Goal: Task Accomplishment & Management: Use online tool/utility

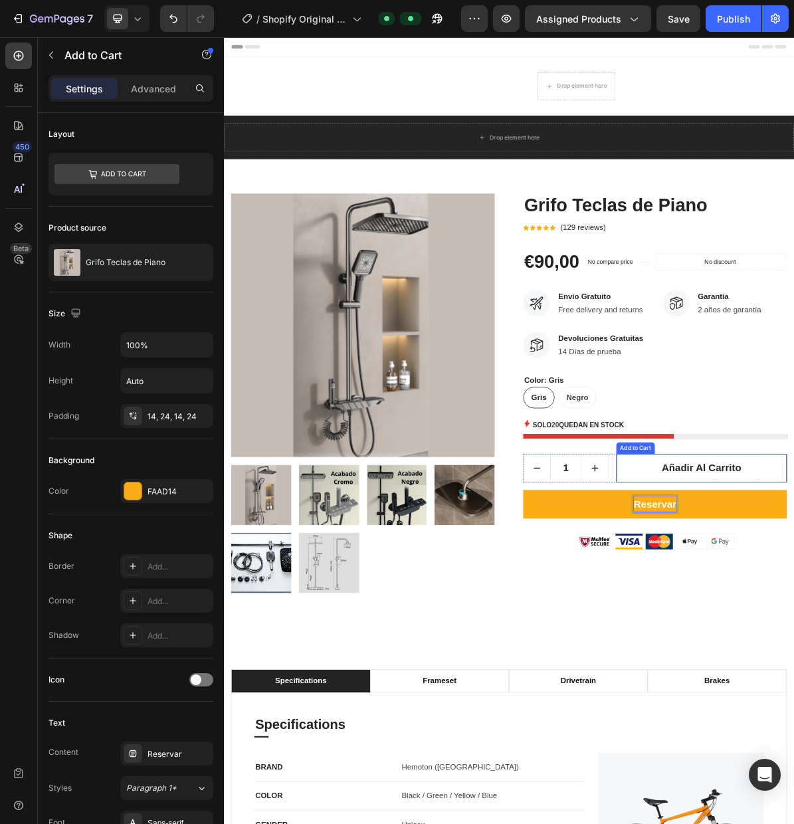
click at [794, 615] on div "Add to Cart" at bounding box center [800, 612] width 49 height 12
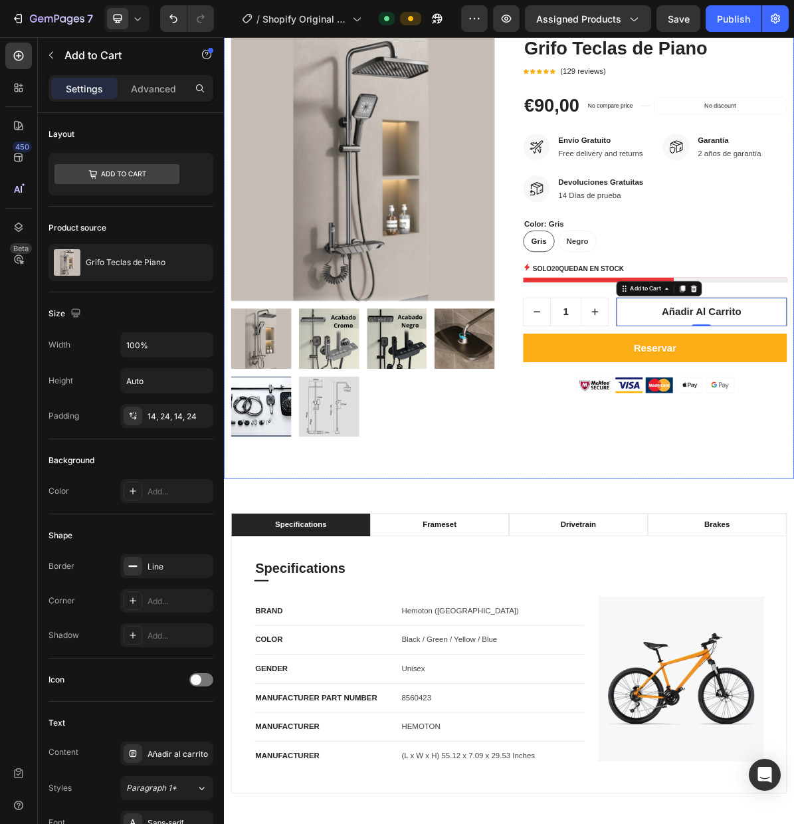
scroll to position [229, 0]
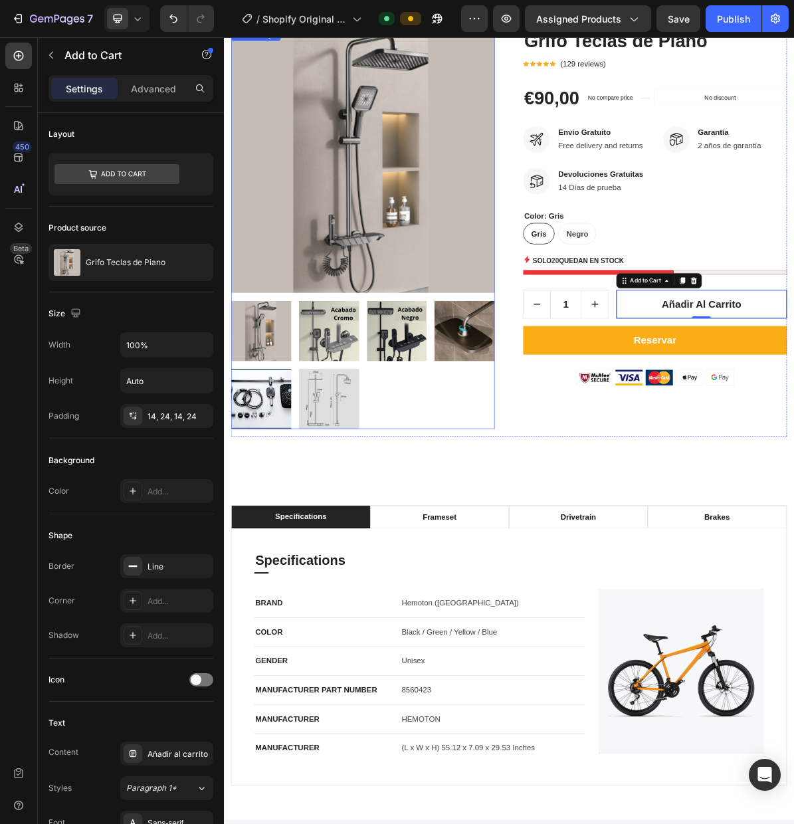
click at [268, 532] on img at bounding box center [276, 543] width 84 height 84
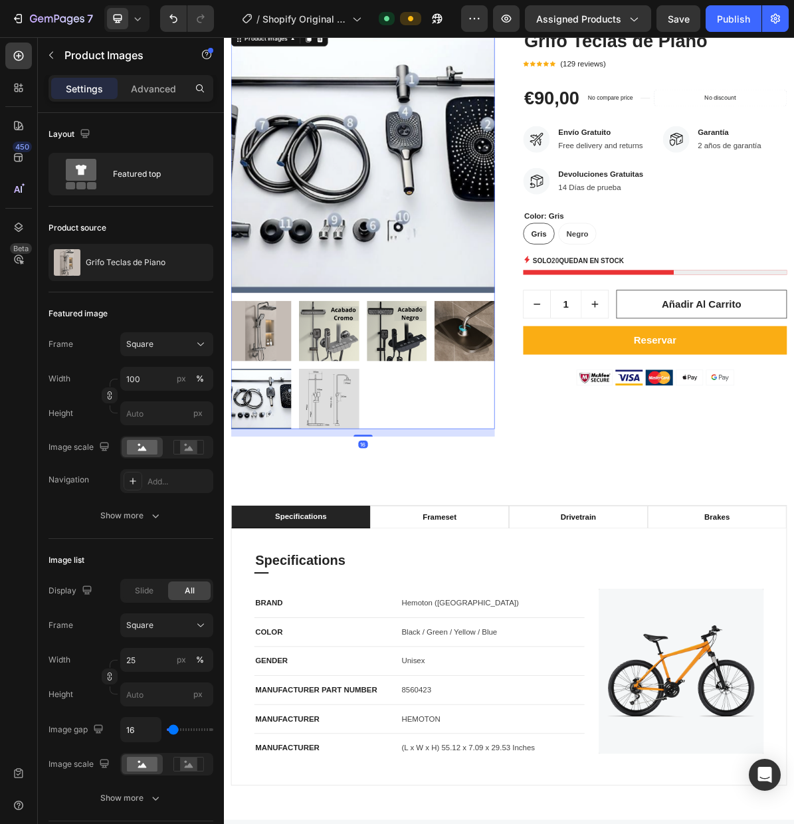
click at [459, 231] on img at bounding box center [418, 211] width 369 height 369
click at [300, 43] on div "Product Images" at bounding box center [283, 40] width 64 height 12
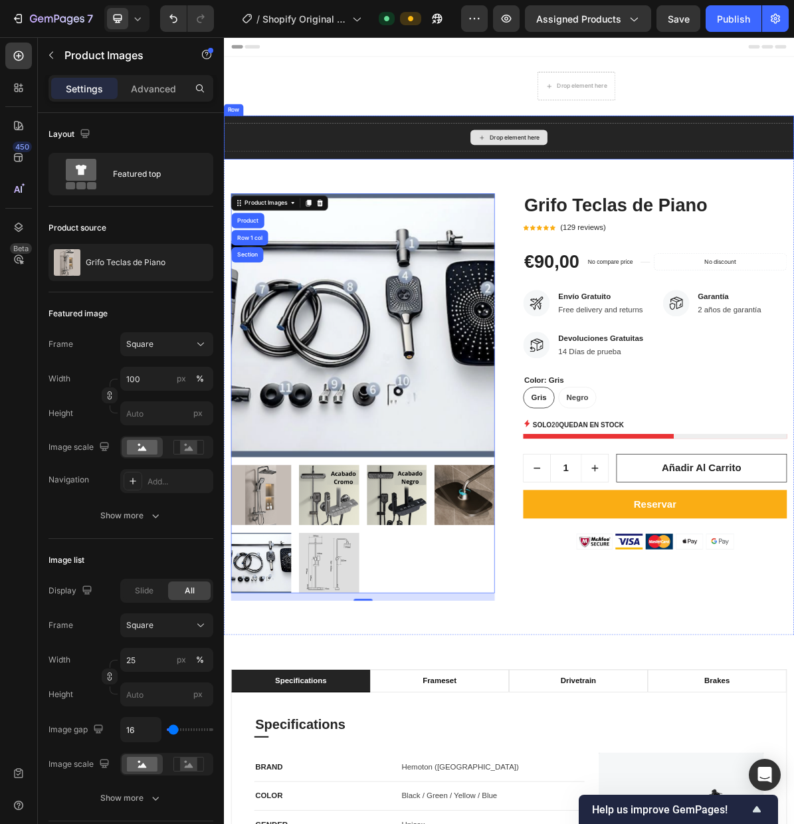
click at [524, 181] on div "Drop element here" at bounding box center [623, 178] width 798 height 40
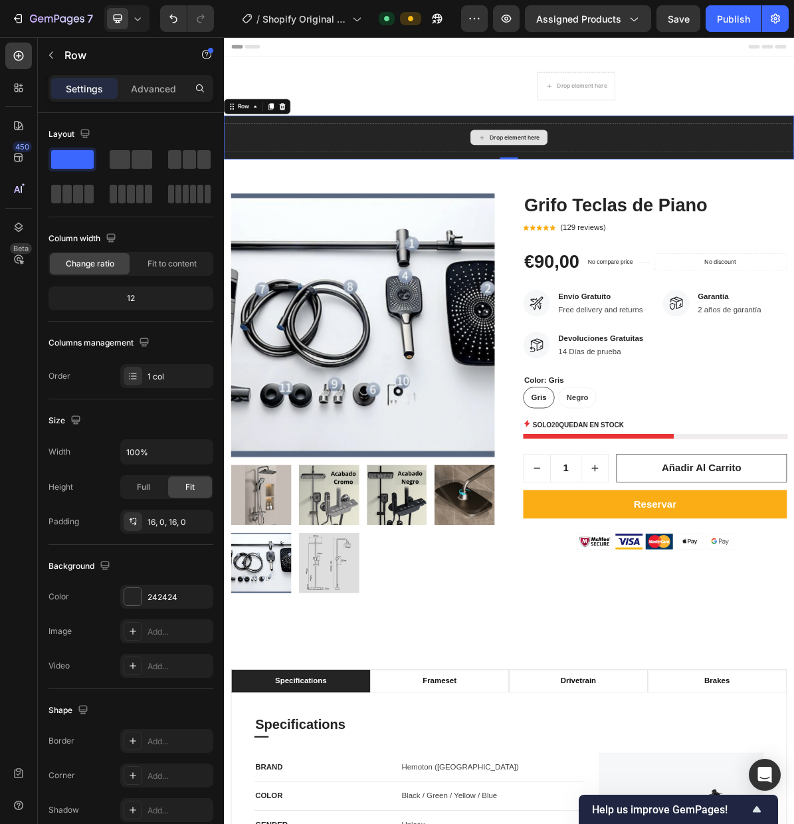
click at [717, 181] on div "Drop element here" at bounding box center [623, 178] width 798 height 40
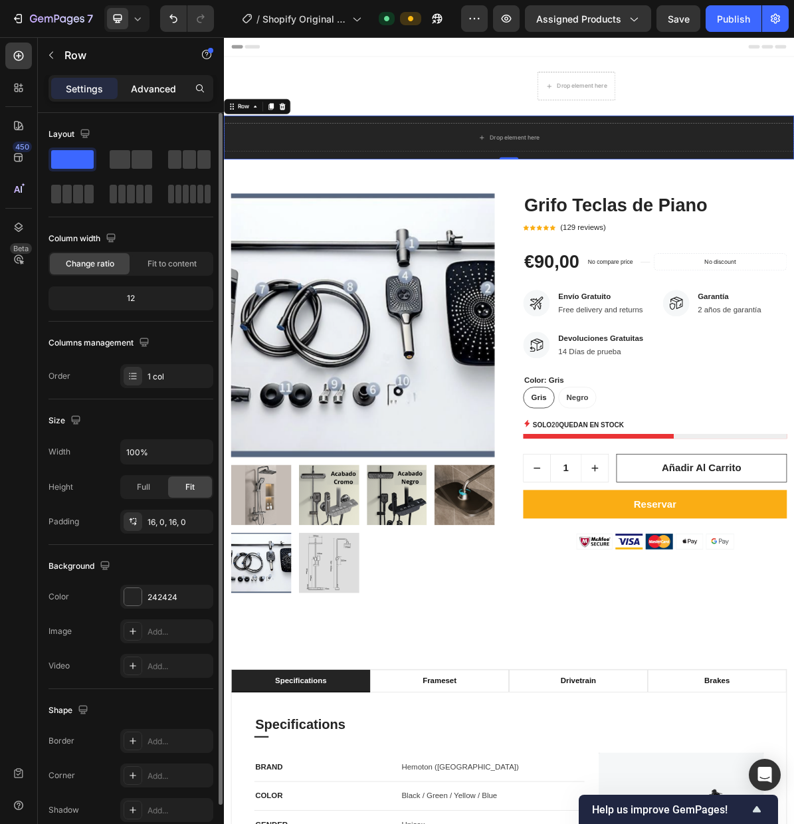
click at [149, 86] on p "Advanced" at bounding box center [153, 89] width 45 height 14
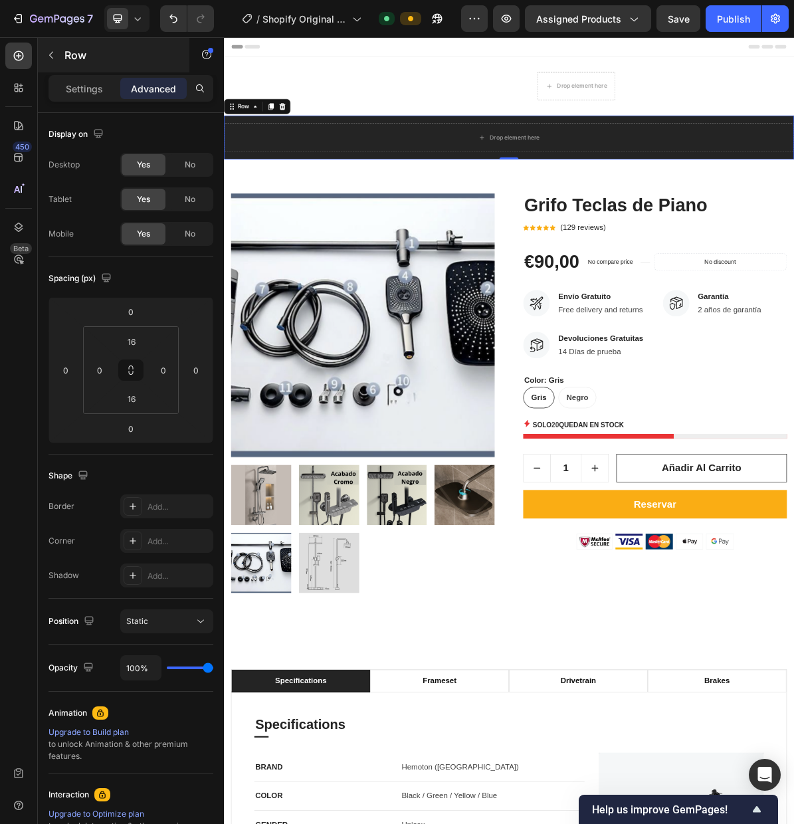
click at [71, 80] on div "Settings" at bounding box center [84, 88] width 66 height 21
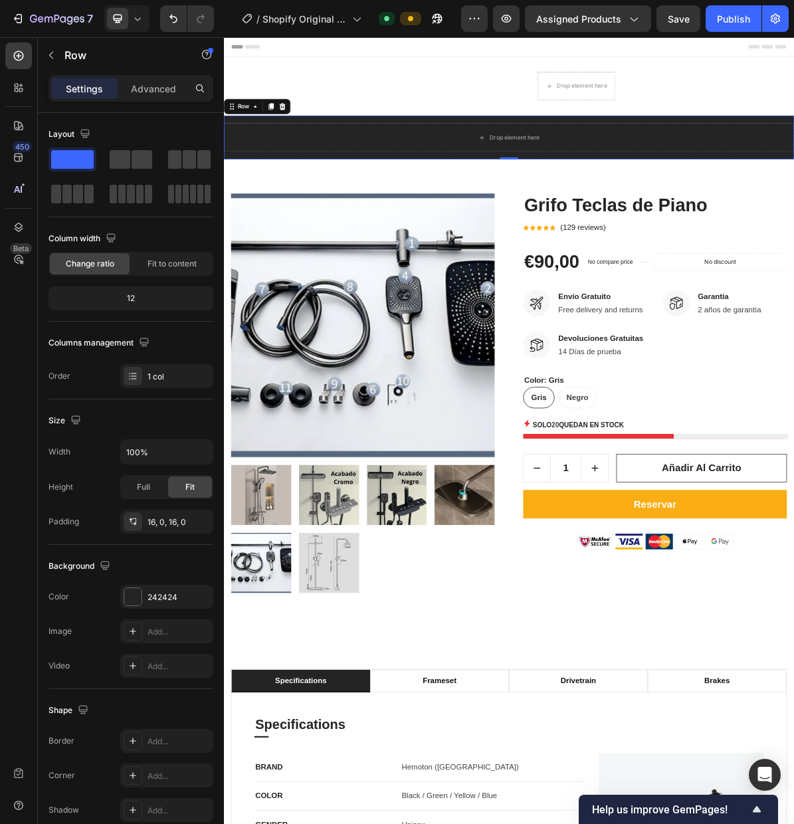
click at [54, 58] on icon "button" at bounding box center [51, 55] width 11 height 11
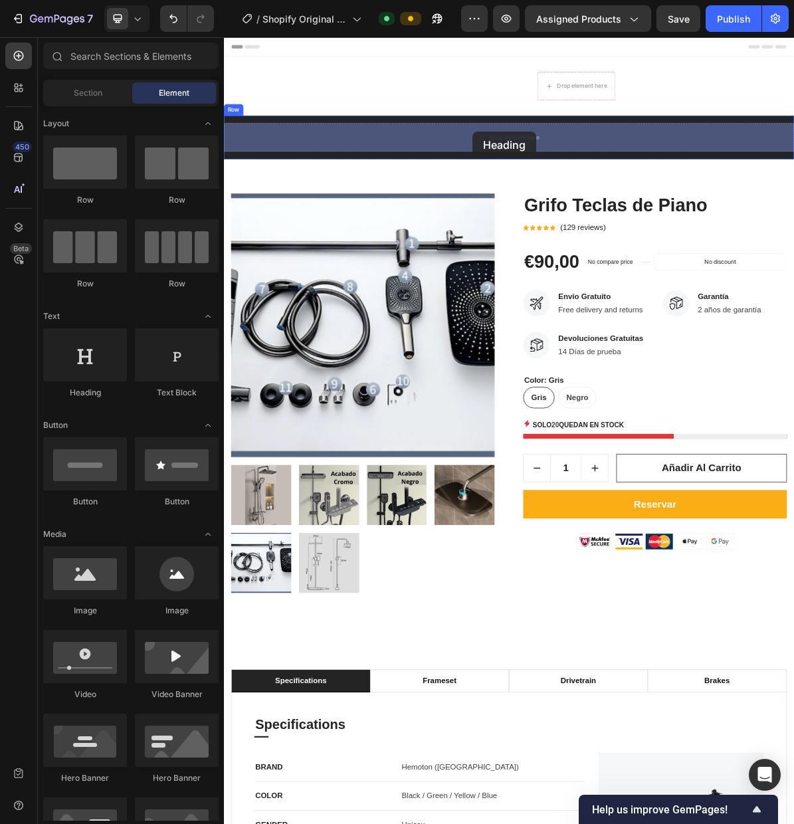
drag, startPoint x: 332, startPoint y: 379, endPoint x: 572, endPoint y: 169, distance: 318.8
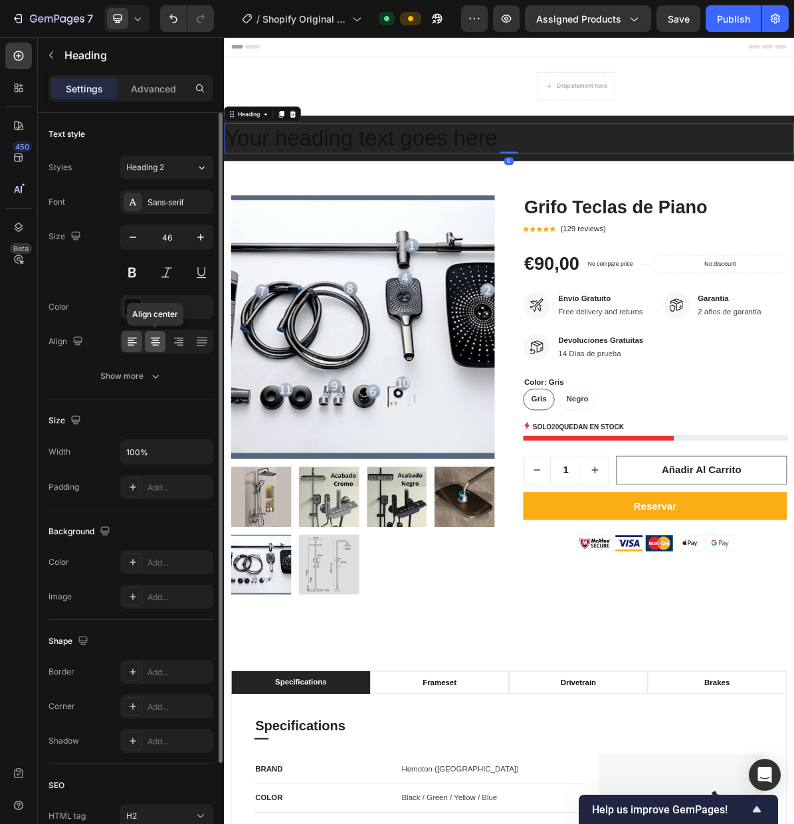
click at [152, 344] on icon at bounding box center [155, 341] width 13 height 13
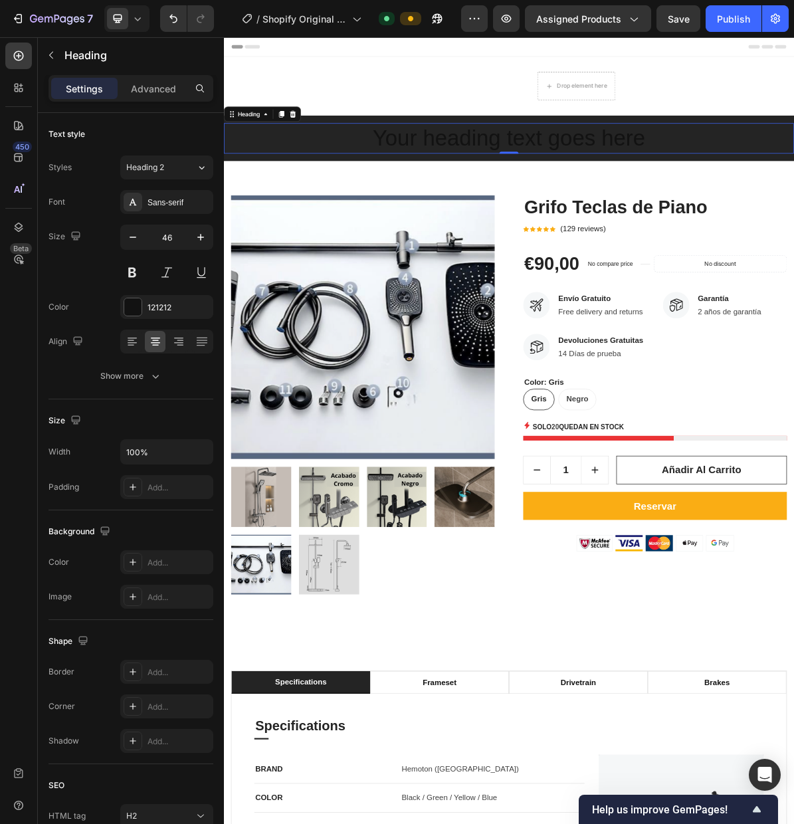
click at [718, 188] on h2 "Your heading text goes here" at bounding box center [623, 179] width 798 height 43
click at [718, 188] on p "Your heading text goes here" at bounding box center [622, 179] width 795 height 40
click at [794, 184] on p "Your heading text goes here" at bounding box center [622, 179] width 795 height 40
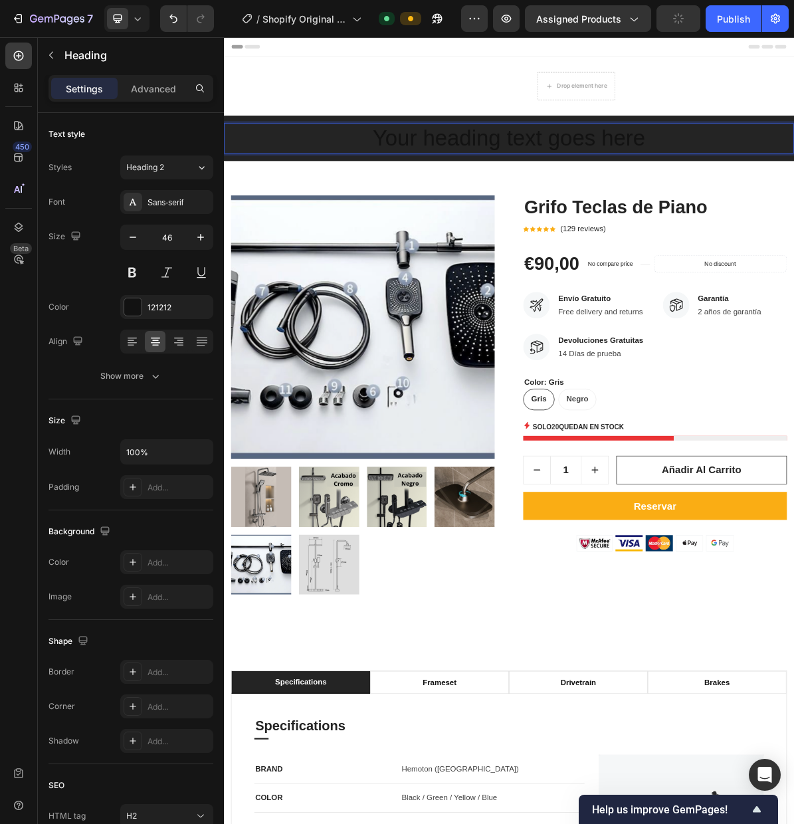
click at [794, 184] on p "Your heading text goes here" at bounding box center [622, 179] width 795 height 40
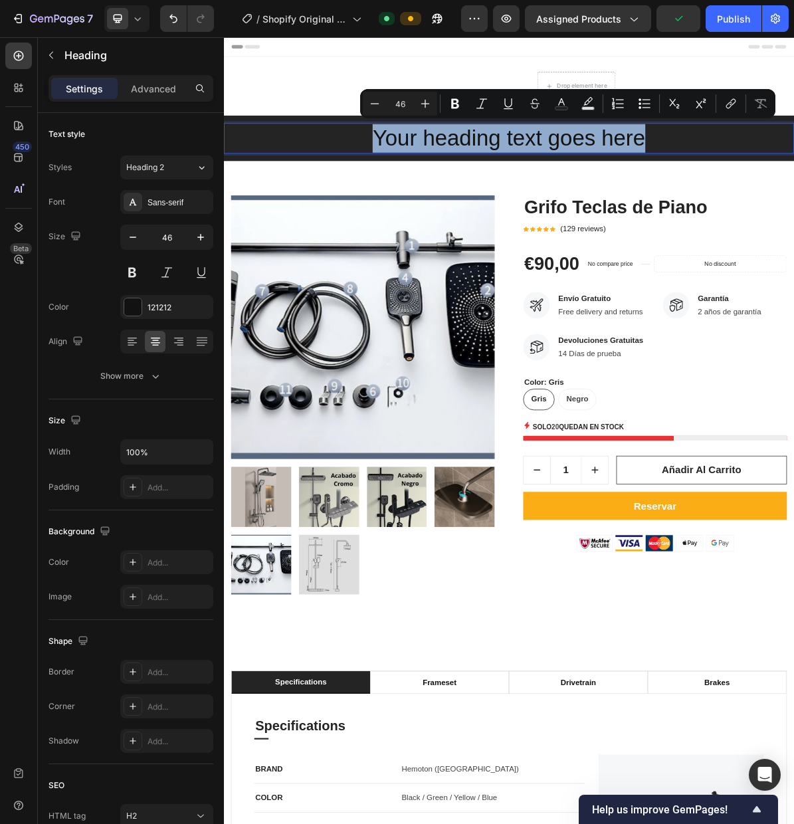
drag, startPoint x: 809, startPoint y: 187, endPoint x: 439, endPoint y: 195, distance: 370.3
click at [440, 195] on p "Your heading text goes here" at bounding box center [622, 179] width 795 height 40
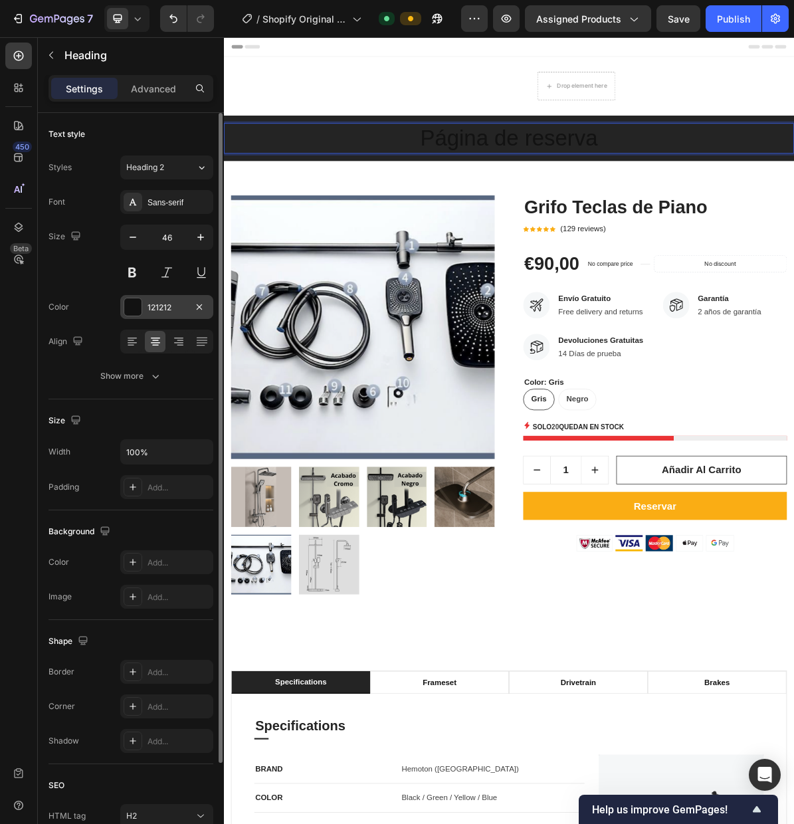
click at [135, 308] on div at bounding box center [132, 306] width 17 height 17
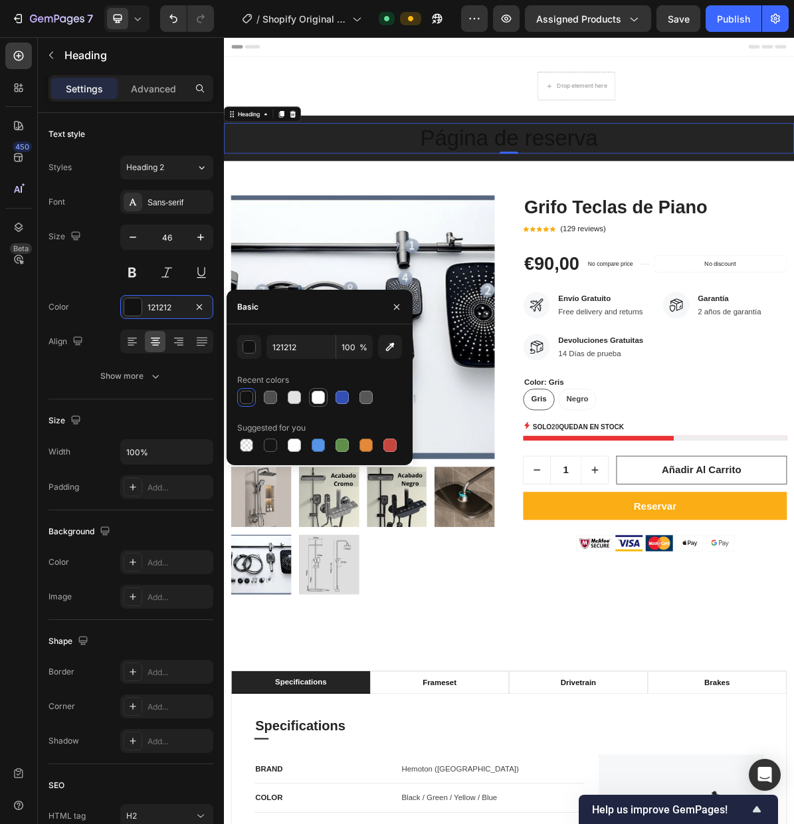
click at [316, 399] on div at bounding box center [318, 397] width 13 height 13
type input "FFFFFF"
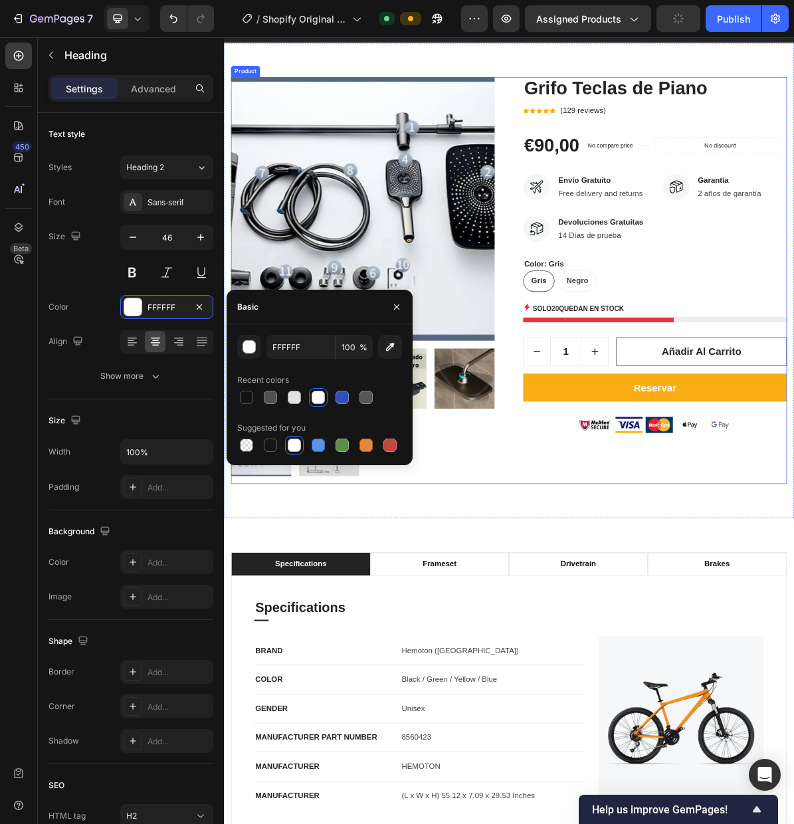
scroll to position [191, 0]
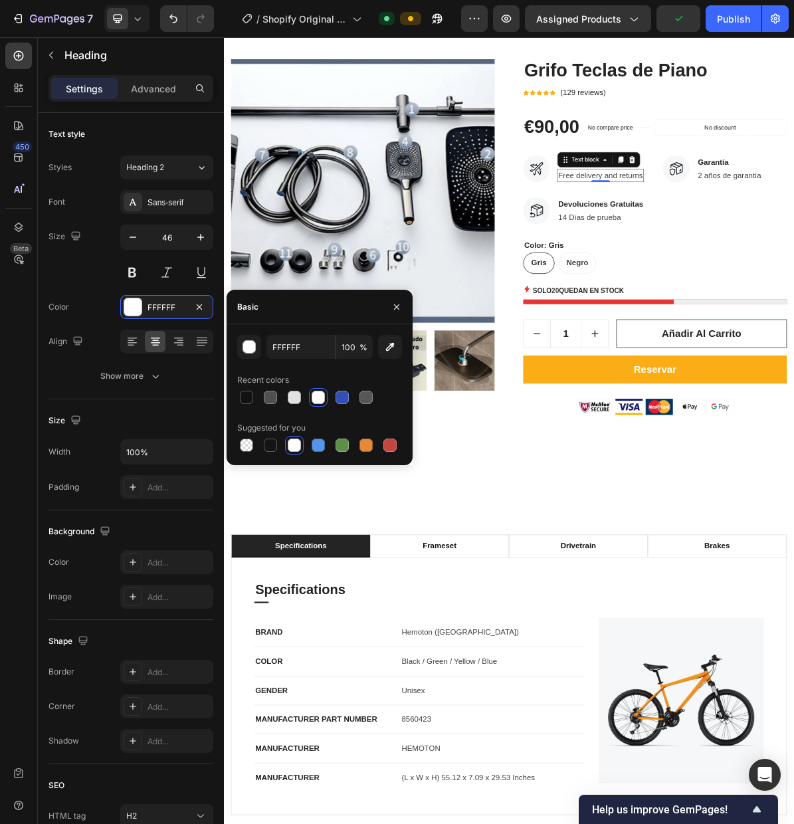
click at [750, 231] on p "Free delivery and returns" at bounding box center [751, 231] width 118 height 16
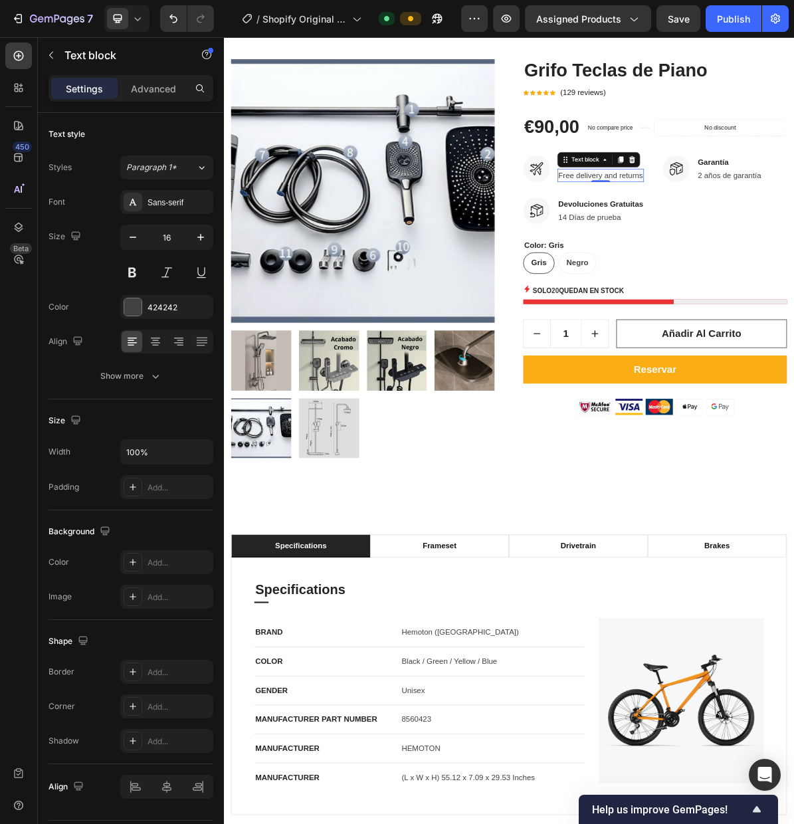
click at [794, 235] on p "Free delivery and returns" at bounding box center [751, 231] width 118 height 16
drag, startPoint x: 807, startPoint y: 235, endPoint x: 691, endPoint y: 237, distance: 116.3
click at [691, 237] on div "Free delivery and returns" at bounding box center [751, 230] width 121 height 19
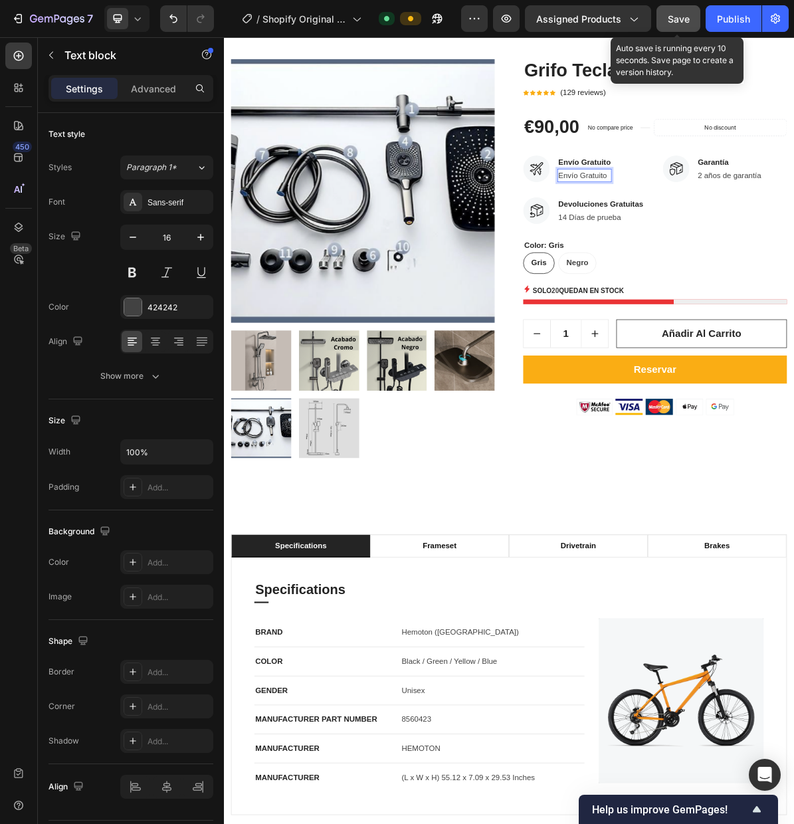
click at [681, 25] on button "Save" at bounding box center [679, 18] width 44 height 27
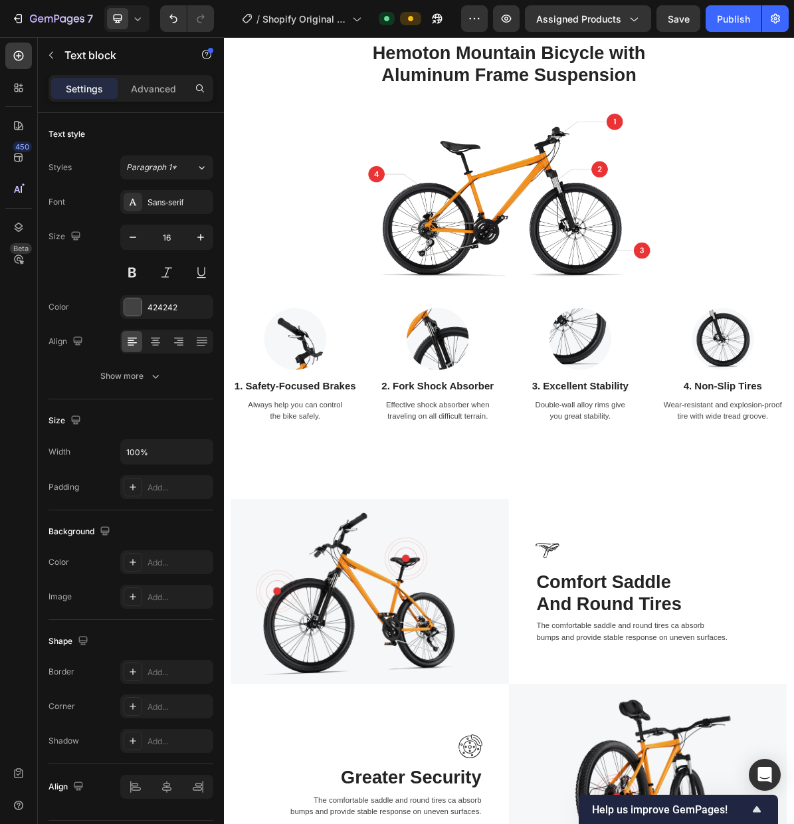
scroll to position [0, 0]
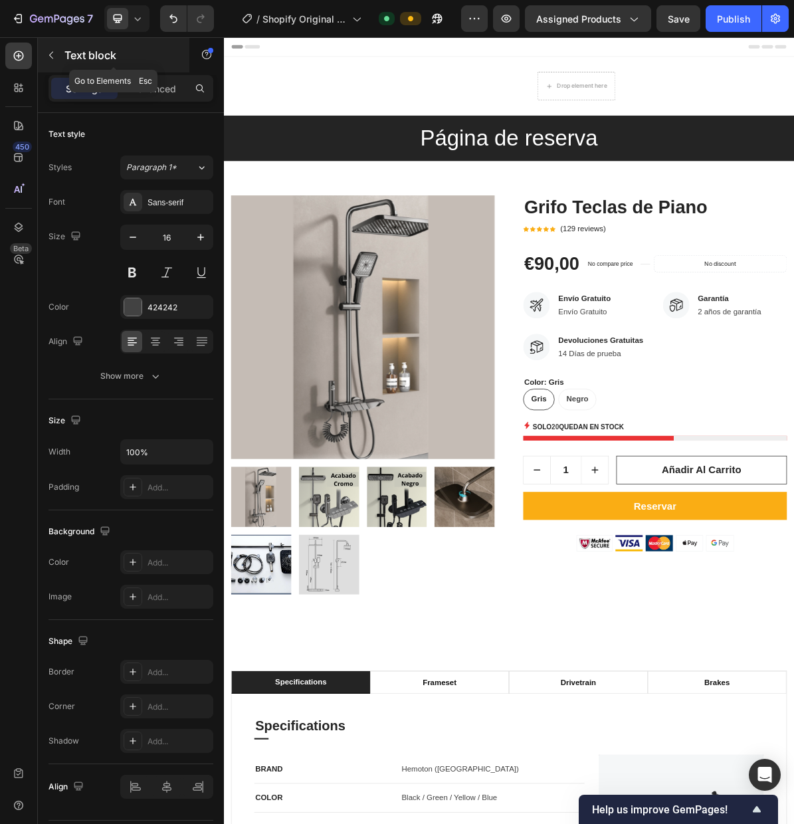
click at [56, 60] on icon "button" at bounding box center [51, 55] width 11 height 11
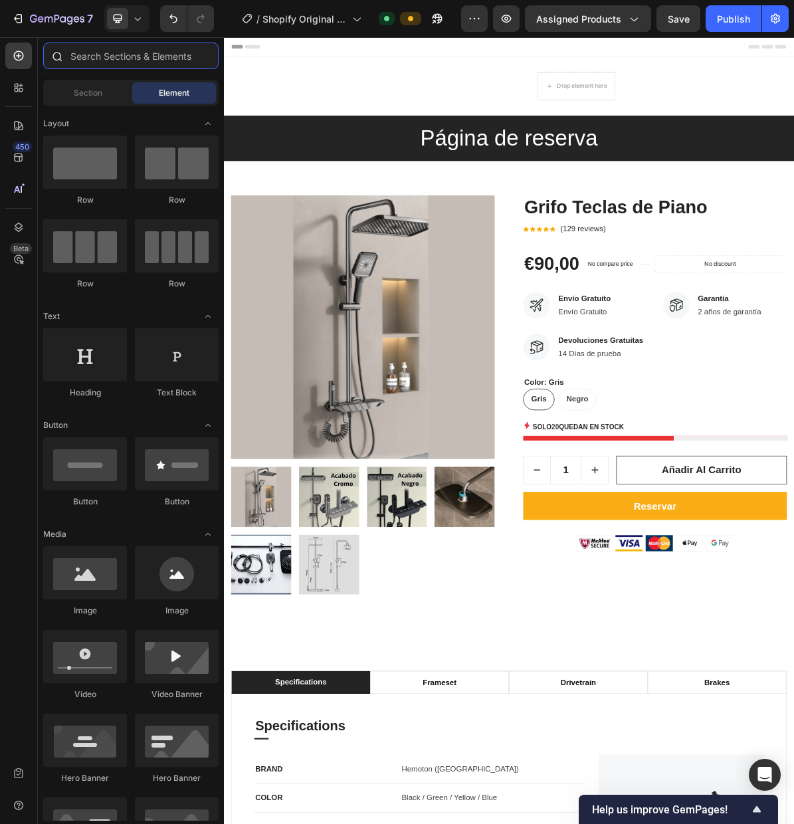
click at [104, 59] on input "text" at bounding box center [130, 56] width 175 height 27
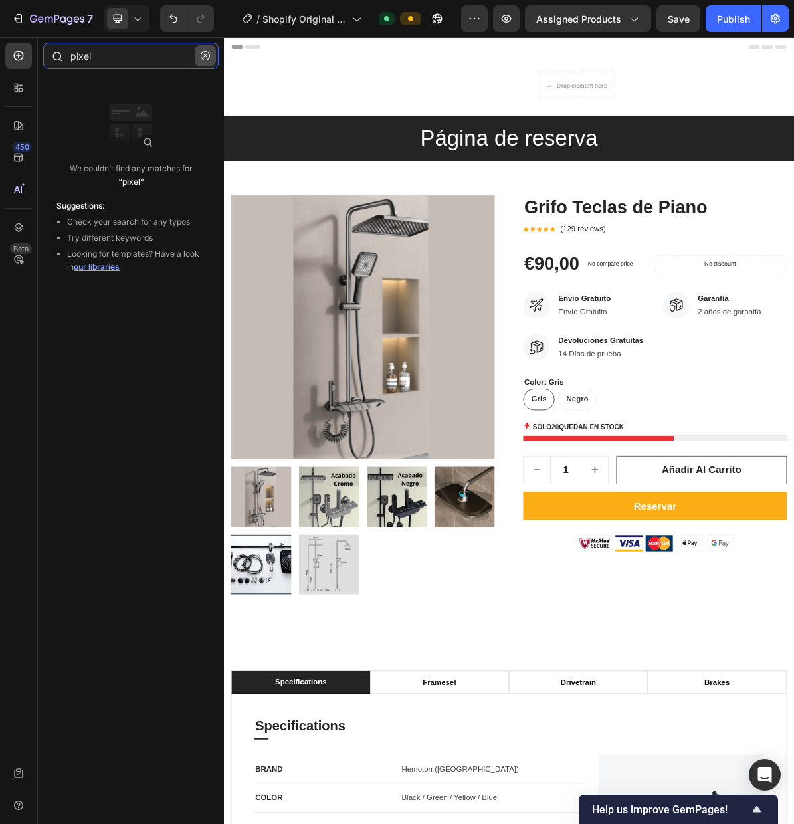
type input "pixel"
click at [204, 58] on icon "button" at bounding box center [205, 55] width 9 height 9
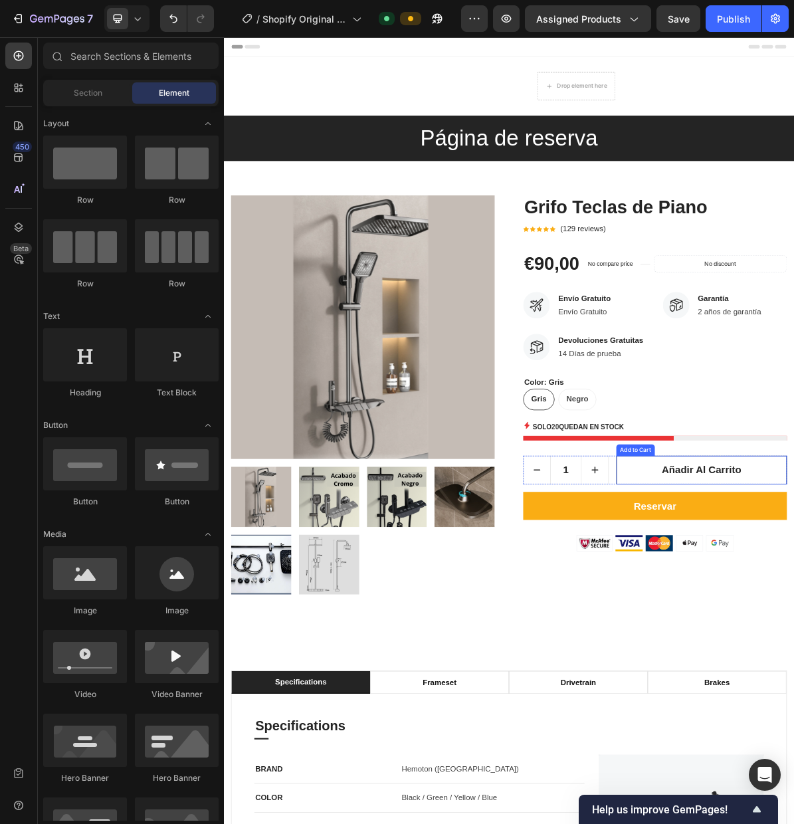
click at [794, 618] on div "Add to Cart" at bounding box center [800, 615] width 54 height 16
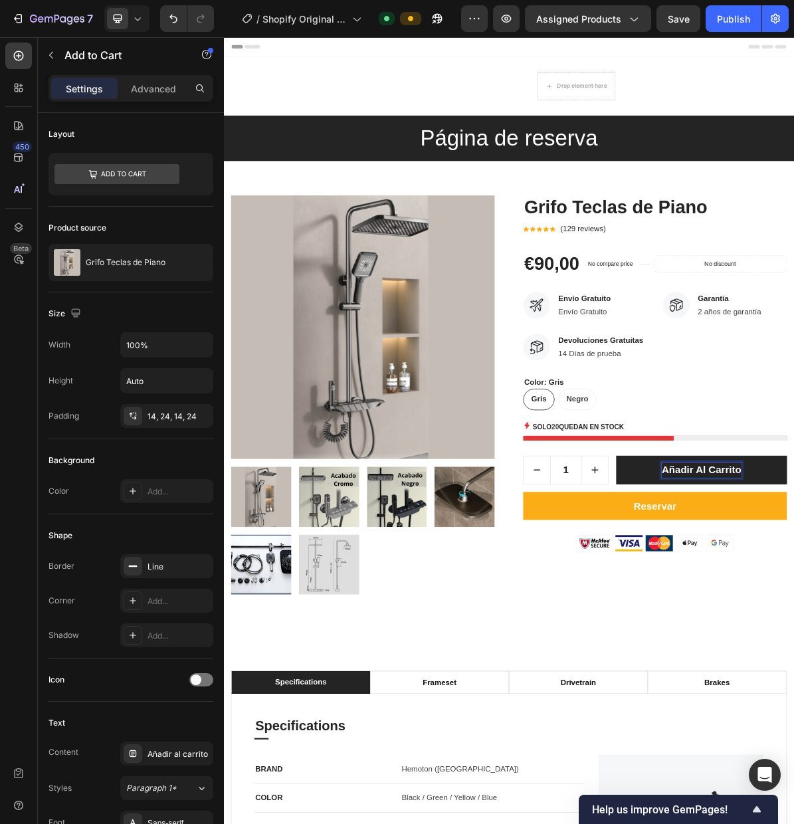
drag, startPoint x: 880, startPoint y: 611, endPoint x: 817, endPoint y: 608, distance: 62.6
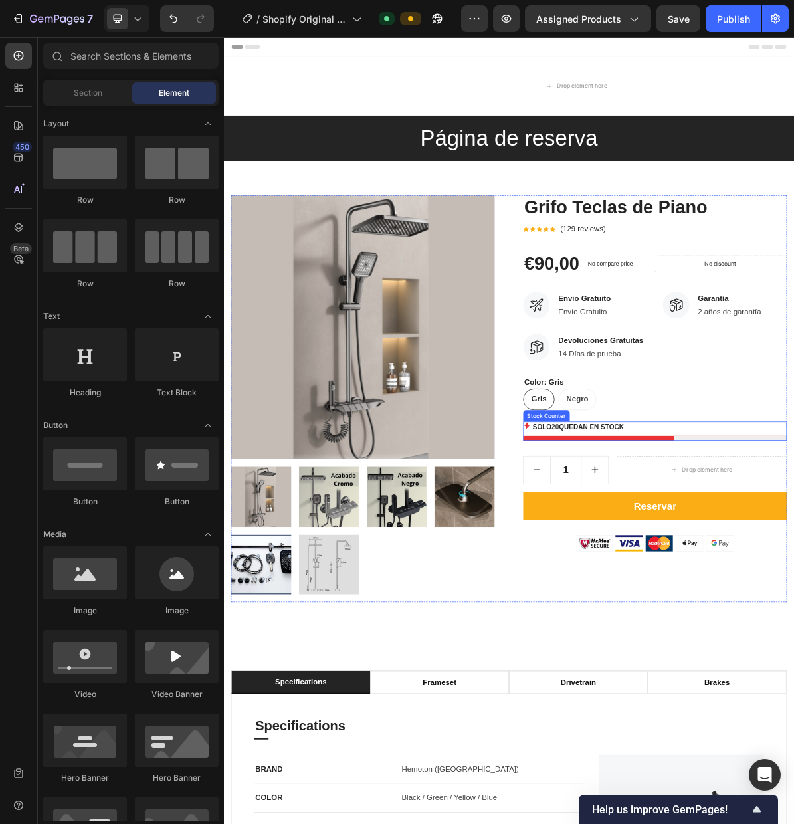
click at [670, 572] on div "Stock Counter" at bounding box center [675, 567] width 65 height 16
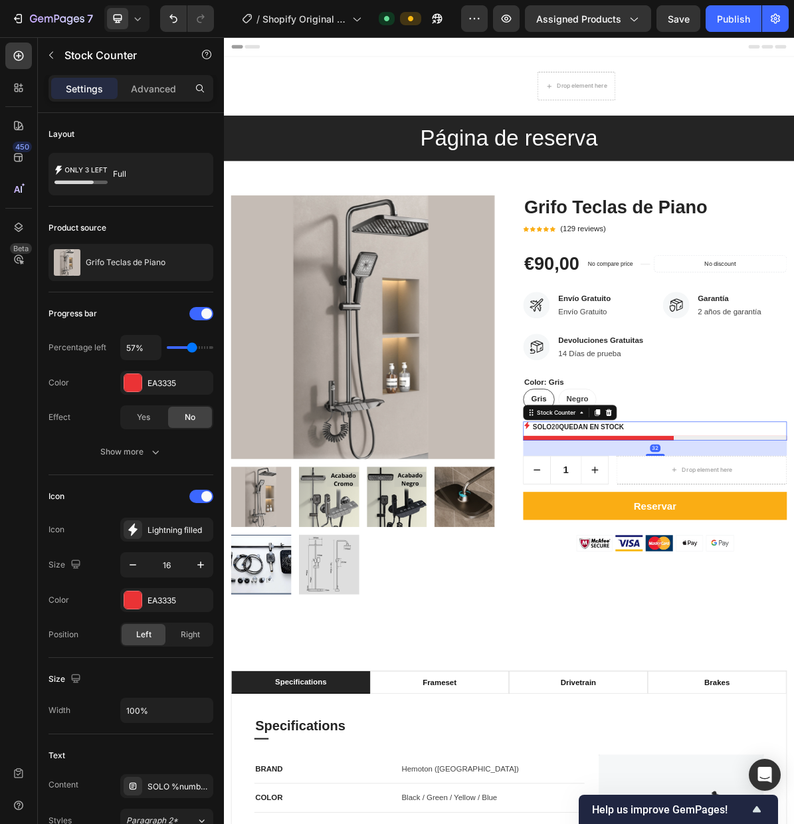
click at [763, 564] on icon at bounding box center [762, 562] width 11 height 11
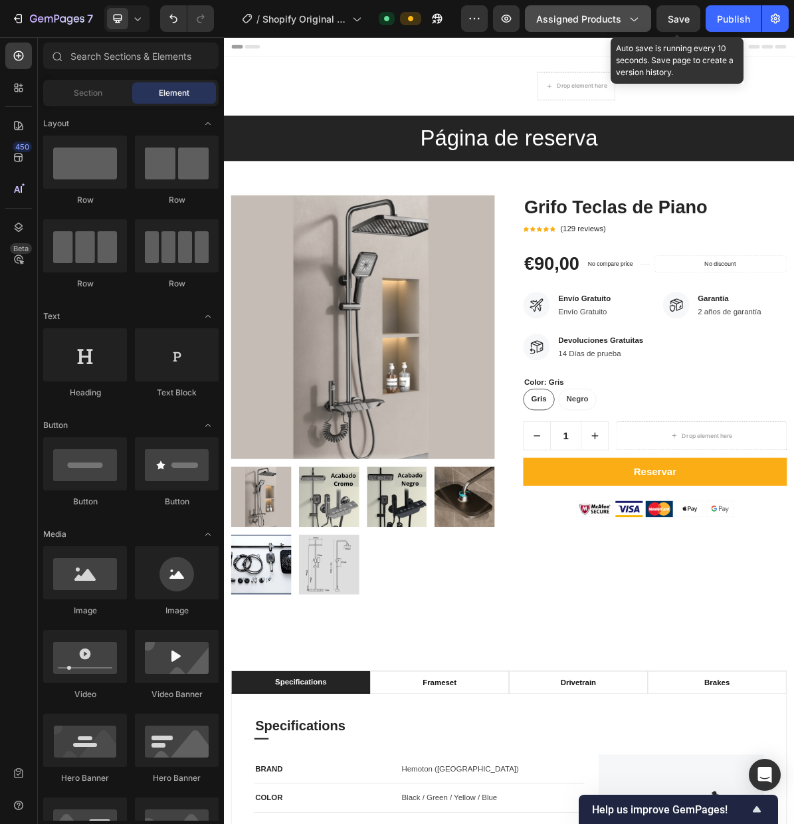
drag, startPoint x: 680, startPoint y: 21, endPoint x: 578, endPoint y: 25, distance: 102.4
click at [680, 21] on span "Save" at bounding box center [679, 18] width 22 height 11
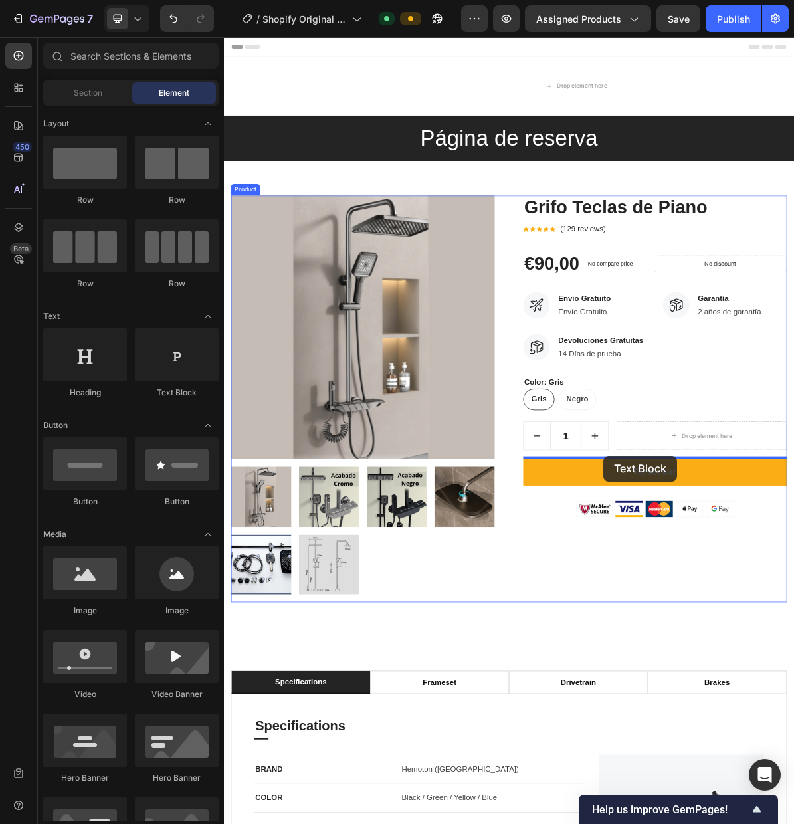
drag, startPoint x: 281, startPoint y: 497, endPoint x: 750, endPoint y: 619, distance: 484.9
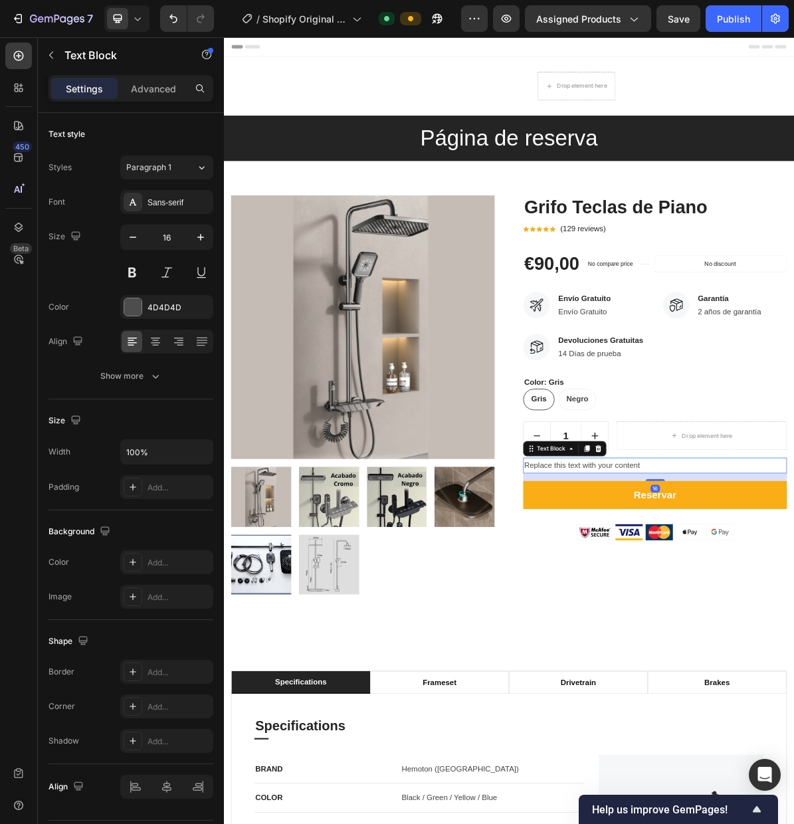
drag, startPoint x: 841, startPoint y: 639, endPoint x: 647, endPoint y: 637, distance: 194.1
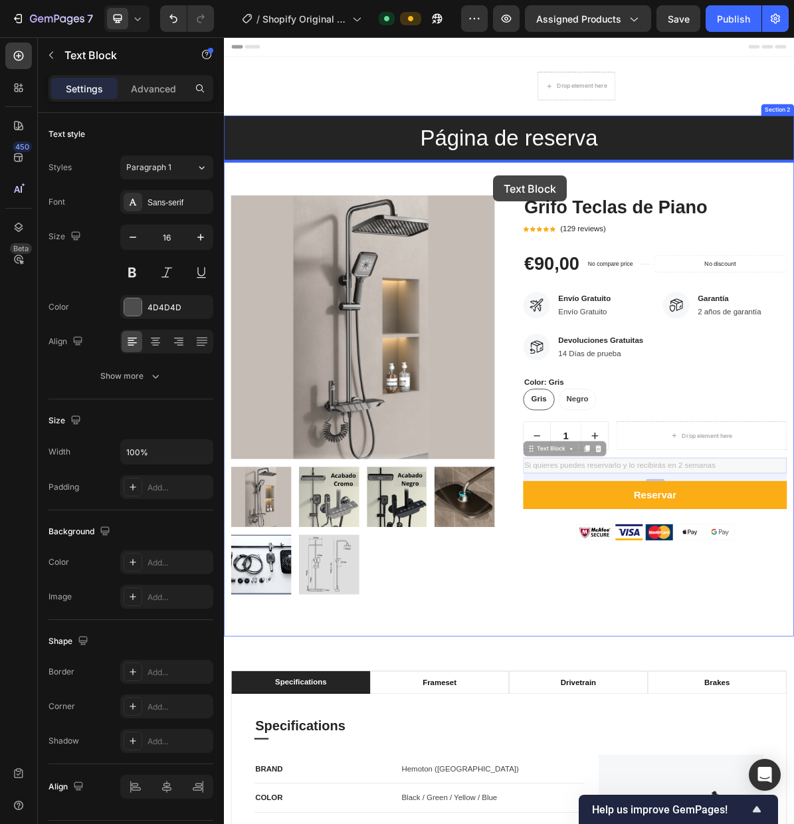
drag, startPoint x: 668, startPoint y: 605, endPoint x: 665, endPoint y: 268, distance: 337.0
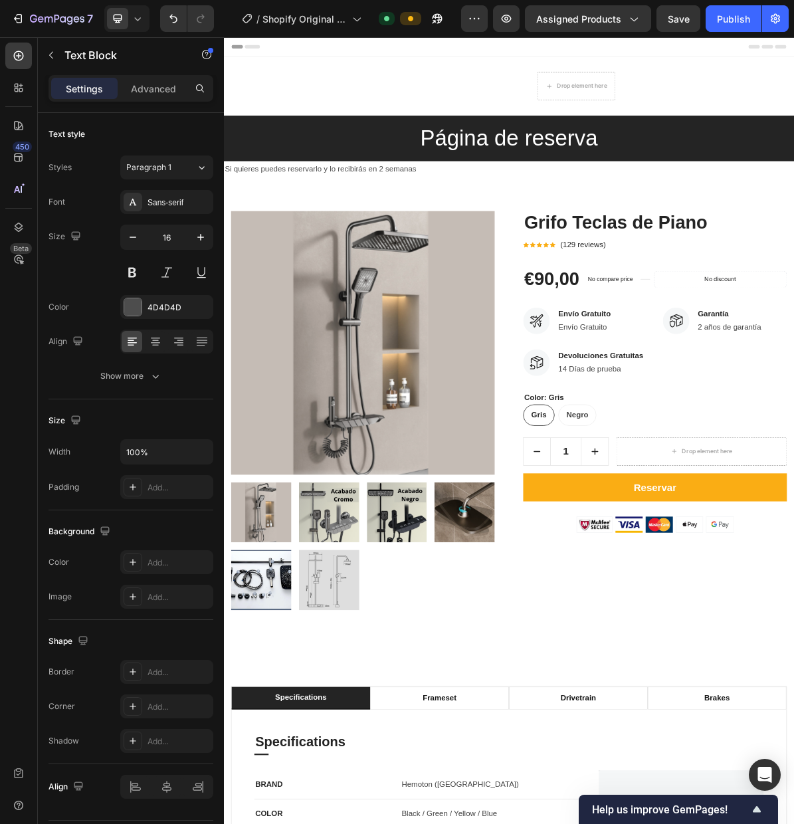
click at [391, 221] on p "Si quieres puedes reservarlo y lo recibirás en 2 semanas" at bounding box center [622, 221] width 795 height 19
drag, startPoint x: 449, startPoint y: 225, endPoint x: 224, endPoint y: 227, distance: 225.3
click at [225, 227] on div "Si quieres puedes reservarlo y lo recibirás en 2 semanas" at bounding box center [623, 222] width 798 height 22
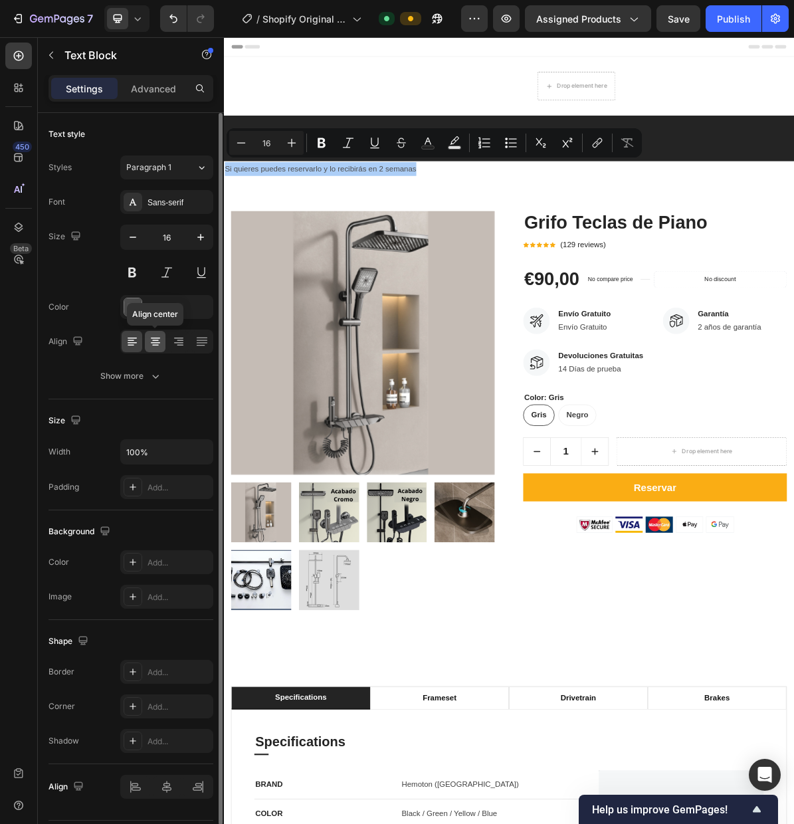
click at [153, 338] on icon at bounding box center [155, 338] width 9 height 1
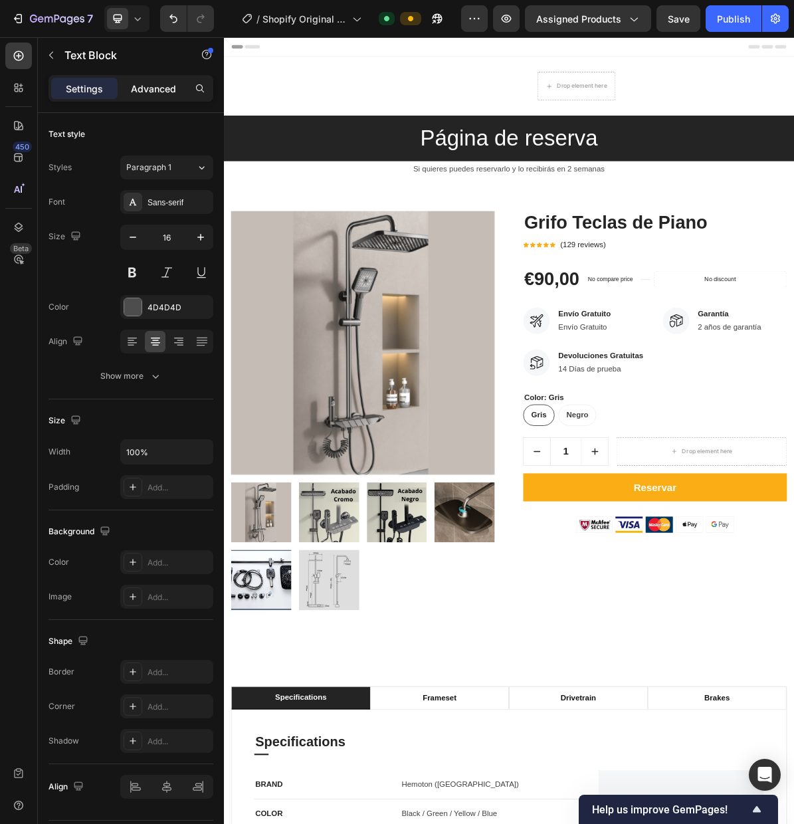
click at [162, 88] on p "Advanced" at bounding box center [153, 89] width 45 height 14
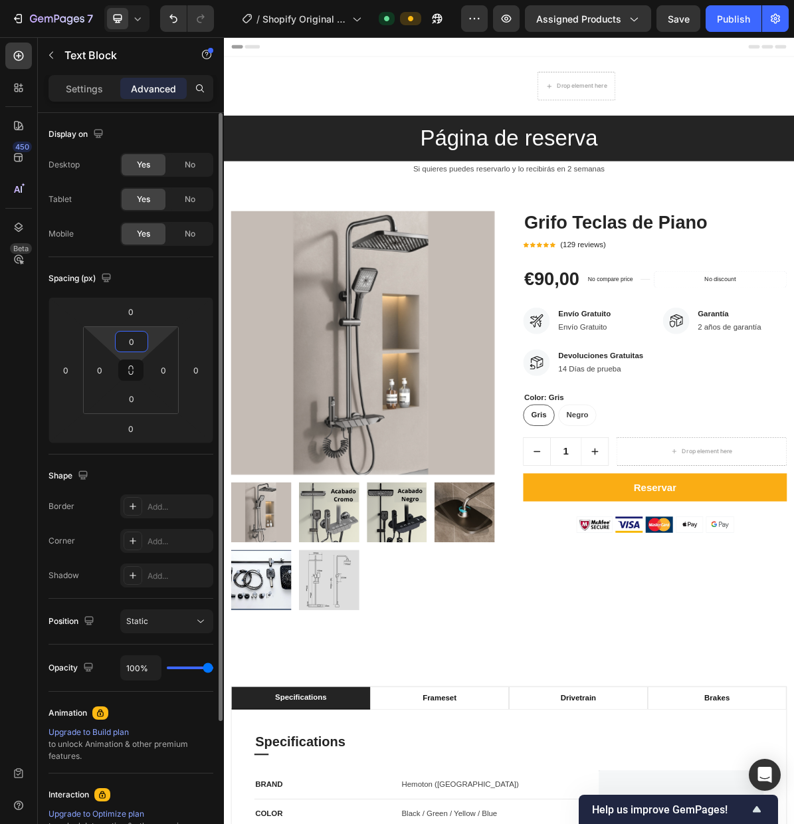
drag, startPoint x: 140, startPoint y: 340, endPoint x: 120, endPoint y: 338, distance: 20.7
click at [119, 339] on input "0" at bounding box center [131, 342] width 27 height 20
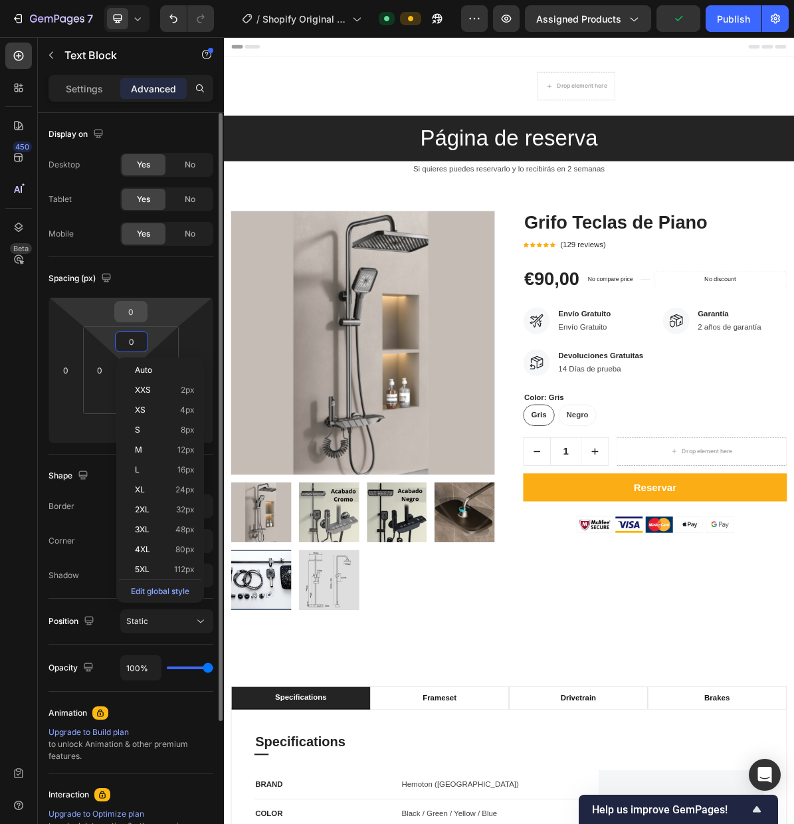
click at [126, 314] on input "0" at bounding box center [131, 312] width 27 height 20
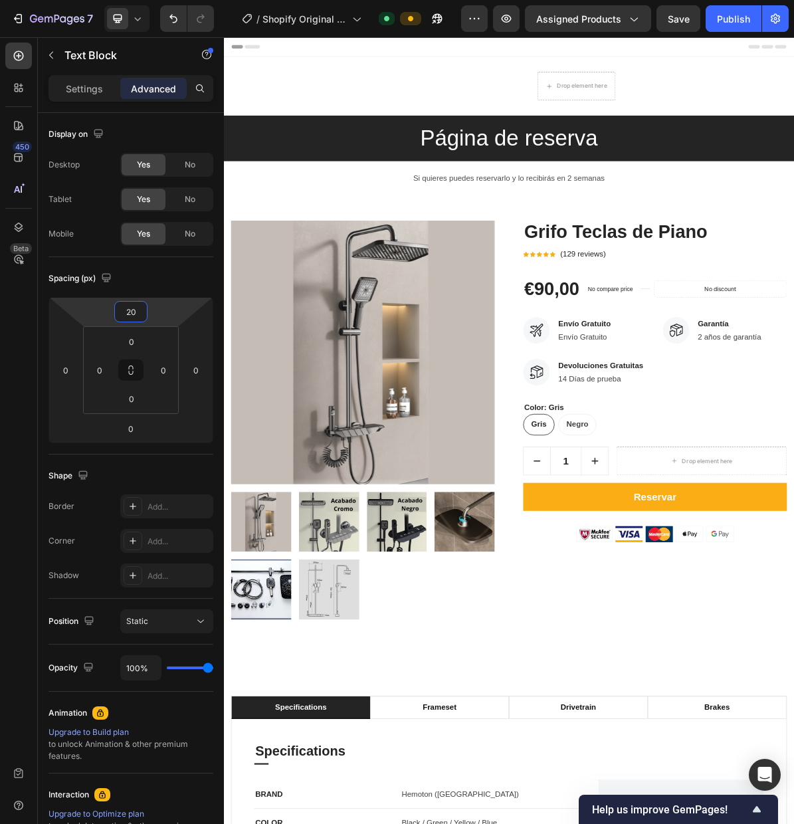
type input "20"
drag, startPoint x: 754, startPoint y: 235, endPoint x: 488, endPoint y: 239, distance: 265.2
click at [488, 239] on p "Si quieres puedes reservarlo y lo recibirás en 2 semanas" at bounding box center [622, 234] width 795 height 19
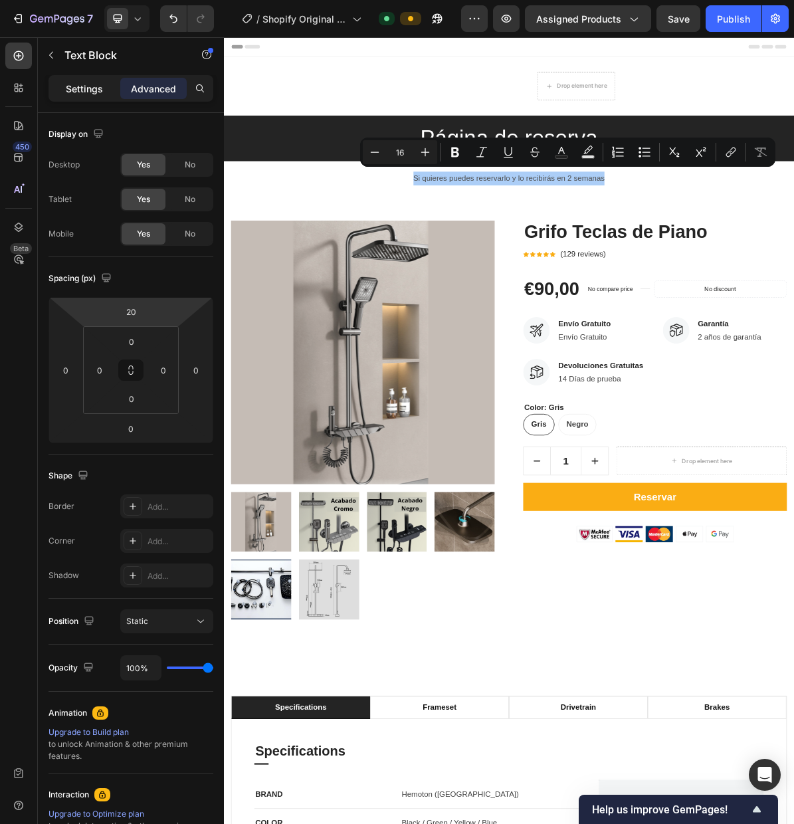
click at [86, 94] on p "Settings" at bounding box center [84, 89] width 37 height 14
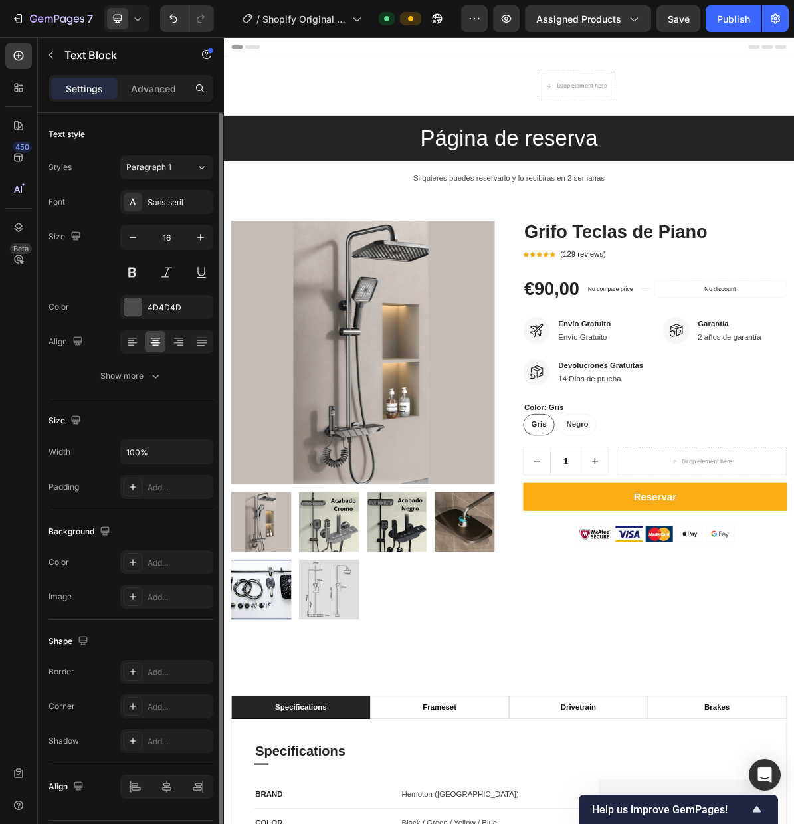
drag, startPoint x: 132, startPoint y: 276, endPoint x: 175, endPoint y: 253, distance: 48.8
click at [133, 275] on button at bounding box center [132, 273] width 24 height 24
click at [203, 235] on icon "button" at bounding box center [200, 237] width 13 height 13
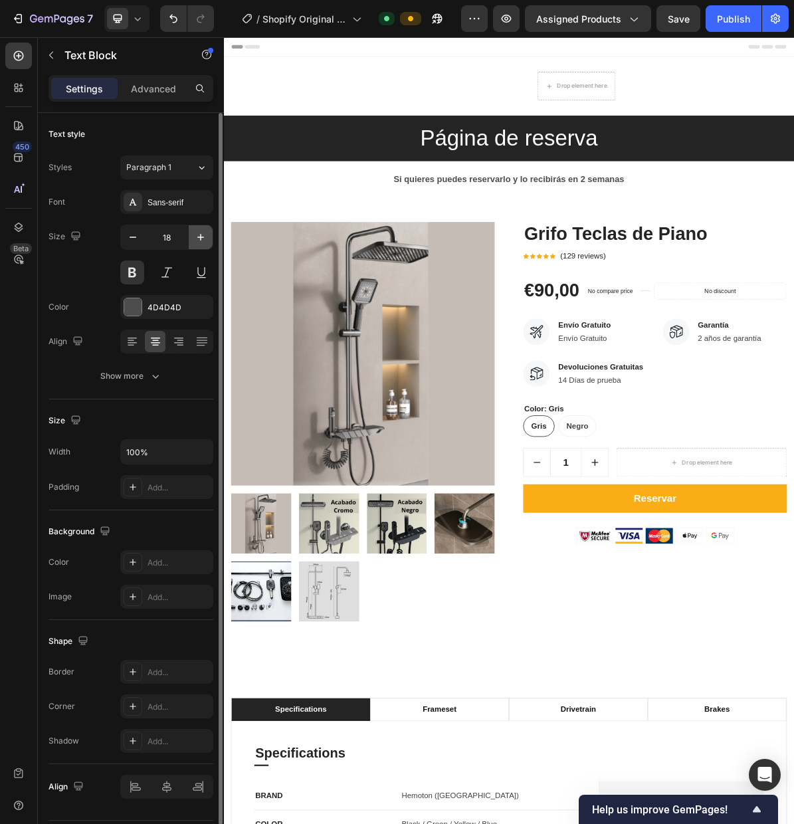
click at [203, 235] on icon "button" at bounding box center [200, 237] width 13 height 13
type input "19"
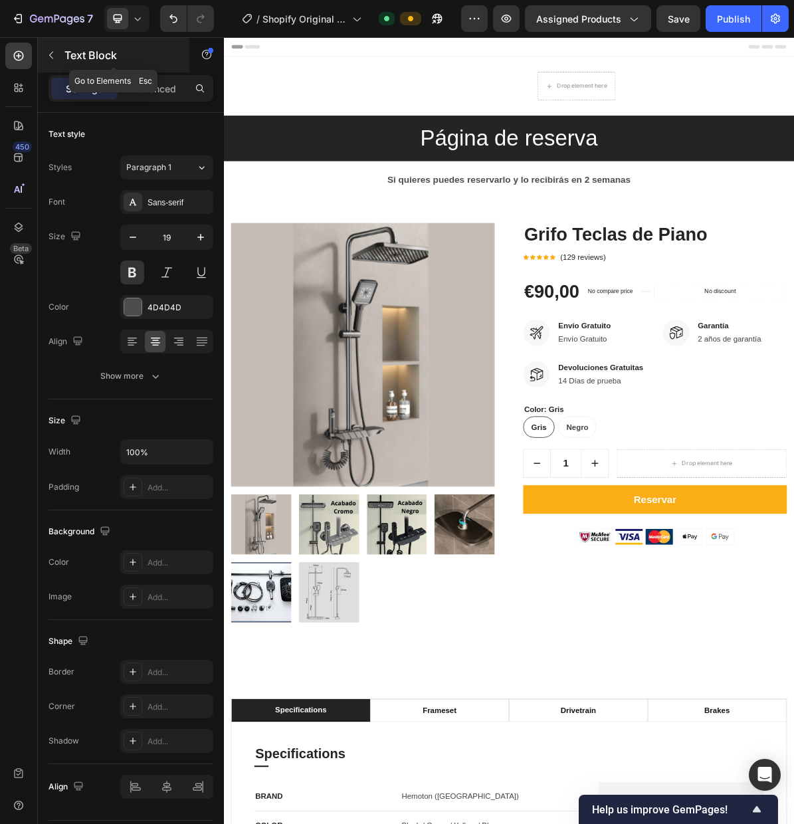
click at [53, 56] on icon "button" at bounding box center [51, 55] width 11 height 11
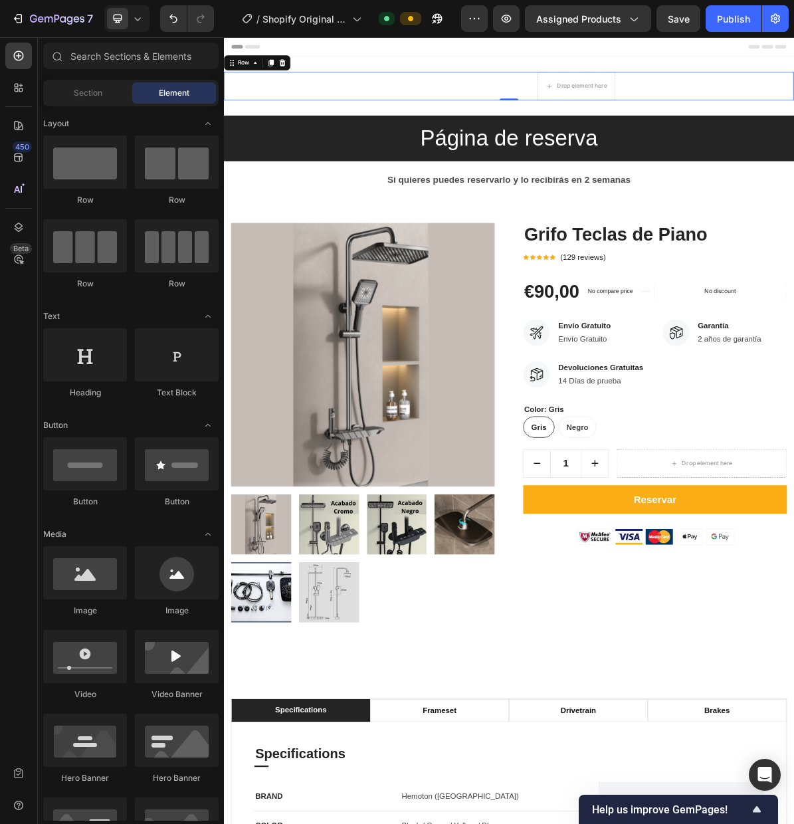
click at [459, 105] on div "Elige entre los 2 acabados Text block Drop element here Row 0" at bounding box center [623, 106] width 798 height 40
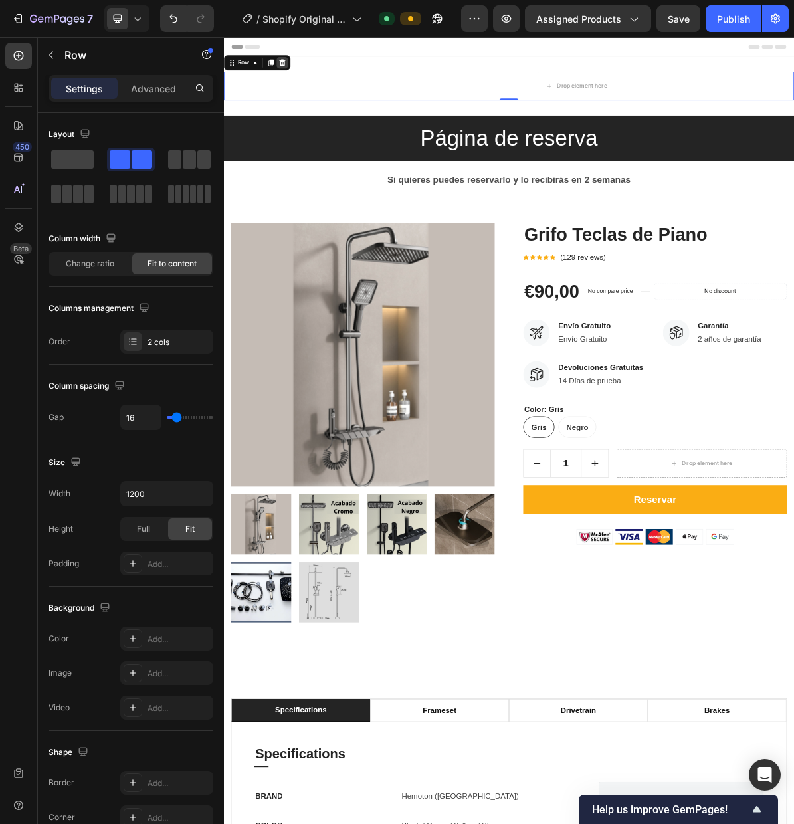
click at [308, 77] on icon at bounding box center [306, 72] width 9 height 9
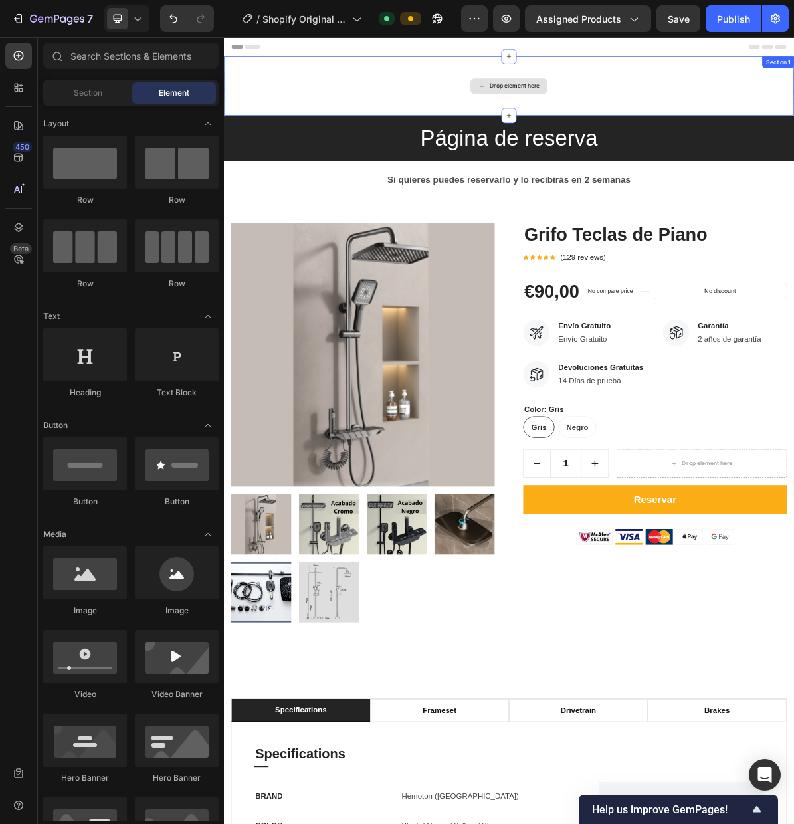
click at [629, 106] on div "Drop element here" at bounding box center [630, 105] width 70 height 11
click at [130, 68] on input "text" at bounding box center [130, 56] width 175 height 27
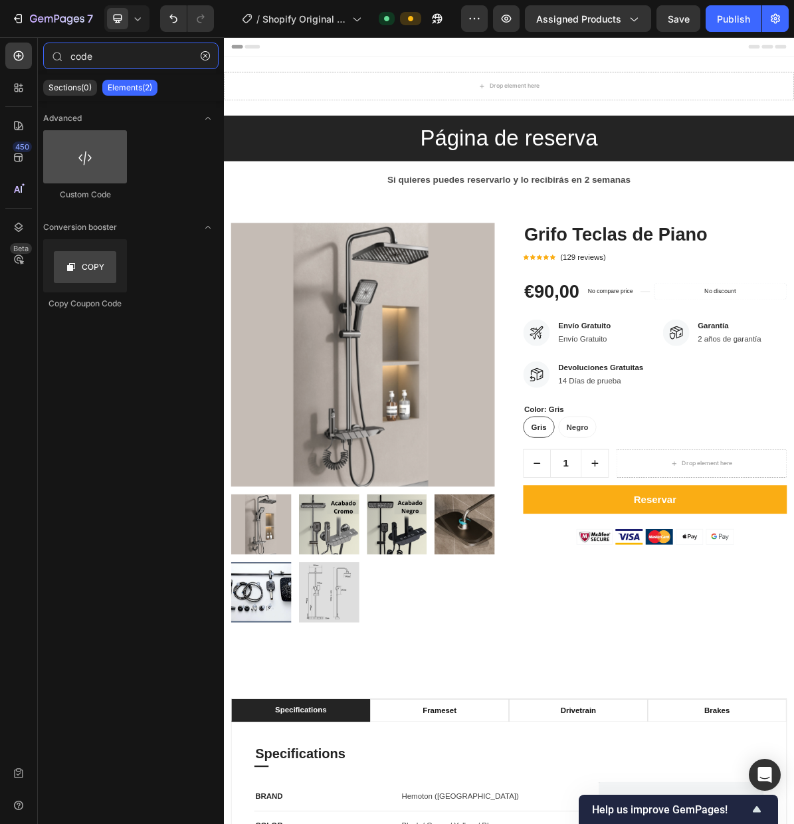
type input "code"
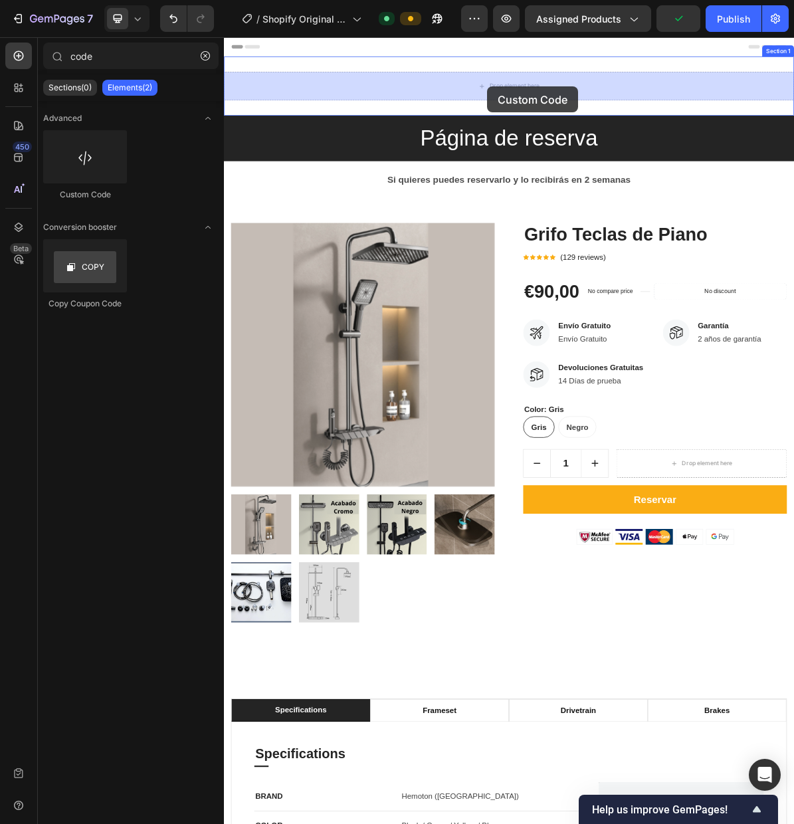
drag, startPoint x: 335, startPoint y: 194, endPoint x: 591, endPoint y: 105, distance: 271.6
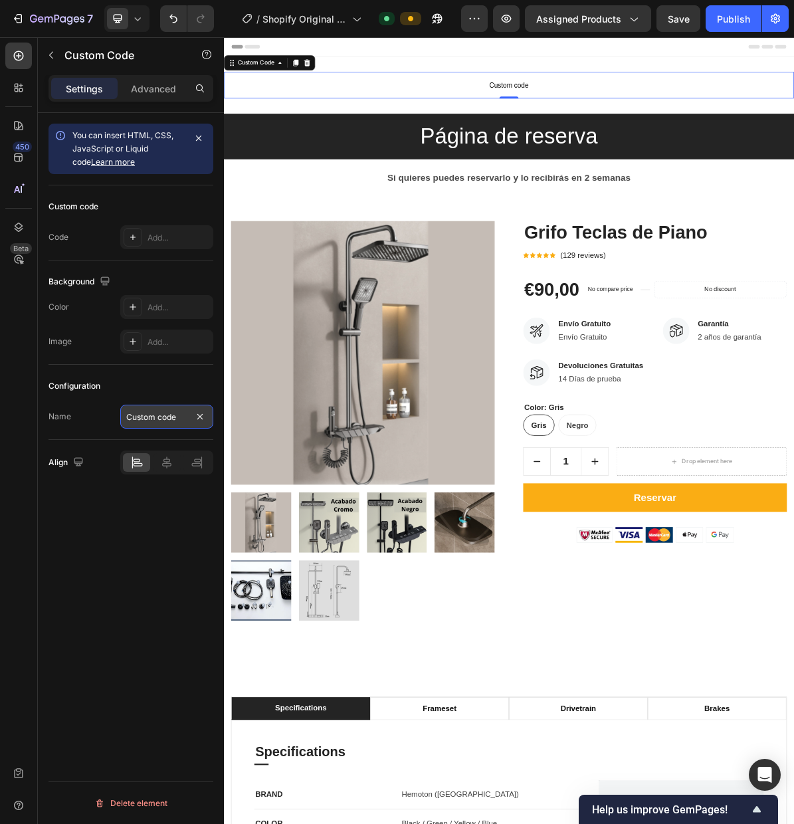
click at [137, 419] on input "Custom code" at bounding box center [166, 417] width 93 height 24
drag, startPoint x: 181, startPoint y: 417, endPoint x: 127, endPoint y: 419, distance: 53.9
click at [127, 419] on input "Custom code" at bounding box center [166, 417] width 93 height 24
type input "Lead Meta"
click at [161, 239] on div "Add..." at bounding box center [179, 238] width 62 height 12
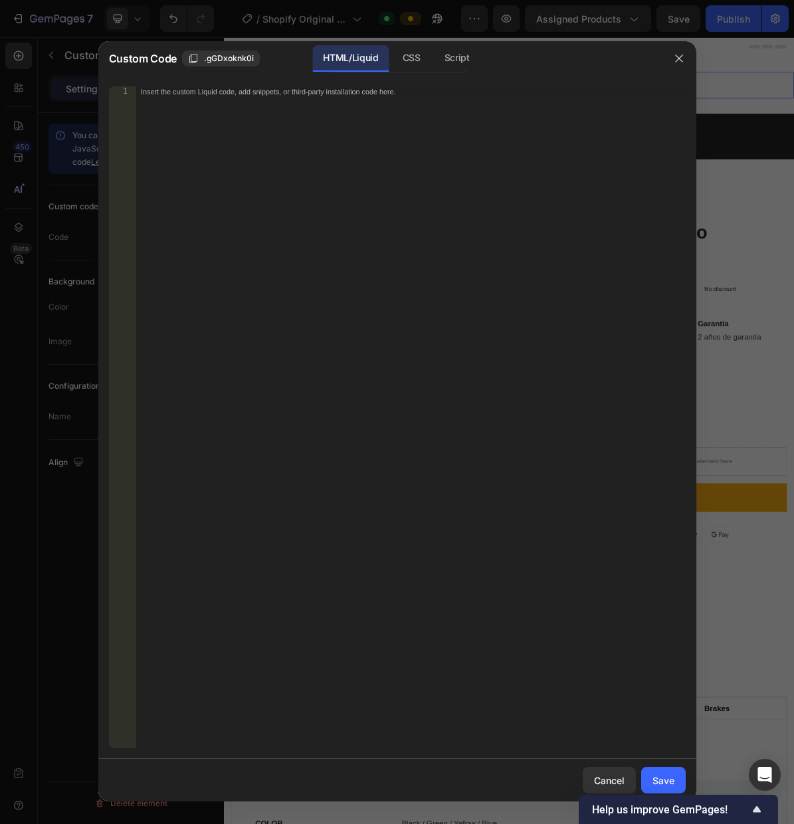
click at [305, 235] on div "Insert the custom Liquid code, add snippets, or third-party installation code h…" at bounding box center [411, 427] width 550 height 683
paste textarea "<!-- End Meta Pixel Code -->"
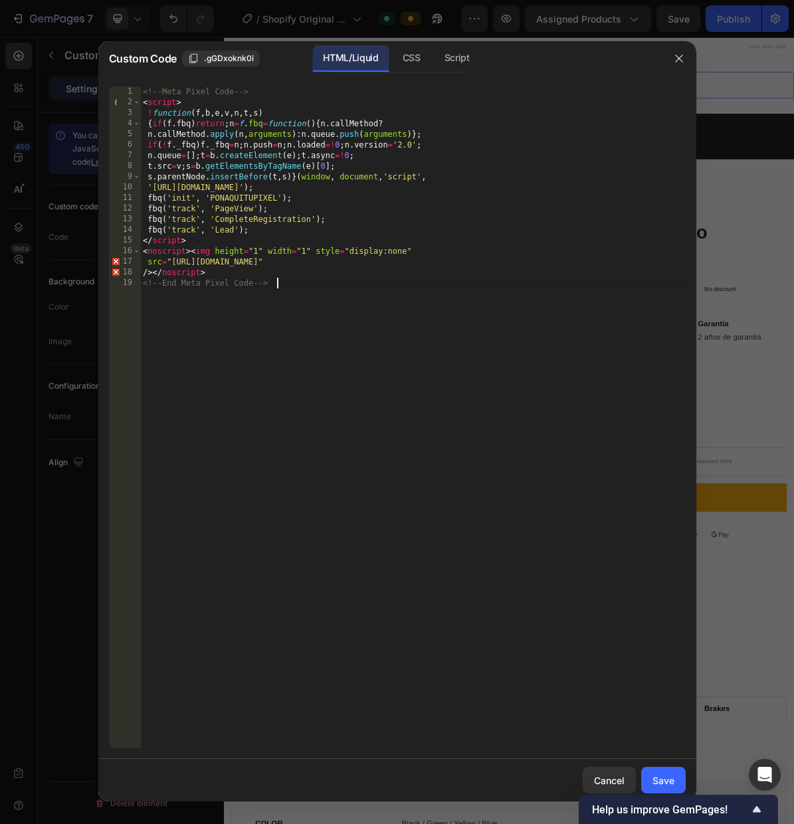
click at [240, 199] on div "<!-- Meta Pixel Code --> < script > ! function ( f , b , e , v , n , t , s ) { …" at bounding box center [413, 427] width 546 height 683
click at [233, 204] on div "<!-- Meta Pixel Code --> < script > ! function ( f , b , e , v , n , t , s ) { …" at bounding box center [413, 427] width 546 height 683
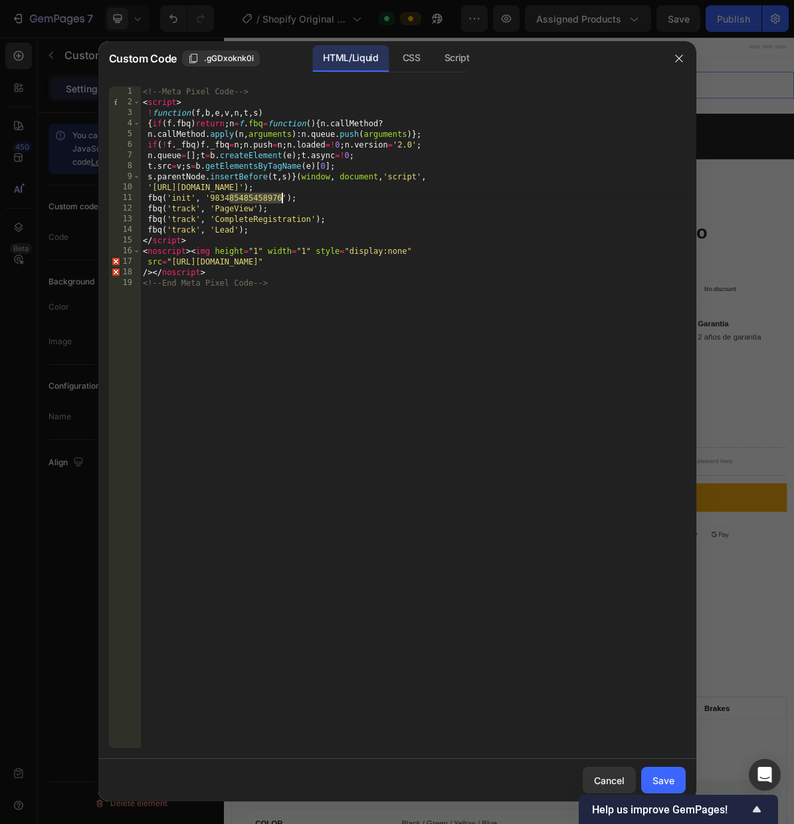
drag, startPoint x: 230, startPoint y: 199, endPoint x: 282, endPoint y: 200, distance: 51.8
click at [282, 200] on div "<!-- Meta Pixel Code --> < script > ! function ( f , b , e , v , n , t , s ) { …" at bounding box center [413, 427] width 546 height 683
drag, startPoint x: 231, startPoint y: 201, endPoint x: 281, endPoint y: 202, distance: 50.5
click at [281, 202] on div "<!-- Meta Pixel Code --> < script > ! function ( f , b , e , v , n , t , s ) { …" at bounding box center [413, 427] width 546 height 683
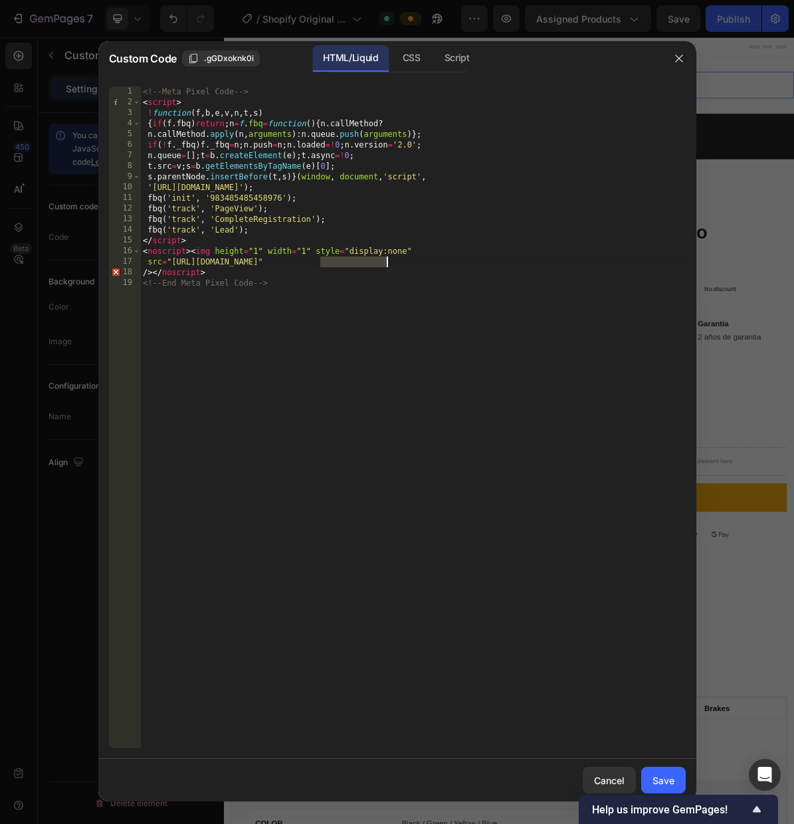
drag, startPoint x: 322, startPoint y: 264, endPoint x: 385, endPoint y: 266, distance: 63.2
click at [385, 266] on div "<!-- Meta Pixel Code --> < script > ! function ( f , b , e , v , n , t , s ) { …" at bounding box center [413, 427] width 546 height 683
paste textarea "983485485458976"
type textarea "src="https://www.facebook.com/tr?id=983485485458976&ev=PageView&noscript=1""
click at [669, 780] on div "Save" at bounding box center [664, 781] width 22 height 14
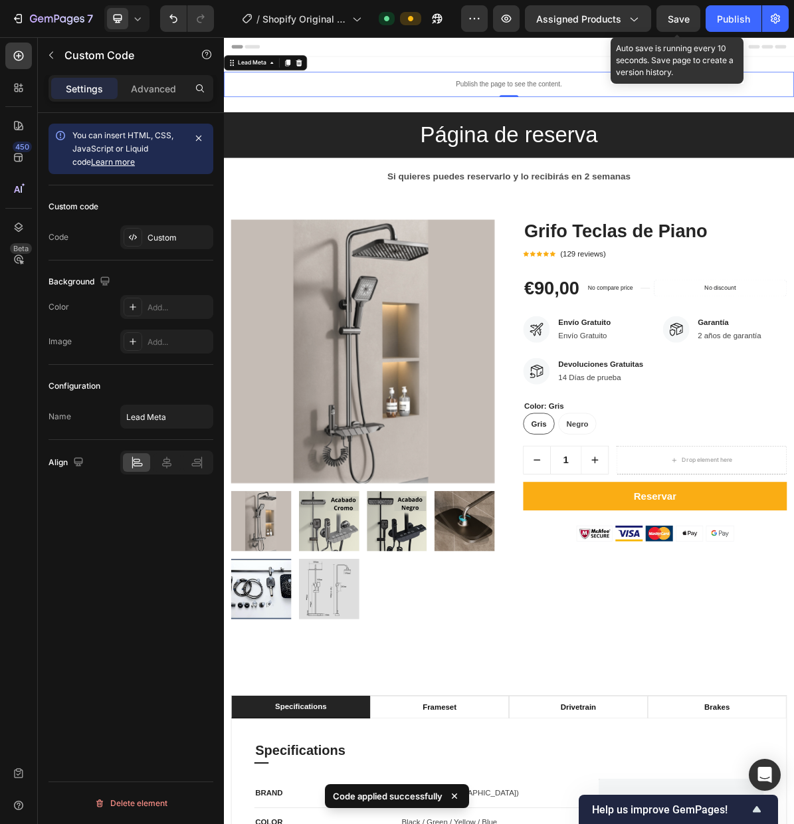
drag, startPoint x: 678, startPoint y: 9, endPoint x: 655, endPoint y: 17, distance: 24.2
click at [678, 9] on button "Save" at bounding box center [679, 18] width 44 height 27
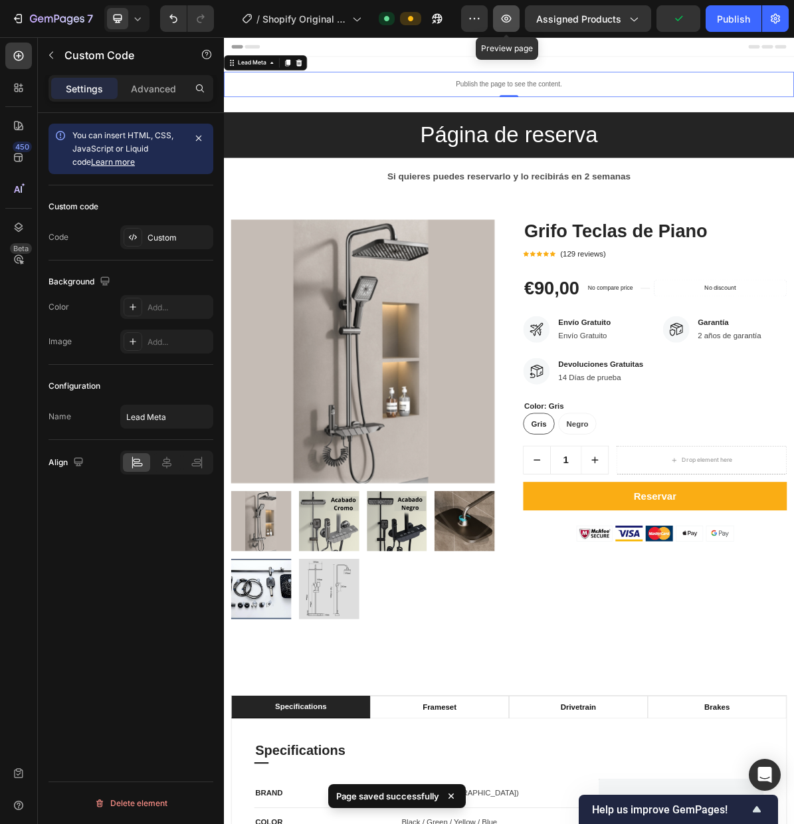
click at [516, 27] on button "button" at bounding box center [506, 18] width 27 height 27
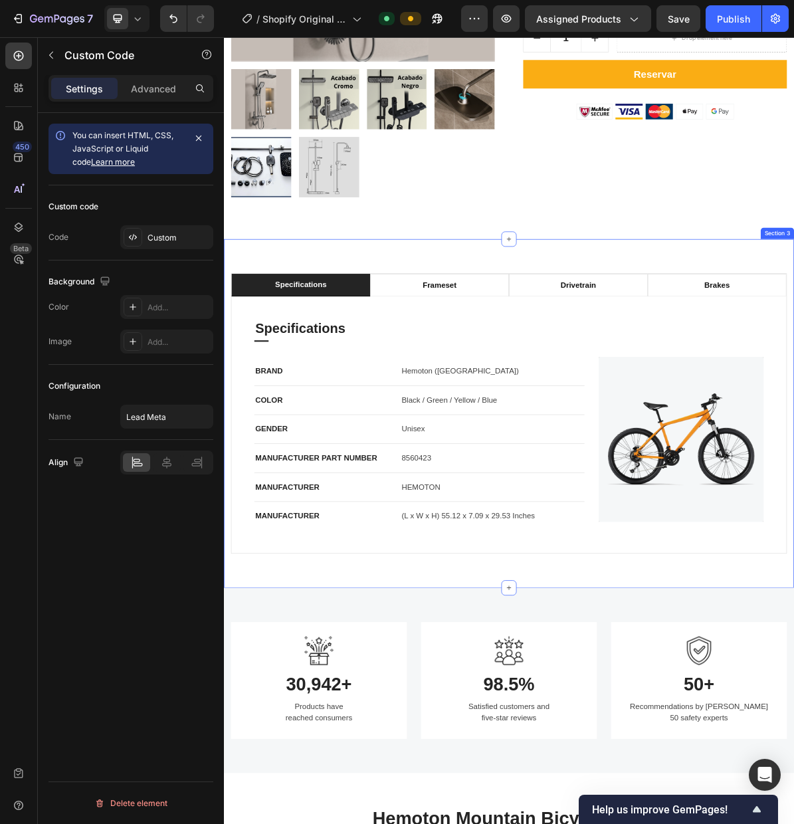
scroll to position [593, 0]
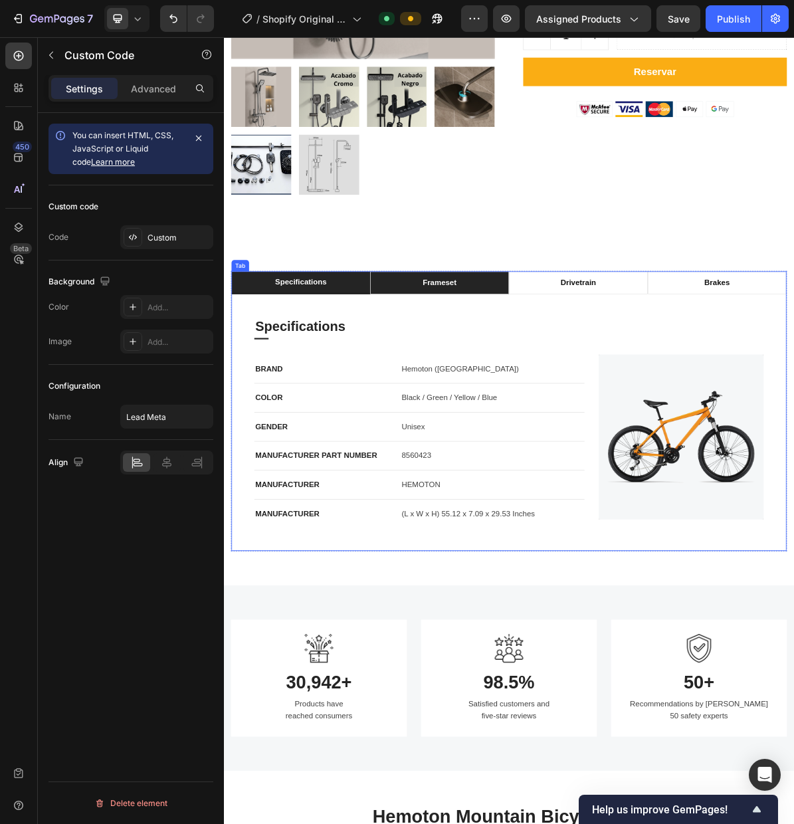
click at [550, 379] on div "frameset" at bounding box center [525, 381] width 51 height 20
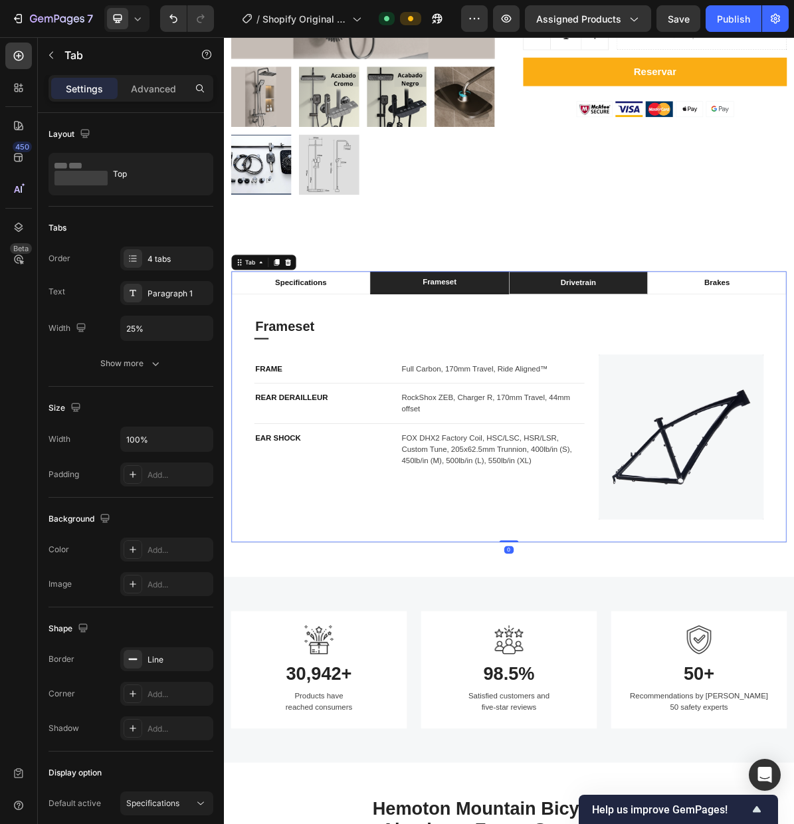
click at [704, 391] on li "drivetrain" at bounding box center [720, 381] width 194 height 32
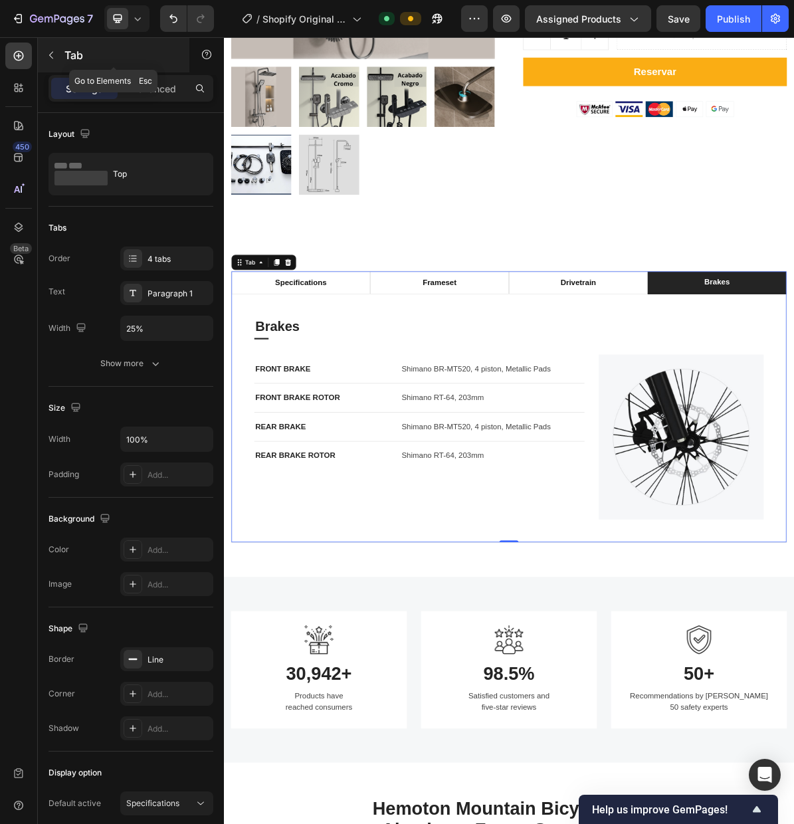
click at [58, 60] on button "button" at bounding box center [51, 55] width 21 height 21
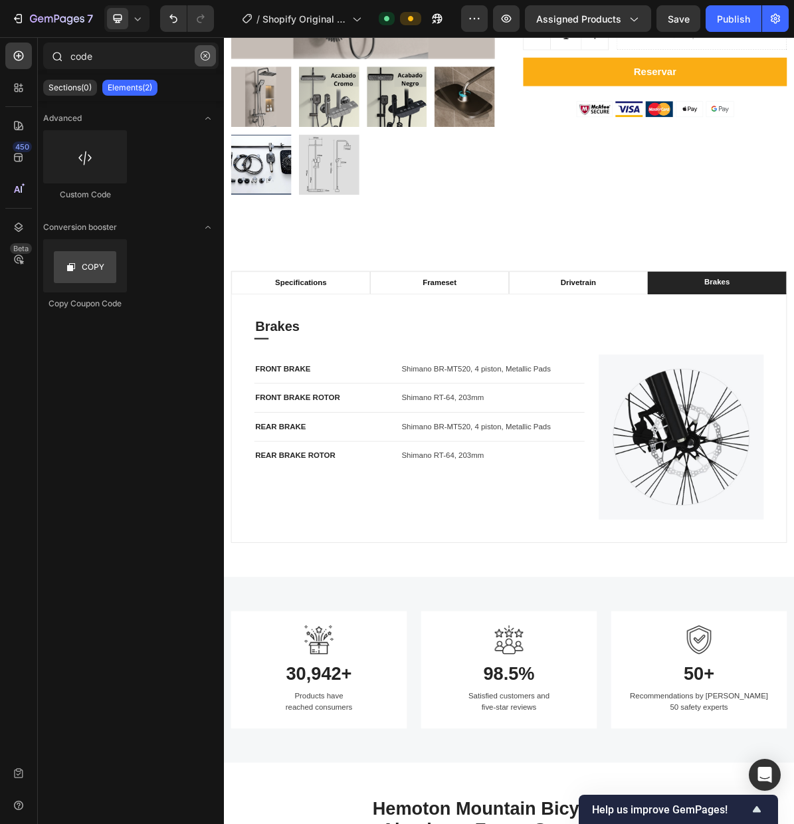
click at [204, 59] on icon "button" at bounding box center [205, 55] width 9 height 9
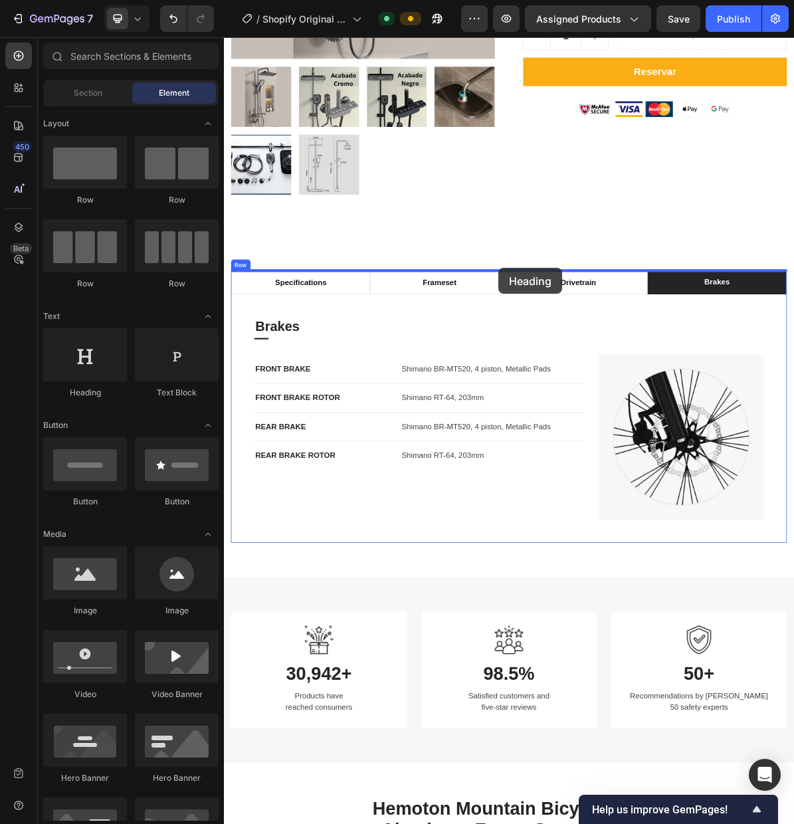
drag, startPoint x: 331, startPoint y: 403, endPoint x: 607, endPoint y: 360, distance: 279.8
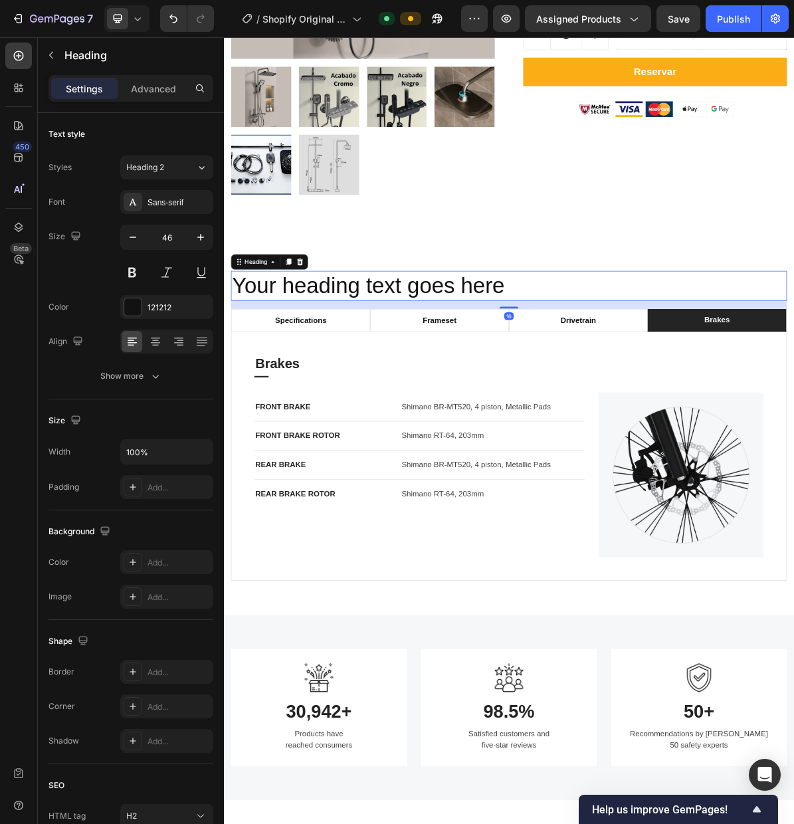
click at [609, 389] on h2 "Your heading text goes here" at bounding box center [623, 385] width 778 height 43
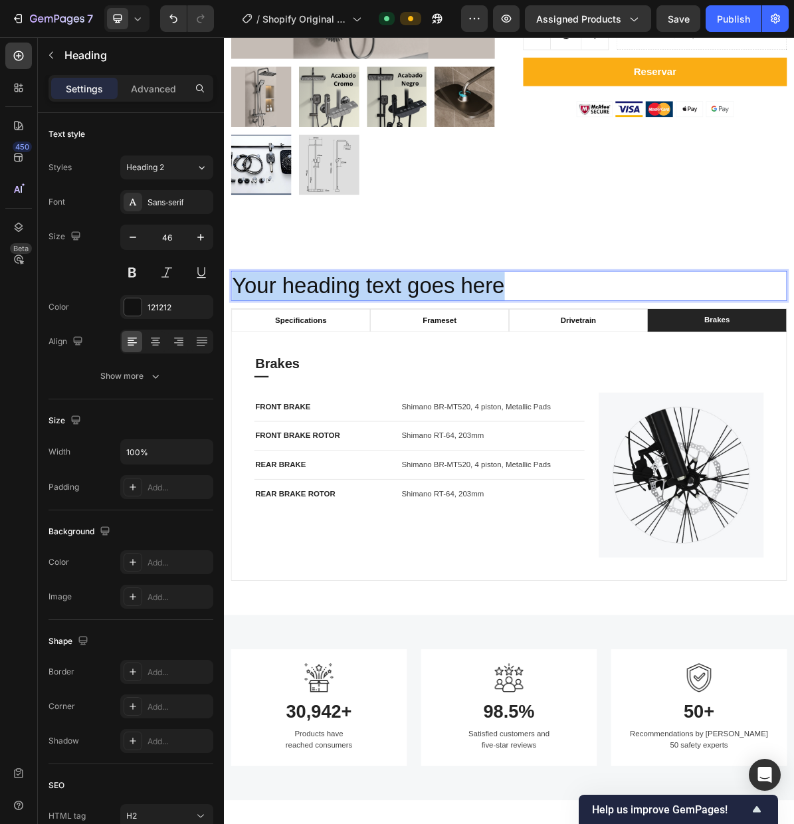
drag, startPoint x: 598, startPoint y: 389, endPoint x: 241, endPoint y: 385, distance: 357.6
click at [241, 385] on p "Your heading text goes here" at bounding box center [622, 386] width 775 height 40
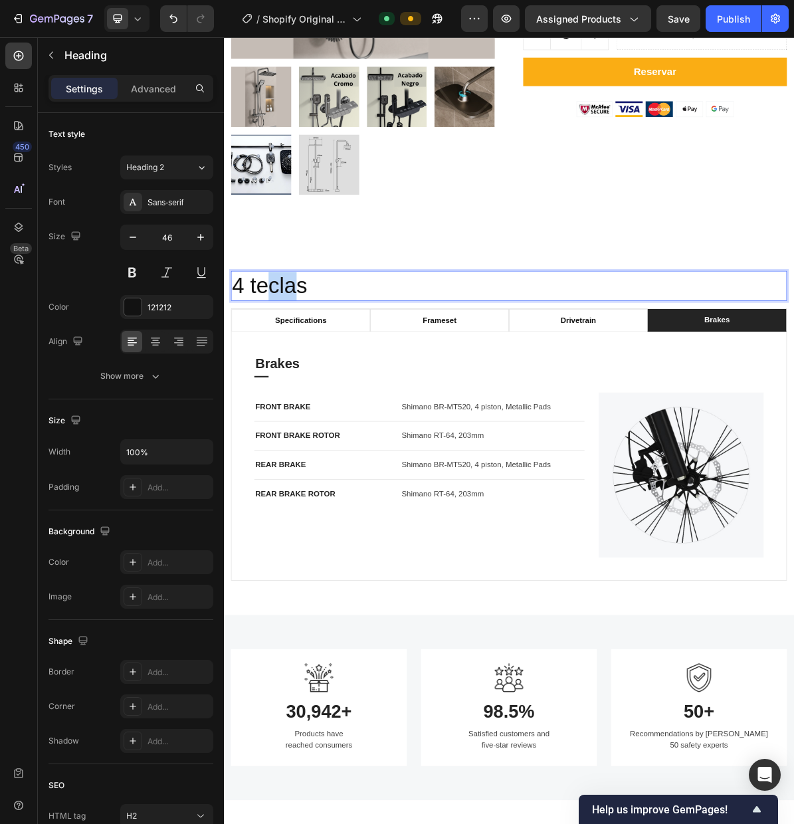
drag, startPoint x: 322, startPoint y: 393, endPoint x: 281, endPoint y: 391, distance: 41.3
click at [278, 391] on p "4 teclas" at bounding box center [622, 386] width 775 height 40
drag, startPoint x: 302, startPoint y: 392, endPoint x: 264, endPoint y: 392, distance: 38.5
click at [265, 392] on p "4 teclas" at bounding box center [622, 386] width 775 height 40
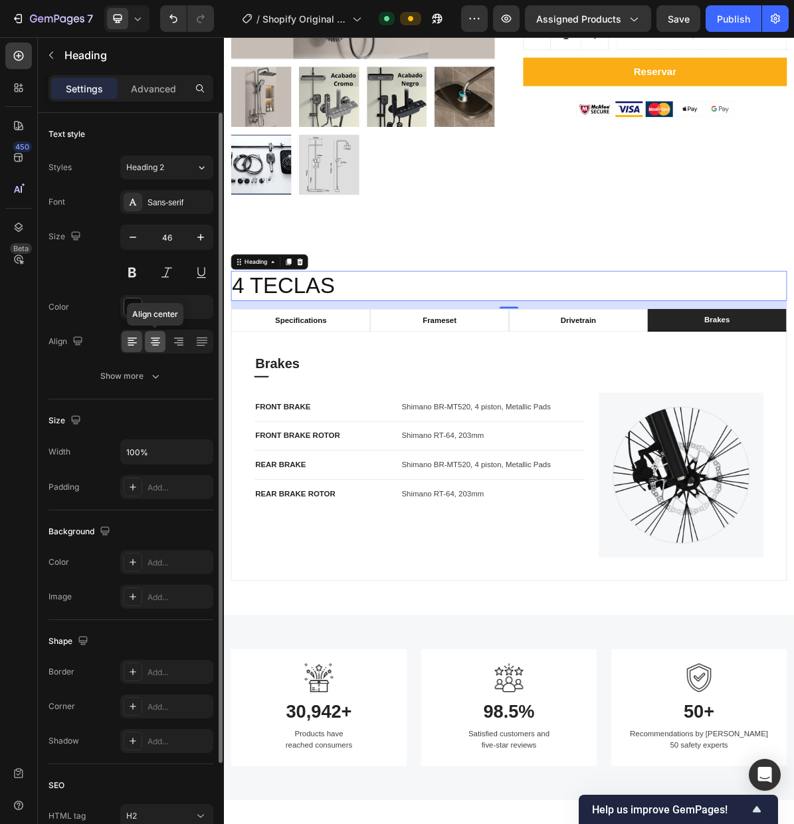
click at [155, 345] on icon at bounding box center [155, 345] width 7 height 1
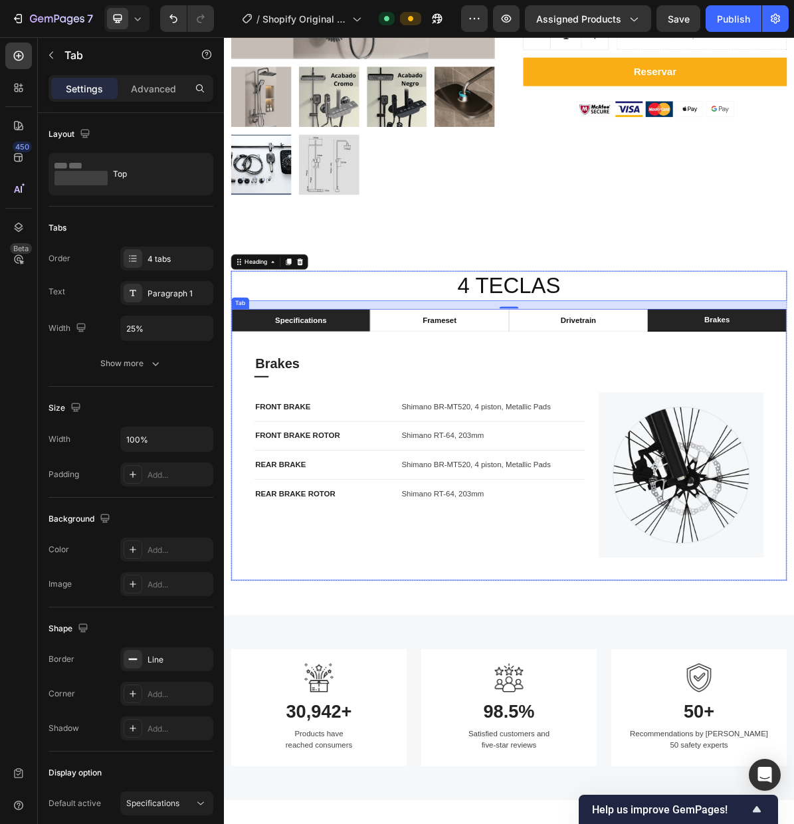
click at [342, 435] on div "specifications" at bounding box center [332, 433] width 76 height 20
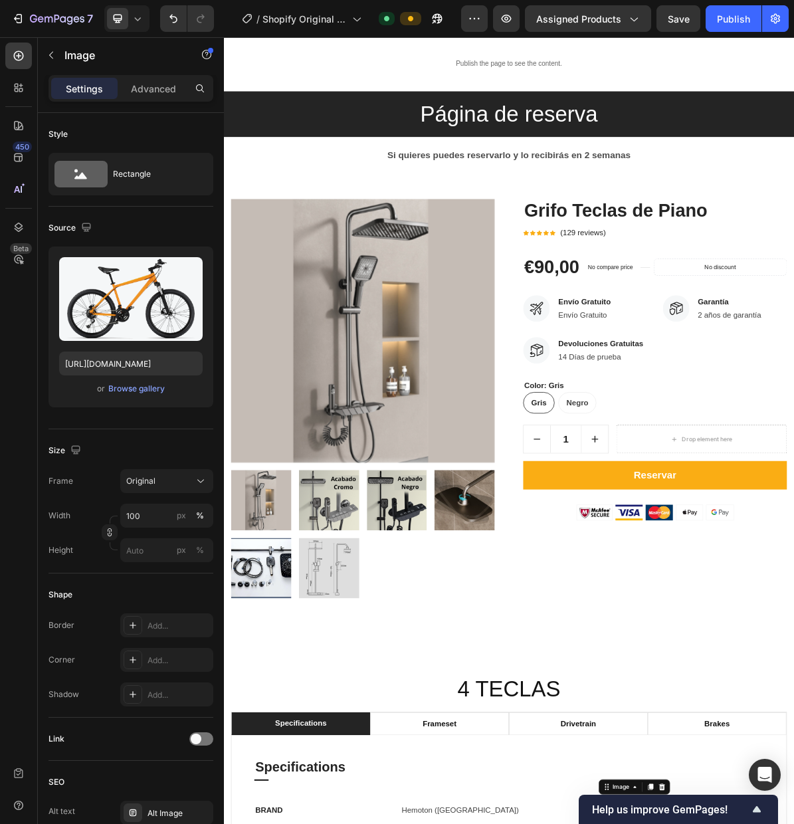
scroll to position [0, 0]
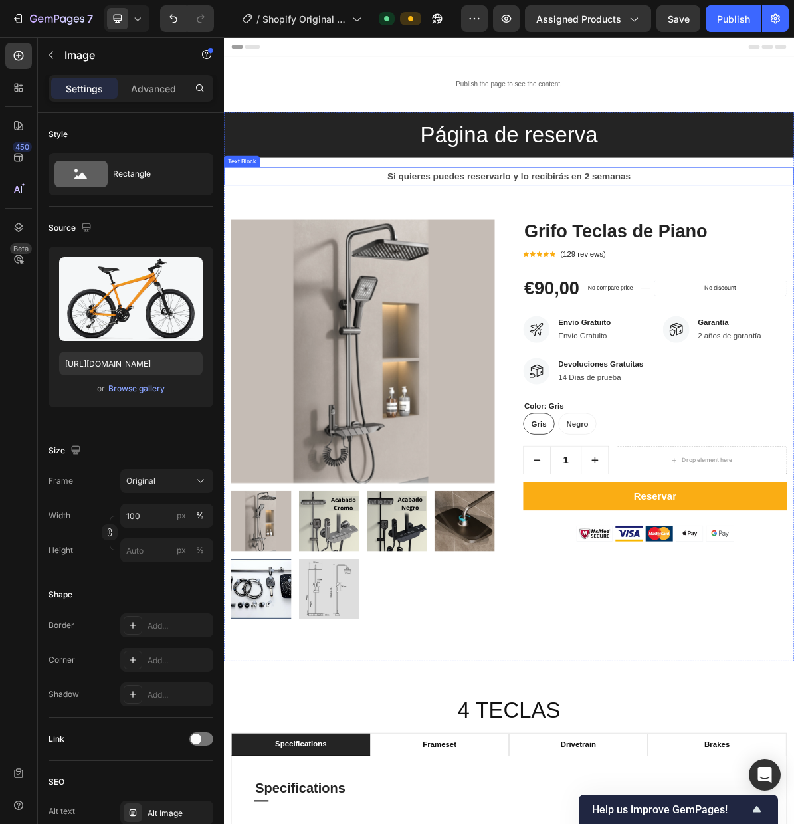
click at [734, 231] on p "Si quieres puedes reservarlo y lo recibirás en 2 semanas" at bounding box center [622, 232] width 795 height 23
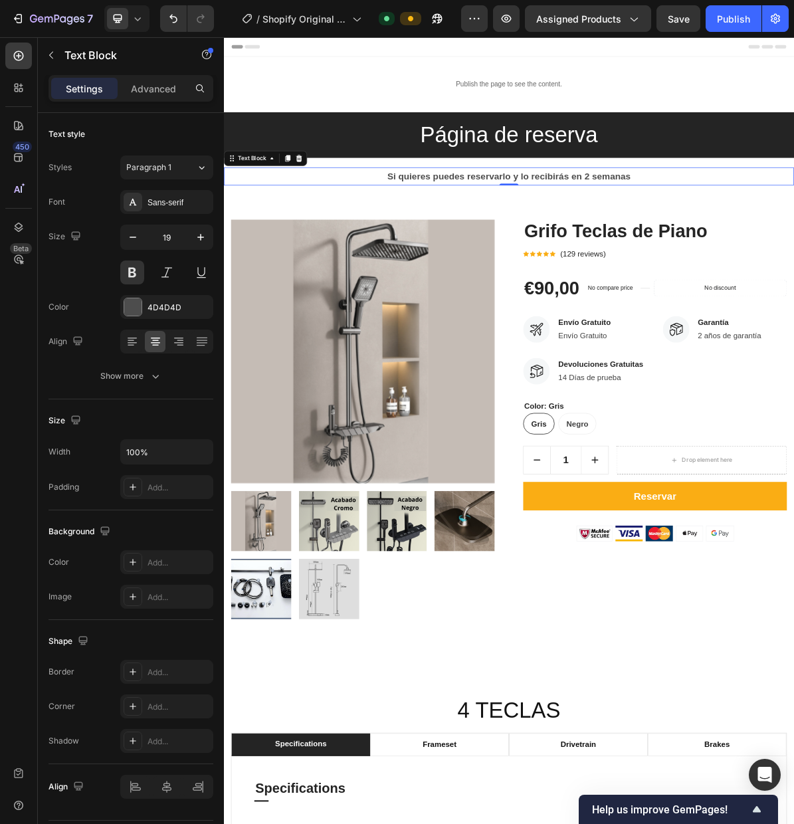
click at [735, 234] on p "Si quieres puedes reservarlo y lo recibirás en 2 semanas" at bounding box center [622, 232] width 795 height 23
drag, startPoint x: 514, startPoint y: 234, endPoint x: 453, endPoint y: 236, distance: 61.2
click at [453, 236] on p "Si quieres puedes reservarlo y lo recibirás en 3 semanas" at bounding box center [622, 232] width 795 height 23
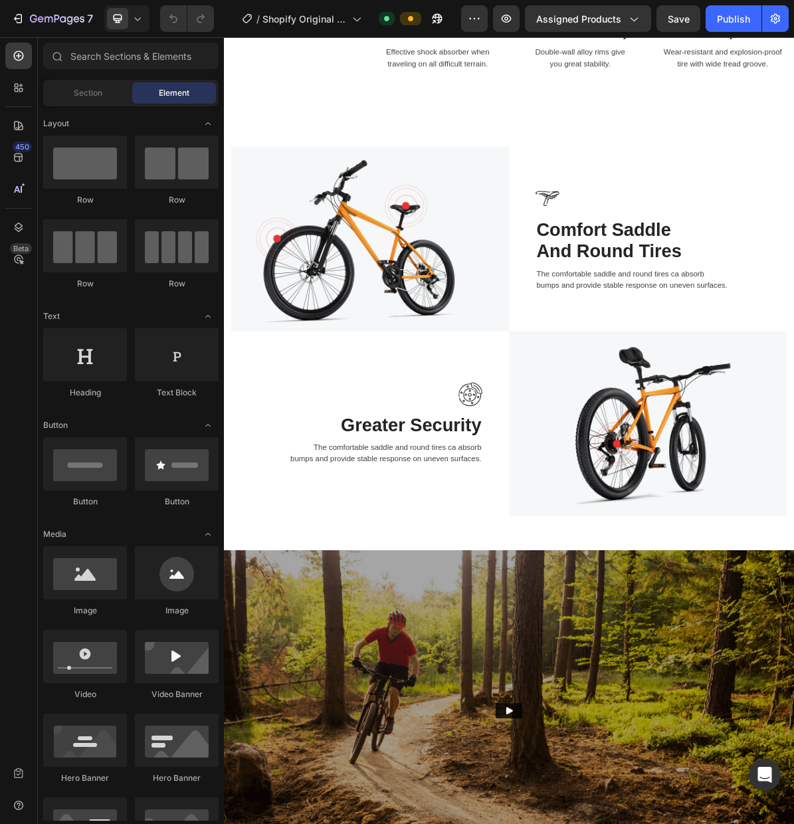
scroll to position [1968, 0]
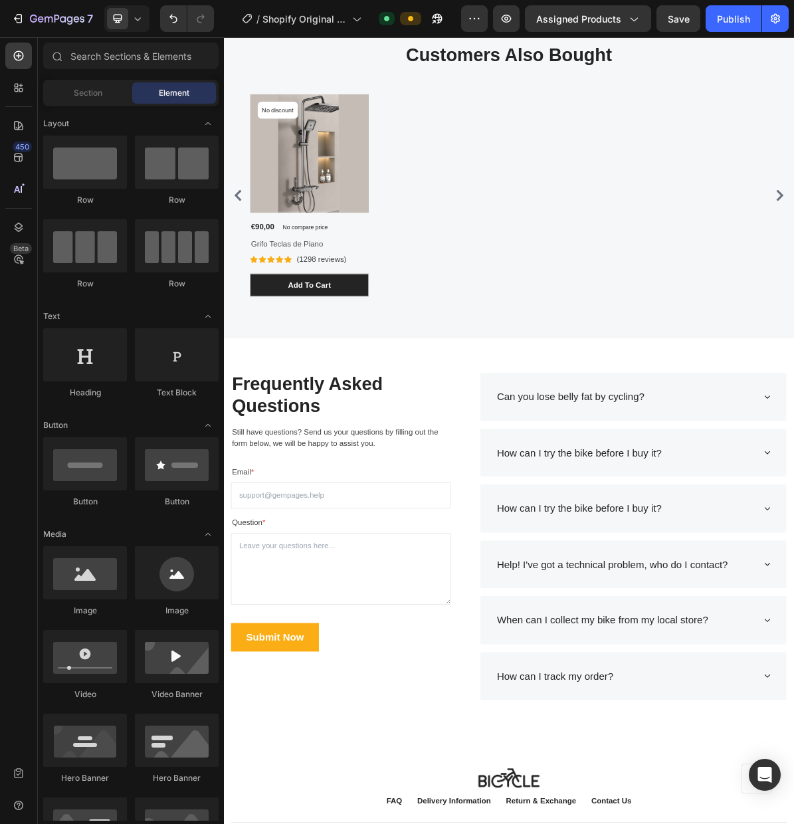
scroll to position [4032, 0]
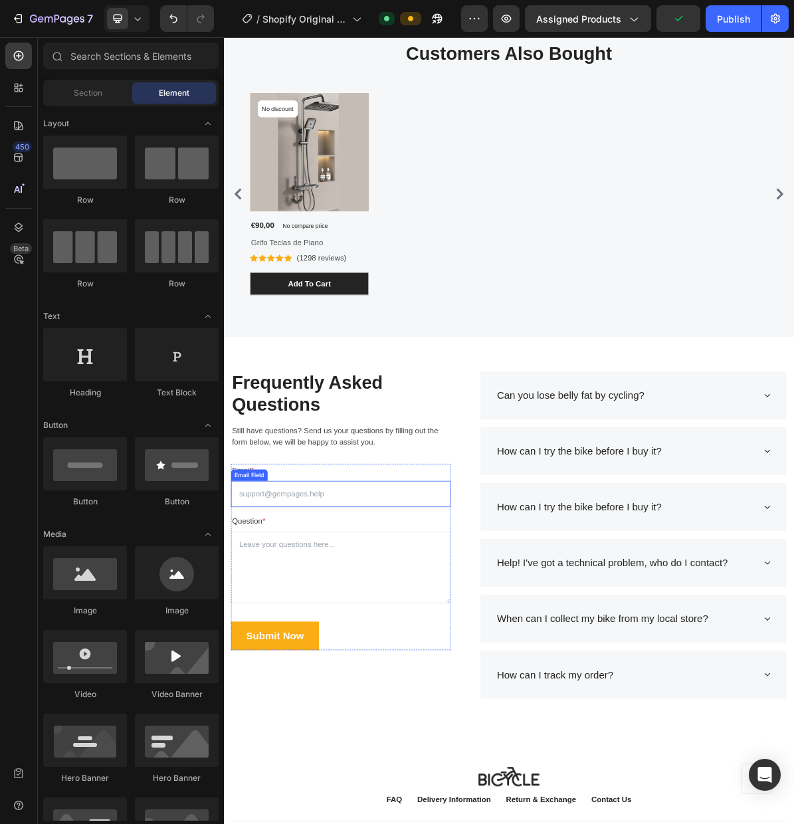
click at [403, 663] on input "email" at bounding box center [387, 676] width 307 height 37
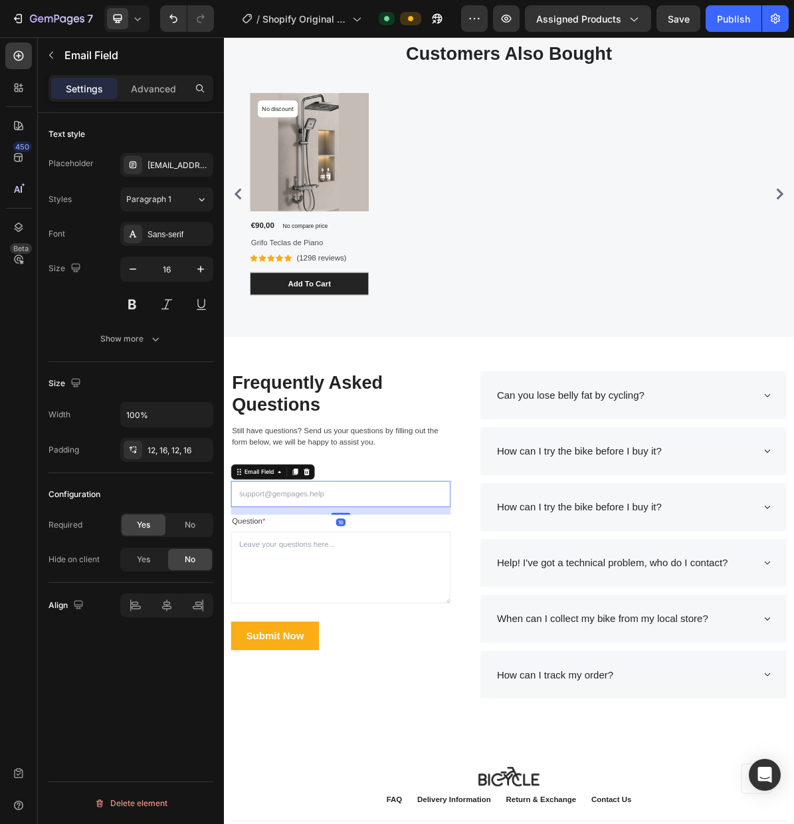
click at [340, 643] on icon at bounding box center [340, 645] width 9 height 9
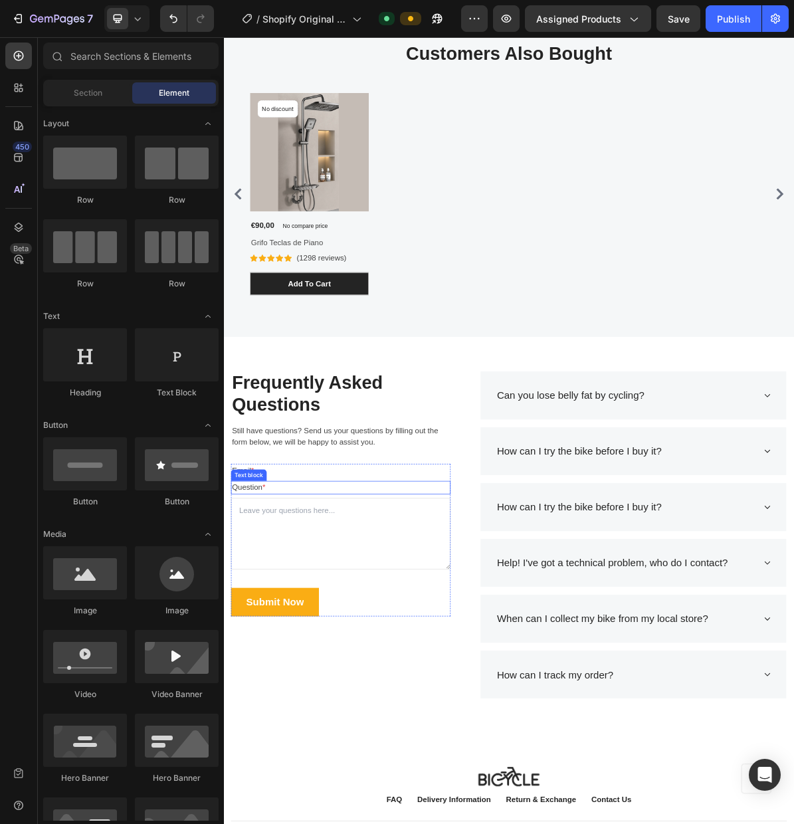
click at [361, 672] on p "Question *" at bounding box center [387, 667] width 304 height 16
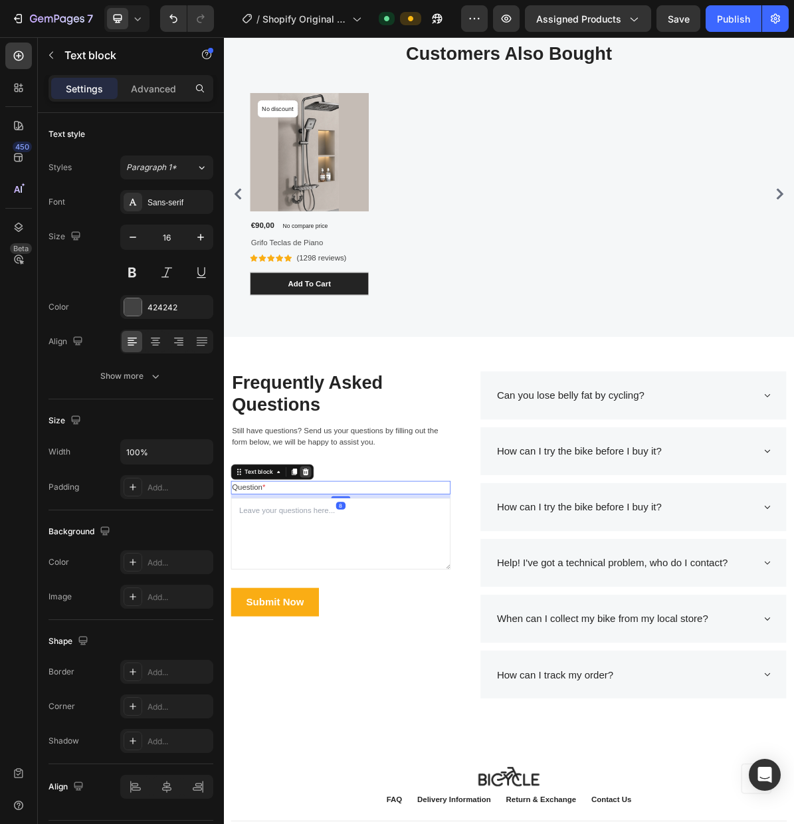
click at [340, 649] on icon at bounding box center [338, 645] width 9 height 9
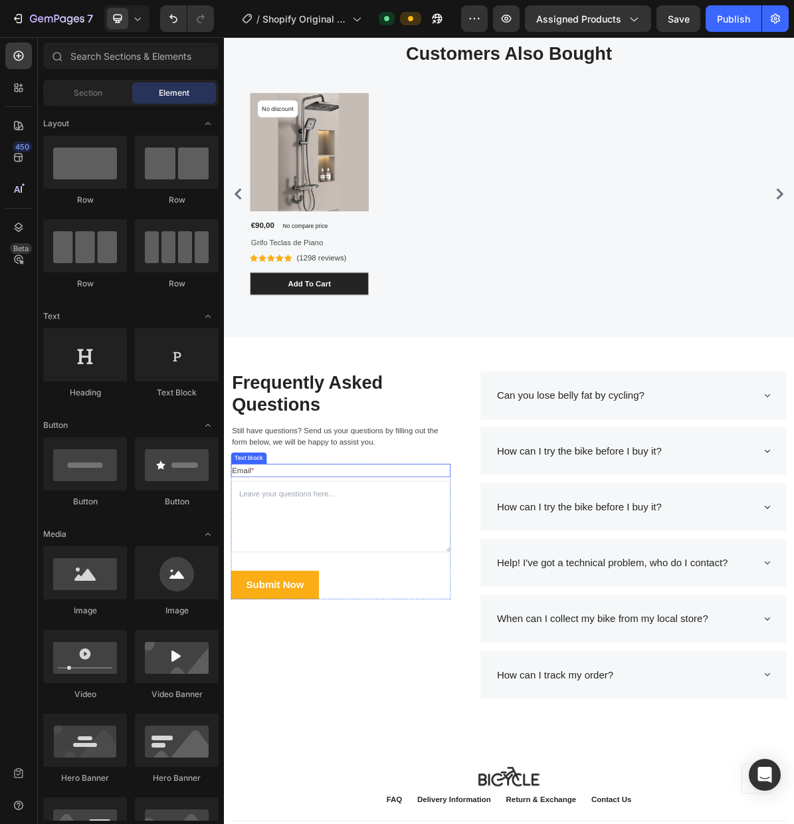
click at [336, 647] on p "Email *" at bounding box center [387, 643] width 304 height 16
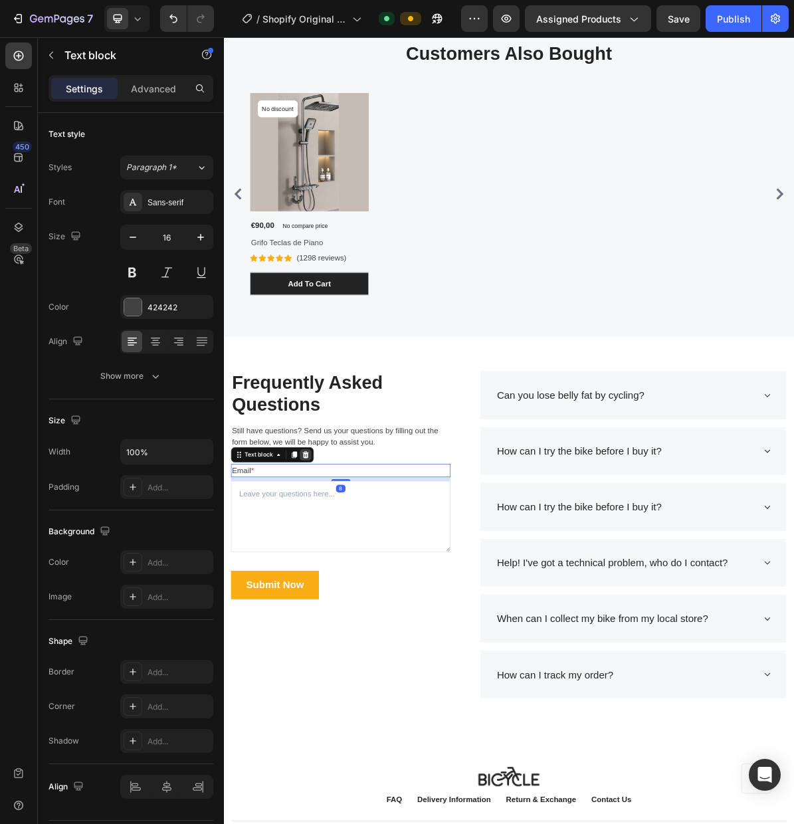
click at [340, 620] on icon at bounding box center [338, 621] width 9 height 9
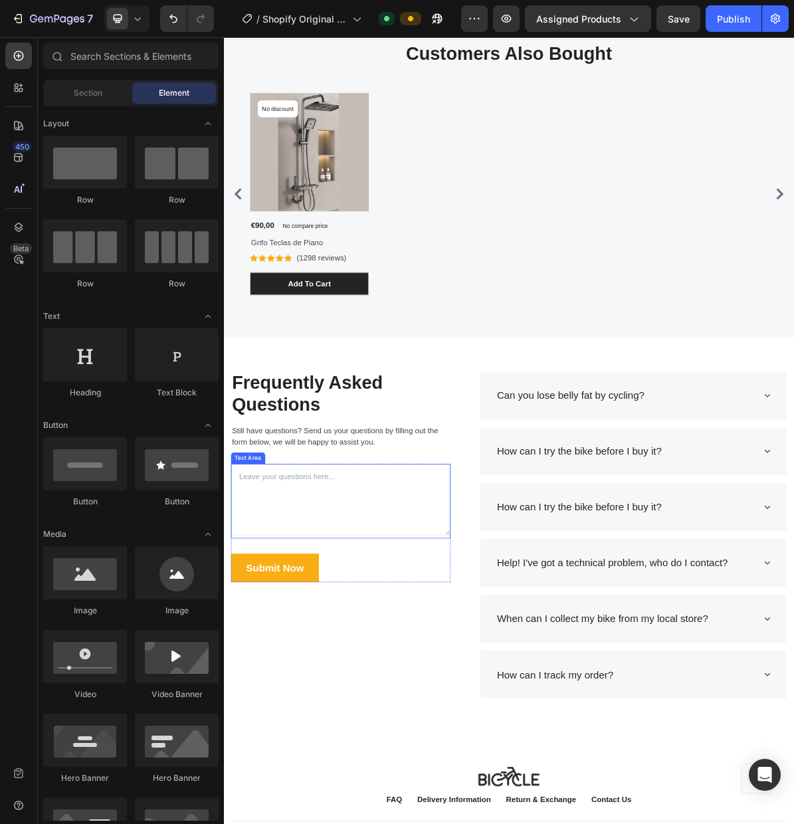
click at [339, 657] on textarea at bounding box center [387, 684] width 307 height 100
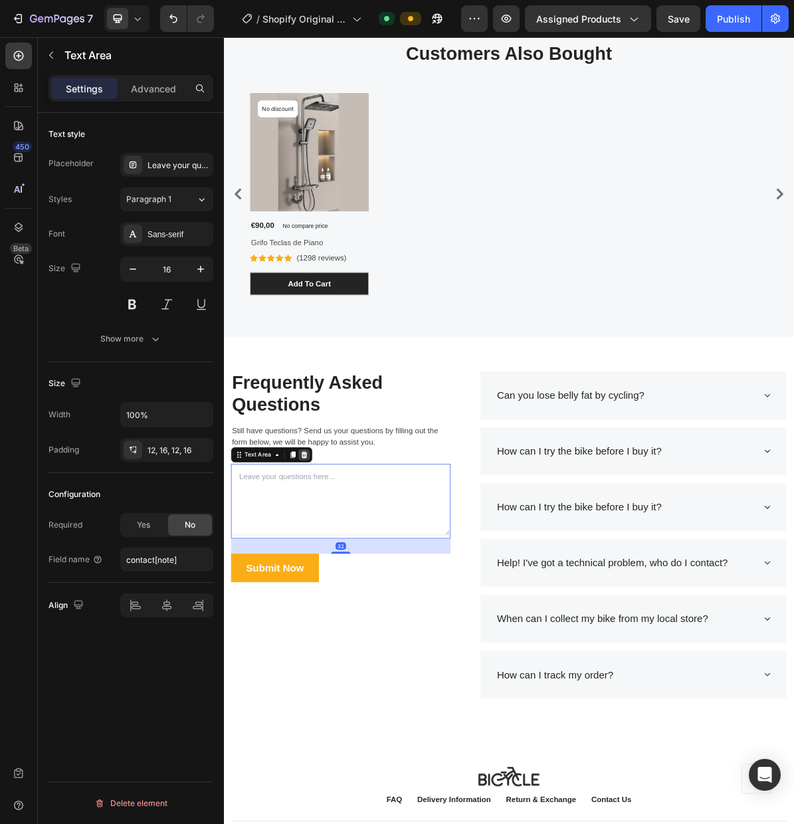
click at [338, 621] on icon at bounding box center [336, 621] width 9 height 9
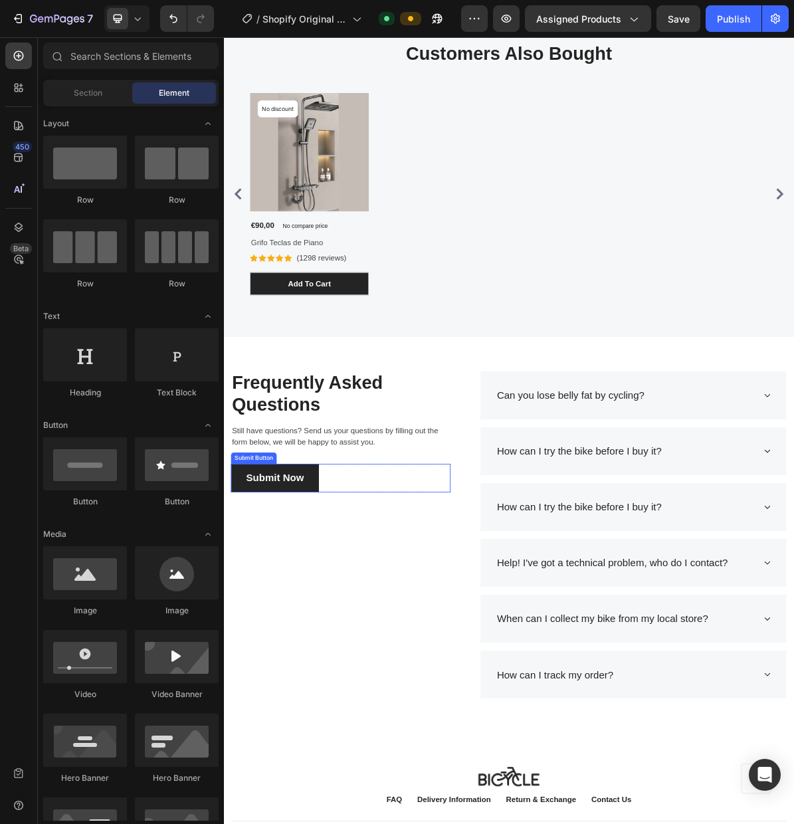
click at [341, 667] on button "Submit Now" at bounding box center [295, 654] width 123 height 40
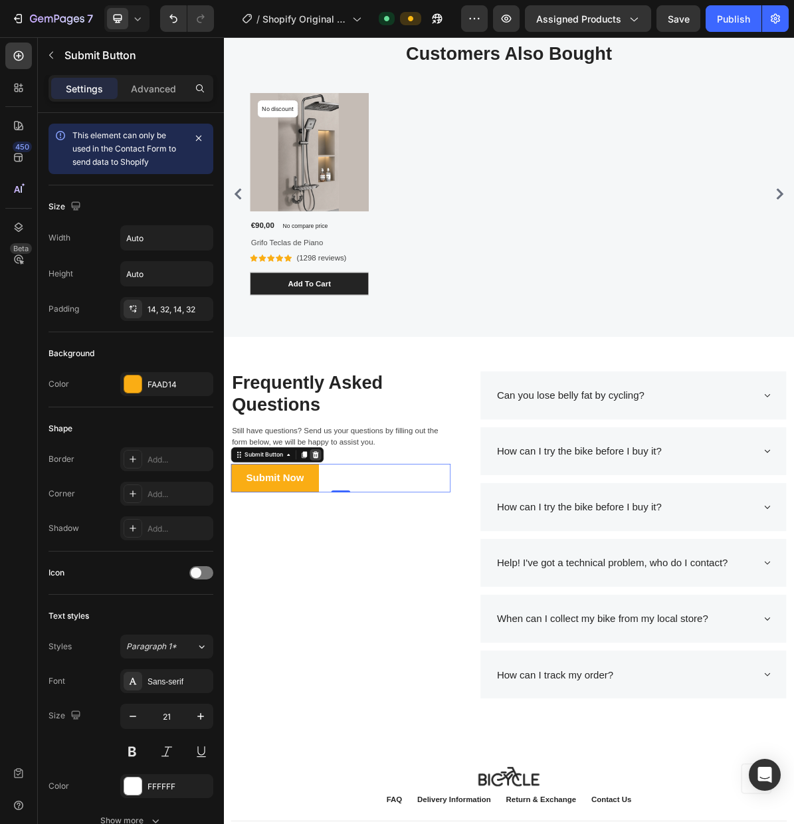
click at [356, 622] on icon at bounding box center [352, 621] width 9 height 9
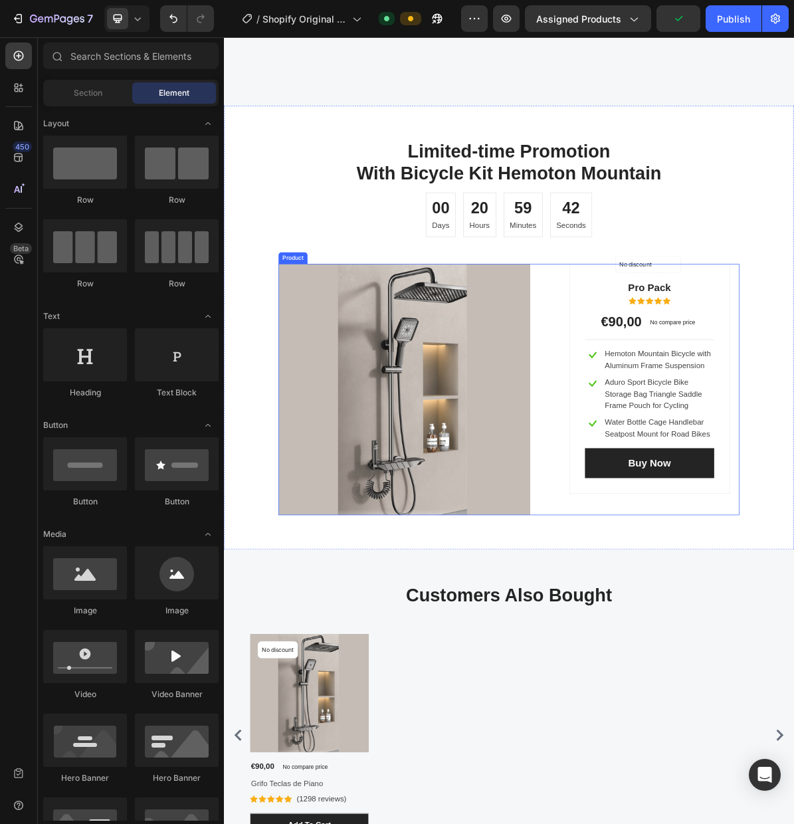
scroll to position [3272, 0]
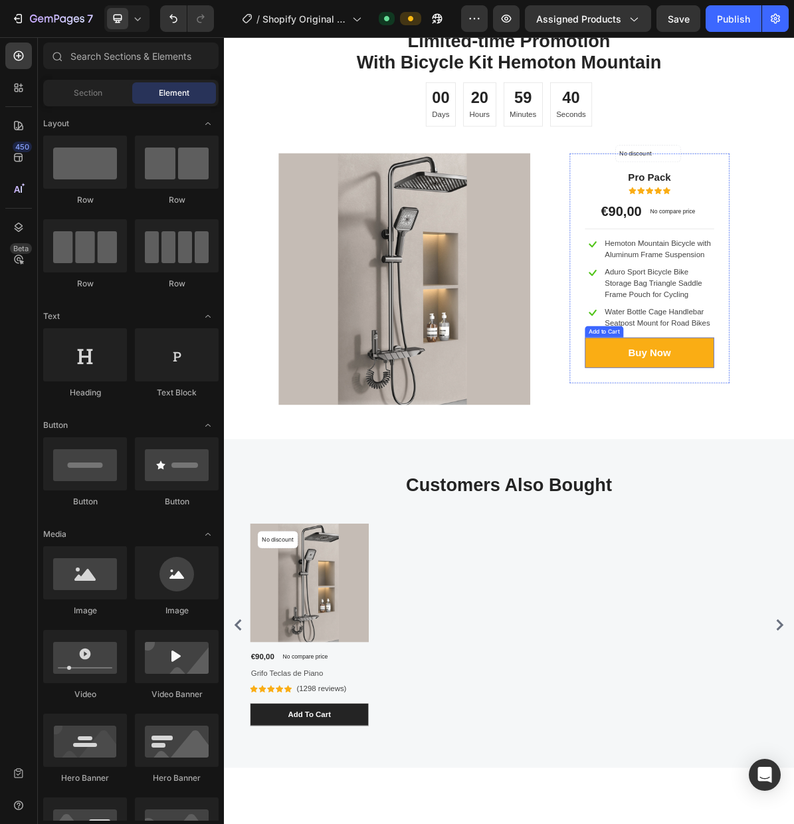
click at [758, 455] on div "Add to Cart" at bounding box center [756, 449] width 49 height 12
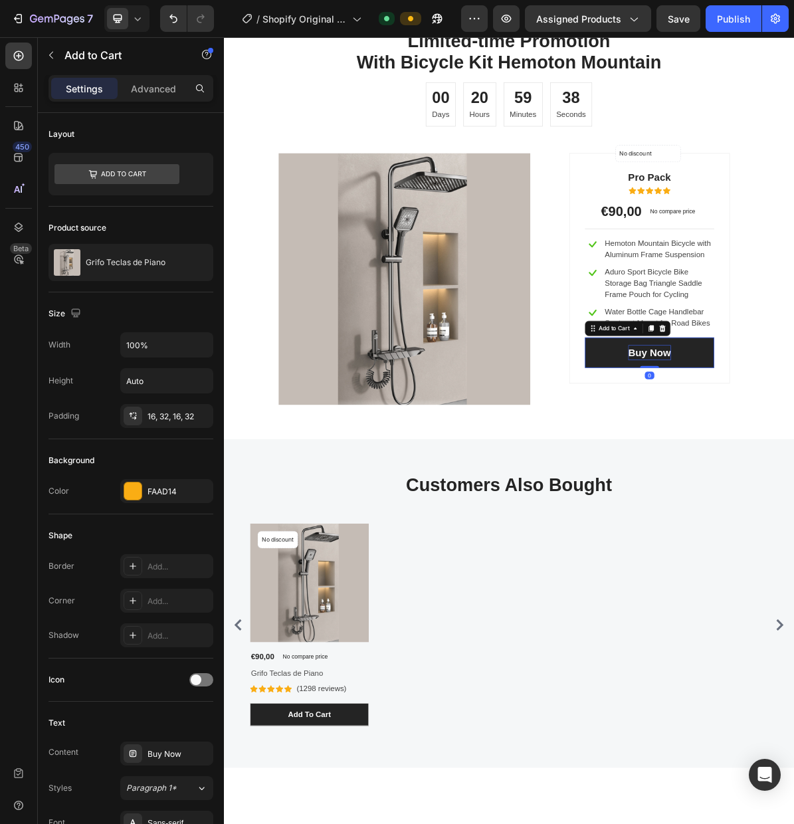
drag, startPoint x: 821, startPoint y: 605, endPoint x: 803, endPoint y: 626, distance: 27.8
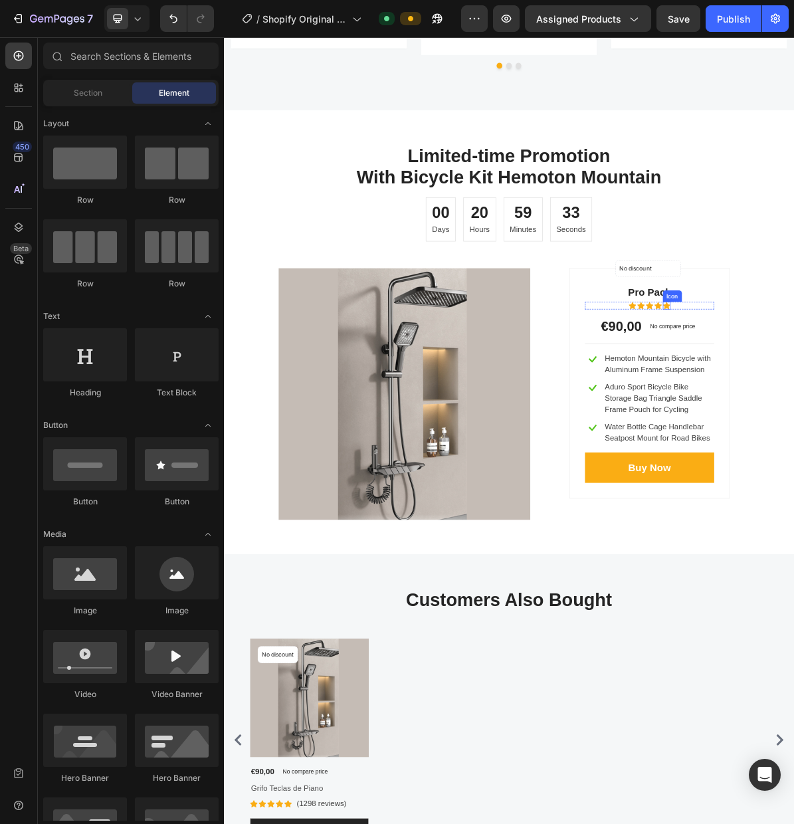
scroll to position [3092, 0]
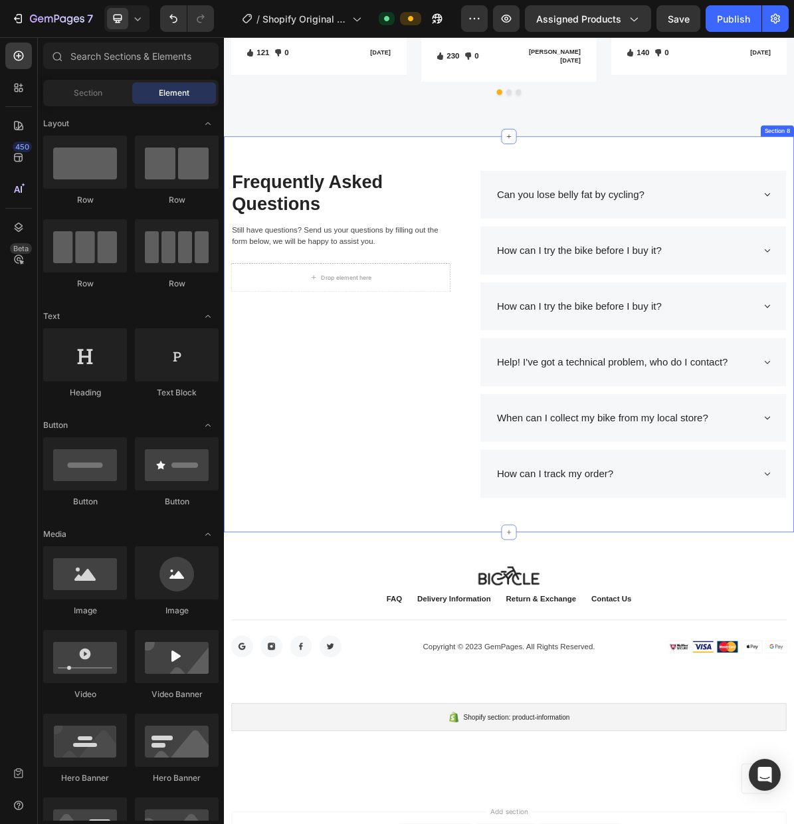
scroll to position [3080, 0]
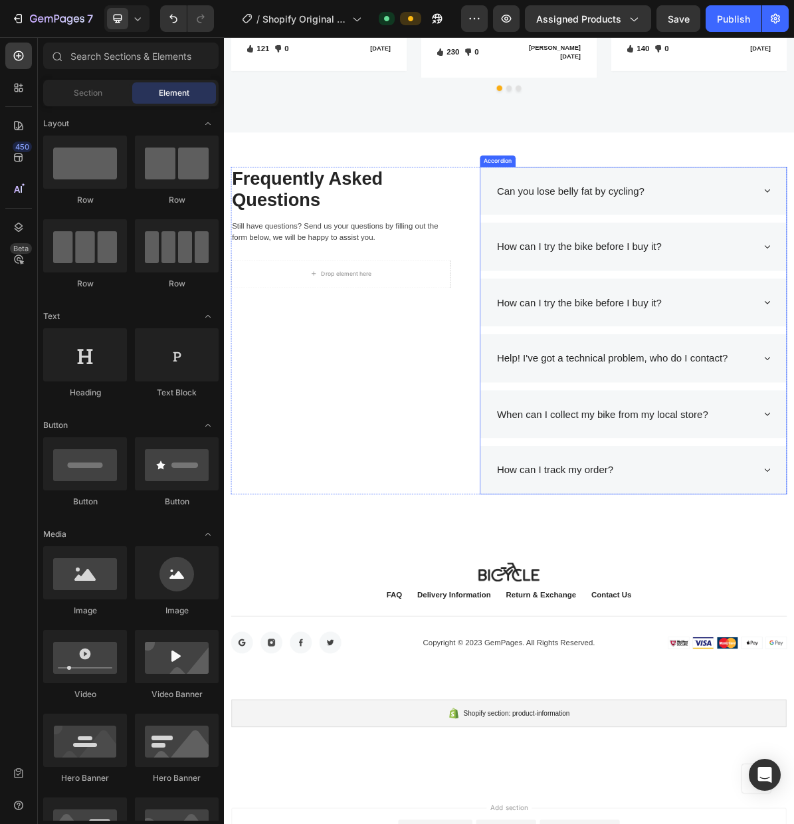
click at [780, 265] on div "Can you lose belly fat by cycling?" at bounding box center [709, 252] width 211 height 25
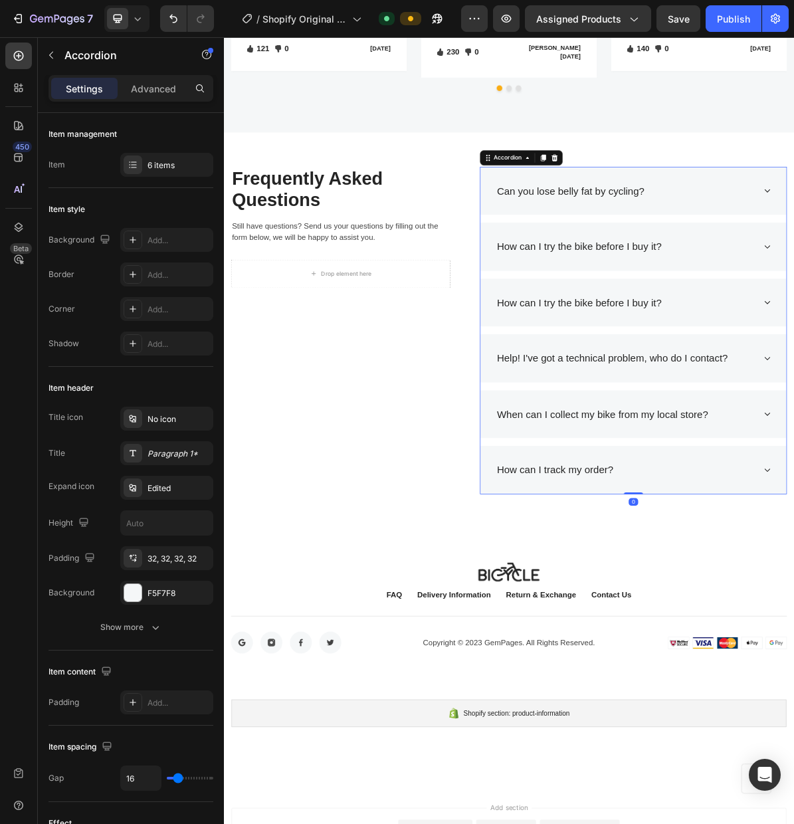
click at [794, 286] on div "Can you lose belly fat by cycling?" at bounding box center [797, 253] width 428 height 68
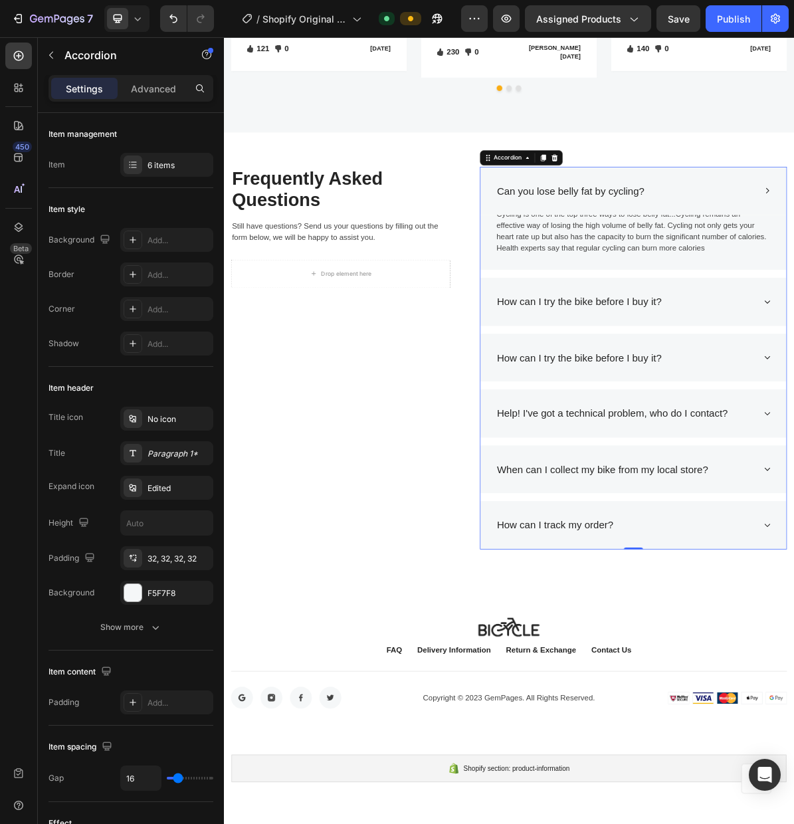
click at [794, 286] on div "Can you lose belly fat by cycling?" at bounding box center [797, 253] width 428 height 68
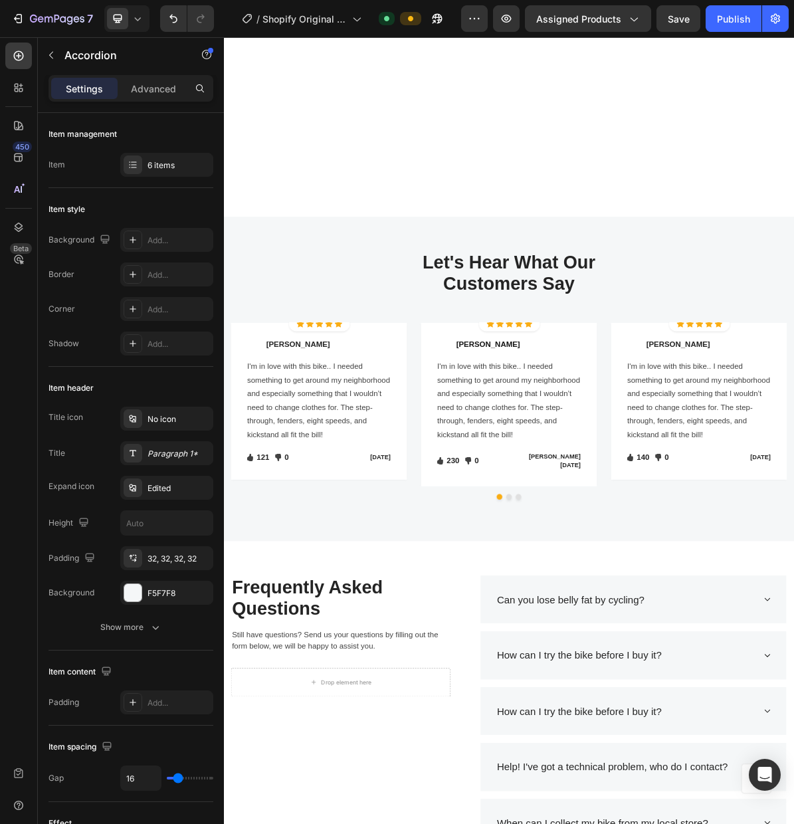
scroll to position [3348, 0]
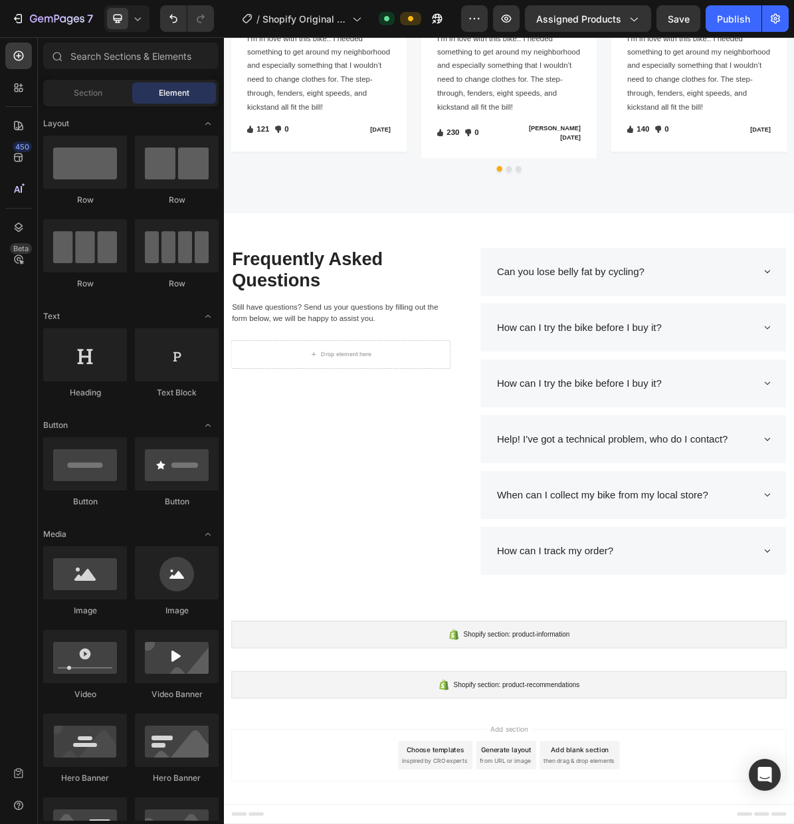
scroll to position [3124, 0]
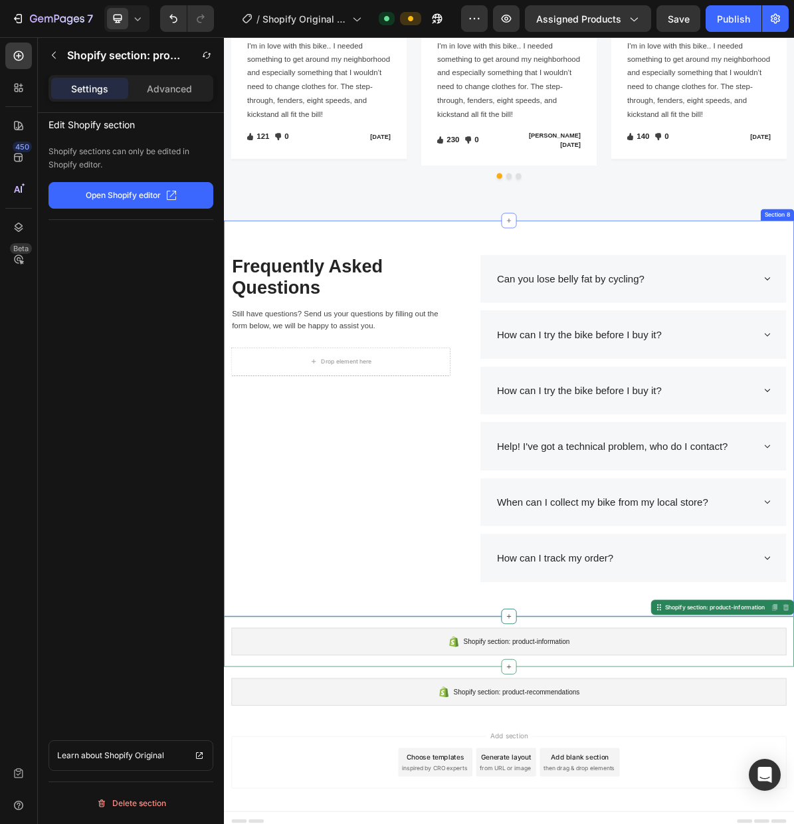
click at [542, 817] on div "Frequently Asked Questions Heading Still have questions? Send us your questions…" at bounding box center [623, 571] width 798 height 554
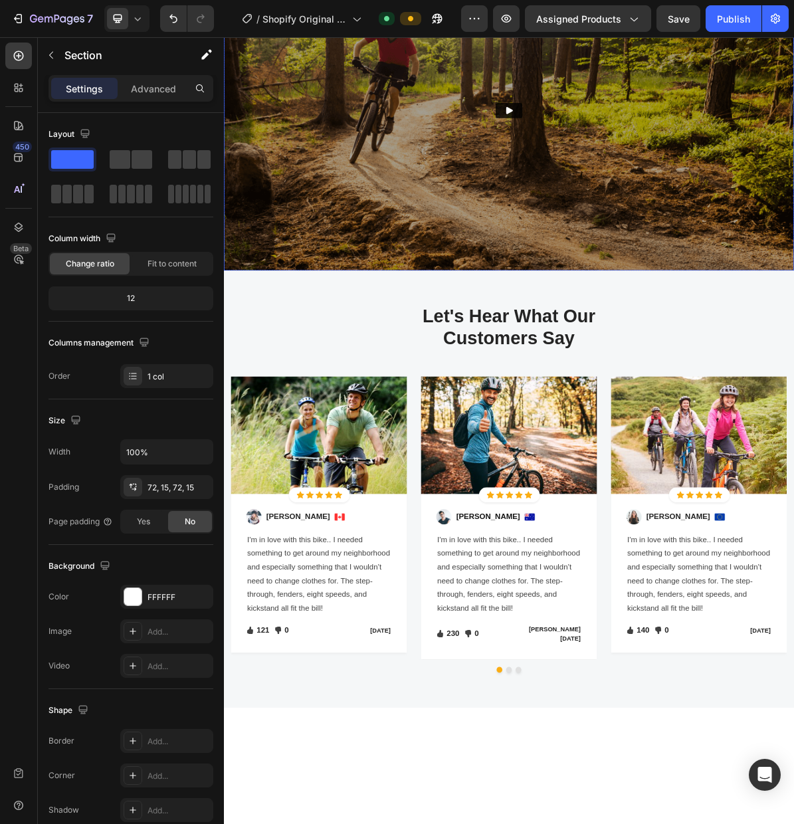
scroll to position [2206, 0]
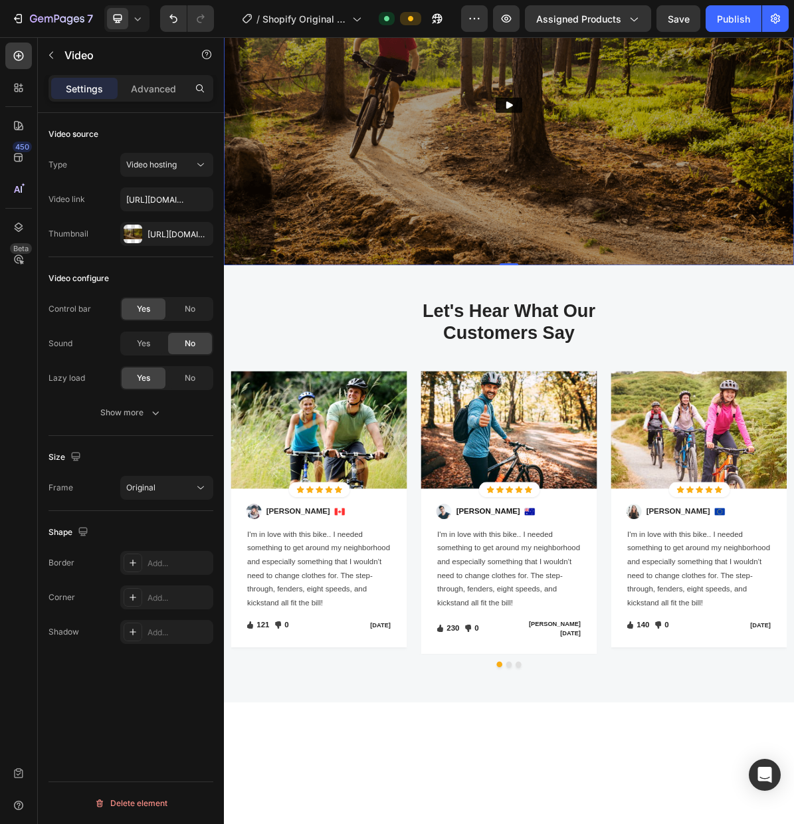
click at [794, 356] on img at bounding box center [623, 132] width 798 height 449
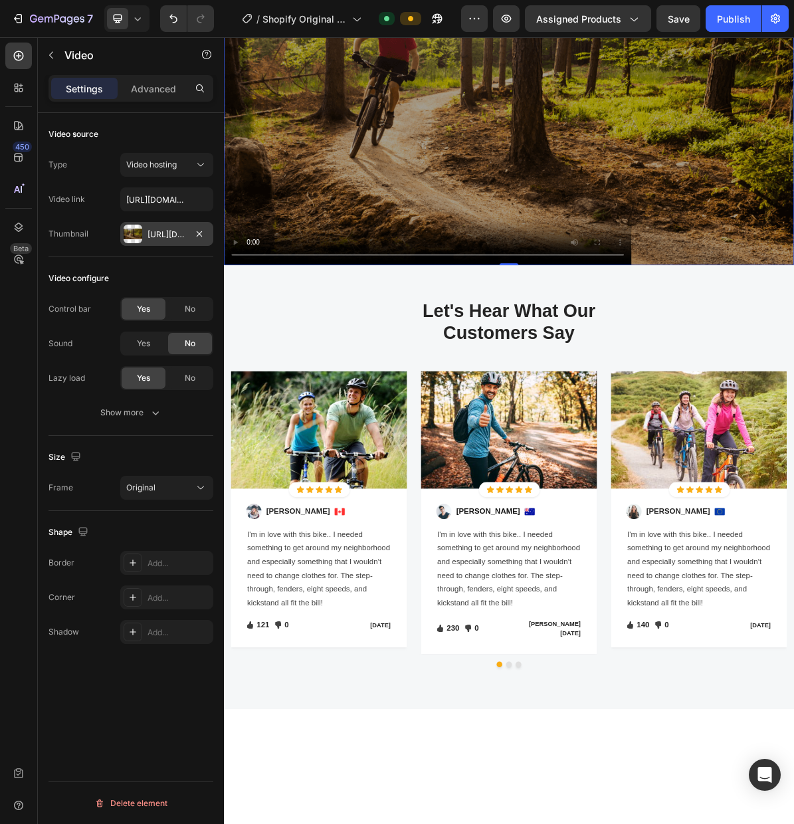
click at [159, 235] on div "[URL][DOMAIN_NAME]" at bounding box center [167, 235] width 39 height 12
click at [154, 410] on icon "button" at bounding box center [155, 412] width 13 height 13
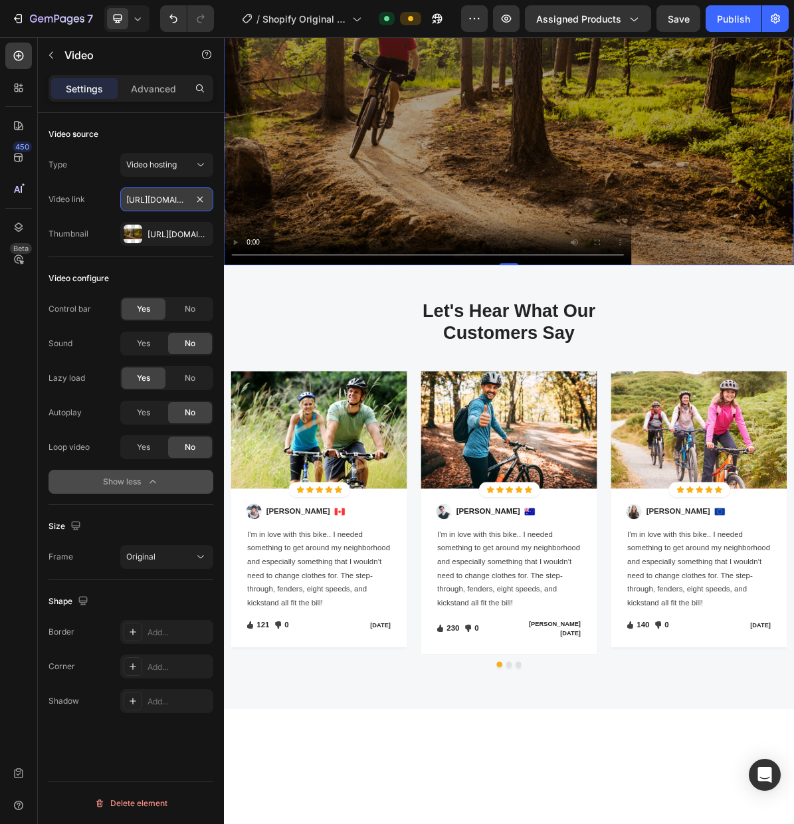
click at [167, 203] on input "[URL][DOMAIN_NAME]" at bounding box center [166, 199] width 93 height 24
drag, startPoint x: 391, startPoint y: 240, endPoint x: 245, endPoint y: 261, distance: 147.7
drag, startPoint x: 167, startPoint y: 203, endPoint x: 217, endPoint y: 203, distance: 49.8
click at [217, 203] on div "Video source Type Video hosting Video link https://cdn.shopify.com/videos/c/o/v…" at bounding box center [131, 487] width 186 height 749
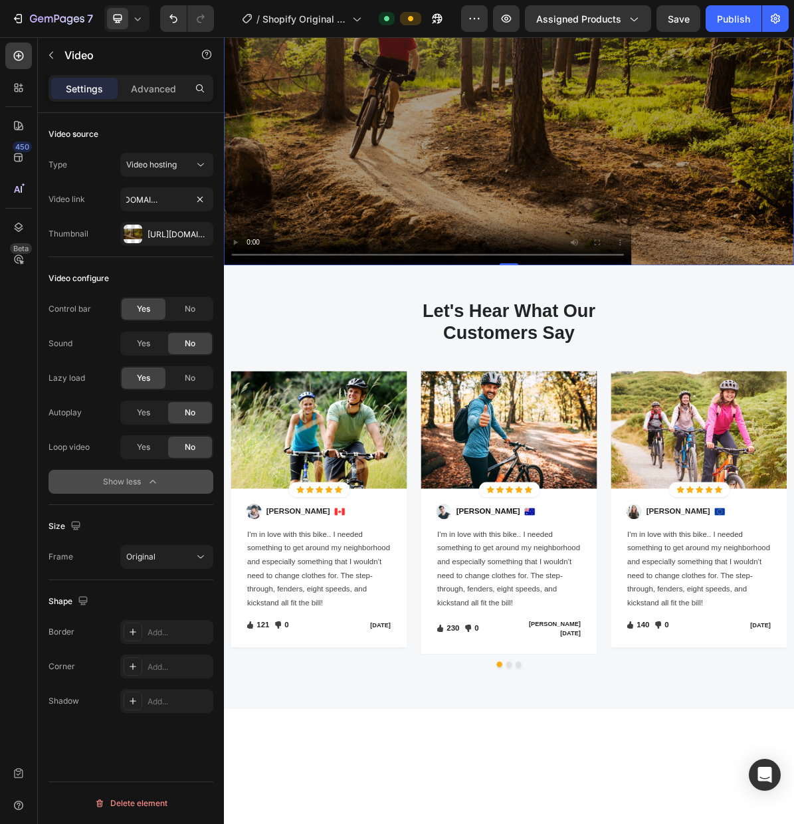
scroll to position [0, 0]
click at [109, 177] on div "Type Video hosting Video link https://cdn.shopify.com/videos/c/o/v/ce88b8109435…" at bounding box center [131, 199] width 165 height 93
click at [173, 168] on span "Video hosting" at bounding box center [151, 165] width 51 height 10
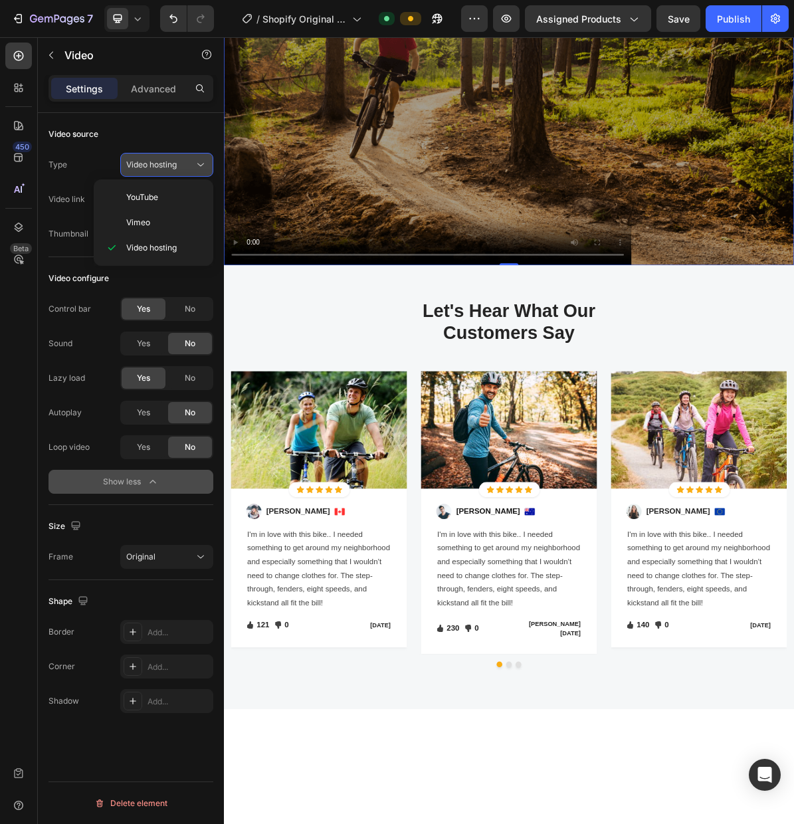
click at [173, 168] on span "Video hosting" at bounding box center [151, 165] width 51 height 10
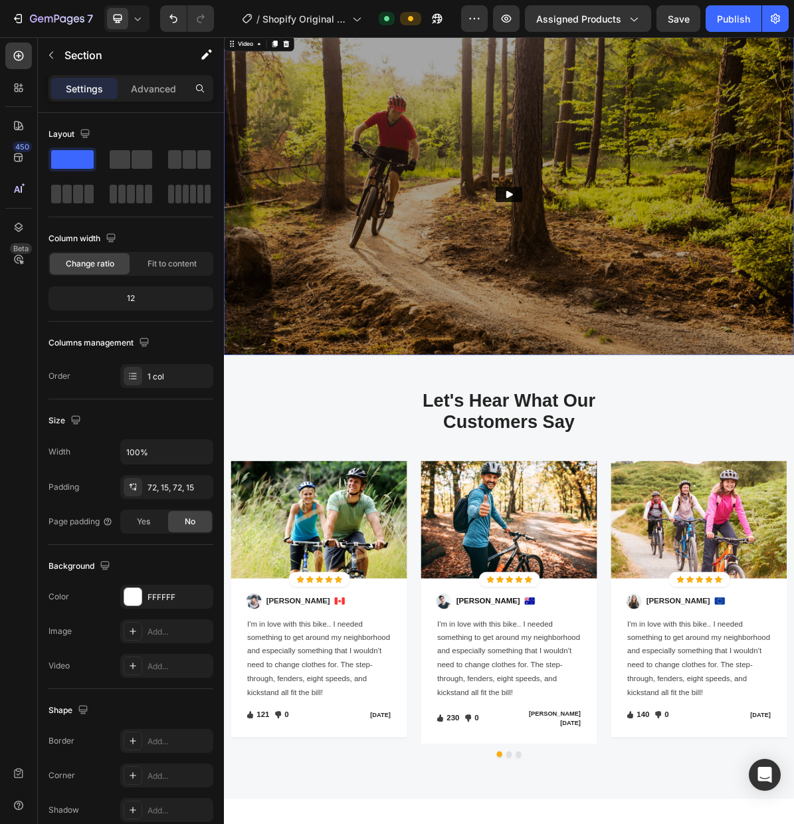
click at [623, 259] on icon "Play" at bounding box center [623, 258] width 9 height 10
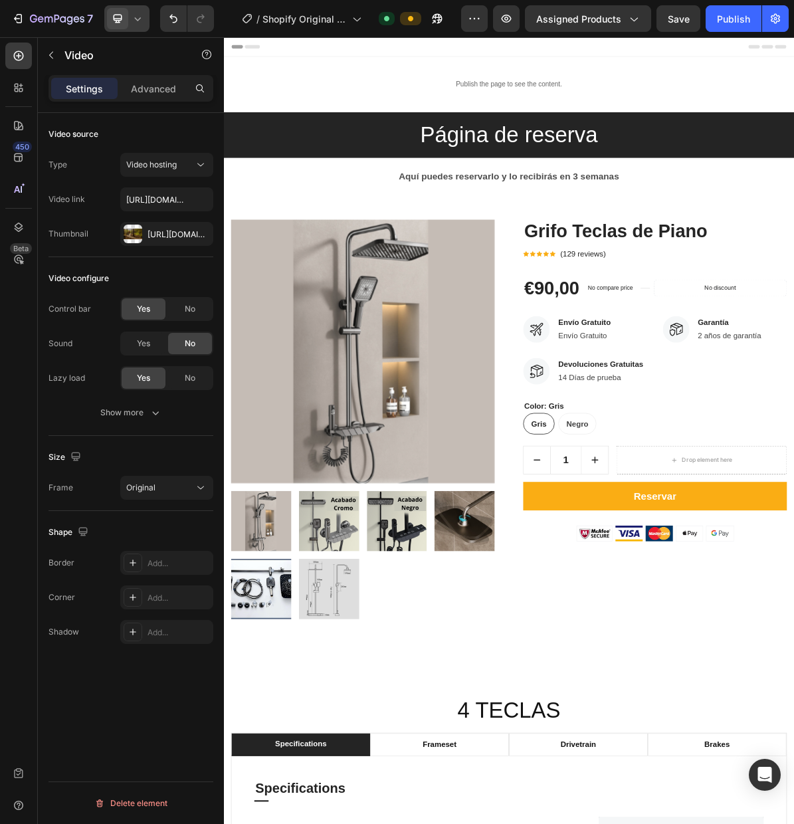
click at [141, 19] on icon at bounding box center [137, 18] width 13 height 13
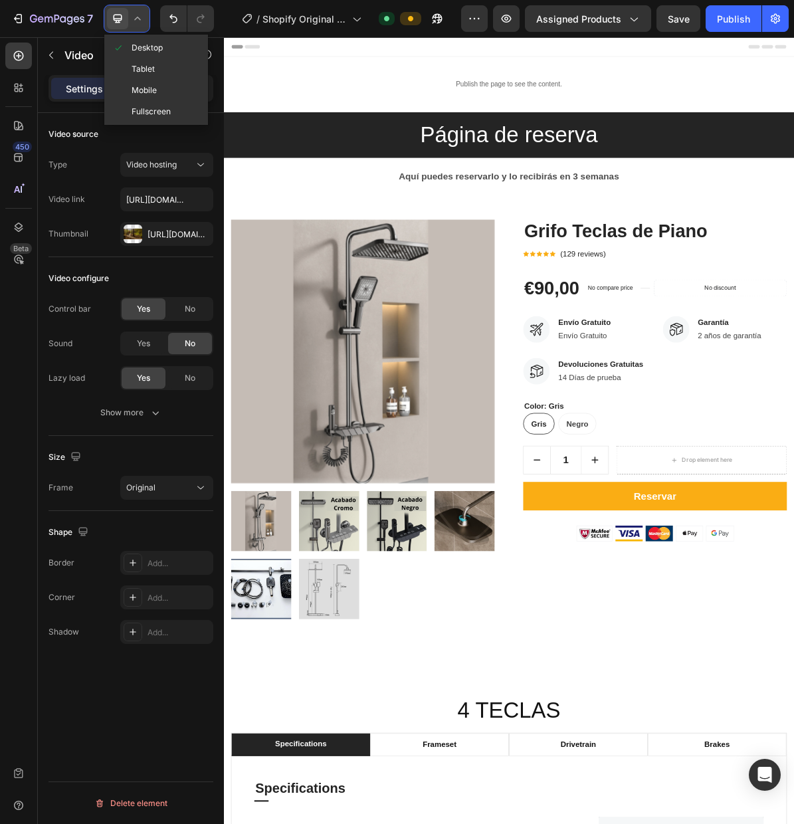
drag, startPoint x: 150, startPoint y: 86, endPoint x: 158, endPoint y: 88, distance: 8.7
click at [150, 86] on span "Mobile" at bounding box center [144, 90] width 25 height 13
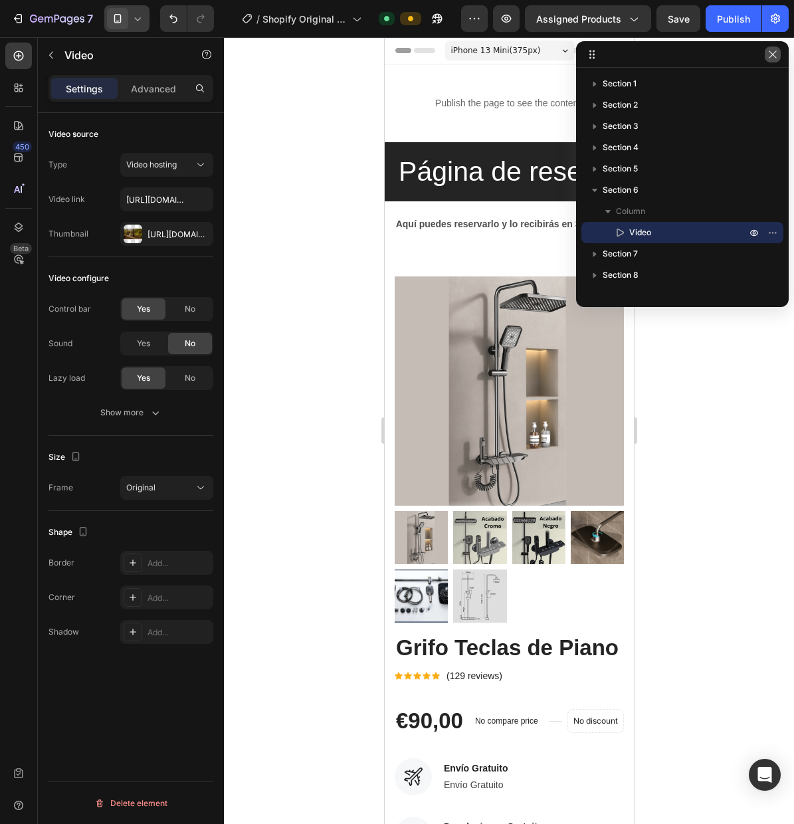
click at [777, 58] on icon "button" at bounding box center [773, 54] width 11 height 11
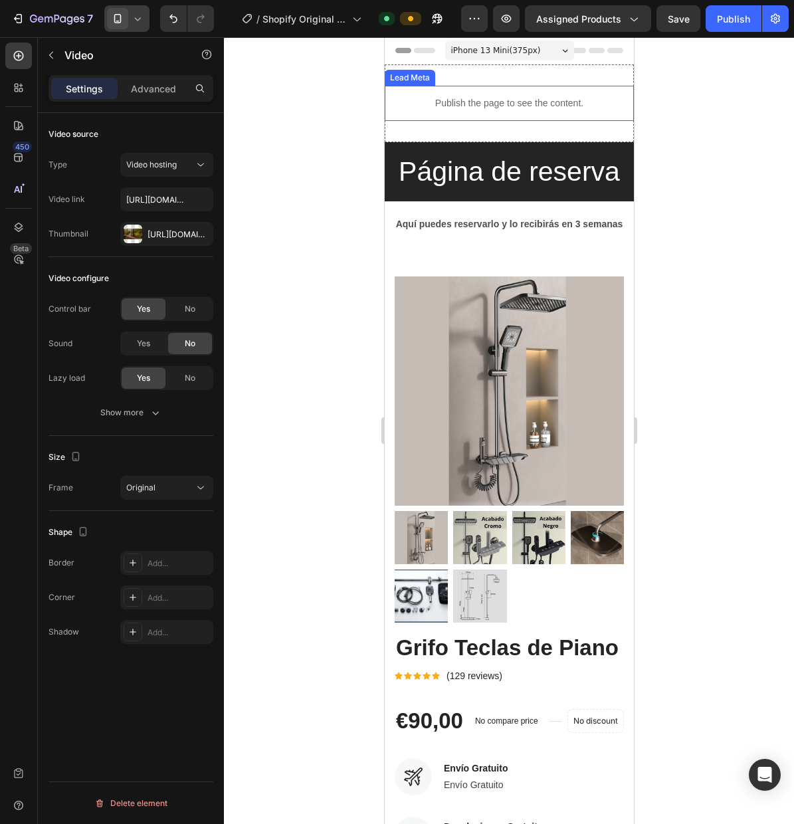
click at [529, 100] on p "Publish the page to see the content." at bounding box center [508, 103] width 249 height 14
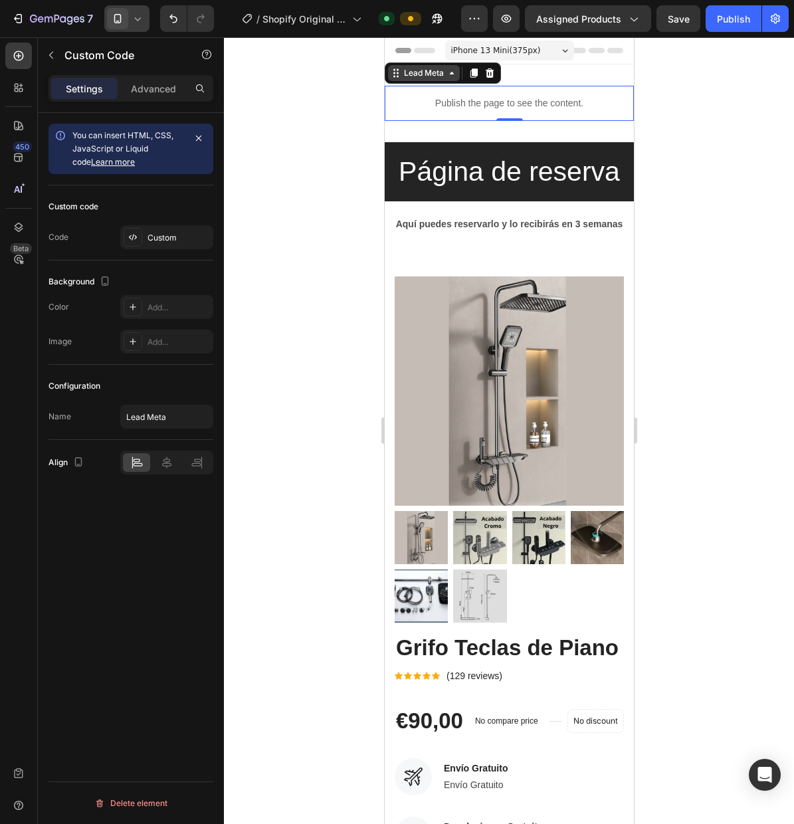
click at [417, 75] on div "Lead Meta" at bounding box center [423, 73] width 45 height 12
click at [126, 417] on input "Lead Meta" at bounding box center [166, 417] width 93 height 24
click at [126, 419] on input "Lead Meta" at bounding box center [166, 417] width 93 height 24
type input "Pixel Meta Lead"
click at [173, 393] on div "Configuration" at bounding box center [131, 385] width 165 height 21
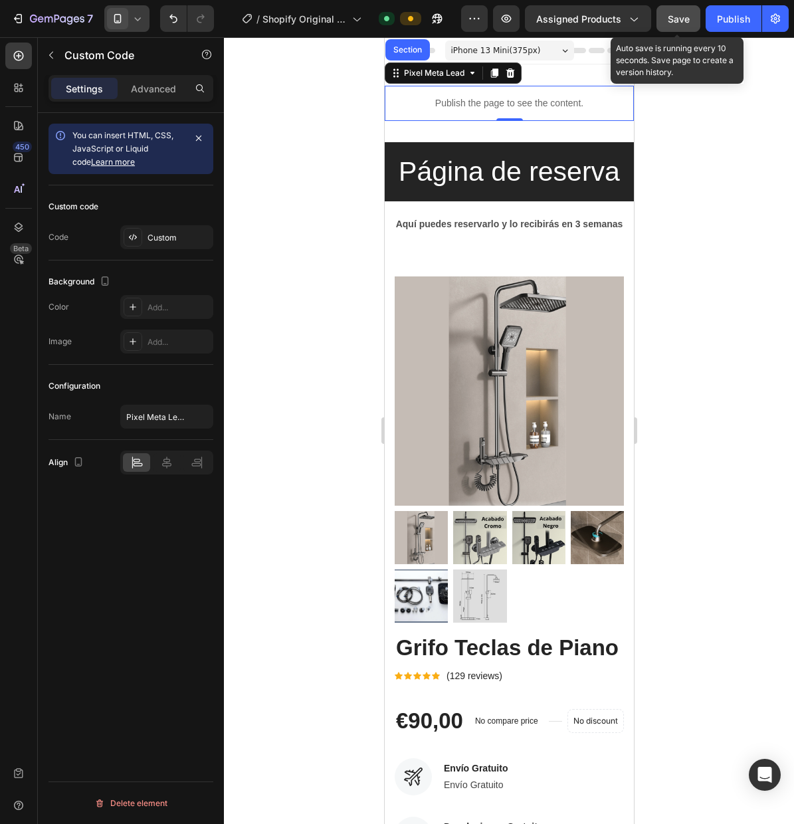
click at [688, 21] on span "Save" at bounding box center [679, 18] width 22 height 11
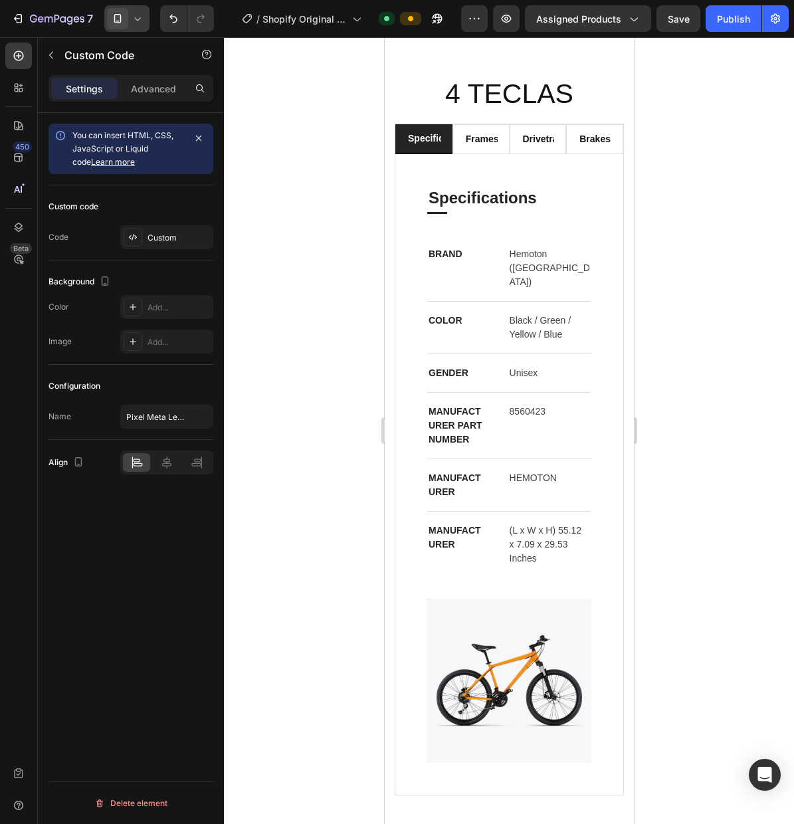
scroll to position [1235, 0]
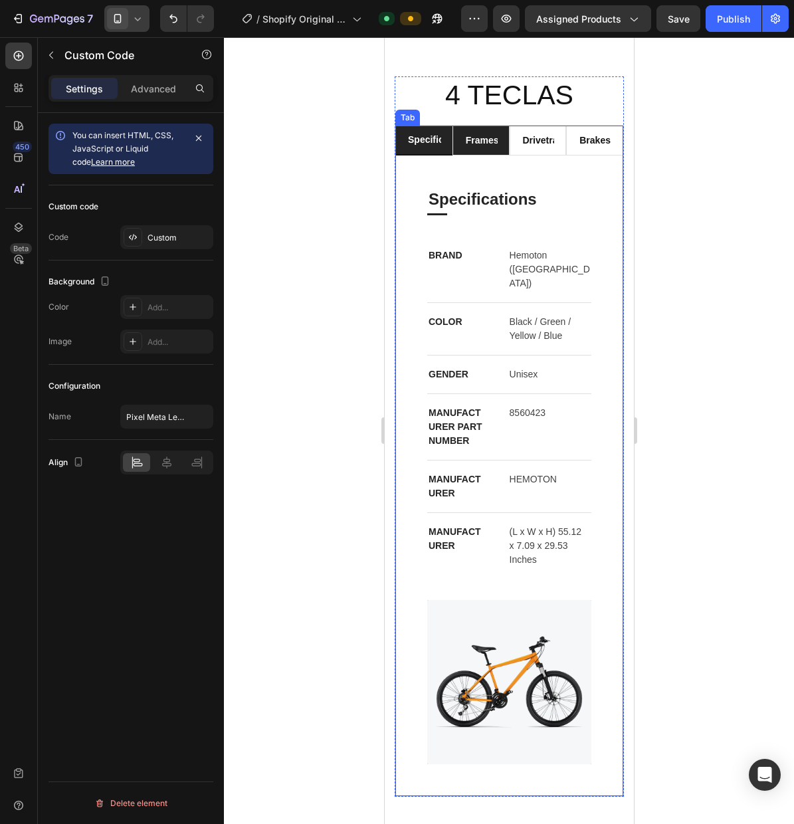
click at [493, 150] on li "frameset" at bounding box center [480, 141] width 57 height 30
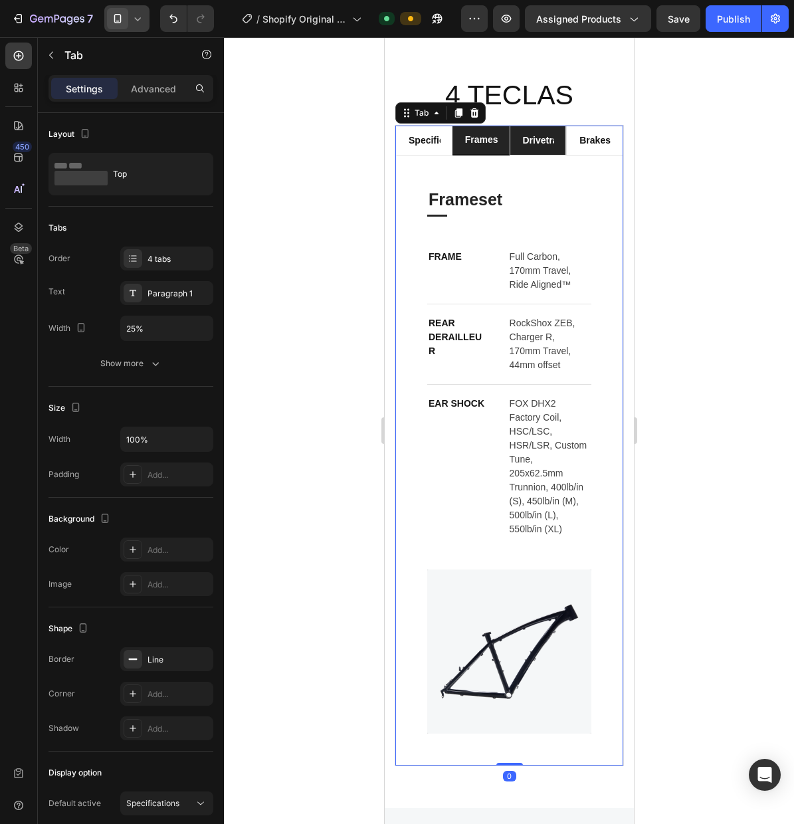
click at [531, 147] on div "drivetrain" at bounding box center [537, 141] width 35 height 18
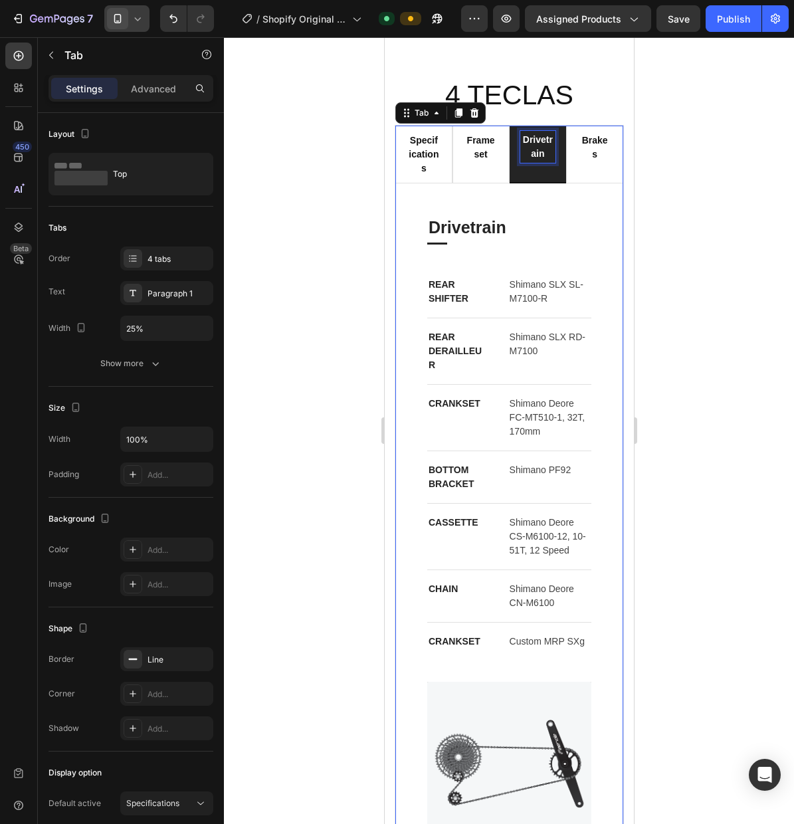
scroll to position [1237, 0]
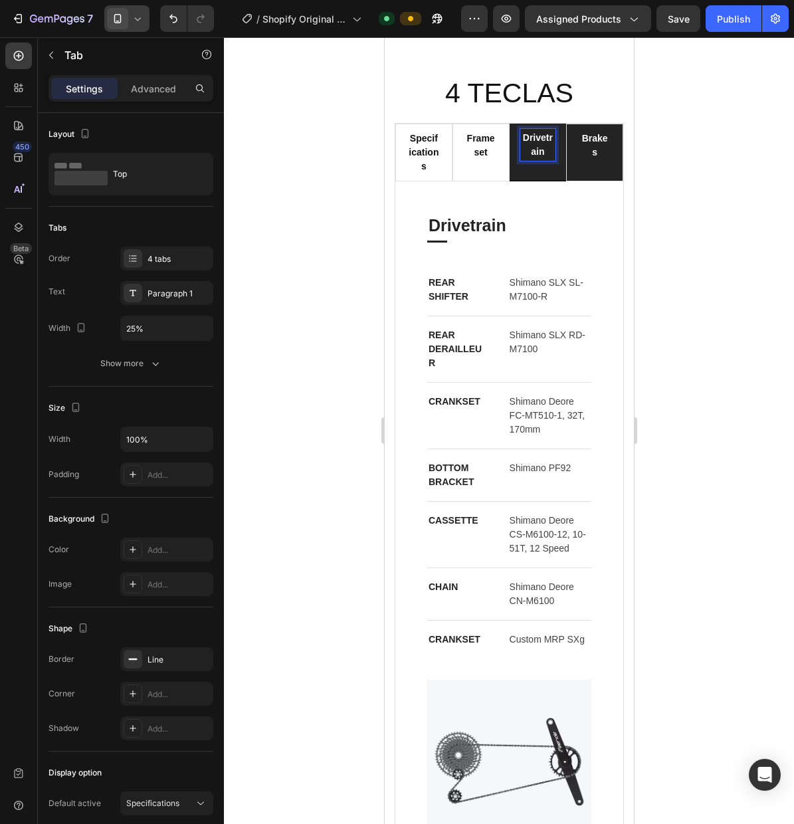
click at [582, 146] on p "brakes" at bounding box center [594, 146] width 31 height 28
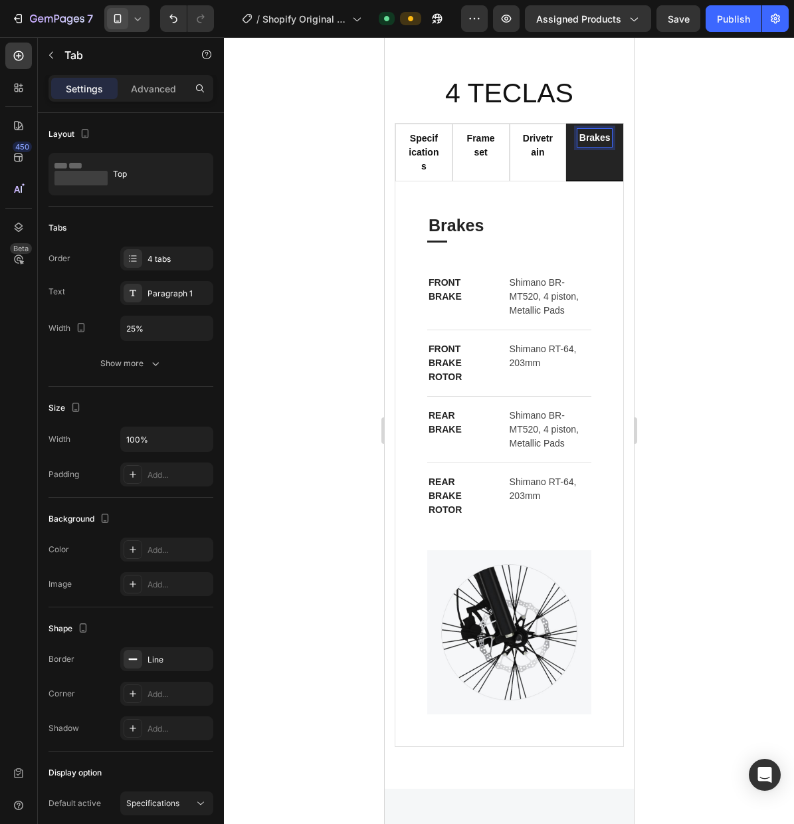
scroll to position [1236, 0]
click at [136, 22] on icon at bounding box center [137, 18] width 13 height 13
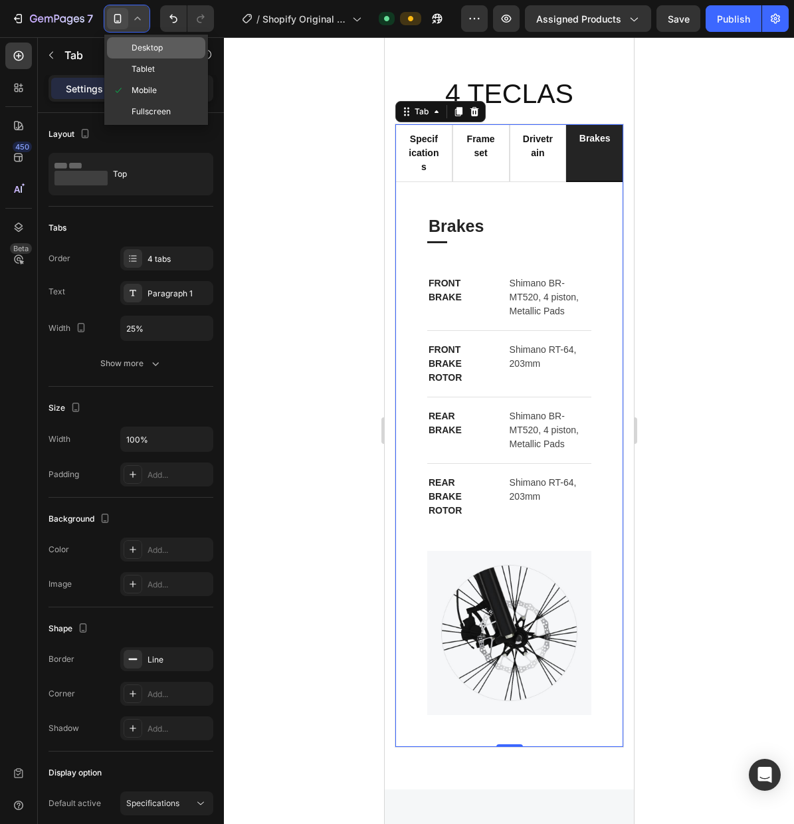
click at [156, 54] on span "Desktop" at bounding box center [147, 47] width 31 height 13
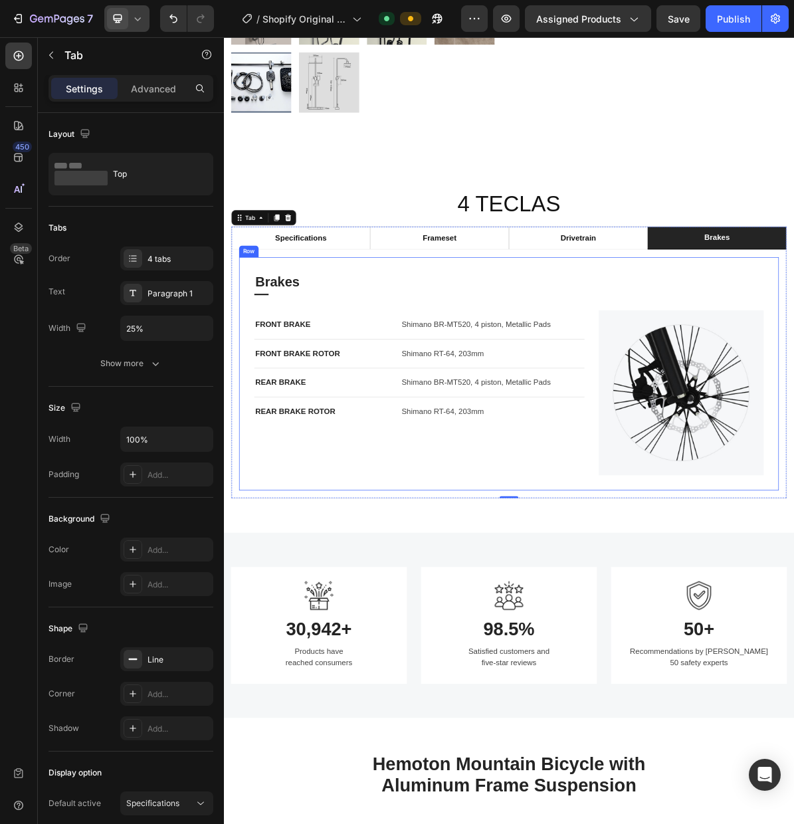
scroll to position [706, 0]
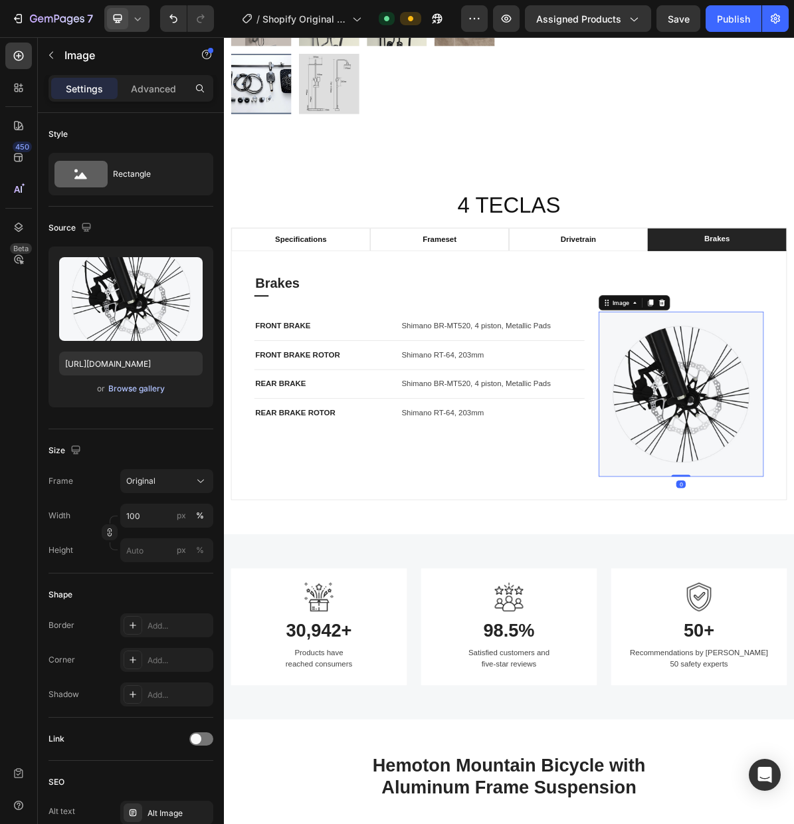
click at [123, 391] on div "Browse gallery" at bounding box center [136, 389] width 56 height 12
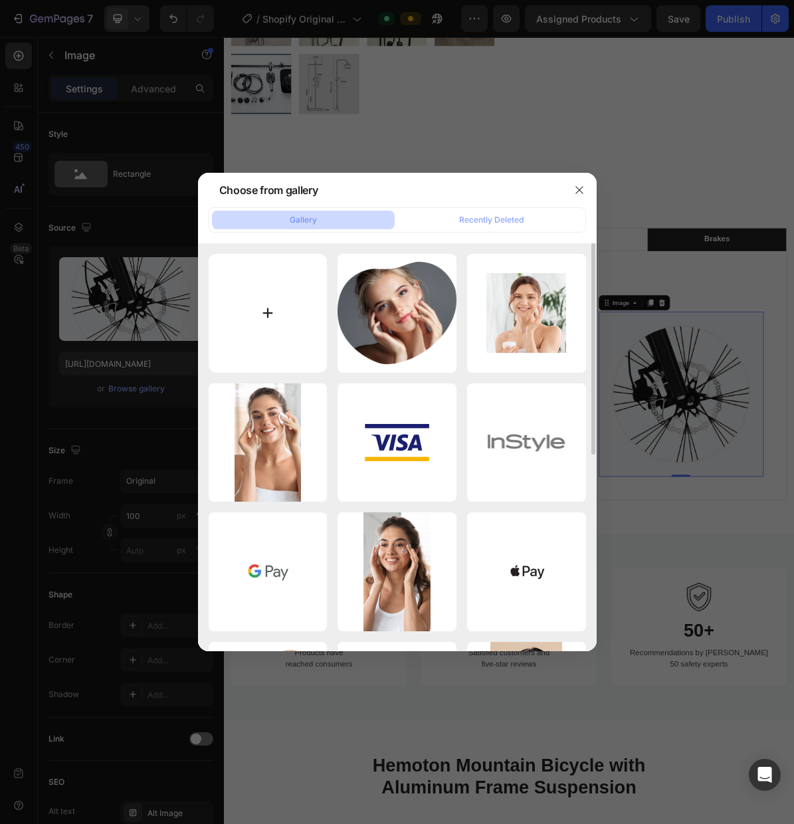
scroll to position [5, 0]
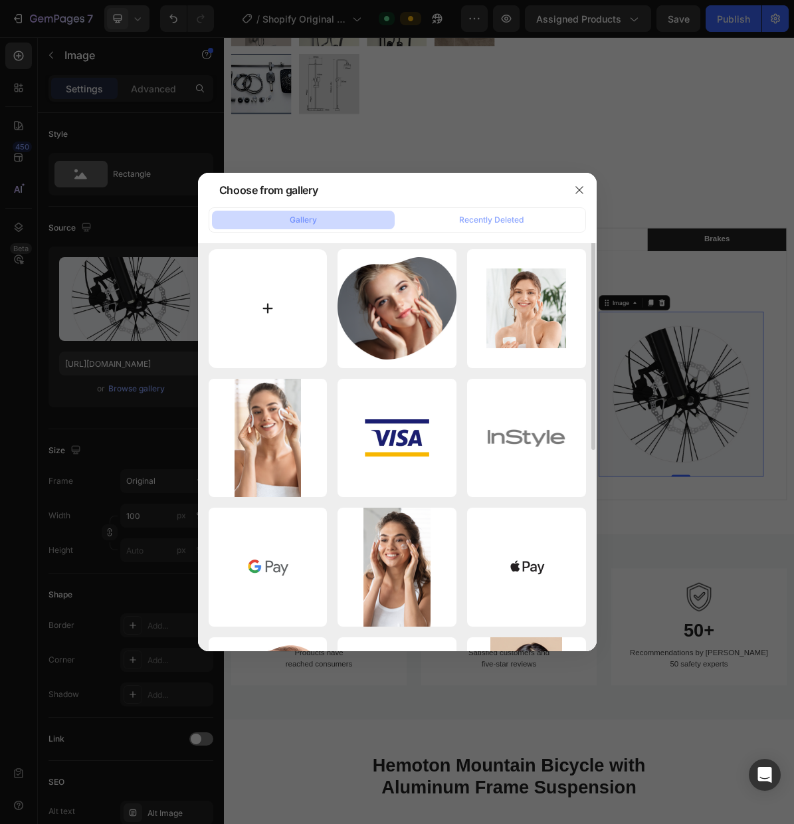
click at [263, 316] on input "file" at bounding box center [268, 308] width 119 height 119
type input "C:\fakepath\Diseño sin título (8).png"
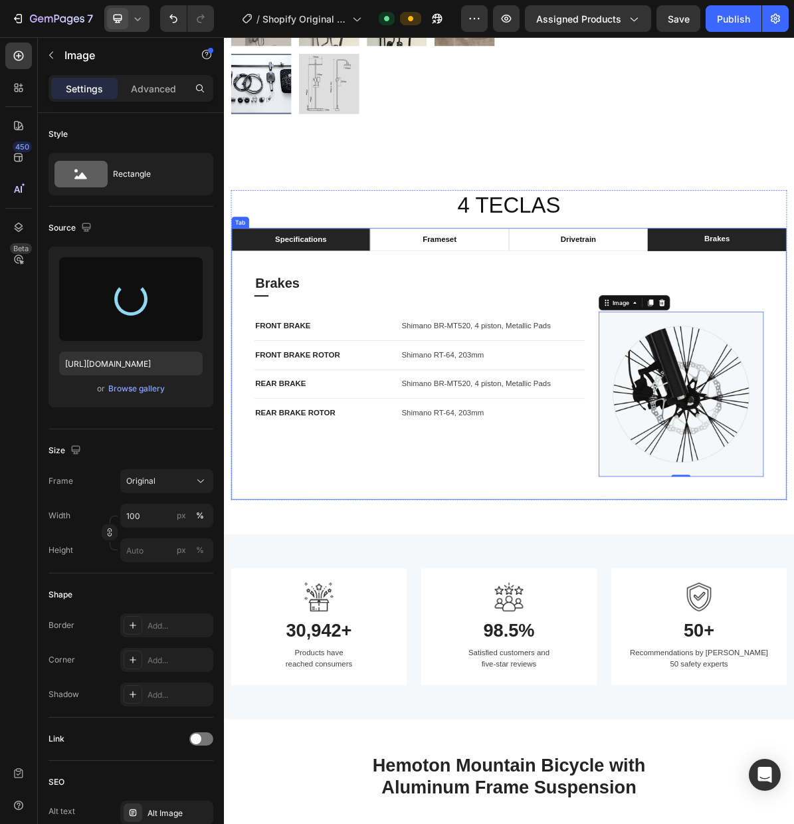
click at [334, 332] on li "specifications" at bounding box center [332, 320] width 194 height 32
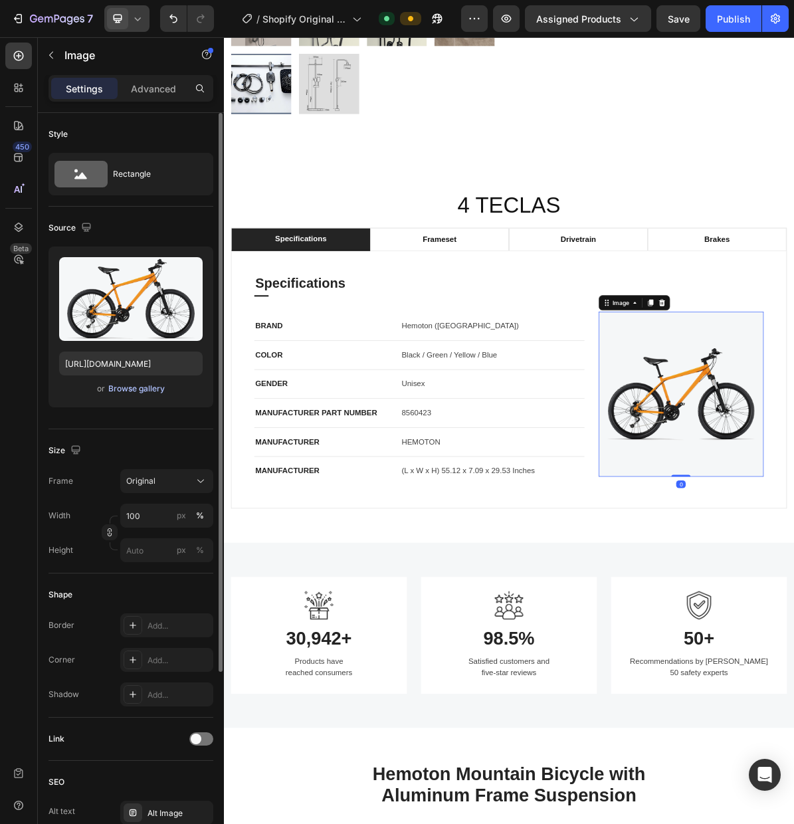
click at [138, 395] on button "Browse gallery" at bounding box center [137, 388] width 58 height 13
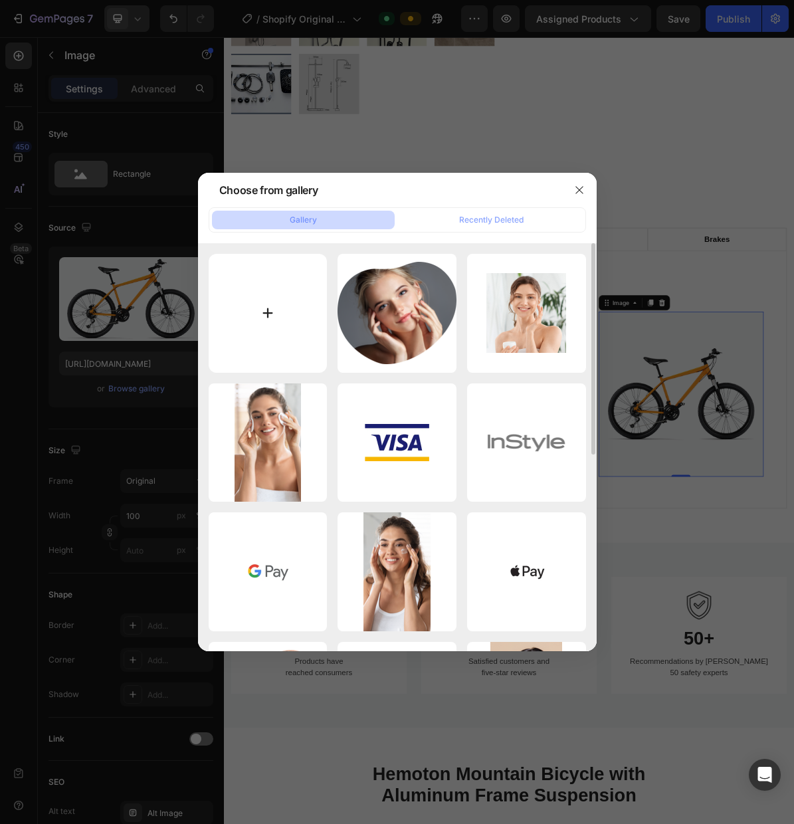
click at [271, 323] on input "file" at bounding box center [268, 313] width 119 height 119
type input "C:\fakepath\Diseño sin título (8).png"
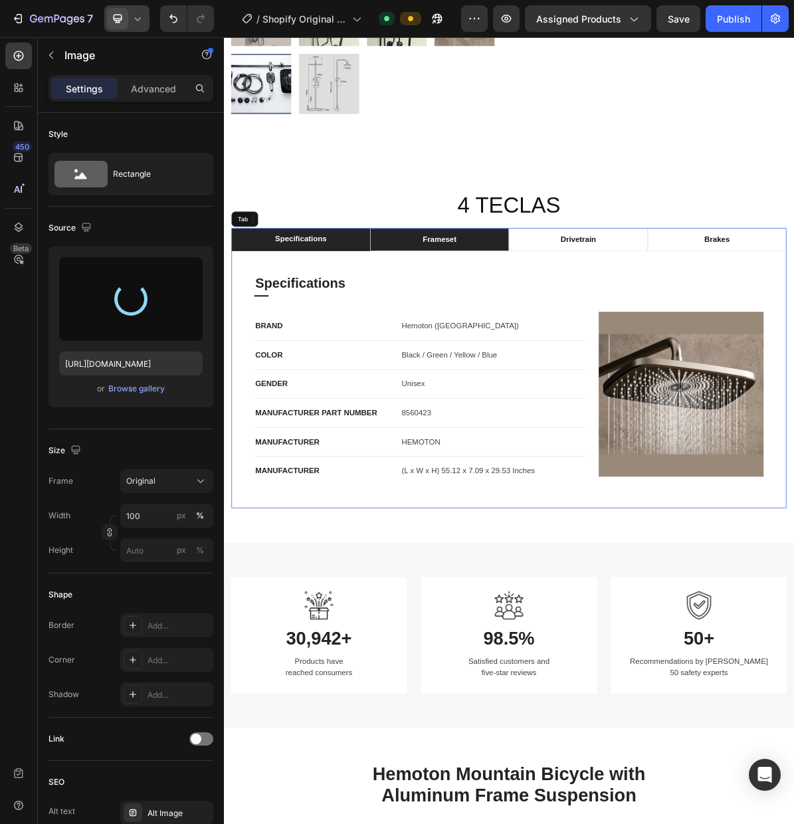
click at [516, 326] on p "frameset" at bounding box center [525, 320] width 47 height 16
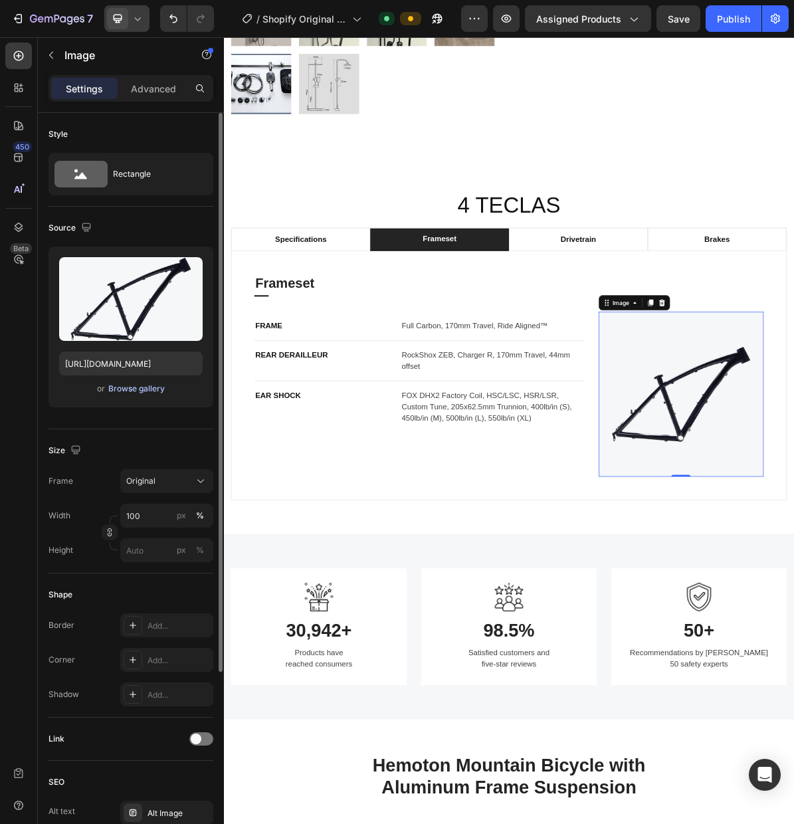
click at [132, 390] on div "Browse gallery" at bounding box center [136, 389] width 56 height 12
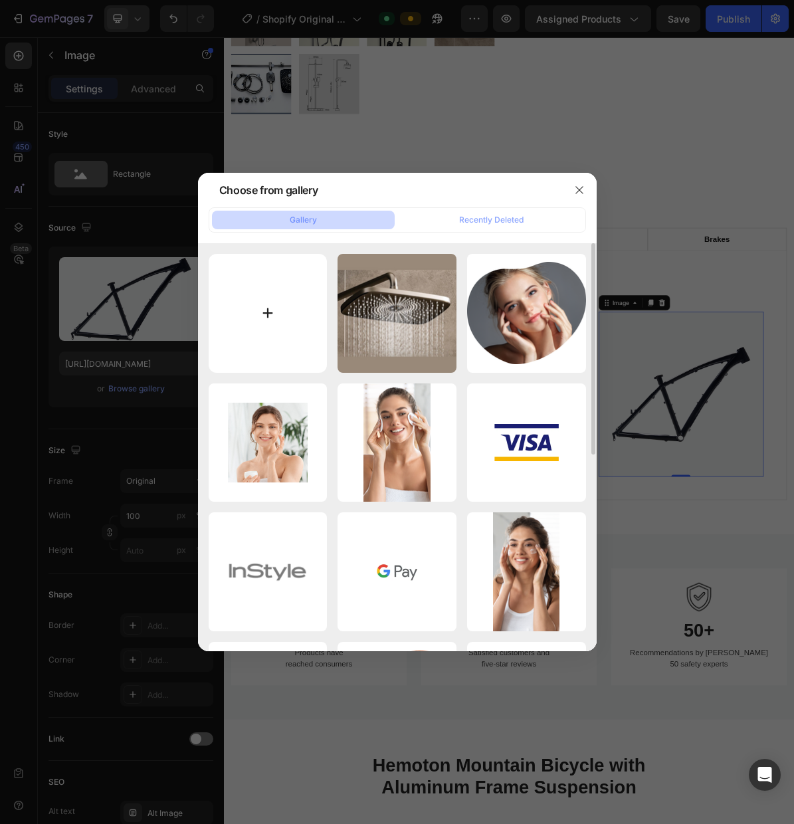
click at [272, 330] on input "file" at bounding box center [268, 313] width 119 height 119
type input "C:\fakepath\Diseño sin título (9).png"
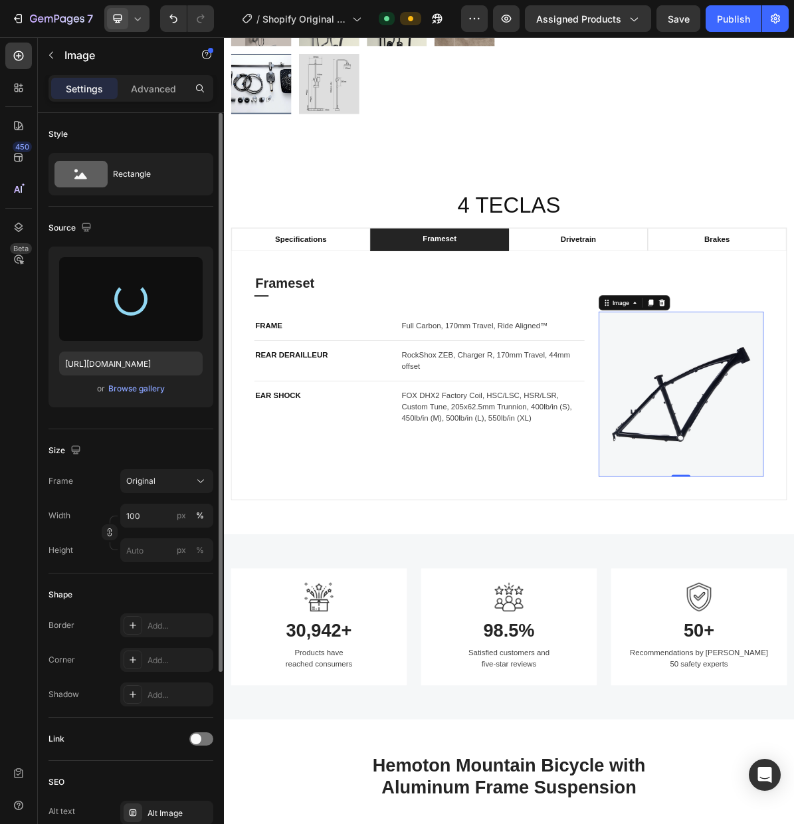
type input "https://cdn.shopify.com/s/files/1/0988/8284/6984/files/gempages_585948256811352…"
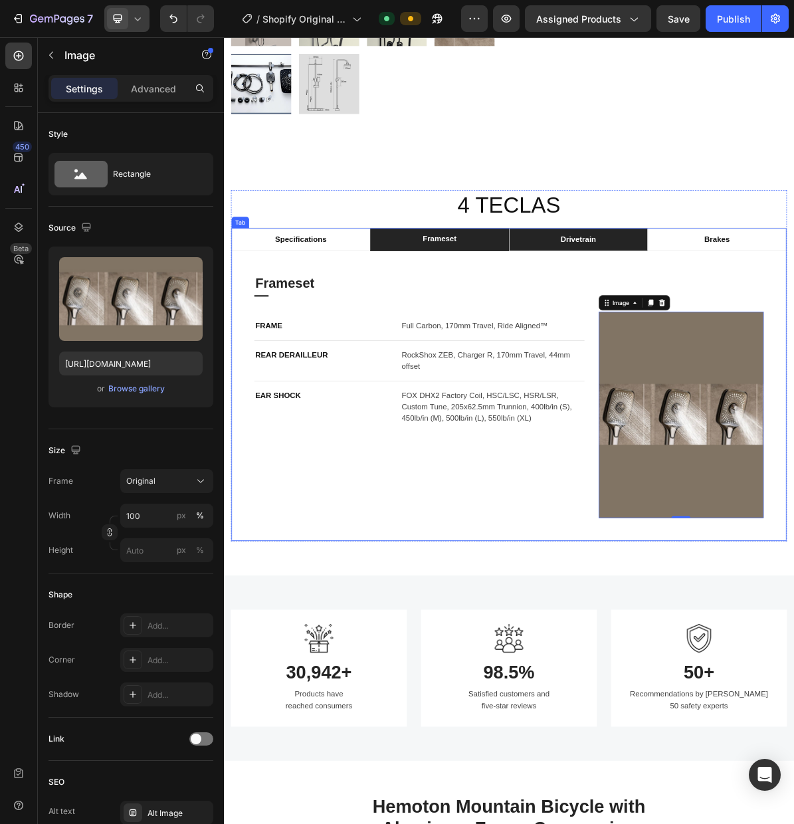
click at [728, 324] on p "drivetrain" at bounding box center [720, 320] width 50 height 16
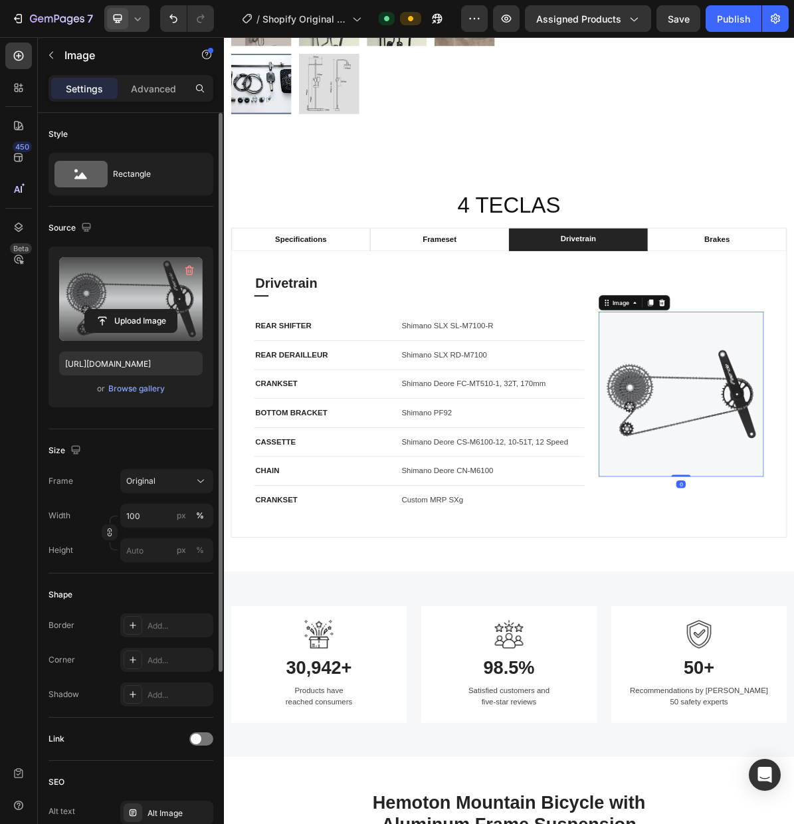
click at [136, 287] on label at bounding box center [131, 299] width 144 height 84
click at [136, 310] on input "file" at bounding box center [131, 321] width 92 height 23
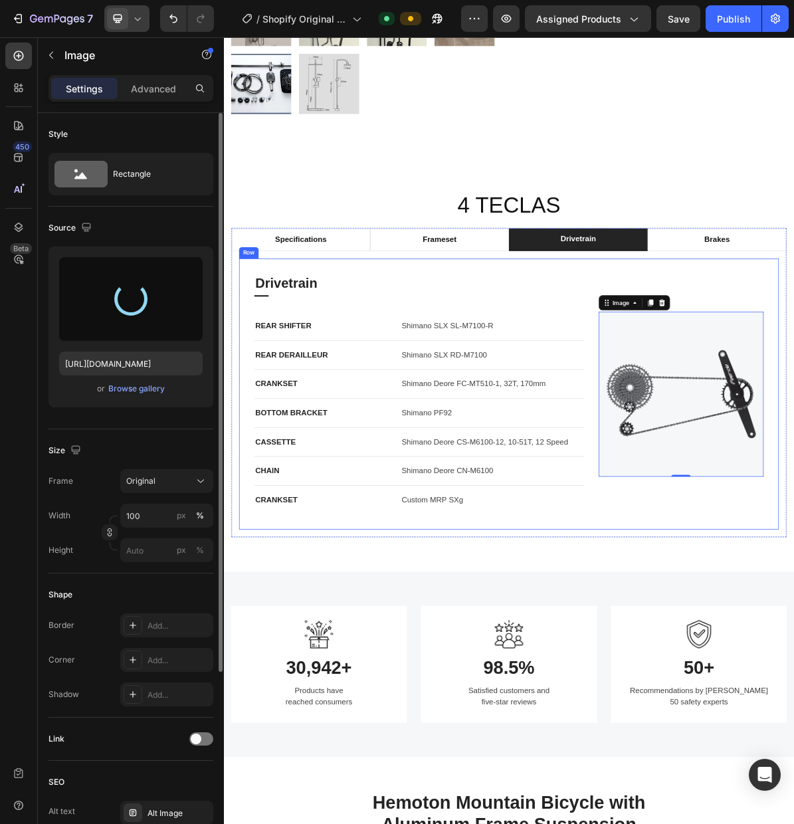
type input "[URL][DOMAIN_NAME]"
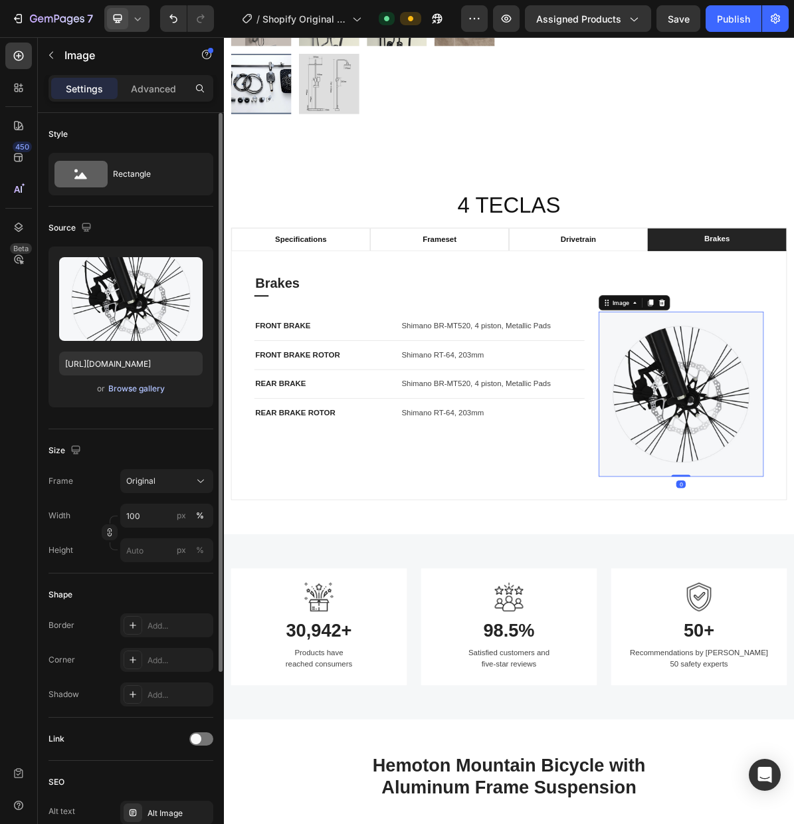
click at [144, 391] on div "Browse gallery" at bounding box center [136, 389] width 56 height 12
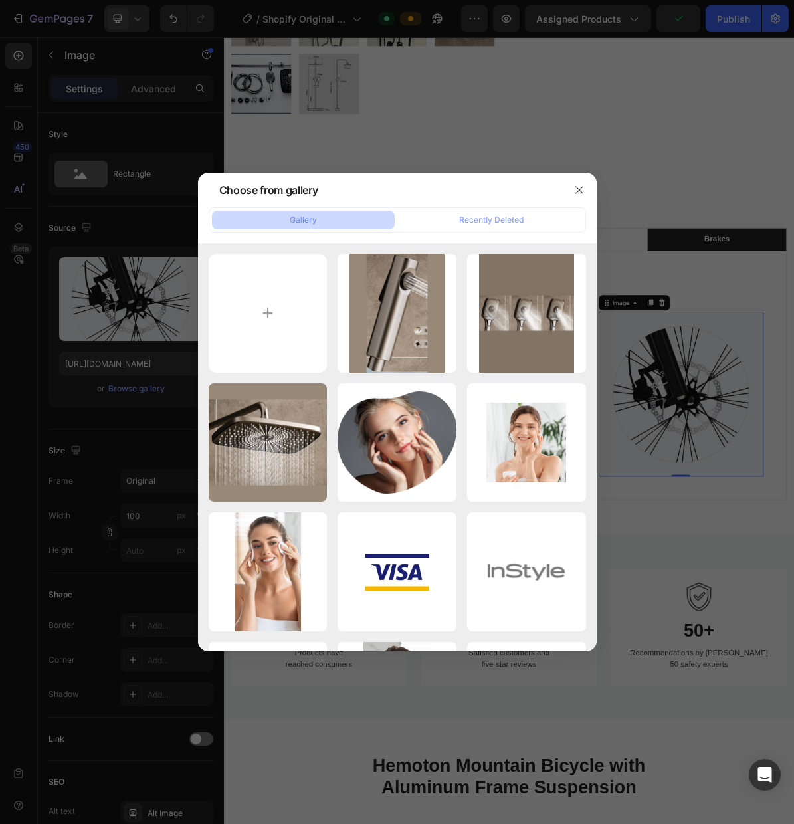
type input "C:\fakepath\Diseño sin título (10).png"
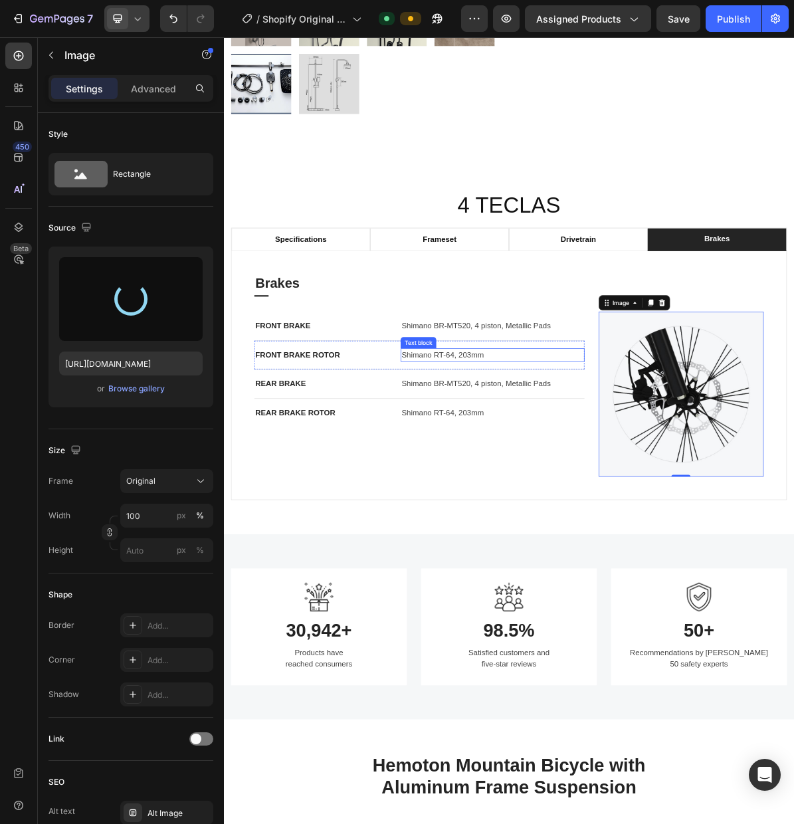
type input "[URL][DOMAIN_NAME]"
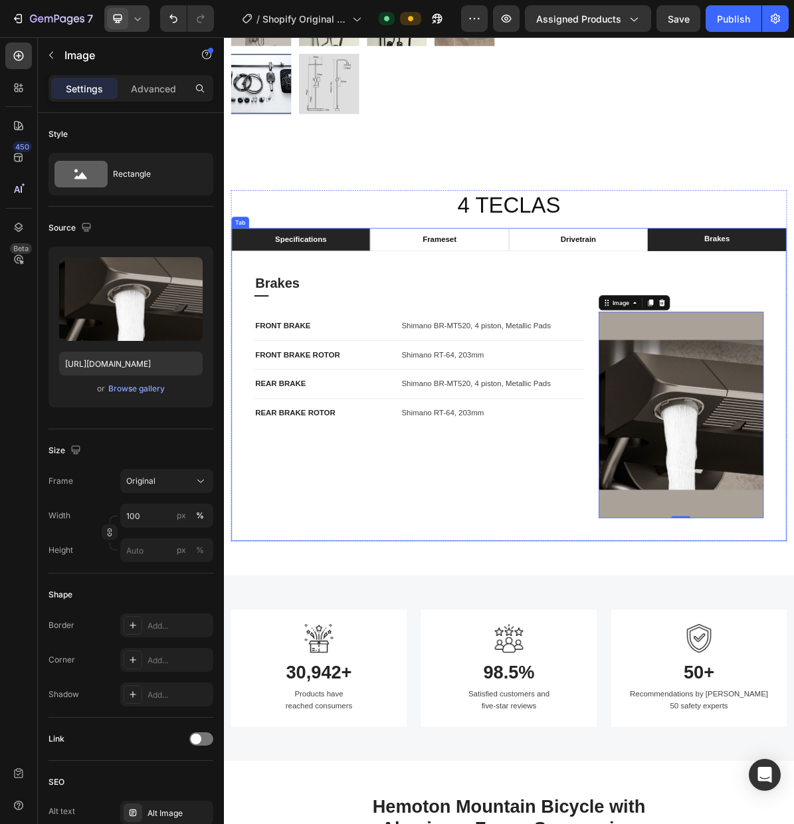
click at [354, 328] on p "specifications" at bounding box center [332, 320] width 72 height 16
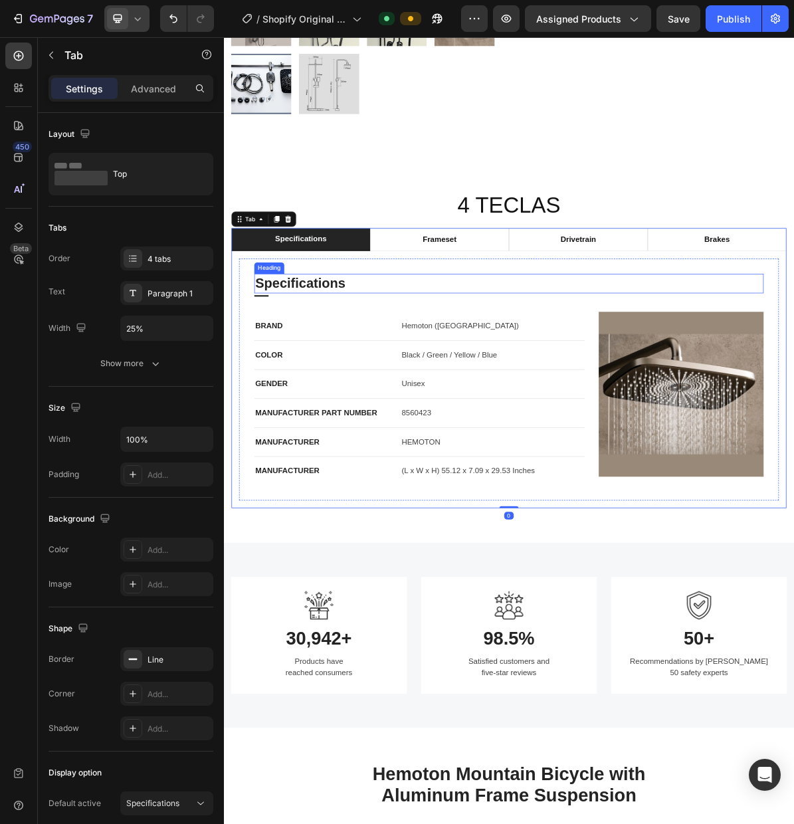
click at [369, 385] on p "Specifications" at bounding box center [623, 382] width 710 height 24
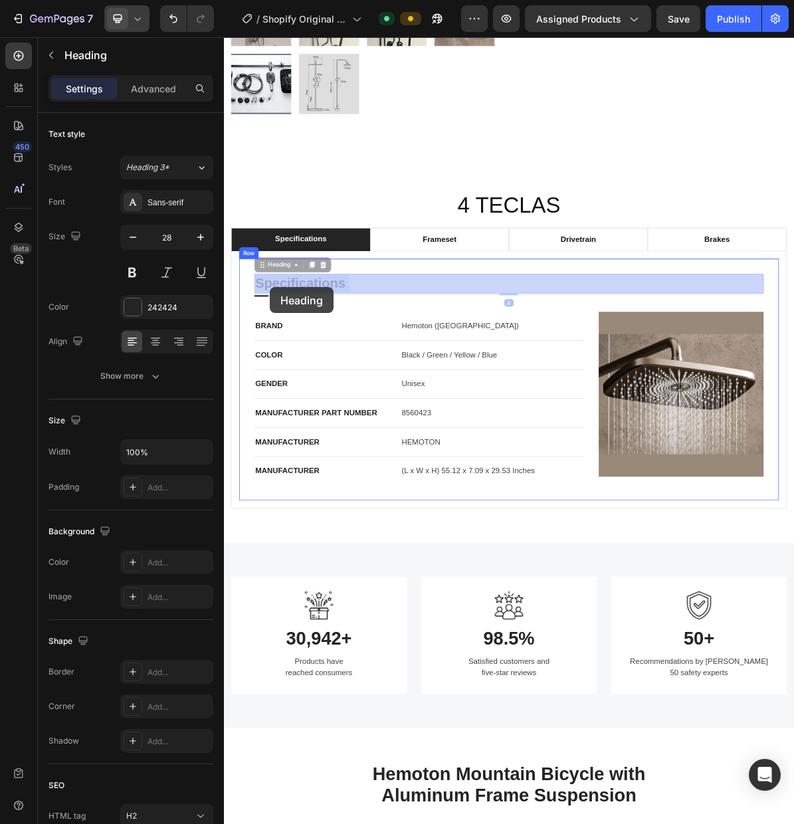
drag, startPoint x: 360, startPoint y: 384, endPoint x: 288, endPoint y: 387, distance: 71.8
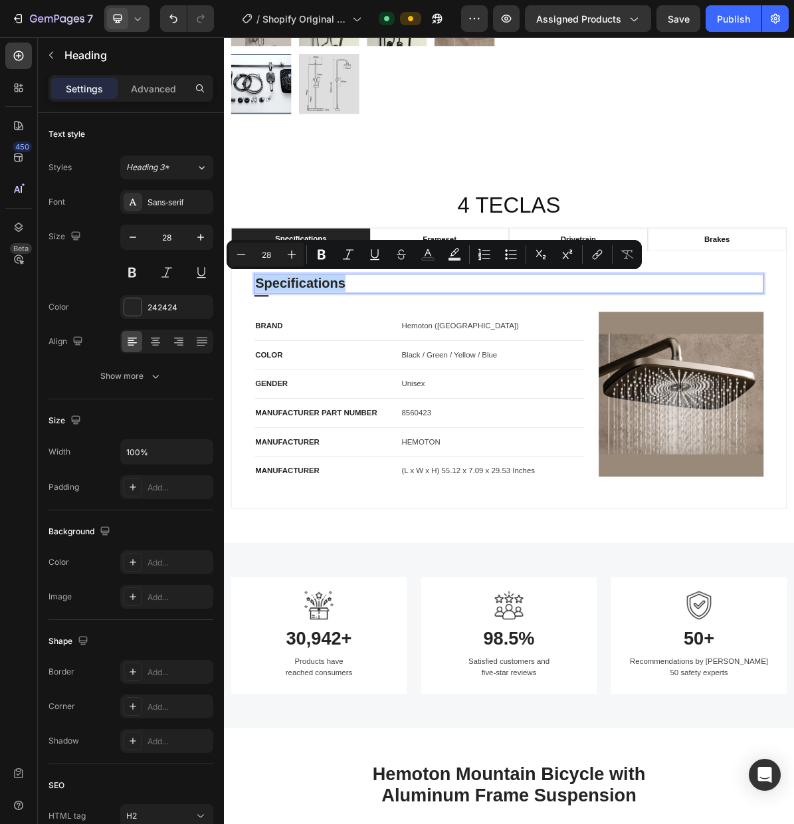
drag, startPoint x: 384, startPoint y: 384, endPoint x: 269, endPoint y: 387, distance: 115.0
click at [269, 387] on p "Specifications" at bounding box center [623, 382] width 710 height 24
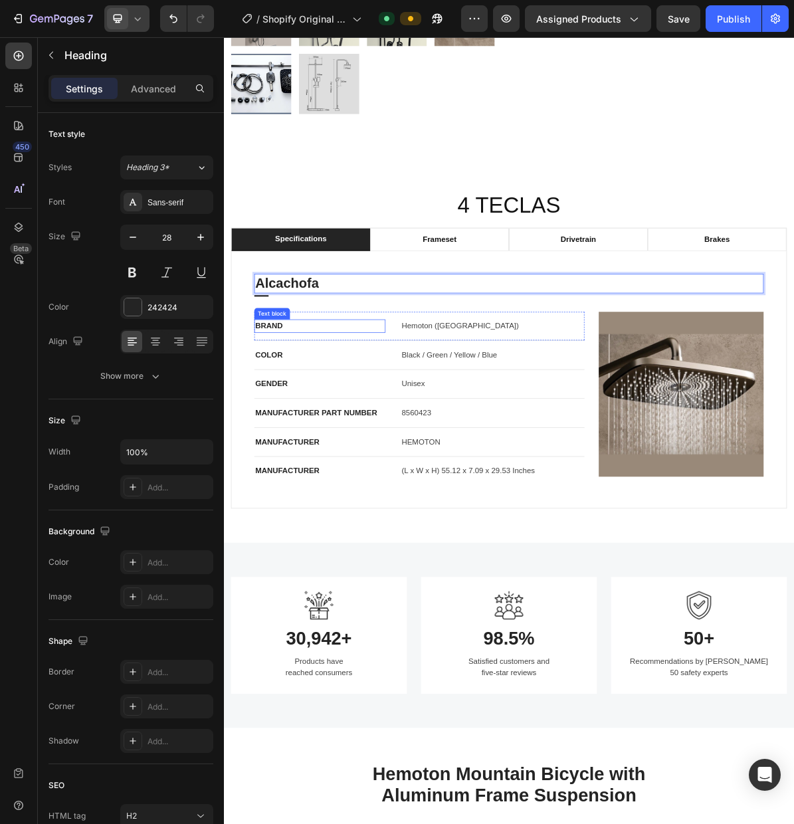
click at [286, 424] on div "Text block" at bounding box center [291, 424] width 45 height 12
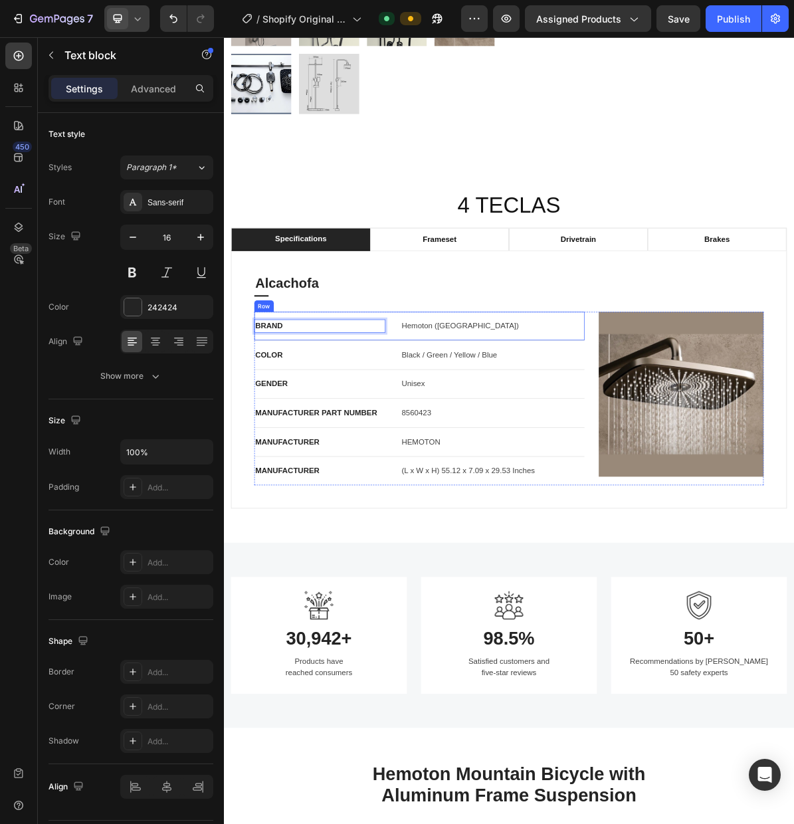
click at [284, 413] on div "Row" at bounding box center [280, 413] width 22 height 12
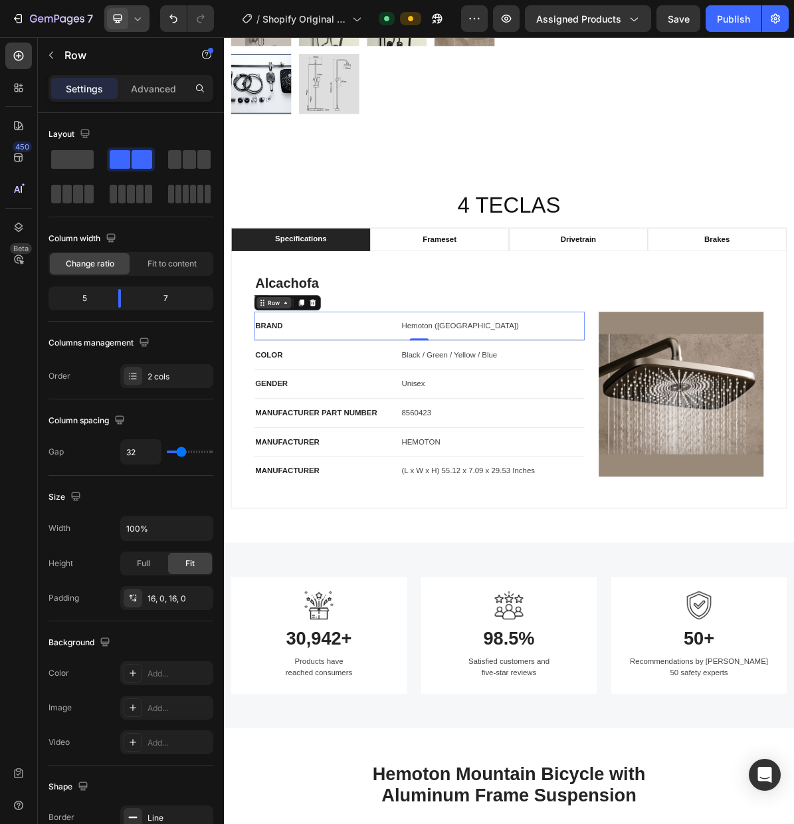
click at [308, 412] on icon at bounding box center [310, 408] width 11 height 11
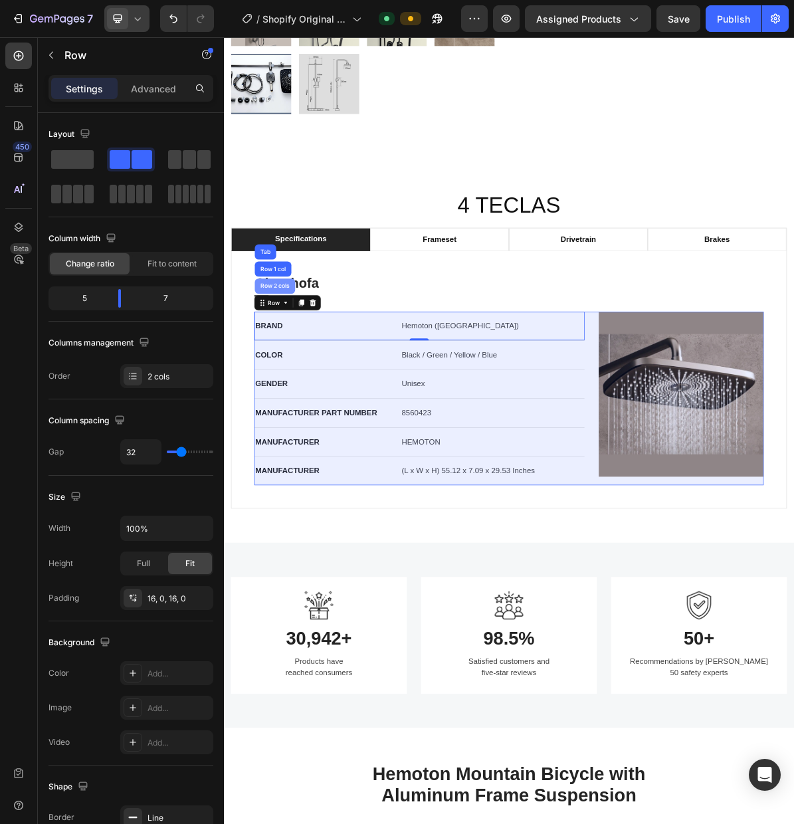
click at [297, 387] on div "Row 2 cols" at bounding box center [295, 385] width 46 height 8
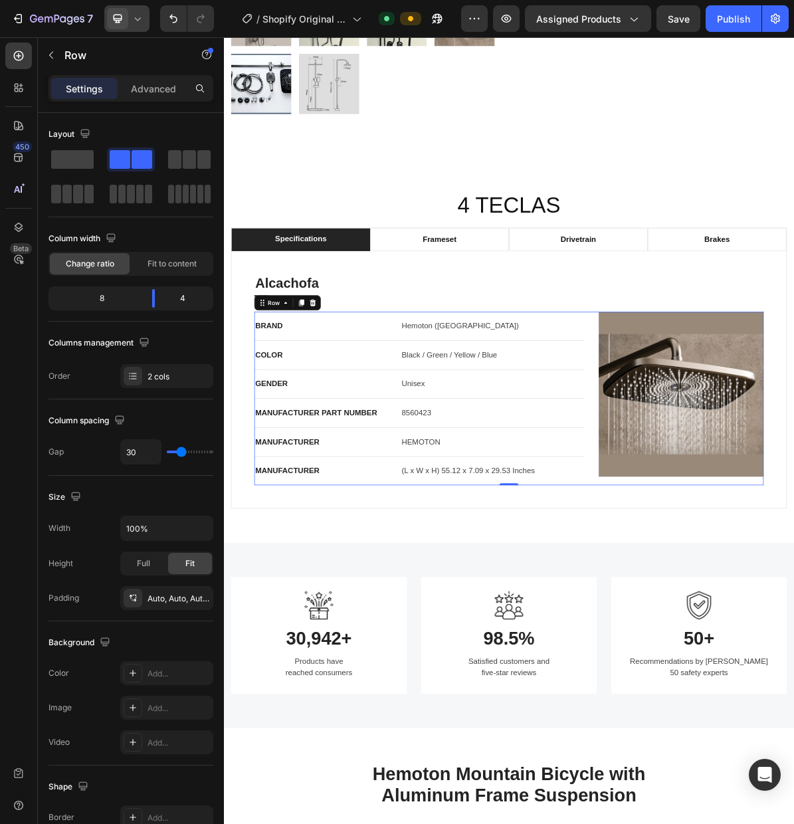
click at [351, 406] on icon at bounding box center [348, 408] width 9 height 9
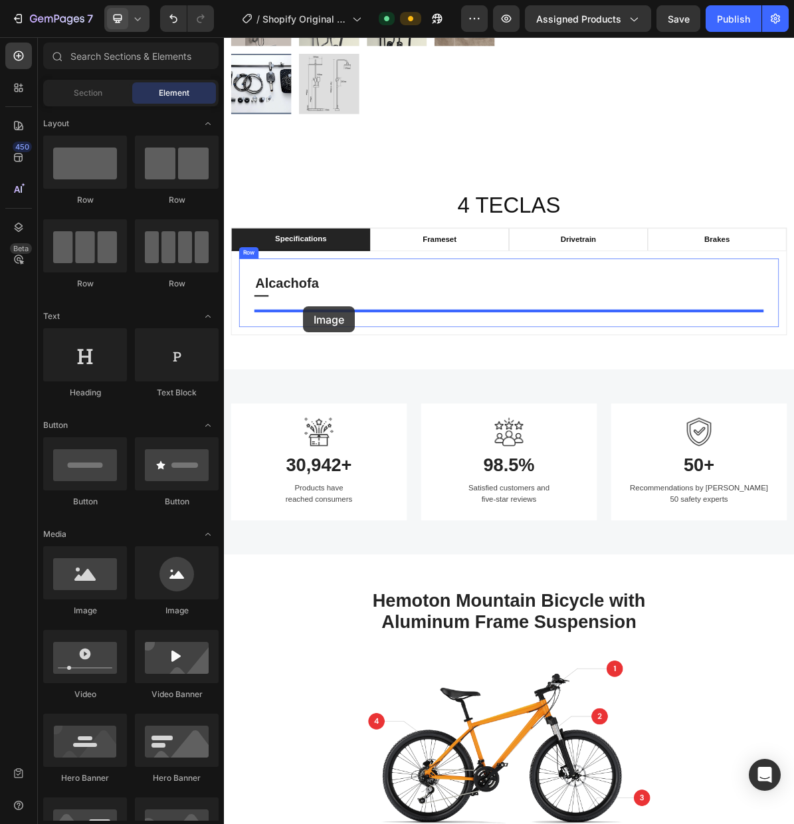
drag, startPoint x: 345, startPoint y: 603, endPoint x: 352, endPoint y: 427, distance: 176.3
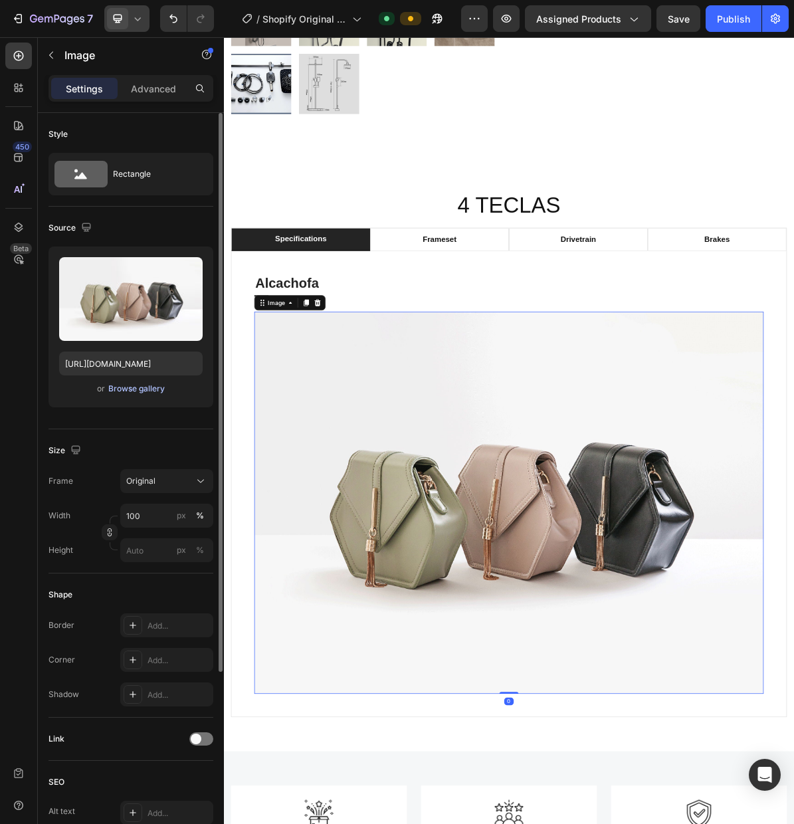
click at [149, 389] on div "Browse gallery" at bounding box center [136, 389] width 56 height 12
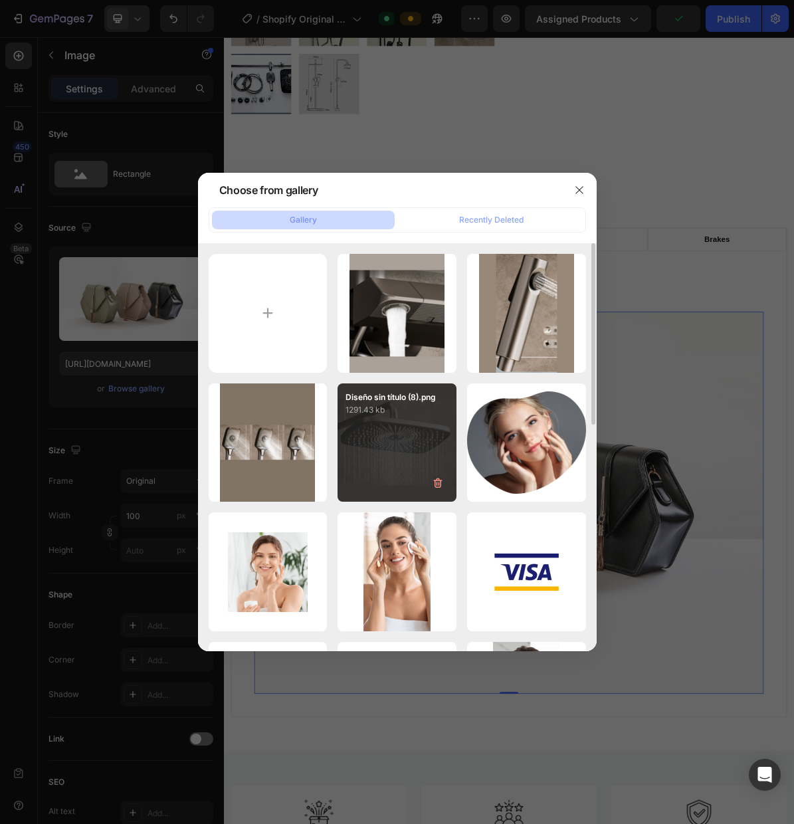
click at [412, 459] on div "Diseño sin título (8).png 1291.43 kb" at bounding box center [397, 442] width 119 height 119
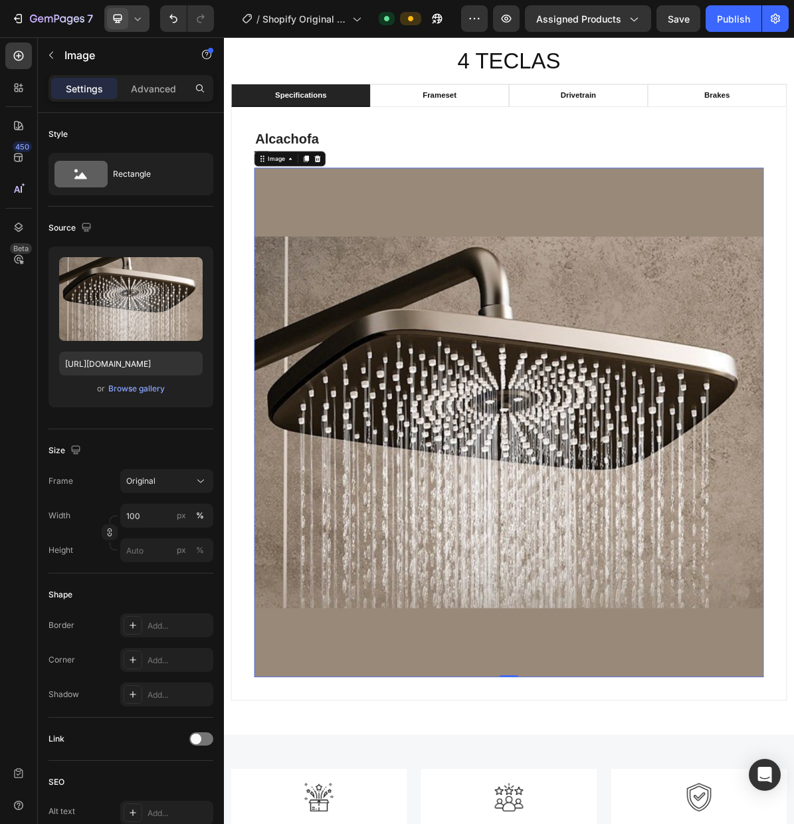
scroll to position [747, 0]
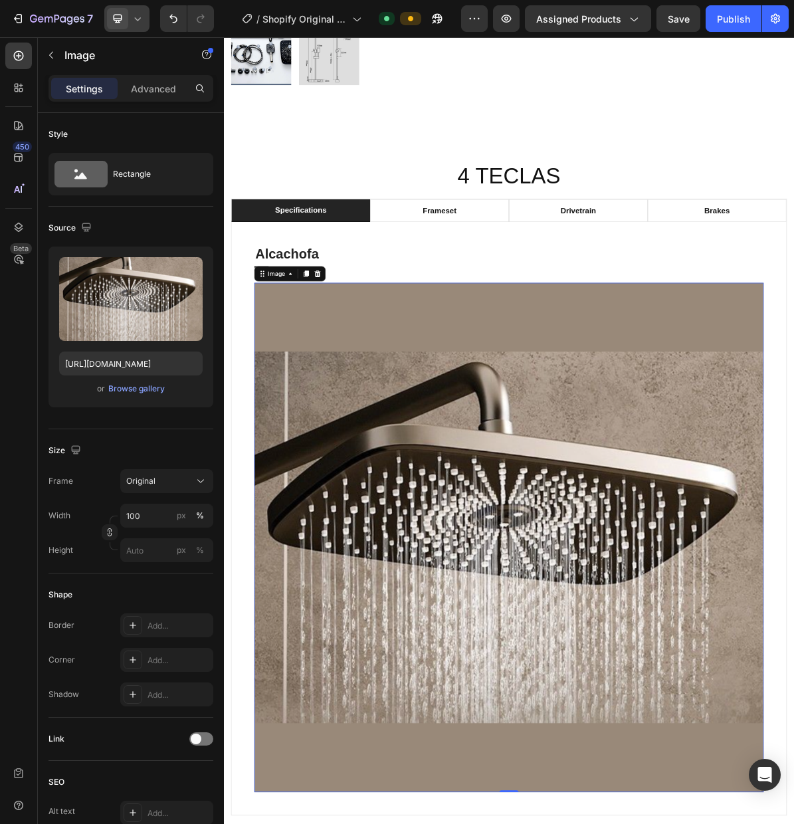
type input "[URL][DOMAIN_NAME]"
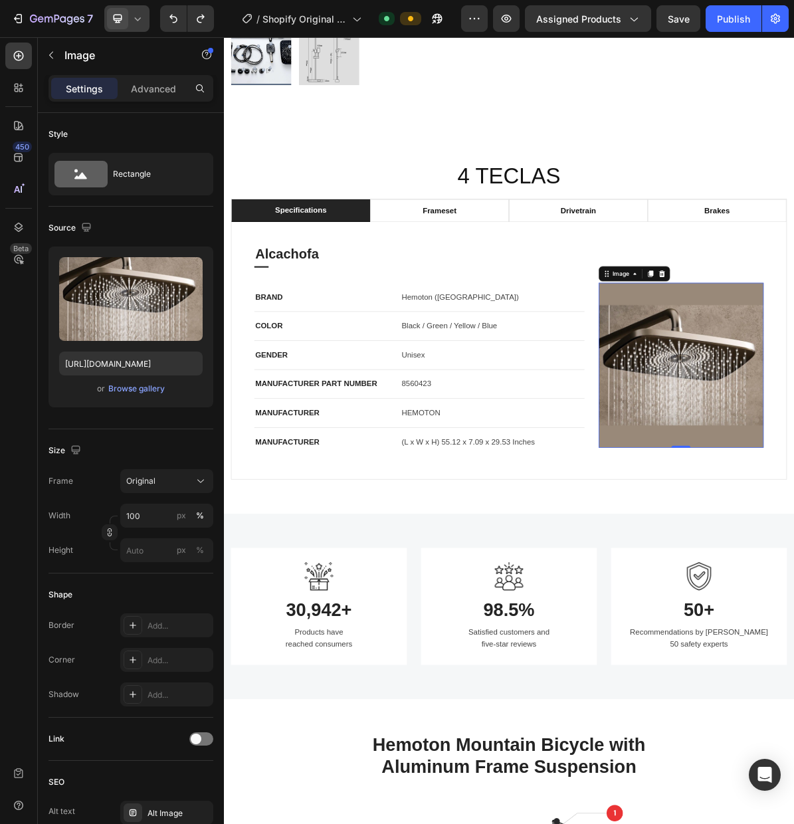
scroll to position [790, 0]
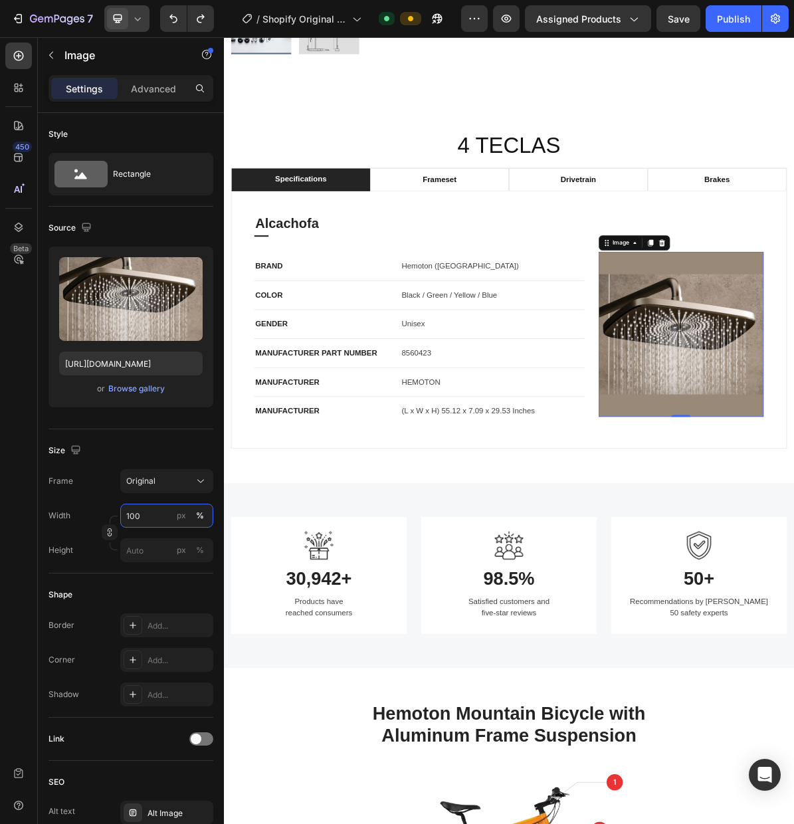
drag, startPoint x: 131, startPoint y: 519, endPoint x: 148, endPoint y: 533, distance: 21.7
click at [131, 519] on input "100" at bounding box center [166, 516] width 93 height 24
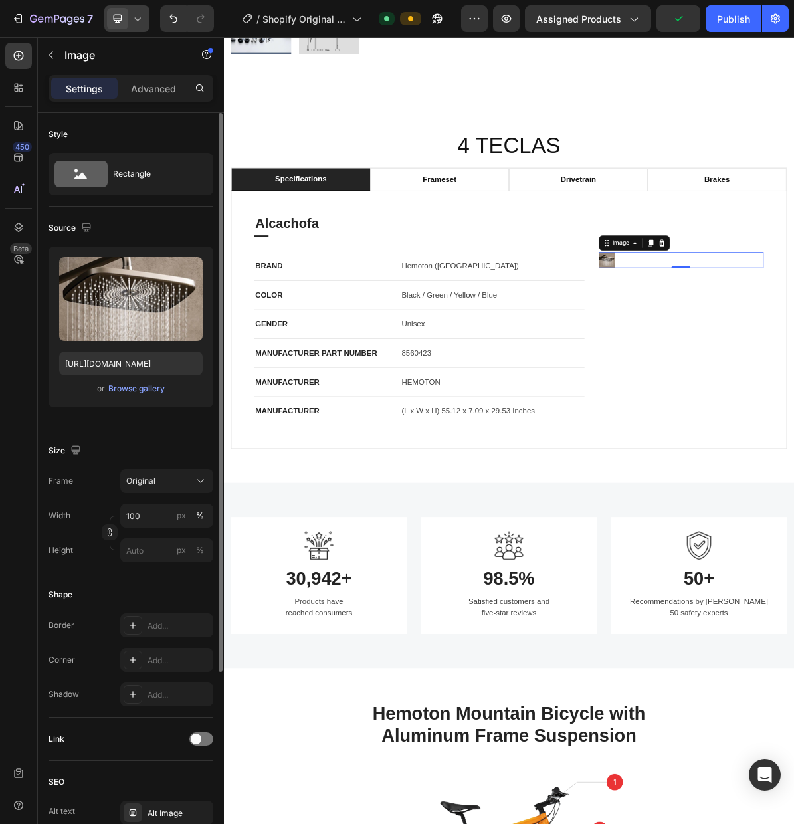
click at [175, 431] on div "Size Frame Original Width 100 px % Height px %" at bounding box center [131, 501] width 165 height 144
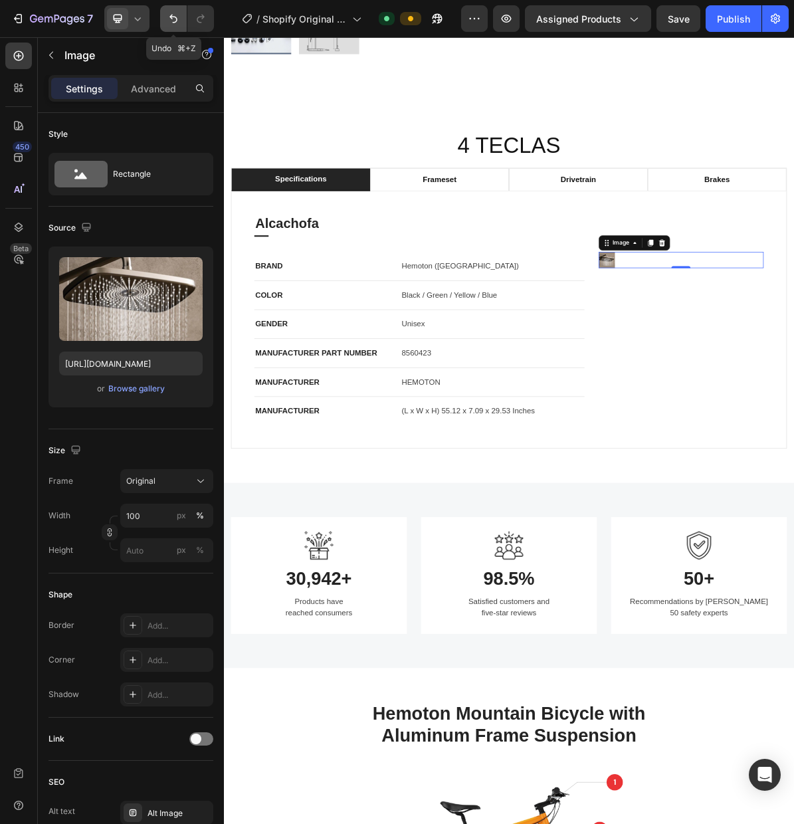
click at [175, 24] on icon "Undo/Redo" at bounding box center [173, 18] width 13 height 13
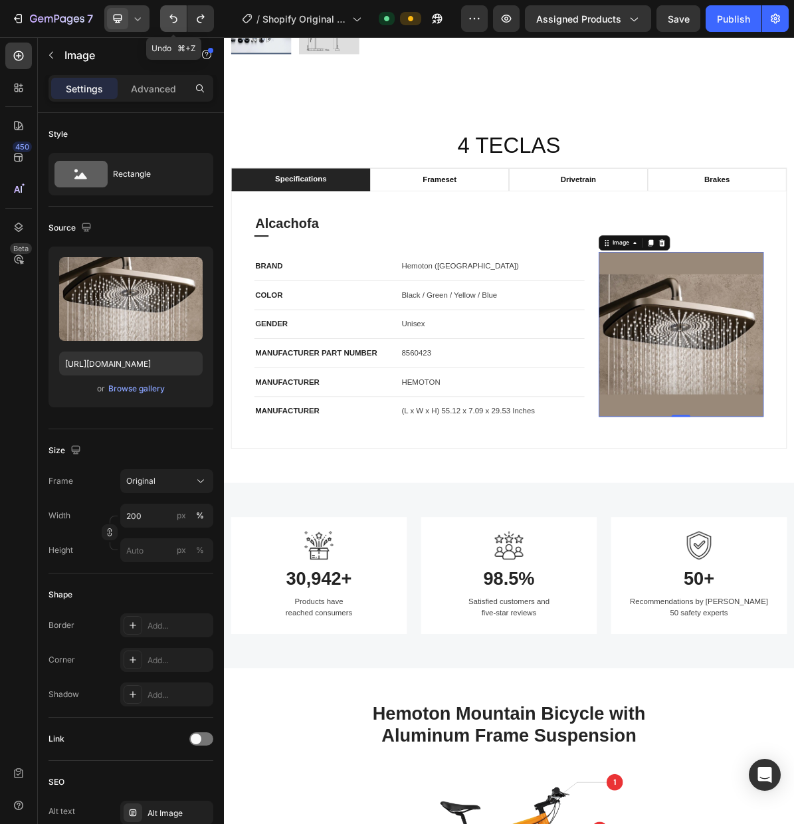
click at [175, 24] on icon "Undo/Redo" at bounding box center [173, 18] width 13 height 13
type input "100"
click at [278, 341] on div "Text block" at bounding box center [291, 340] width 45 height 12
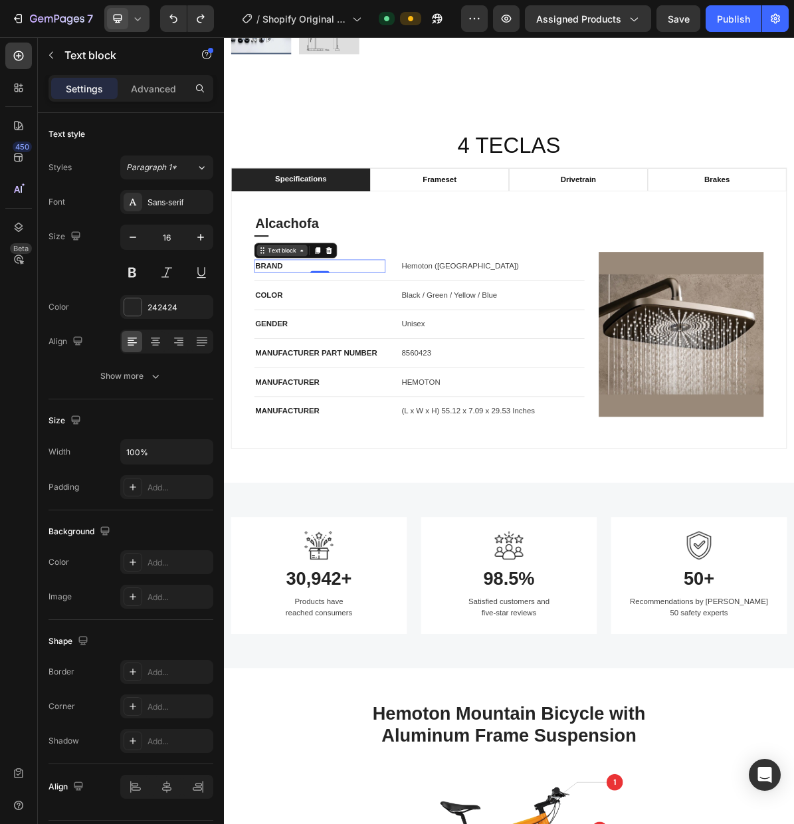
click at [296, 337] on div "Text block" at bounding box center [305, 336] width 45 height 12
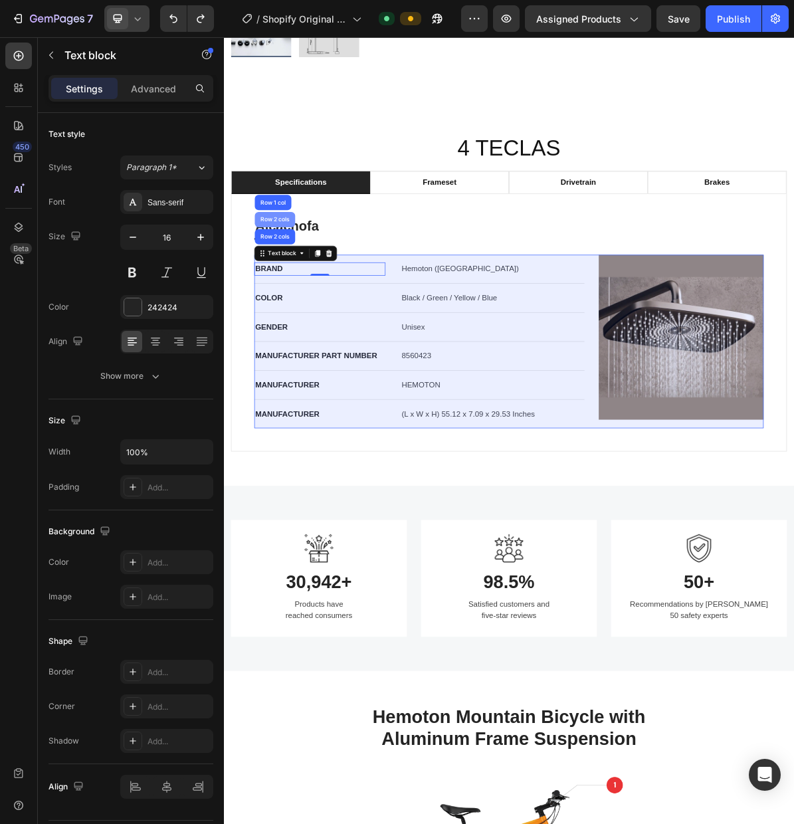
scroll to position [788, 0]
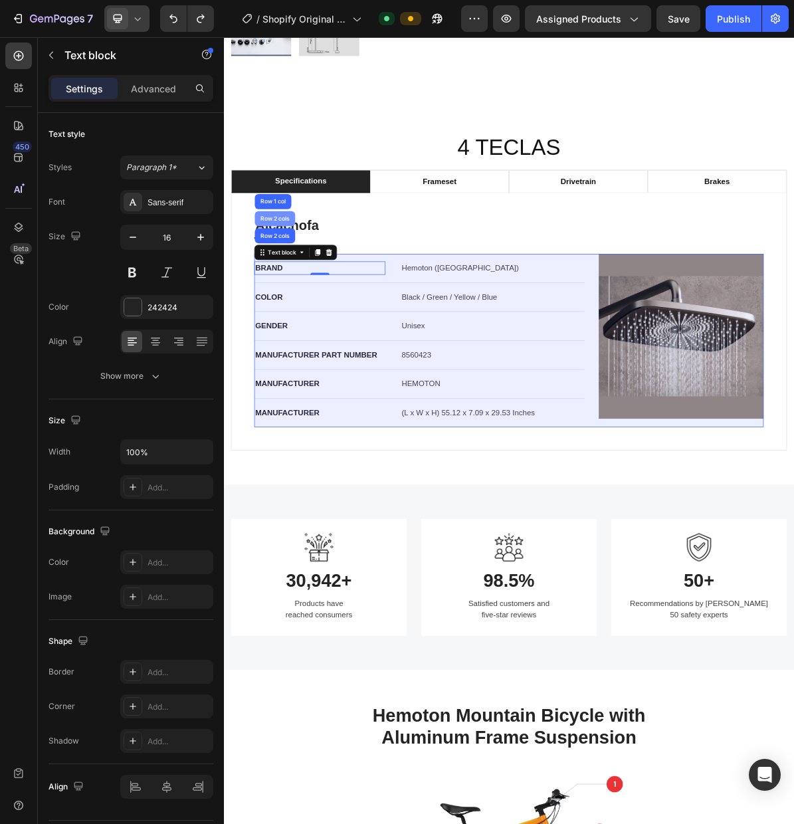
click at [298, 287] on div "Row 2 cols" at bounding box center [295, 291] width 46 height 8
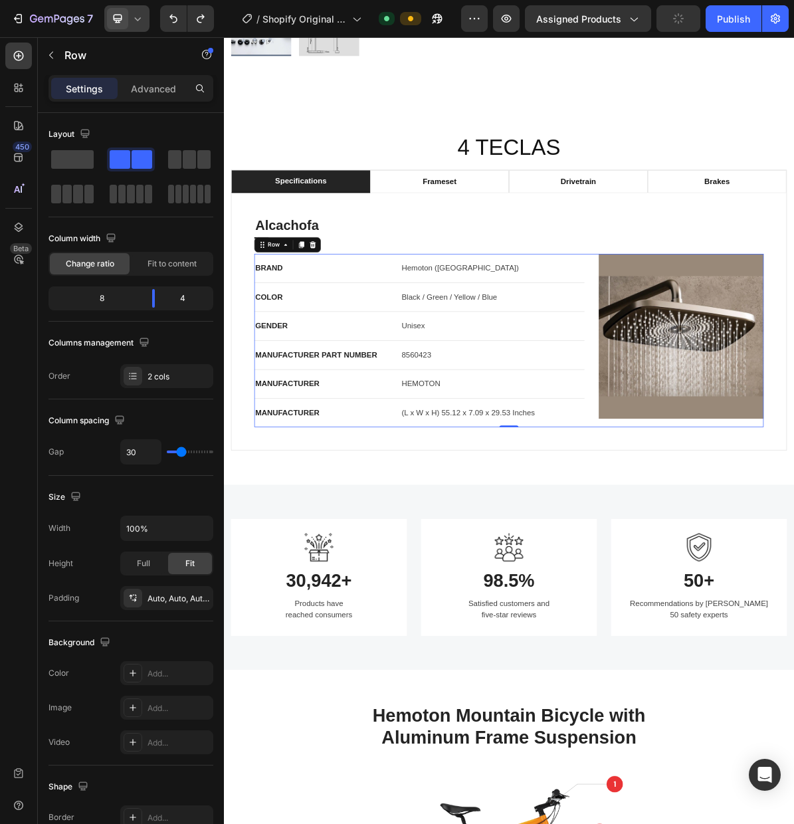
click at [350, 328] on icon at bounding box center [348, 327] width 9 height 9
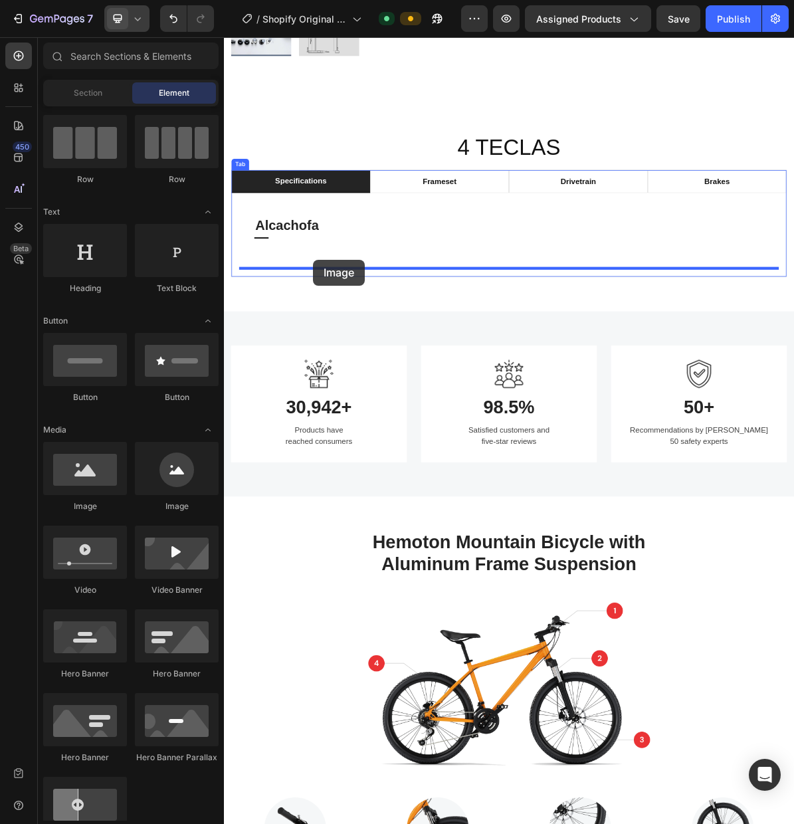
scroll to position [787, 0]
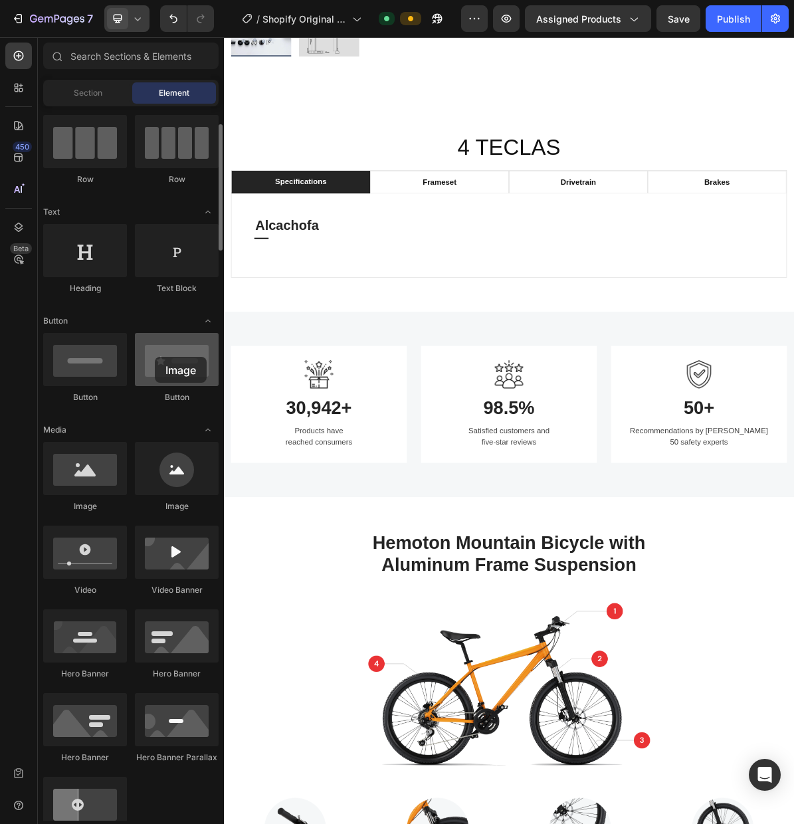
drag, startPoint x: 169, startPoint y: 467, endPoint x: 157, endPoint y: 356, distance: 111.7
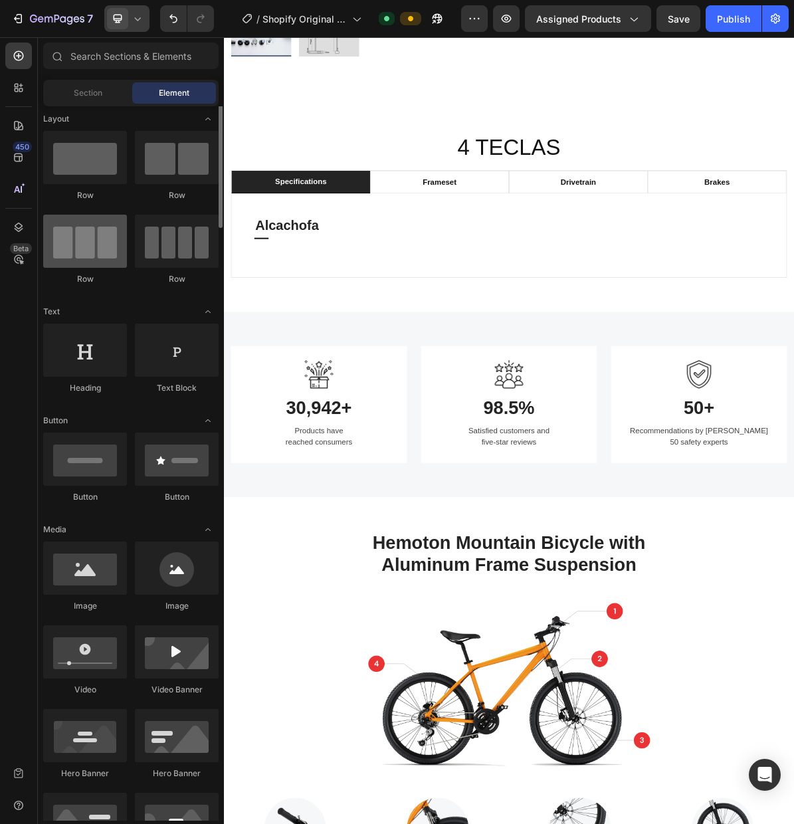
scroll to position [0, 0]
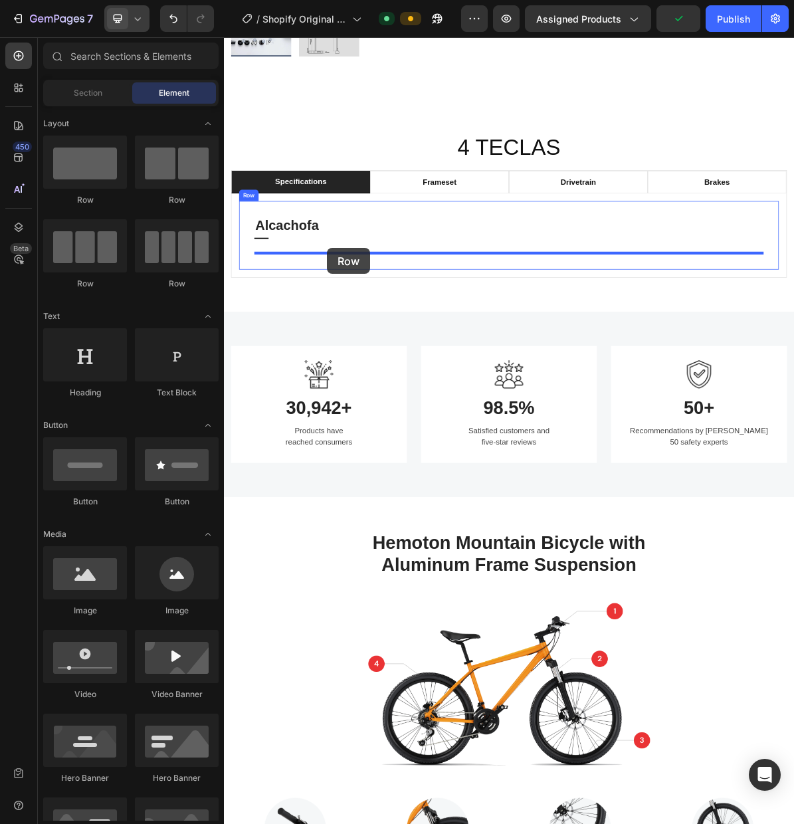
drag, startPoint x: 439, startPoint y: 235, endPoint x: 383, endPoint y: 338, distance: 117.8
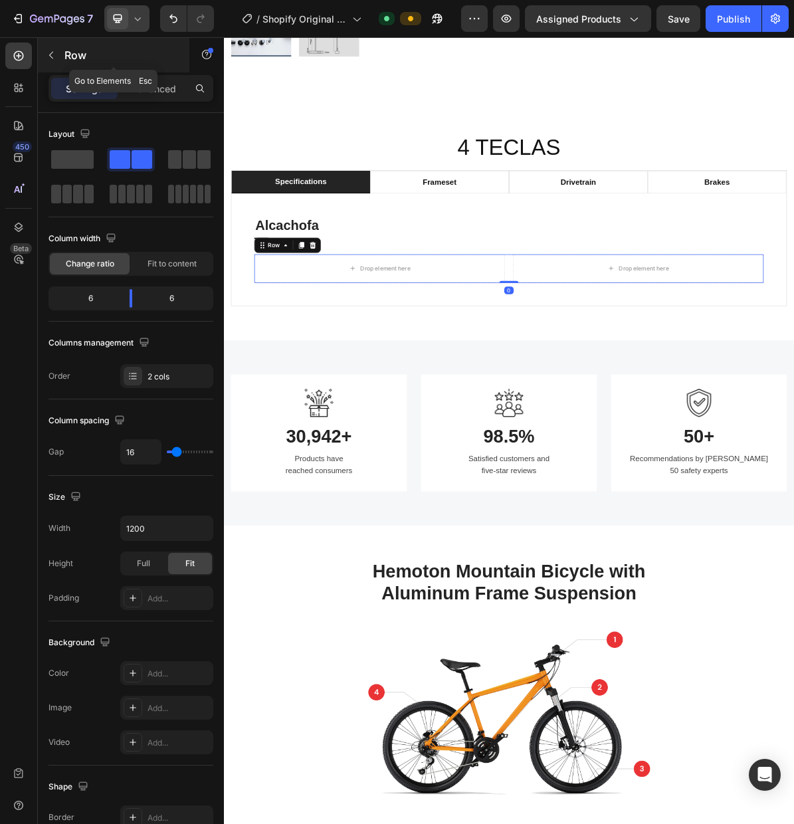
click at [55, 56] on icon "button" at bounding box center [51, 55] width 11 height 11
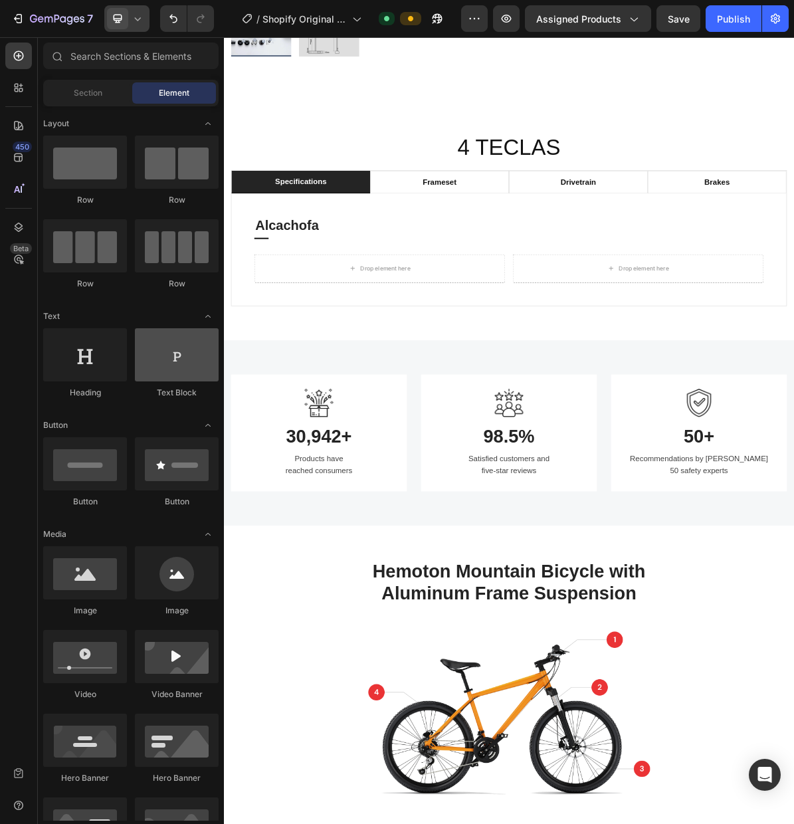
click at [171, 364] on div at bounding box center [177, 354] width 84 height 53
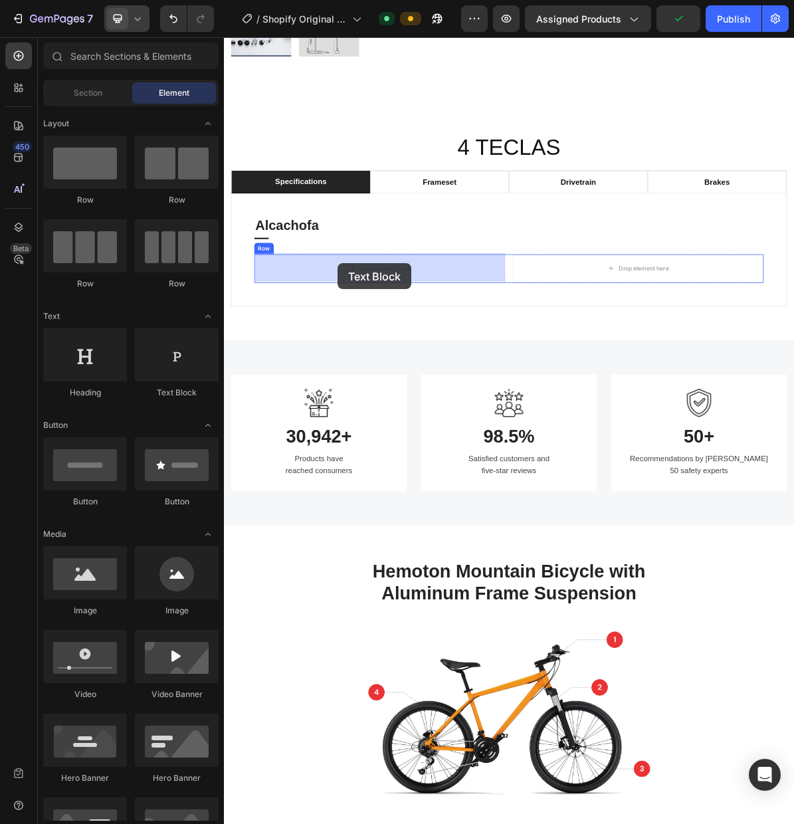
drag, startPoint x: 395, startPoint y: 401, endPoint x: 383, endPoint y: 354, distance: 49.3
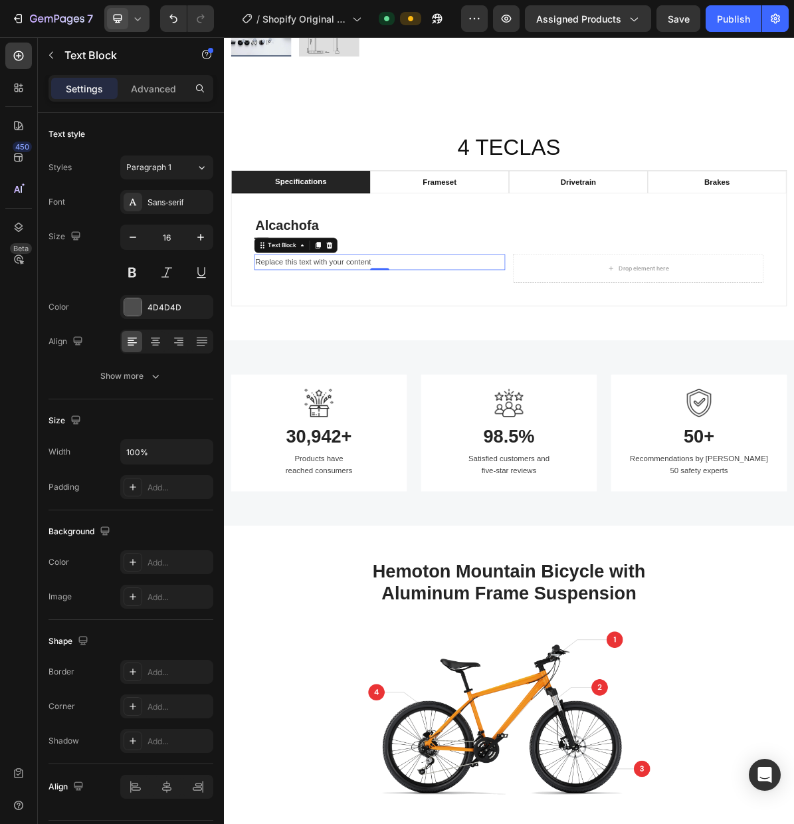
click at [446, 352] on div "Replace this text with your content" at bounding box center [442, 352] width 351 height 22
drag, startPoint x: 422, startPoint y: 354, endPoint x: 270, endPoint y: 354, distance: 152.2
click at [270, 354] on p "Replace this text with your content" at bounding box center [442, 351] width 348 height 19
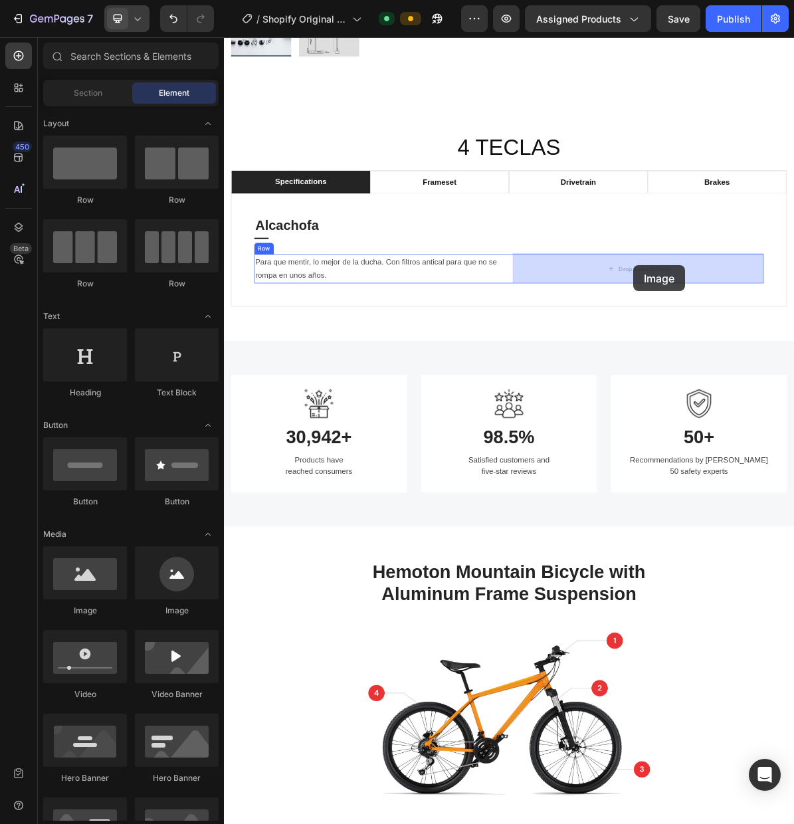
drag, startPoint x: 309, startPoint y: 624, endPoint x: 726, endPoint y: 388, distance: 479.4
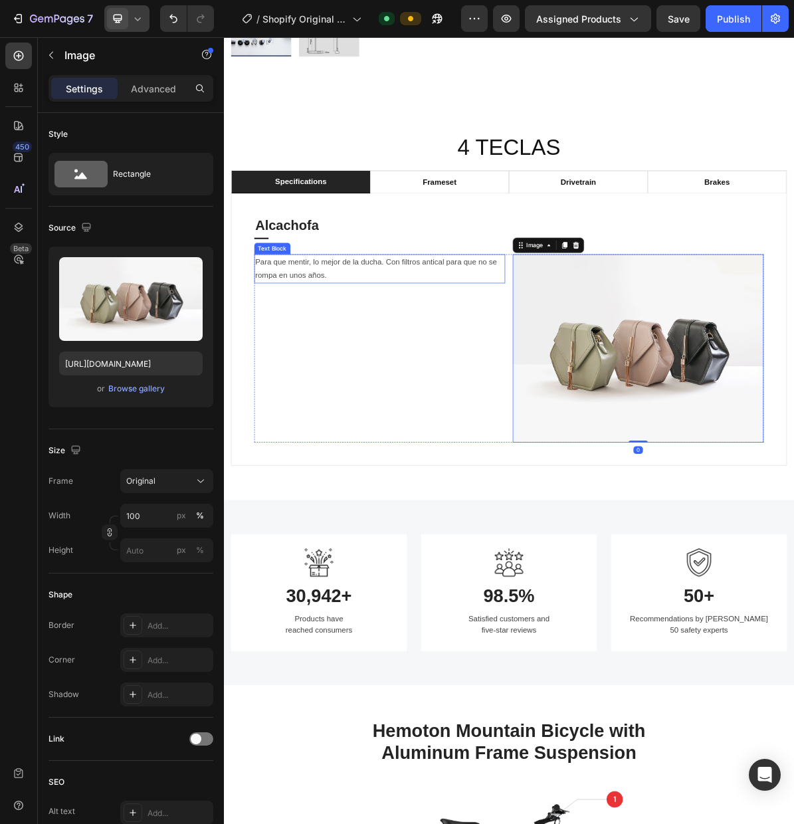
click at [358, 368] on p "Para que mentir, lo mejor de la ducha. Con filtros antical para que no se rompa…" at bounding box center [442, 361] width 348 height 39
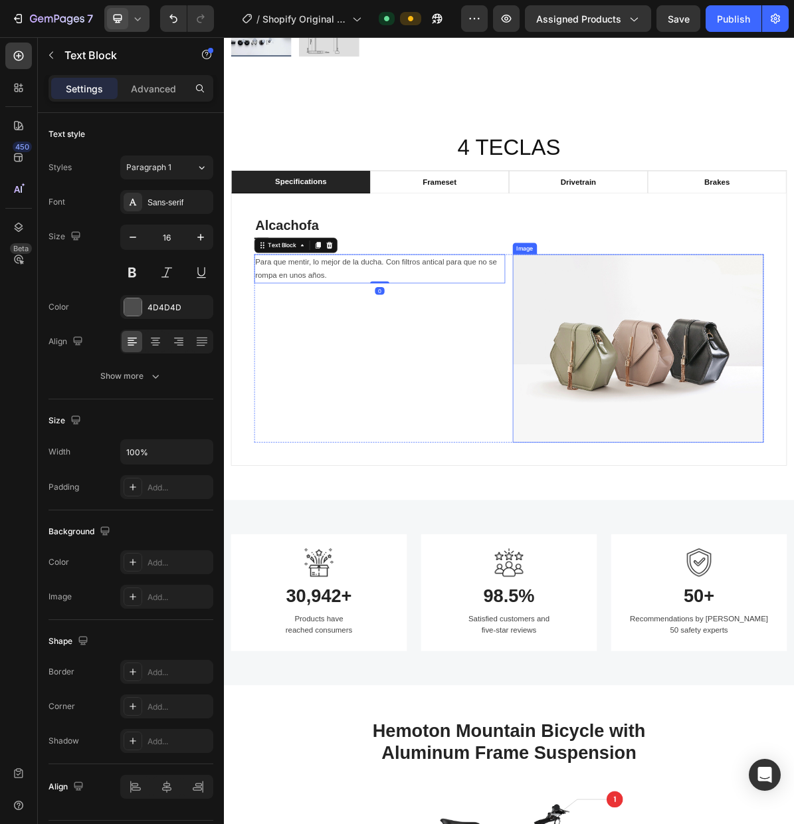
click at [735, 447] on img at bounding box center [803, 472] width 351 height 263
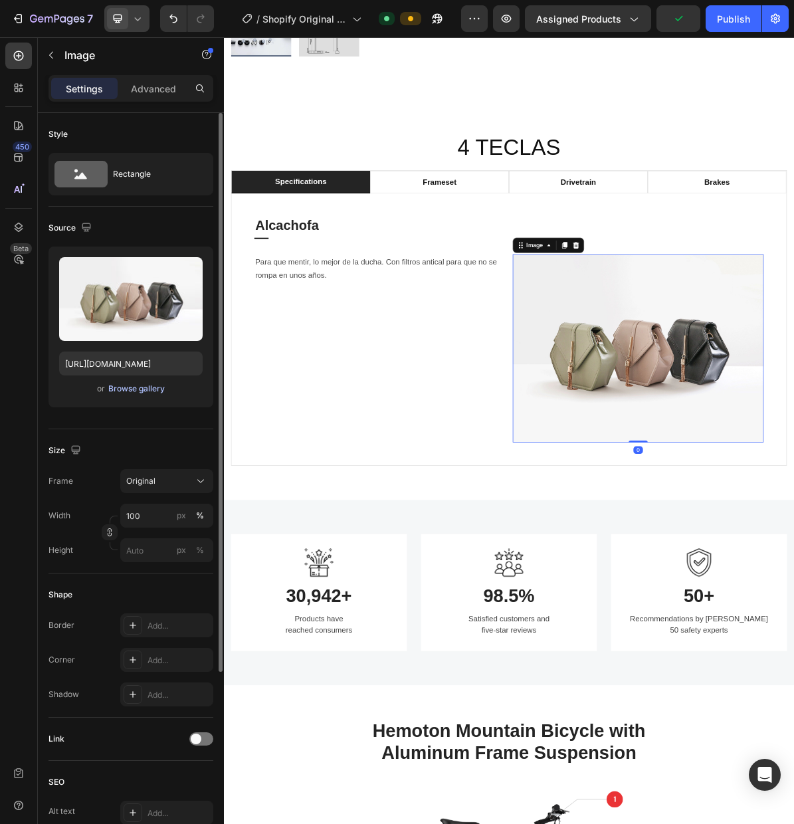
click at [144, 393] on div "Browse gallery" at bounding box center [136, 389] width 56 height 12
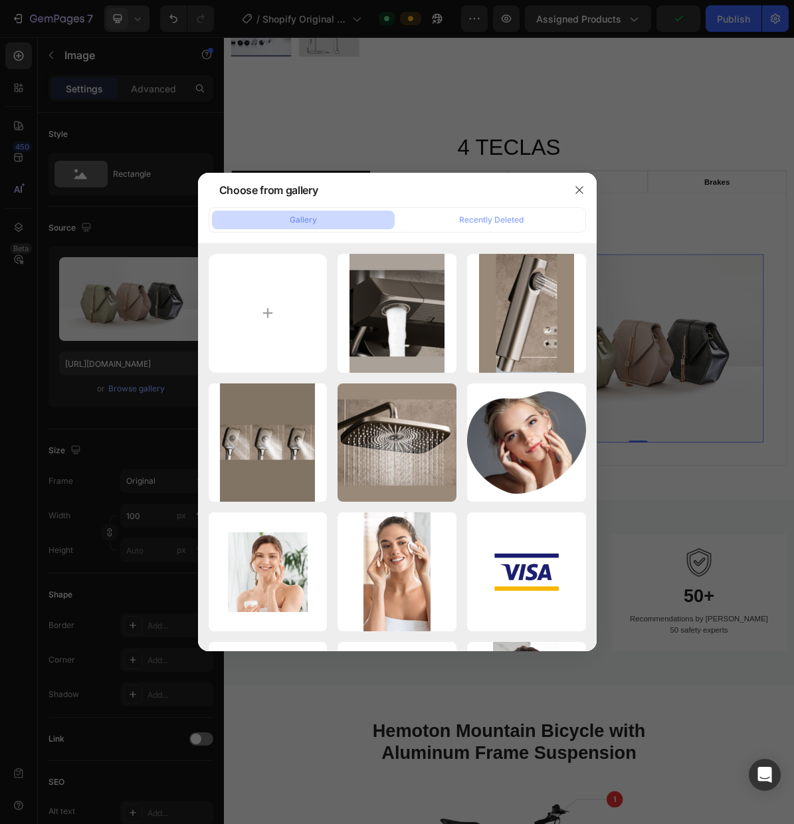
click at [0, 0] on div "Diseño sin título (8).png 1291.43 kb" at bounding box center [0, 0] width 0 height 0
type input "https://cdn.shopify.com/s/files/1/0988/8284/6984/files/gempages_585948256811352…"
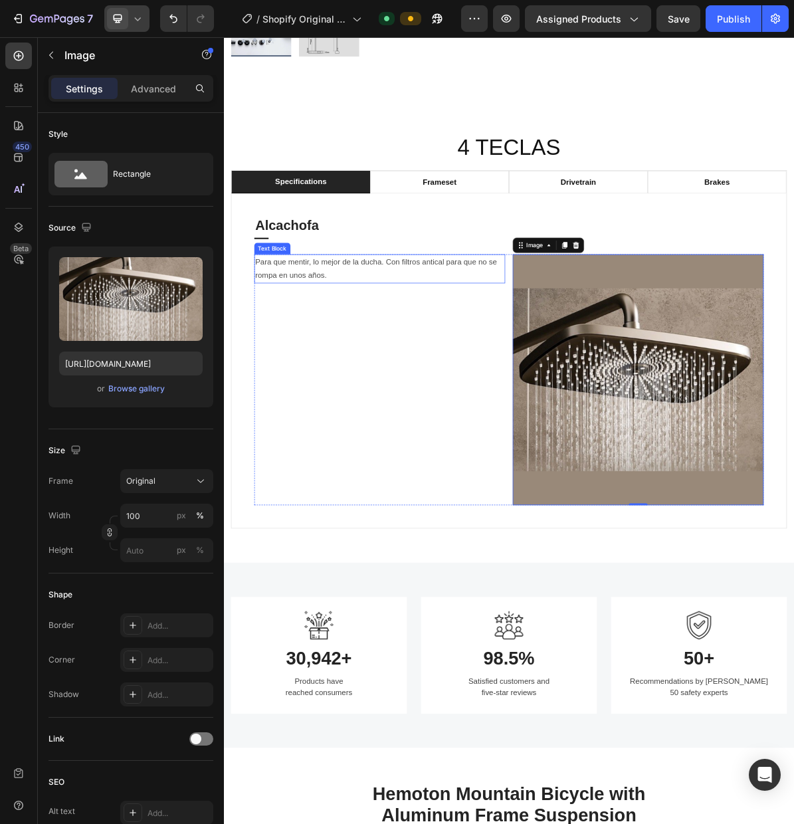
click at [426, 364] on p "Para que mentir, lo mejor de la ducha. Con filtros antical para que no se rompa…" at bounding box center [442, 361] width 348 height 39
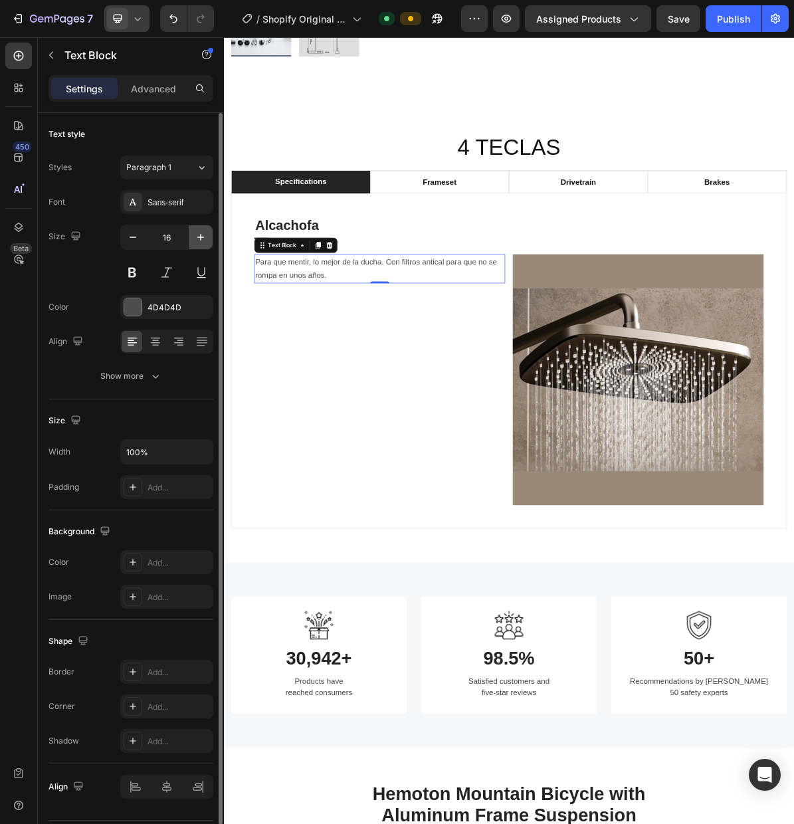
click at [195, 237] on icon "button" at bounding box center [200, 237] width 13 height 13
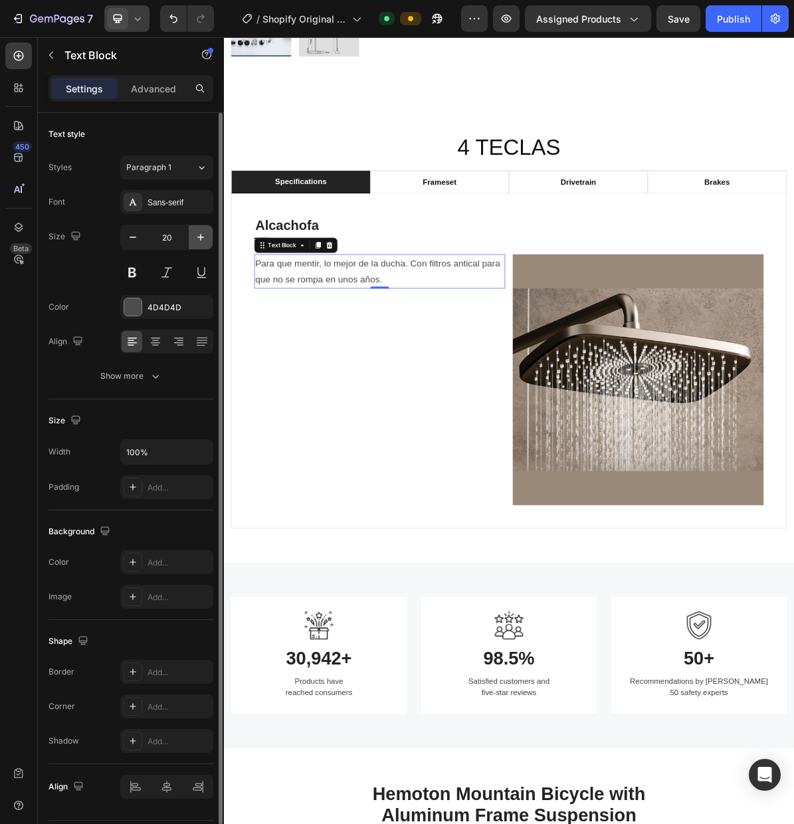
type input "21"
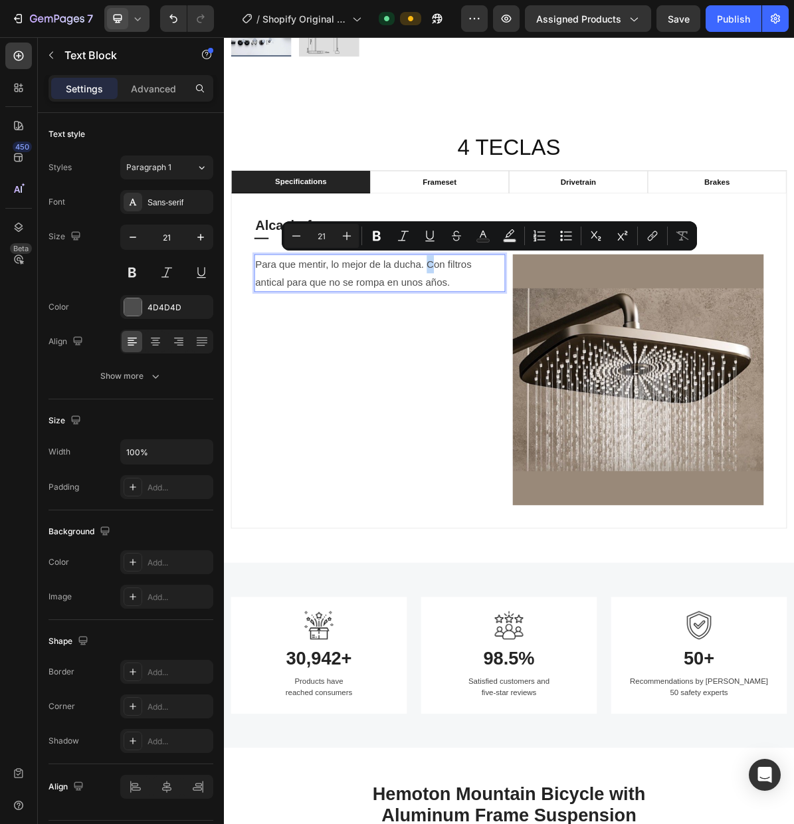
click at [509, 356] on p "Para que mentir, lo mejor de la ducha. Con filtros antical para que no se rompa…" at bounding box center [442, 367] width 348 height 51
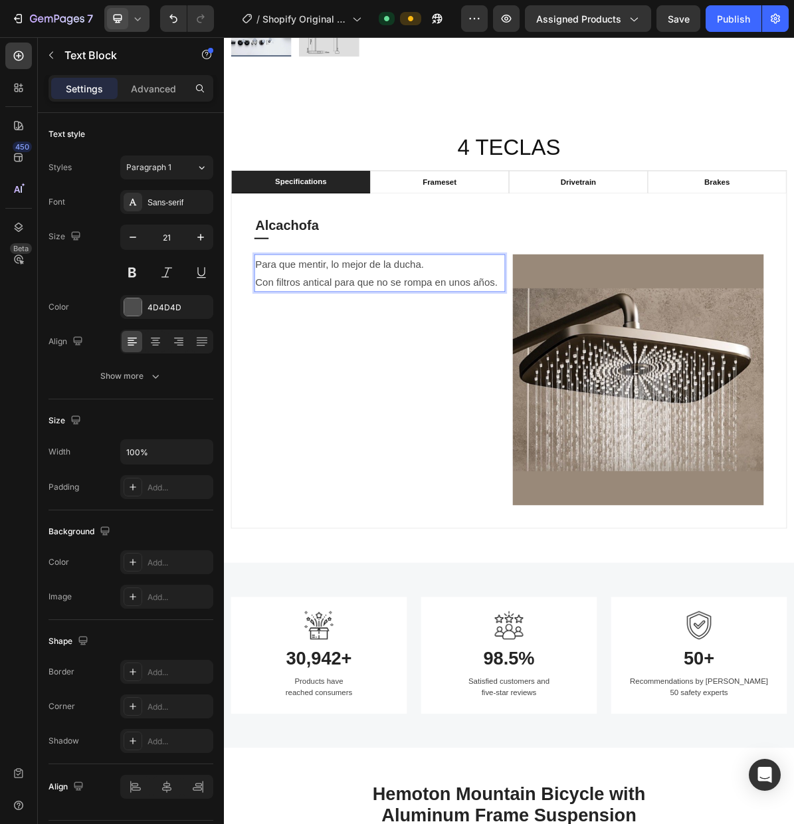
click at [539, 382] on p "Con filtros antical para que no se rompa en unos años." at bounding box center [442, 380] width 348 height 25
drag, startPoint x: 156, startPoint y: 89, endPoint x: 148, endPoint y: 126, distance: 37.9
click at [156, 89] on p "Advanced" at bounding box center [153, 89] width 45 height 14
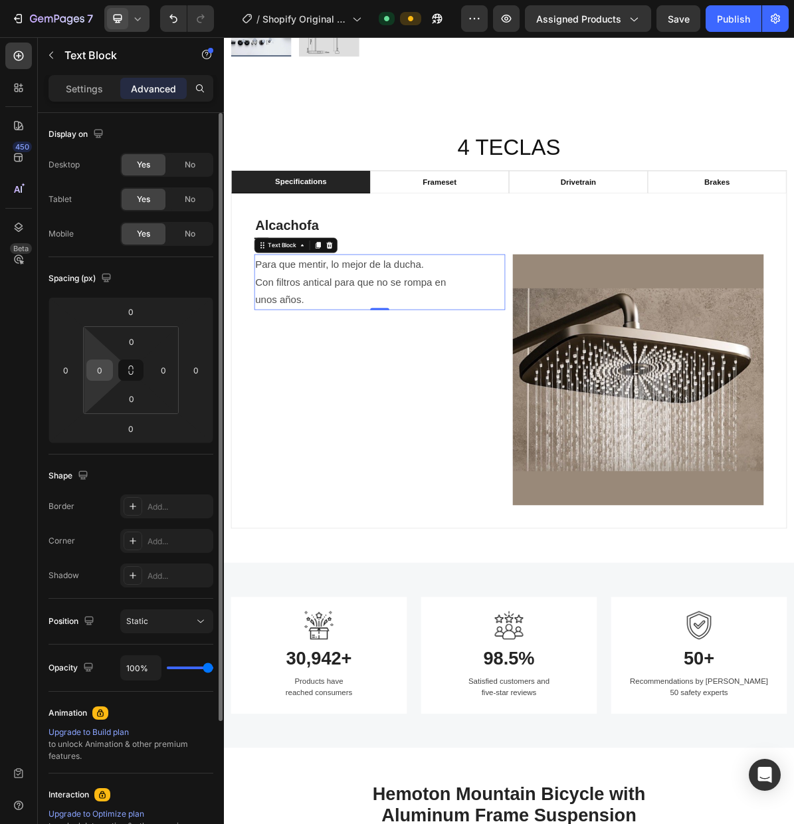
drag, startPoint x: 102, startPoint y: 370, endPoint x: 94, endPoint y: 370, distance: 7.3
click at [94, 370] on input "0" at bounding box center [100, 370] width 20 height 20
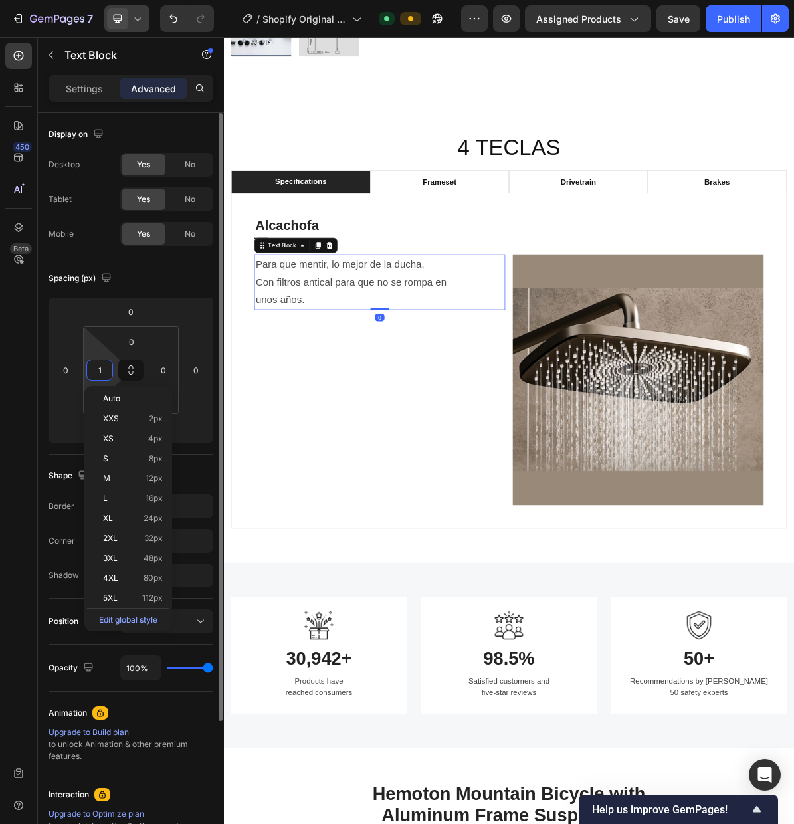
type input "10"
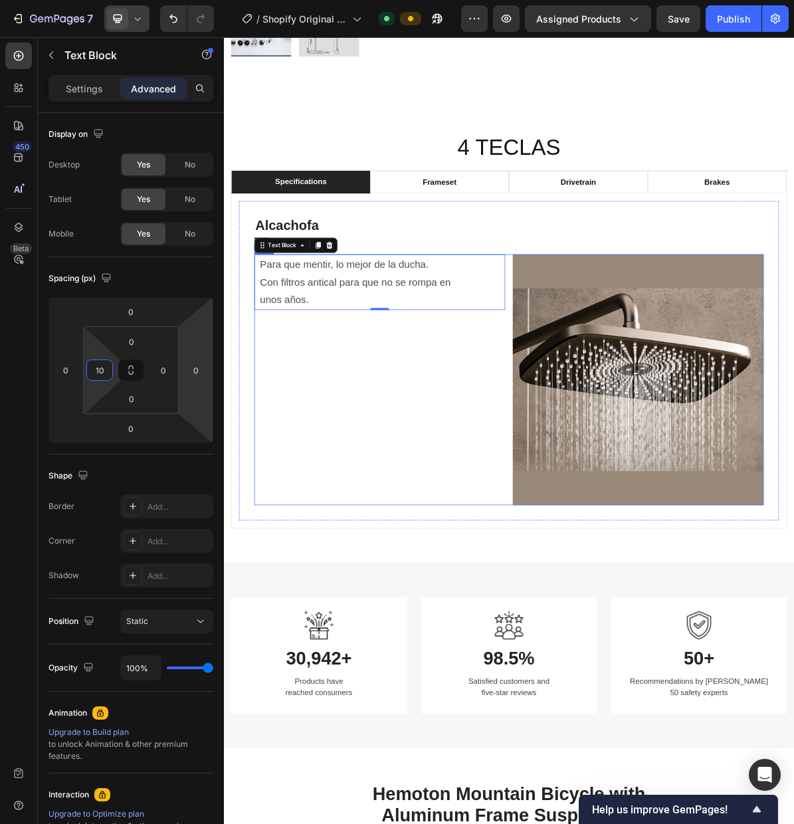
click at [486, 534] on div "Para que mentir, lo mejor de la ducha. Con filtros antical para que no se rompa…" at bounding box center [442, 516] width 351 height 351
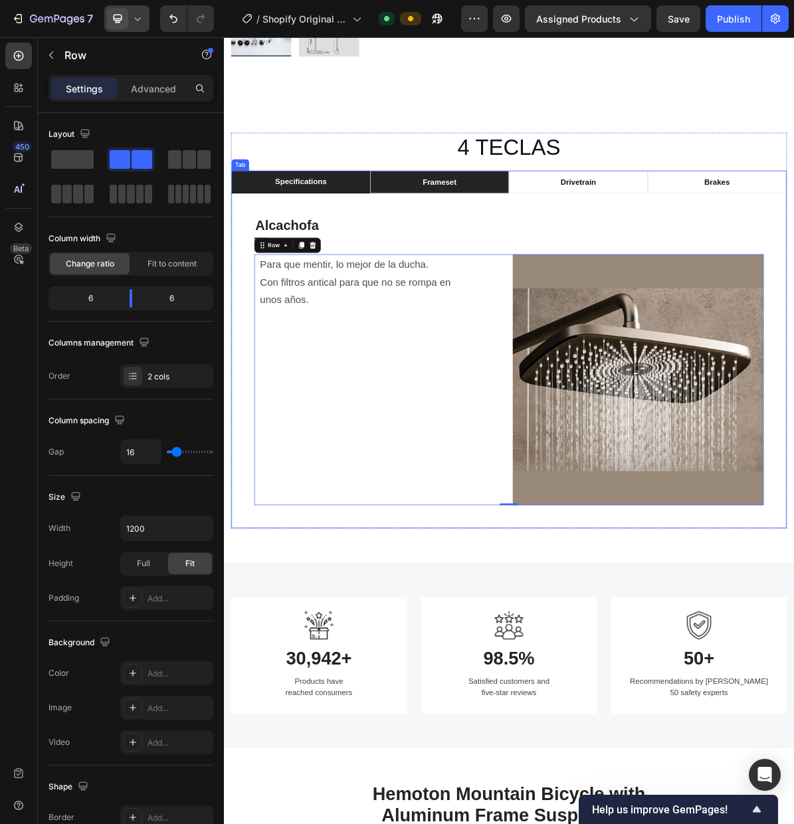
click at [562, 245] on li "frameset" at bounding box center [526, 240] width 194 height 32
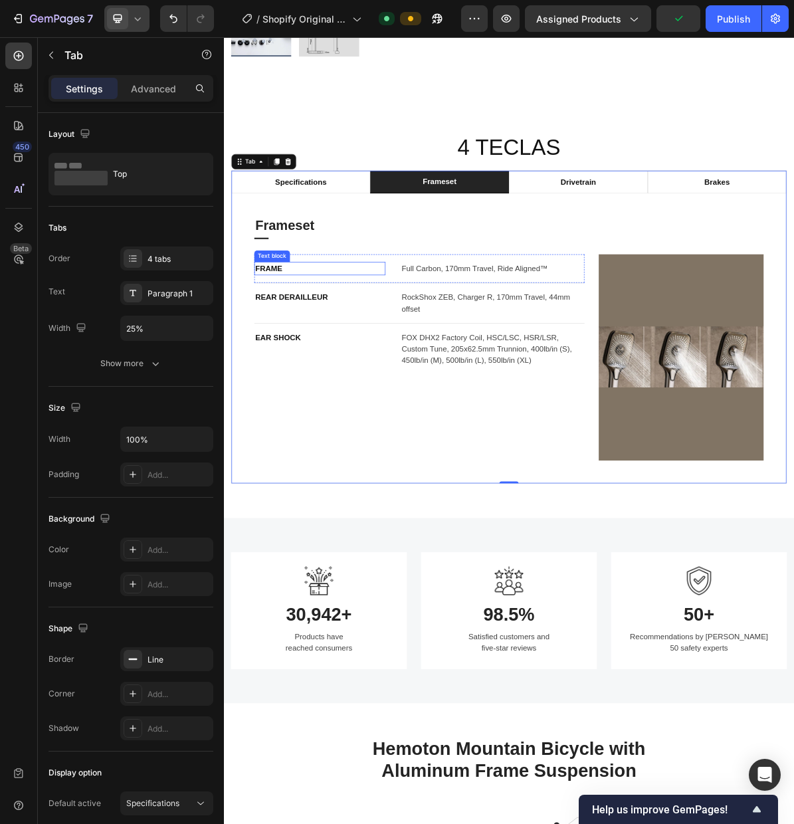
click at [278, 340] on div "Text block" at bounding box center [291, 344] width 45 height 12
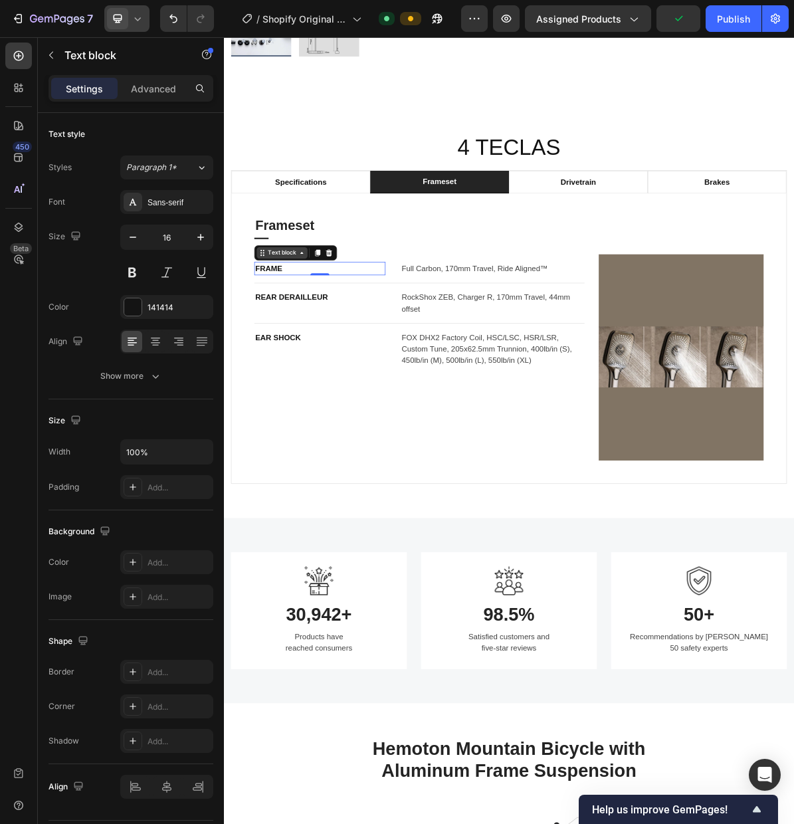
click at [294, 340] on div "Text block" at bounding box center [305, 339] width 45 height 12
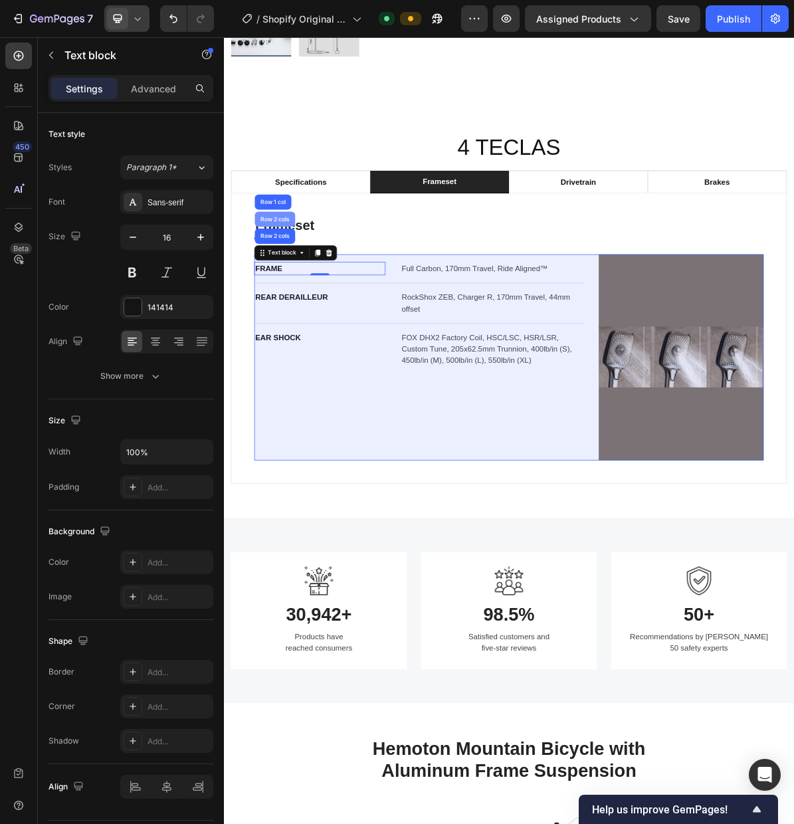
click at [299, 292] on div "Row 2 cols" at bounding box center [295, 292] width 46 height 8
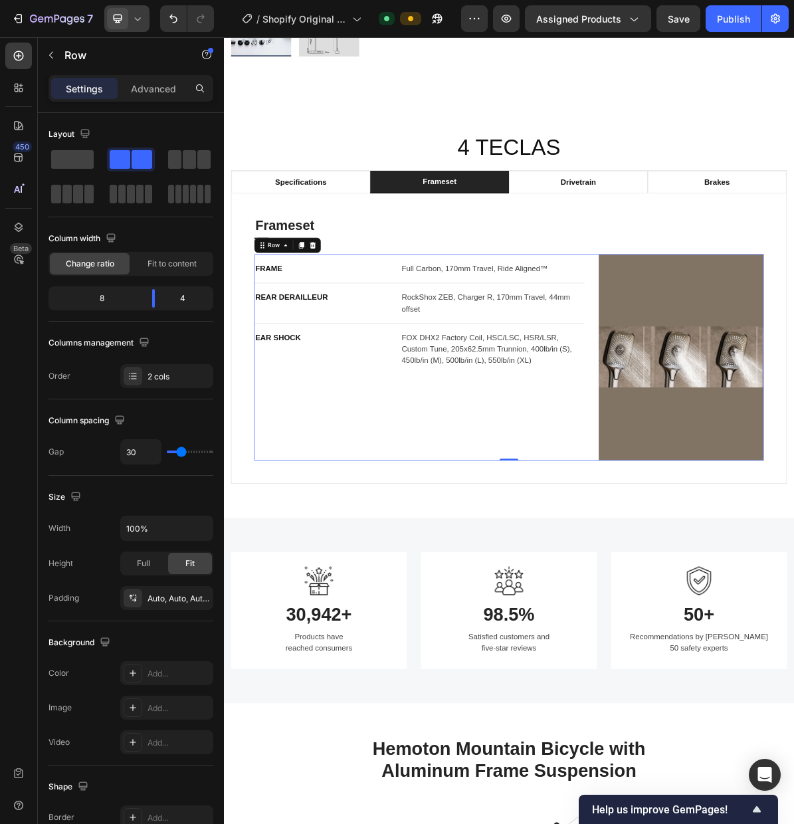
drag, startPoint x: 348, startPoint y: 327, endPoint x: 336, endPoint y: 328, distance: 11.4
click at [348, 327] on icon at bounding box center [348, 328] width 9 height 9
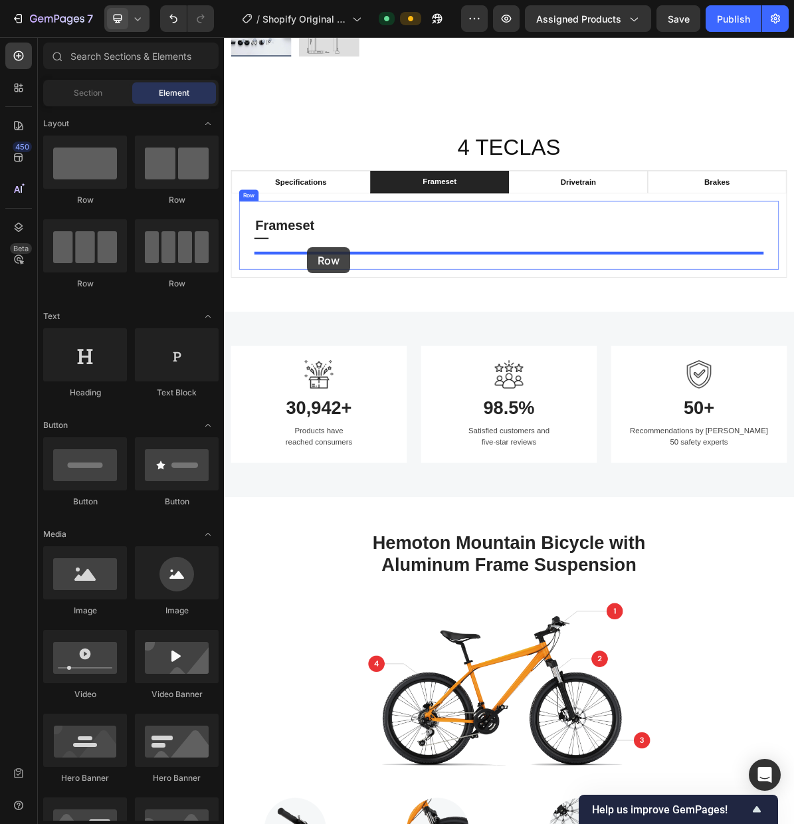
drag, startPoint x: 407, startPoint y: 210, endPoint x: 340, endPoint y: 331, distance: 138.0
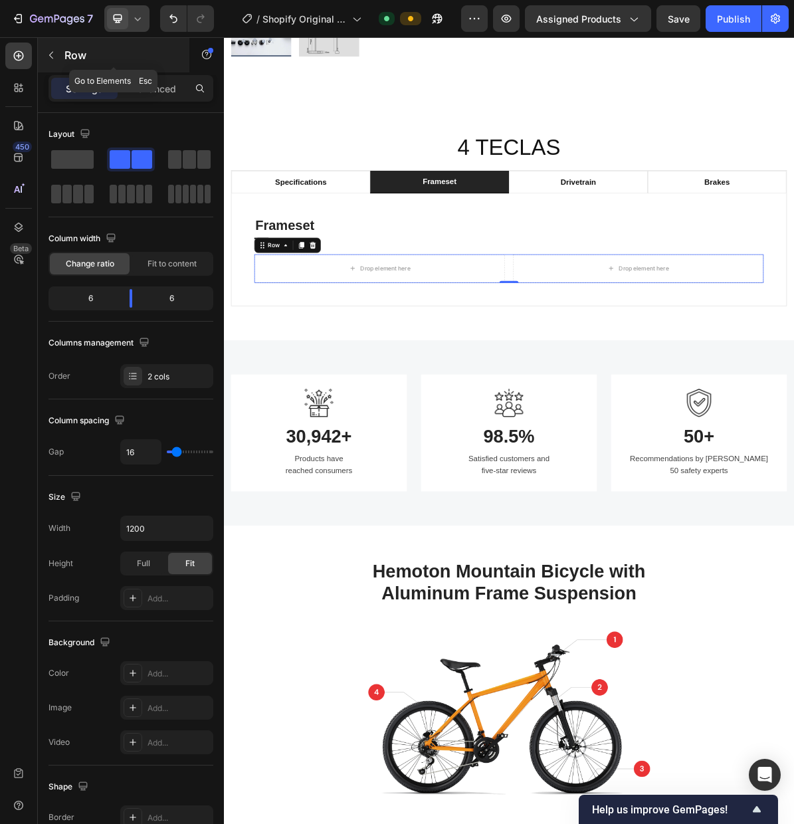
click at [57, 62] on button "button" at bounding box center [51, 55] width 21 height 21
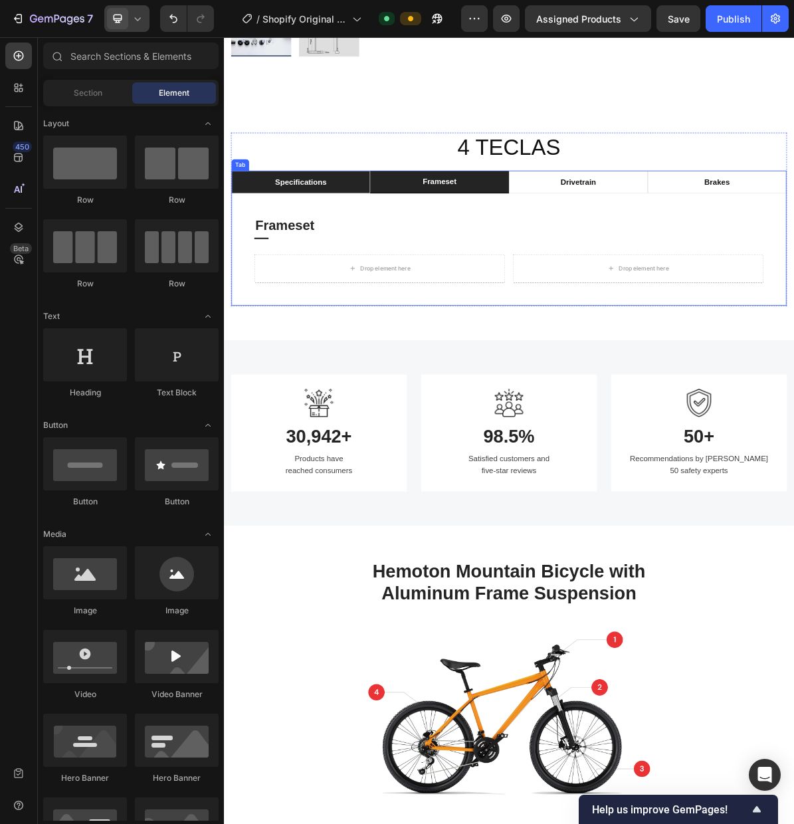
click at [286, 245] on li "specifications" at bounding box center [332, 240] width 194 height 32
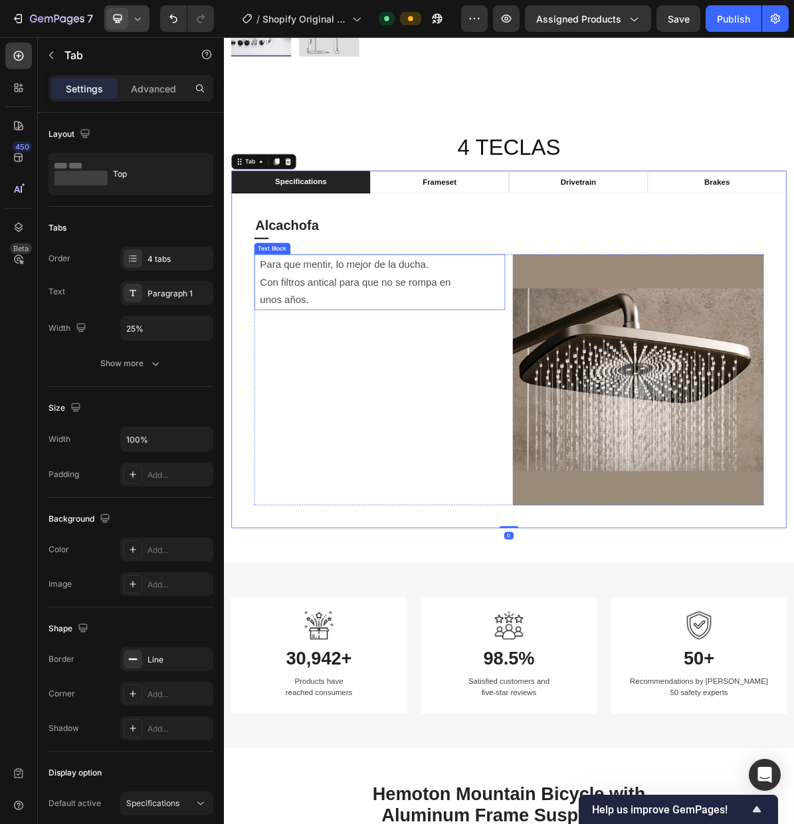
click at [405, 364] on p "Para que mentir, lo mejor de la ducha." at bounding box center [445, 354] width 342 height 25
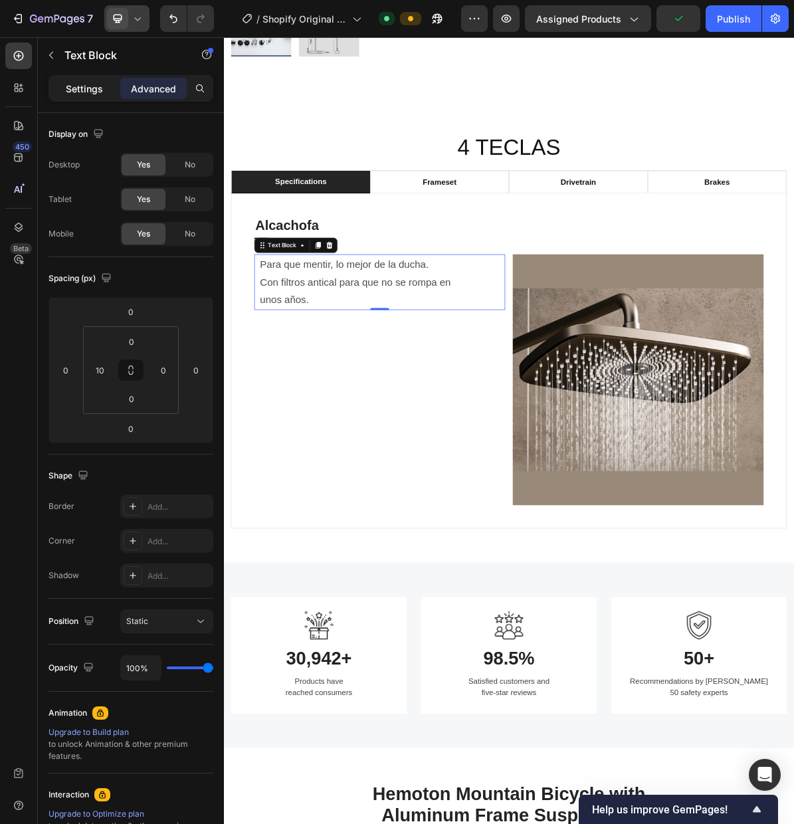
click at [71, 86] on p "Settings" at bounding box center [84, 89] width 37 height 14
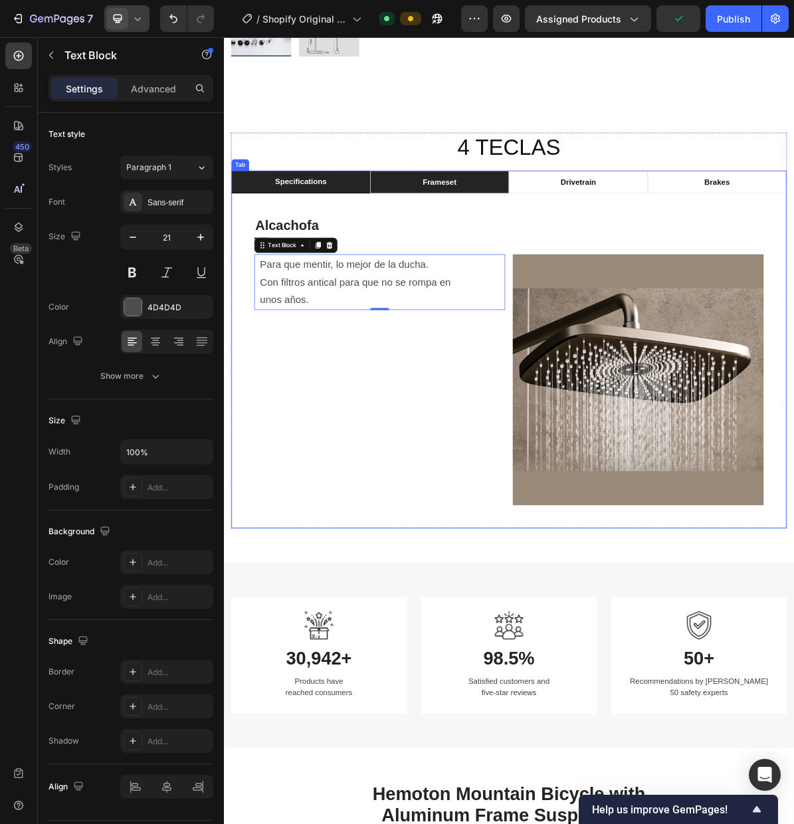
click at [520, 240] on p "frameset" at bounding box center [525, 240] width 47 height 16
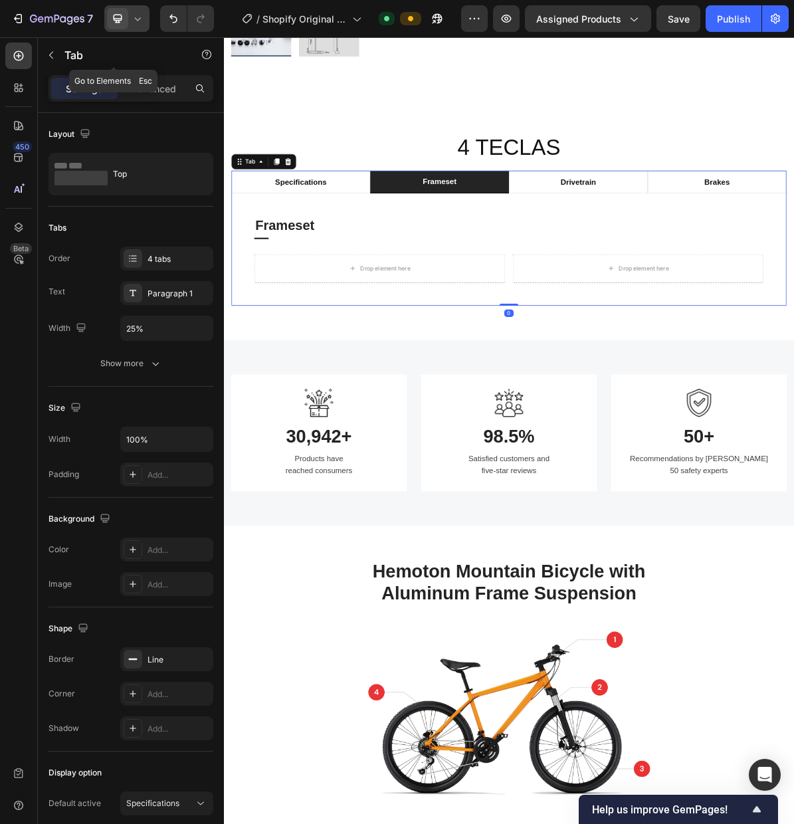
drag, startPoint x: 57, startPoint y: 58, endPoint x: 126, endPoint y: 223, distance: 178.5
click at [57, 58] on button "button" at bounding box center [51, 55] width 21 height 21
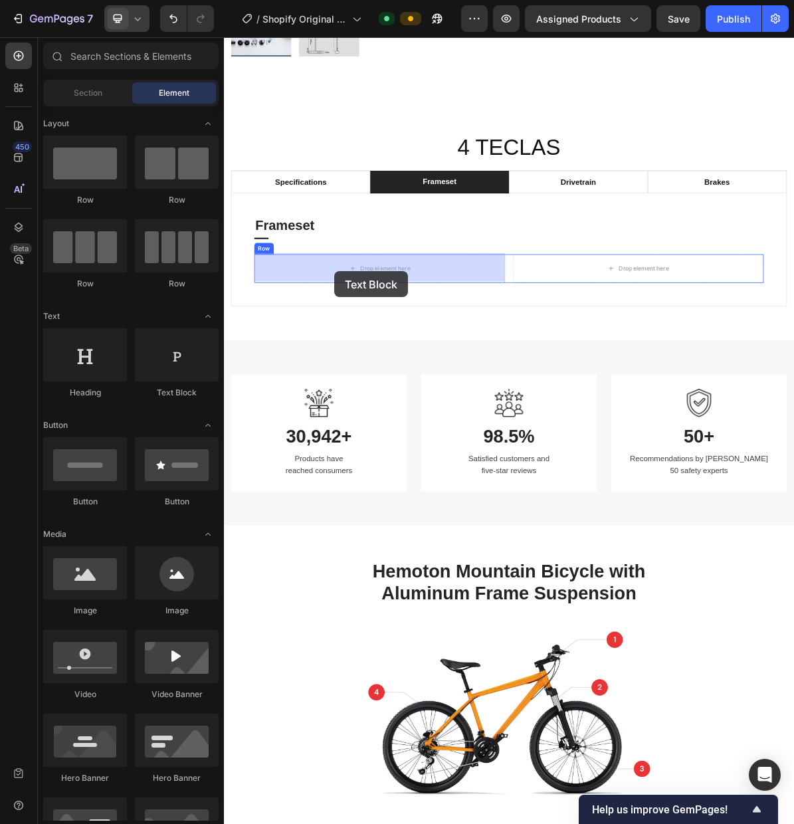
drag, startPoint x: 405, startPoint y: 389, endPoint x: 378, endPoint y: 365, distance: 36.7
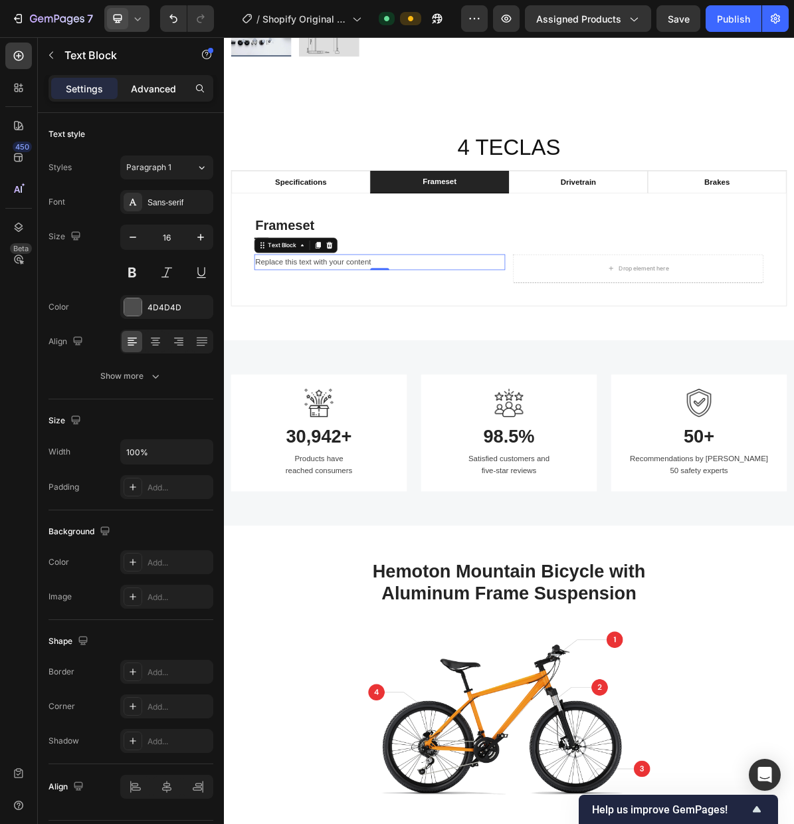
click at [146, 94] on p "Advanced" at bounding box center [153, 89] width 45 height 14
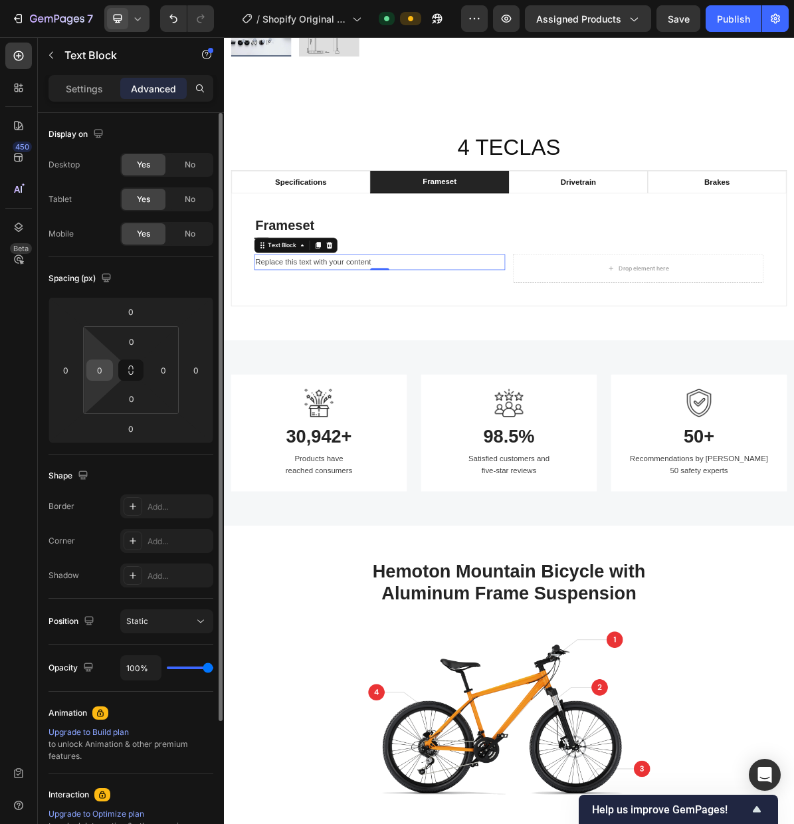
click at [94, 368] on input "0" at bounding box center [100, 370] width 20 height 20
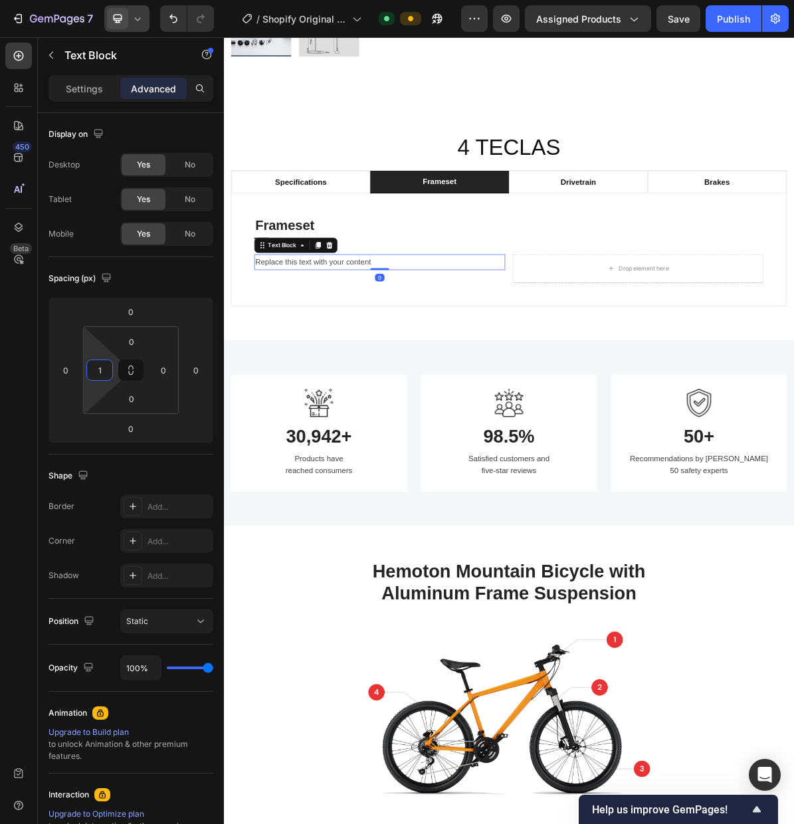
type input "10"
click at [70, 84] on p "Settings" at bounding box center [84, 89] width 37 height 14
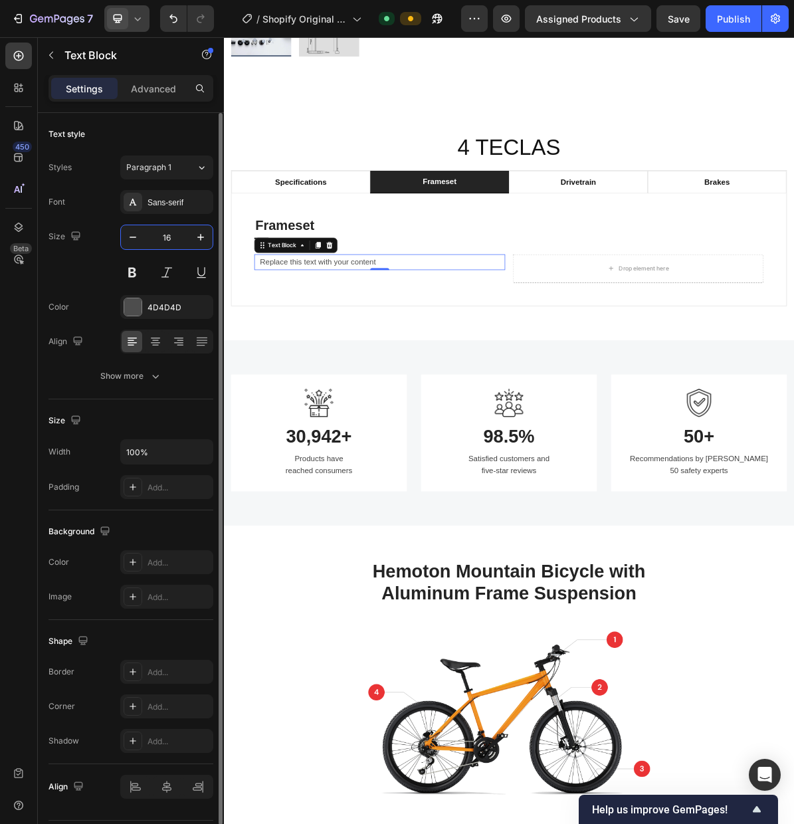
click at [160, 234] on input "16" at bounding box center [167, 237] width 44 height 24
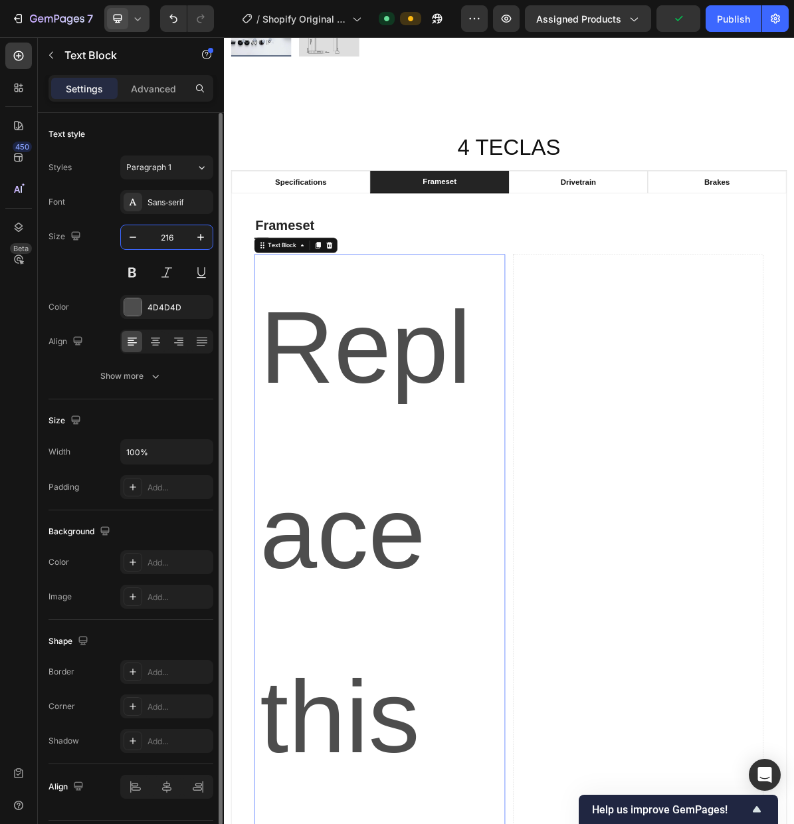
click at [177, 238] on input "216" at bounding box center [167, 237] width 44 height 24
type input "21"
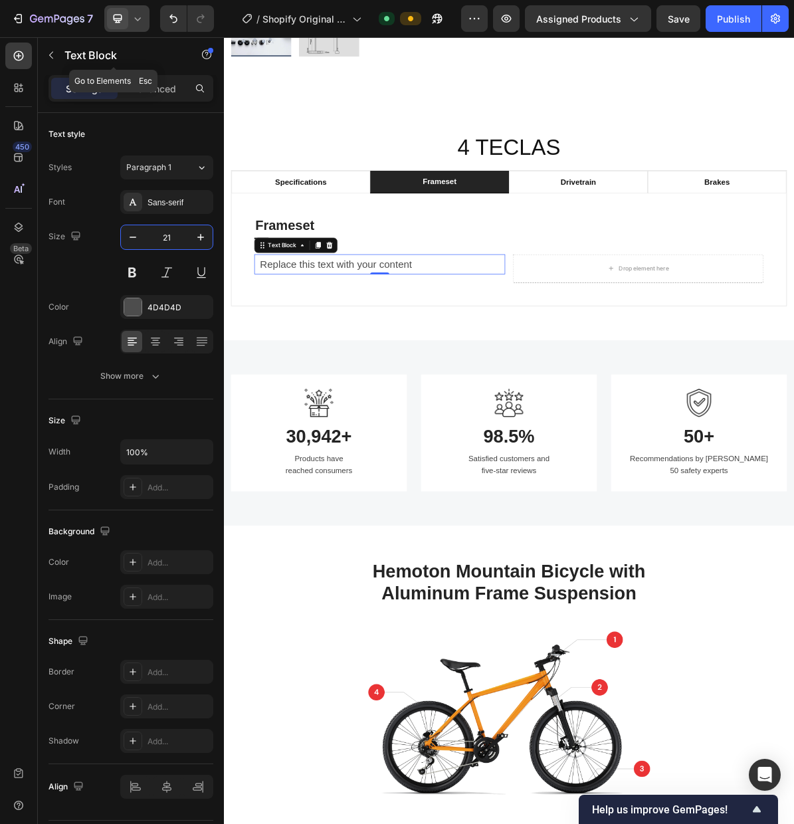
click at [52, 54] on icon "button" at bounding box center [51, 55] width 11 height 11
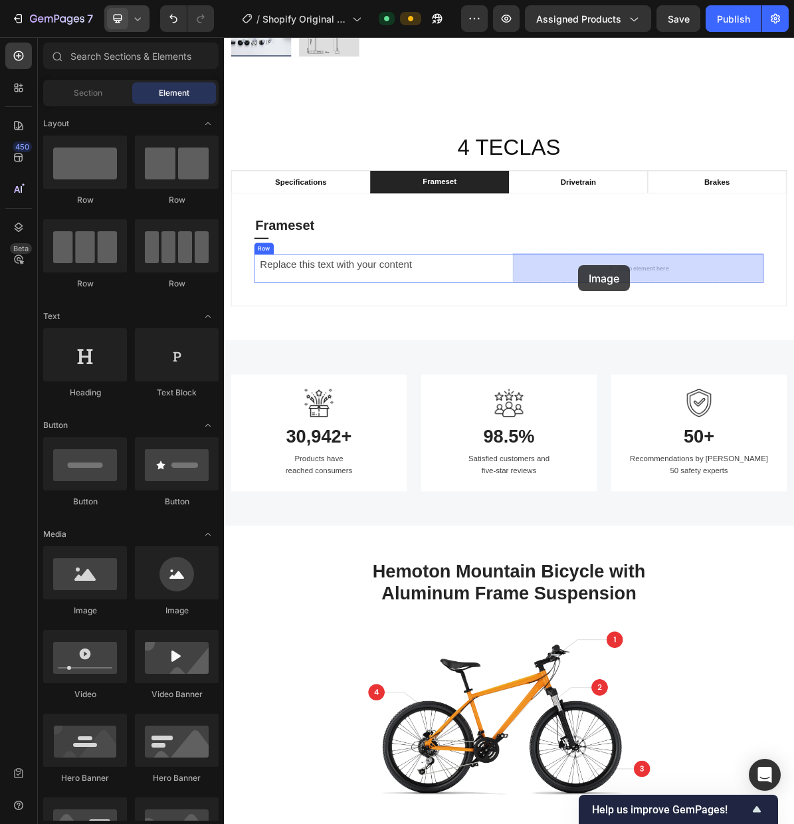
drag, startPoint x: 315, startPoint y: 615, endPoint x: 720, endPoint y: 356, distance: 480.6
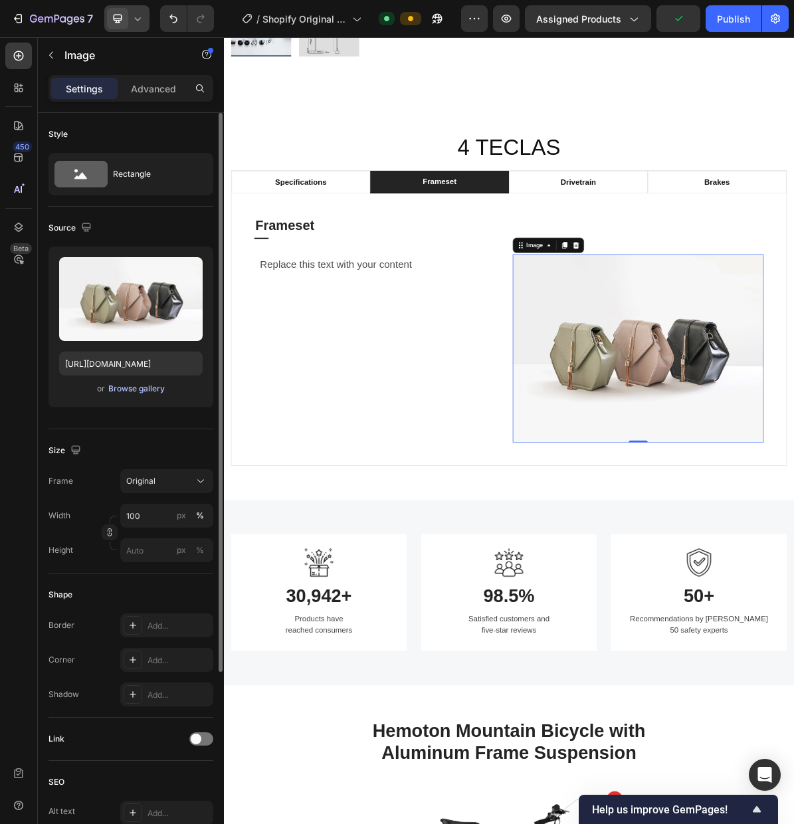
click at [120, 391] on div "Browse gallery" at bounding box center [136, 389] width 56 height 12
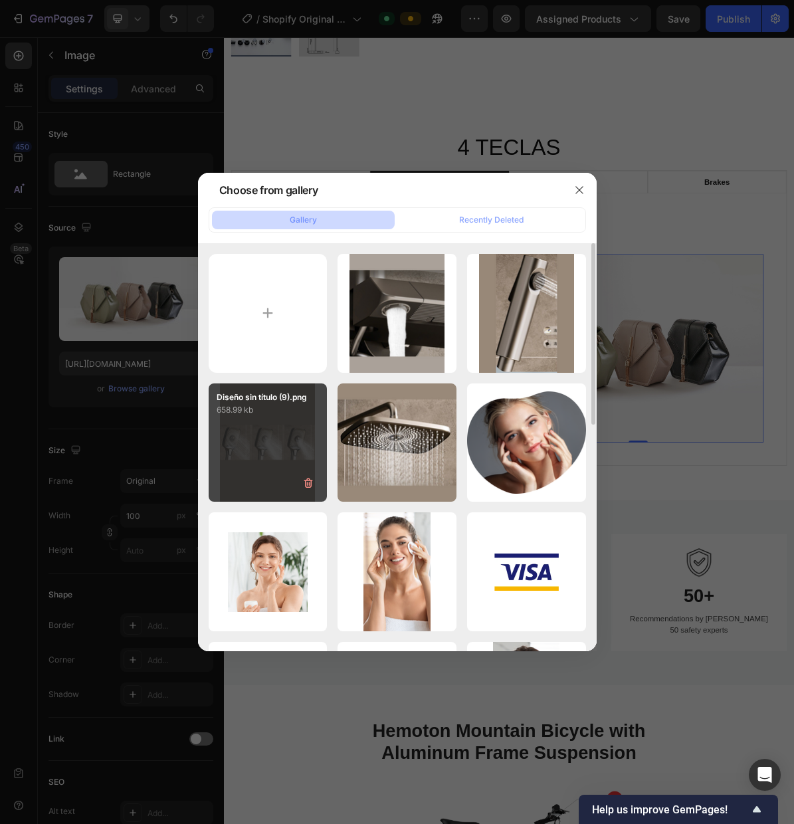
click at [253, 420] on div "Diseño sin título (9).png 658.99 kb" at bounding box center [268, 442] width 119 height 119
type input "https://cdn.shopify.com/s/files/1/0988/8284/6984/files/gempages_585948256811352…"
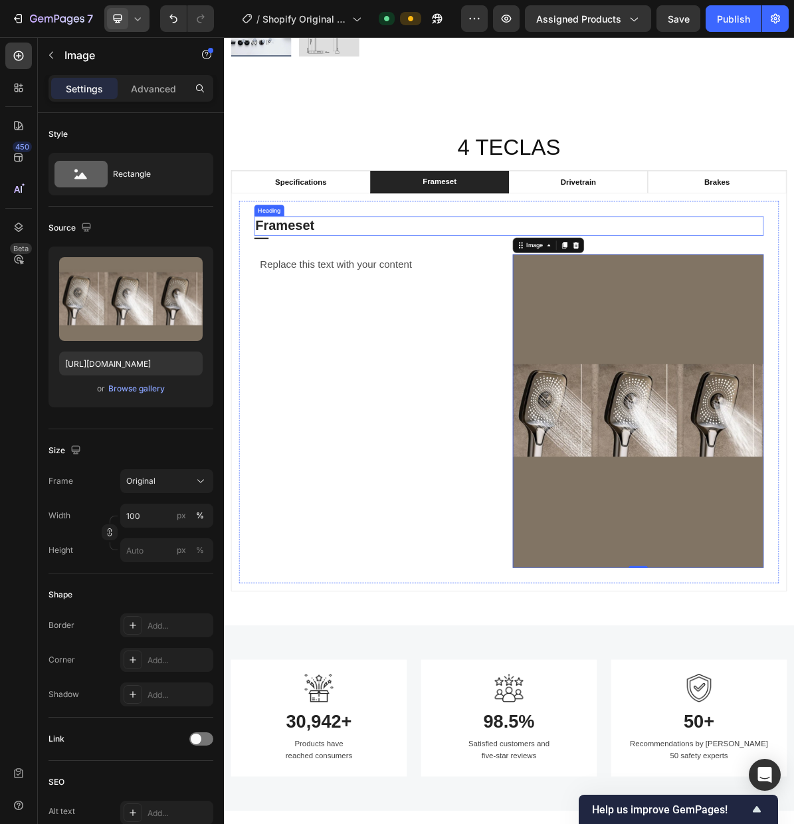
click at [348, 303] on p "Frameset" at bounding box center [623, 301] width 710 height 24
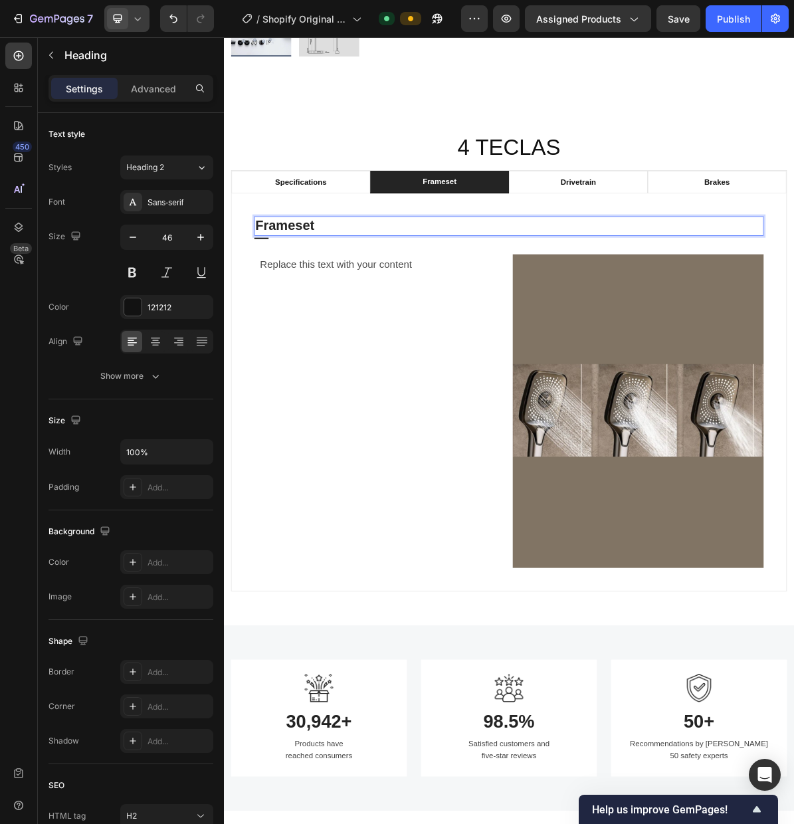
click at [356, 303] on p "Frameset" at bounding box center [623, 301] width 710 height 24
drag, startPoint x: 354, startPoint y: 304, endPoint x: 270, endPoint y: 307, distance: 83.8
click at [270, 307] on p "Frameset" at bounding box center [623, 301] width 710 height 24
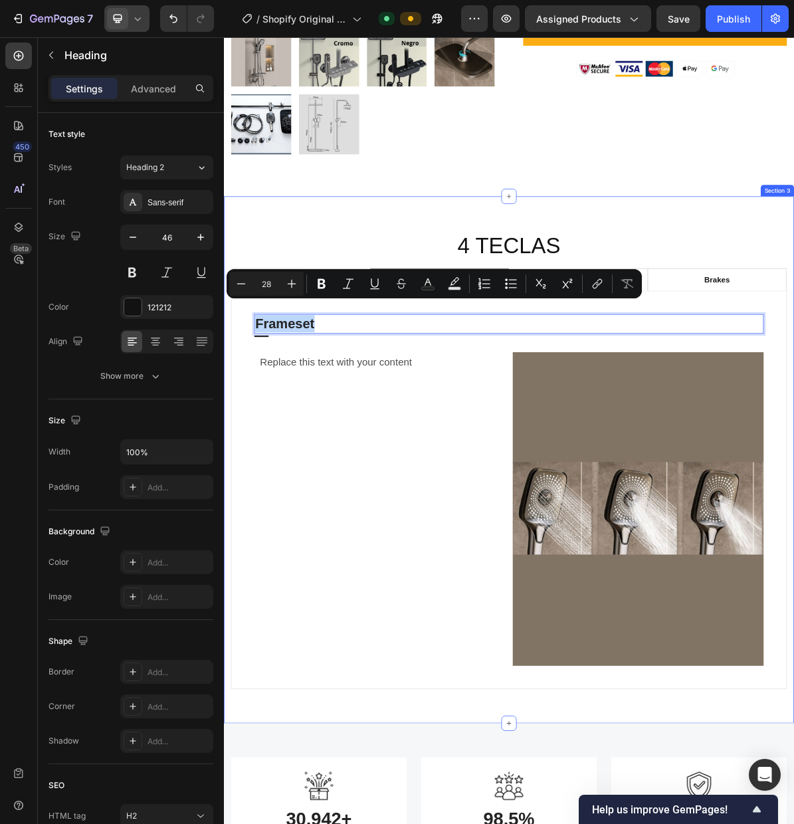
scroll to position [665, 0]
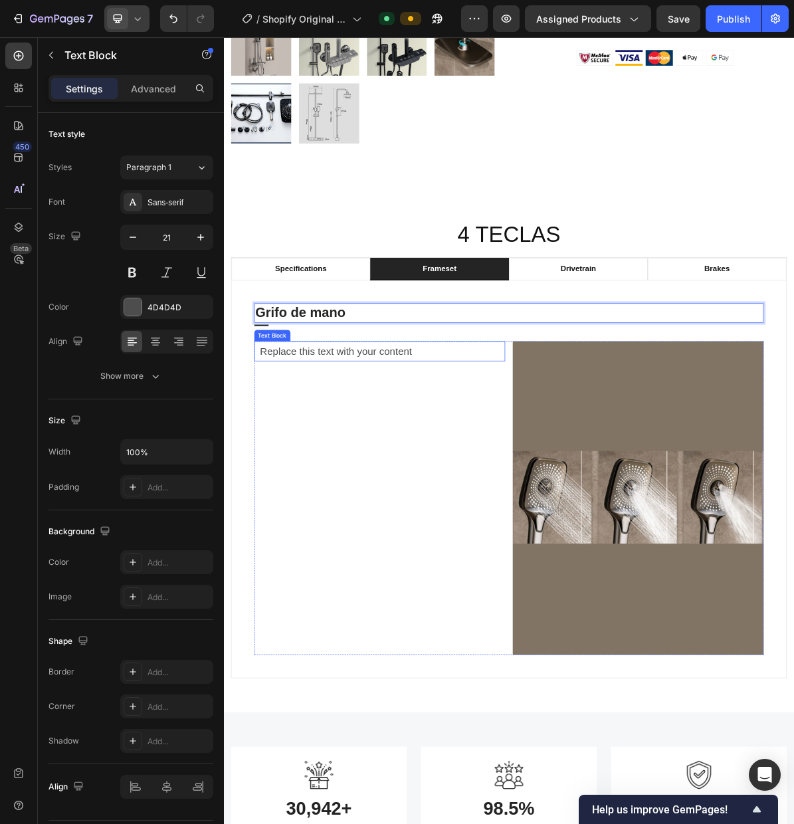
click at [492, 479] on div "Replace this text with your content" at bounding box center [445, 477] width 344 height 28
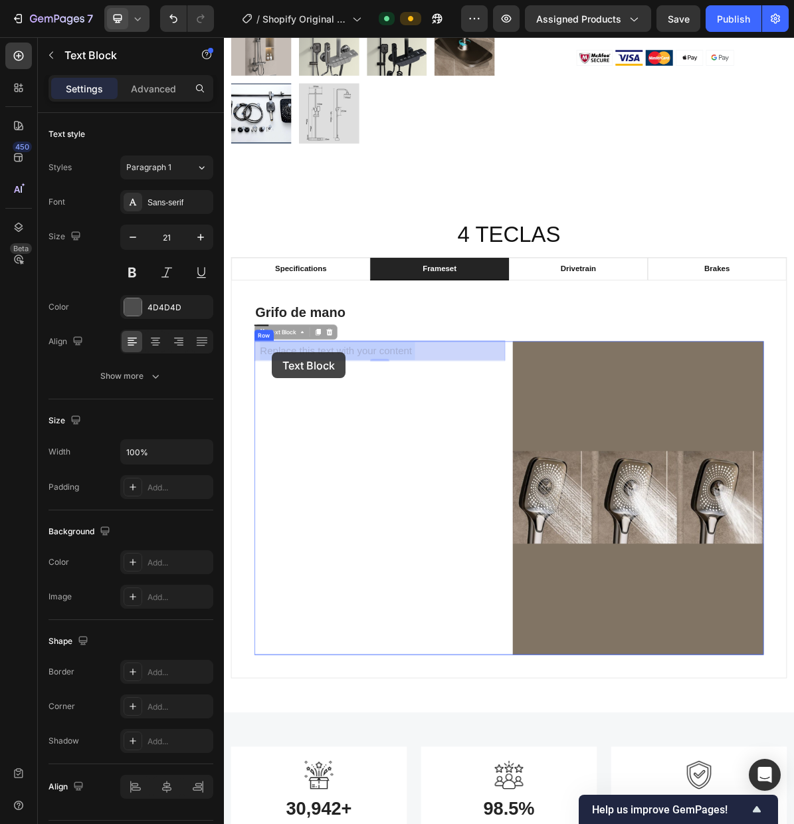
drag, startPoint x: 492, startPoint y: 478, endPoint x: 291, endPoint y: 478, distance: 200.7
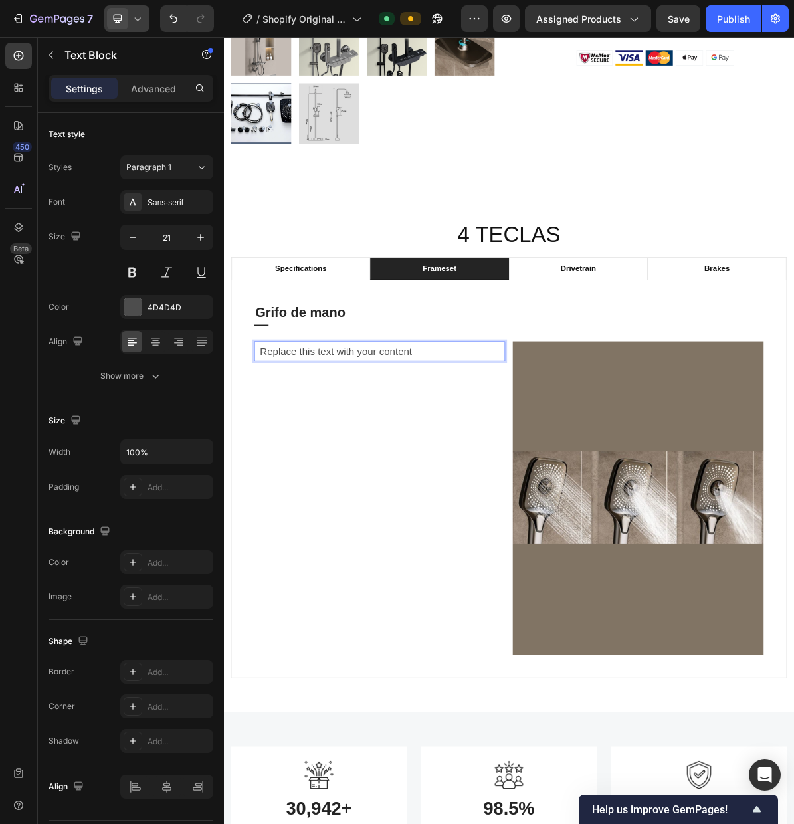
drag, startPoint x: 486, startPoint y: 477, endPoint x: 342, endPoint y: 479, distance: 144.9
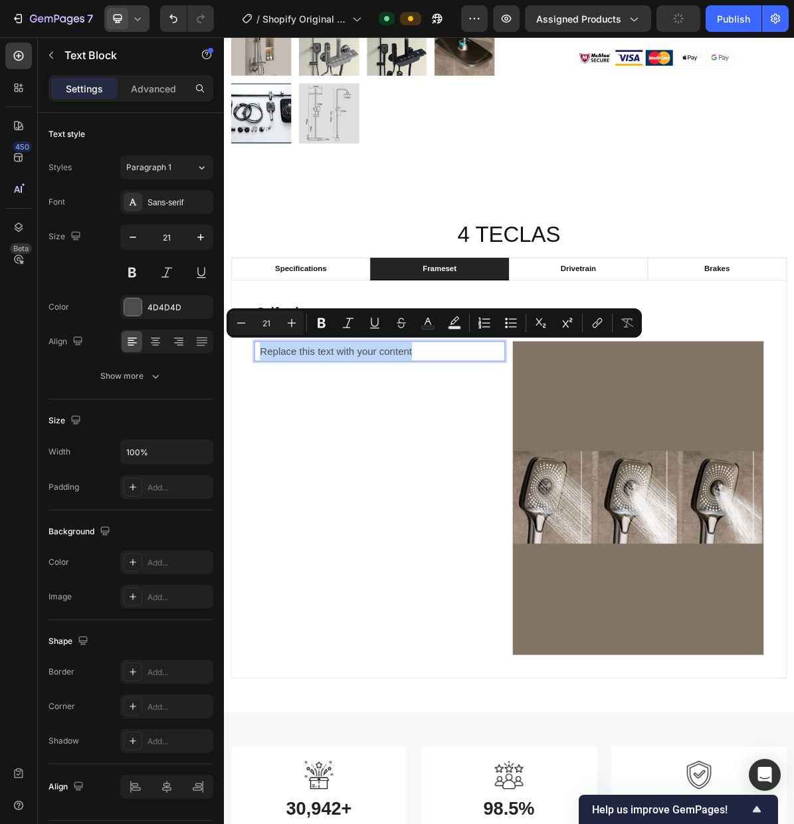
drag, startPoint x: 489, startPoint y: 478, endPoint x: 276, endPoint y: 480, distance: 212.7
click at [276, 480] on p "Replace this text with your content" at bounding box center [445, 476] width 342 height 25
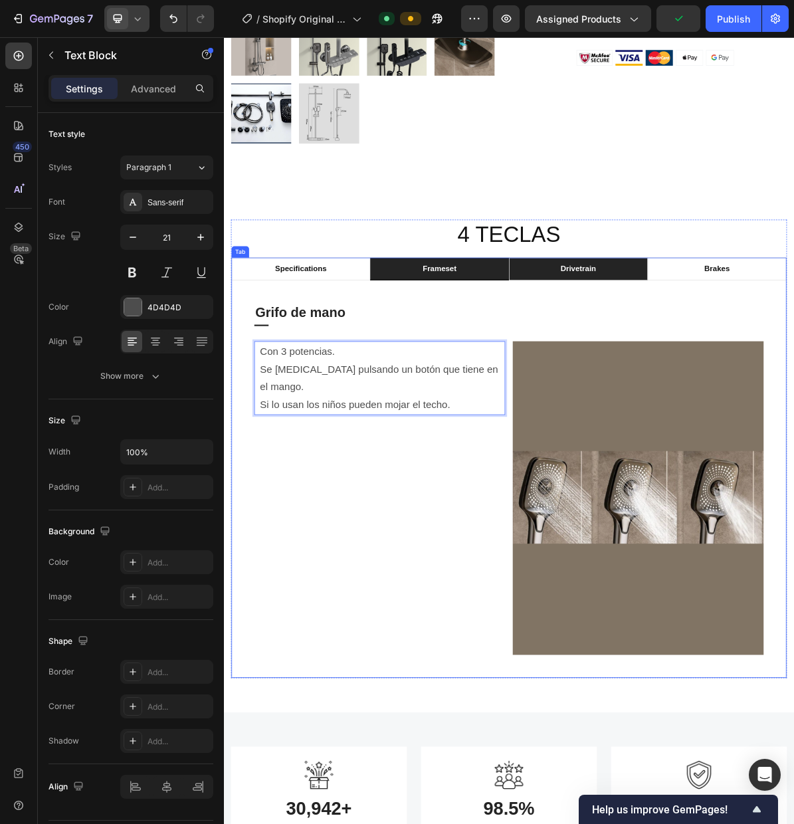
click at [700, 364] on p "drivetrain" at bounding box center [720, 362] width 50 height 16
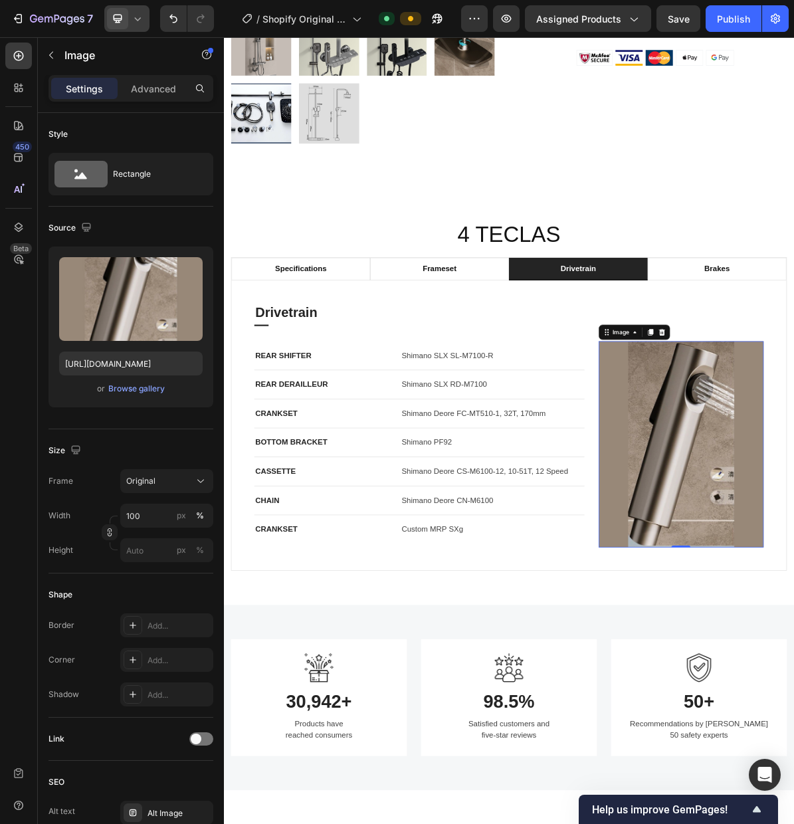
click at [148, 393] on div "Browse gallery" at bounding box center [136, 389] width 56 height 12
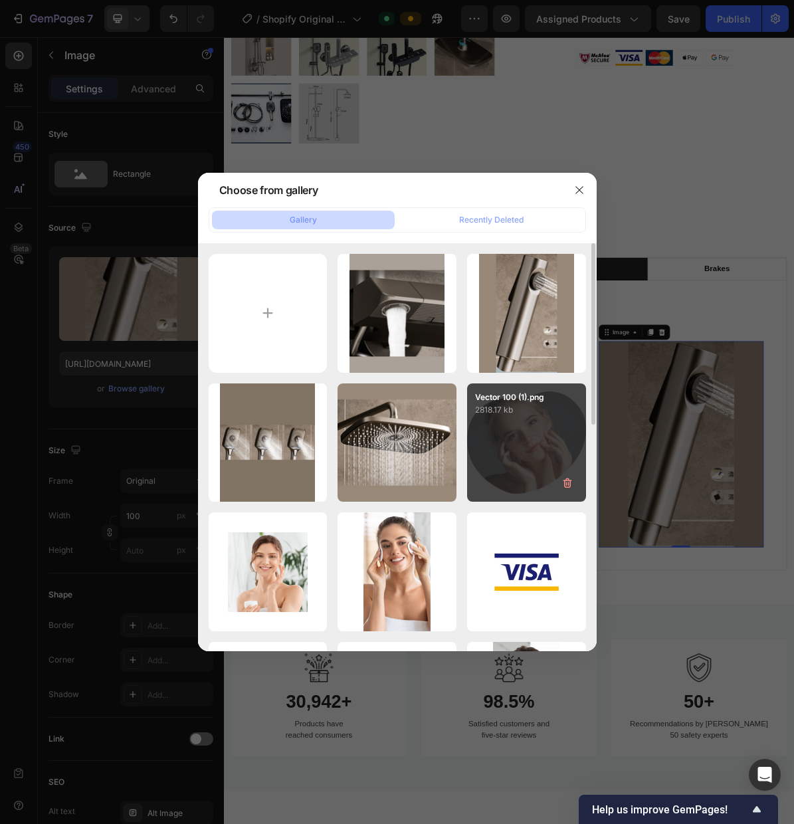
drag, startPoint x: 395, startPoint y: 328, endPoint x: 557, endPoint y: 441, distance: 198.0
click at [0, 0] on div "Diseño sin título (10).png 990.66 kb" at bounding box center [0, 0] width 0 height 0
type input "[URL][DOMAIN_NAME]"
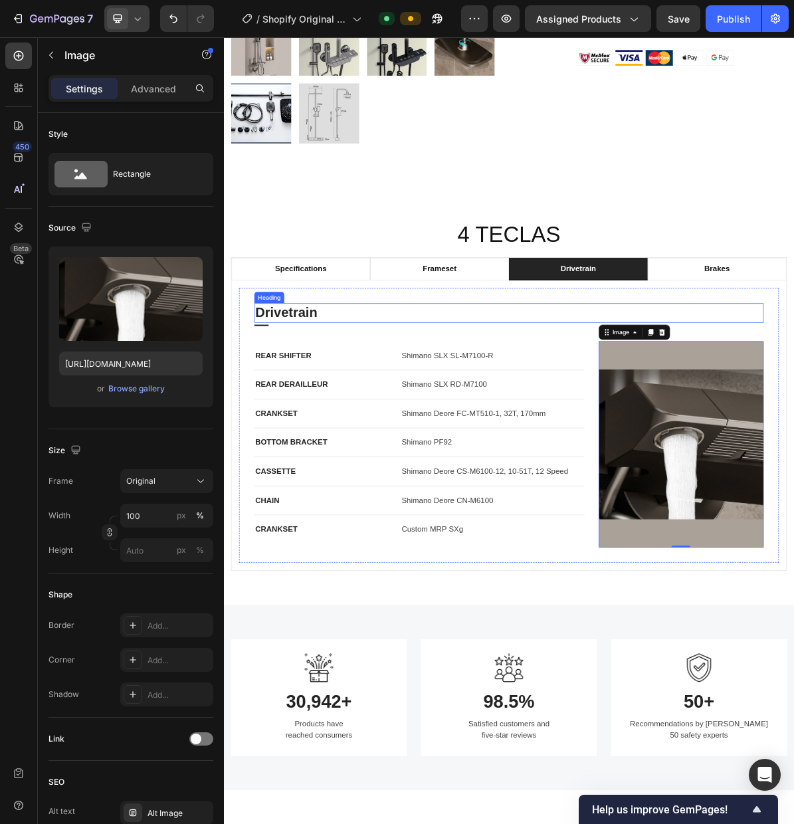
click at [344, 425] on p "Drivetrain" at bounding box center [623, 423] width 710 height 24
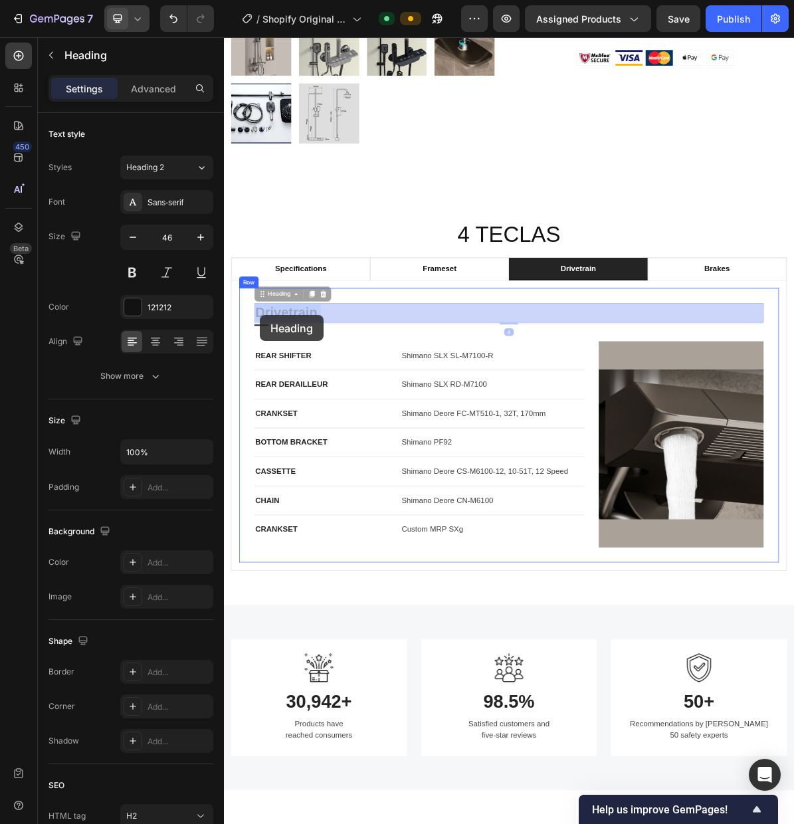
drag, startPoint x: 352, startPoint y: 425, endPoint x: 274, endPoint y: 426, distance: 77.1
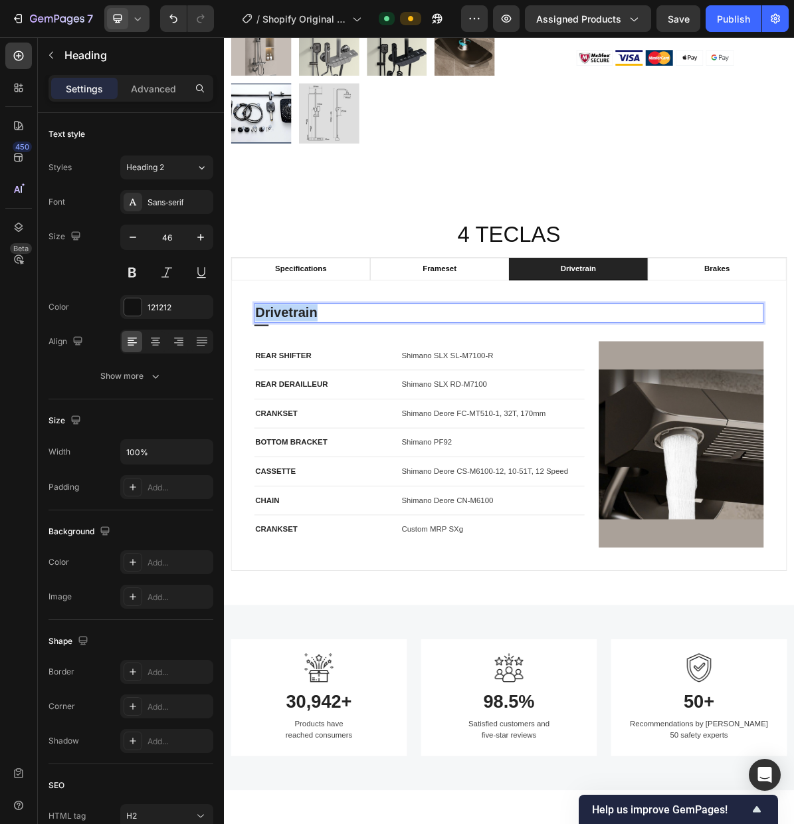
drag, startPoint x: 363, startPoint y: 426, endPoint x: 272, endPoint y: 427, distance: 90.4
click at [330, 497] on div "REAR SHIFTER Text block Shimano SLX SL-M7100-R Text block Row" at bounding box center [498, 483] width 462 height 41
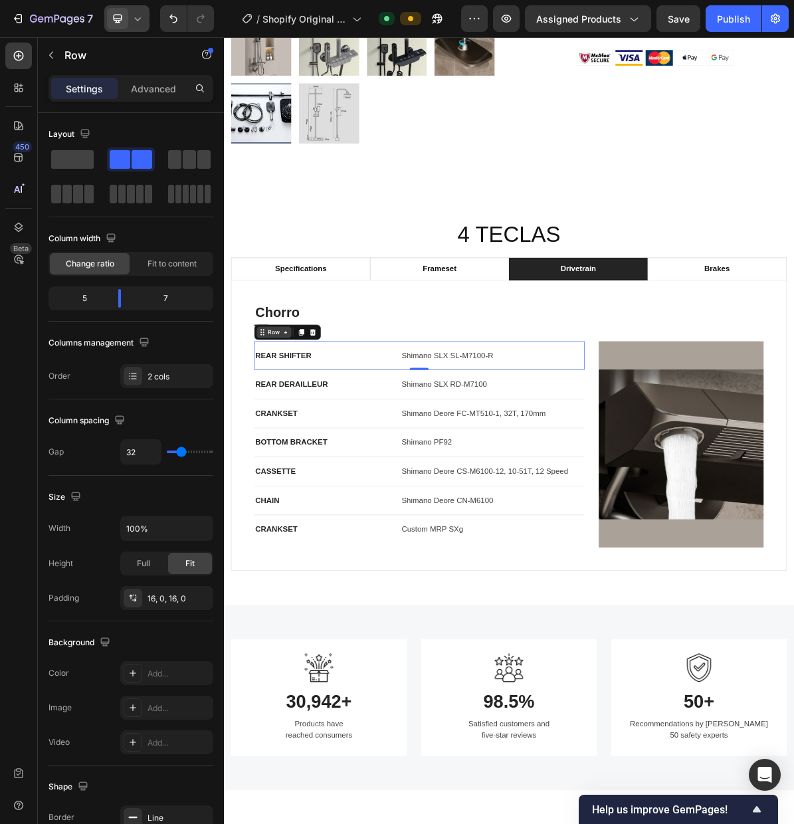
click at [292, 451] on div "Row" at bounding box center [294, 450] width 22 height 12
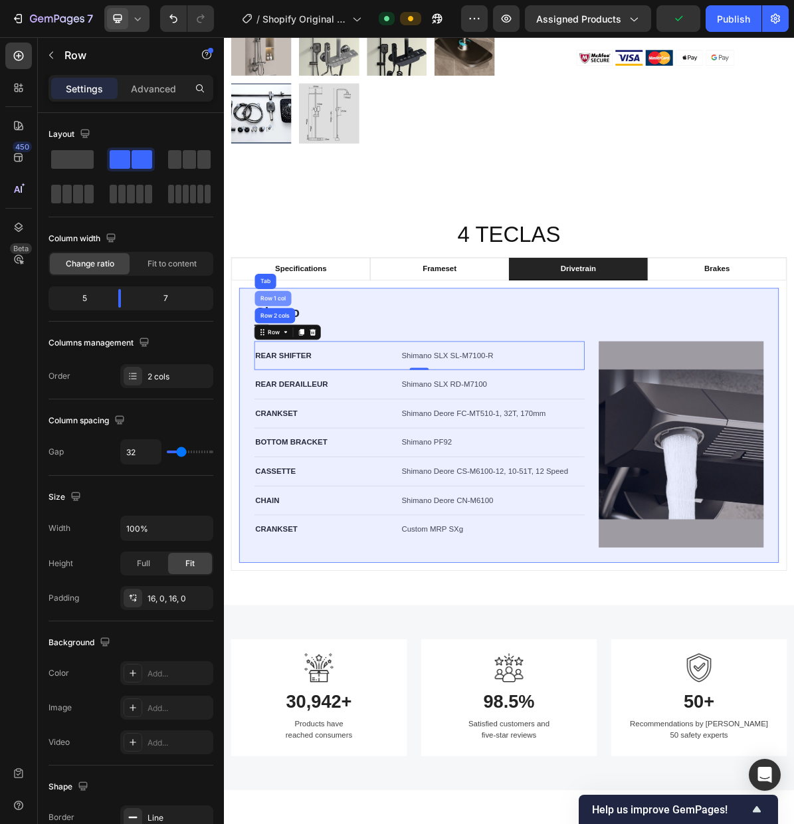
click at [289, 403] on div "Row 1 col" at bounding box center [292, 403] width 41 height 8
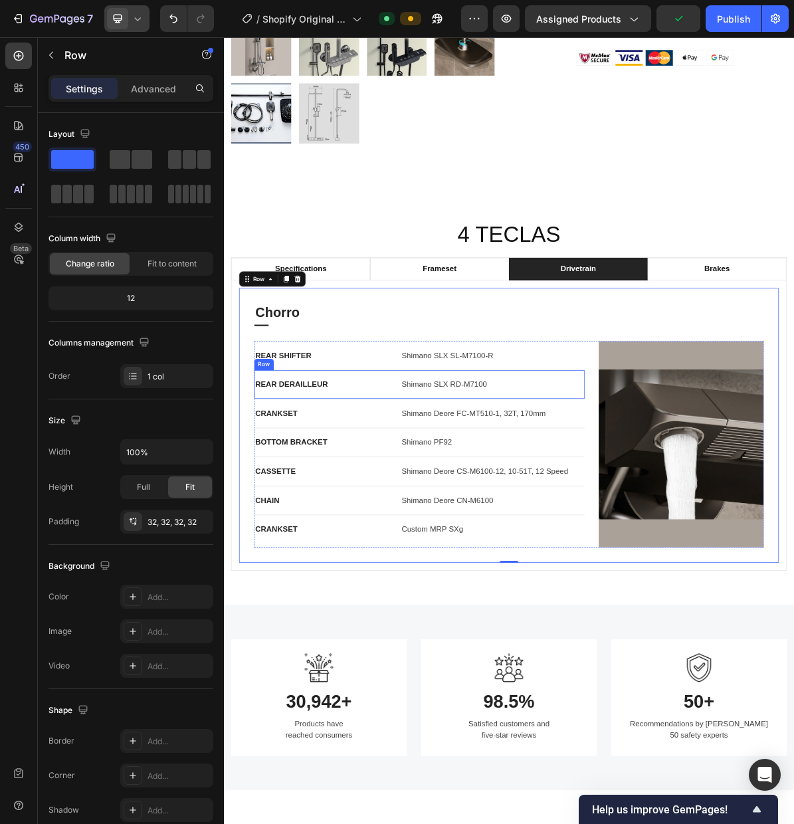
scroll to position [673, 0]
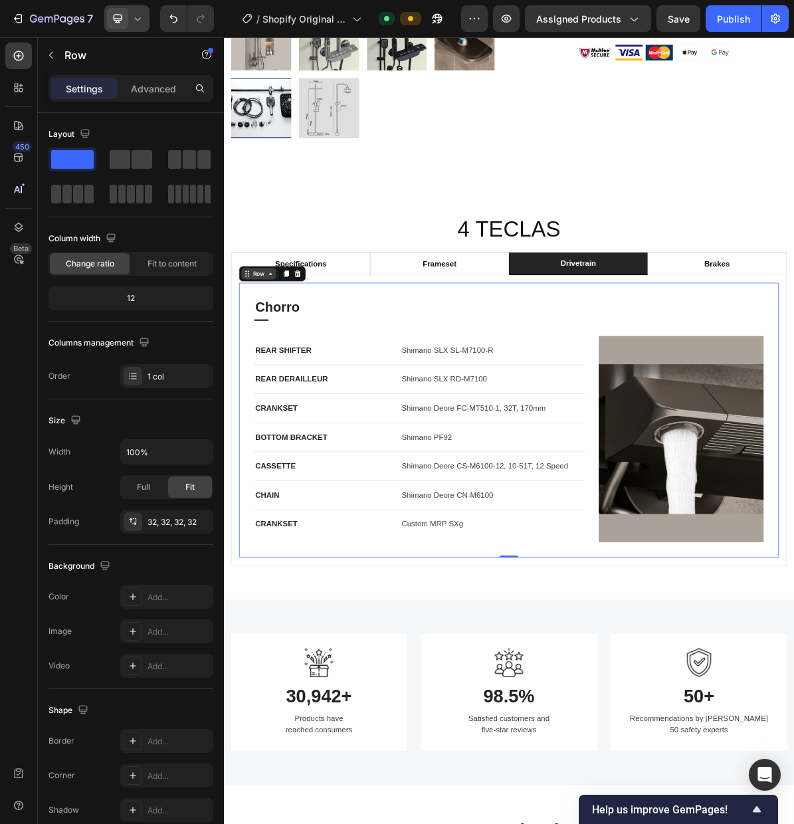
click at [284, 372] on icon at bounding box center [289, 368] width 11 height 11
click at [388, 538] on div "CRANKSET Text block Shimano Deore FC-MT510-1, 32T, 170mm Text block Row" at bounding box center [498, 556] width 462 height 41
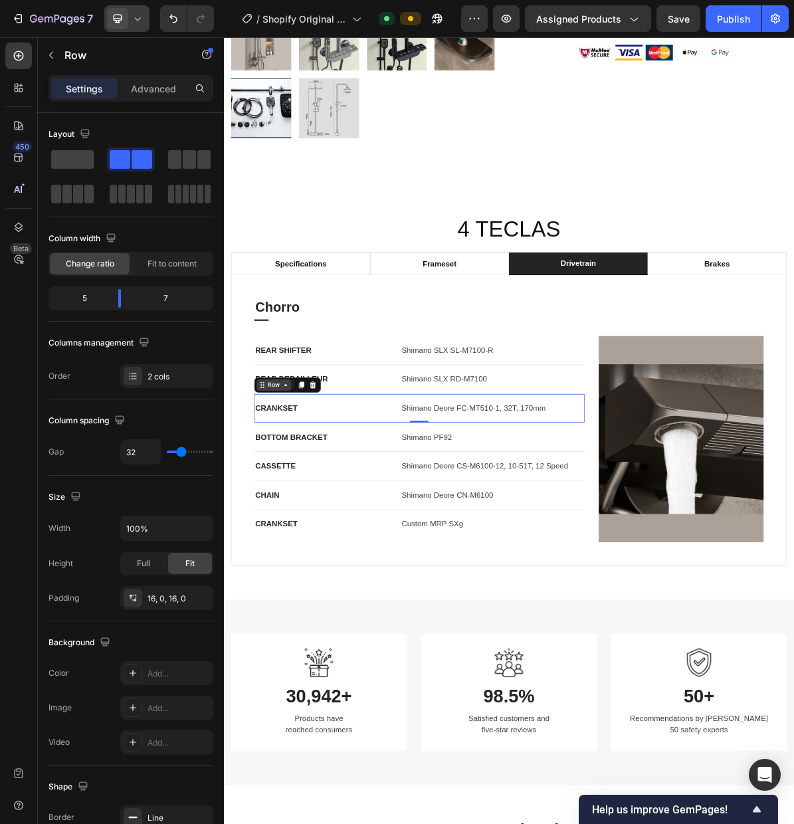
click at [301, 519] on div "Row" at bounding box center [294, 524] width 22 height 12
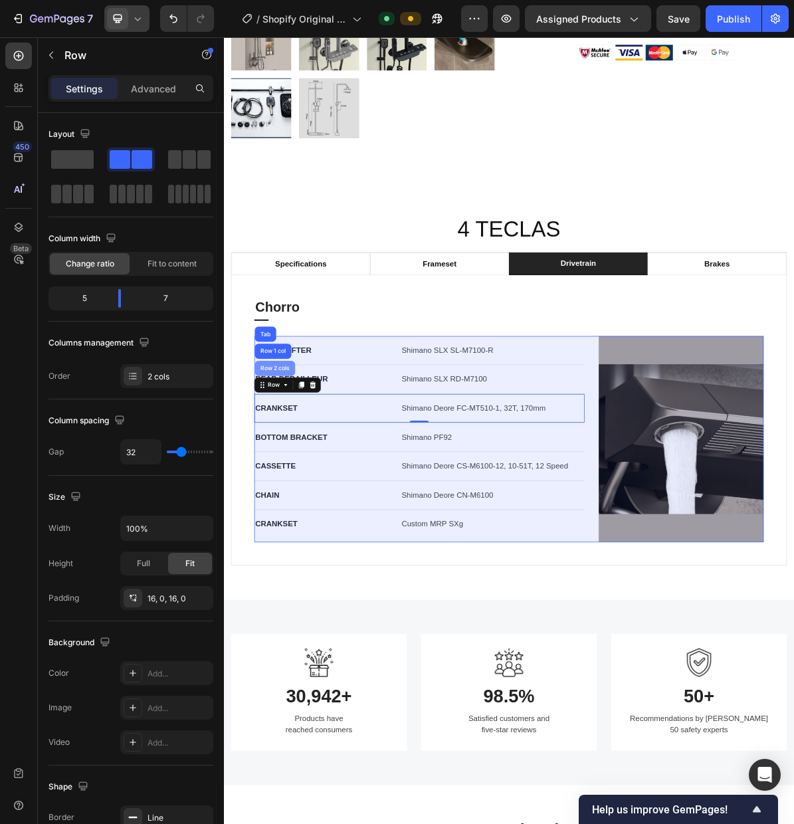
click at [299, 496] on div "Row 2 cols" at bounding box center [295, 500] width 46 height 8
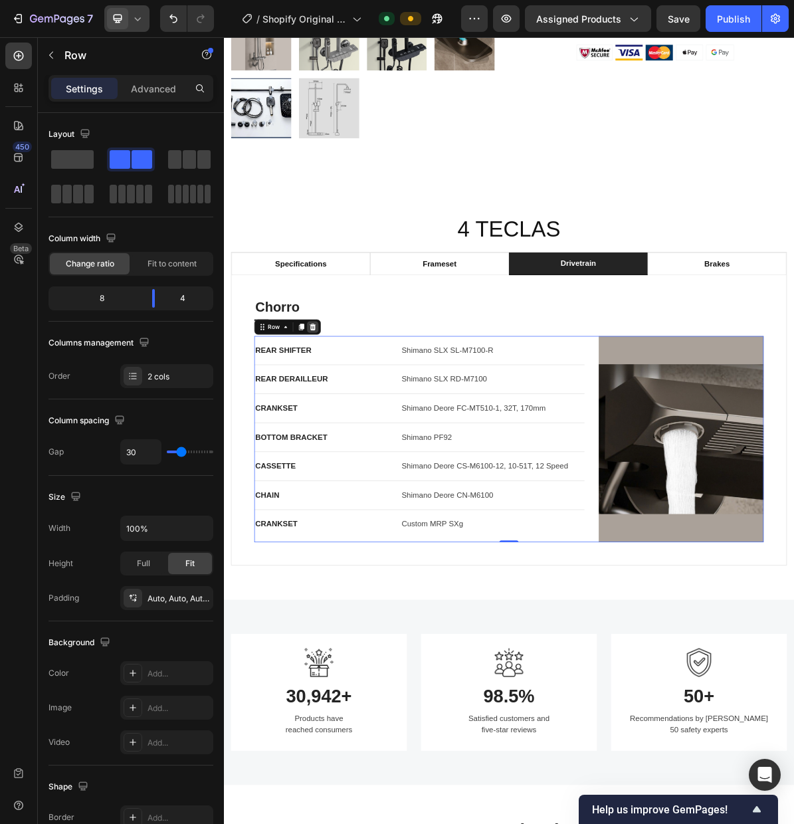
click at [350, 445] on icon at bounding box center [348, 442] width 9 height 9
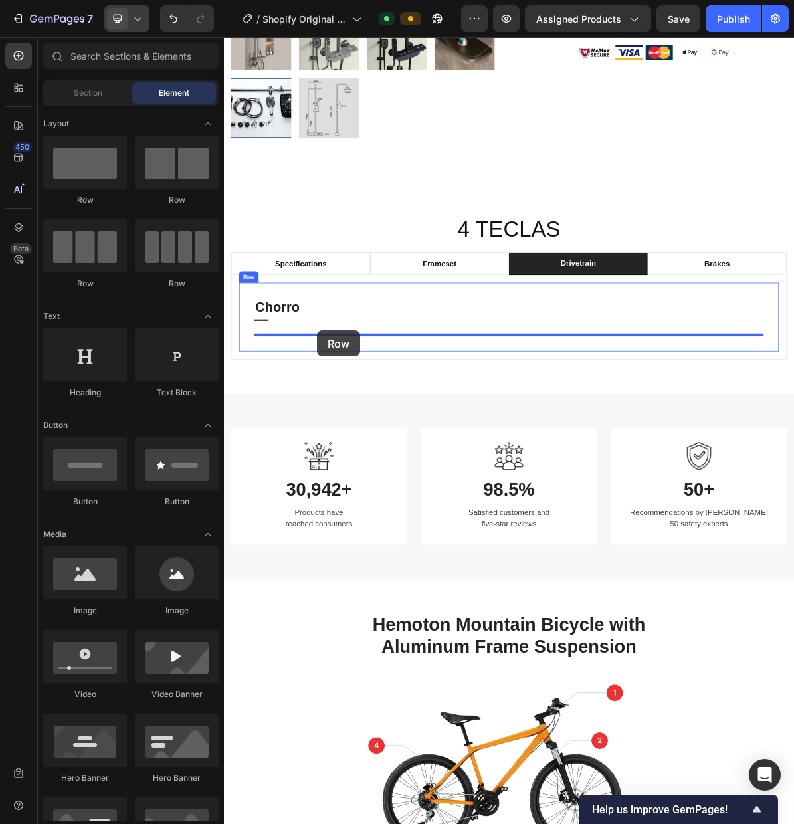
drag, startPoint x: 414, startPoint y: 212, endPoint x: 355, endPoint y: 447, distance: 242.6
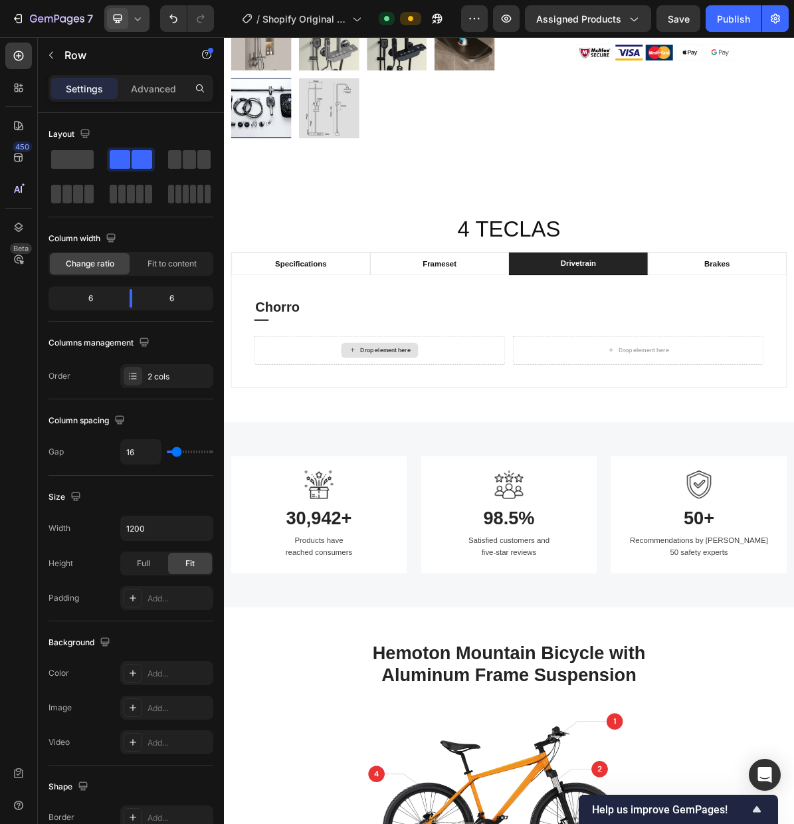
click at [413, 472] on div "Drop element here" at bounding box center [442, 475] width 108 height 21
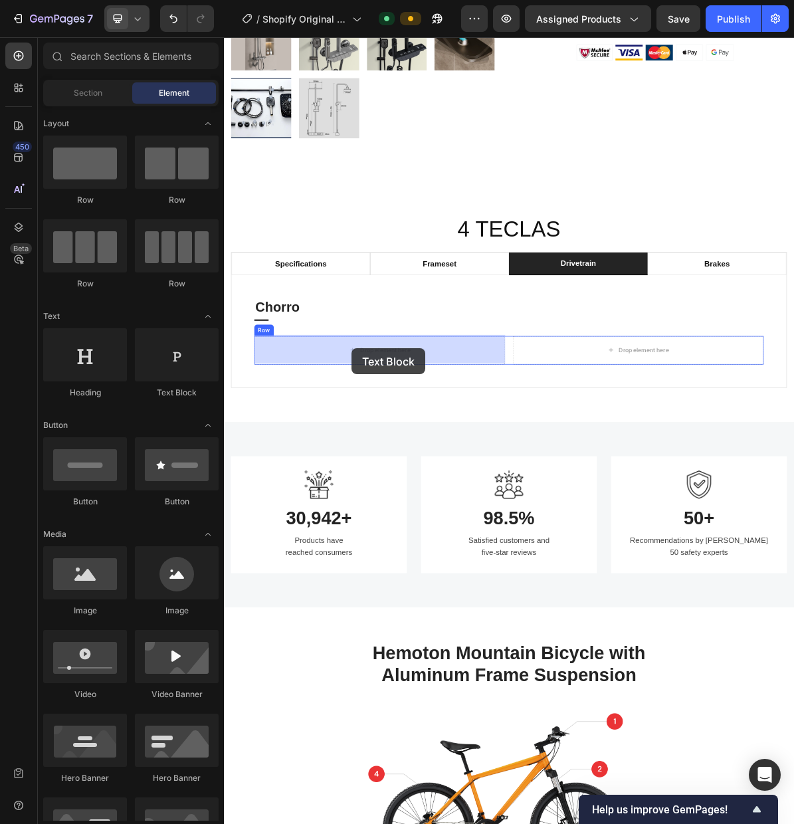
drag, startPoint x: 395, startPoint y: 401, endPoint x: 403, endPoint y: 472, distance: 70.9
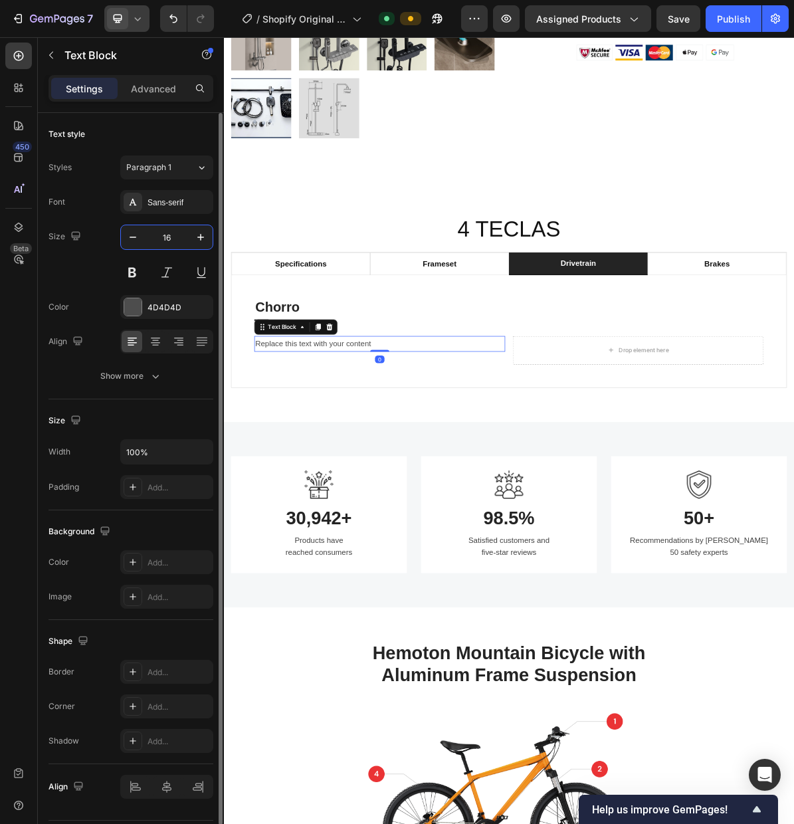
click at [161, 235] on input "16" at bounding box center [167, 237] width 44 height 24
type input "1"
type input "21"
drag, startPoint x: 150, startPoint y: 88, endPoint x: 152, endPoint y: 119, distance: 31.3
click at [150, 88] on p "Advanced" at bounding box center [153, 89] width 45 height 14
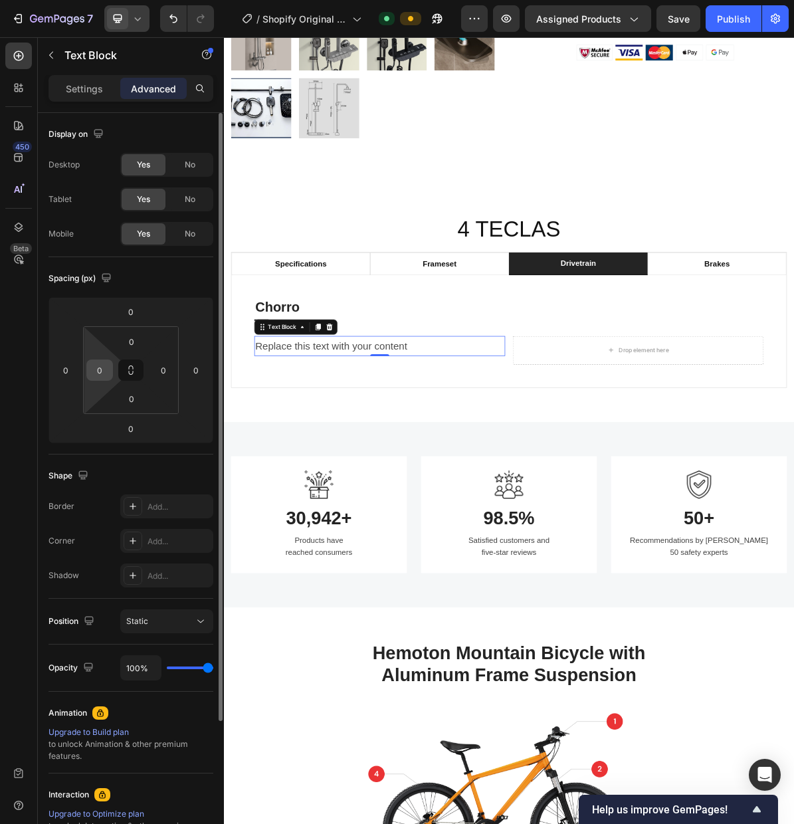
click at [97, 373] on input "0" at bounding box center [100, 370] width 20 height 20
type input "10"
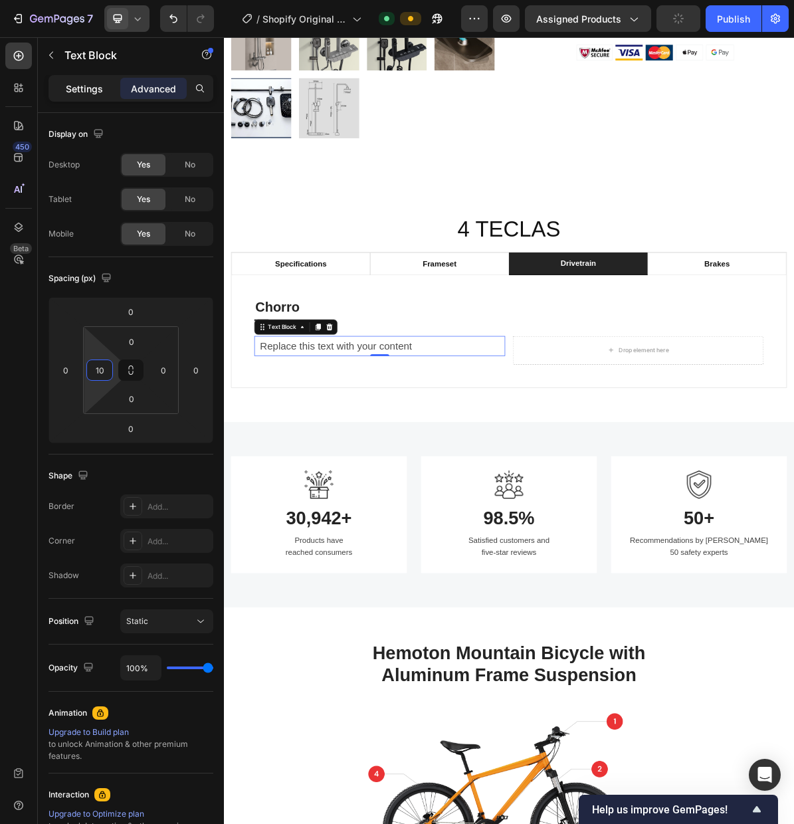
click at [90, 87] on p "Settings" at bounding box center [84, 89] width 37 height 14
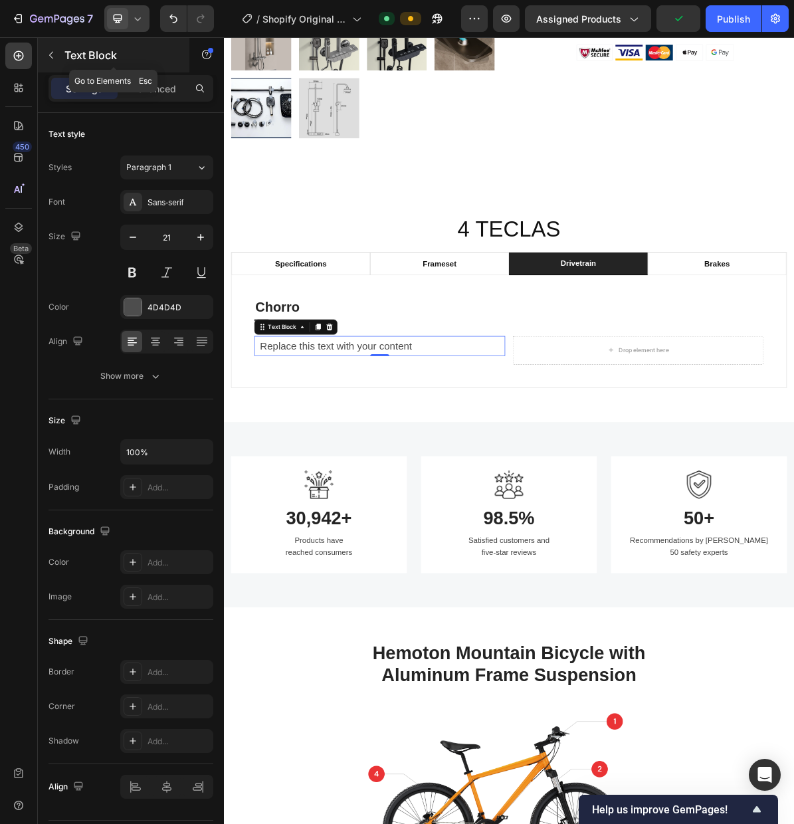
click at [54, 56] on icon "button" at bounding box center [51, 55] width 11 height 11
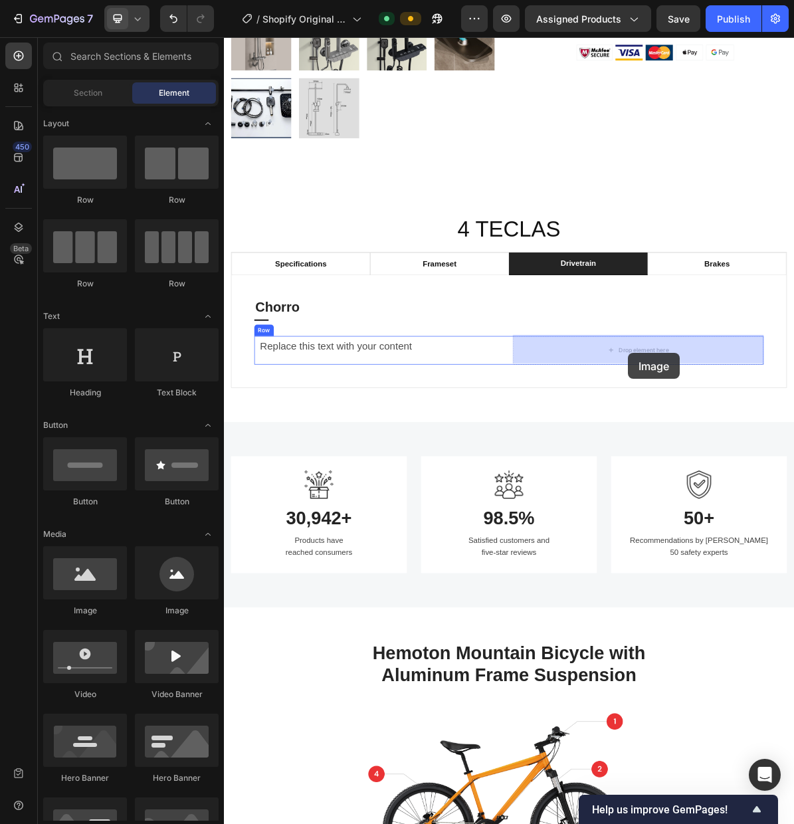
drag, startPoint x: 423, startPoint y: 555, endPoint x: 789, endPoint y: 477, distance: 373.7
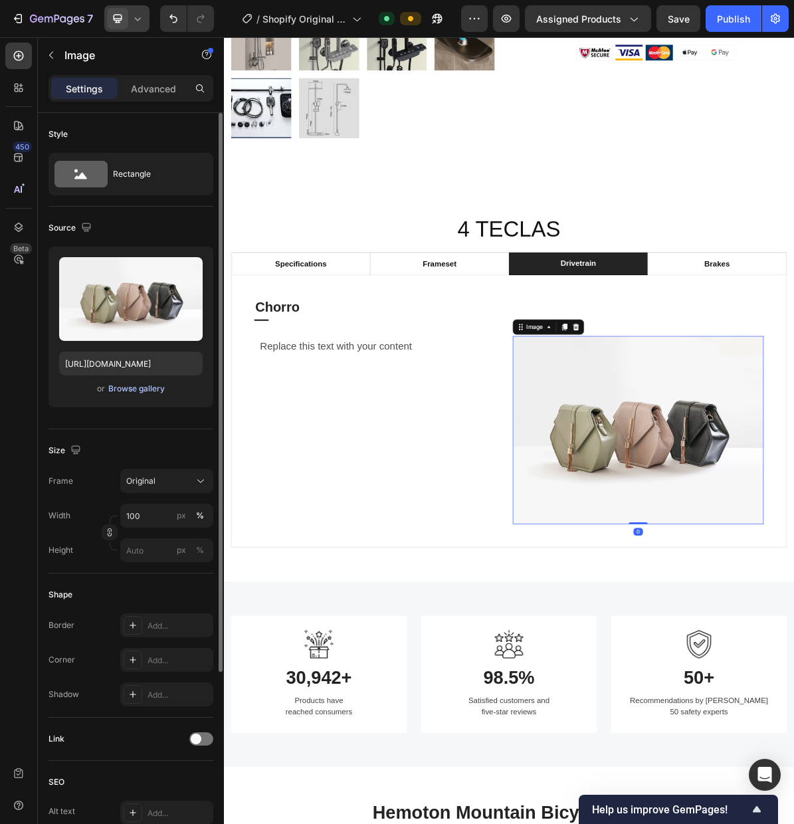
click at [130, 392] on div "Browse gallery" at bounding box center [136, 389] width 56 height 12
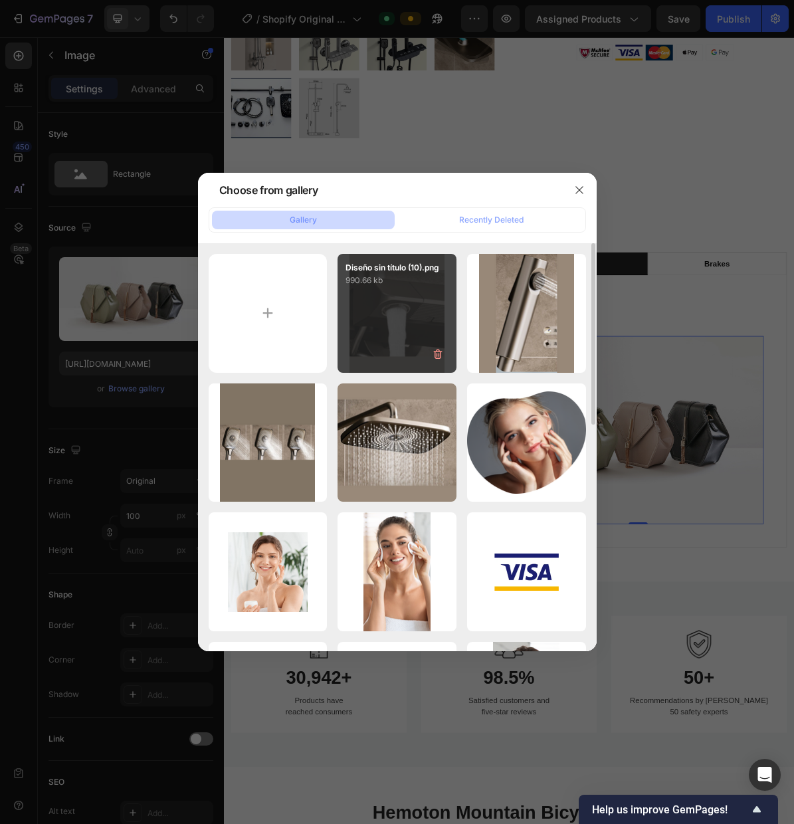
click at [391, 312] on div "Diseño sin título (10).png 990.66 kb" at bounding box center [397, 313] width 119 height 119
type input "[URL][DOMAIN_NAME]"
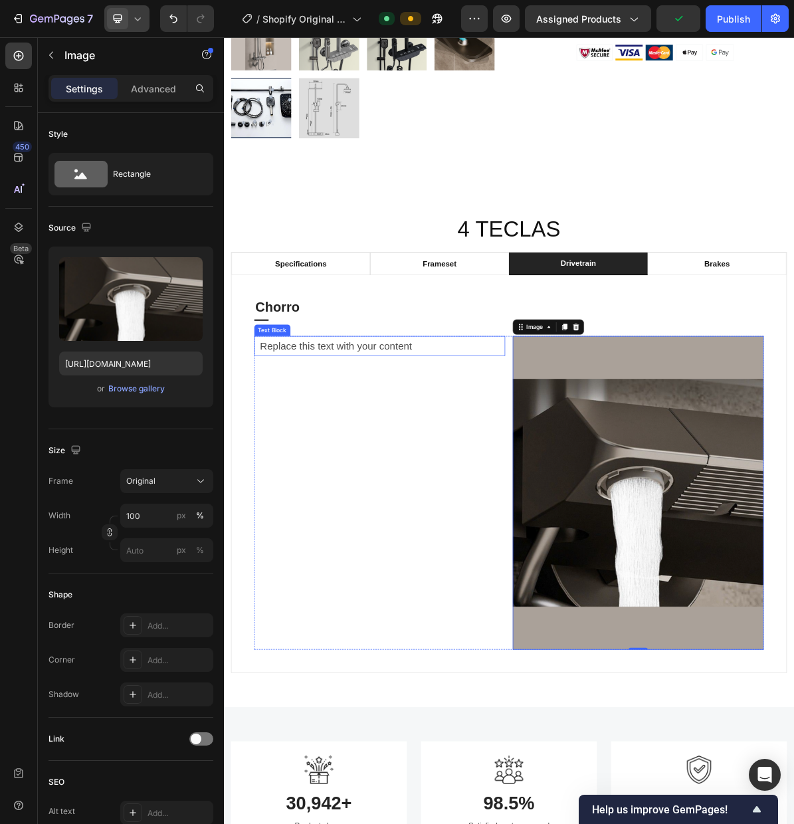
click at [355, 477] on div "Replace this text with your content" at bounding box center [445, 469] width 344 height 28
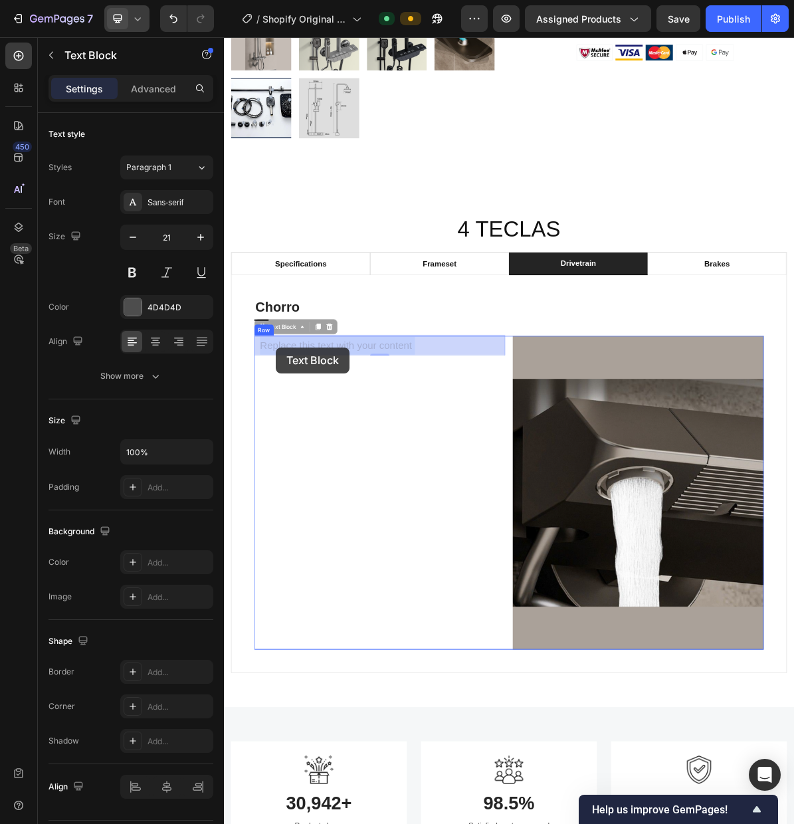
drag, startPoint x: 498, startPoint y: 469, endPoint x: 324, endPoint y: 469, distance: 174.1
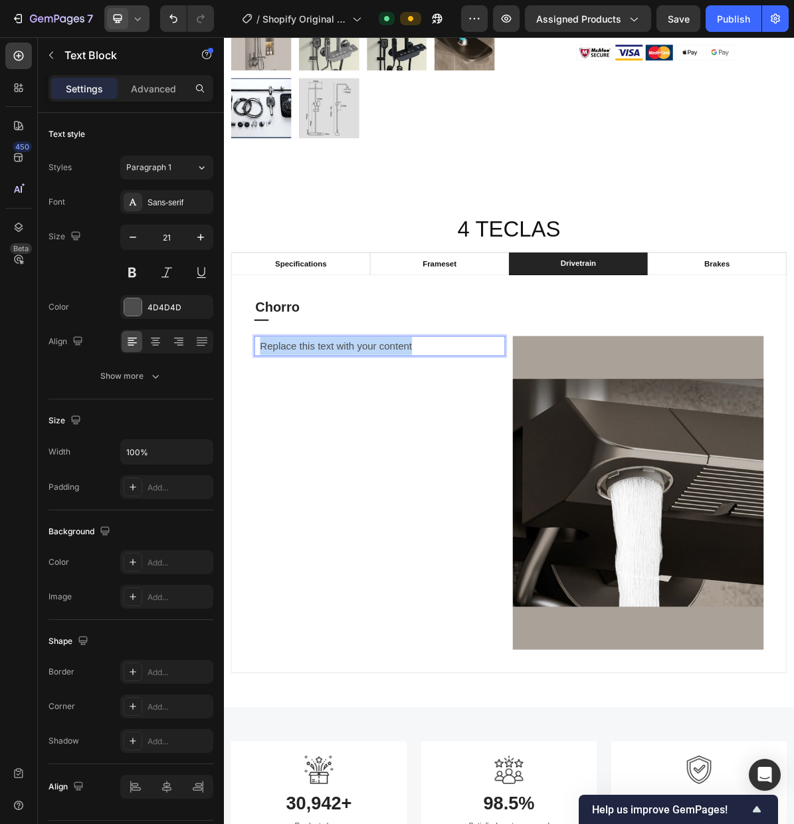
drag, startPoint x: 499, startPoint y: 465, endPoint x: 276, endPoint y: 473, distance: 223.4
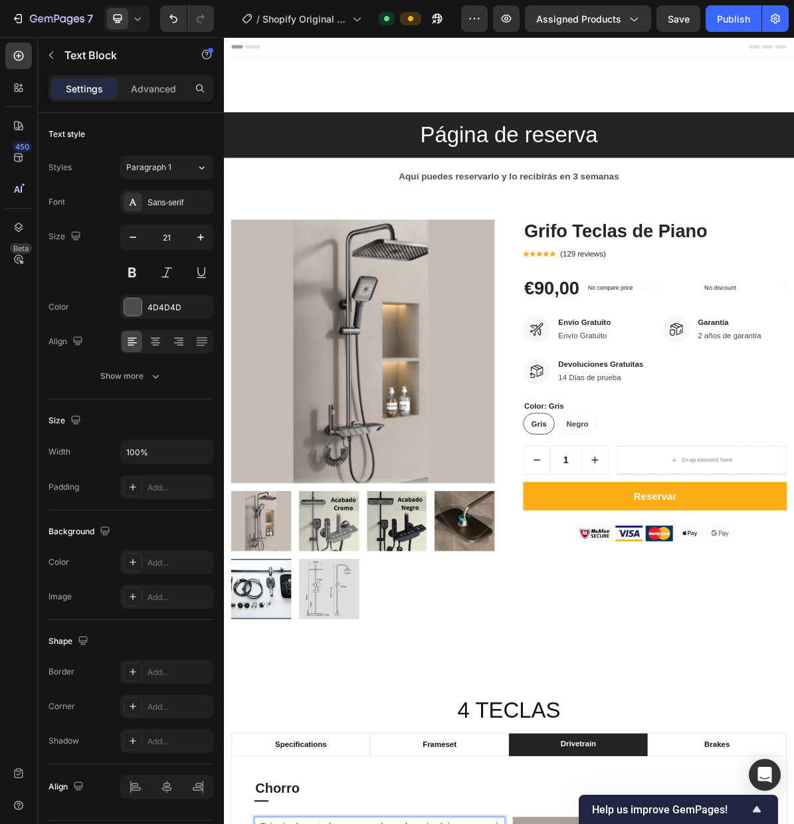
scroll to position [673, 0]
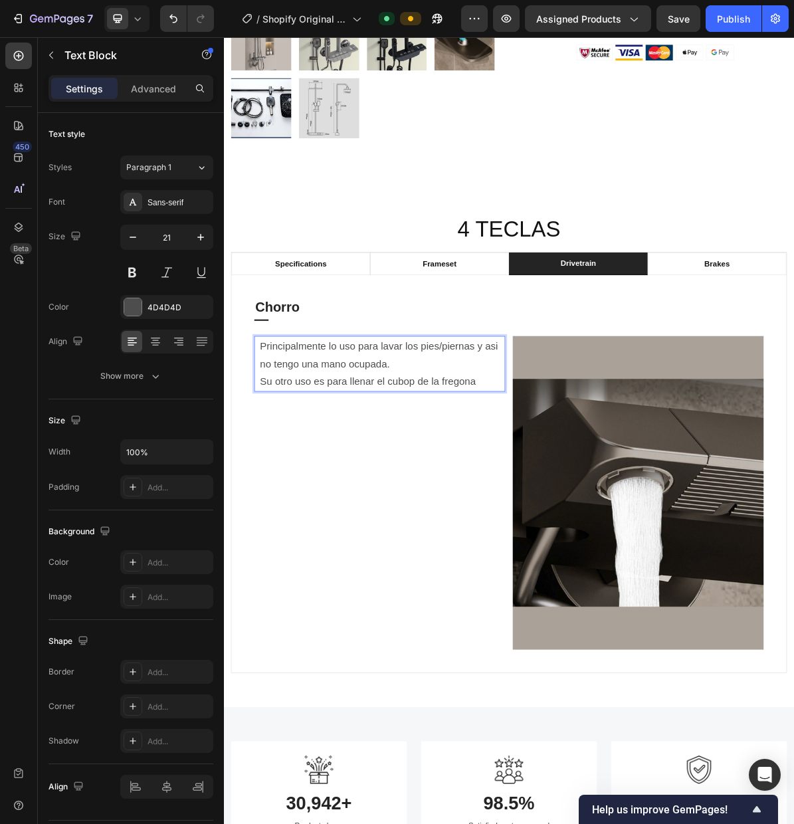
click at [490, 516] on p "Su otro uso es para llenar el cubop de la fregona" at bounding box center [445, 518] width 342 height 25
click at [590, 520] on p "Su otro uso es para llenar el cubop de la fregona" at bounding box center [445, 518] width 342 height 25
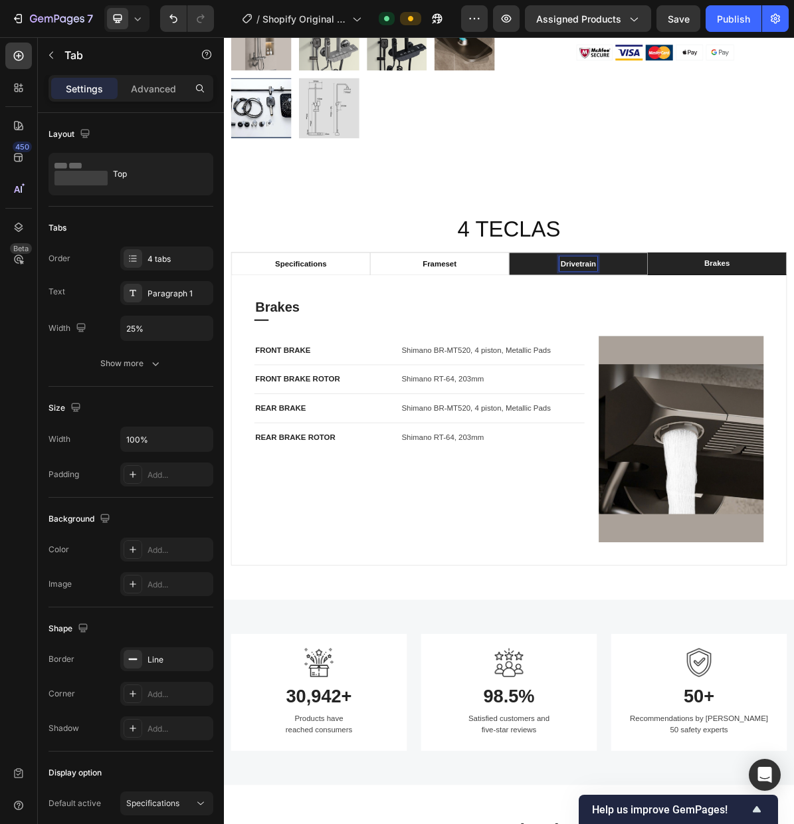
click at [736, 367] on li "drivetrain" at bounding box center [720, 354] width 194 height 32
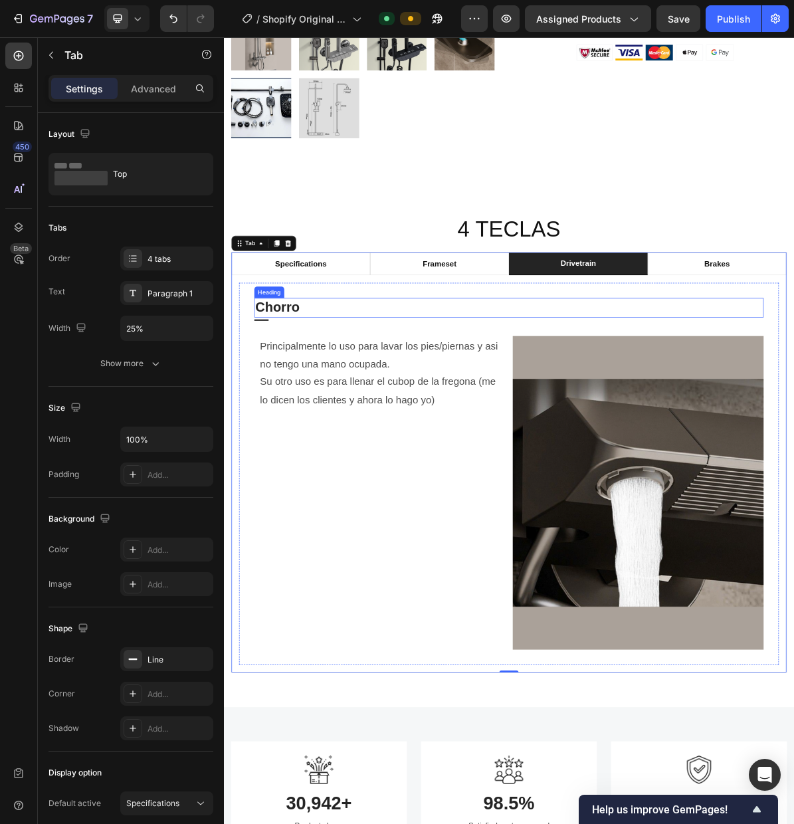
click at [347, 419] on p "Chorro" at bounding box center [623, 415] width 710 height 24
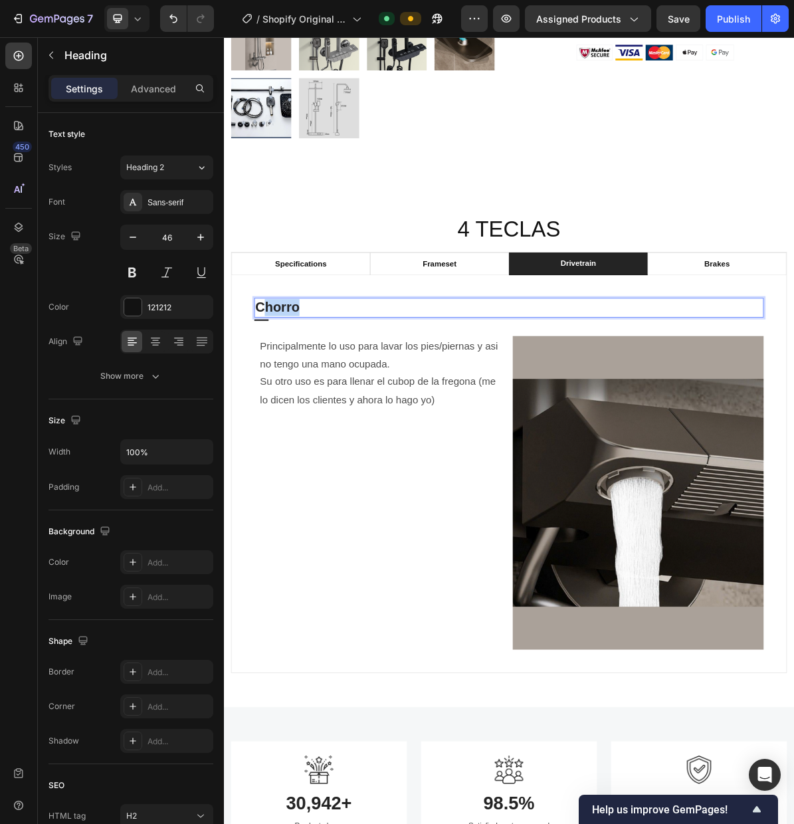
drag, startPoint x: 337, startPoint y: 418, endPoint x: 280, endPoint y: 420, distance: 56.5
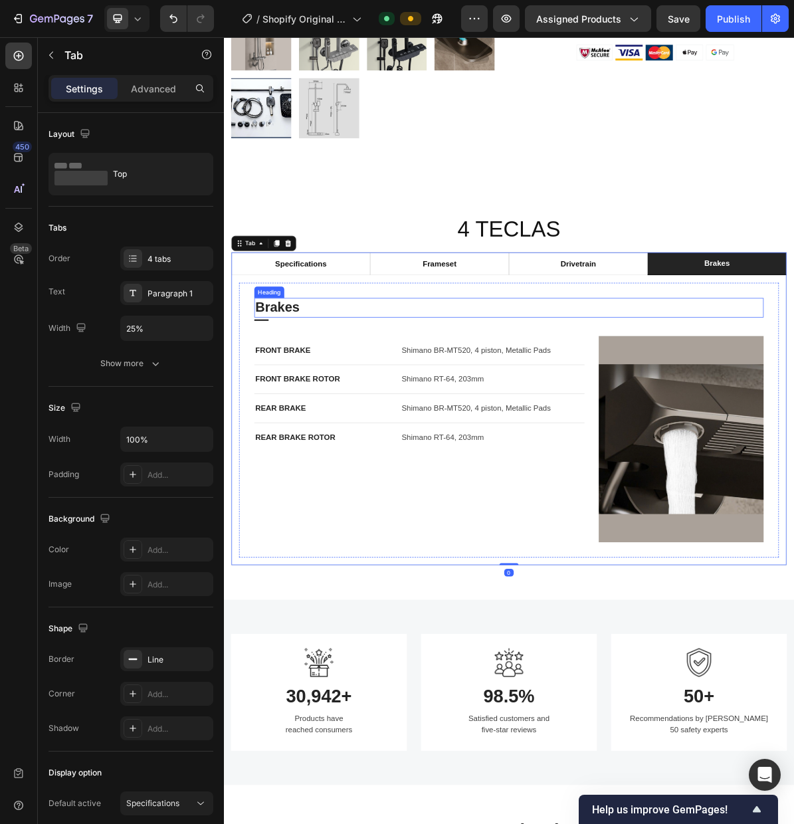
click at [332, 421] on p "Brakes" at bounding box center [623, 415] width 710 height 24
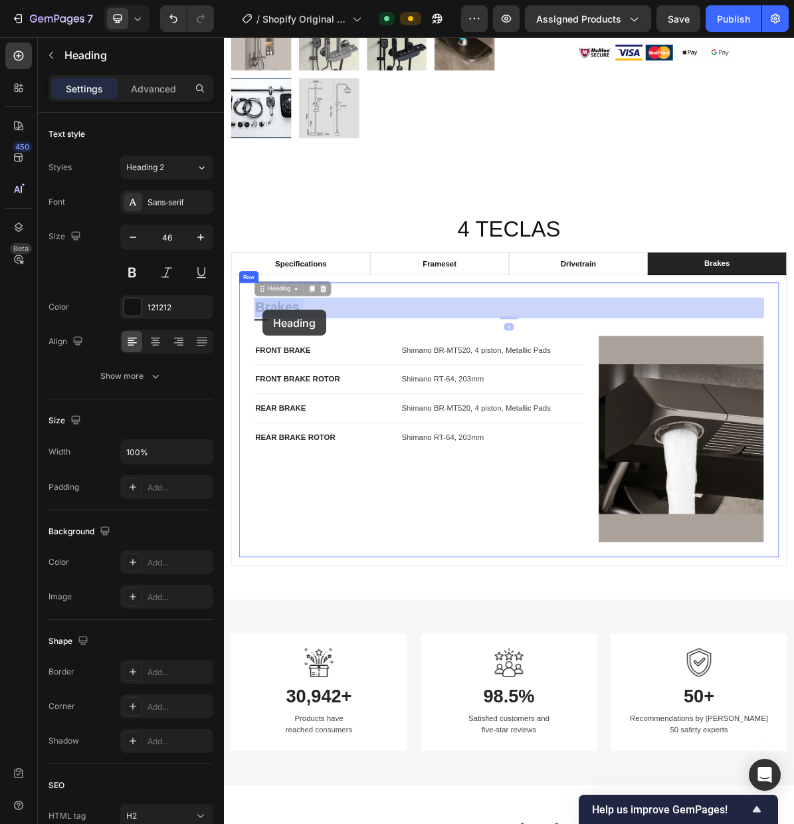
drag, startPoint x: 321, startPoint y: 418, endPoint x: 284, endPoint y: 419, distance: 36.6
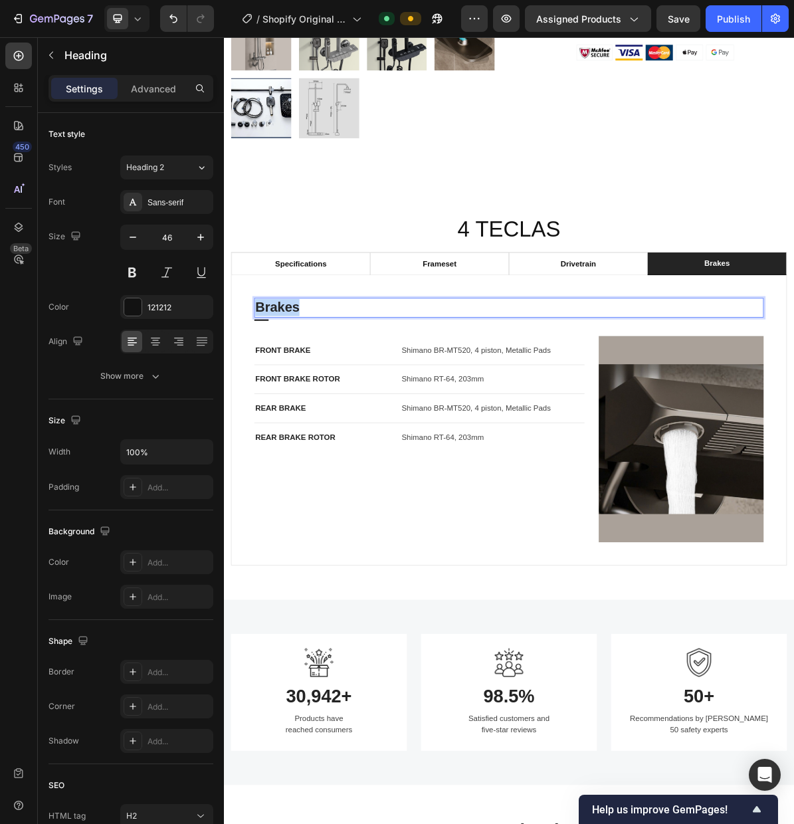
drag, startPoint x: 358, startPoint y: 419, endPoint x: 271, endPoint y: 419, distance: 86.4
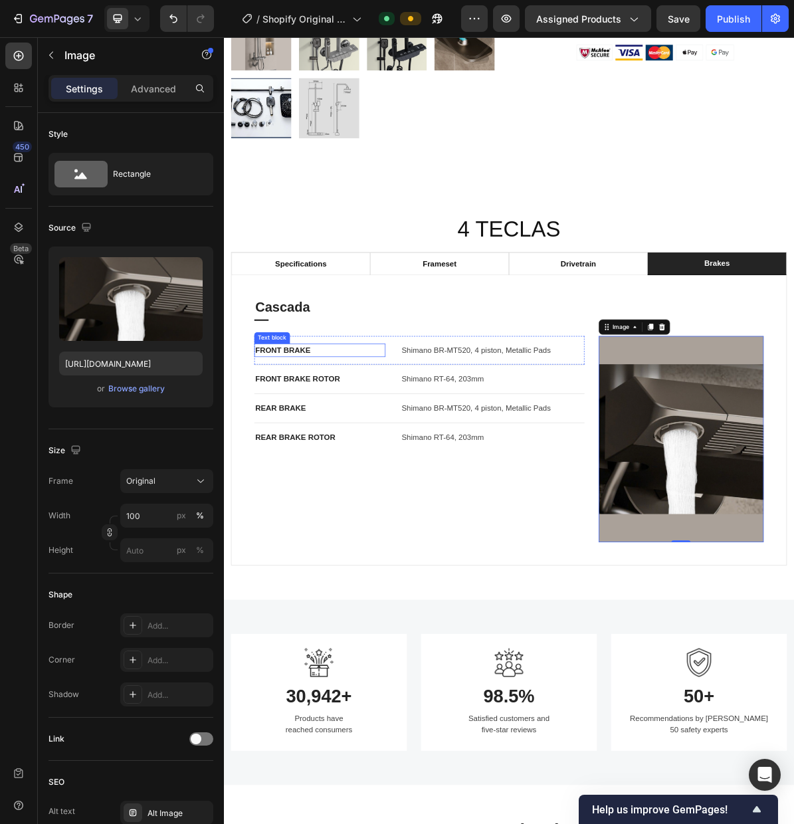
click at [290, 459] on div "Text block" at bounding box center [291, 458] width 45 height 12
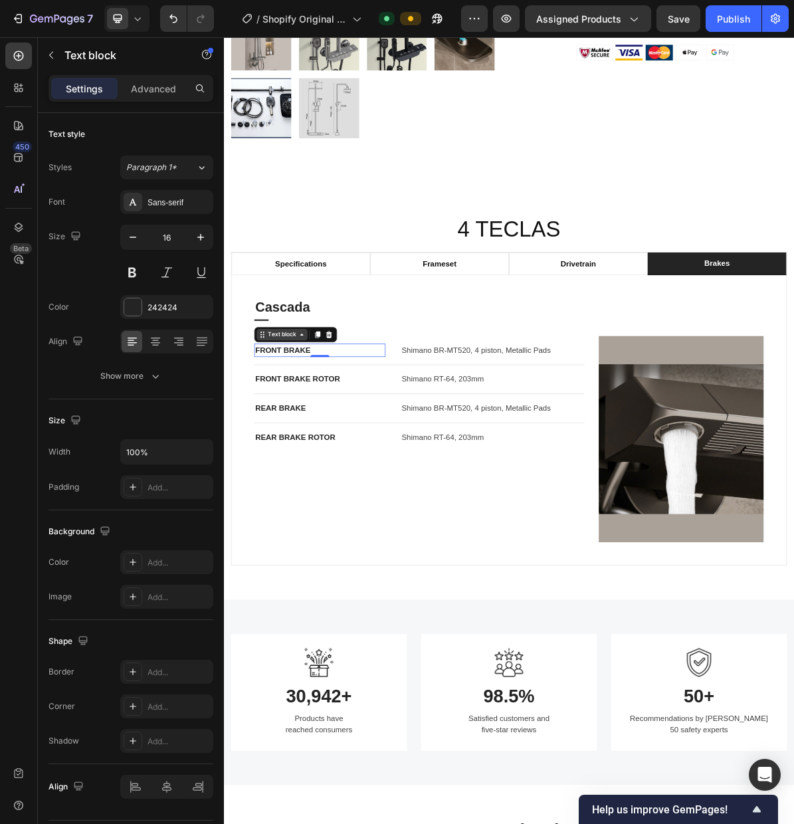
click at [296, 457] on div "Text block" at bounding box center [305, 453] width 45 height 12
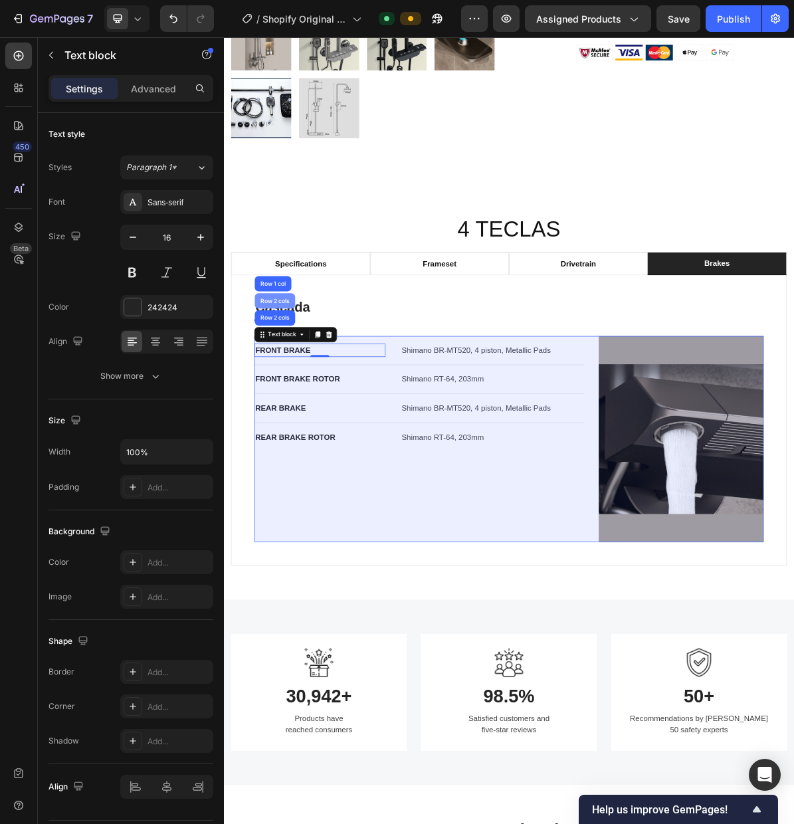
click at [291, 405] on div "Row 2 cols" at bounding box center [295, 406] width 46 height 8
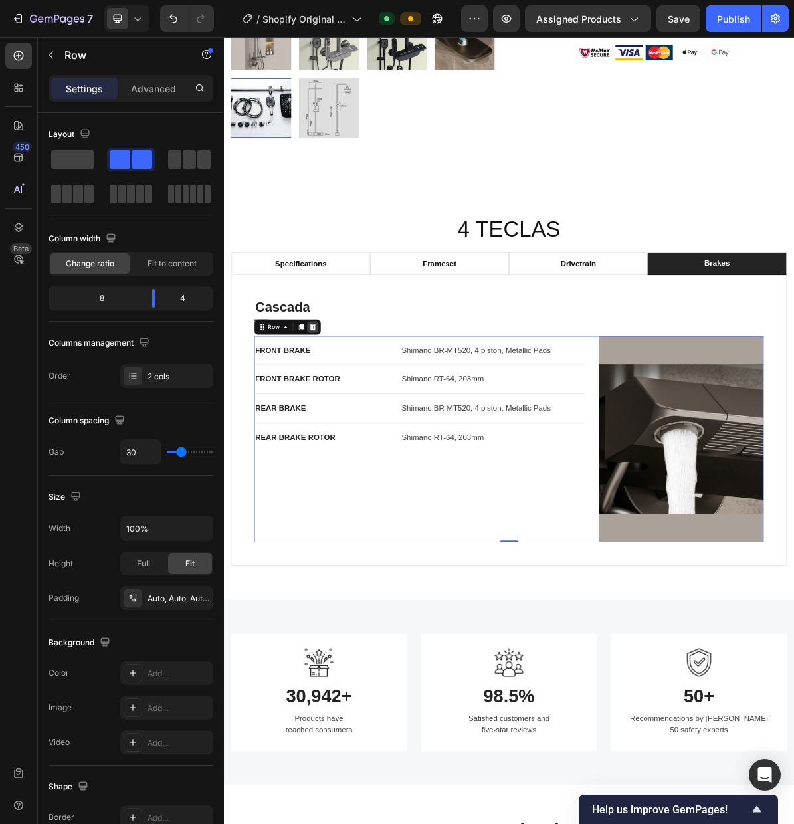
click at [348, 440] on icon at bounding box center [348, 442] width 9 height 9
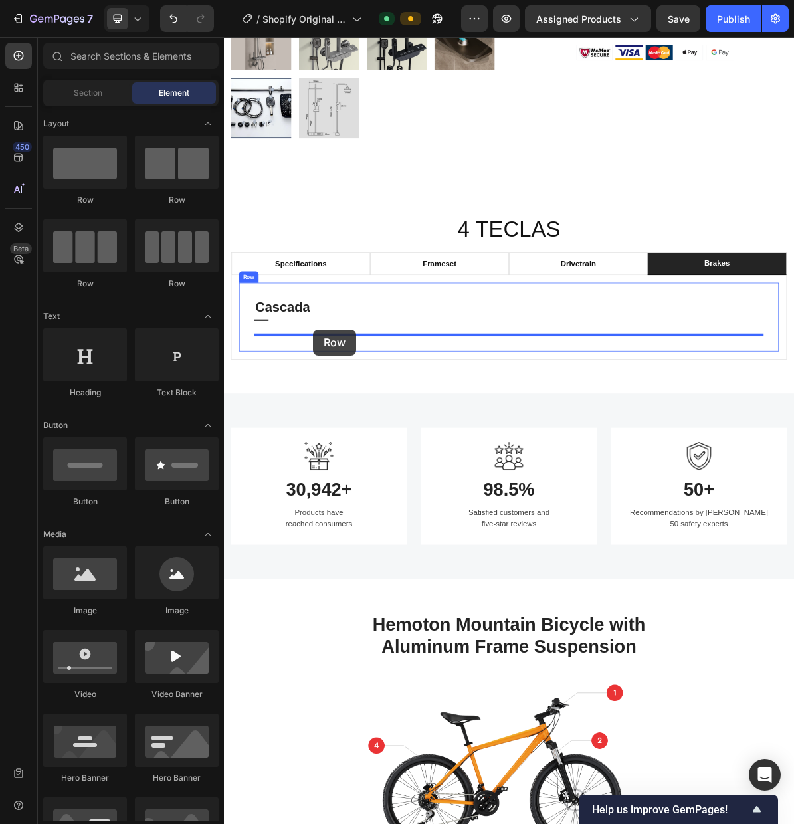
drag, startPoint x: 388, startPoint y: 211, endPoint x: 348, endPoint y: 446, distance: 238.6
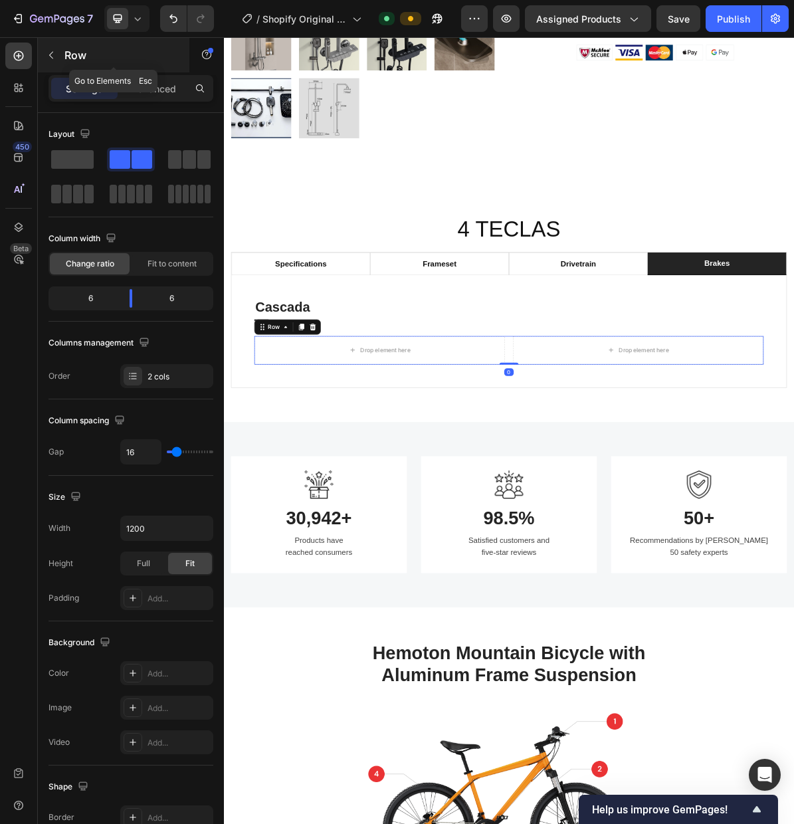
click at [58, 58] on button "button" at bounding box center [51, 55] width 21 height 21
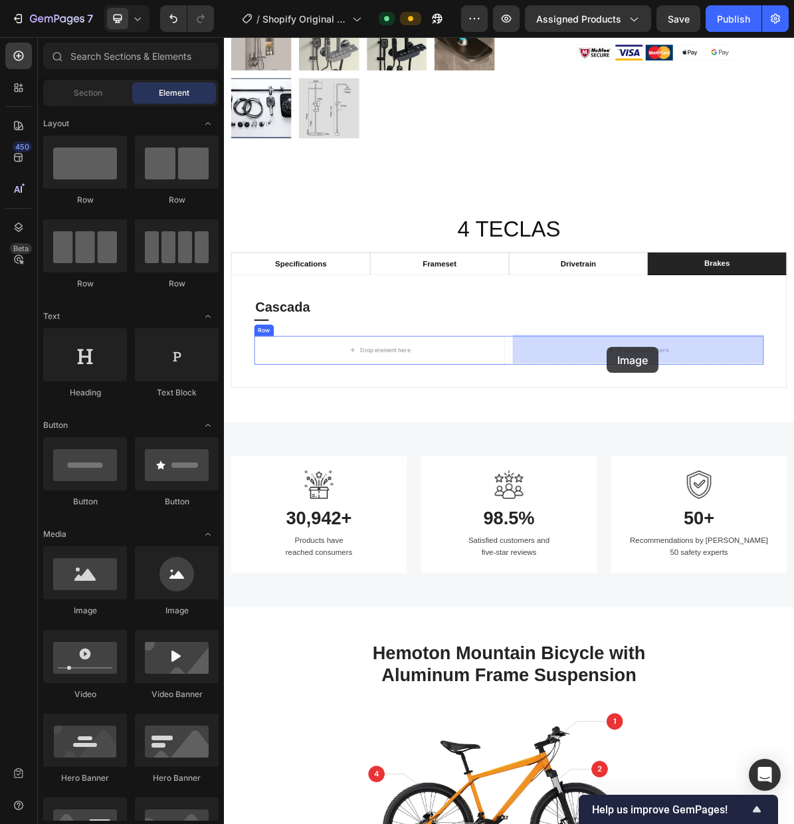
drag, startPoint x: 371, startPoint y: 584, endPoint x: 443, endPoint y: 496, distance: 113.8
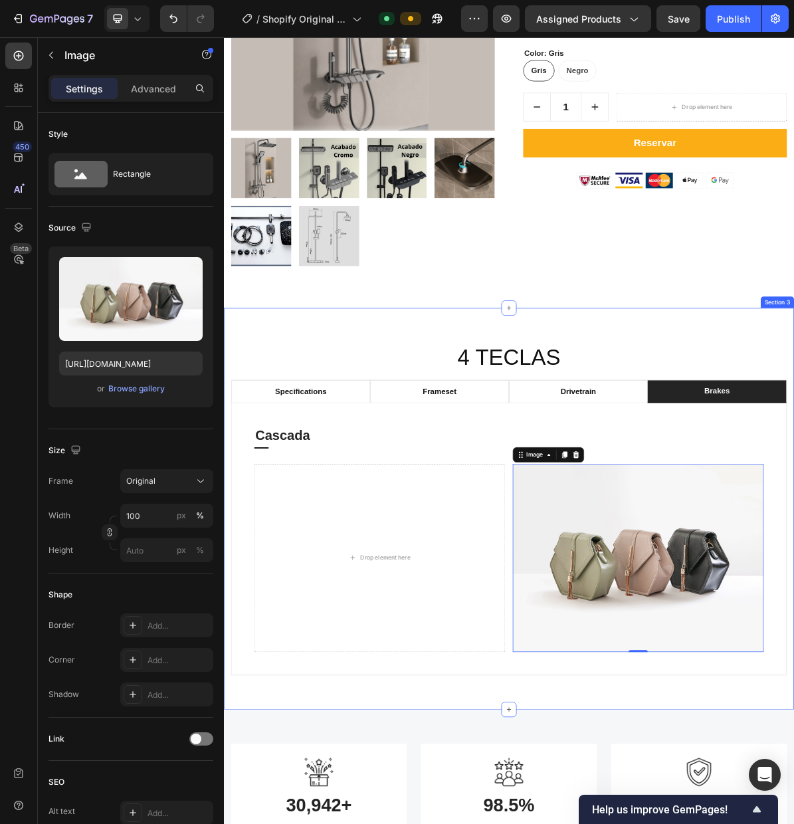
scroll to position [497, 0]
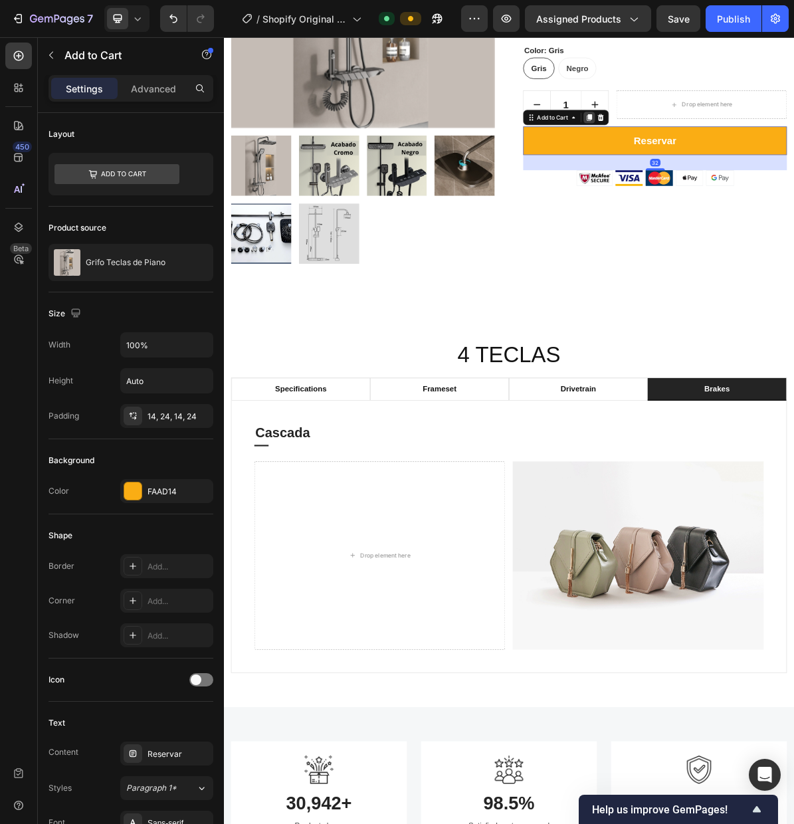
click at [734, 149] on icon at bounding box center [735, 149] width 7 height 9
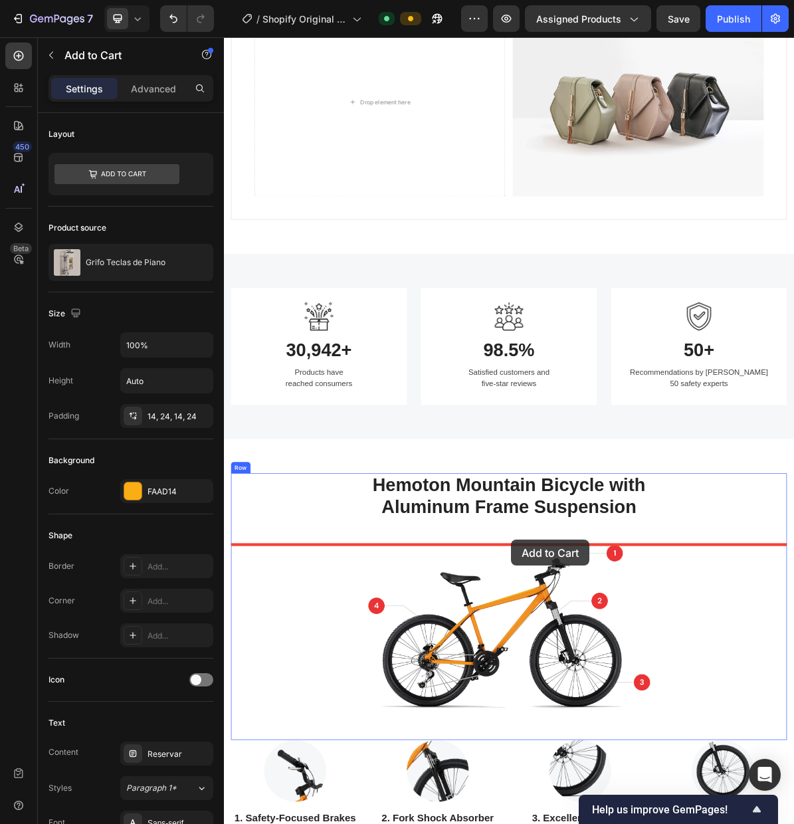
scroll to position [1166, 0]
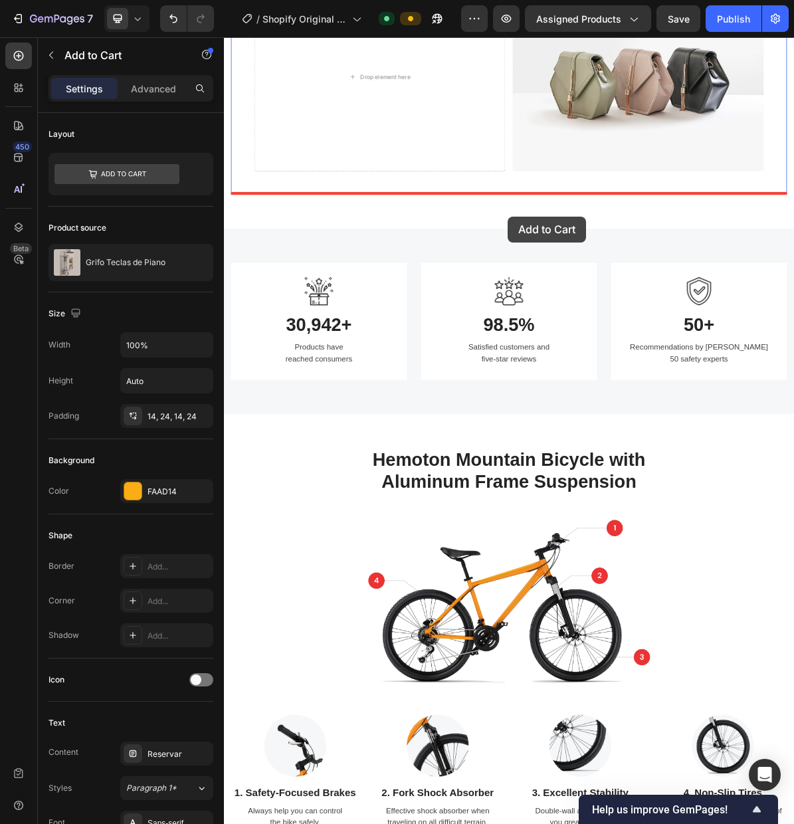
drag, startPoint x: 657, startPoint y: 213, endPoint x: 621, endPoint y: 288, distance: 82.6
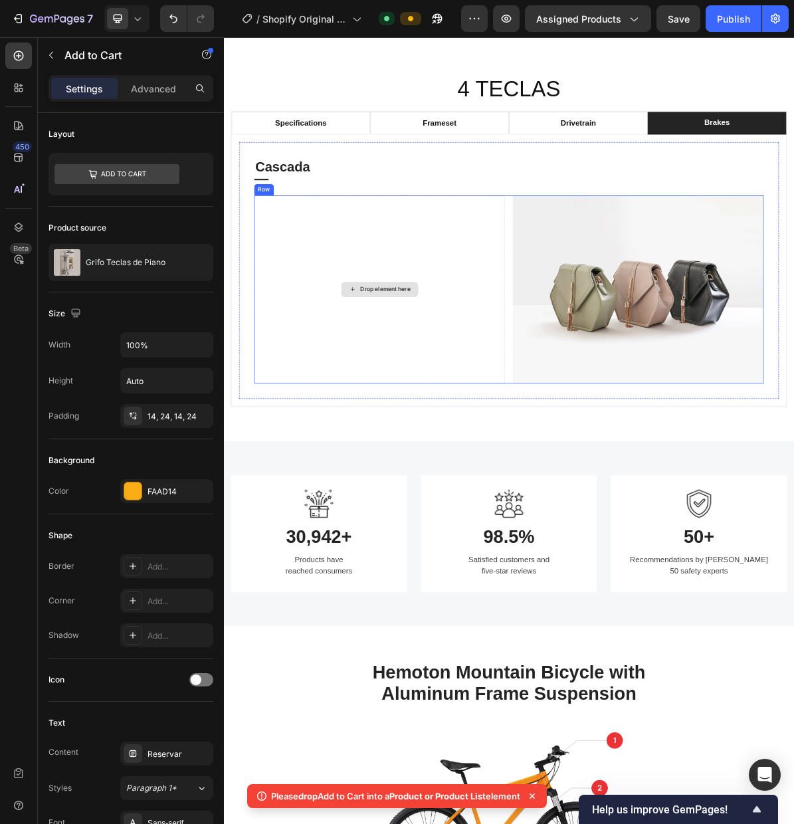
scroll to position [839, 0]
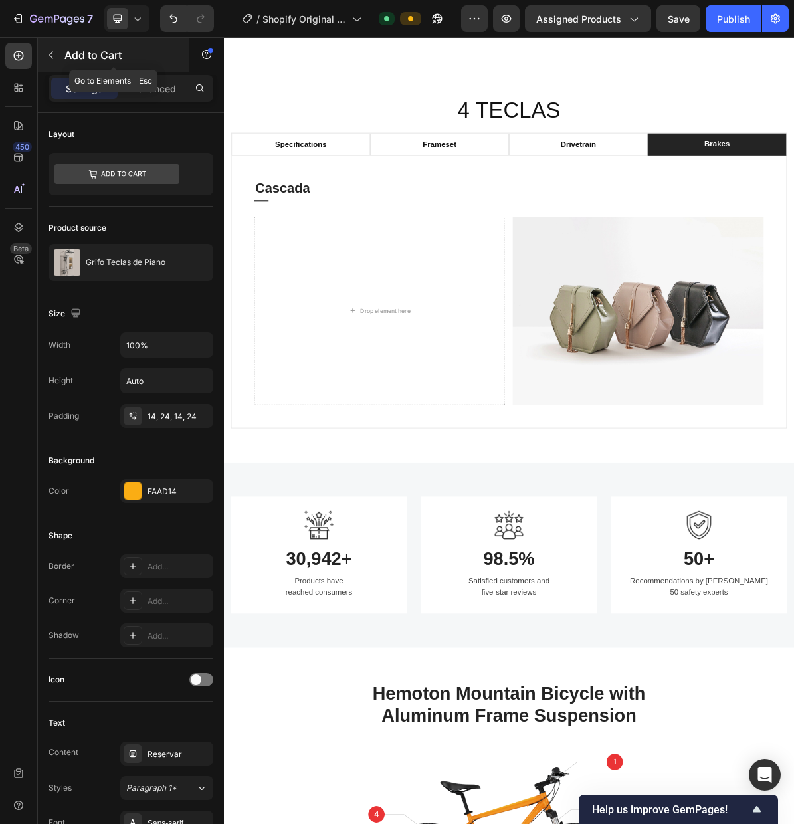
click at [60, 58] on button "button" at bounding box center [51, 55] width 21 height 21
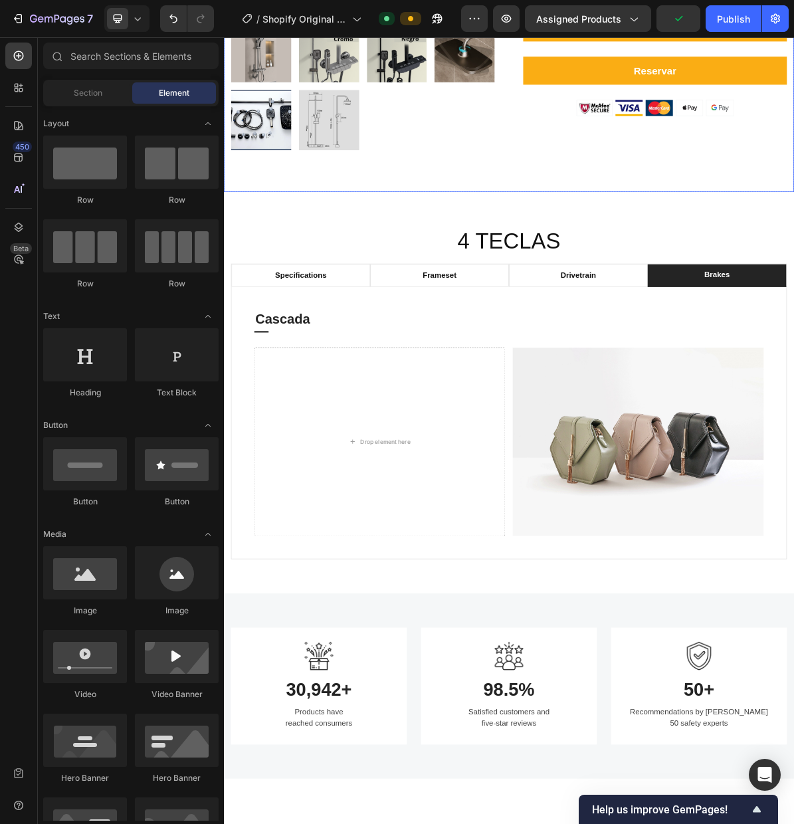
scroll to position [551, 0]
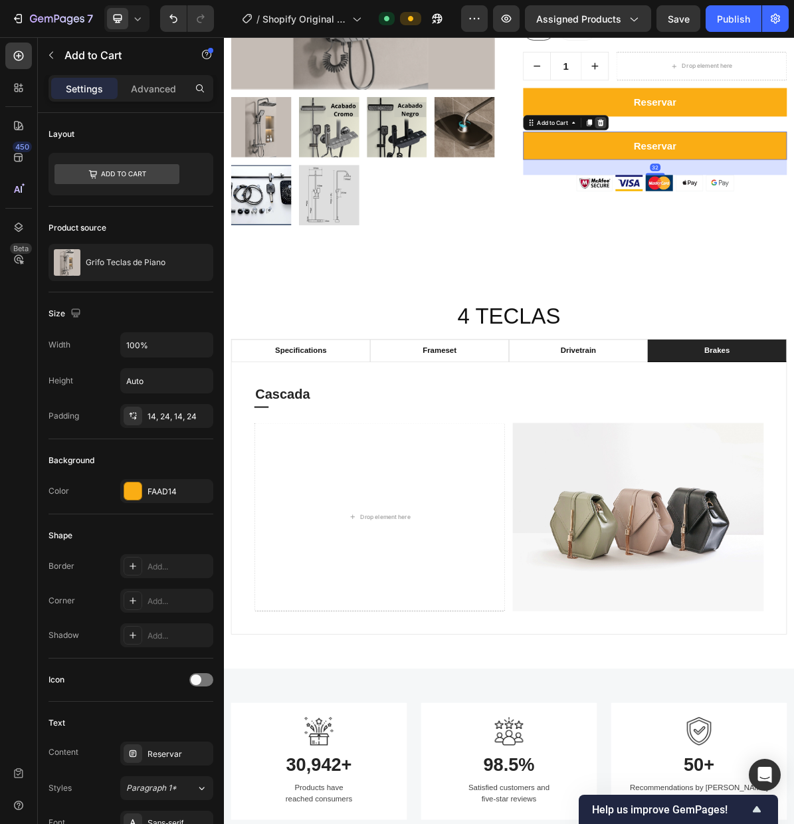
click at [752, 155] on icon at bounding box center [751, 156] width 9 height 9
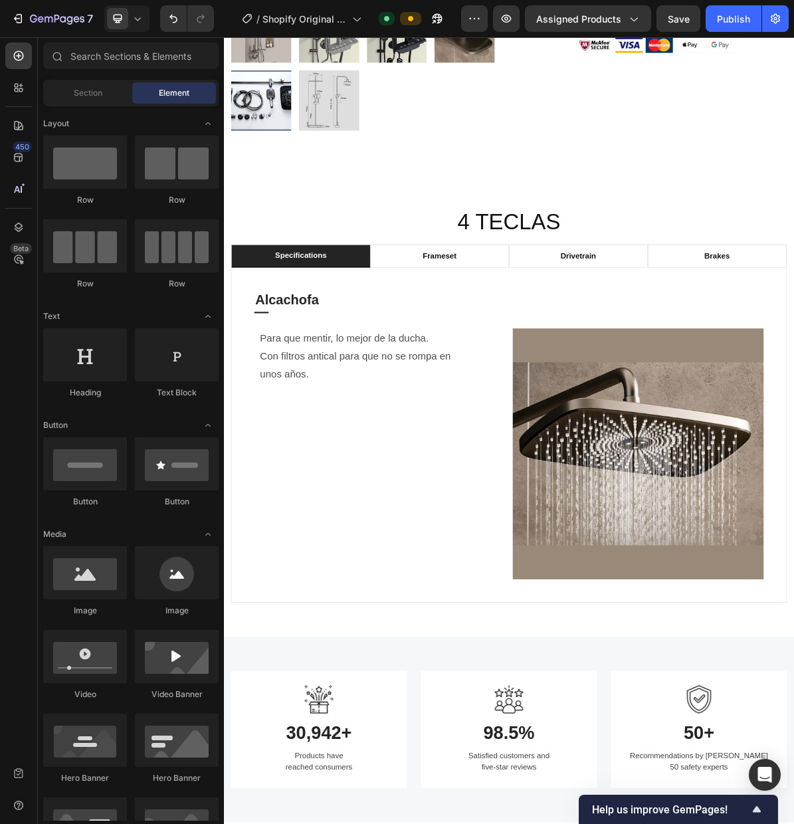
scroll to position [751, 0]
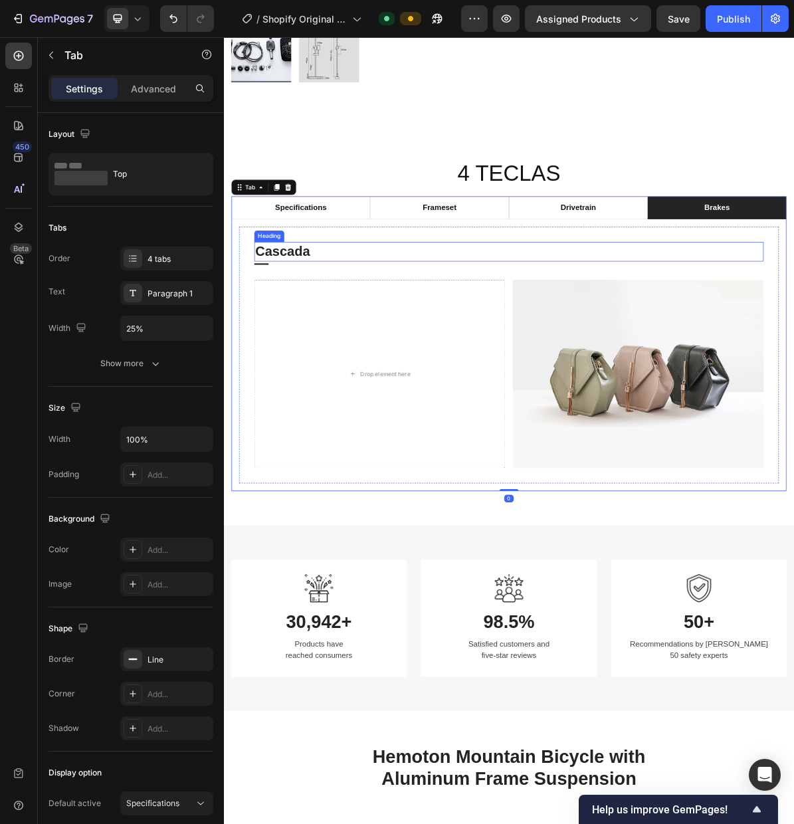
click at [358, 344] on h2 "Cascada" at bounding box center [623, 337] width 712 height 27
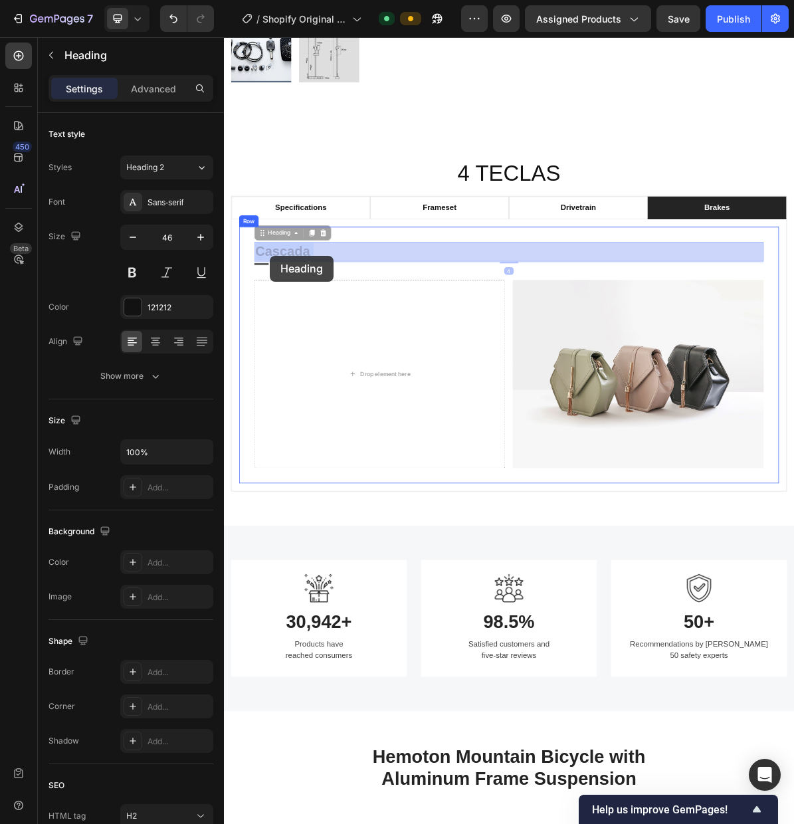
drag, startPoint x: 362, startPoint y: 341, endPoint x: 288, endPoint y: 343, distance: 73.8
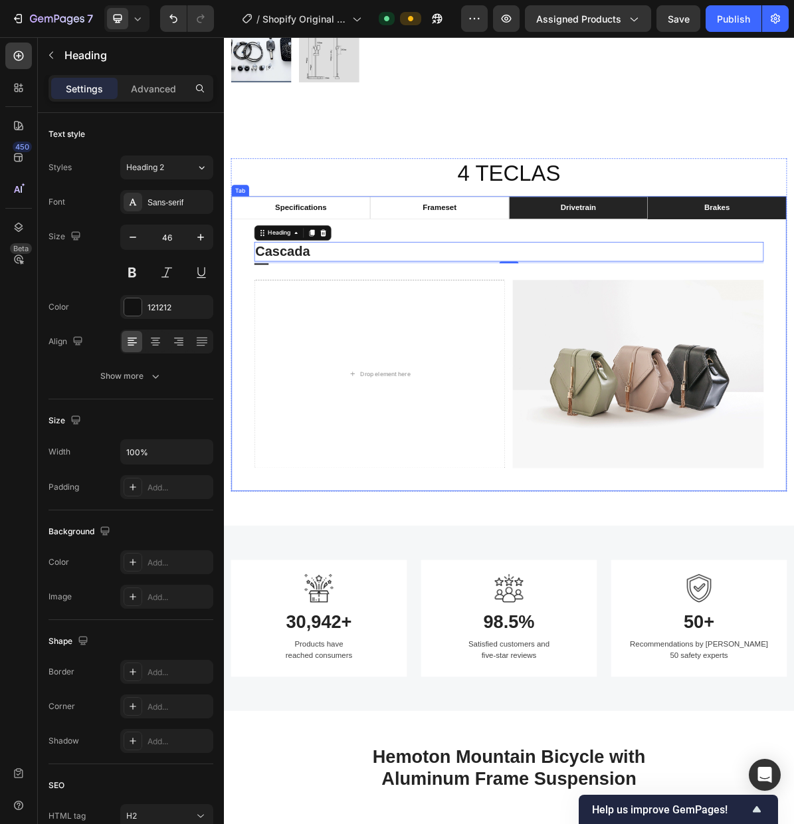
click at [710, 269] on div "drivetrain" at bounding box center [720, 276] width 54 height 20
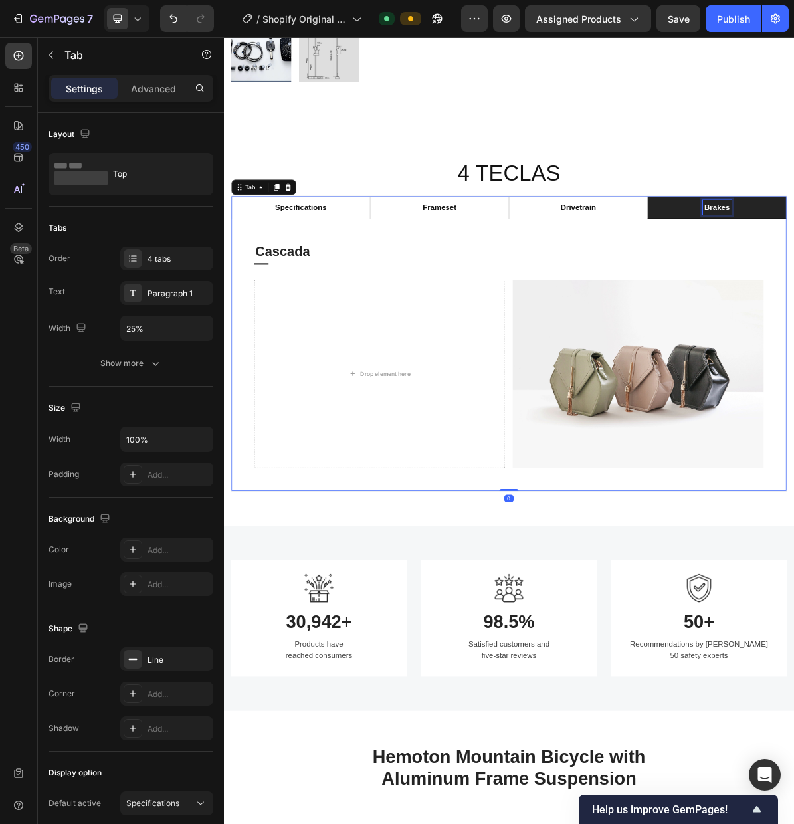
scroll to position [750, 0]
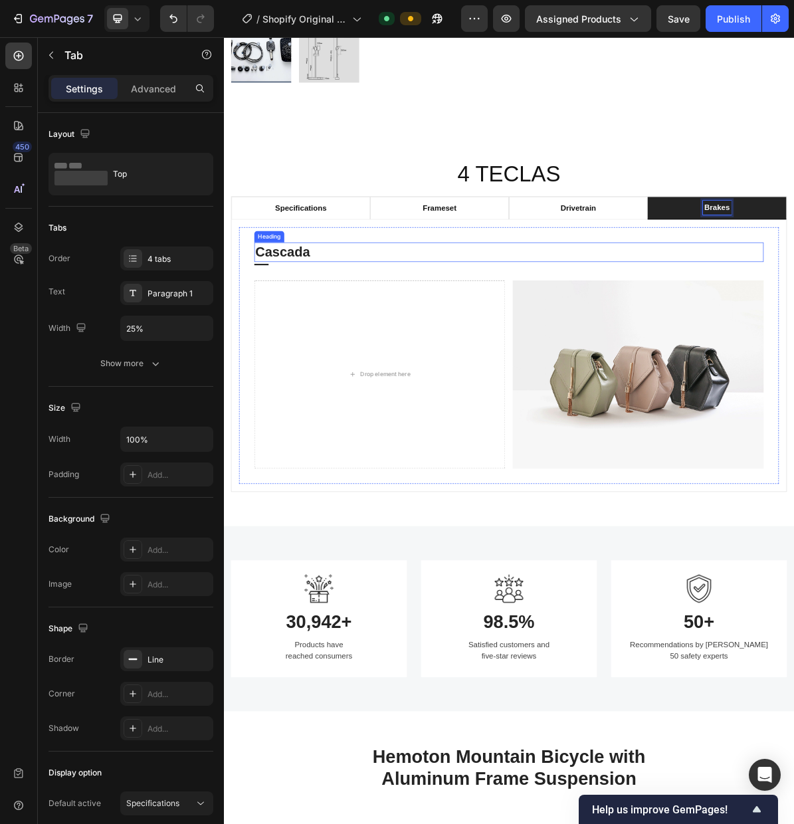
click at [350, 347] on p "Cascada" at bounding box center [623, 338] width 710 height 24
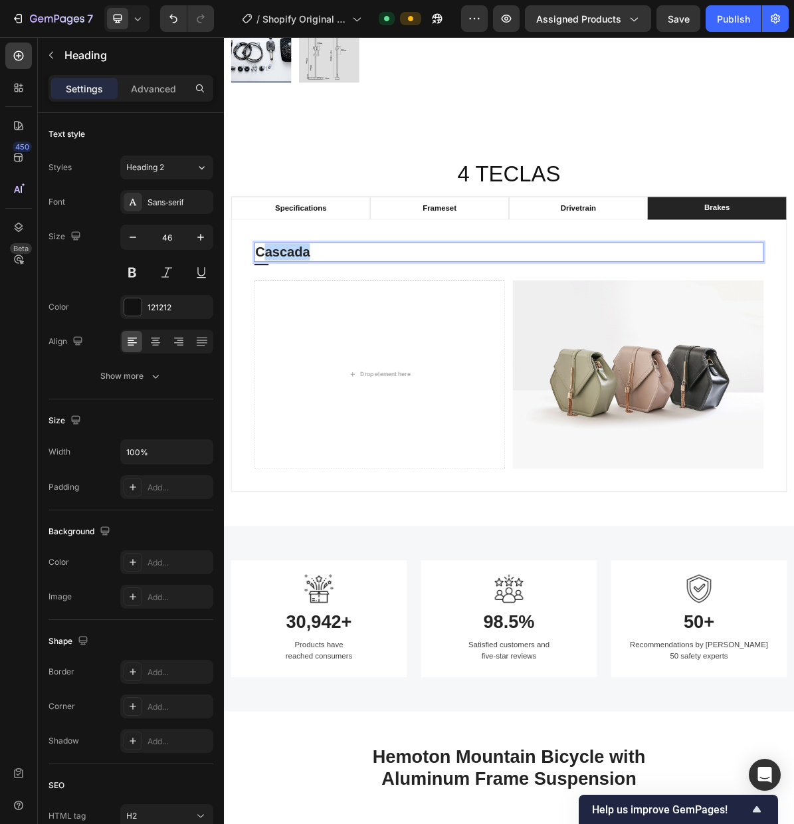
drag, startPoint x: 352, startPoint y: 343, endPoint x: 284, endPoint y: 344, distance: 67.8
click at [776, 451] on img at bounding box center [803, 508] width 351 height 263
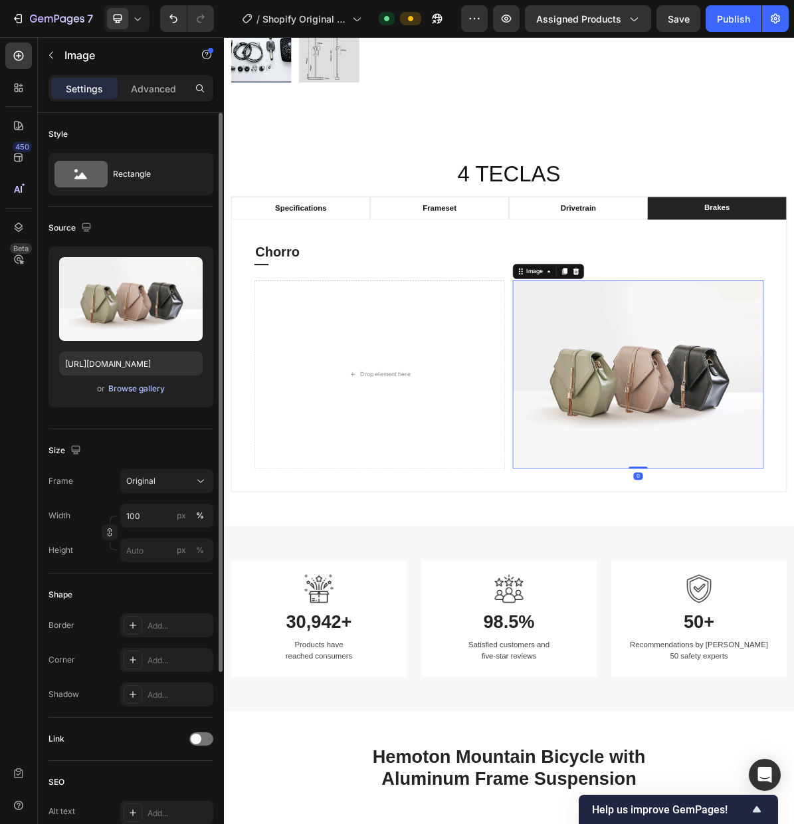
click at [129, 391] on div "Browse gallery" at bounding box center [136, 389] width 56 height 12
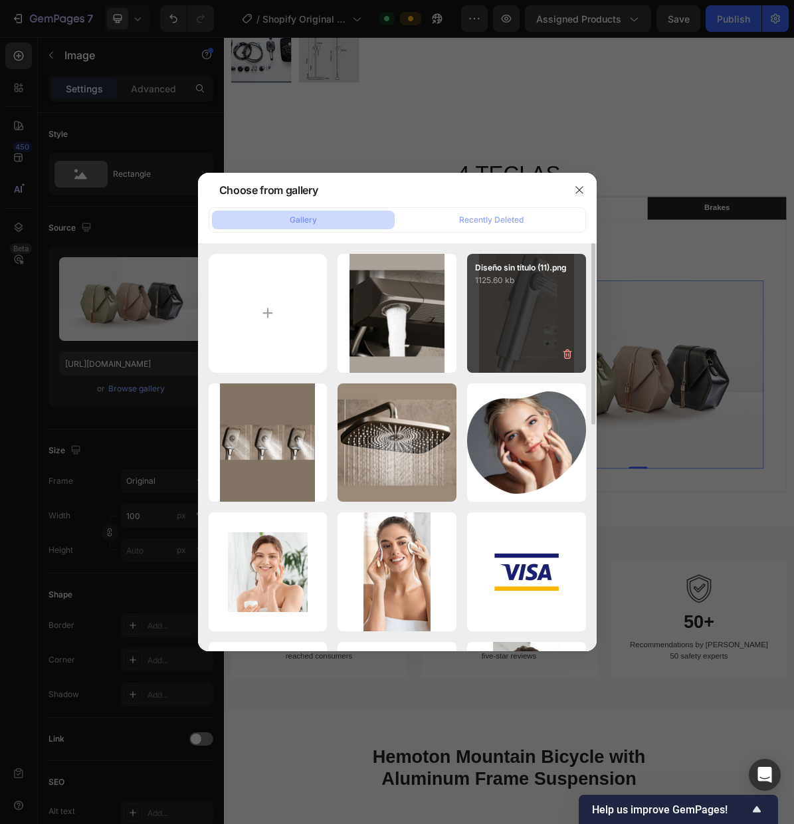
drag, startPoint x: 524, startPoint y: 306, endPoint x: 527, endPoint y: 314, distance: 8.4
click at [524, 306] on div "Diseño sin título (11).png 1125.60 kb" at bounding box center [526, 313] width 119 height 119
type input "[URL][DOMAIN_NAME]"
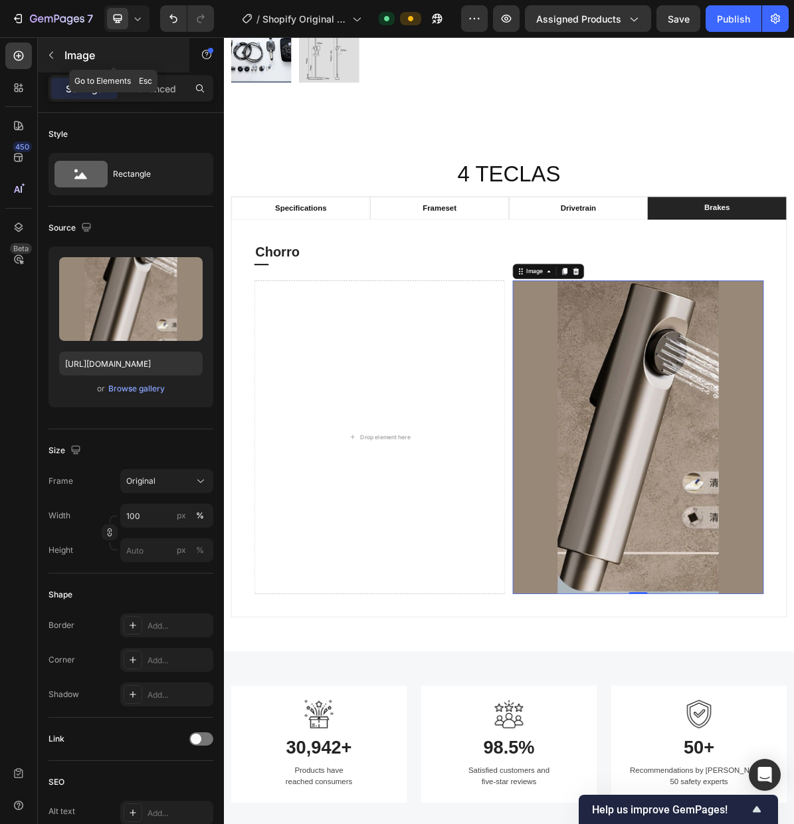
click at [51, 51] on icon "button" at bounding box center [51, 55] width 11 height 11
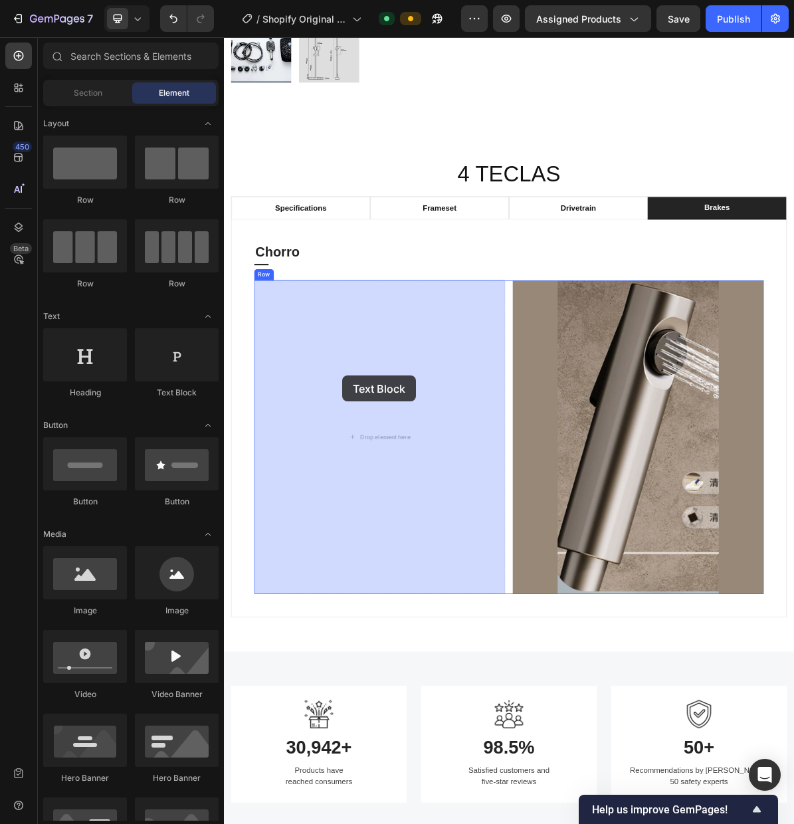
drag, startPoint x: 389, startPoint y: 398, endPoint x: 389, endPoint y: 510, distance: 112.3
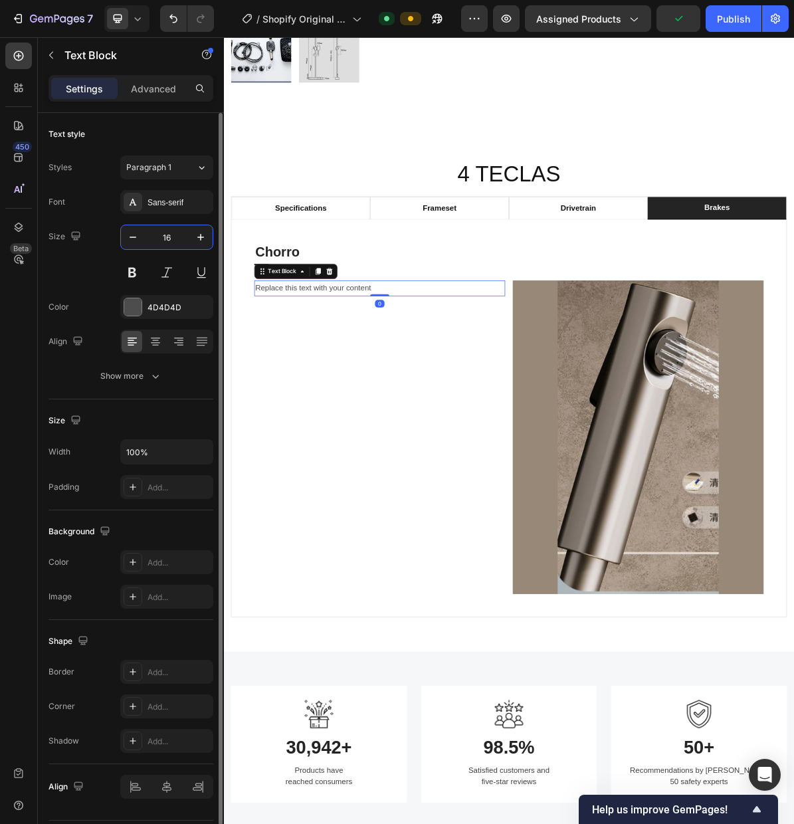
drag, startPoint x: 173, startPoint y: 240, endPoint x: 159, endPoint y: 239, distance: 14.0
click at [159, 239] on input "16" at bounding box center [167, 237] width 44 height 24
drag, startPoint x: 170, startPoint y: 238, endPoint x: 177, endPoint y: 238, distance: 7.3
click at [177, 238] on input "16" at bounding box center [167, 237] width 44 height 24
type input "21"
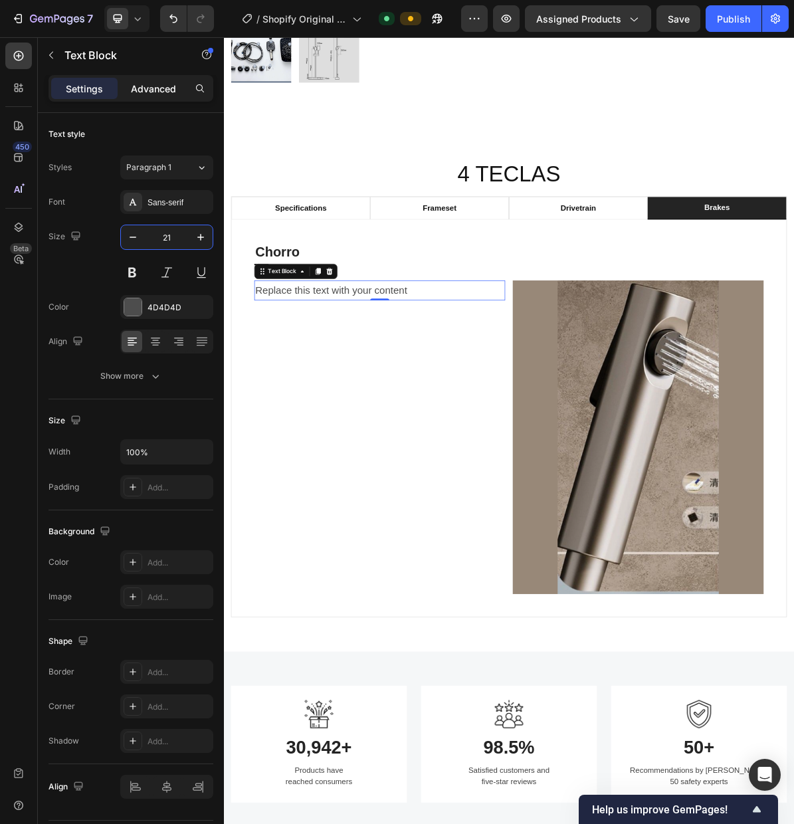
click at [154, 92] on p "Advanced" at bounding box center [153, 89] width 45 height 14
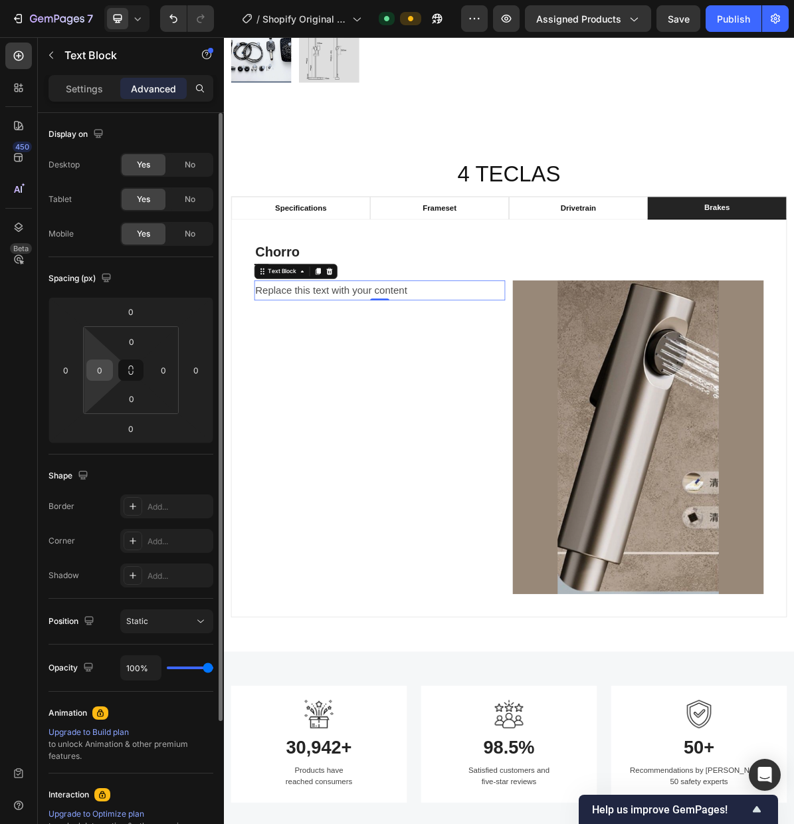
click at [106, 372] on input "0" at bounding box center [100, 370] width 20 height 20
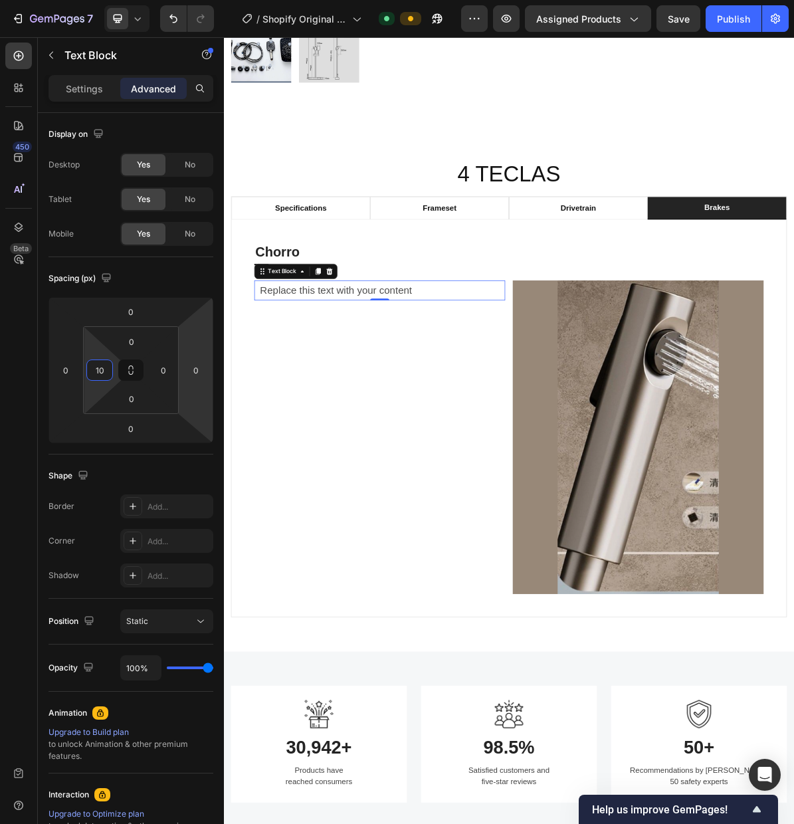
type input "10"
click at [508, 392] on div "Replace this text with your content" at bounding box center [445, 391] width 344 height 28
drag, startPoint x: 497, startPoint y: 393, endPoint x: 279, endPoint y: 399, distance: 218.1
click at [279, 399] on p "Replace this text with your content" at bounding box center [445, 391] width 342 height 25
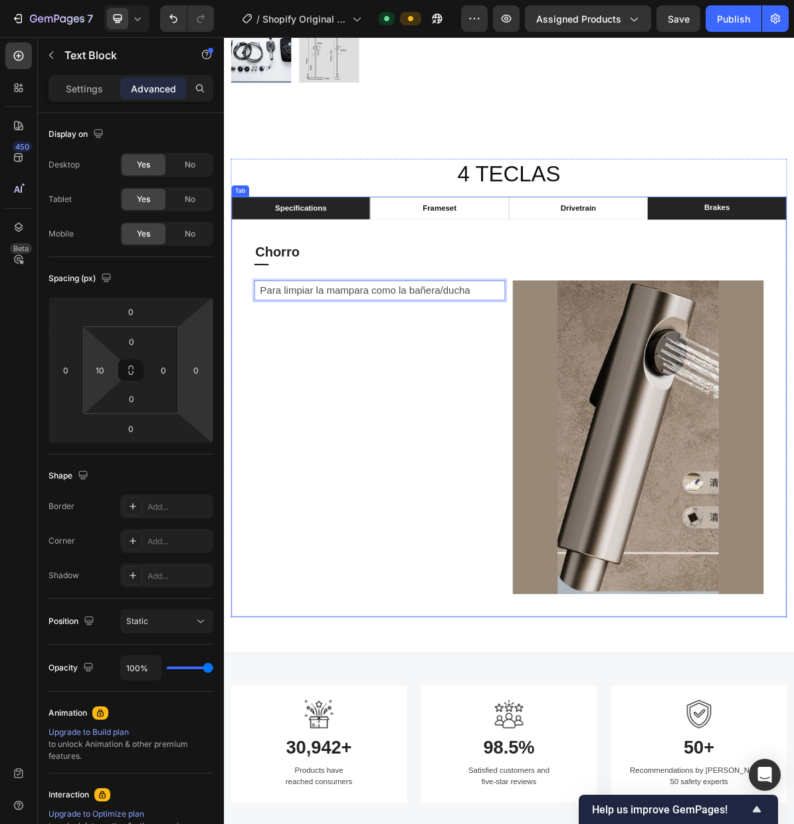
click at [343, 277] on p "specifications" at bounding box center [332, 276] width 72 height 16
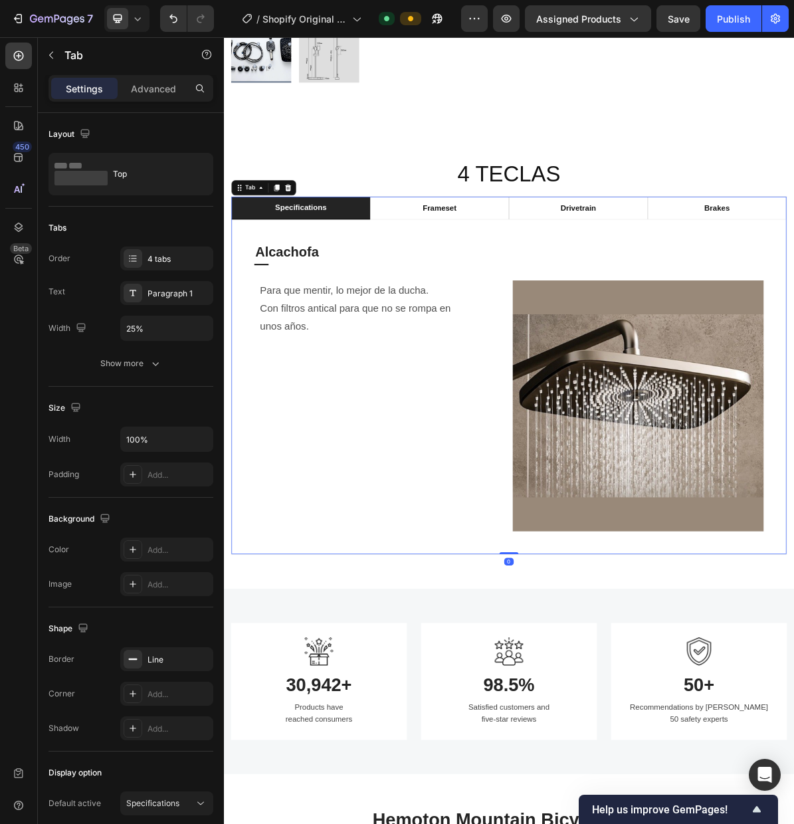
click at [369, 276] on div "specifications" at bounding box center [332, 276] width 76 height 20
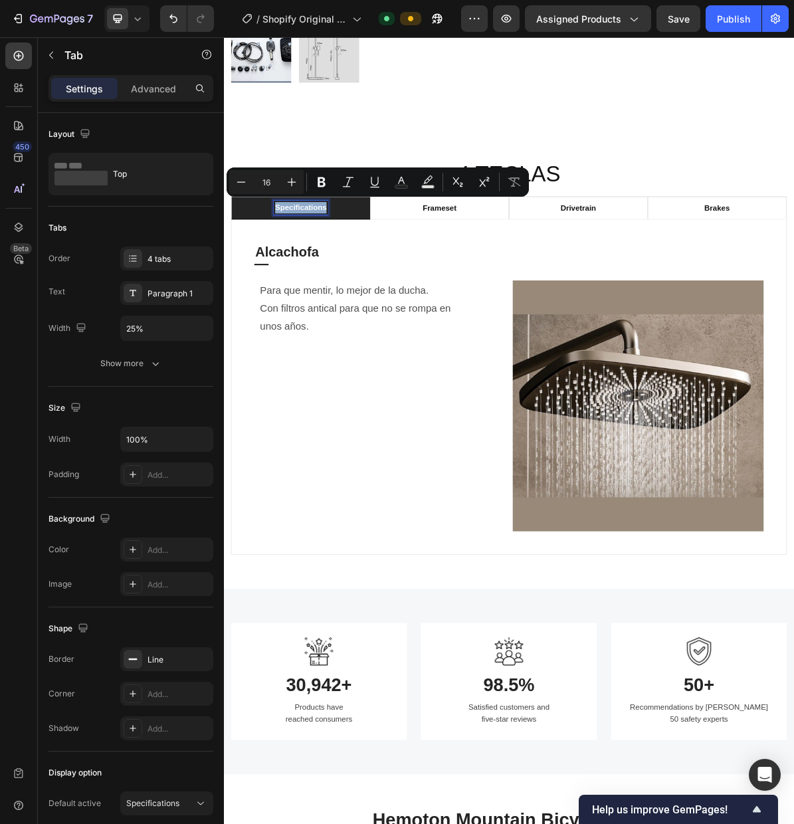
drag, startPoint x: 363, startPoint y: 278, endPoint x: 298, endPoint y: 277, distance: 65.1
click at [298, 277] on p "specifications" at bounding box center [332, 276] width 72 height 16
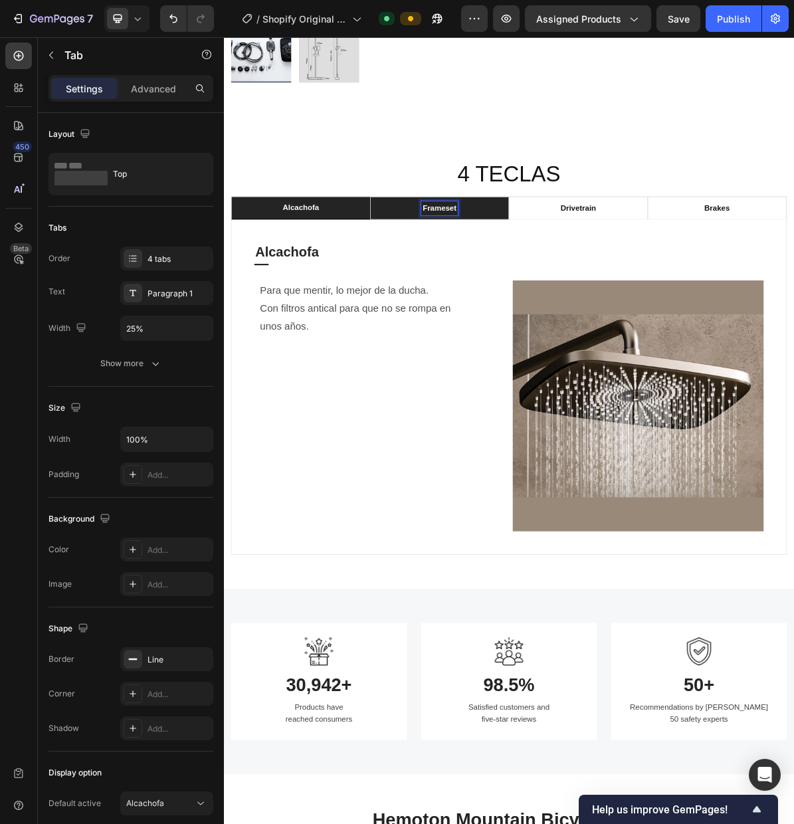
click at [533, 275] on p "frameset" at bounding box center [525, 276] width 47 height 16
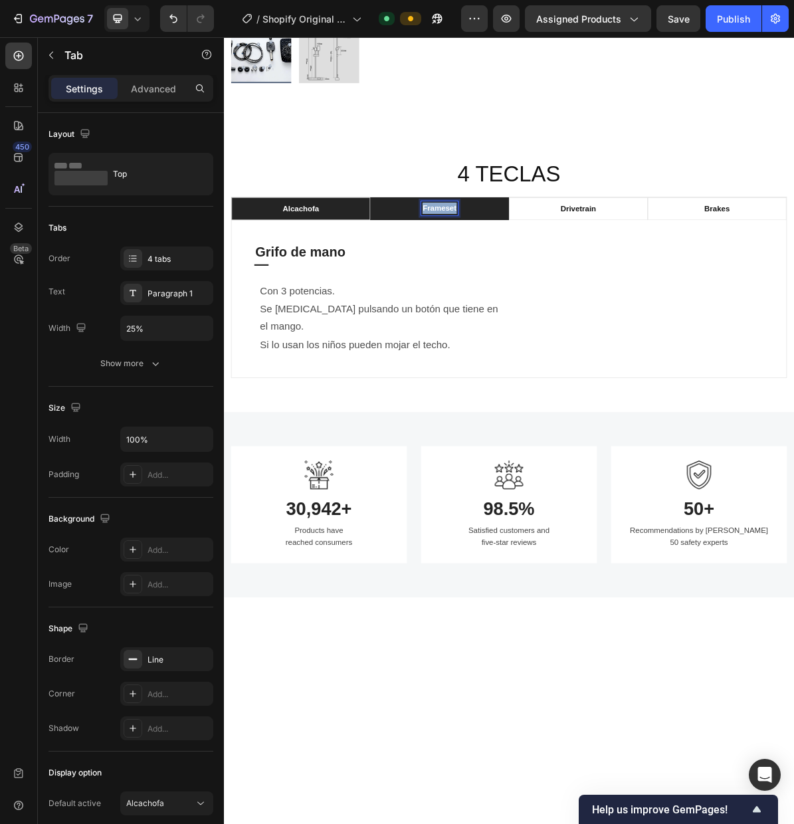
drag, startPoint x: 549, startPoint y: 278, endPoint x: 503, endPoint y: 282, distance: 46.0
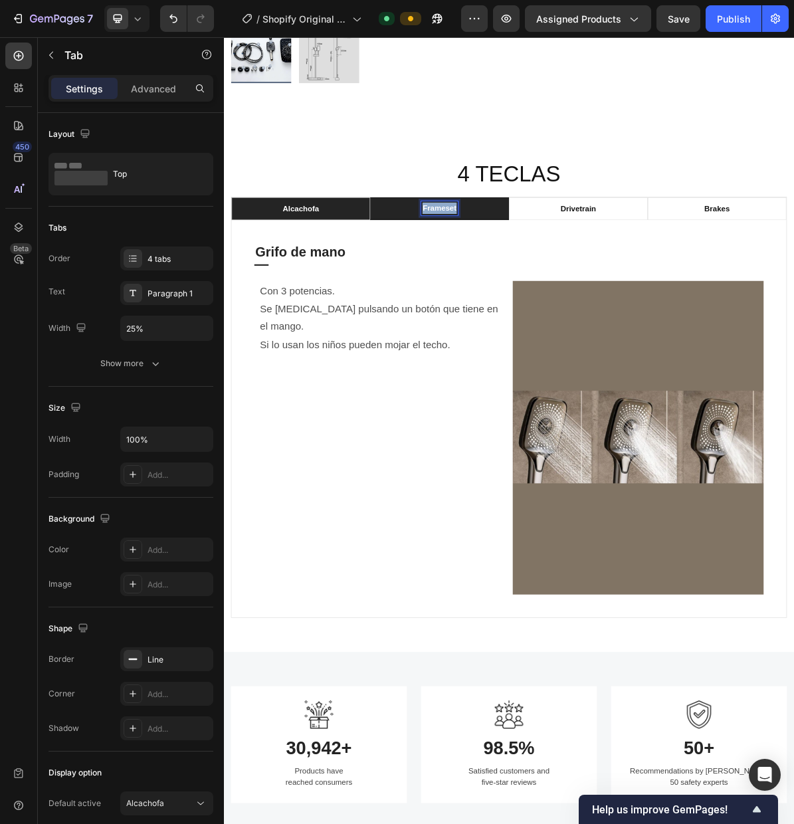
click at [503, 282] on p "frameset" at bounding box center [525, 276] width 47 height 16
click at [716, 277] on p "drivetrain" at bounding box center [720, 277] width 50 height 16
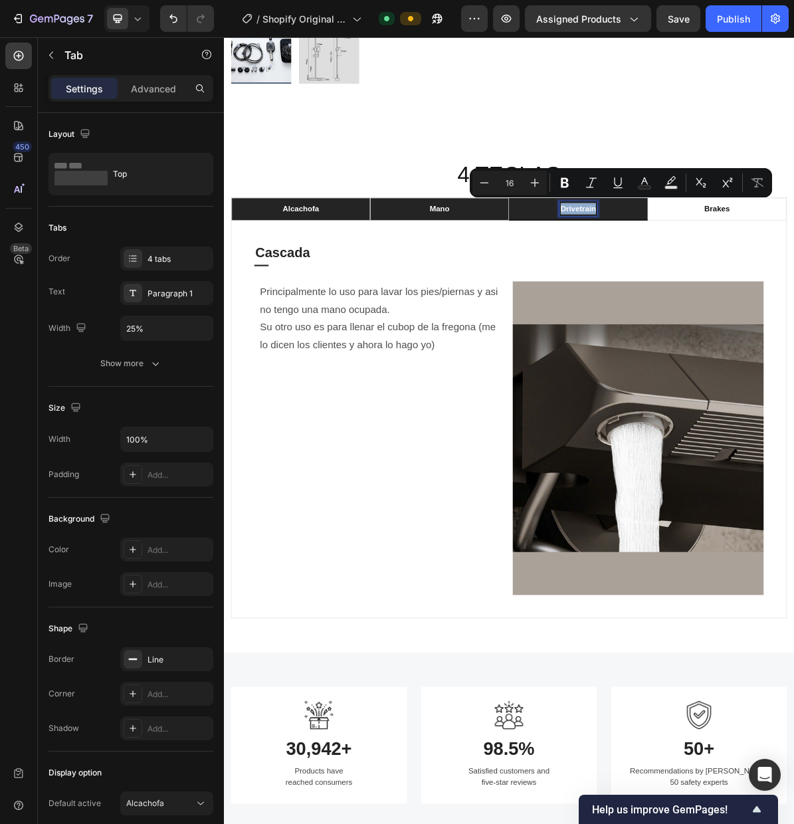
drag, startPoint x: 744, startPoint y: 278, endPoint x: 696, endPoint y: 280, distance: 47.9
click at [696, 280] on p "drivetrain" at bounding box center [720, 277] width 50 height 16
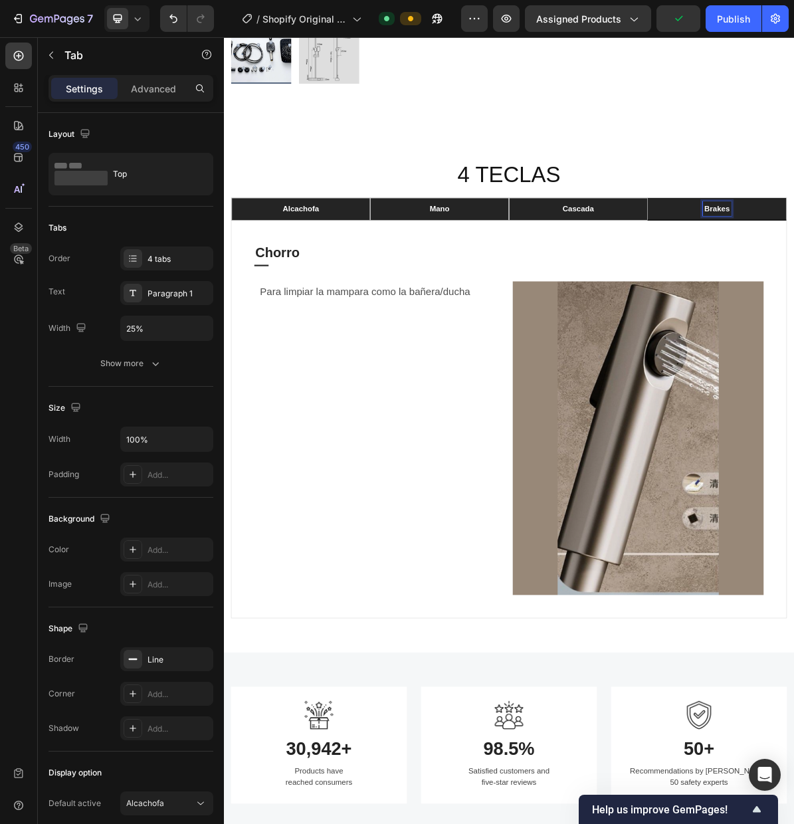
scroll to position [748, 0]
drag, startPoint x: 932, startPoint y: 280, endPoint x: 899, endPoint y: 282, distance: 33.3
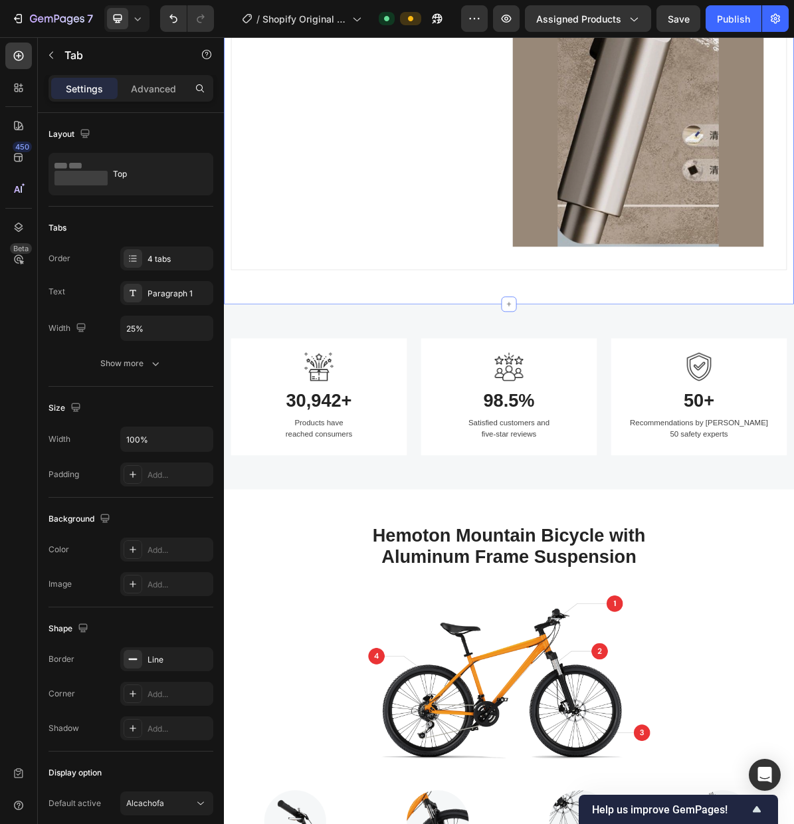
scroll to position [1255, 0]
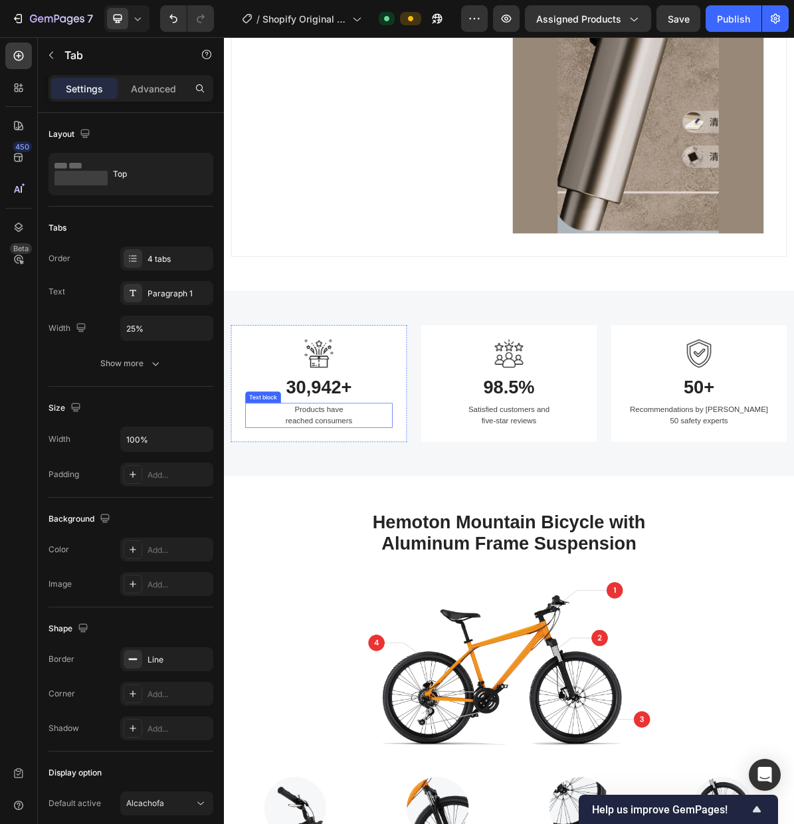
click at [373, 566] on p "Products have reached consumers" at bounding box center [356, 566] width 203 height 32
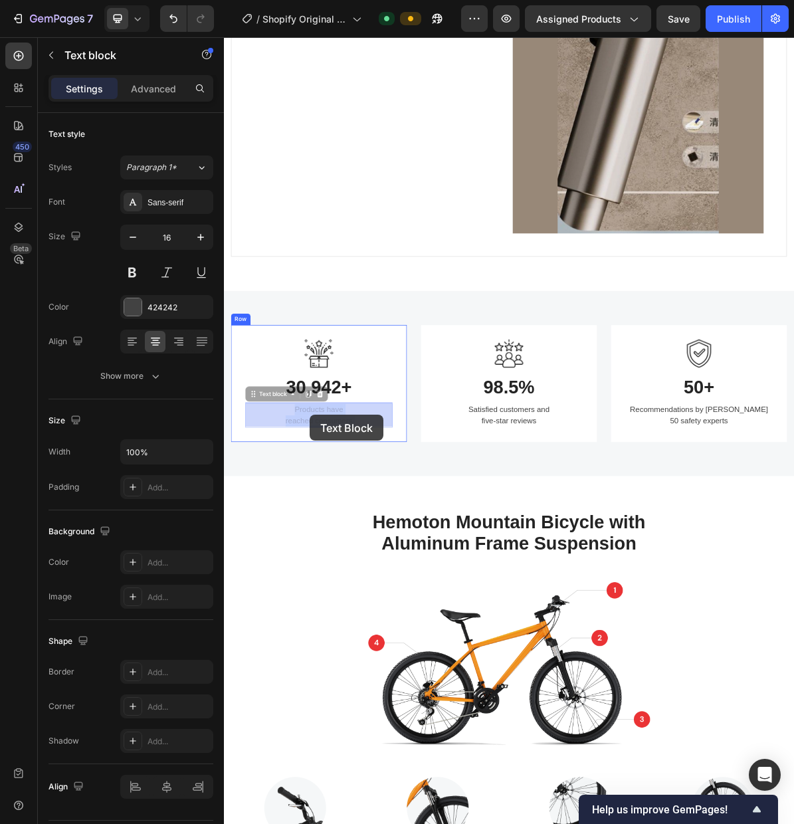
drag, startPoint x: 405, startPoint y: 575, endPoint x: 344, endPoint y: 566, distance: 61.8
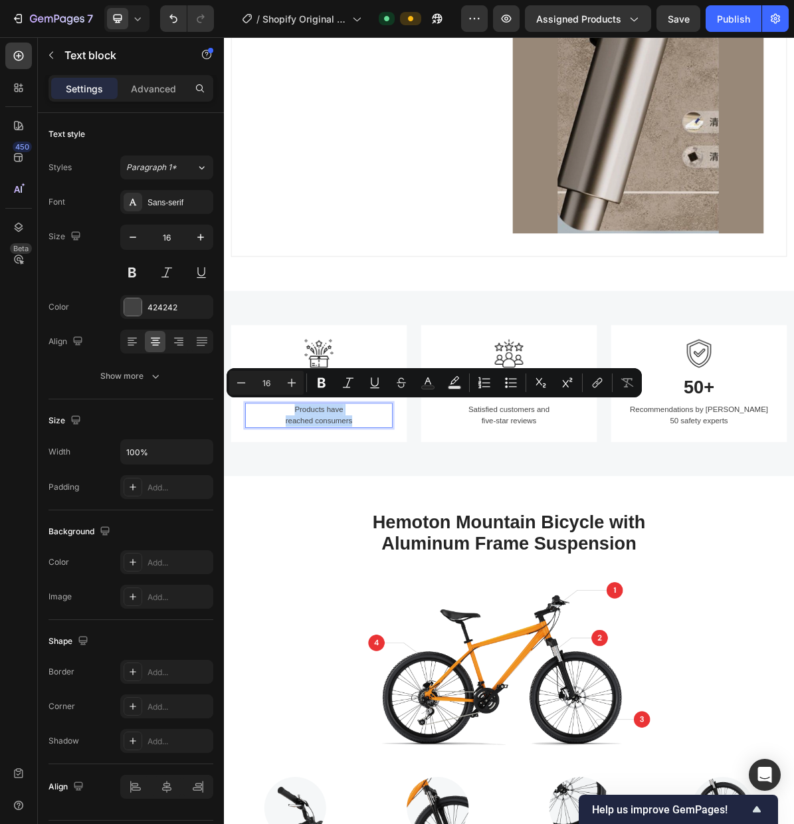
drag, startPoint x: 405, startPoint y: 573, endPoint x: 326, endPoint y: 560, distance: 80.1
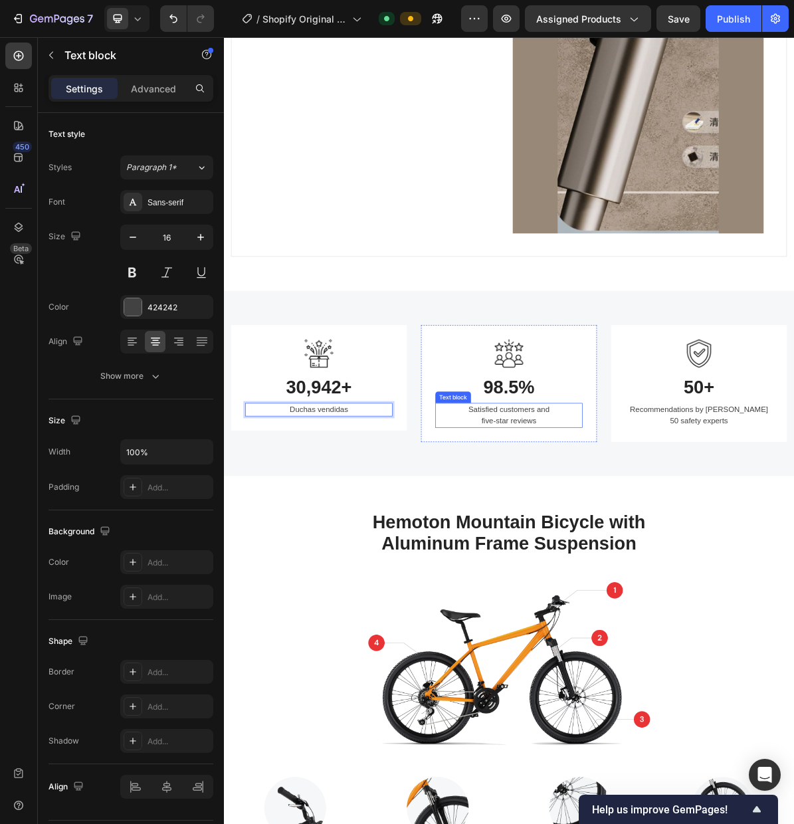
click at [643, 566] on p "Satisfied customers and five-star reviews" at bounding box center [622, 566] width 203 height 32
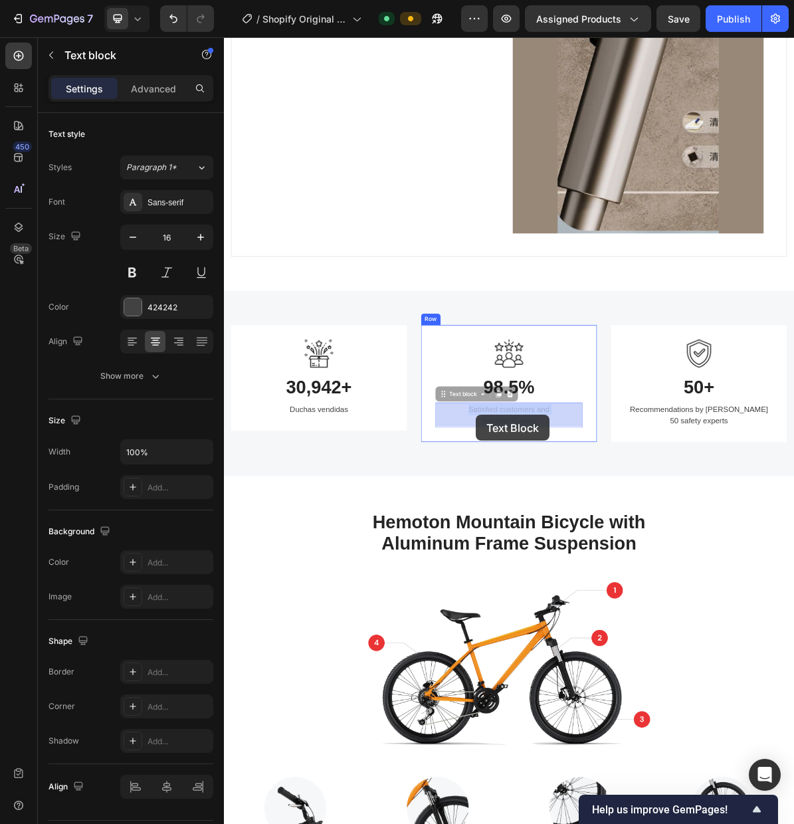
drag, startPoint x: 661, startPoint y: 576, endPoint x: 576, endPoint y: 566, distance: 85.7
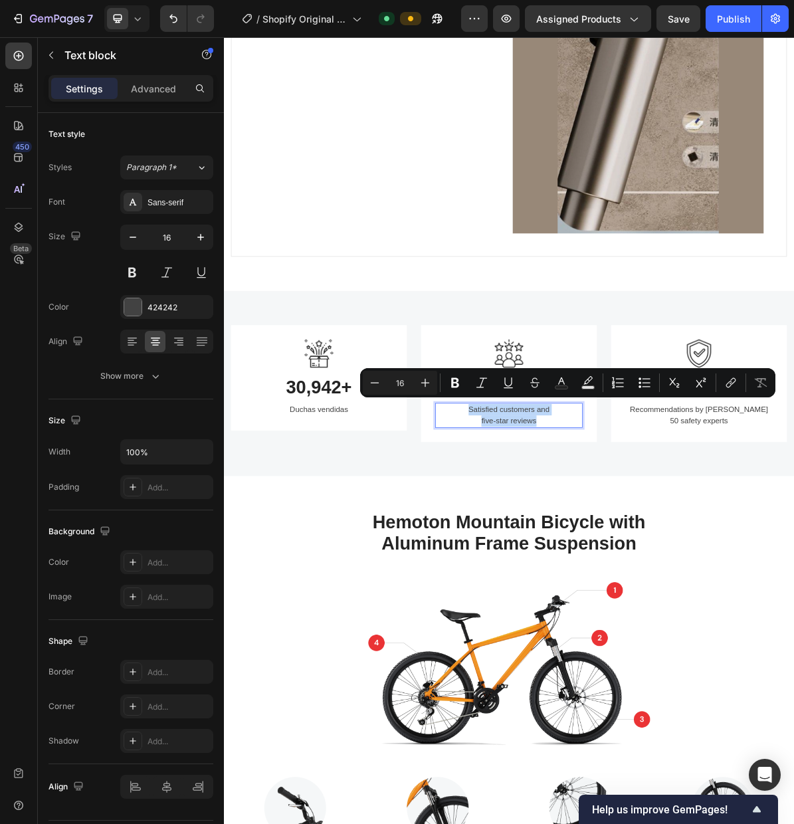
drag, startPoint x: 569, startPoint y: 560, endPoint x: 669, endPoint y: 577, distance: 101.1
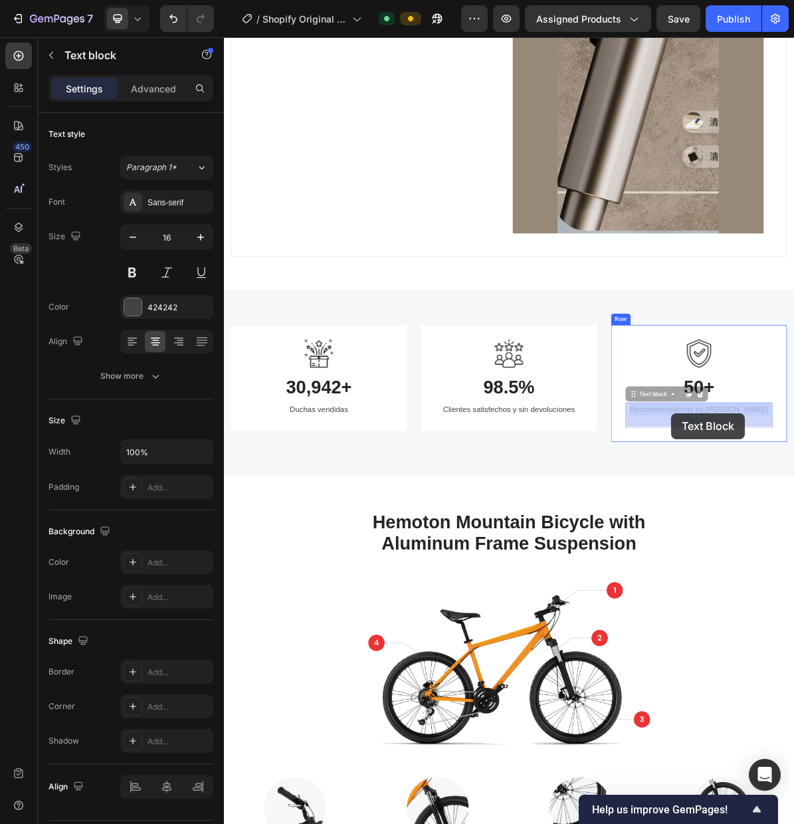
drag, startPoint x: 925, startPoint y: 576, endPoint x: 849, endPoint y: 563, distance: 76.8
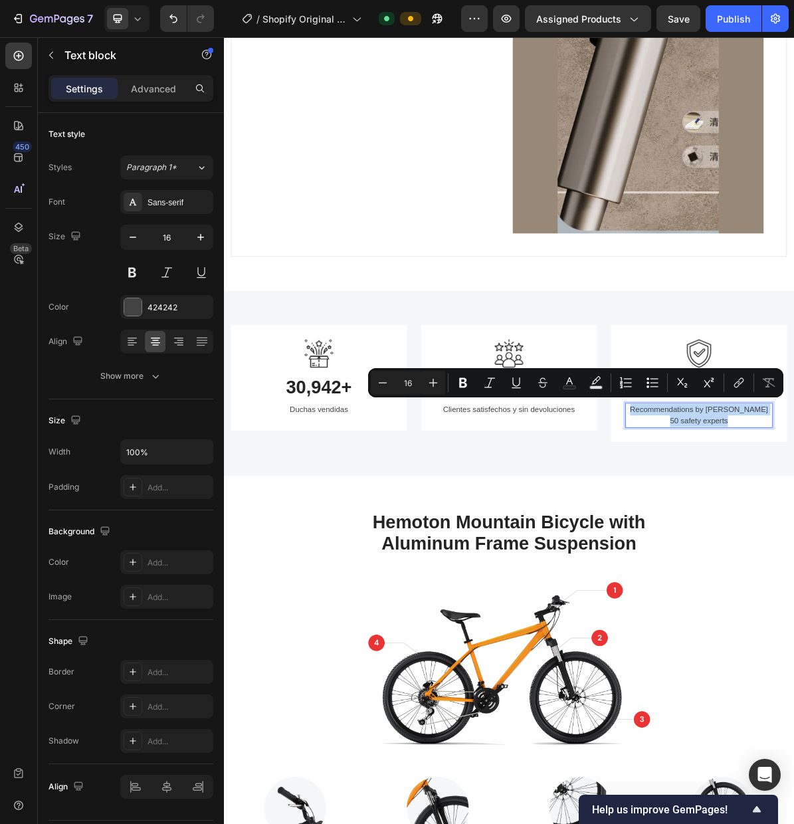
drag, startPoint x: 931, startPoint y: 572, endPoint x: 827, endPoint y: 562, distance: 104.2
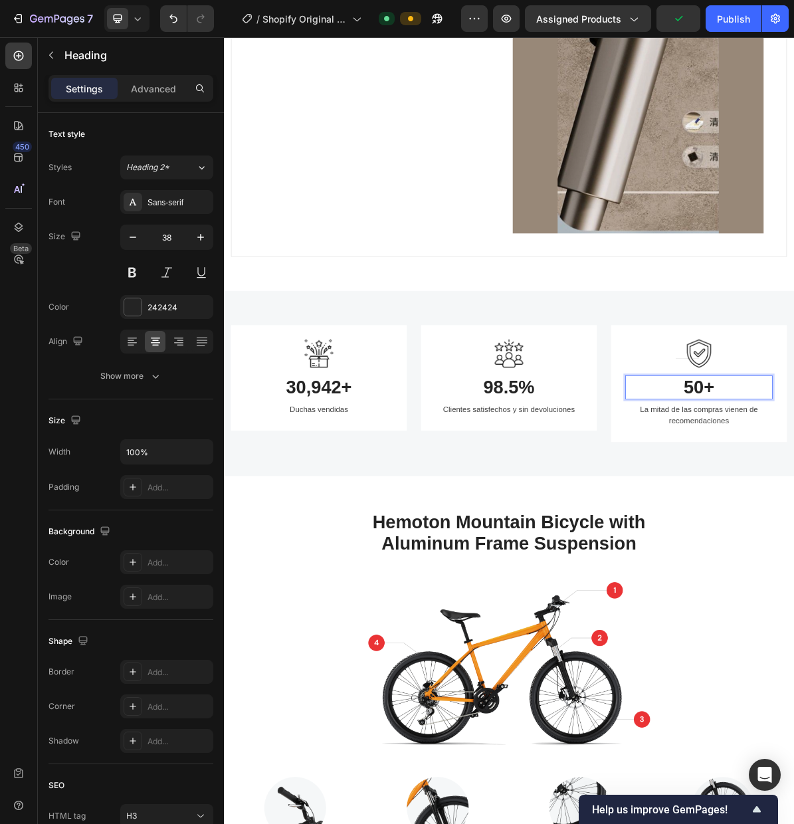
click at [393, 560] on p "Duchas vendidas" at bounding box center [356, 558] width 203 height 16
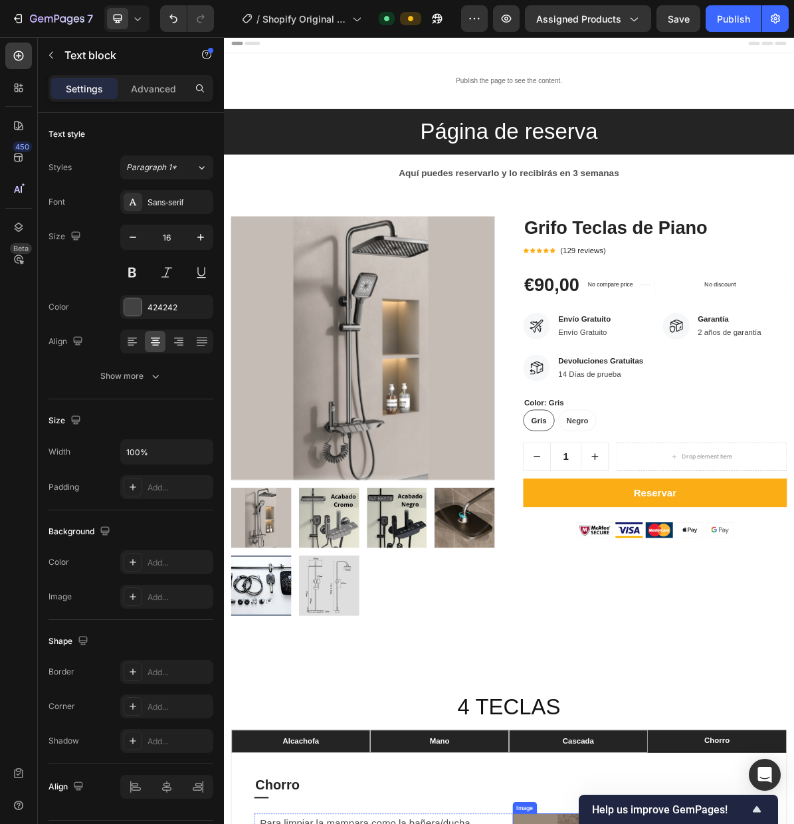
scroll to position [0, 0]
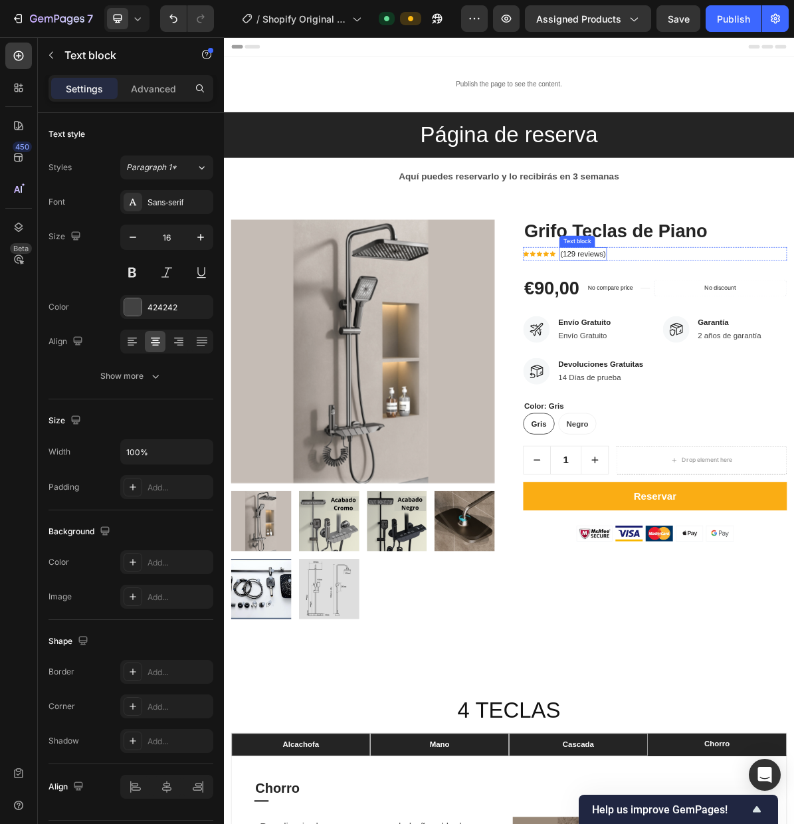
click at [709, 341] on p "(129 reviews)" at bounding box center [726, 340] width 64 height 16
click at [712, 342] on p "(129 reviews)" at bounding box center [726, 340] width 64 height 16
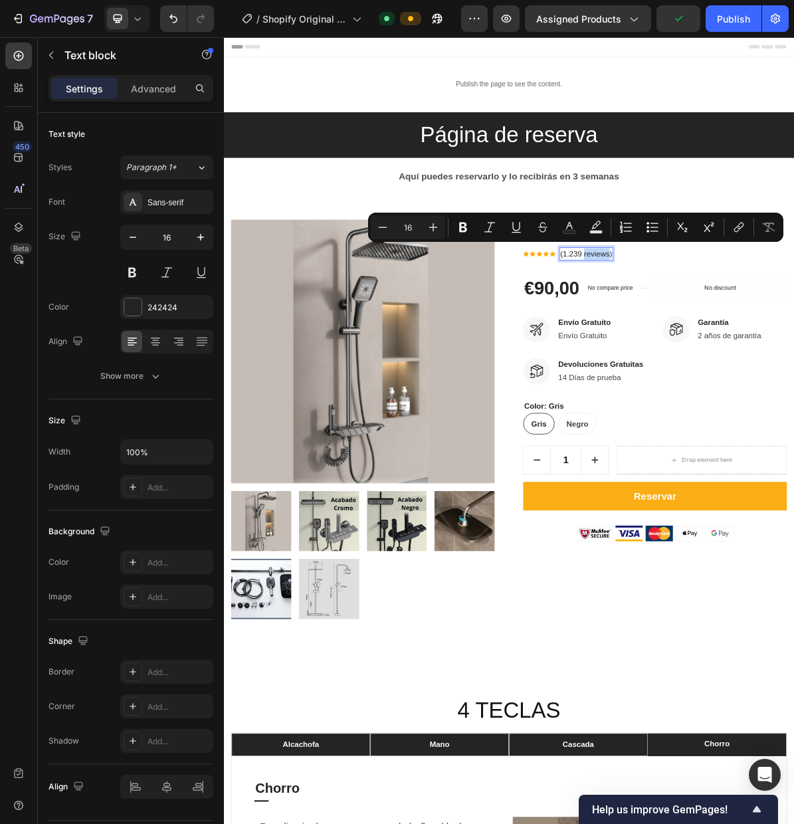
drag, startPoint x: 728, startPoint y: 343, endPoint x: 762, endPoint y: 343, distance: 33.9
click at [762, 343] on p "(1.239 reviews)" at bounding box center [730, 340] width 72 height 16
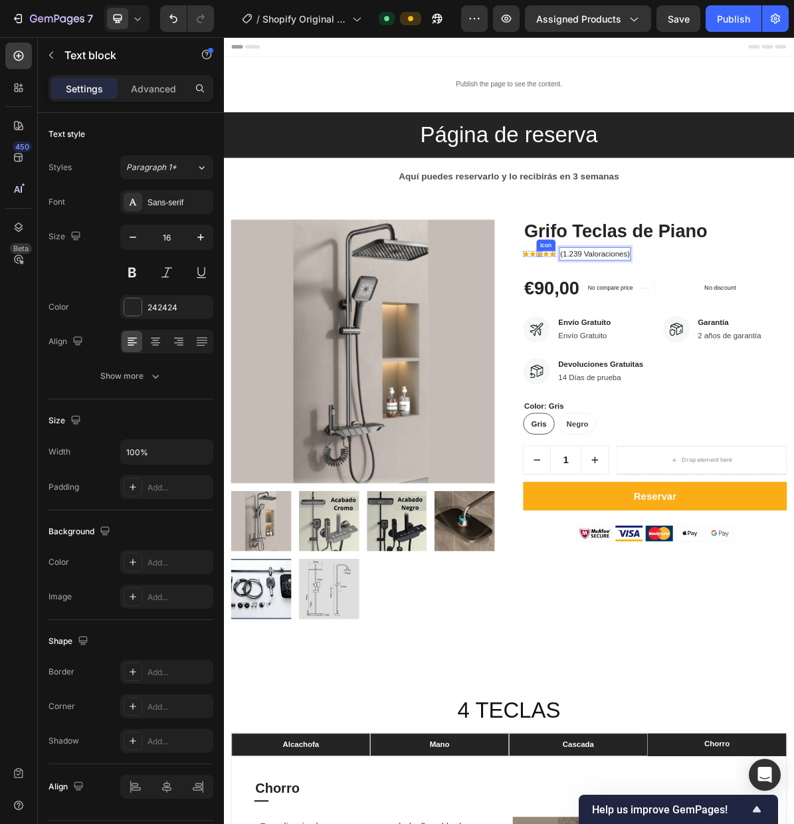
click at [664, 343] on icon at bounding box center [665, 340] width 8 height 8
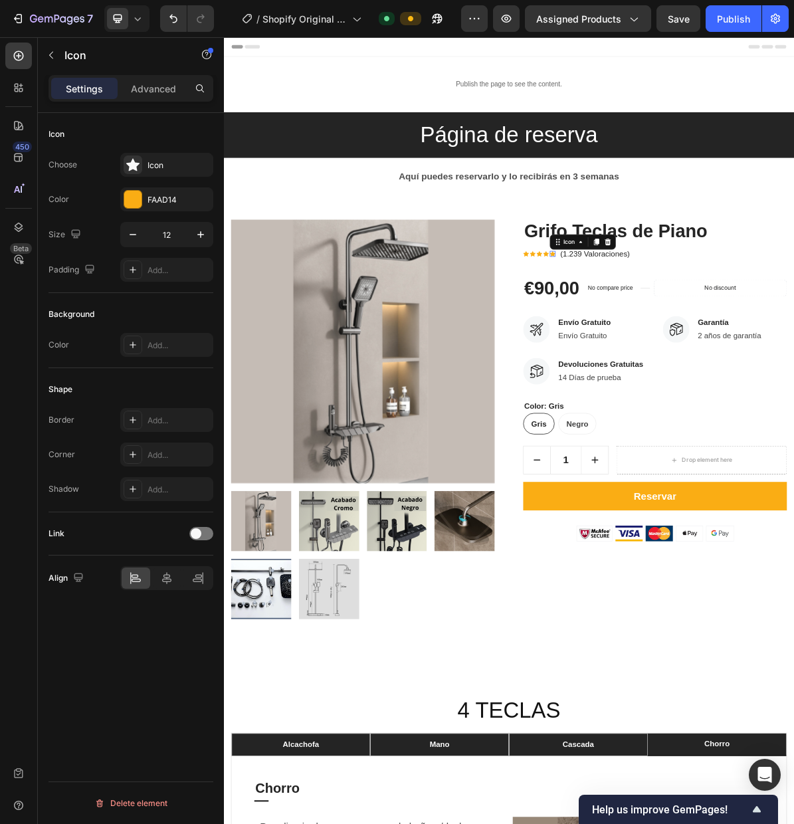
click at [683, 341] on div "Icon 0" at bounding box center [684, 340] width 8 height 8
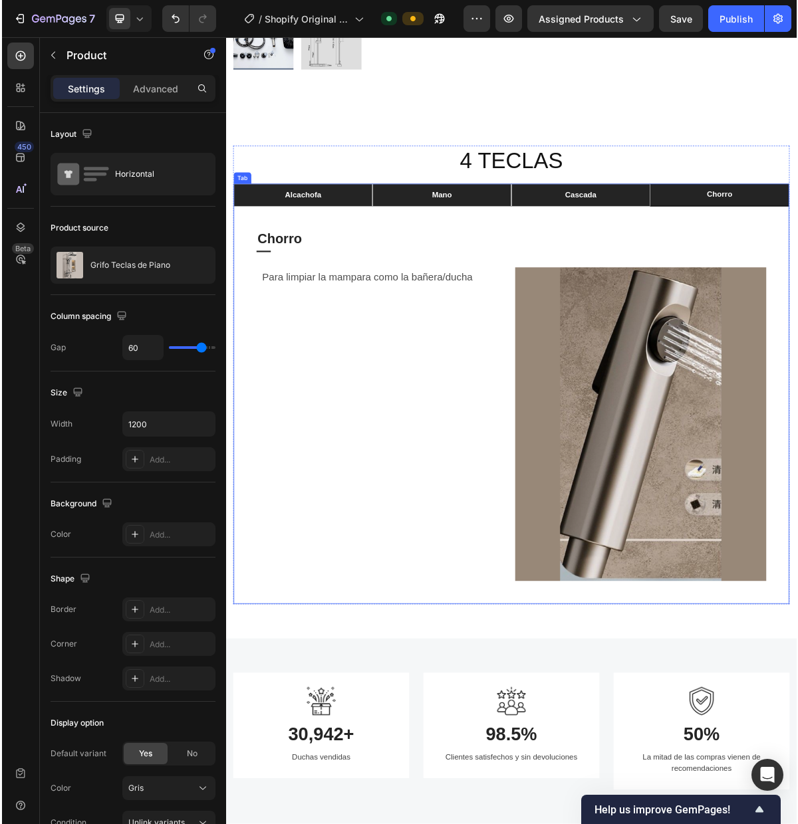
scroll to position [776, 0]
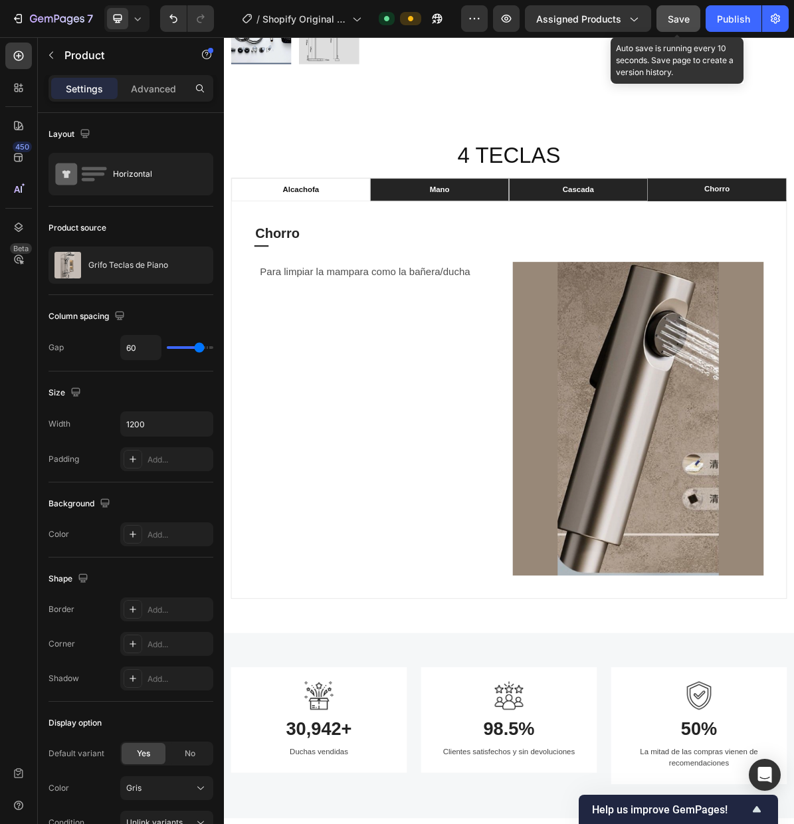
drag, startPoint x: 681, startPoint y: 24, endPoint x: 661, endPoint y: 23, distance: 20.0
click at [681, 24] on span "Save" at bounding box center [679, 18] width 22 height 11
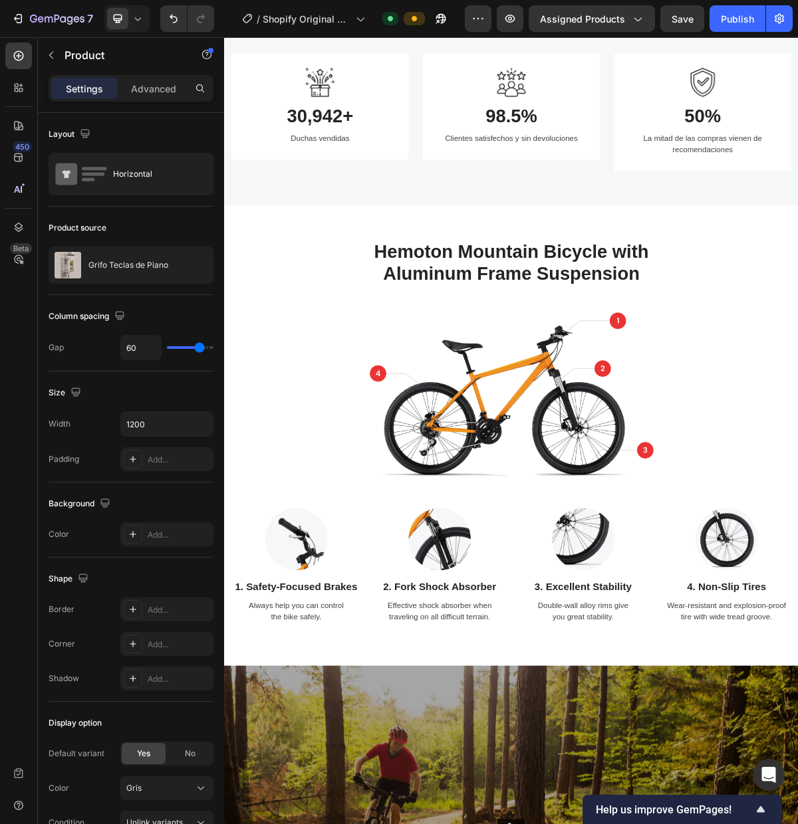
scroll to position [1635, 0]
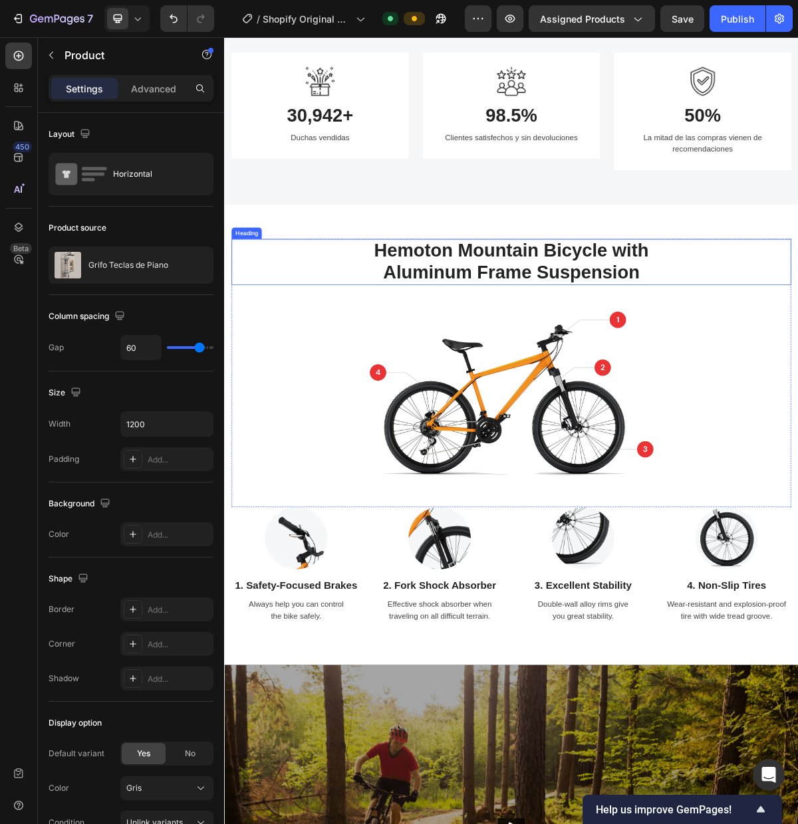
click at [535, 373] on p "Hemoton Mountain Bicycle with Aluminum Frame Suspension" at bounding box center [622, 349] width 775 height 60
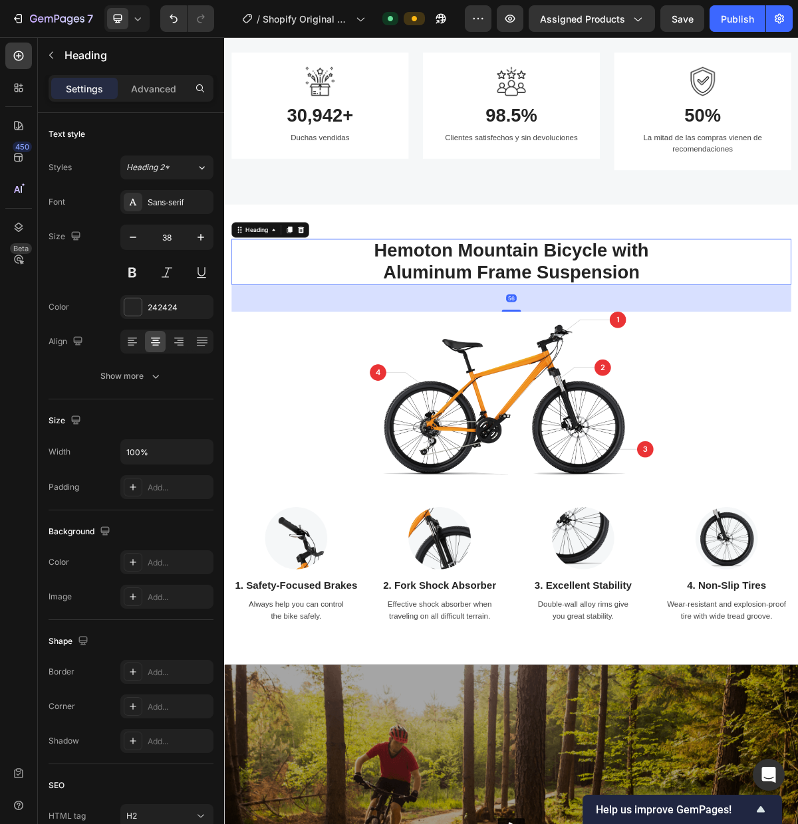
click at [452, 333] on p "Hemoton Mountain Bicycle with Aluminum Frame Suspension" at bounding box center [622, 349] width 775 height 60
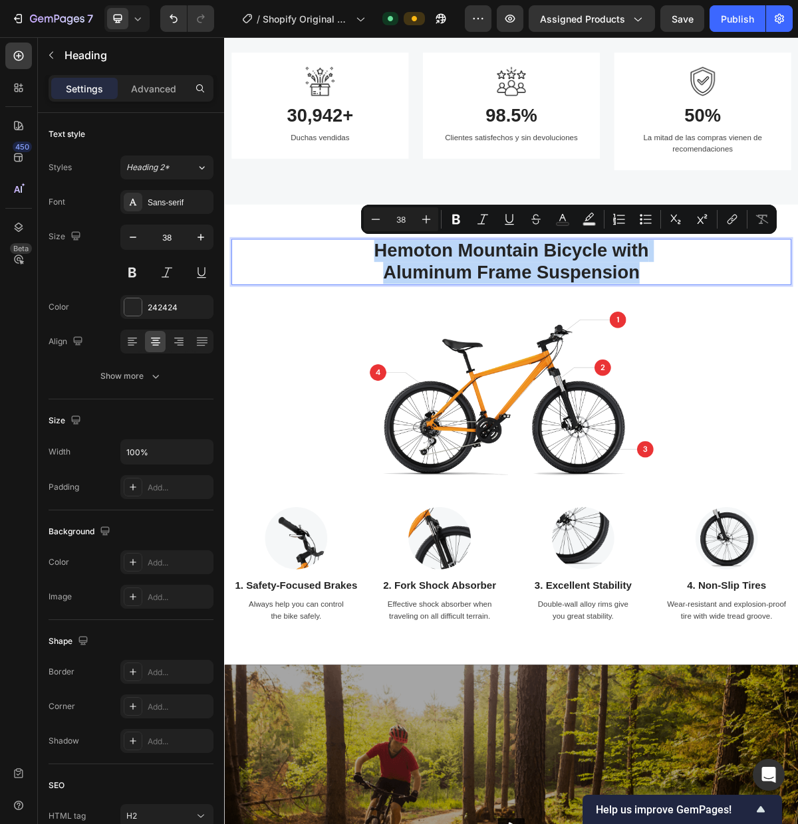
drag, startPoint x: 437, startPoint y: 335, endPoint x: 800, endPoint y: 364, distance: 363.4
click at [794, 364] on p "Hemoton Mountain Bicycle with Aluminum Frame Suspension" at bounding box center [622, 349] width 775 height 60
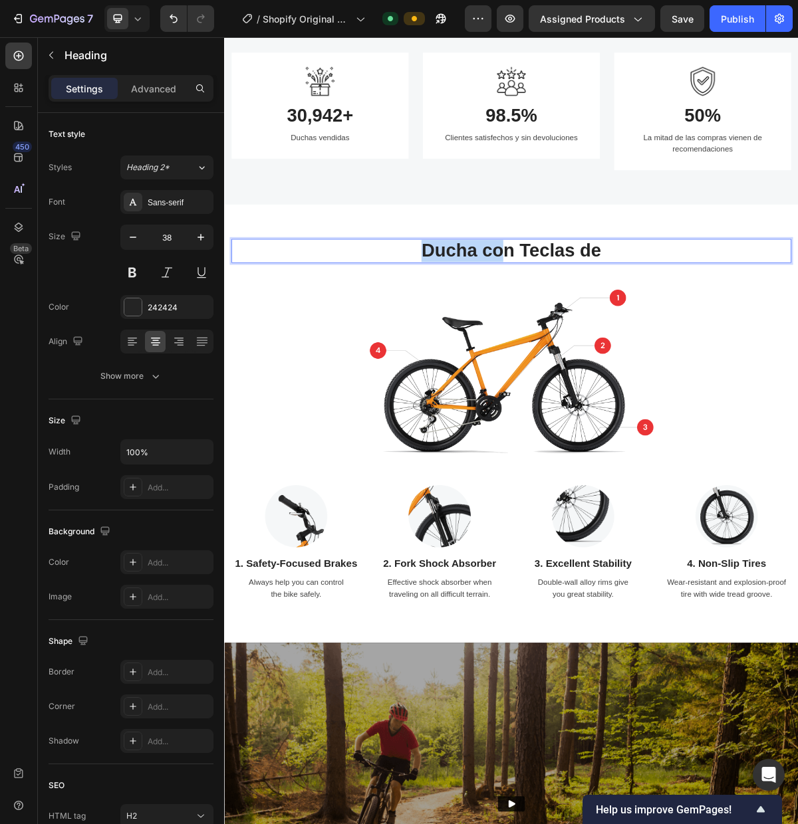
drag, startPoint x: 615, startPoint y: 338, endPoint x: 502, endPoint y: 340, distance: 113.7
click at [502, 340] on p "Ducha con Teclas de" at bounding box center [622, 334] width 775 height 31
click at [752, 336] on p "Grifo Teclas de" at bounding box center [622, 334] width 775 height 31
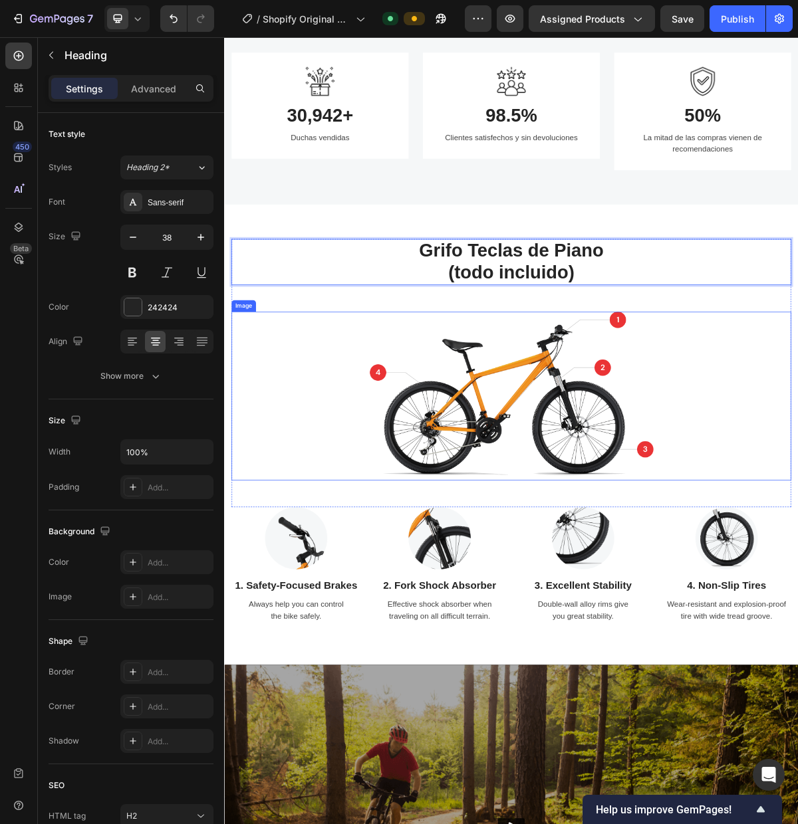
click at [629, 538] on img at bounding box center [623, 536] width 394 height 235
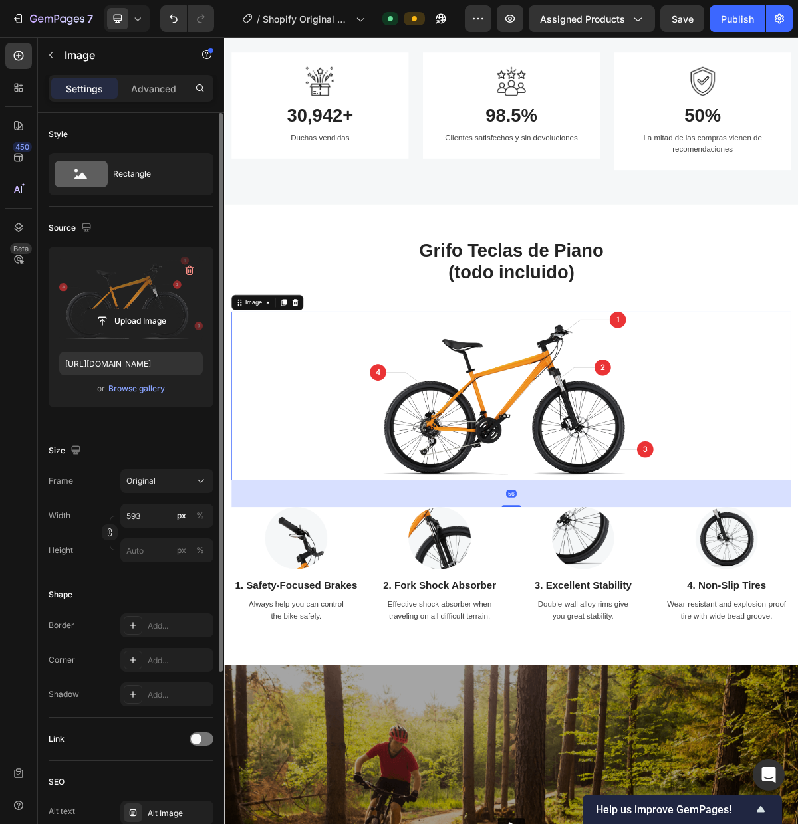
click at [118, 296] on label at bounding box center [131, 299] width 144 height 84
click at [118, 310] on input "file" at bounding box center [131, 321] width 92 height 23
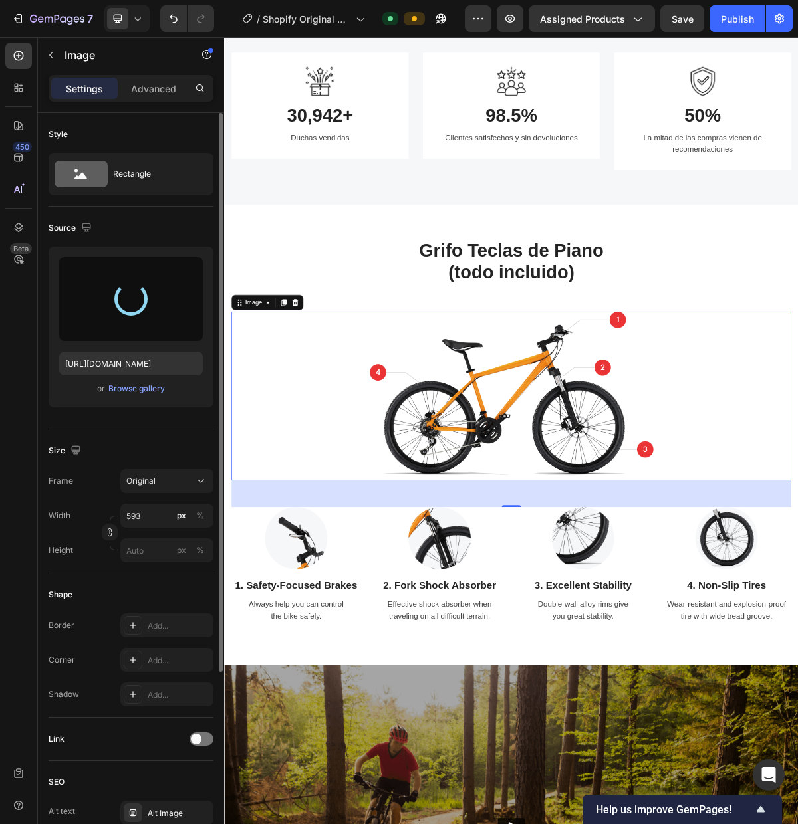
type input "[URL][DOMAIN_NAME]"
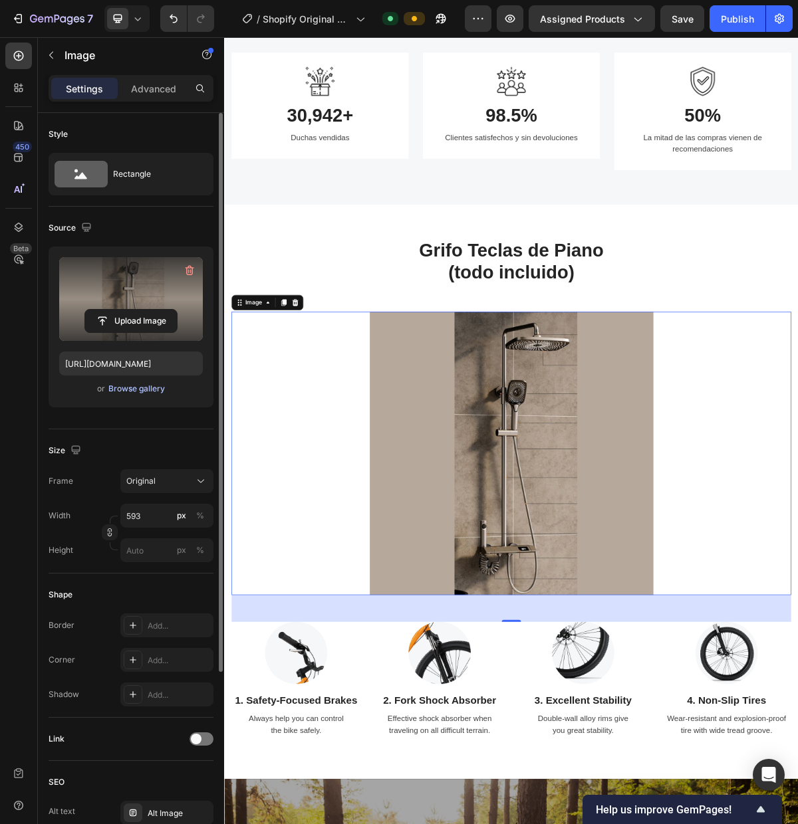
click at [136, 392] on div "Browse gallery" at bounding box center [136, 389] width 56 height 12
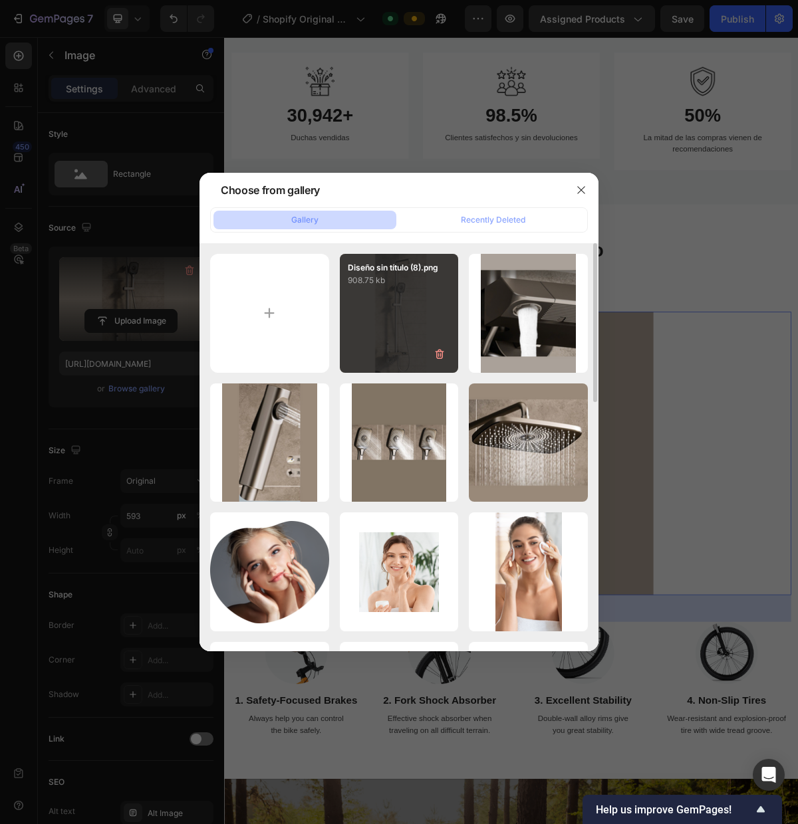
type input "C:\fakepath\Diseño sin título (8).png"
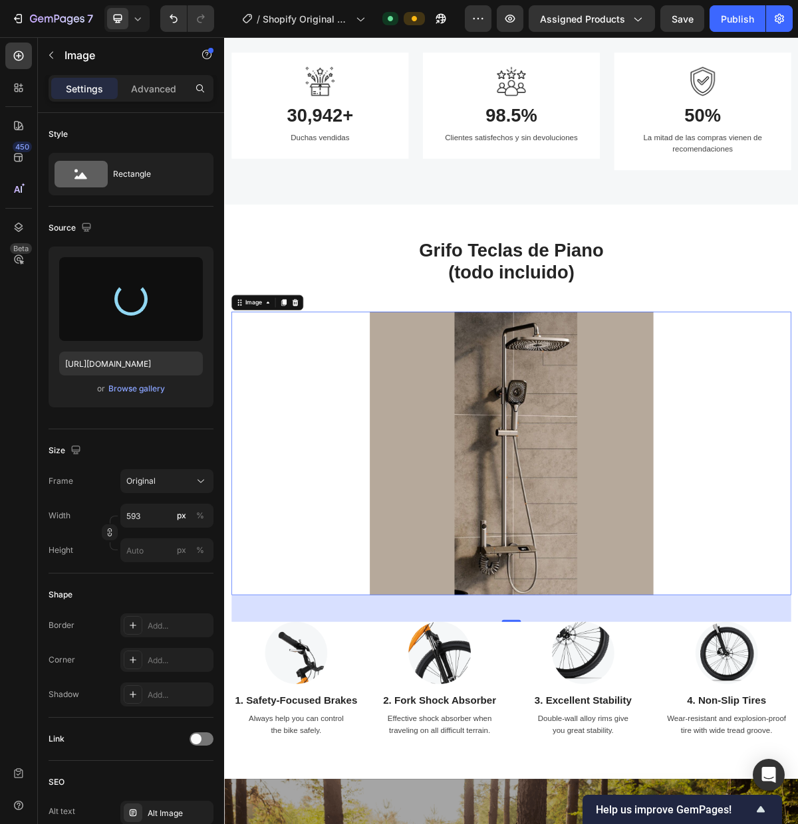
type input "[URL][DOMAIN_NAME]"
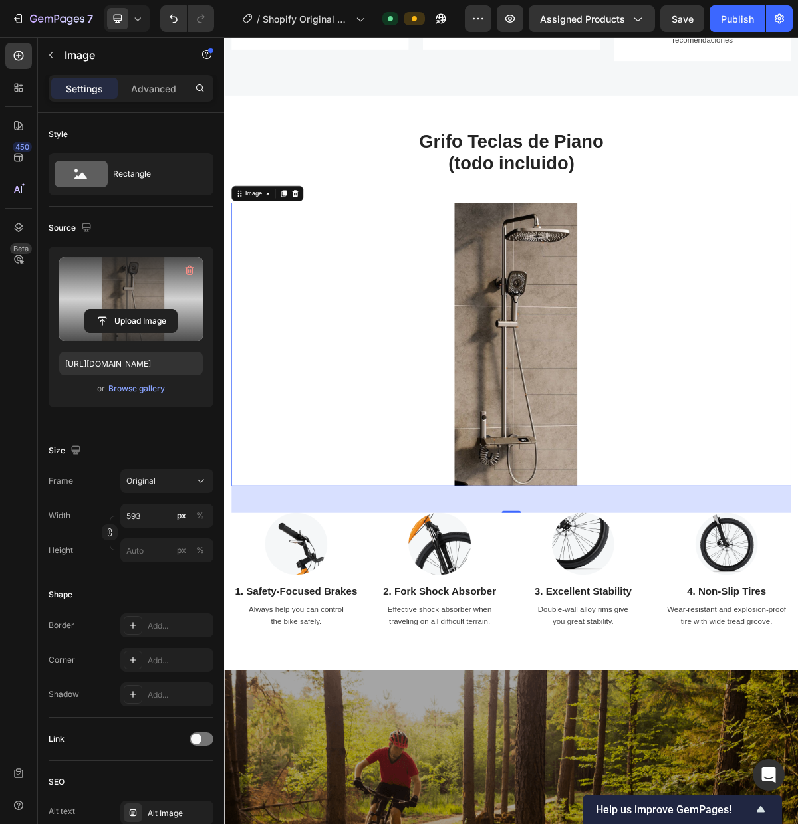
scroll to position [1866, 0]
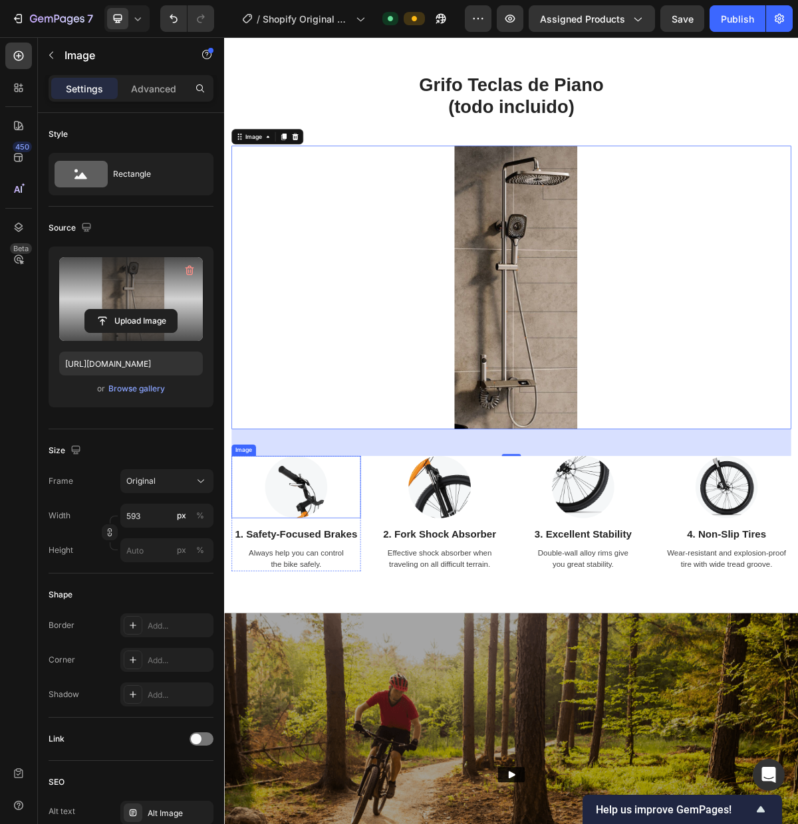
click at [322, 667] on img at bounding box center [323, 662] width 86 height 86
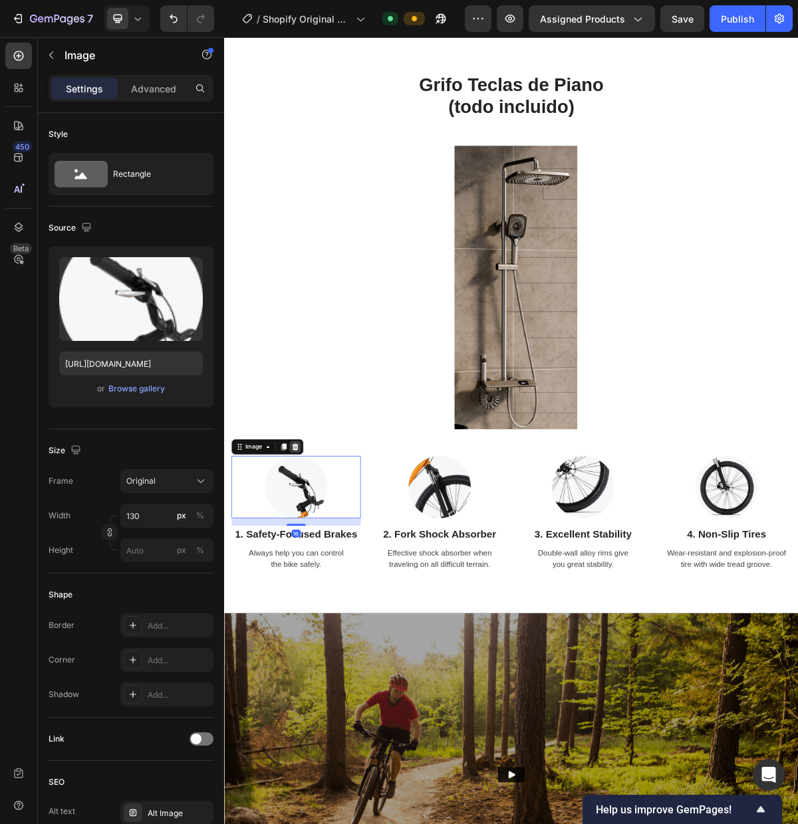
click at [322, 608] on icon at bounding box center [322, 606] width 11 height 11
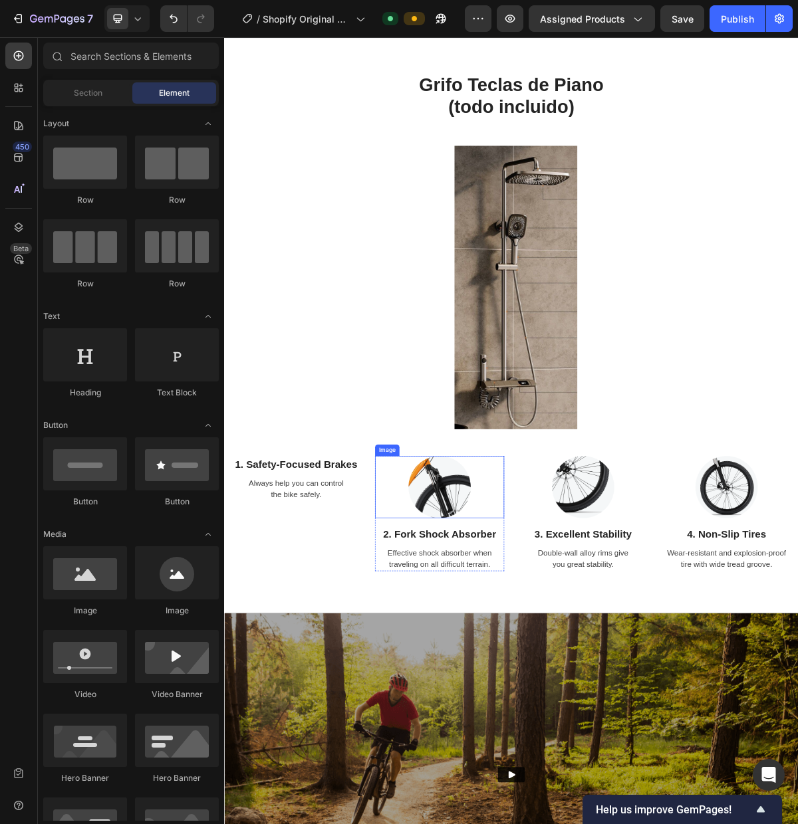
click at [508, 642] on img at bounding box center [523, 662] width 86 height 86
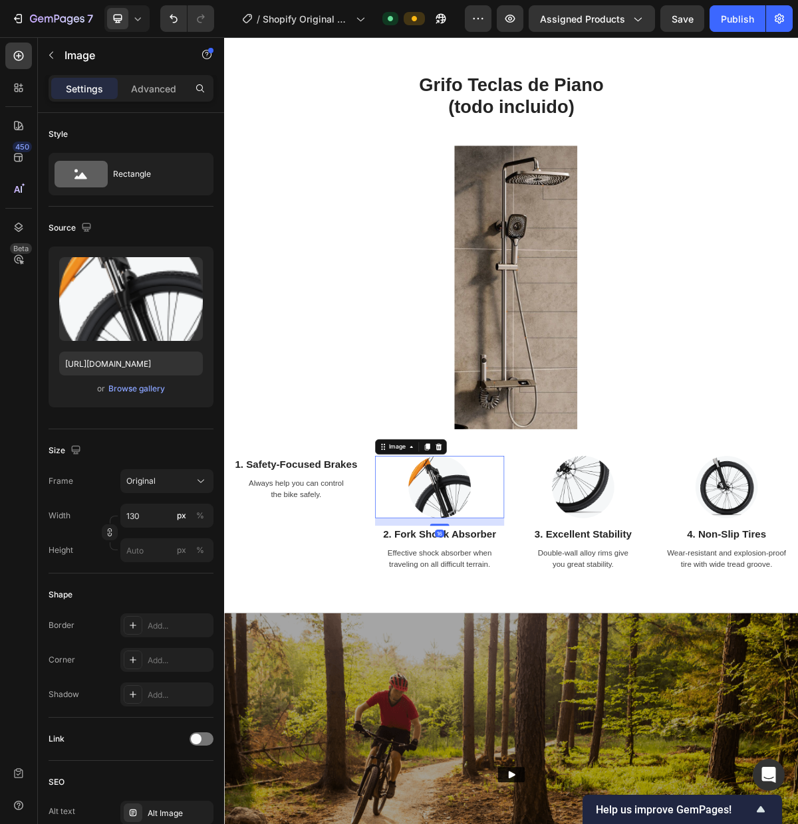
click at [524, 609] on icon at bounding box center [522, 606] width 9 height 9
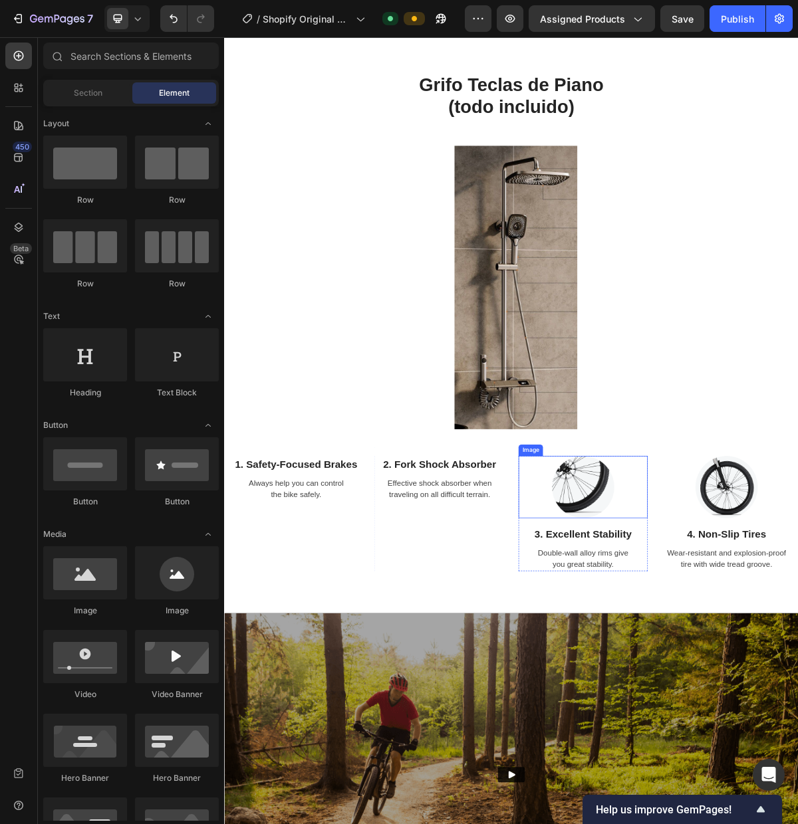
click at [716, 645] on img at bounding box center [722, 662] width 86 height 86
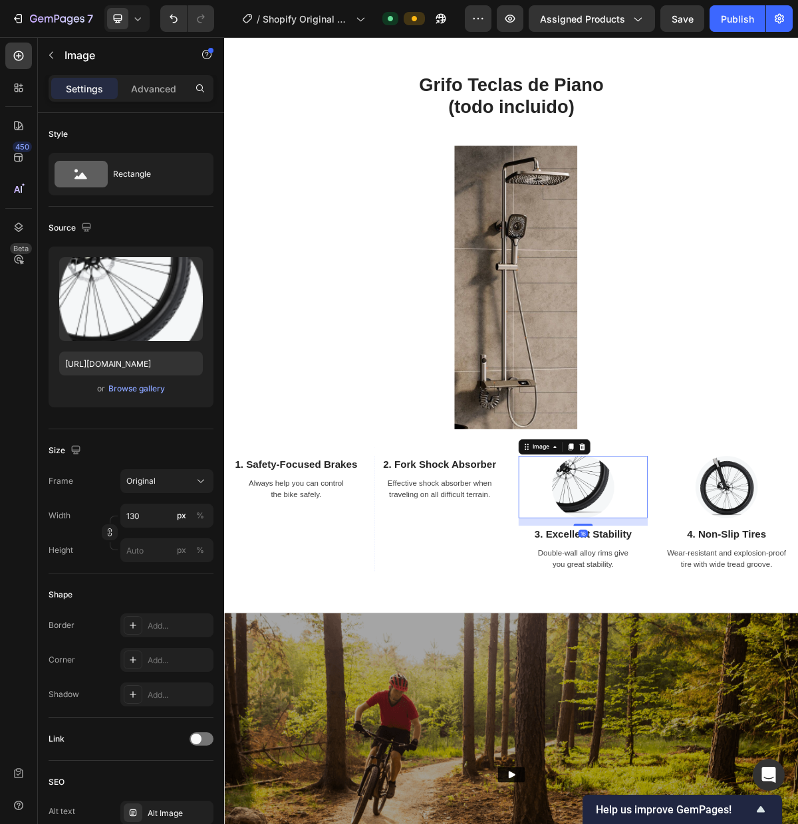
drag, startPoint x: 723, startPoint y: 607, endPoint x: 723, endPoint y: 619, distance: 12.6
click at [723, 607] on icon at bounding box center [721, 606] width 9 height 9
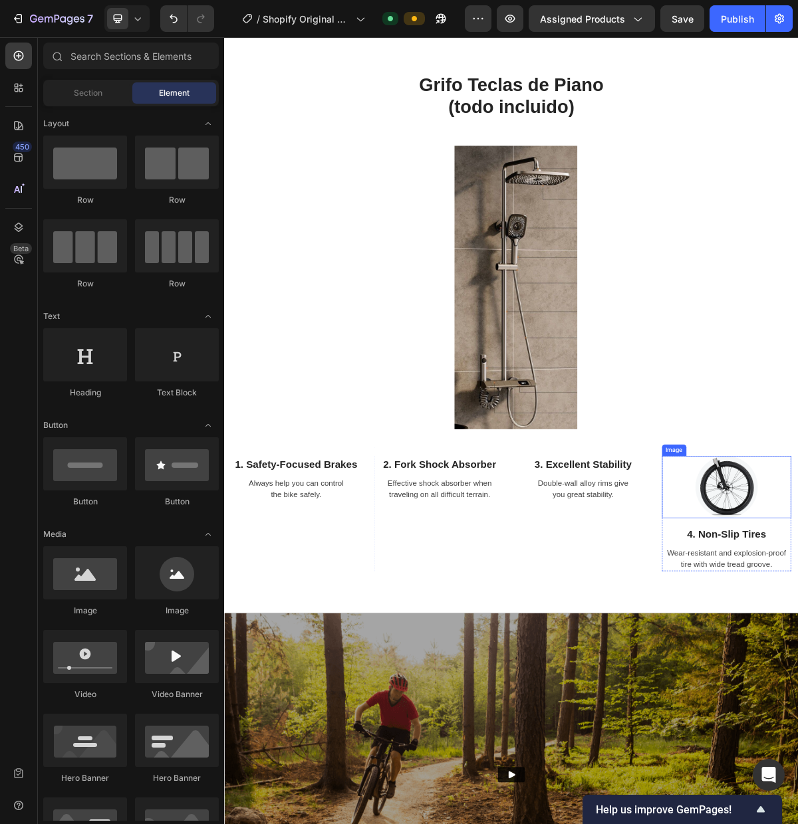
drag, startPoint x: 889, startPoint y: 655, endPoint x: 886, endPoint y: 648, distance: 7.8
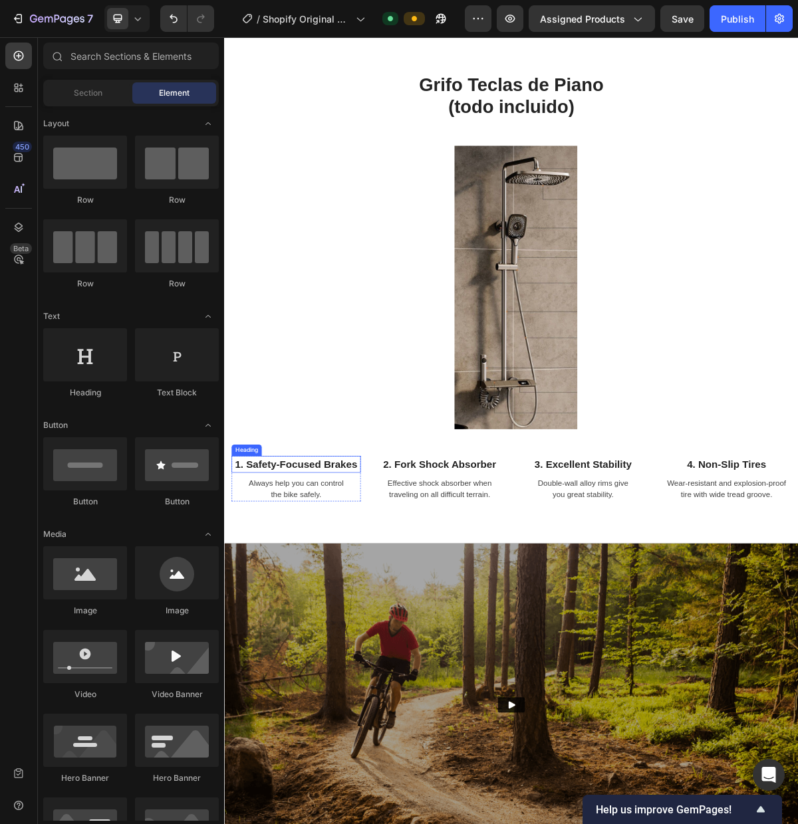
click at [320, 636] on p "1. Safety-Focused Brakes" at bounding box center [323, 631] width 177 height 21
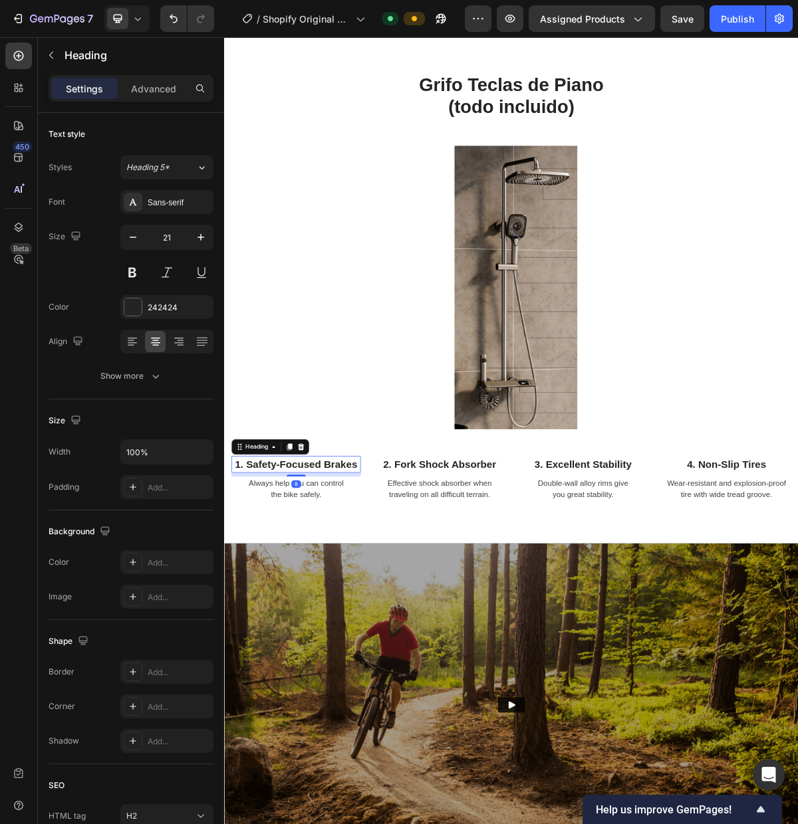
click at [260, 631] on p "1. Safety-Focused Brakes" at bounding box center [323, 631] width 177 height 21
drag, startPoint x: 255, startPoint y: 633, endPoint x: 406, endPoint y: 636, distance: 150.9
click at [406, 636] on p "1. Safety-Focused Brakes" at bounding box center [323, 631] width 177 height 21
click at [496, 631] on p "2. Fork Shock Absorber" at bounding box center [523, 631] width 177 height 21
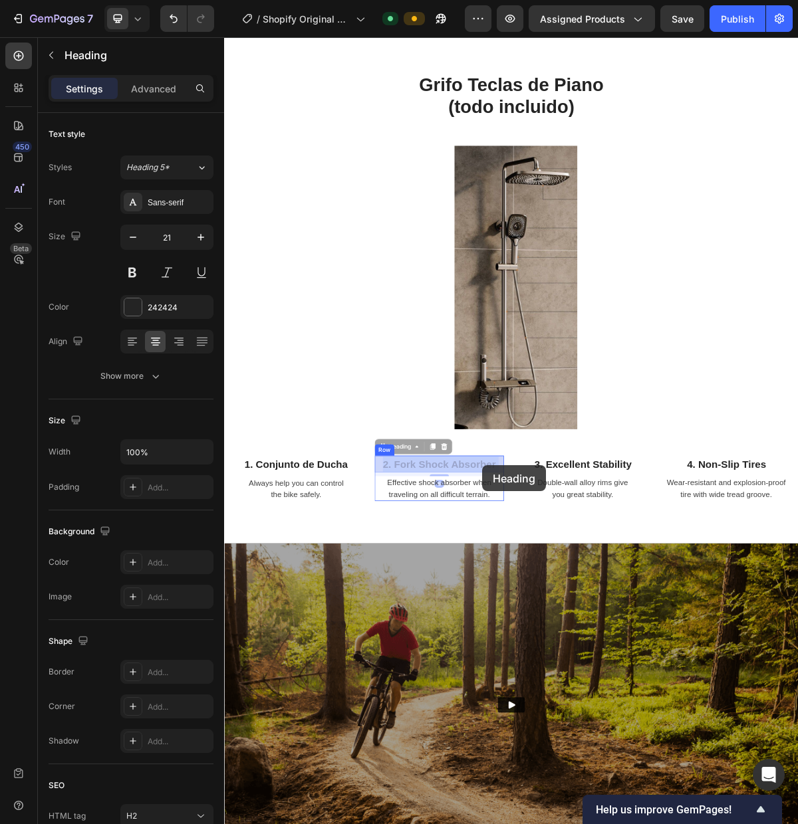
drag, startPoint x: 461, startPoint y: 632, endPoint x: 582, endPoint y: 633, distance: 121.0
drag, startPoint x: 600, startPoint y: 633, endPoint x: 462, endPoint y: 635, distance: 138.2
click at [462, 635] on p "2. Fork Shock Absorber" at bounding box center [523, 631] width 177 height 21
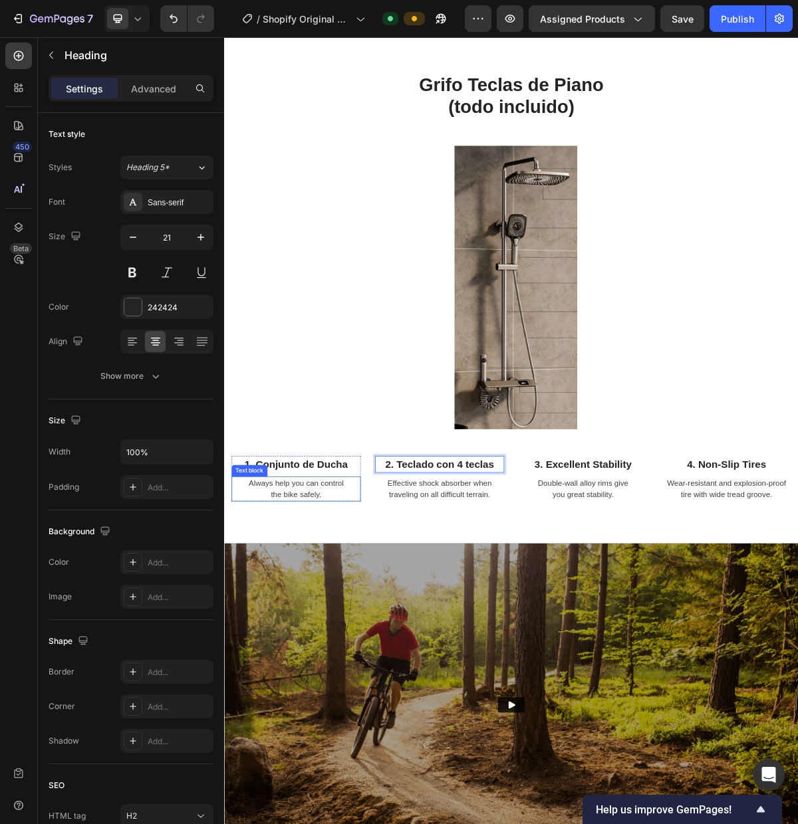
click at [336, 659] on p "Always help you can control the bike safely." at bounding box center [323, 665] width 177 height 32
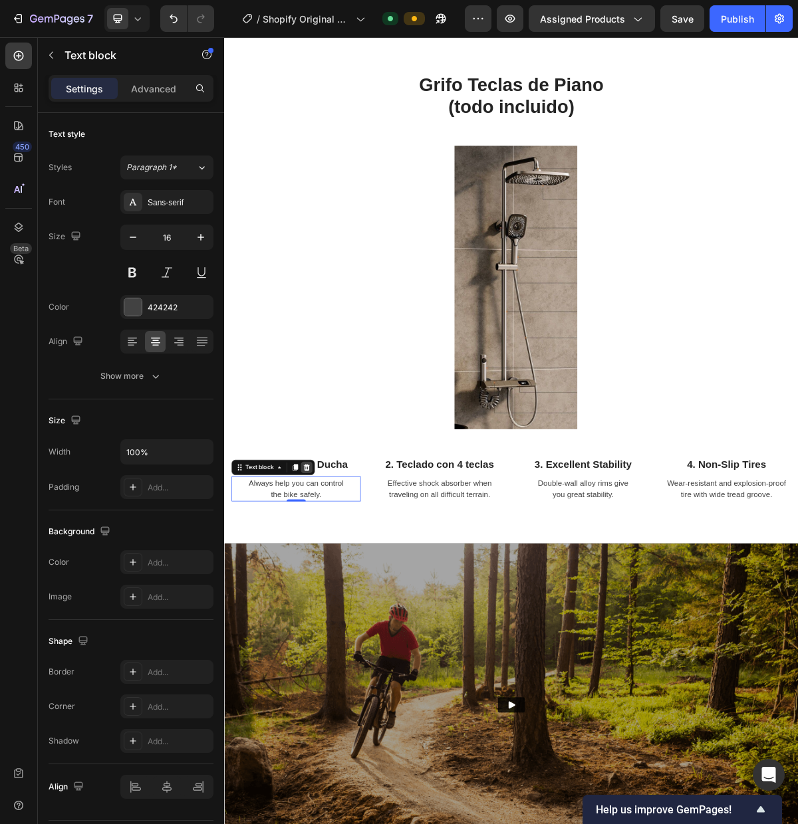
drag, startPoint x: 344, startPoint y: 638, endPoint x: 407, endPoint y: 643, distance: 63.3
click at [344, 638] on div at bounding box center [338, 635] width 16 height 16
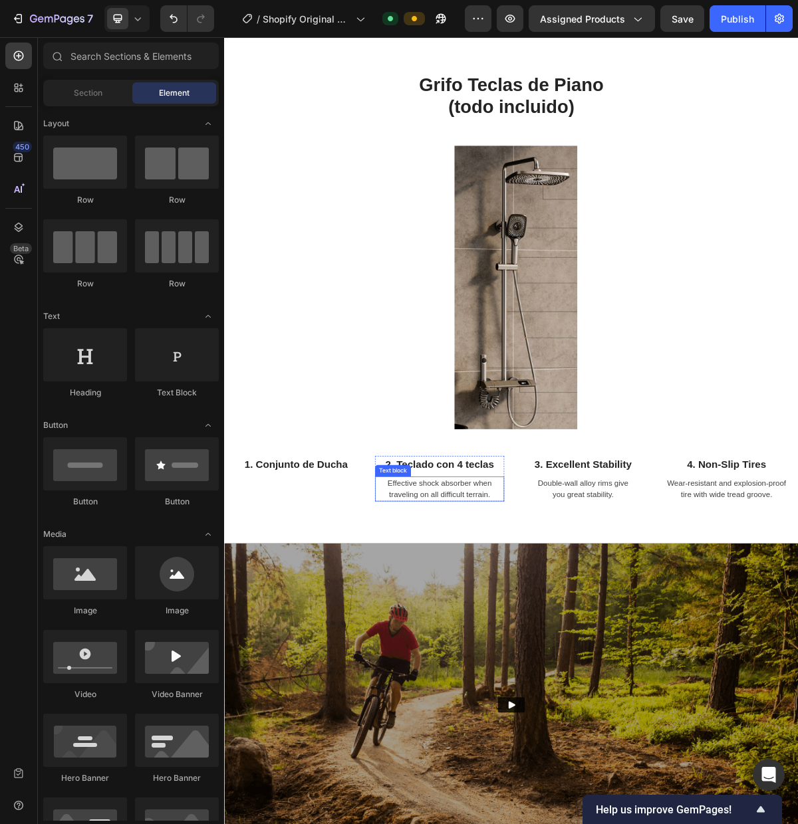
click at [500, 665] on p "Effective shock absorber when traveling on all difficult terrain." at bounding box center [523, 665] width 177 height 32
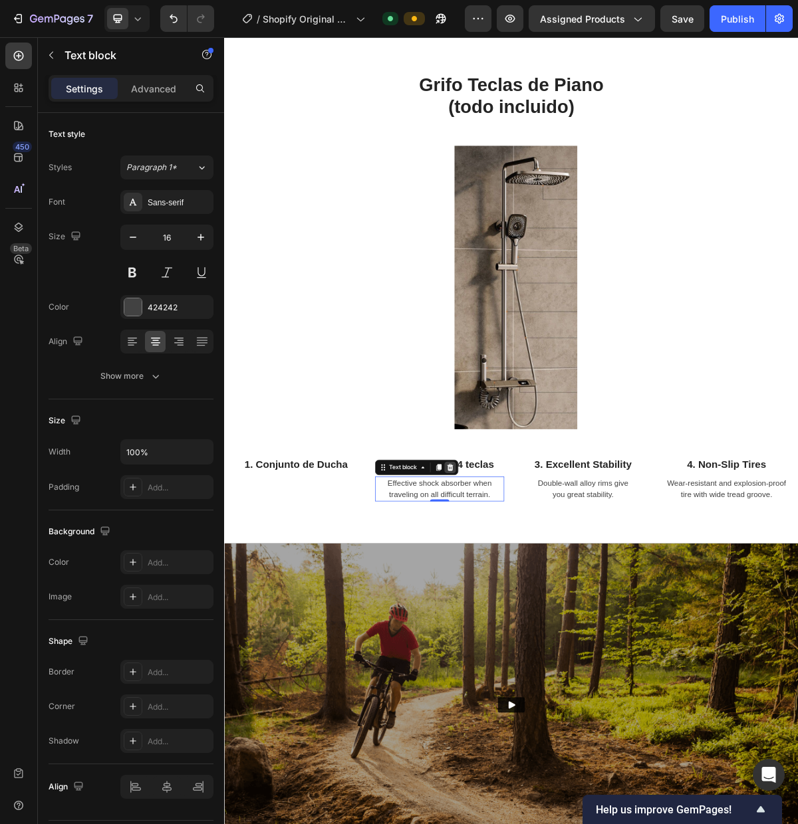
click at [537, 636] on icon at bounding box center [538, 635] width 9 height 9
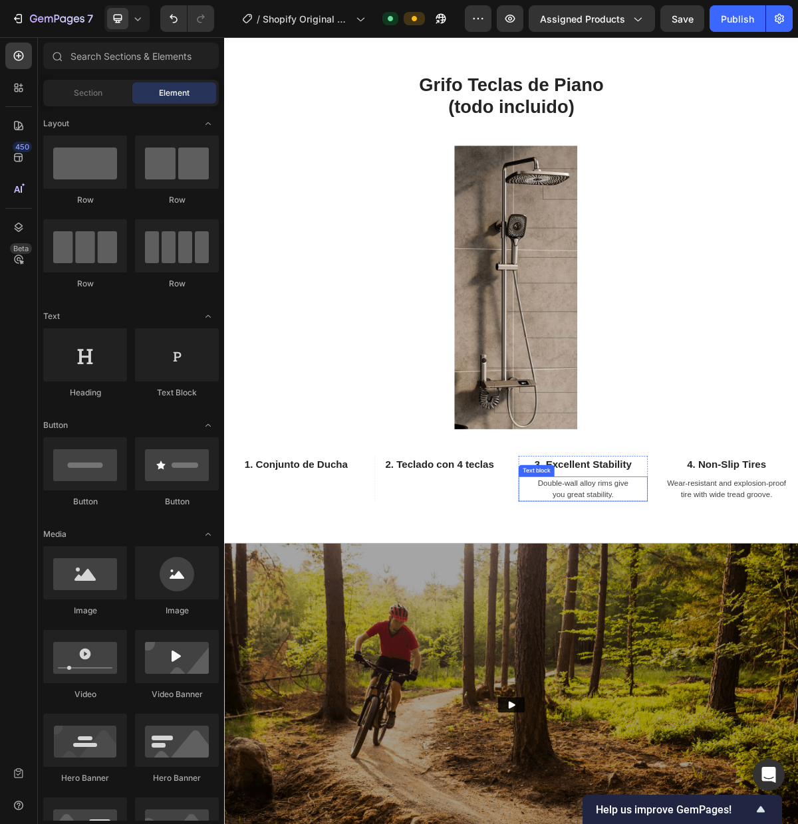
click at [726, 655] on p "Double-wall alloy rims give you great stability." at bounding box center [722, 665] width 177 height 32
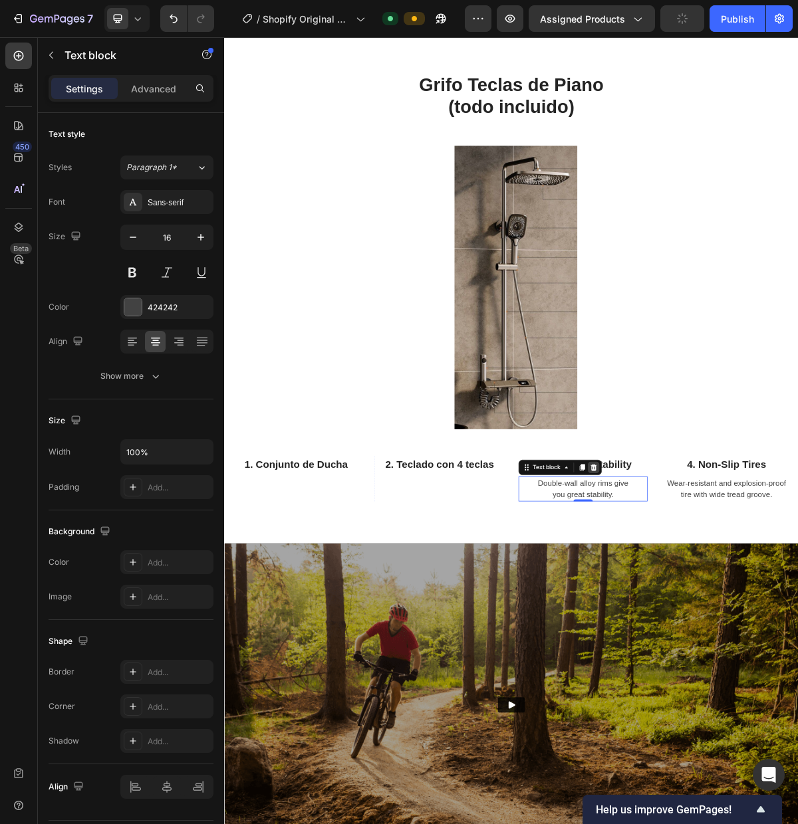
click at [741, 640] on icon at bounding box center [737, 635] width 11 height 11
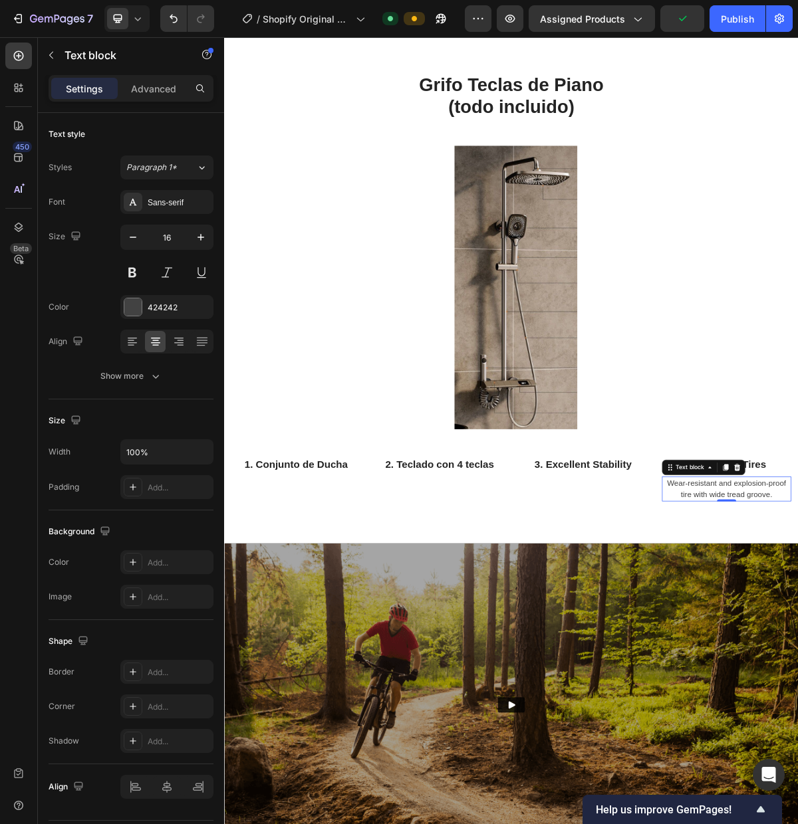
drag, startPoint x: 938, startPoint y: 639, endPoint x: 843, endPoint y: 661, distance: 97.5
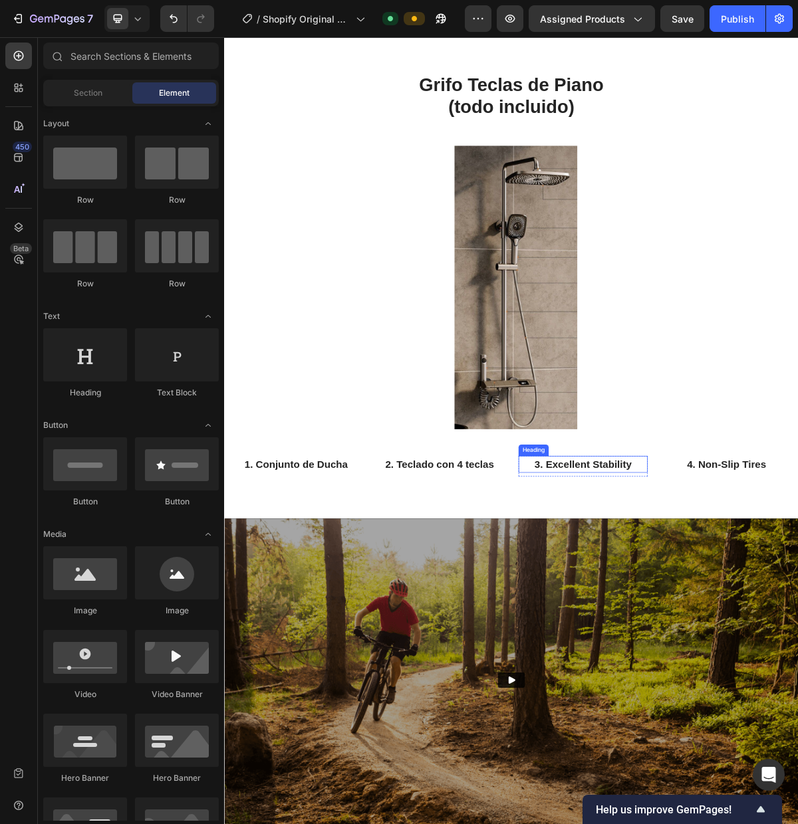
click at [720, 637] on p "3. Excellent Stability" at bounding box center [722, 631] width 177 height 21
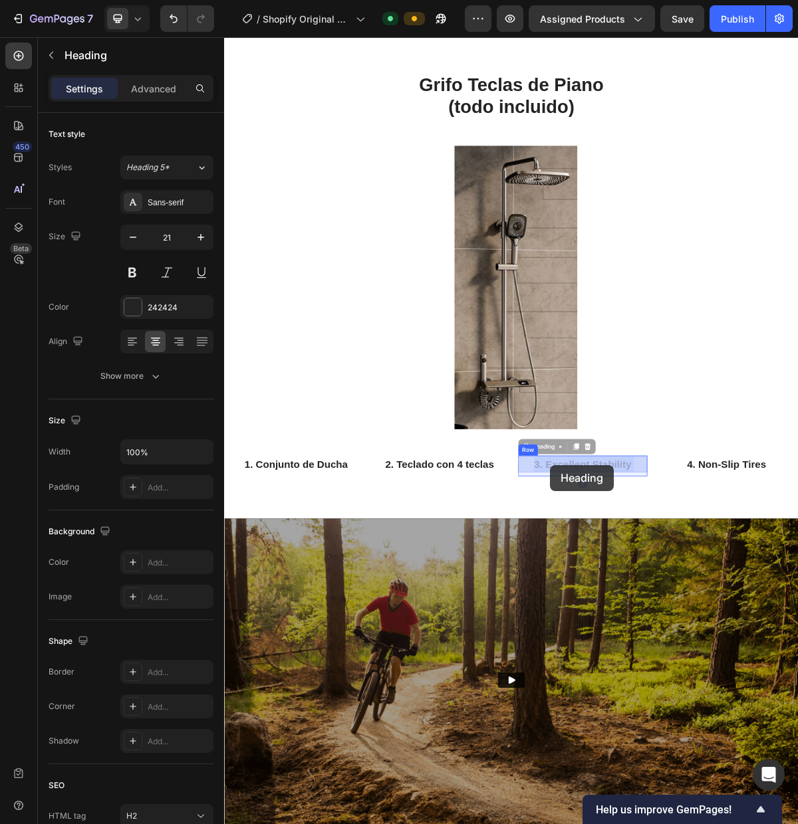
drag, startPoint x: 787, startPoint y: 631, endPoint x: 677, endPoint y: 632, distance: 110.3
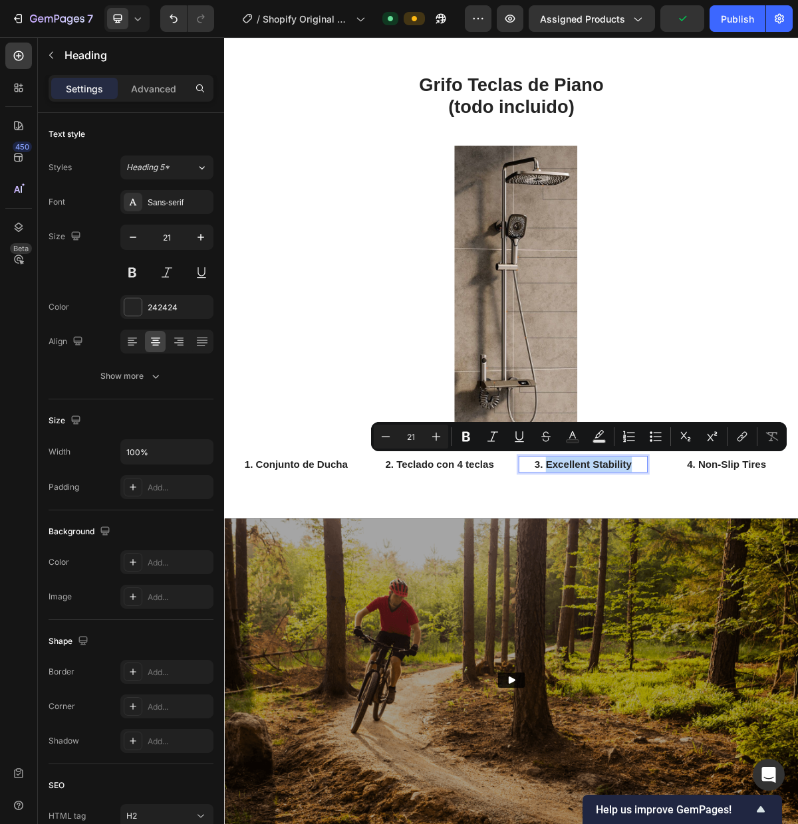
drag, startPoint x: 793, startPoint y: 629, endPoint x: 673, endPoint y: 632, distance: 119.7
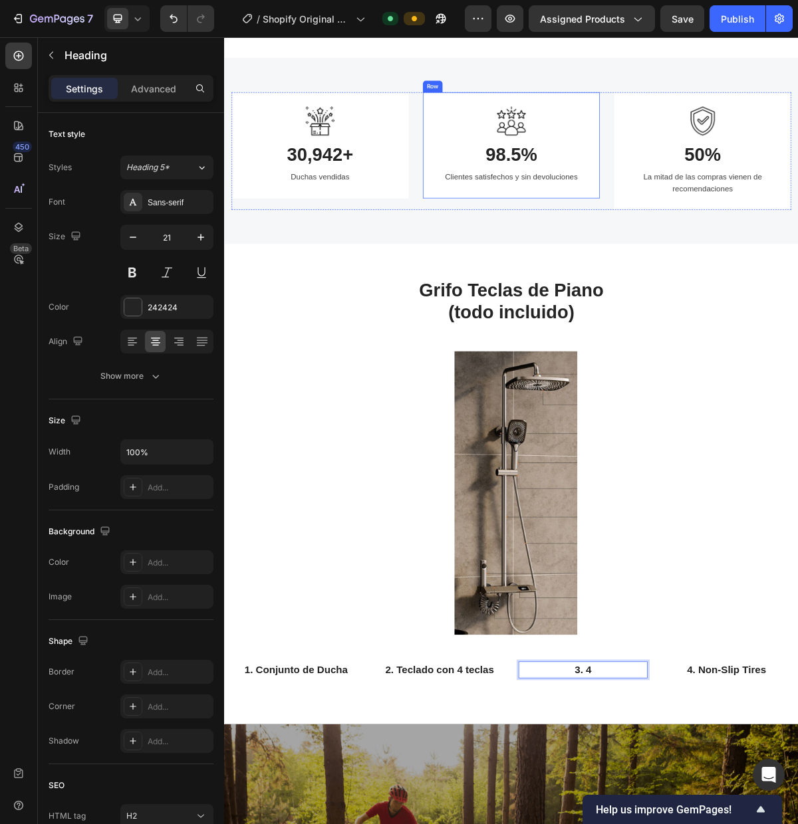
scroll to position [1492, 0]
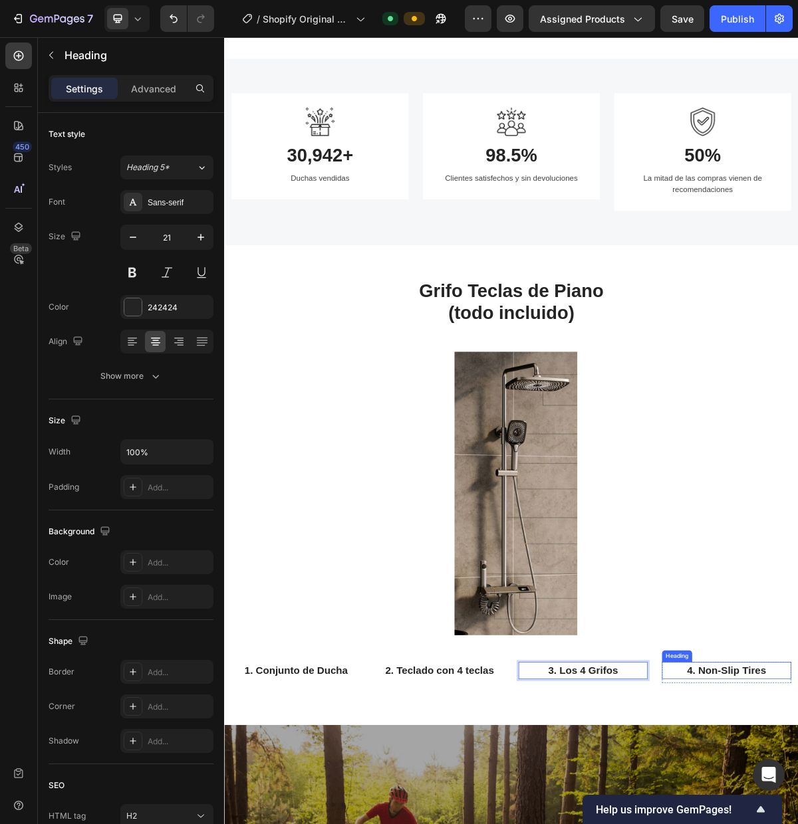
drag, startPoint x: 975, startPoint y: 917, endPoint x: 944, endPoint y: 723, distance: 196.6
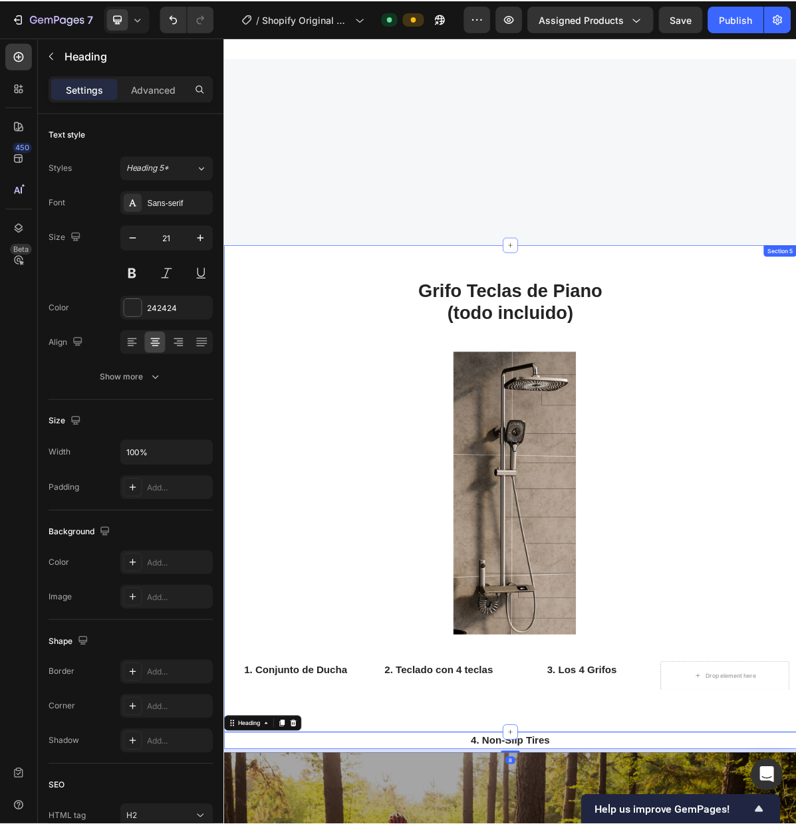
scroll to position [1803, 0]
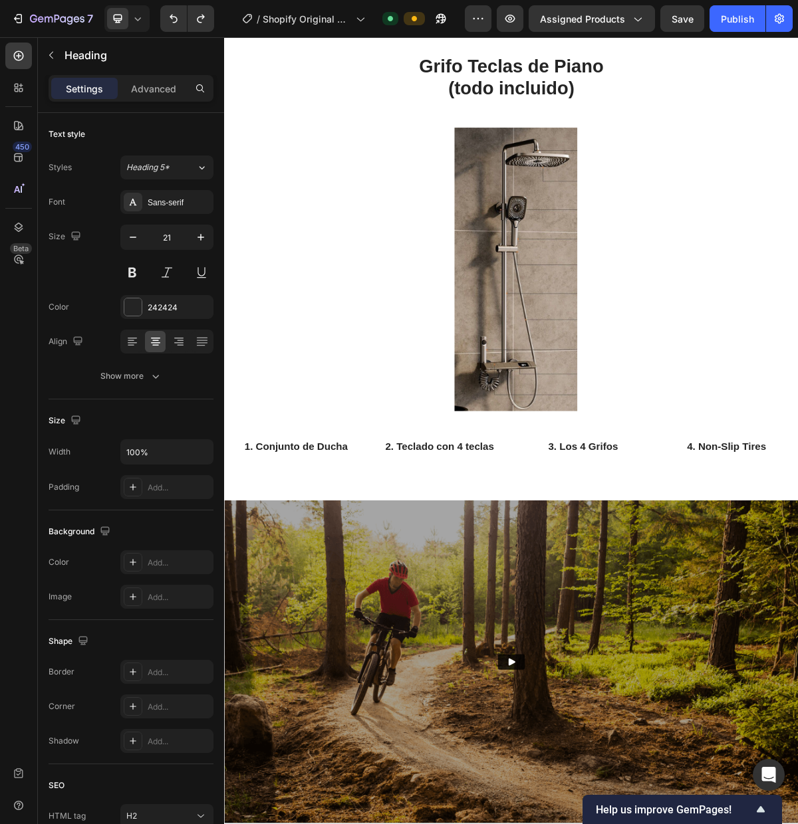
drag, startPoint x: 976, startPoint y: 607, endPoint x: 887, endPoint y: 611, distance: 89.1
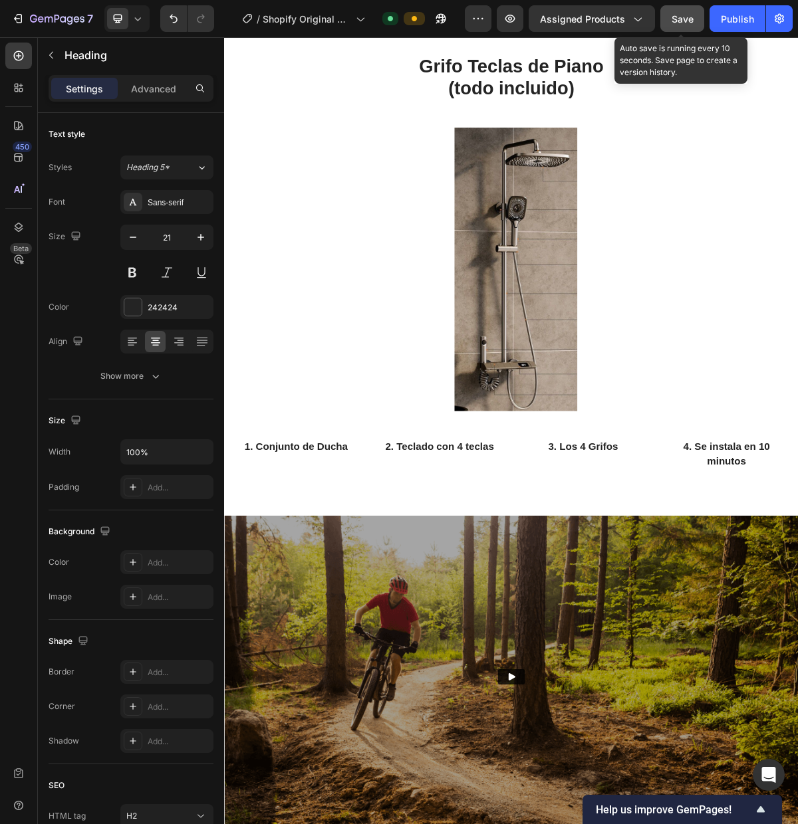
click at [680, 25] on div "Save" at bounding box center [682, 19] width 22 height 14
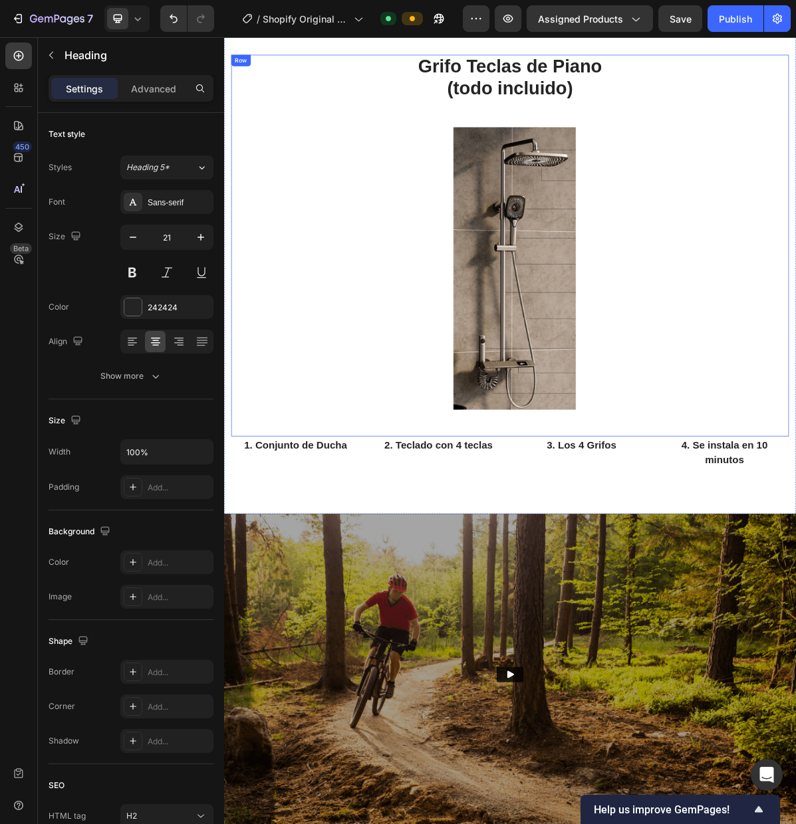
click at [794, 523] on div "Grifo Teclas de Piano (todo incluido) Heading Image Row 1. Conjunto de Ducha He…" at bounding box center [623, 358] width 798 height 4195
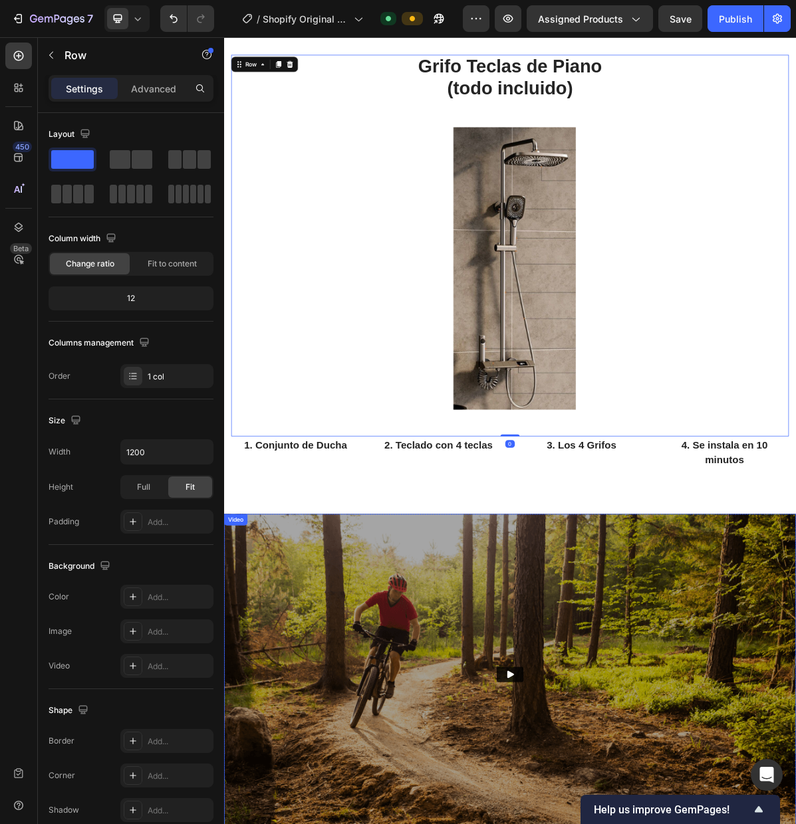
scroll to position [2024, 0]
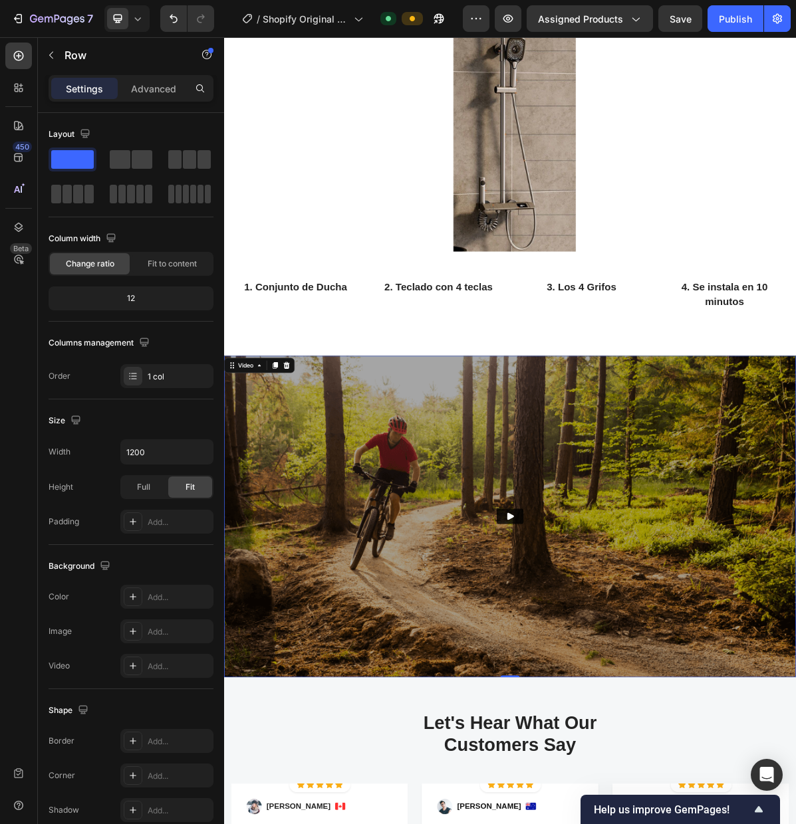
click at [794, 510] on img at bounding box center [623, 706] width 798 height 449
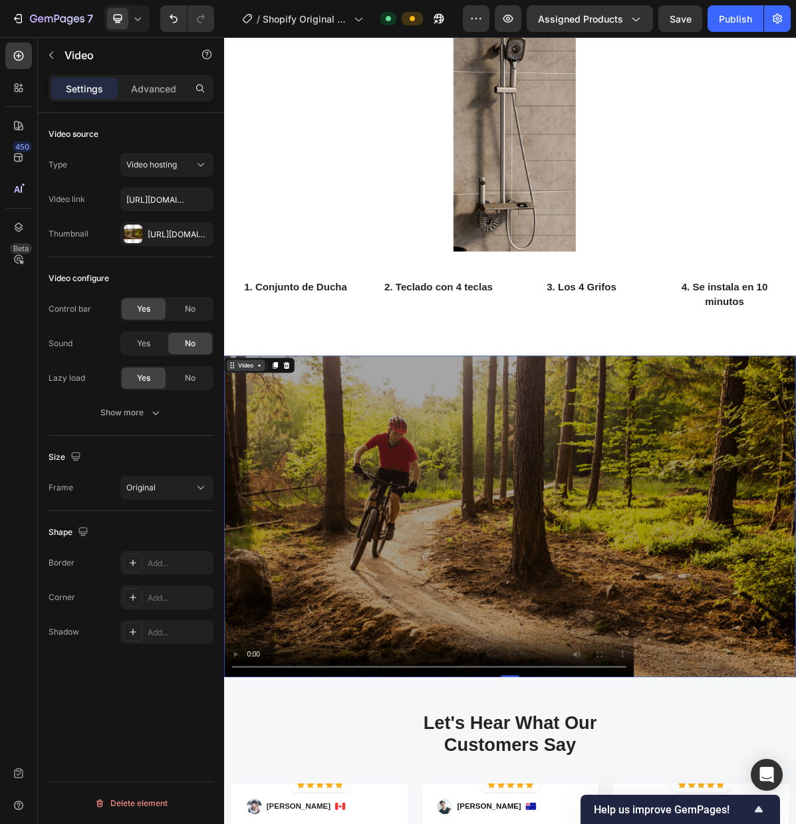
click at [262, 500] on div "Video" at bounding box center [254, 495] width 27 height 12
click at [314, 496] on icon at bounding box center [311, 494] width 9 height 9
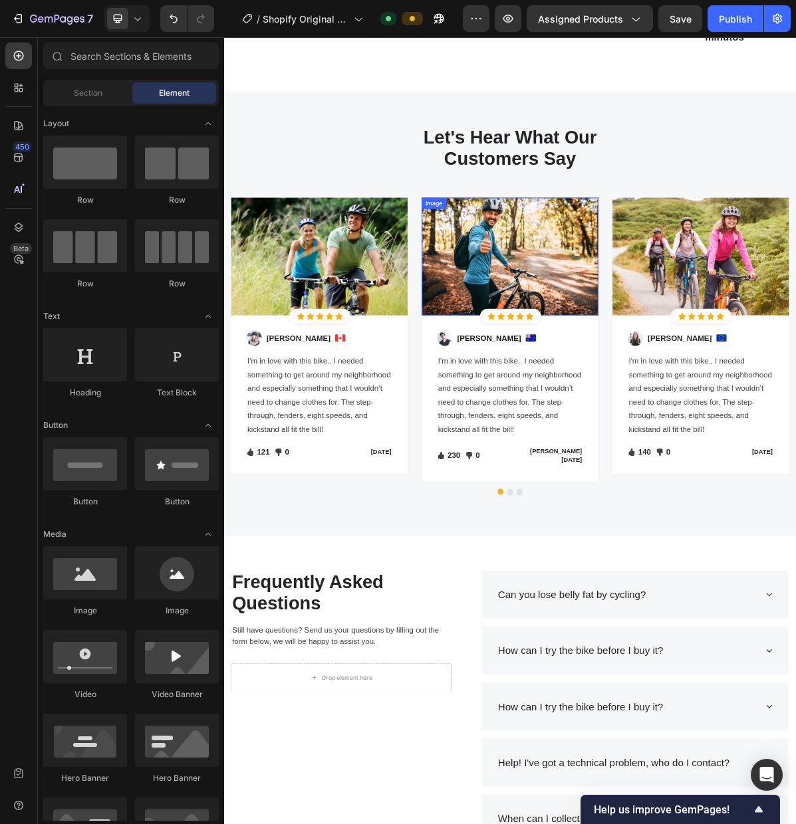
scroll to position [2402, 0]
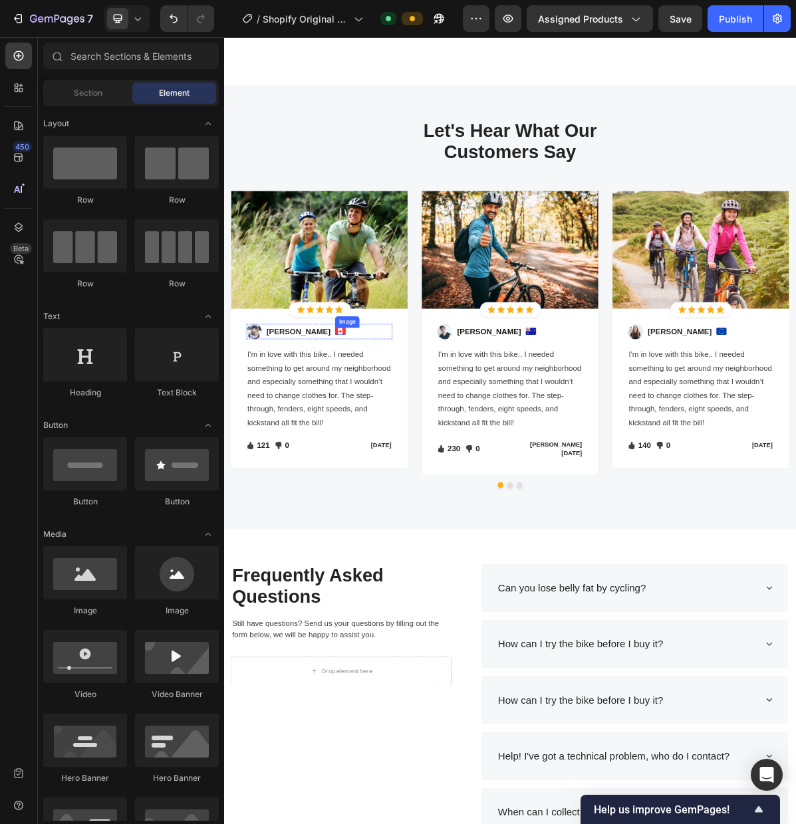
click at [379, 450] on img at bounding box center [386, 448] width 15 height 10
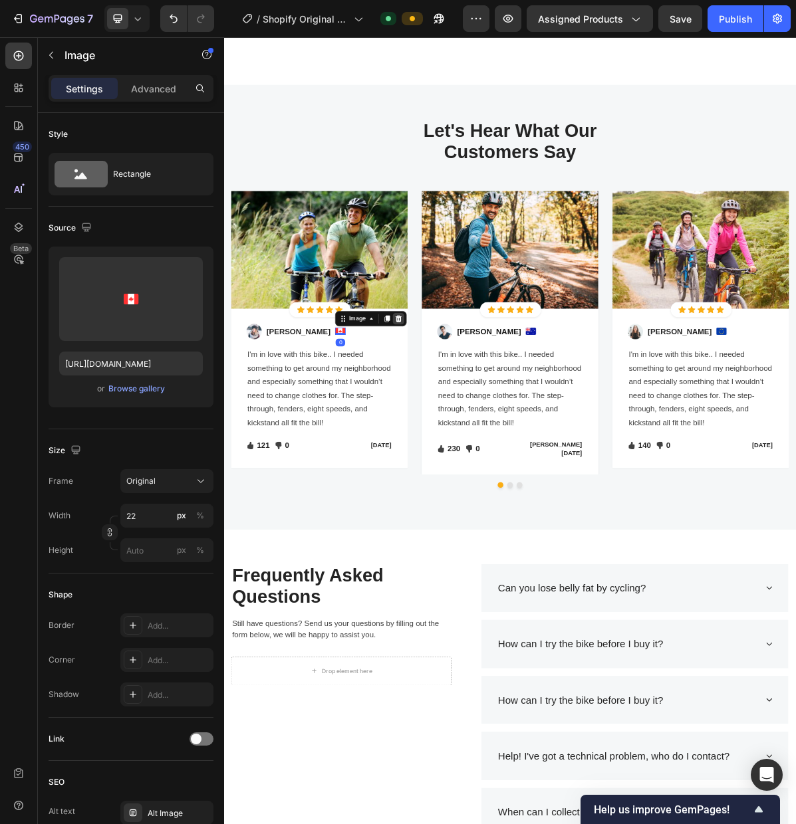
click at [463, 429] on icon at bounding box center [467, 429] width 9 height 9
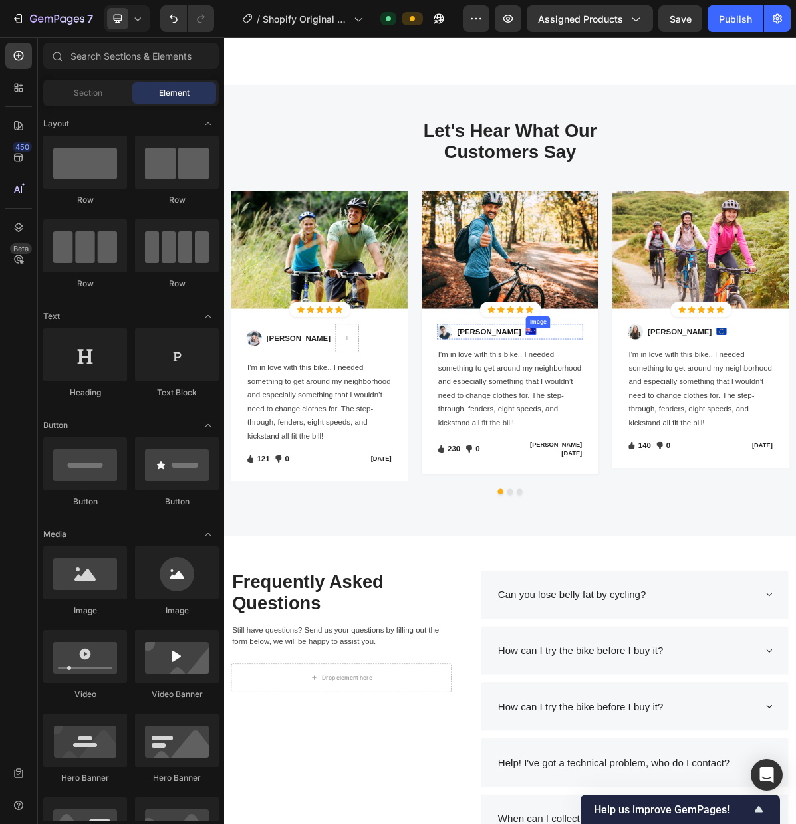
click at [645, 447] on img at bounding box center [652, 448] width 15 height 10
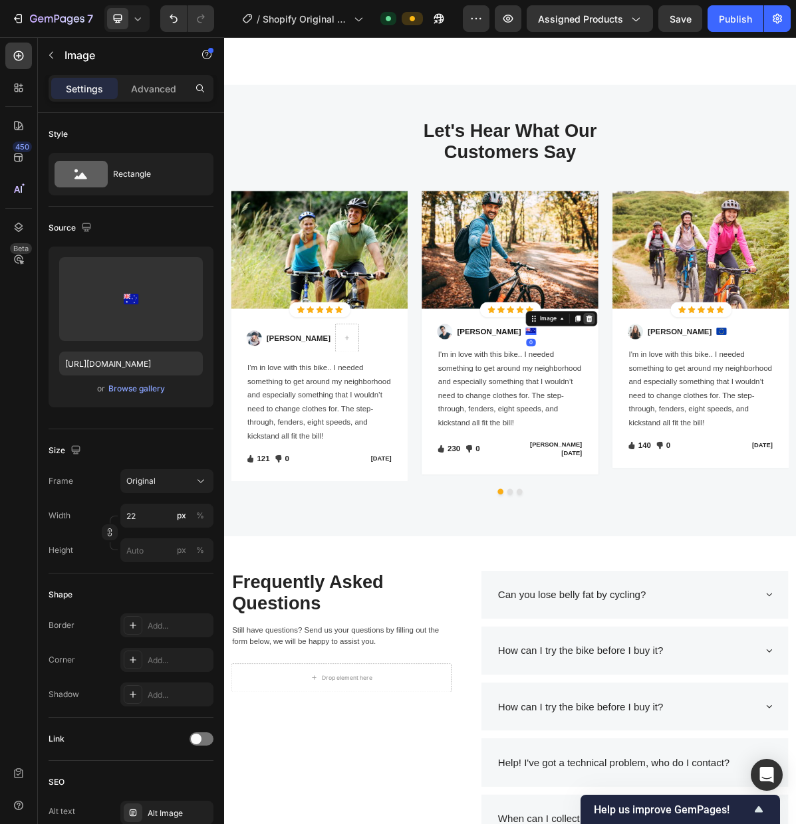
click at [728, 431] on icon at bounding box center [733, 430] width 11 height 11
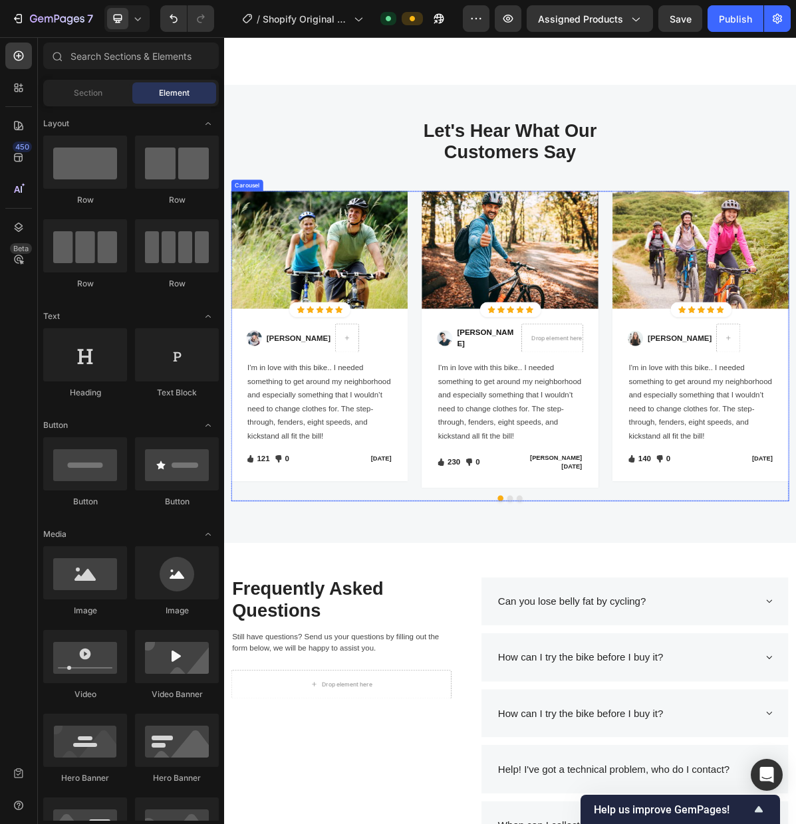
click at [623, 677] on button "Dot" at bounding box center [623, 681] width 8 height 8
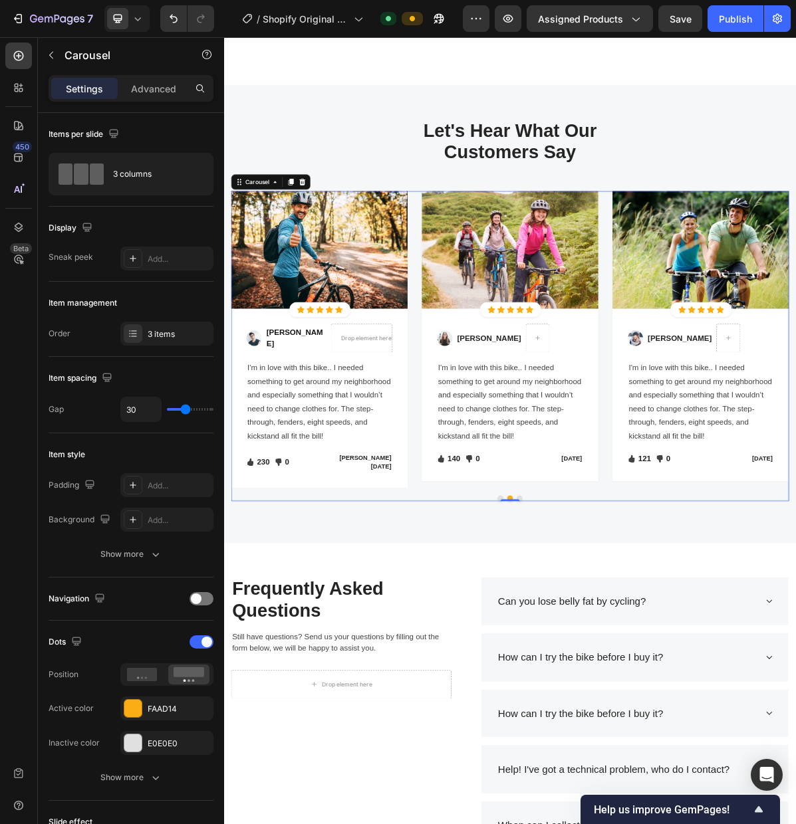
click at [635, 677] on button "Dot" at bounding box center [636, 681] width 8 height 8
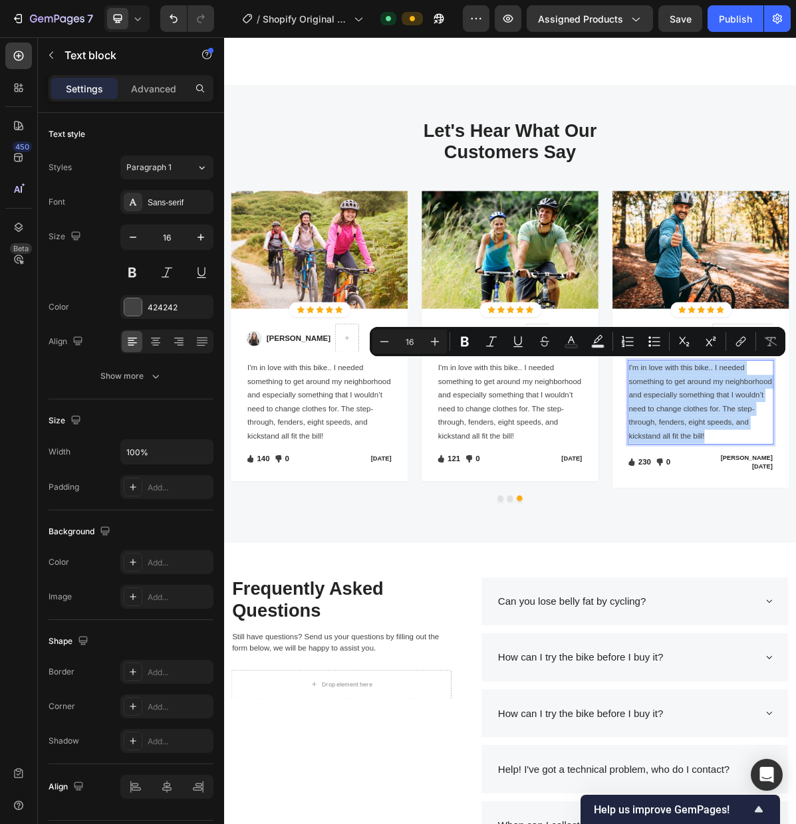
drag, startPoint x: 881, startPoint y: 587, endPoint x: 788, endPoint y: 504, distance: 124.3
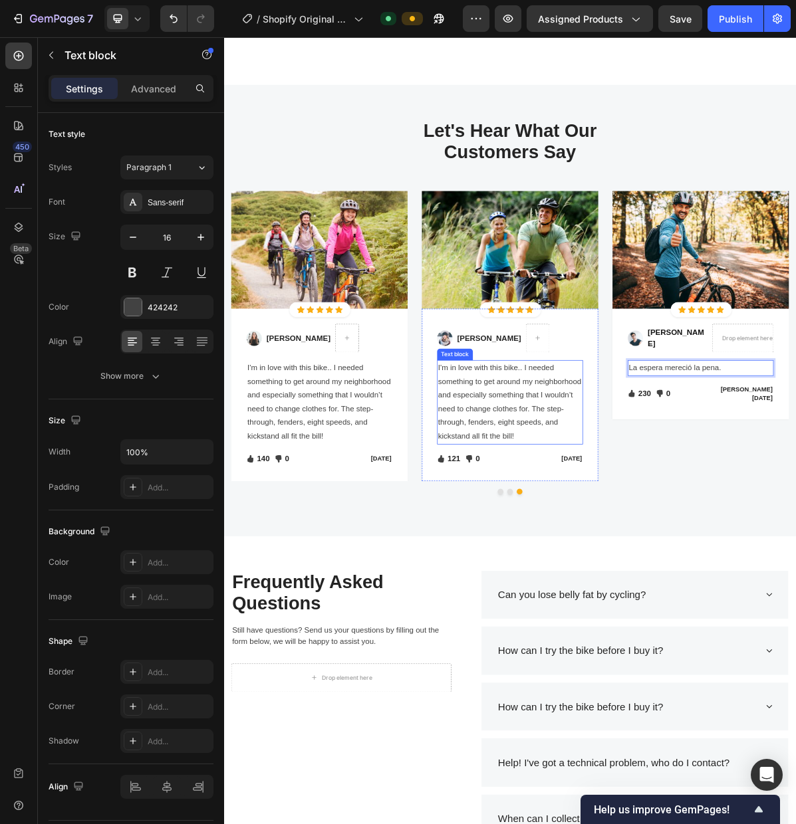
click at [667, 561] on p "I'm in love with this bike.. I needed something to get around my neighborhood a…" at bounding box center [622, 546] width 201 height 115
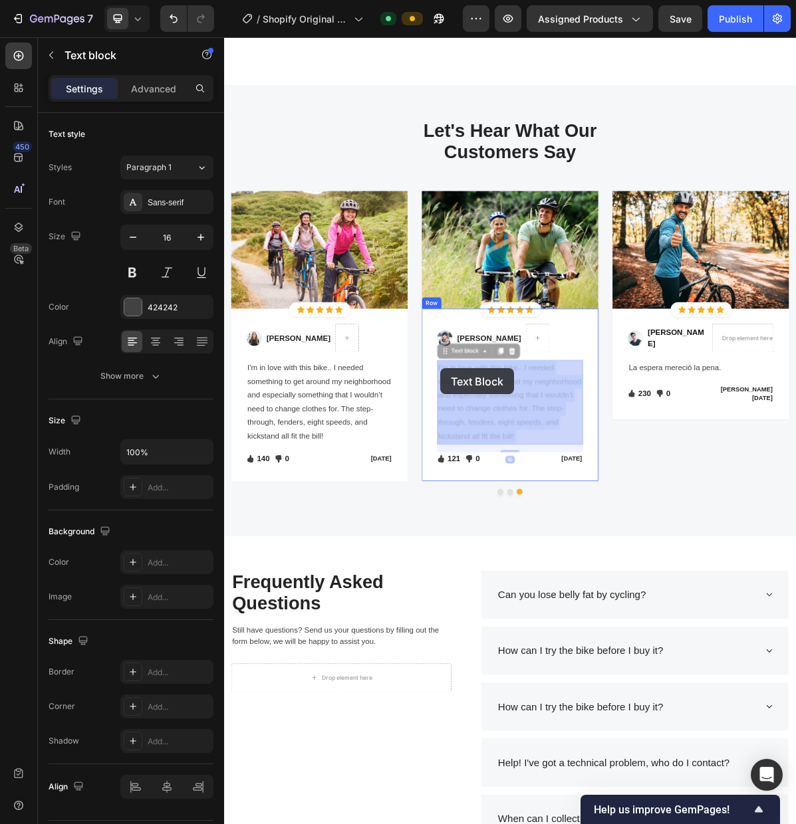
drag, startPoint x: 622, startPoint y: 584, endPoint x: 534, endPoint y: 508, distance: 116.4
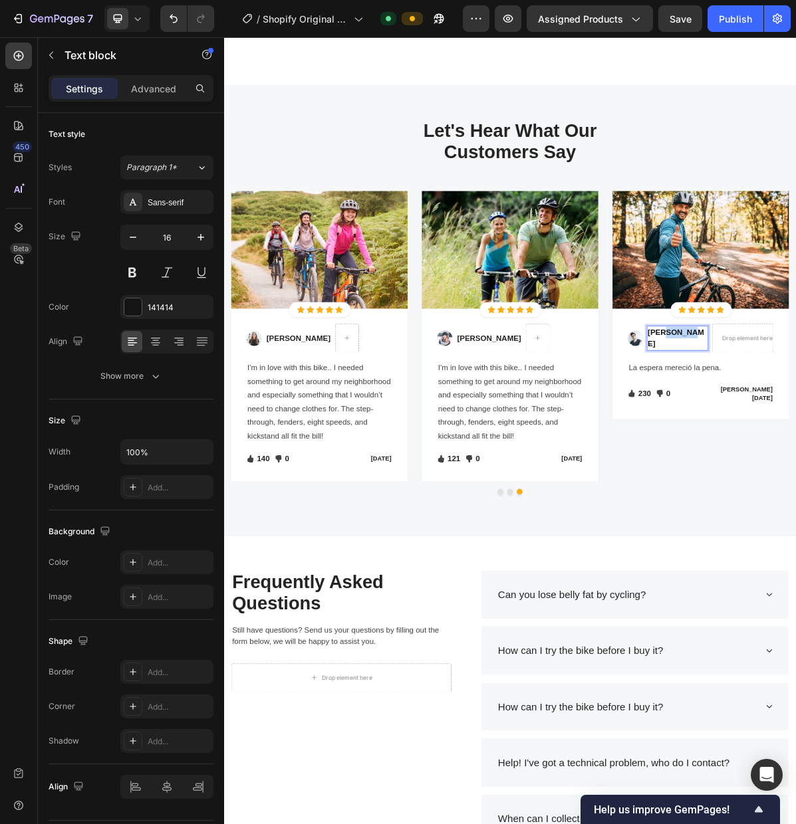
click at [717, 625] on p "[DATE]" at bounding box center [679, 625] width 88 height 13
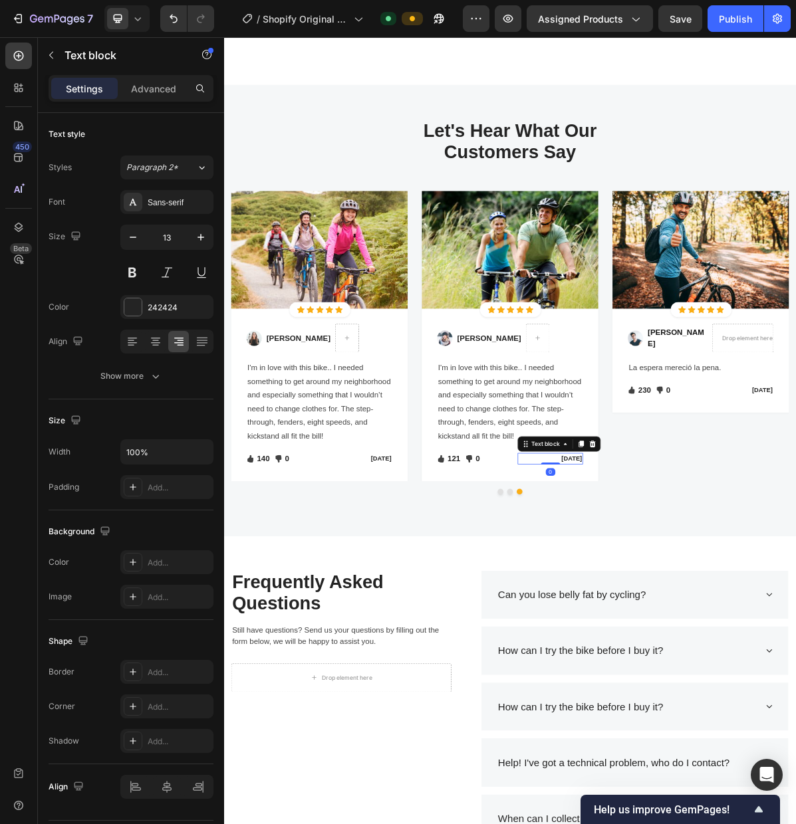
click at [720, 627] on p "[DATE]" at bounding box center [679, 625] width 88 height 13
drag, startPoint x: 672, startPoint y: 625, endPoint x: 701, endPoint y: 627, distance: 29.3
click at [701, 627] on p "[DATE]" at bounding box center [679, 625] width 88 height 13
click at [592, 537] on p "I'm in love with this bike.. I needed something to get around my neighborhood a…" at bounding box center [622, 546] width 201 height 115
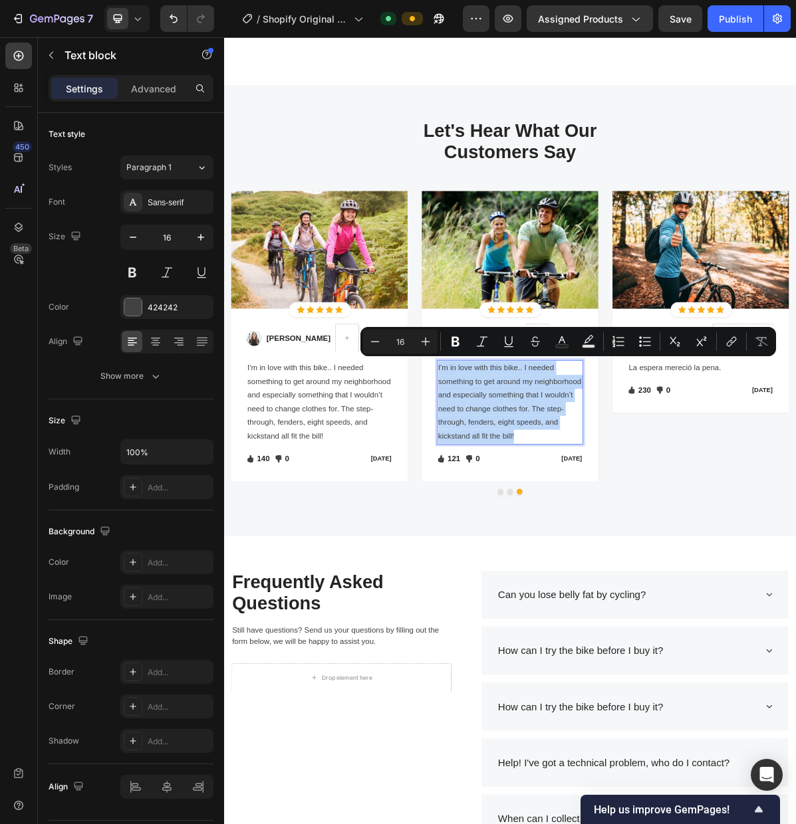
drag, startPoint x: 631, startPoint y: 593, endPoint x: 522, endPoint y: 502, distance: 142.5
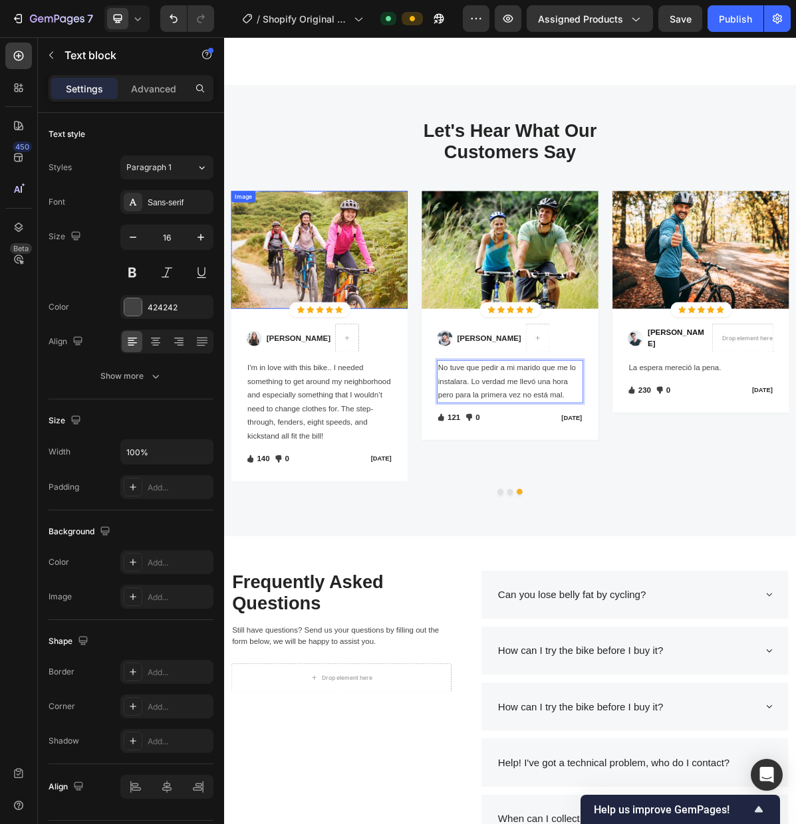
click at [421, 320] on img at bounding box center [357, 334] width 246 height 164
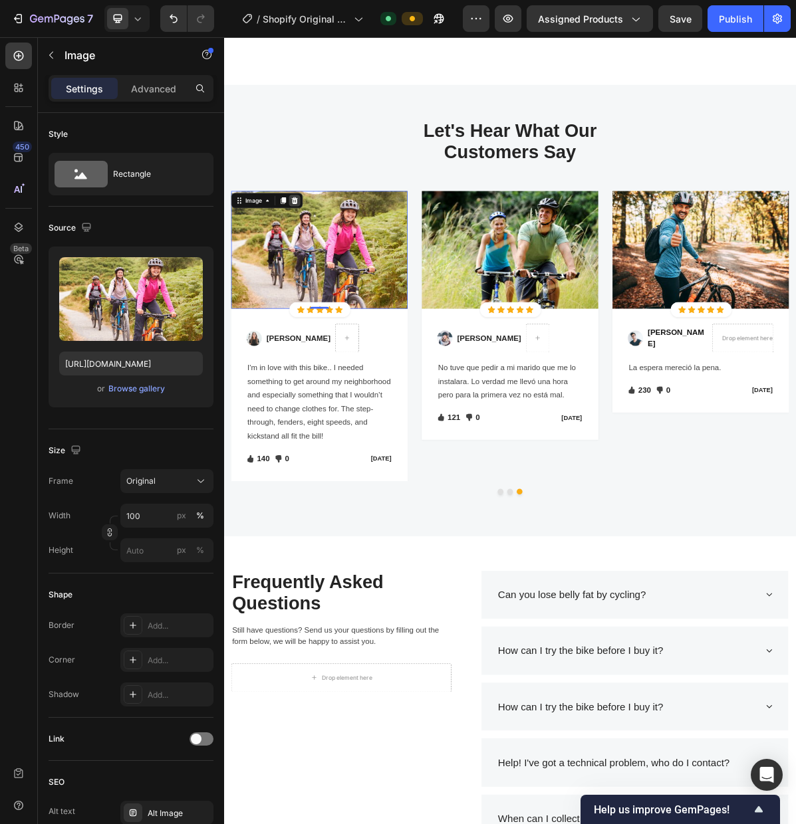
click at [322, 266] on icon at bounding box center [322, 265] width 11 height 11
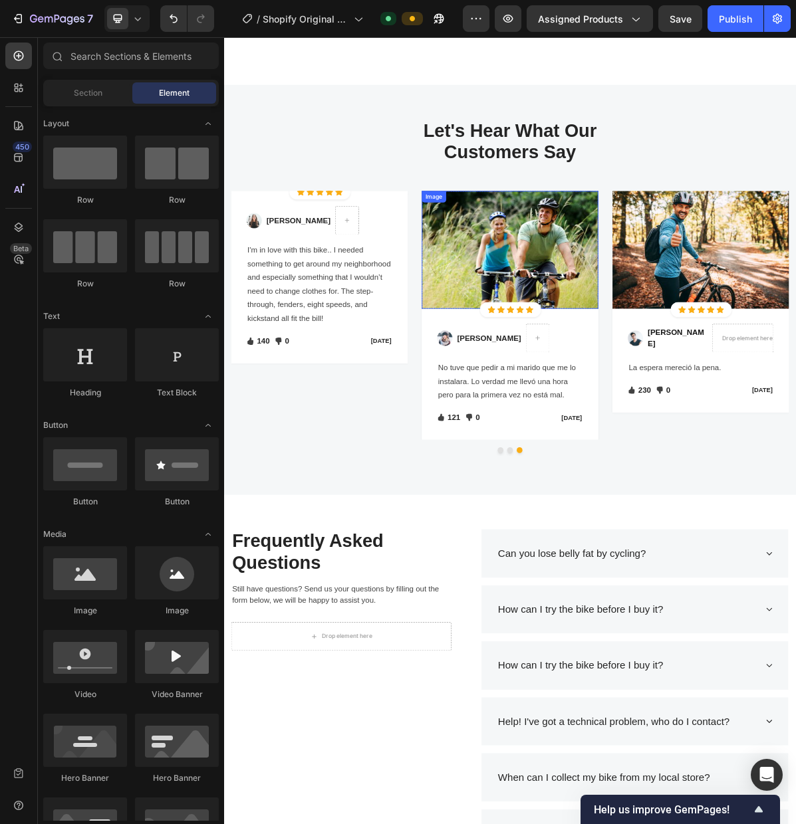
click at [679, 316] on img at bounding box center [623, 334] width 246 height 164
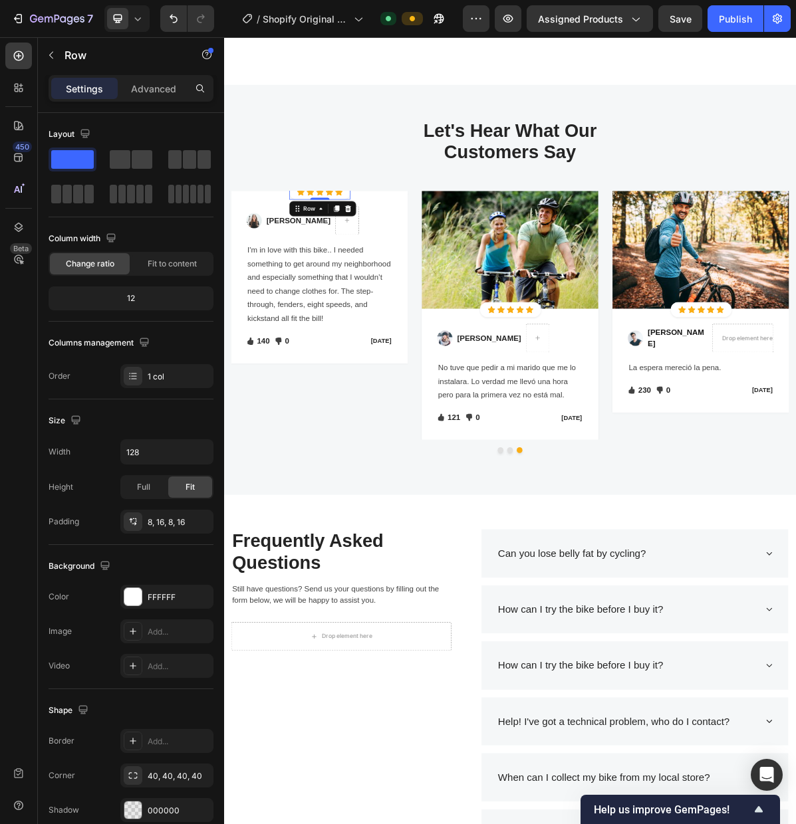
click at [372, 260] on div "Icon Icon Icon Icon Icon Icon List Hoz Row 0" at bounding box center [357, 253] width 85 height 21
drag, startPoint x: 327, startPoint y: 280, endPoint x: 379, endPoint y: 296, distance: 54.2
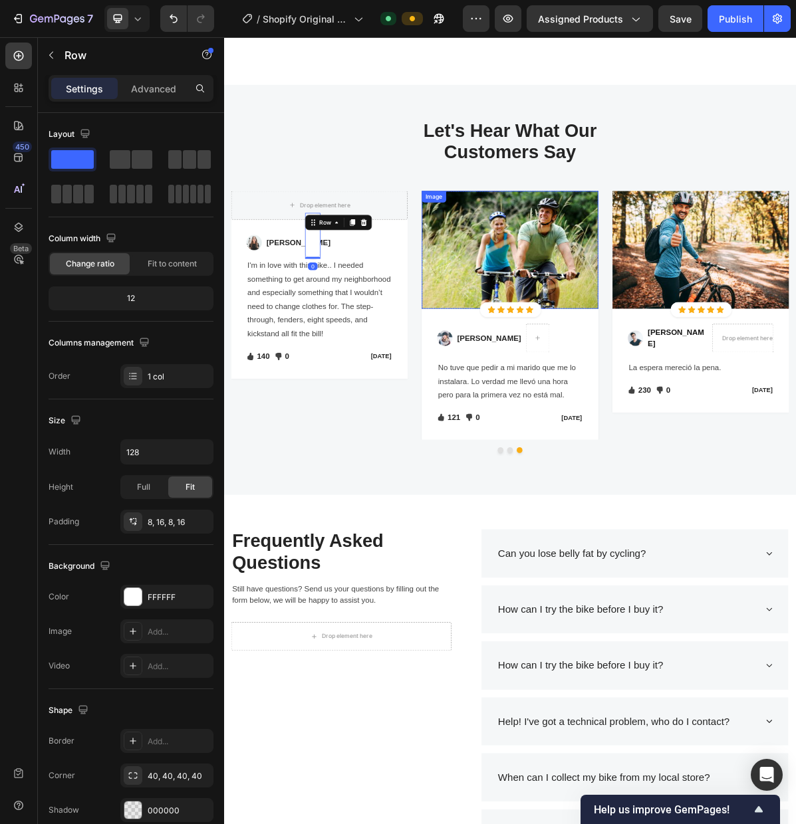
click at [730, 362] on img at bounding box center [623, 334] width 246 height 164
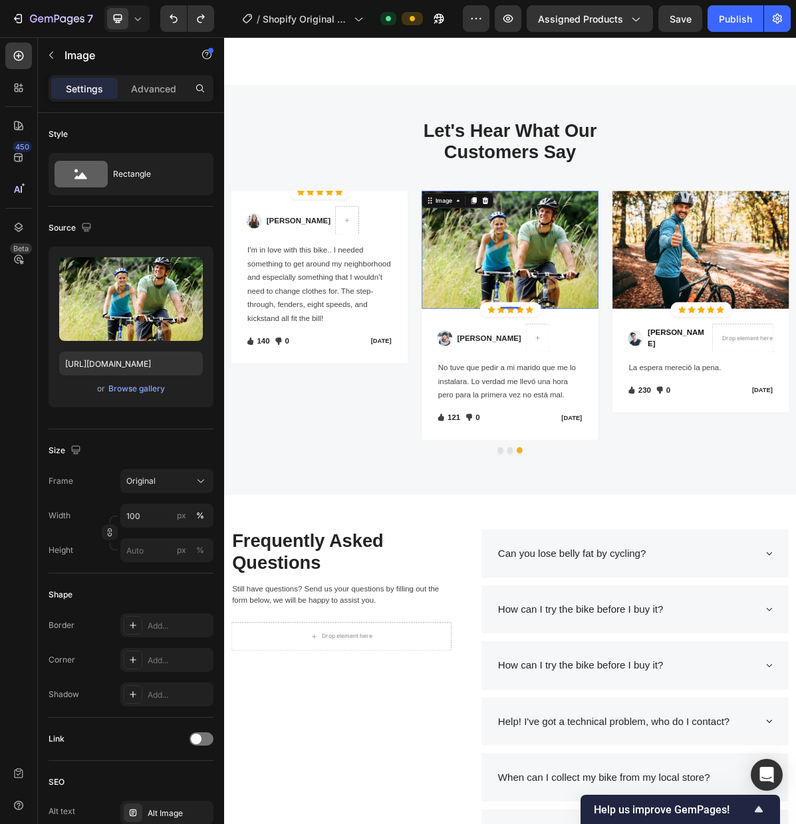
click at [609, 364] on img at bounding box center [623, 334] width 246 height 164
click at [591, 268] on icon at bounding box center [588, 265] width 9 height 9
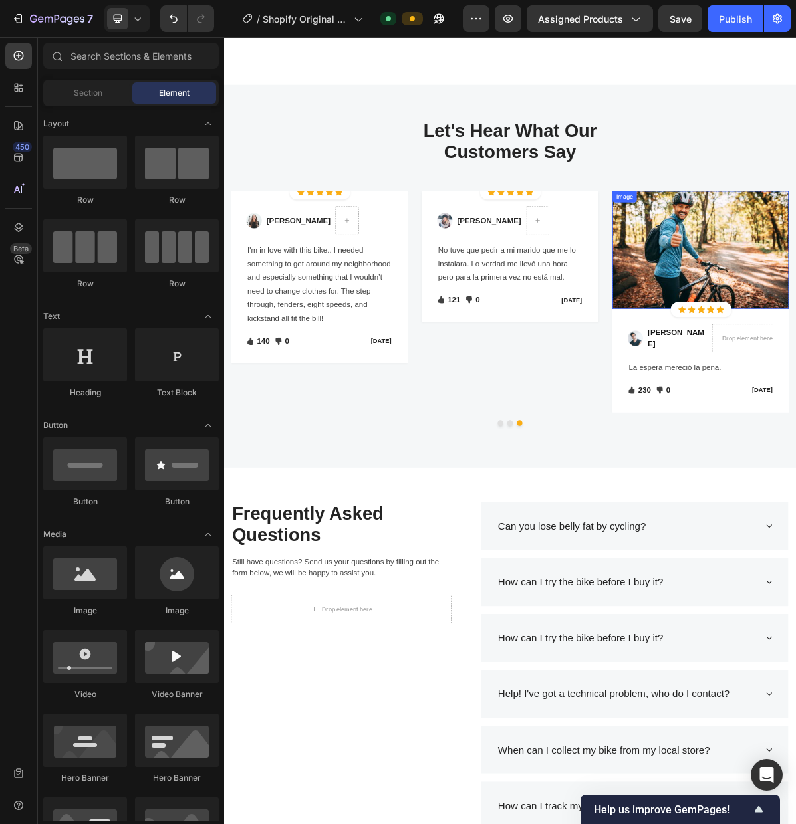
drag, startPoint x: 878, startPoint y: 328, endPoint x: 869, endPoint y: 328, distance: 8.7
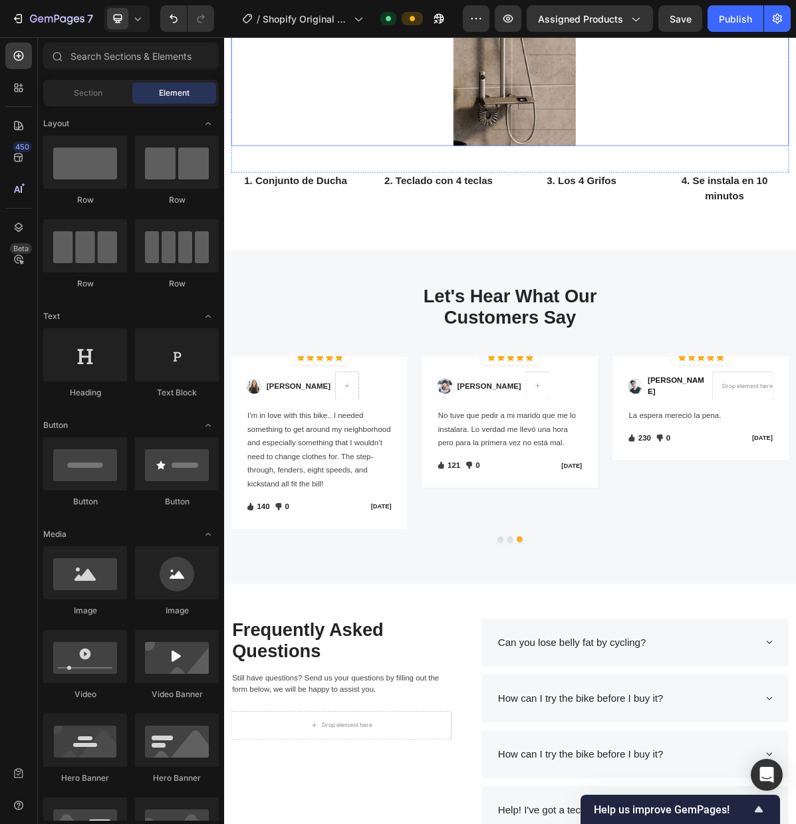
scroll to position [2177, 0]
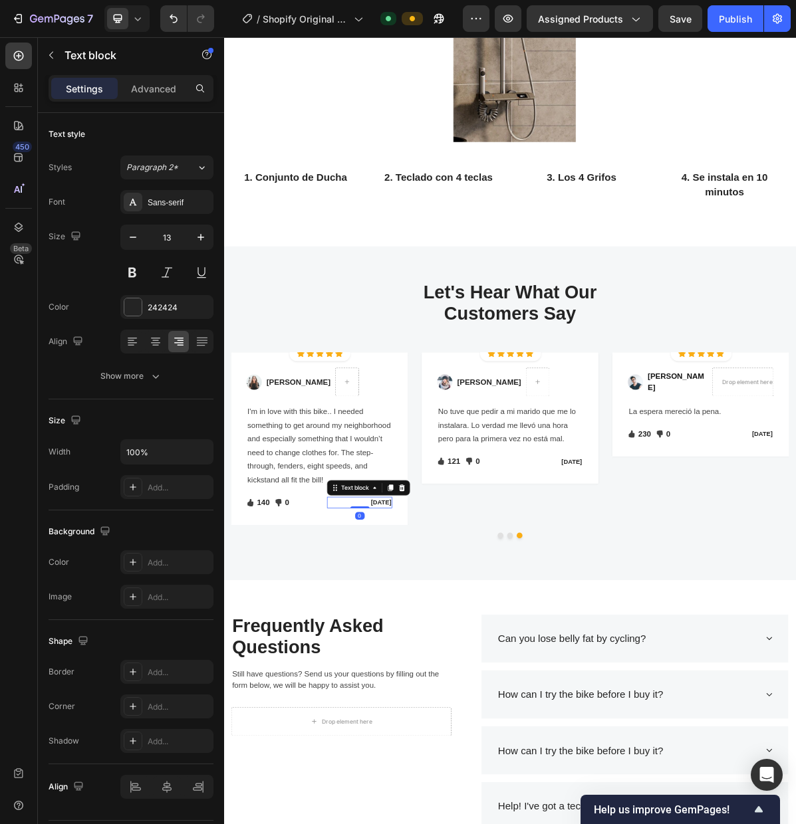
click at [437, 685] on p "[DATE]" at bounding box center [413, 686] width 88 height 13
click at [362, 484] on div "Icon Icon Icon Icon Icon Icon List Hoz Row" at bounding box center [357, 478] width 85 height 21
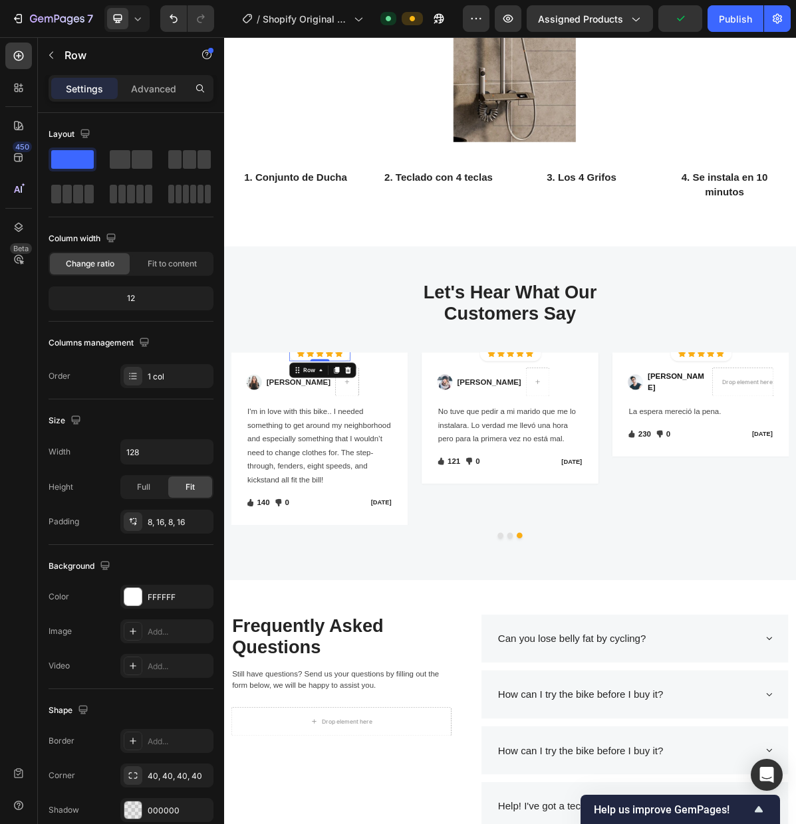
drag, startPoint x: 396, startPoint y: 498, endPoint x: 574, endPoint y: 497, distance: 177.4
click at [397, 498] on icon at bounding box center [397, 501] width 9 height 9
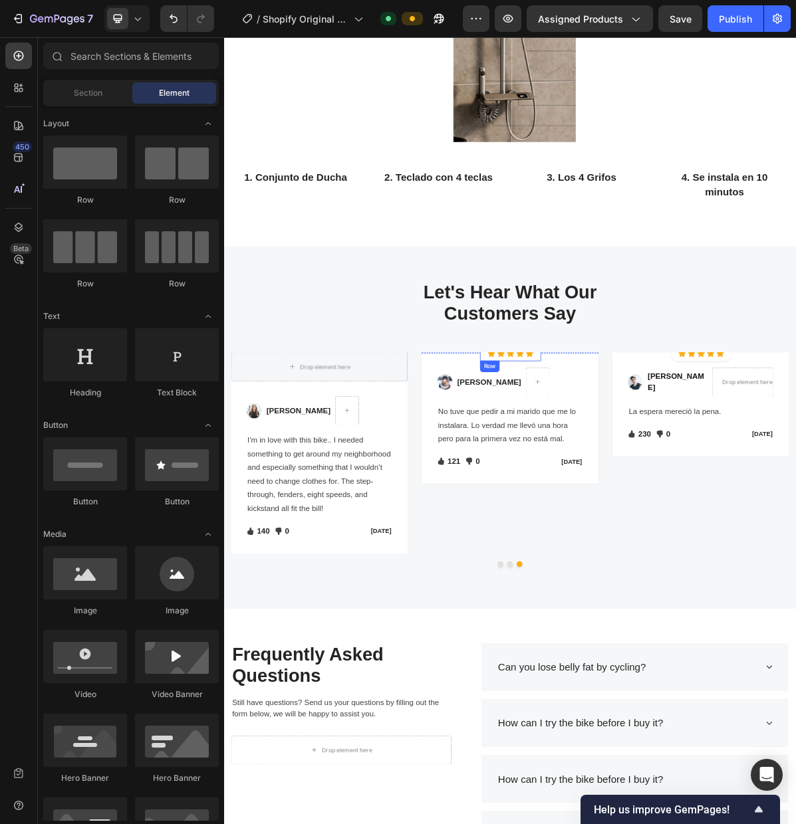
click at [633, 483] on div "Icon" at bounding box center [636, 478] width 11 height 11
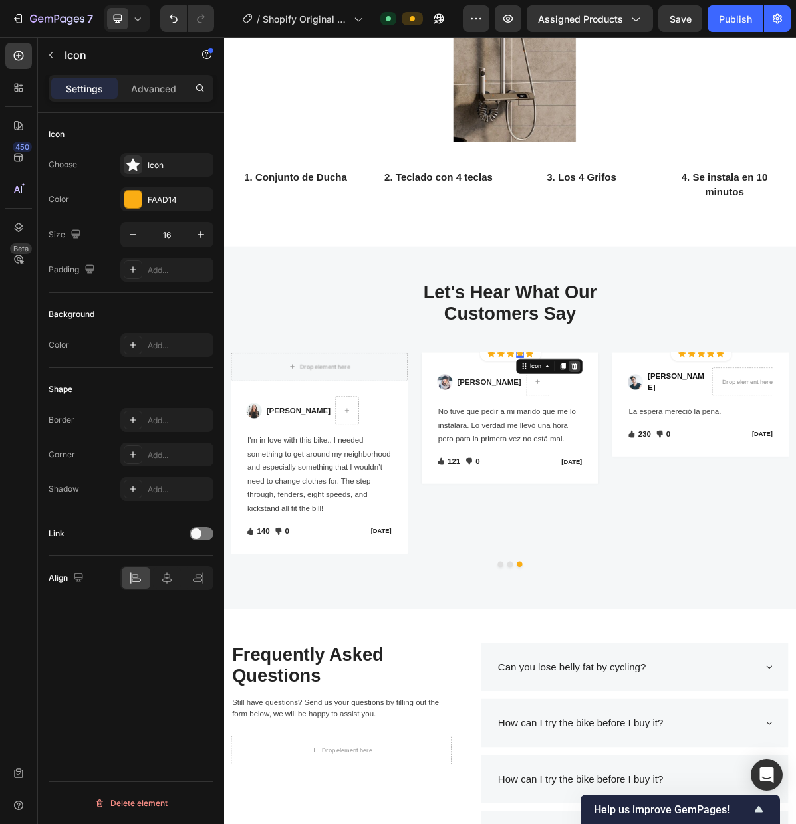
click at [716, 500] on icon at bounding box center [712, 496] width 9 height 9
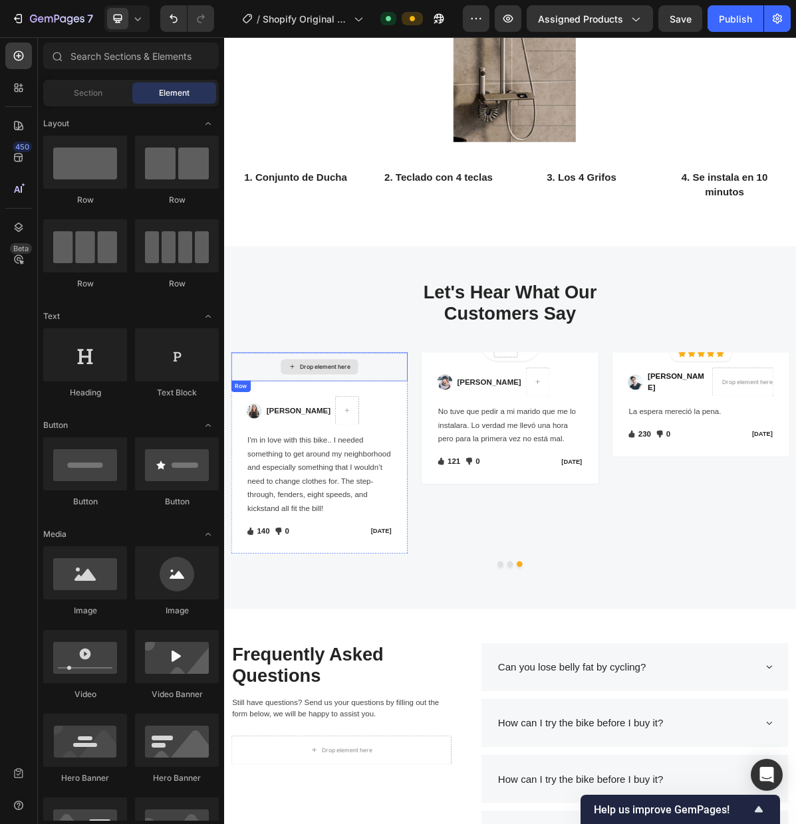
click at [271, 498] on div "Drop element here" at bounding box center [357, 497] width 246 height 40
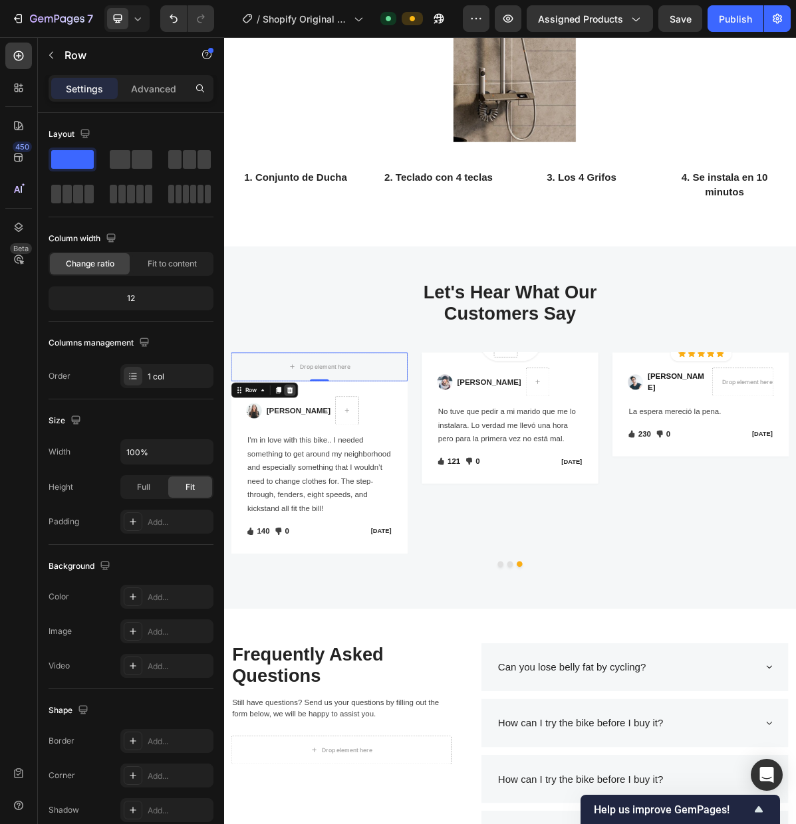
click at [316, 529] on icon at bounding box center [315, 529] width 11 height 11
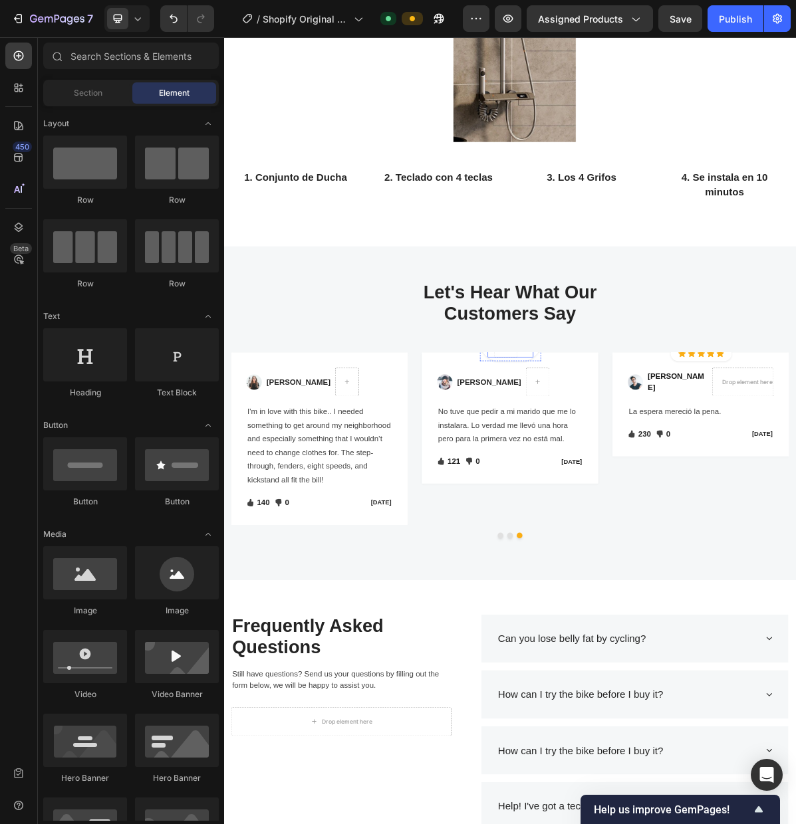
click at [639, 483] on div "Icon" at bounding box center [641, 464] width 11 height 40
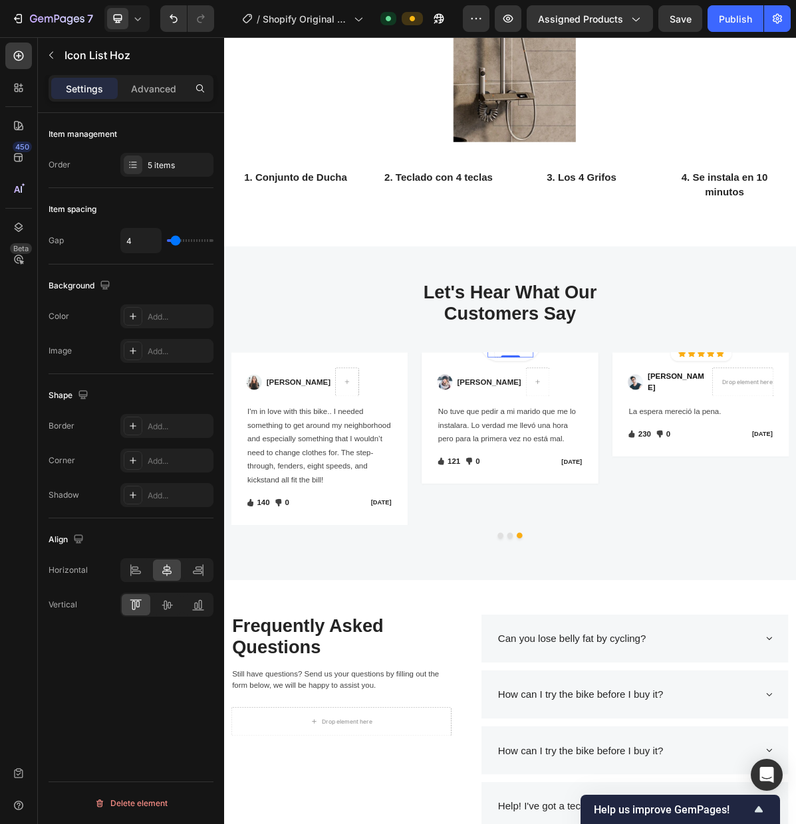
click at [643, 480] on div "Icon" at bounding box center [641, 464] width 11 height 40
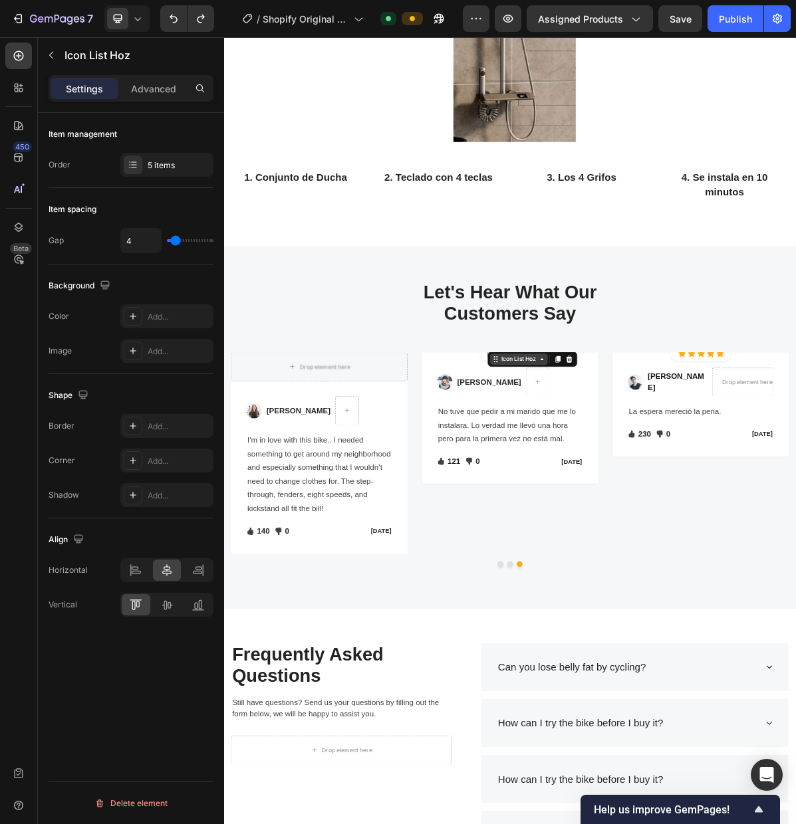
click at [632, 488] on div "Icon List Hoz" at bounding box center [635, 486] width 54 height 12
click at [612, 529] on div "Row 1 col" at bounding box center [617, 534] width 51 height 21
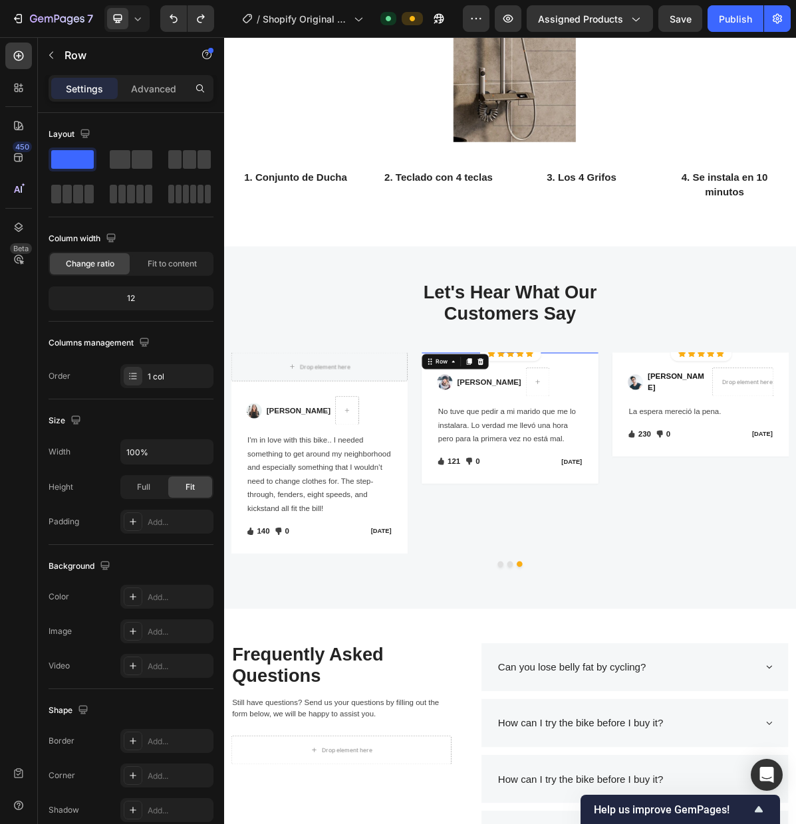
click at [582, 487] on icon at bounding box center [582, 489] width 9 height 9
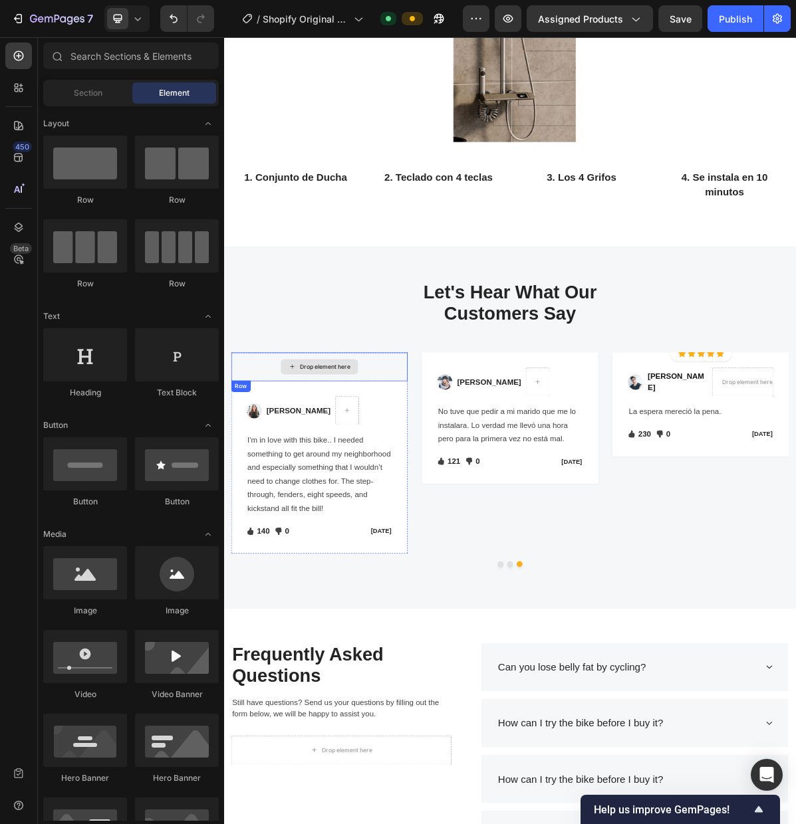
click at [420, 502] on div "Drop element here" at bounding box center [357, 497] width 246 height 40
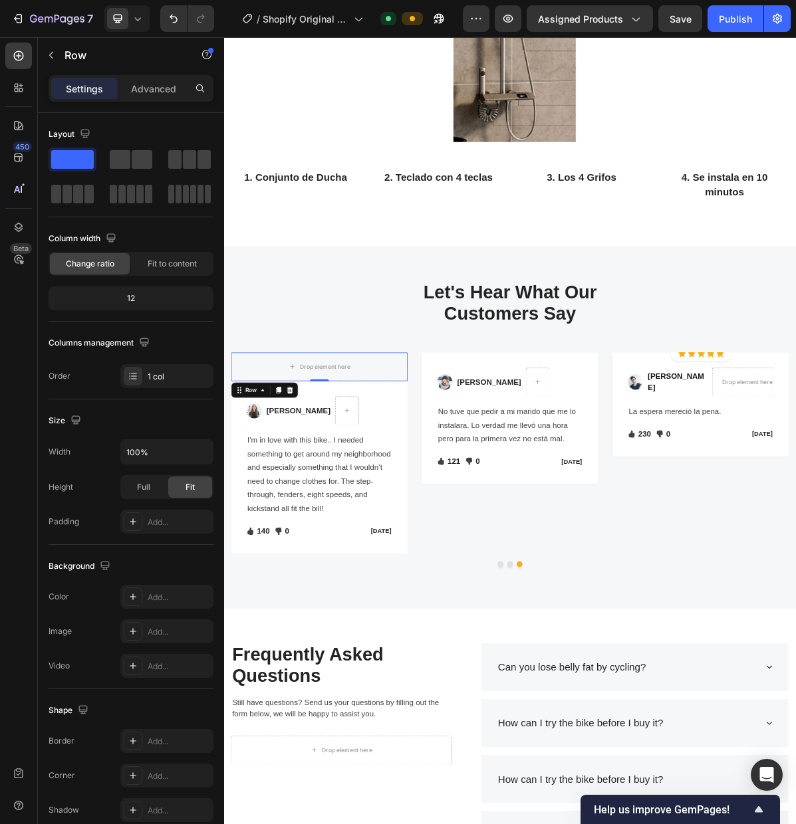
click at [317, 530] on icon at bounding box center [316, 529] width 9 height 9
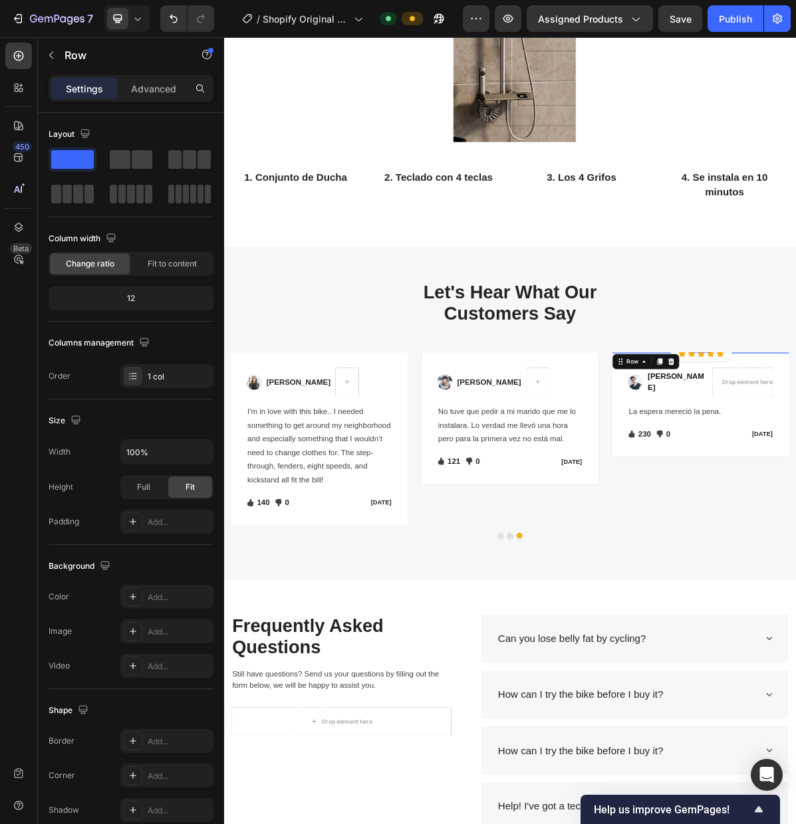
drag, startPoint x: 847, startPoint y: 494, endPoint x: 815, endPoint y: 506, distance: 33.8
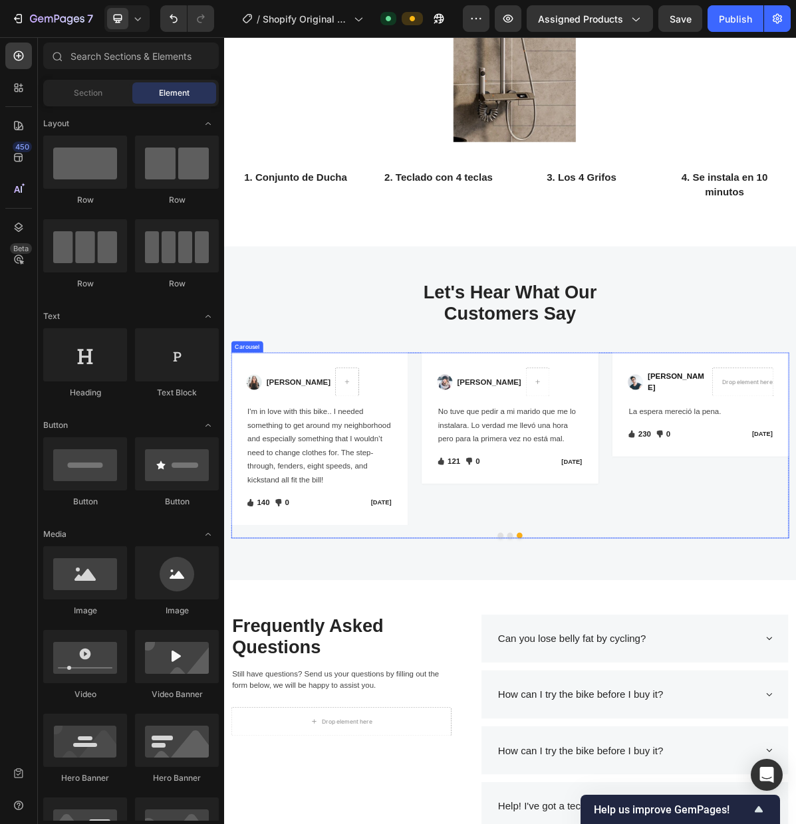
click at [620, 732] on button "Dot" at bounding box center [623, 732] width 8 height 8
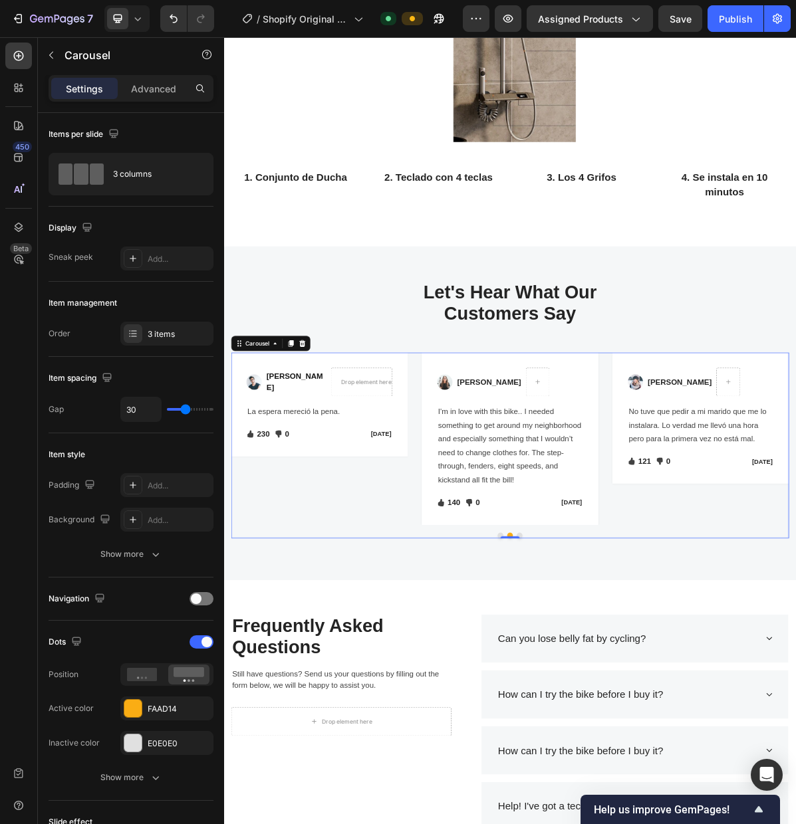
click at [607, 732] on button "Dot" at bounding box center [609, 732] width 8 height 8
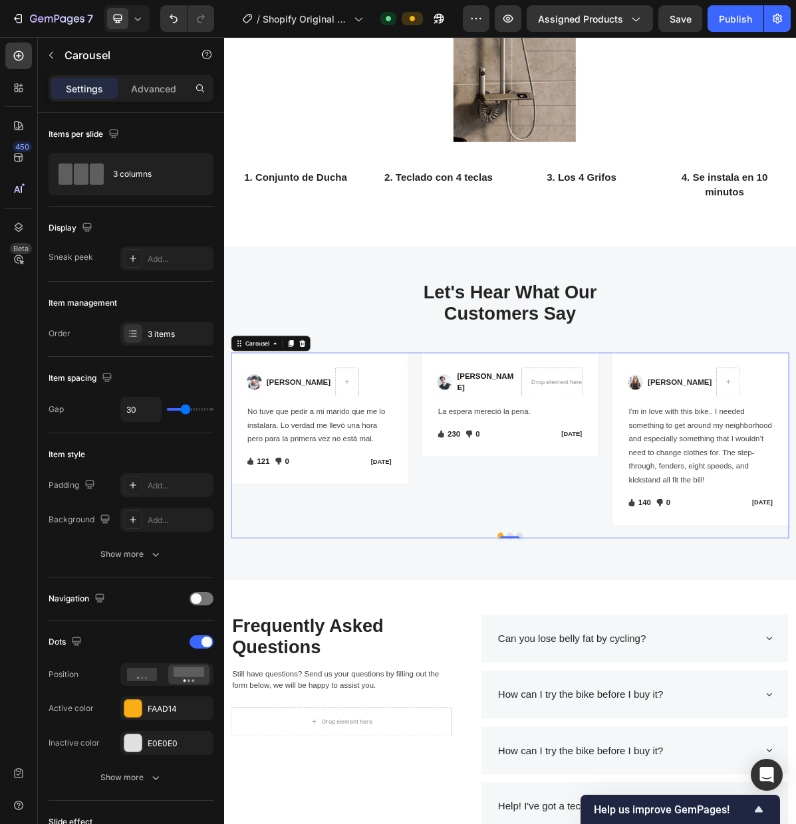
click at [623, 728] on button "Dot" at bounding box center [623, 732] width 8 height 8
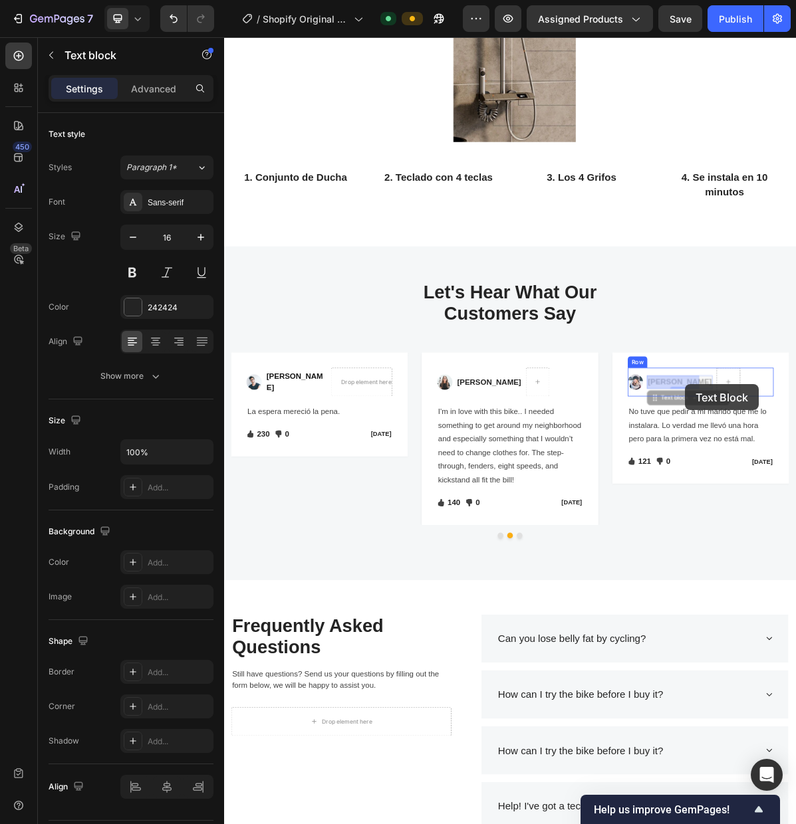
scroll to position [2167, 0]
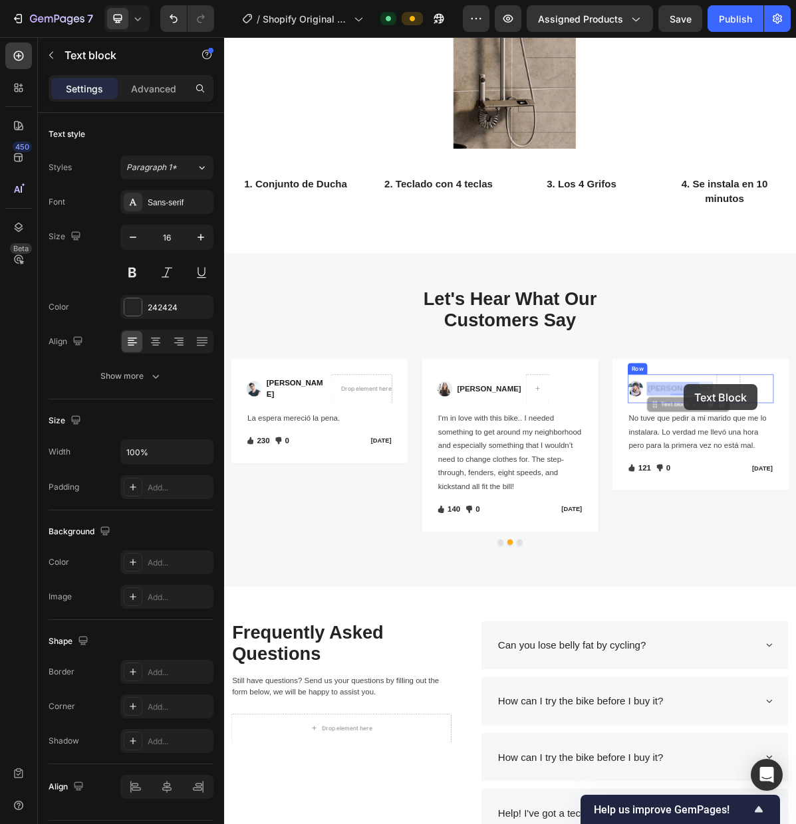
drag, startPoint x: 882, startPoint y: 521, endPoint x: 865, endPoint y: 522, distance: 17.3
click at [593, 626] on p "I'm in love with this bike.. I needed something to get around my neighborhood a…" at bounding box center [622, 617] width 201 height 115
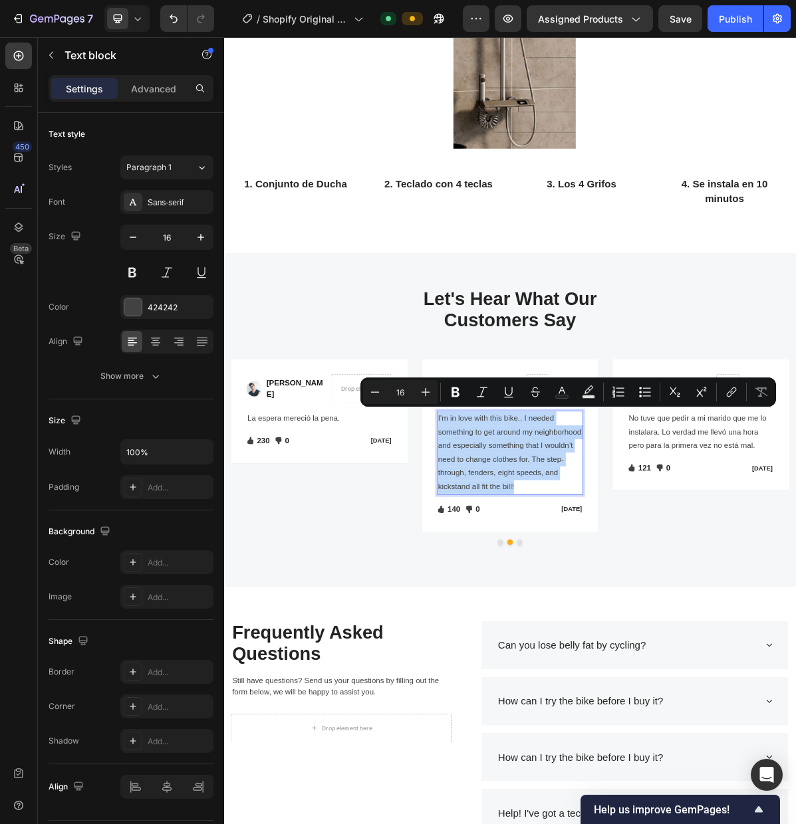
drag, startPoint x: 635, startPoint y: 665, endPoint x: 522, endPoint y: 573, distance: 146.5
click at [522, 573] on p "I'm in love with this bike.. I needed something to get around my neighborhood a…" at bounding box center [622, 617] width 201 height 115
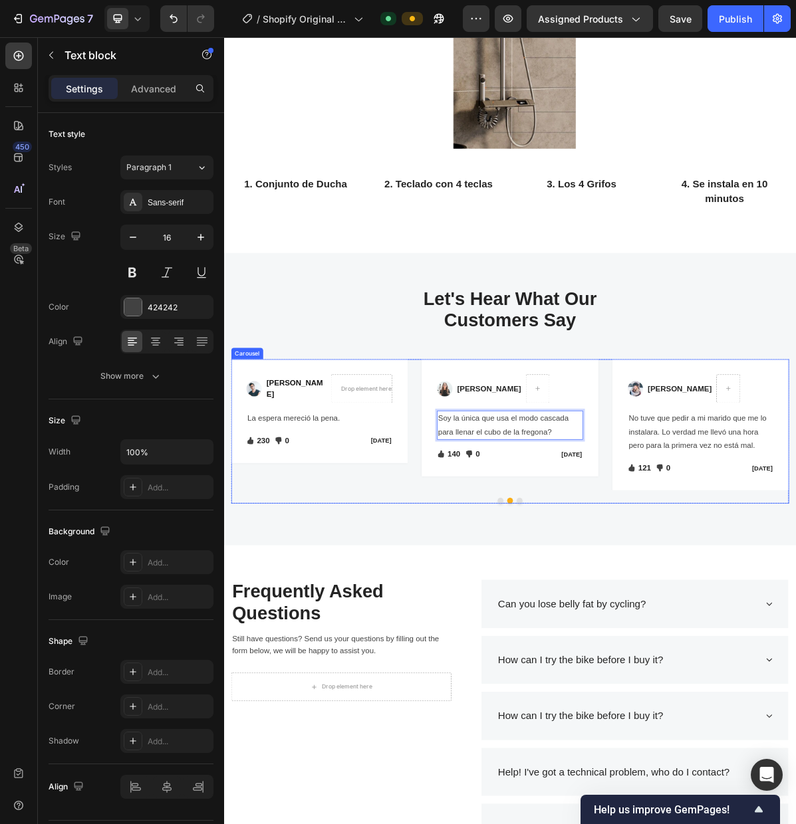
click at [609, 685] on button "Dot" at bounding box center [609, 684] width 8 height 8
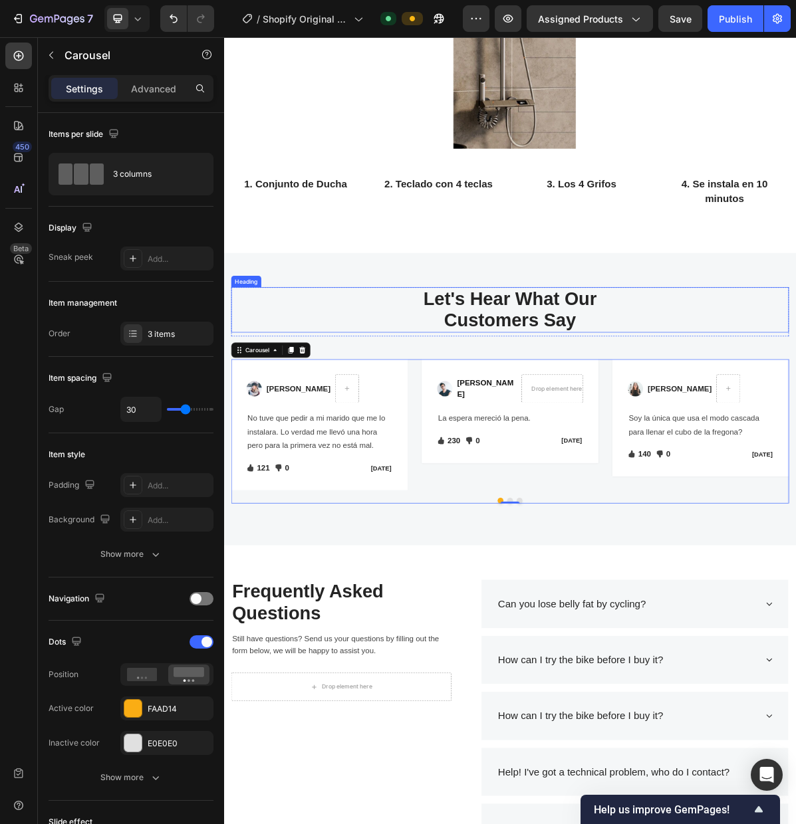
click at [713, 436] on p "Let's Hear What Our Customers Say" at bounding box center [622, 417] width 775 height 60
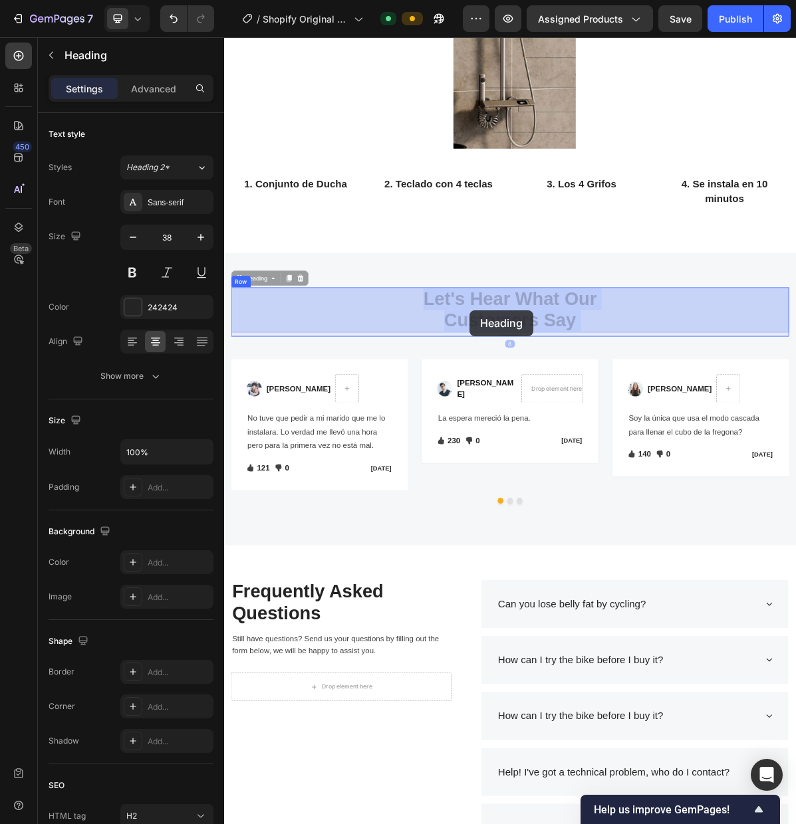
drag, startPoint x: 706, startPoint y: 433, endPoint x: 566, endPoint y: 418, distance: 140.4
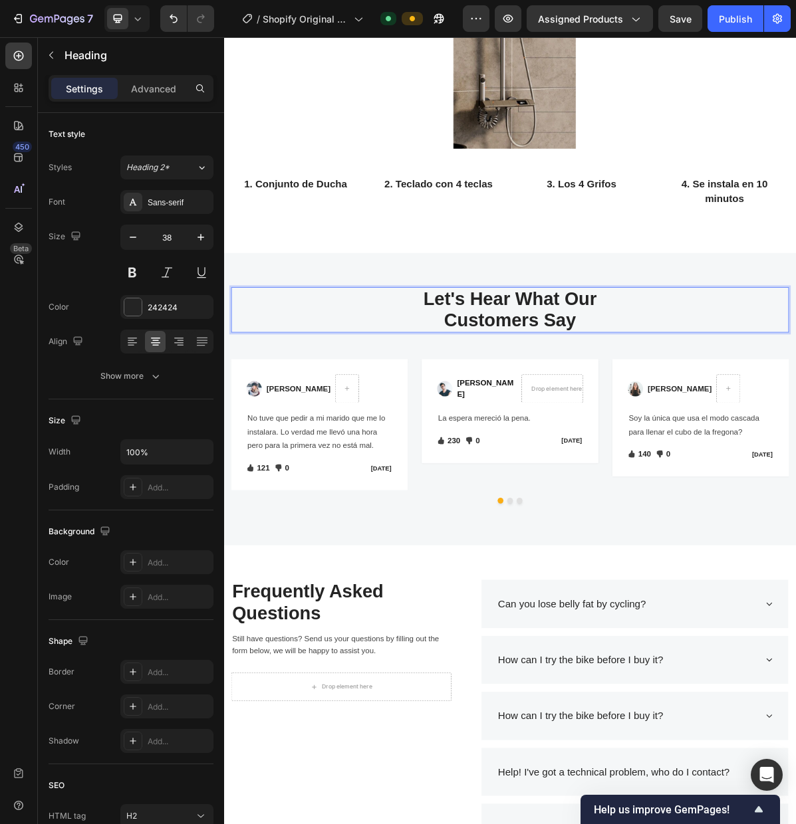
drag, startPoint x: 714, startPoint y: 434, endPoint x: 576, endPoint y: 420, distance: 138.9
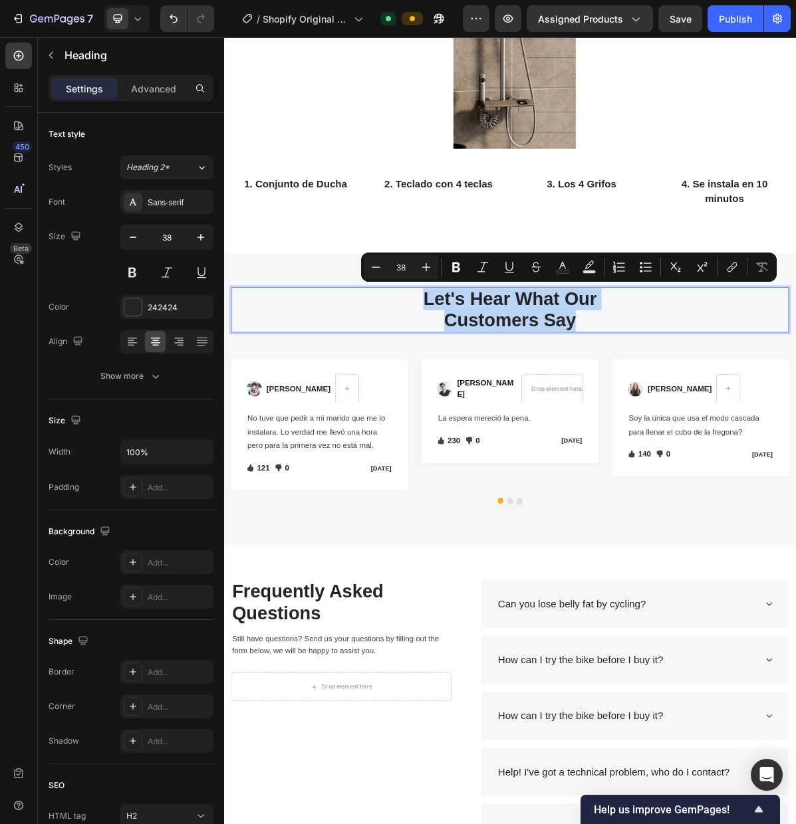
drag, startPoint x: 528, startPoint y: 403, endPoint x: 711, endPoint y: 434, distance: 185.3
click at [711, 434] on p "Let's Hear What Our Customers Say" at bounding box center [622, 417] width 775 height 60
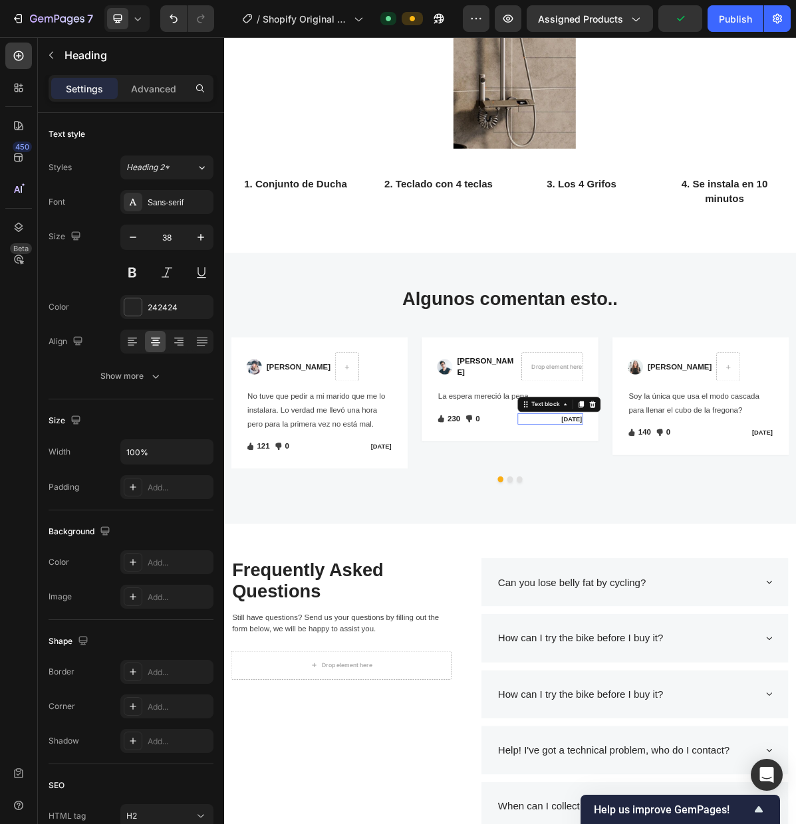
click at [694, 573] on p "[DATE]" at bounding box center [679, 570] width 88 height 13
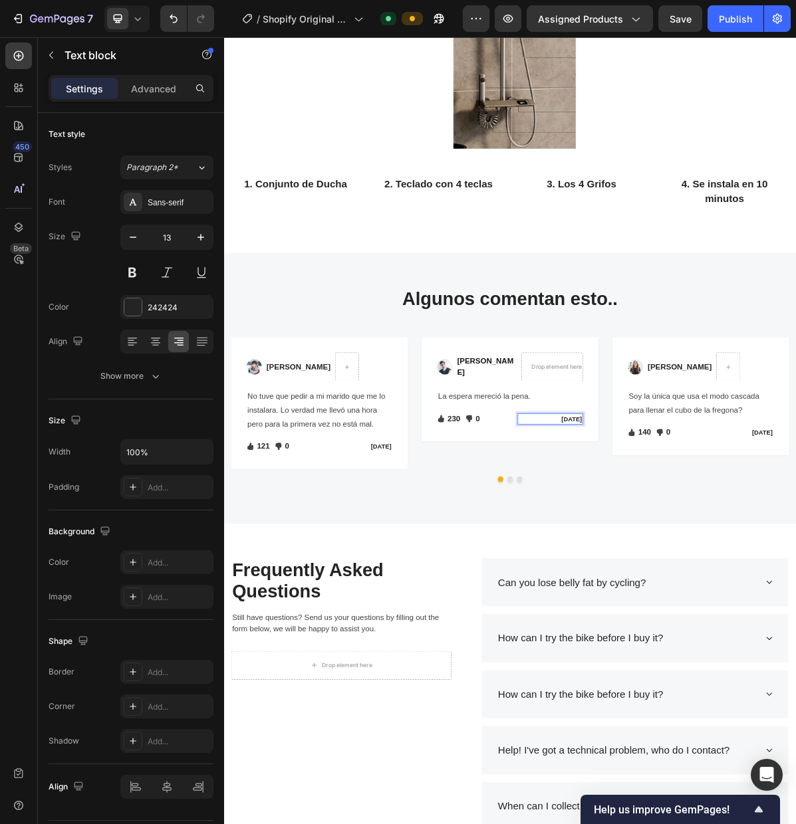
click at [694, 573] on p "[DATE]" at bounding box center [679, 570] width 88 height 13
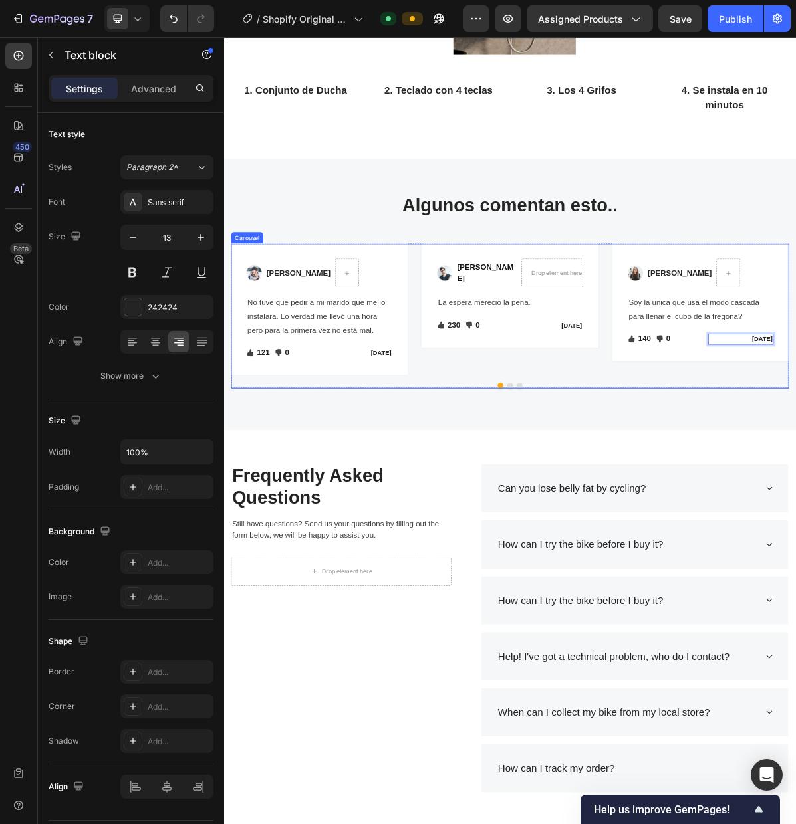
scroll to position [2332, 0]
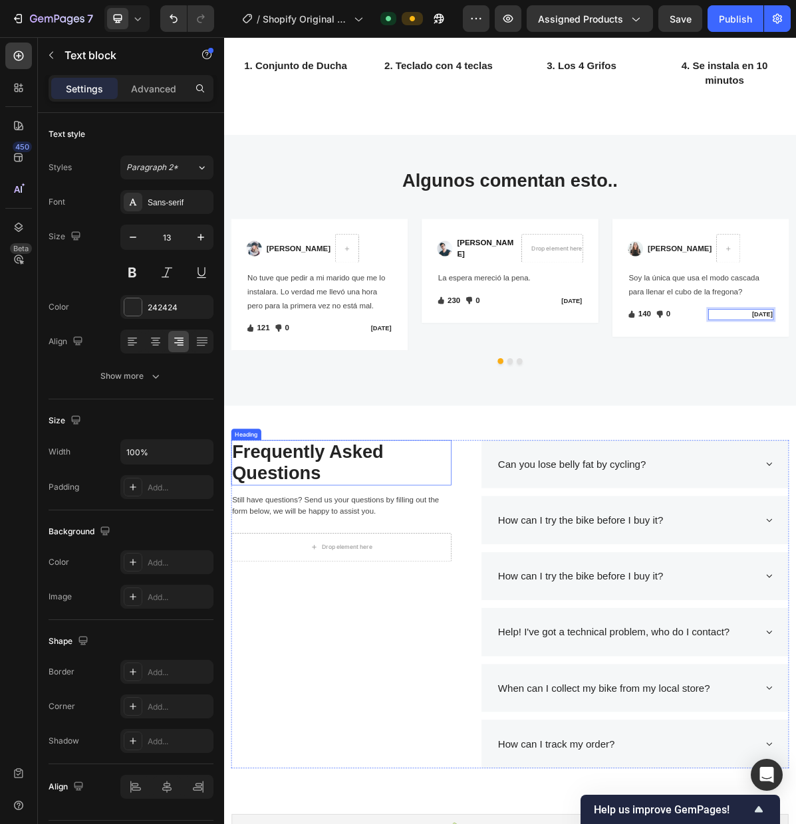
click at [331, 639] on p "Frequently Asked Questions" at bounding box center [387, 631] width 304 height 60
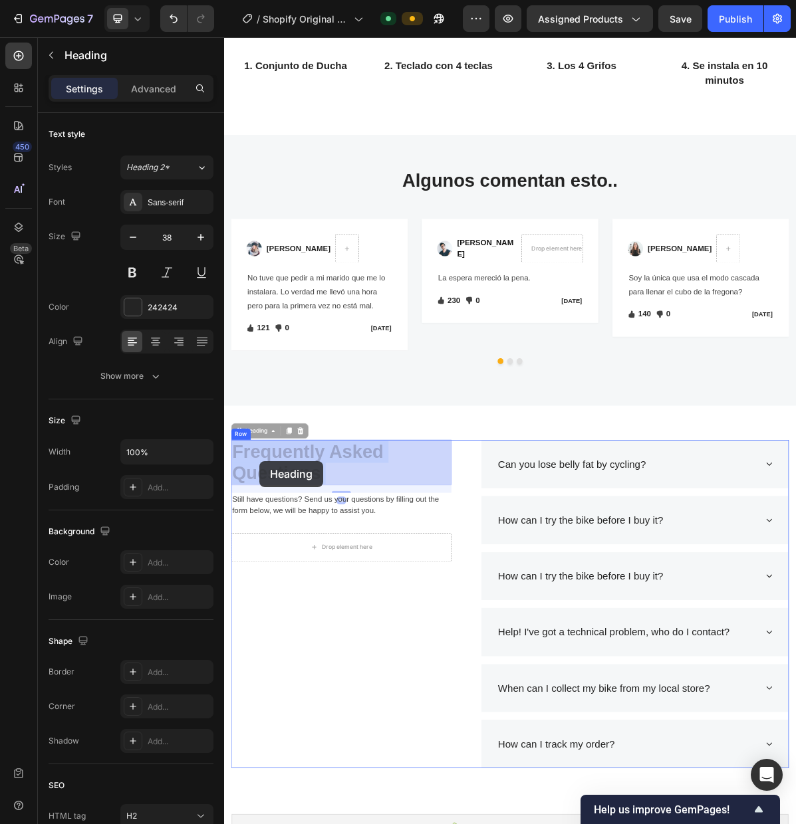
drag, startPoint x: 360, startPoint y: 647, endPoint x: 297, endPoint y: 630, distance: 64.8
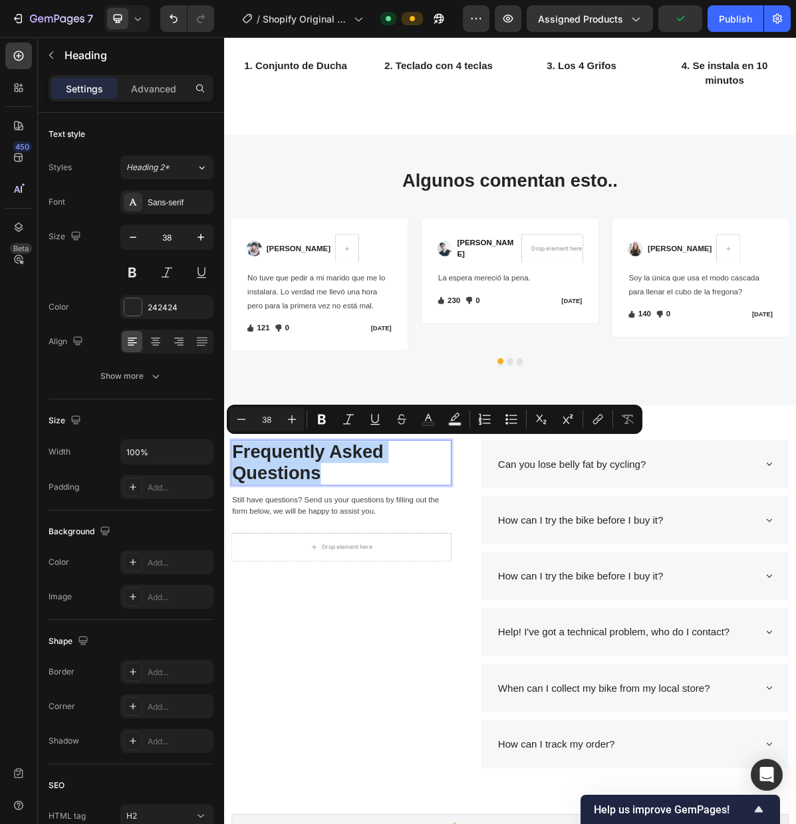
drag, startPoint x: 358, startPoint y: 641, endPoint x: 242, endPoint y: 620, distance: 118.1
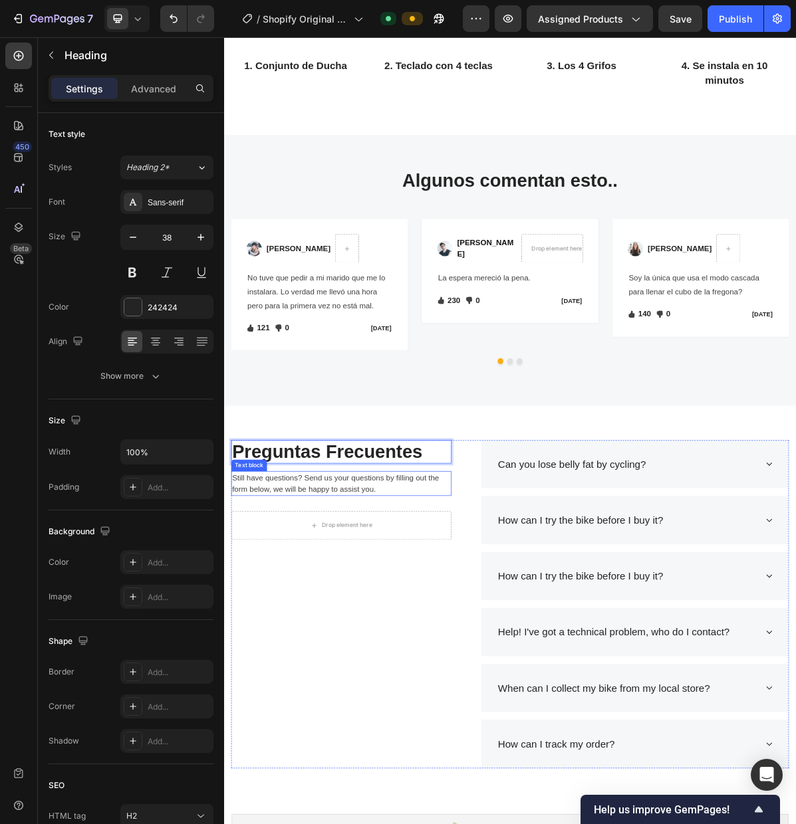
click at [393, 667] on p "Still have questions? Send us your questions by filling out the form below, we …" at bounding box center [387, 660] width 304 height 32
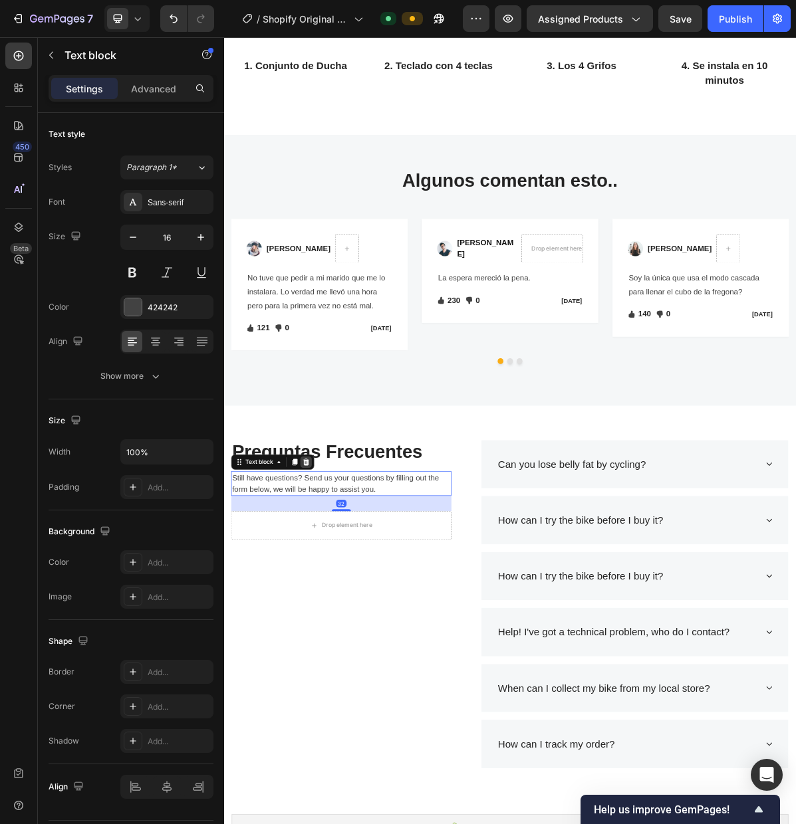
click at [339, 635] on div at bounding box center [338, 630] width 16 height 16
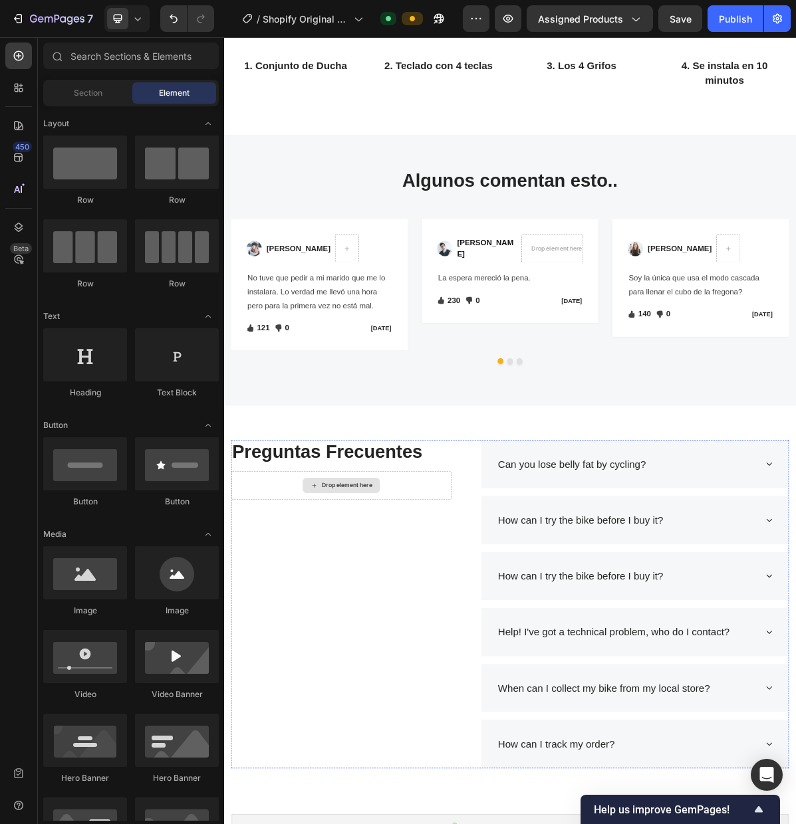
click at [461, 663] on div "Drop element here" at bounding box center [387, 663] width 307 height 40
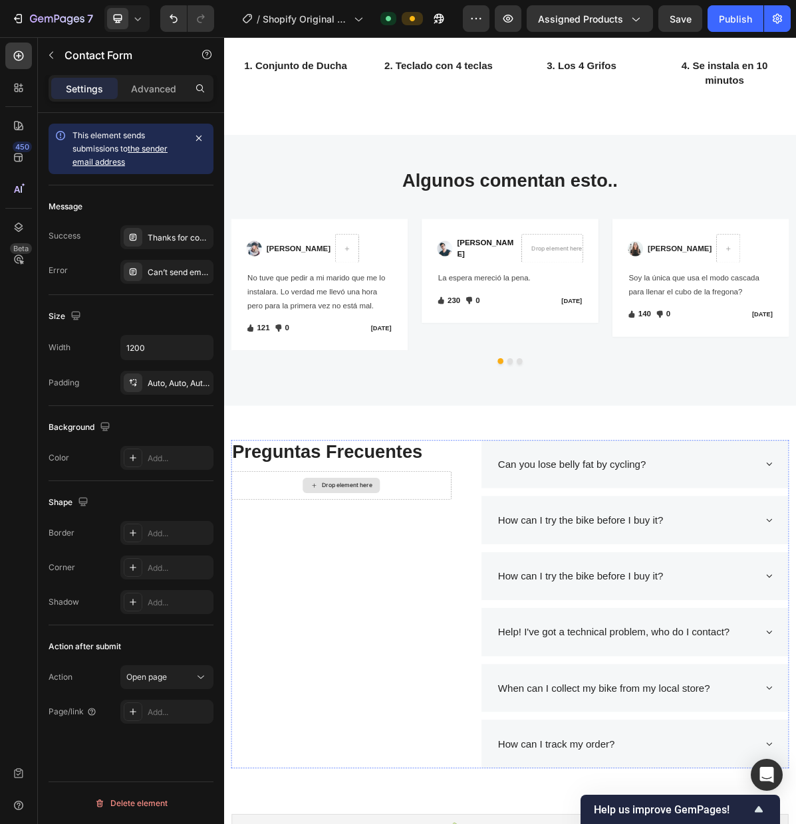
click at [272, 661] on div "Drop element here" at bounding box center [387, 663] width 307 height 40
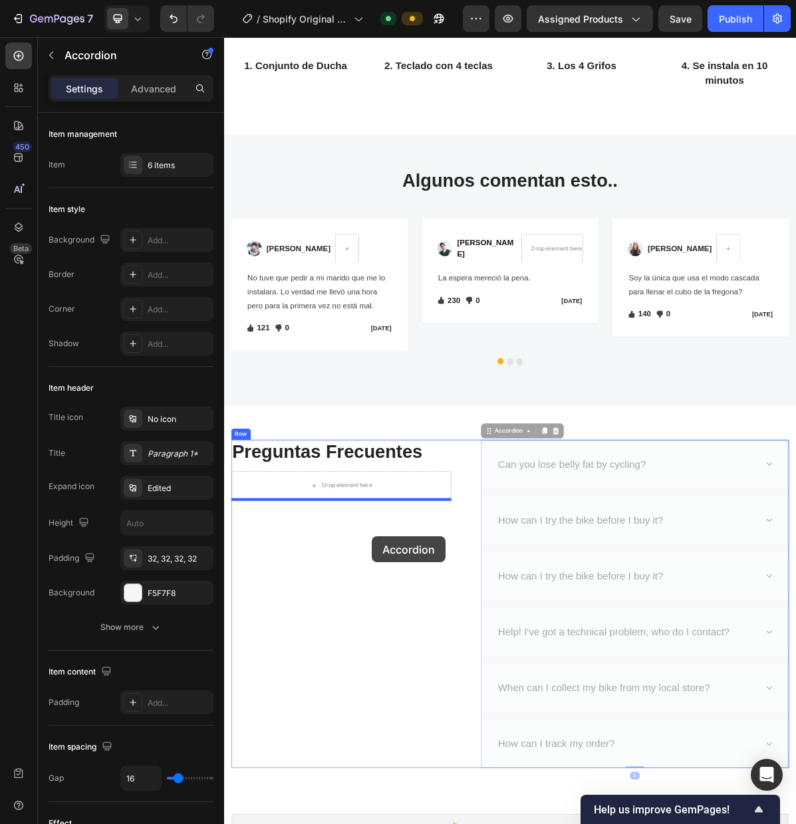
drag, startPoint x: 617, startPoint y: 594, endPoint x: 558, endPoint y: 738, distance: 155.5
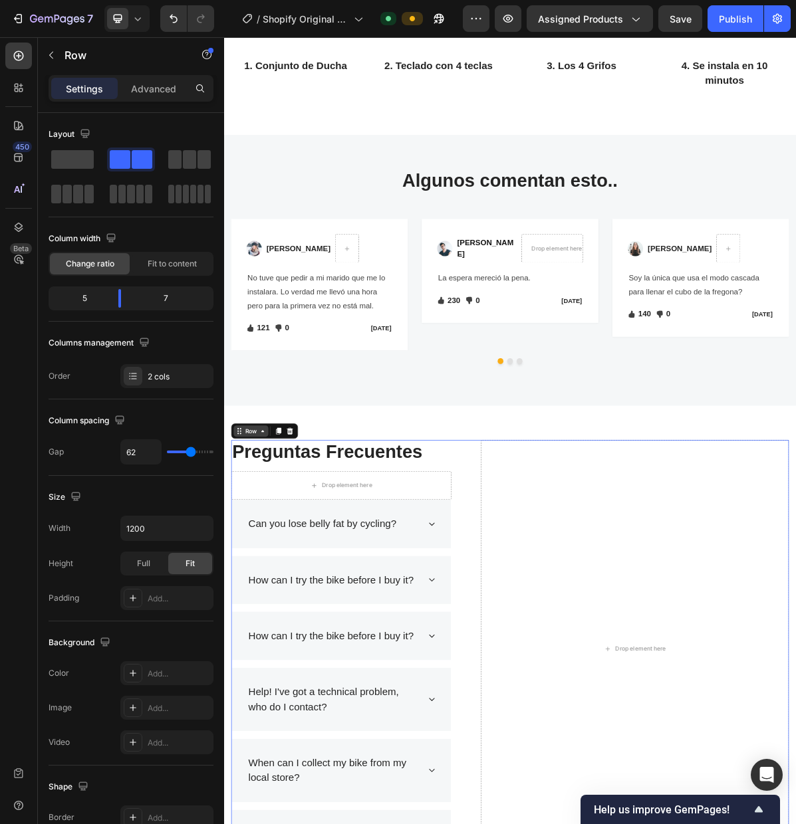
drag, startPoint x: 255, startPoint y: 587, endPoint x: 266, endPoint y: 591, distance: 11.6
click at [255, 587] on div "Row" at bounding box center [262, 587] width 22 height 12
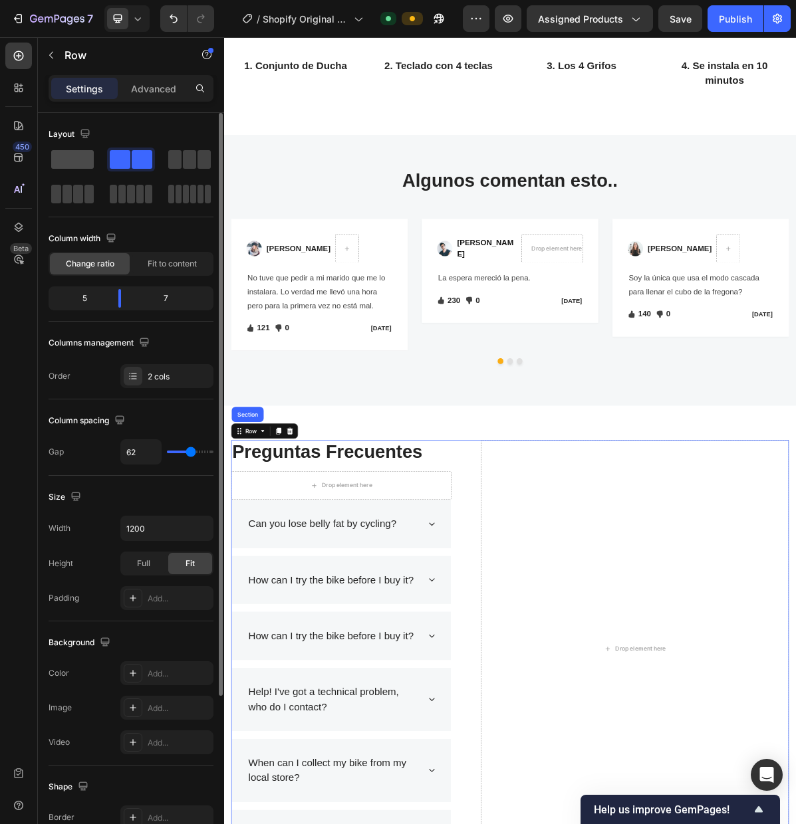
click at [70, 161] on span at bounding box center [72, 159] width 43 height 19
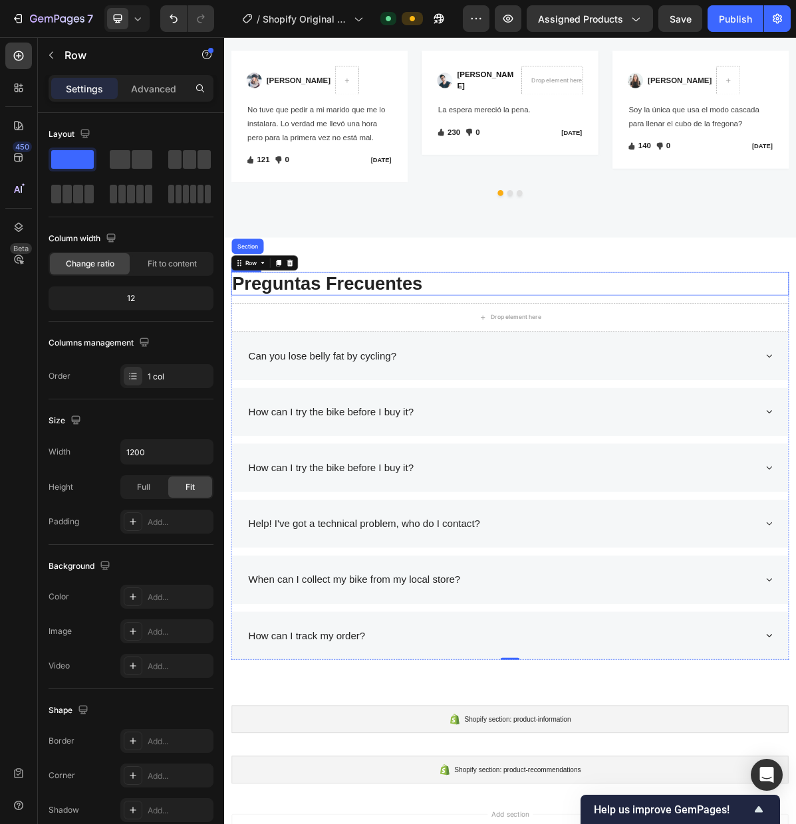
scroll to position [2568, 0]
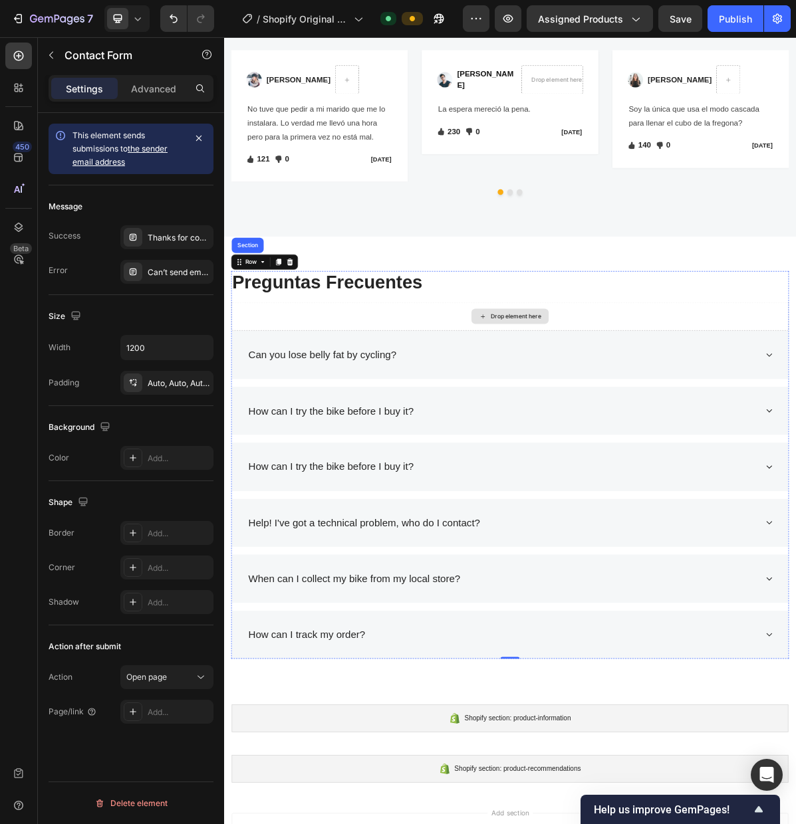
click at [702, 425] on div "Drop element here" at bounding box center [623, 427] width 778 height 40
click at [198, 138] on icon "button" at bounding box center [198, 138] width 5 height 5
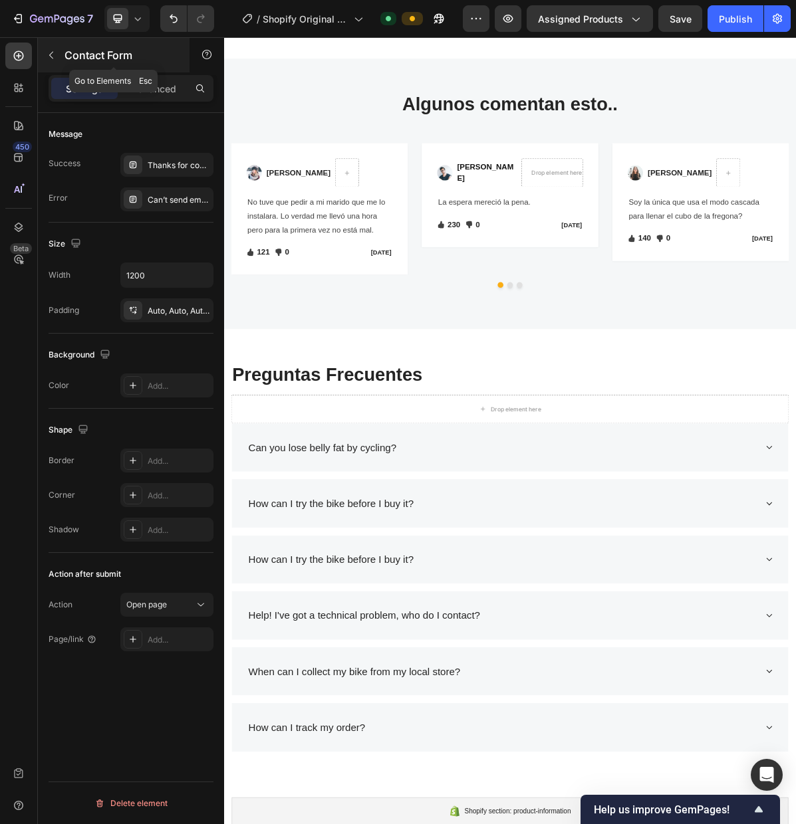
scroll to position [2442, 0]
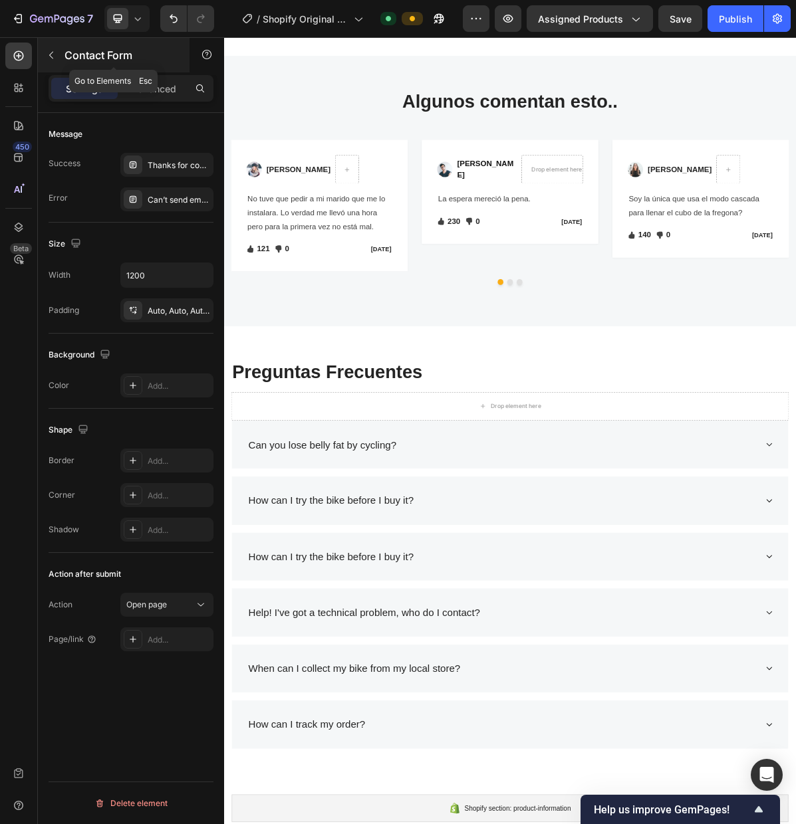
click at [55, 54] on icon "button" at bounding box center [51, 55] width 11 height 11
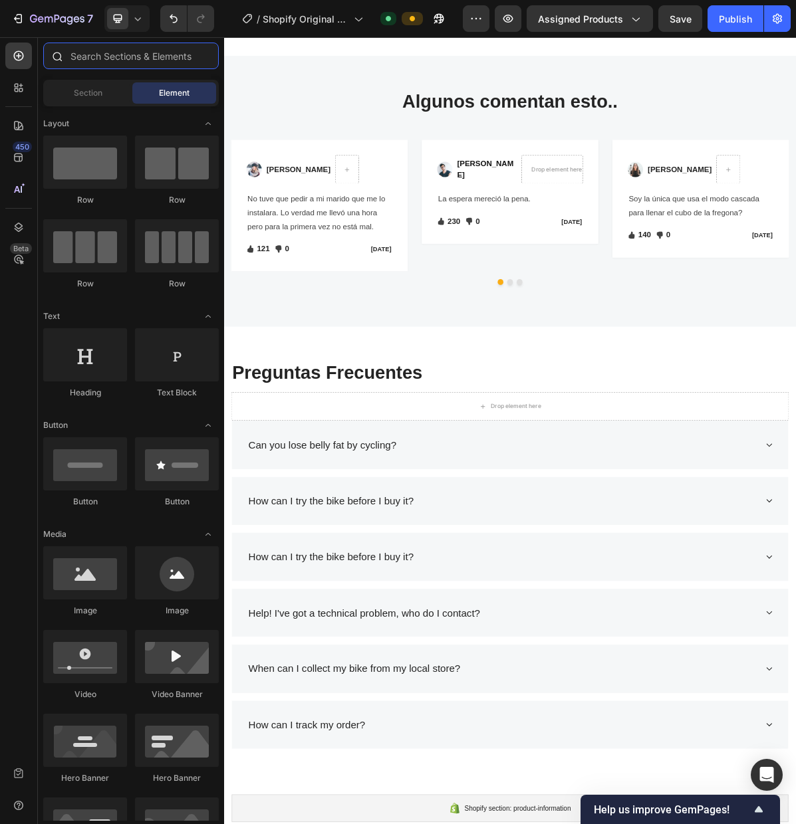
click at [120, 60] on input "text" at bounding box center [130, 56] width 175 height 27
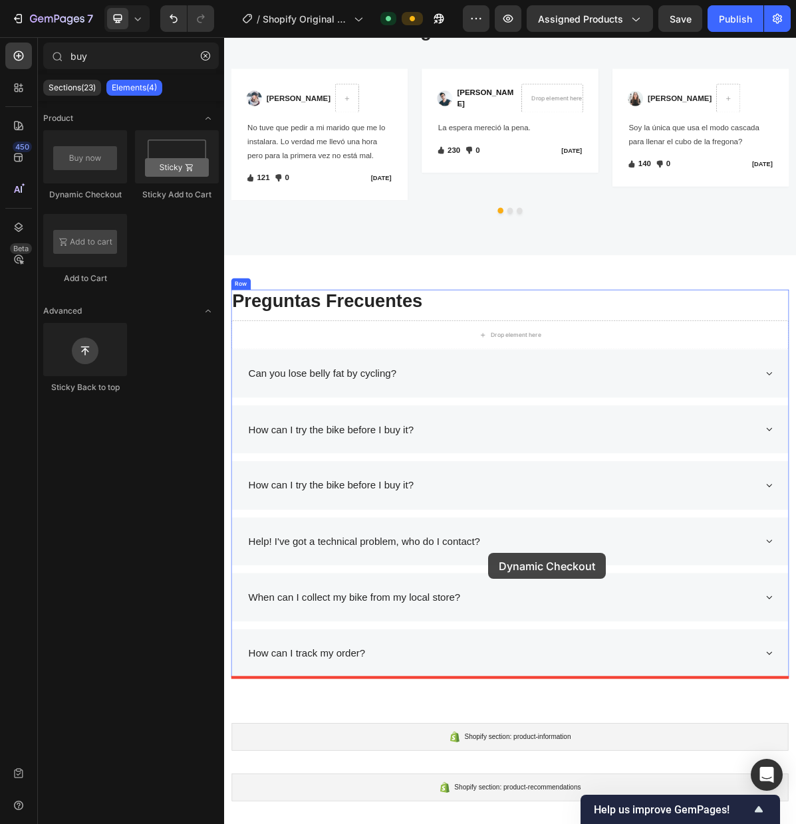
scroll to position [2686, 0]
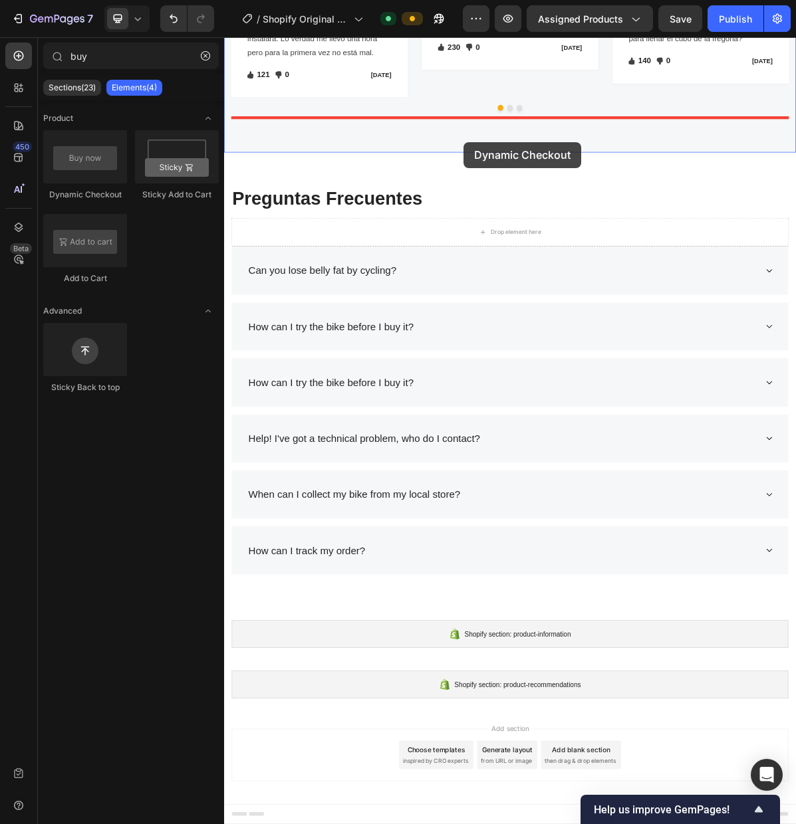
drag, startPoint x: 360, startPoint y: 201, endPoint x: 558, endPoint y: 182, distance: 199.0
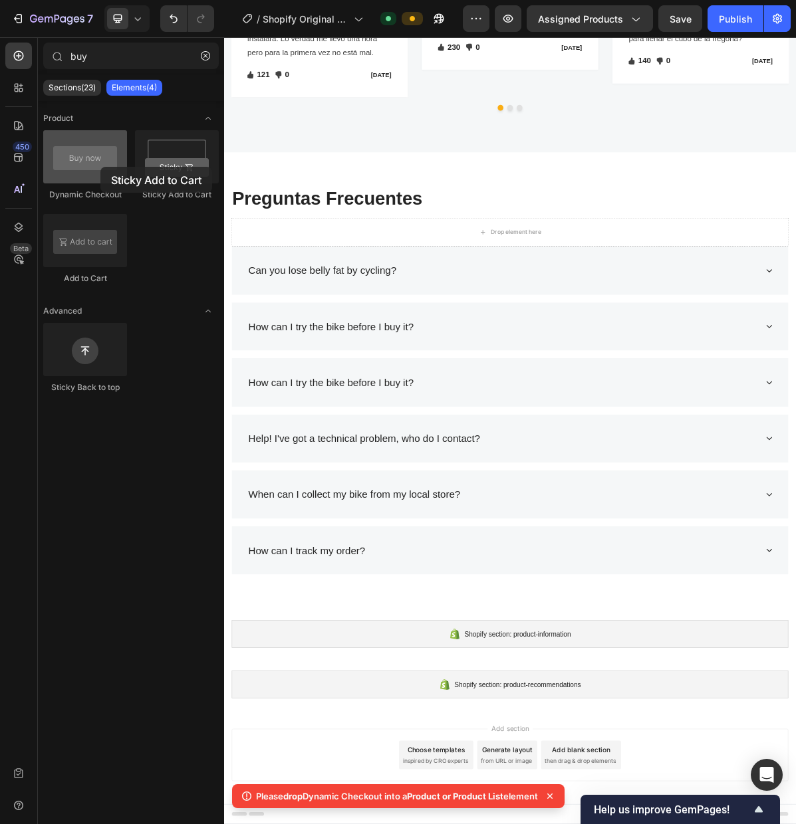
drag, startPoint x: 175, startPoint y: 158, endPoint x: 100, endPoint y: 167, distance: 75.7
click at [100, 167] on div "Dynamic Checkout Sticky Add to Cart Add to Cart" at bounding box center [130, 213] width 175 height 166
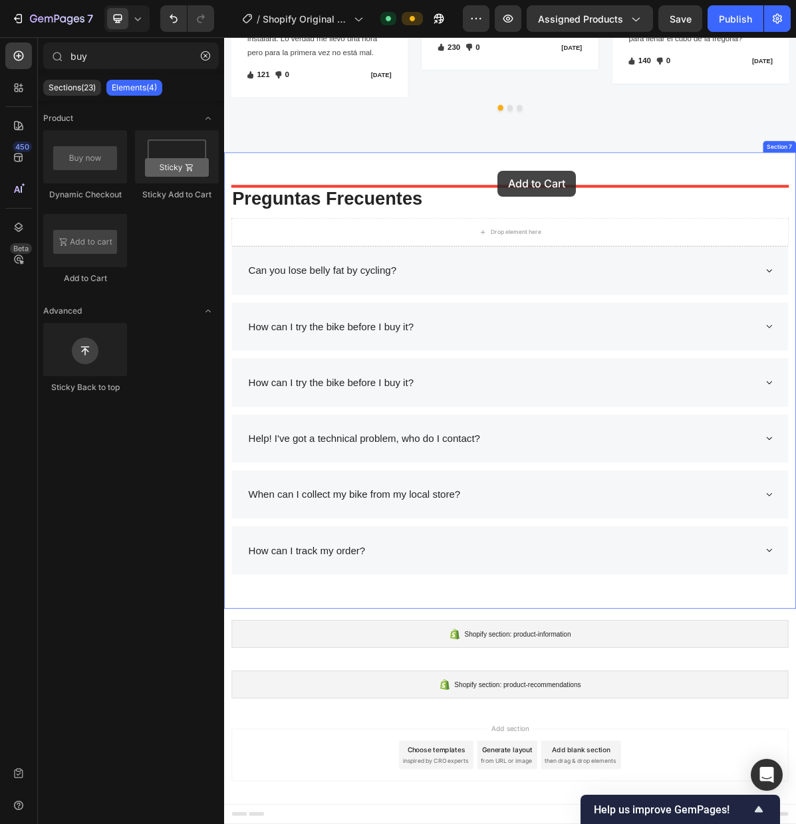
drag, startPoint x: 341, startPoint y: 275, endPoint x: 605, endPoint y: 223, distance: 268.9
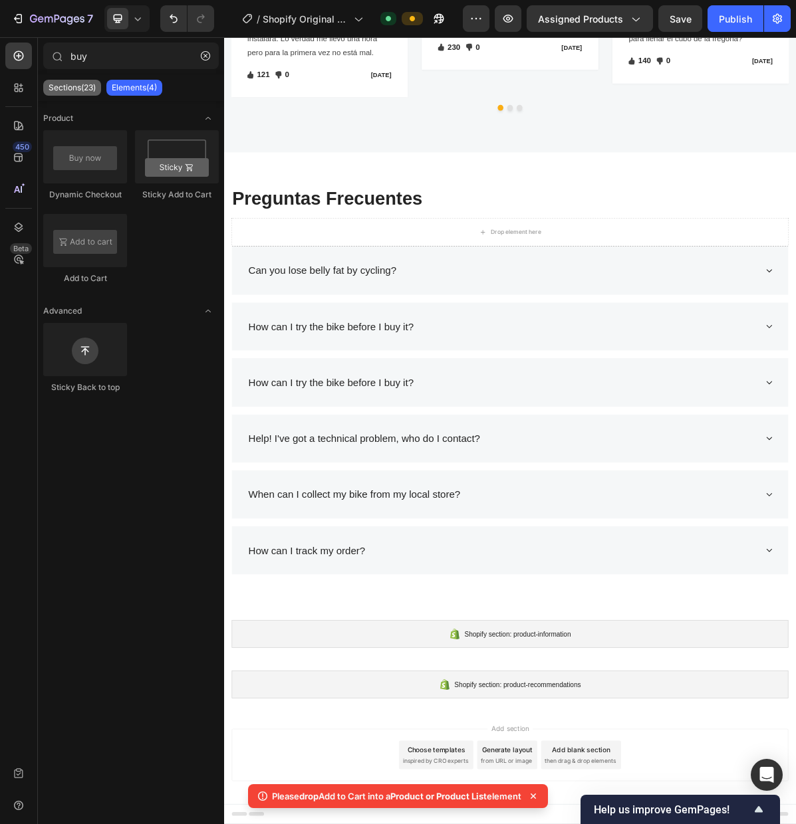
click at [74, 86] on p "Sections(23)" at bounding box center [72, 87] width 47 height 11
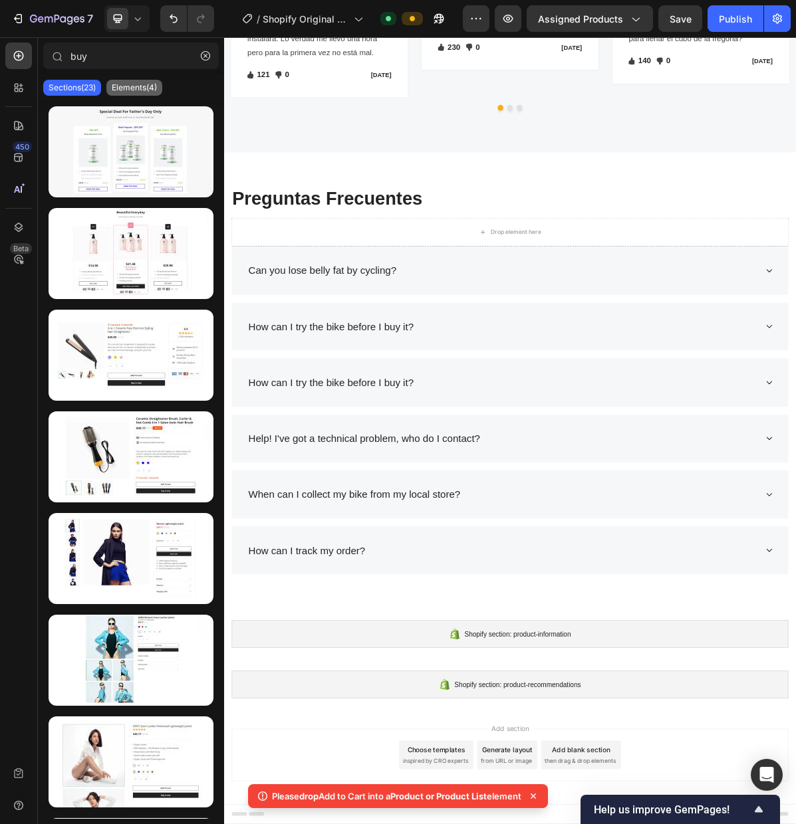
click at [136, 90] on p "Elements(4)" at bounding box center [134, 87] width 45 height 11
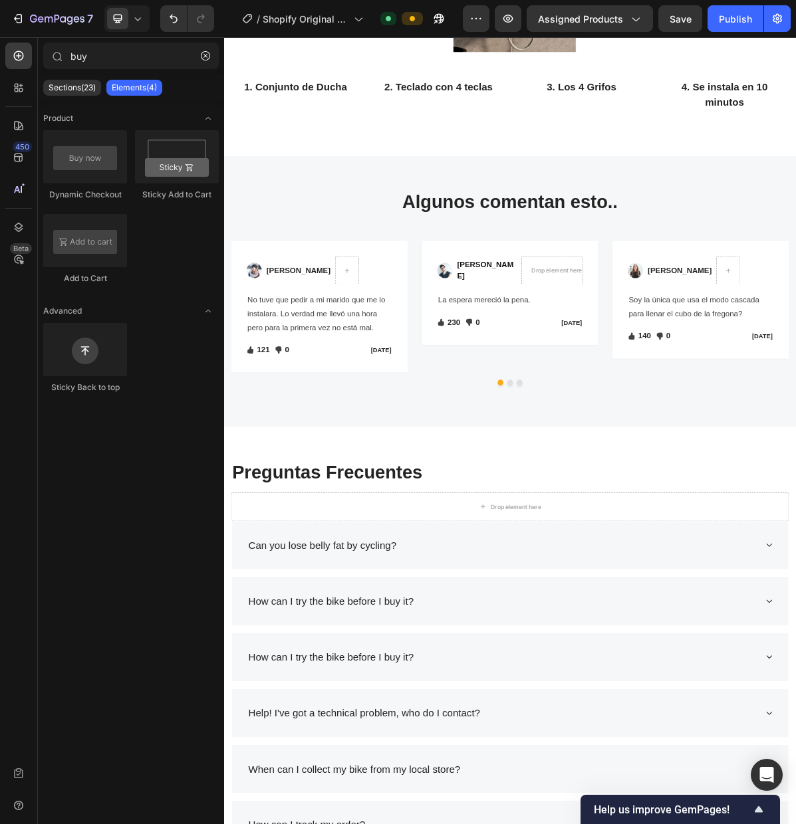
scroll to position [2333, 0]
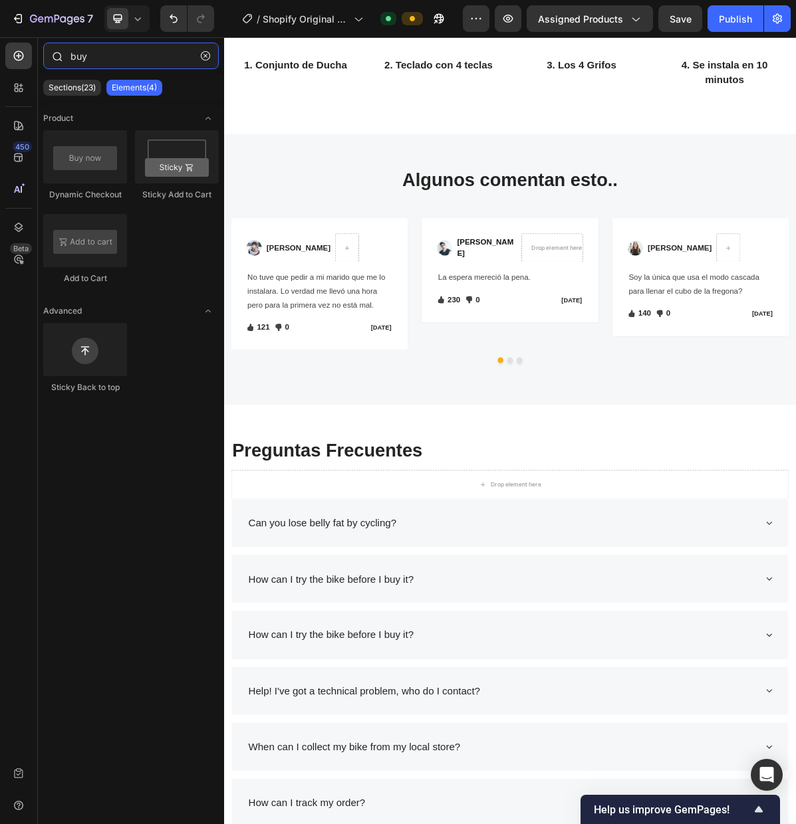
click at [120, 58] on input "buy" at bounding box center [130, 56] width 175 height 27
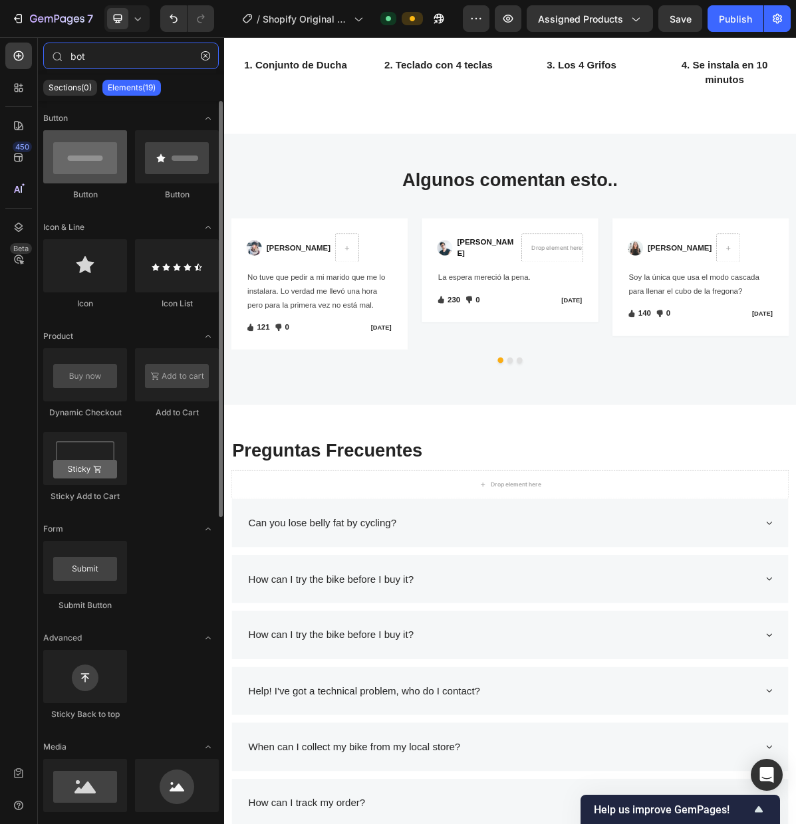
type input "bot"
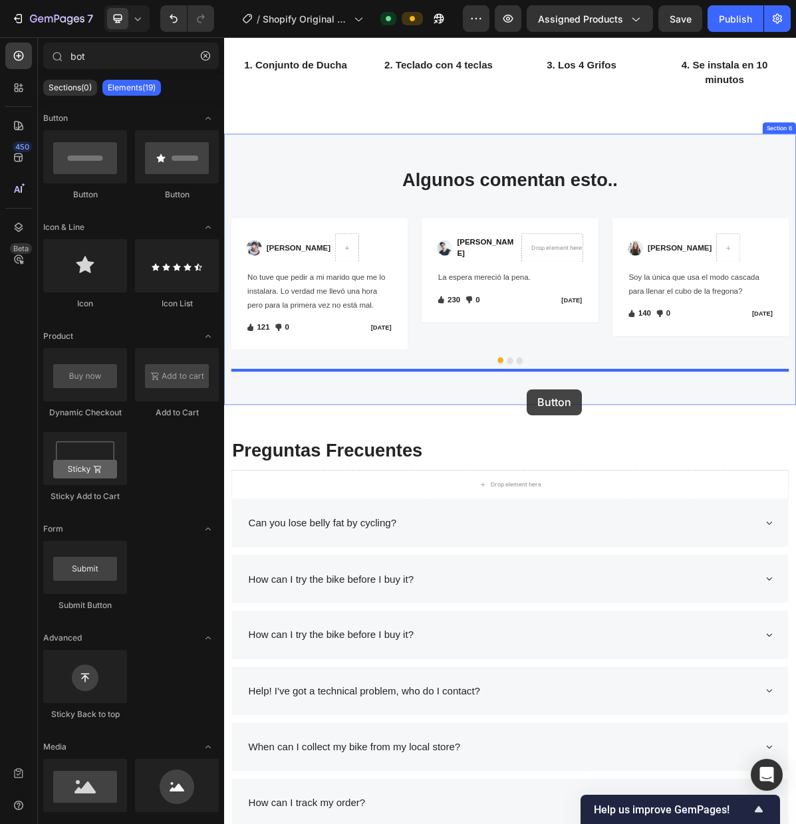
drag, startPoint x: 311, startPoint y: 199, endPoint x: 646, endPoint y: 528, distance: 469.0
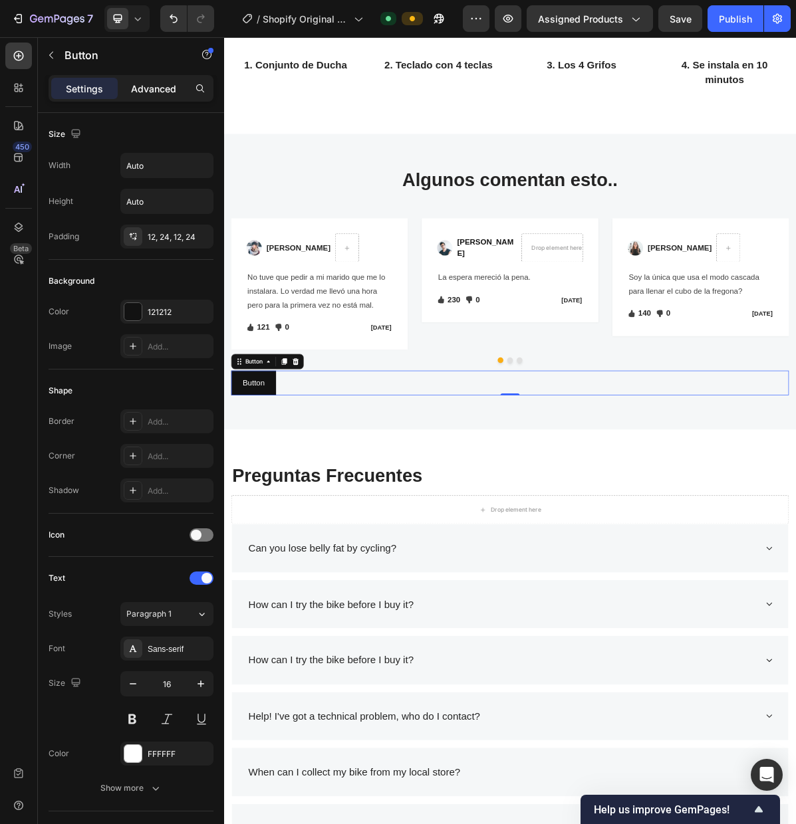
click at [140, 91] on p "Advanced" at bounding box center [153, 89] width 45 height 14
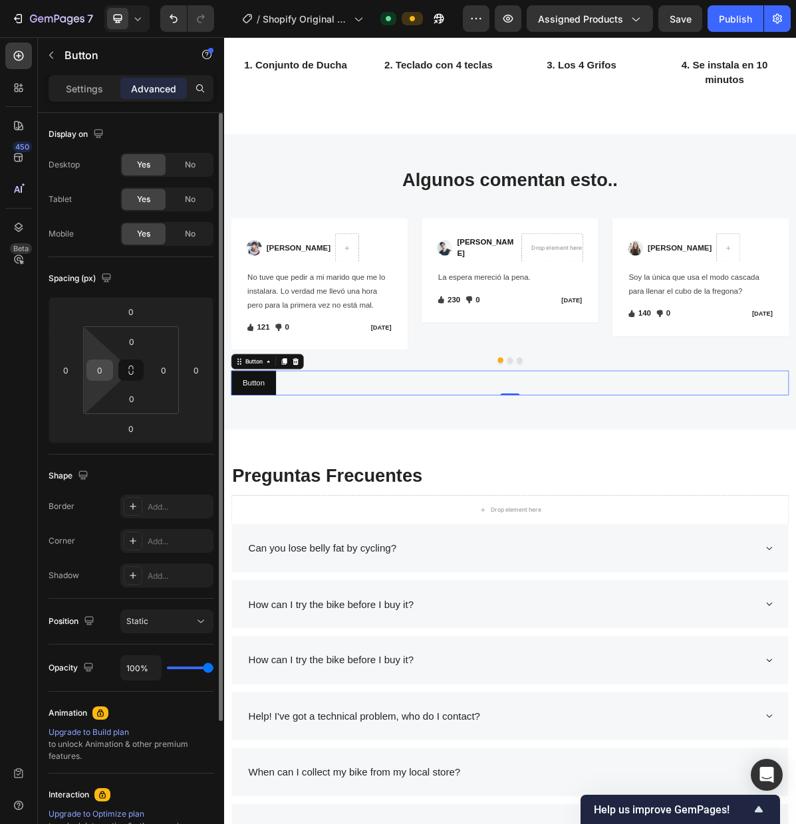
click at [91, 370] on input "0" at bounding box center [100, 370] width 20 height 20
type input "15"
click at [167, 372] on input "0" at bounding box center [164, 370] width 20 height 20
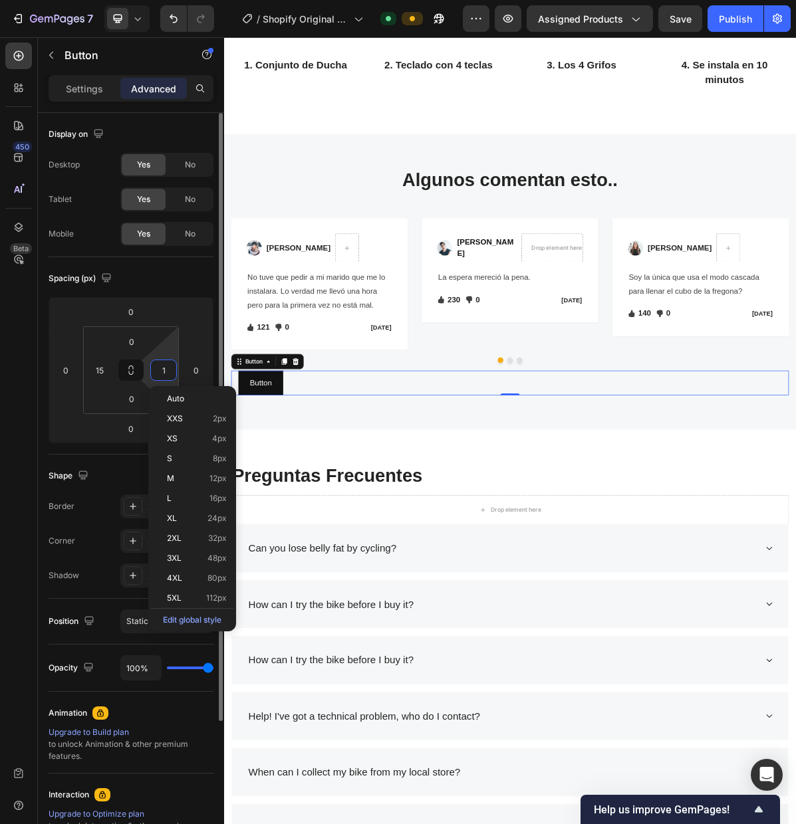
type input "15"
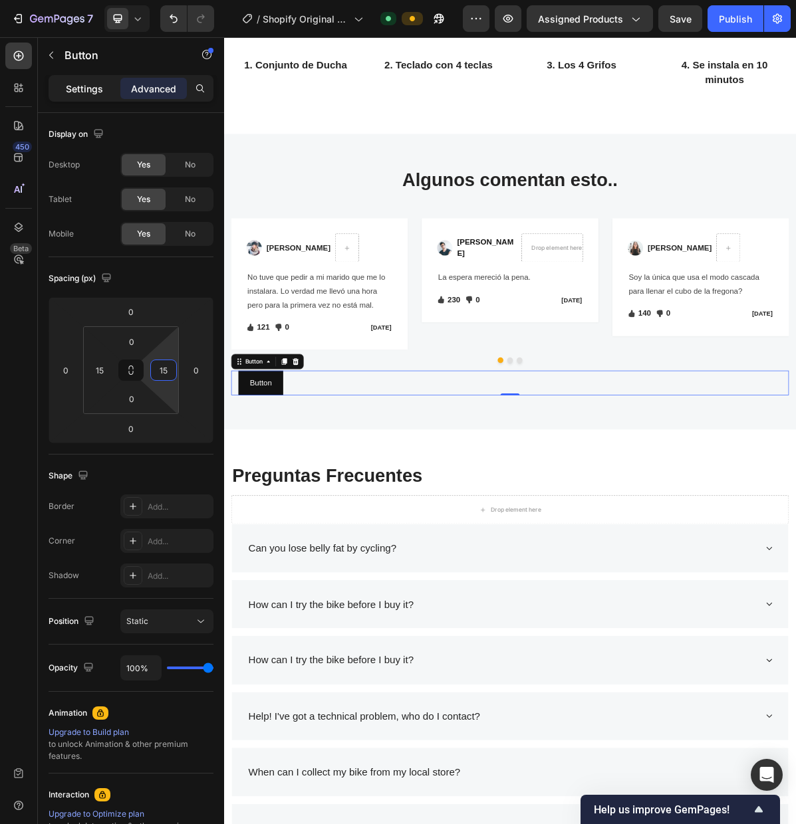
click at [88, 86] on p "Settings" at bounding box center [84, 89] width 37 height 14
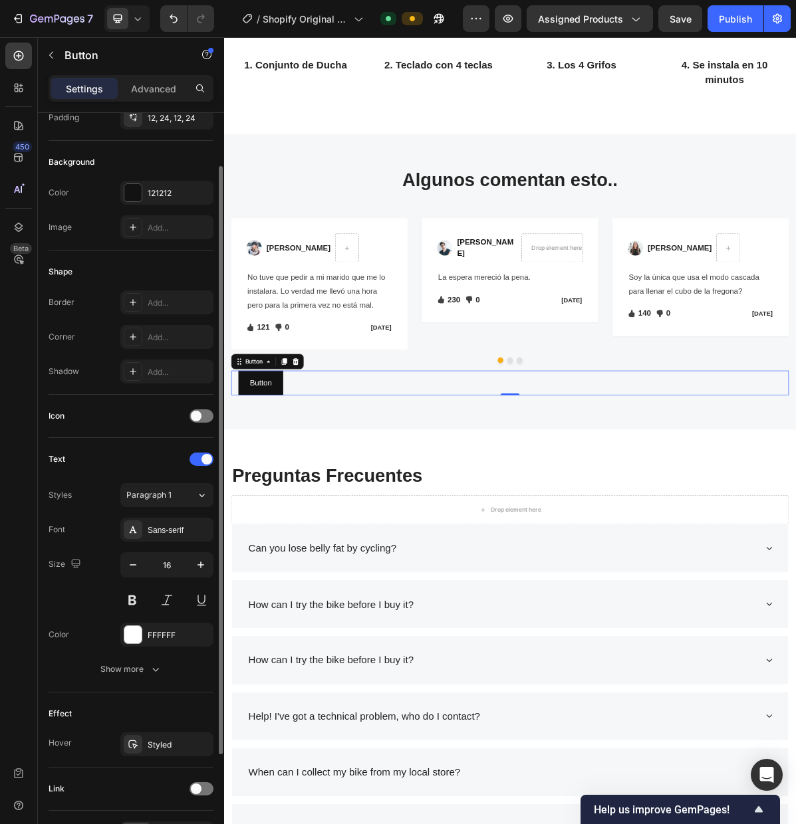
scroll to position [0, 0]
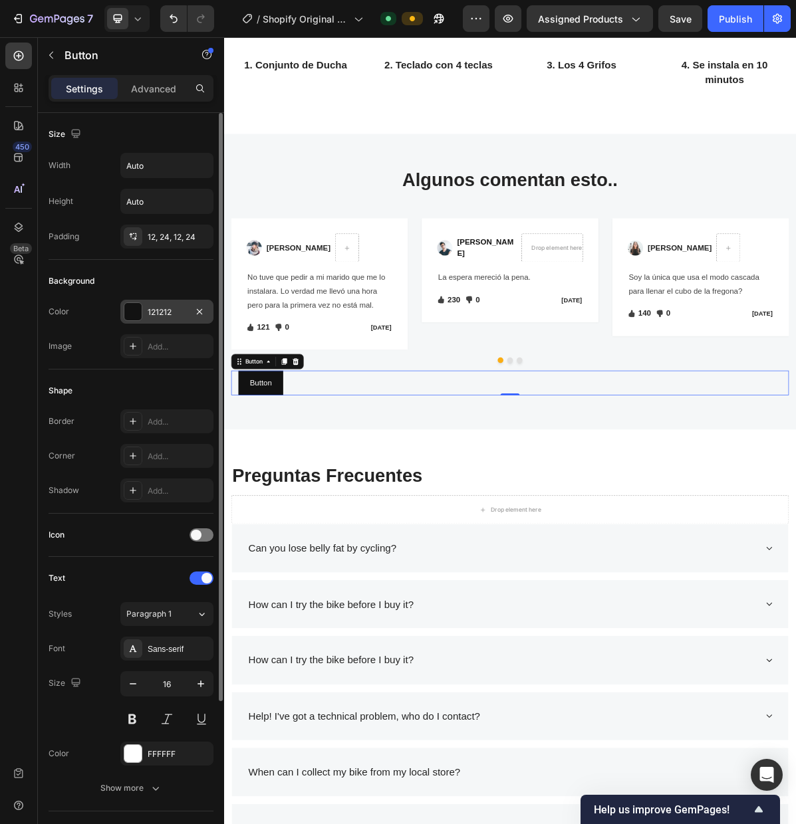
click at [129, 310] on div at bounding box center [132, 311] width 17 height 17
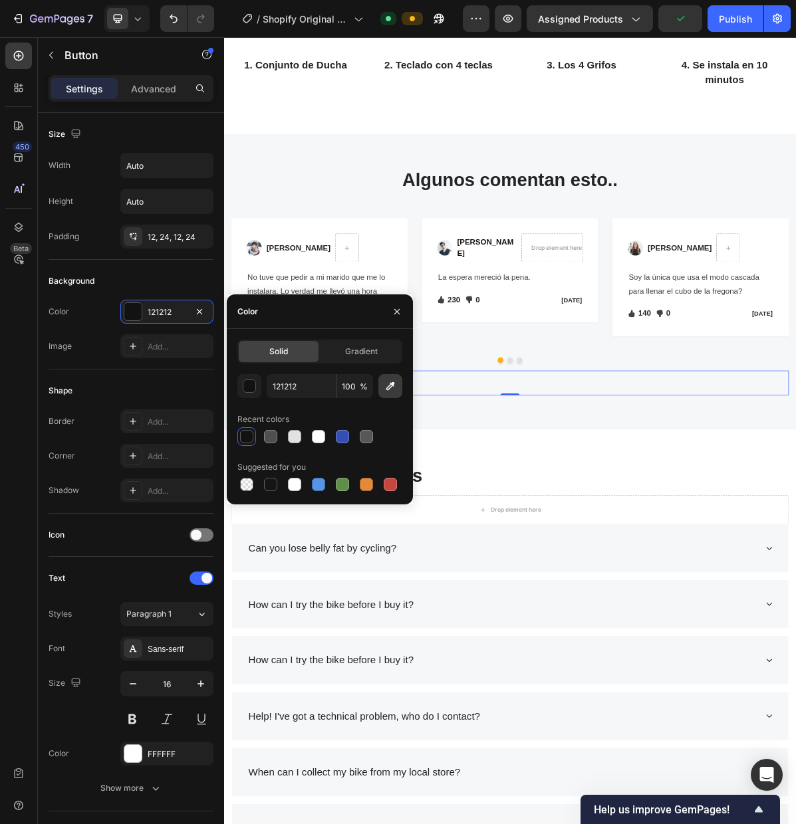
click at [389, 384] on icon "button" at bounding box center [390, 386] width 9 height 9
click at [395, 313] on icon "button" at bounding box center [396, 311] width 11 height 11
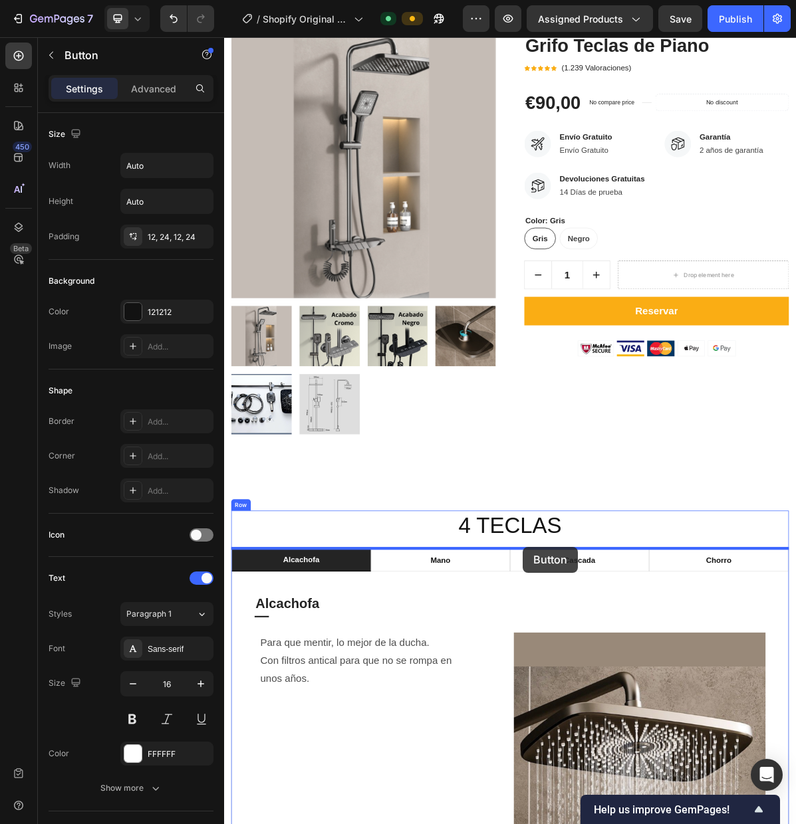
scroll to position [267, 0]
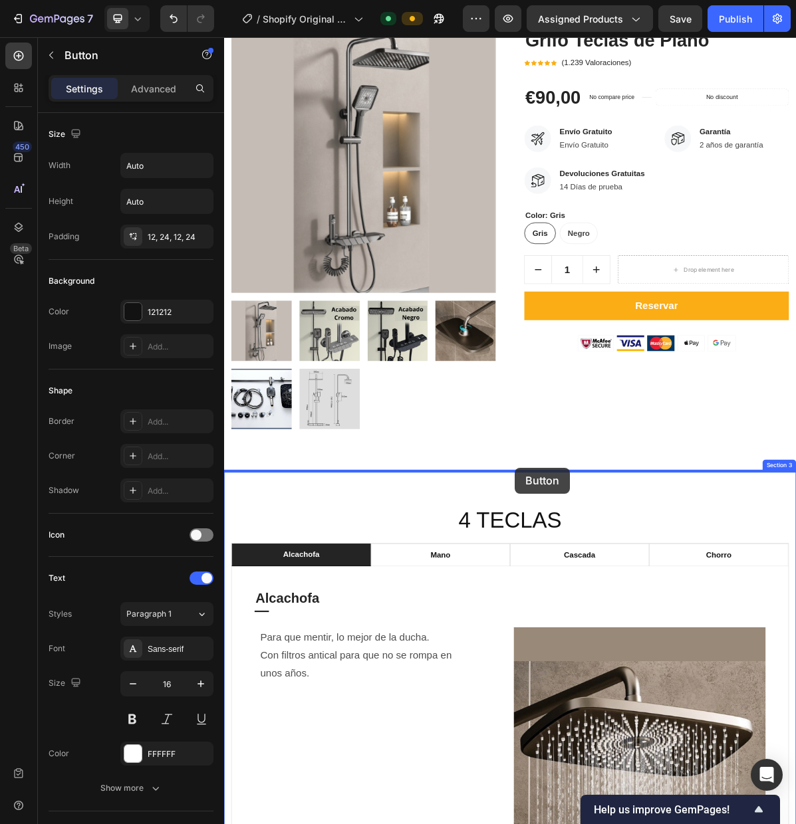
drag, startPoint x: 244, startPoint y: 491, endPoint x: 629, endPoint y: 638, distance: 412.5
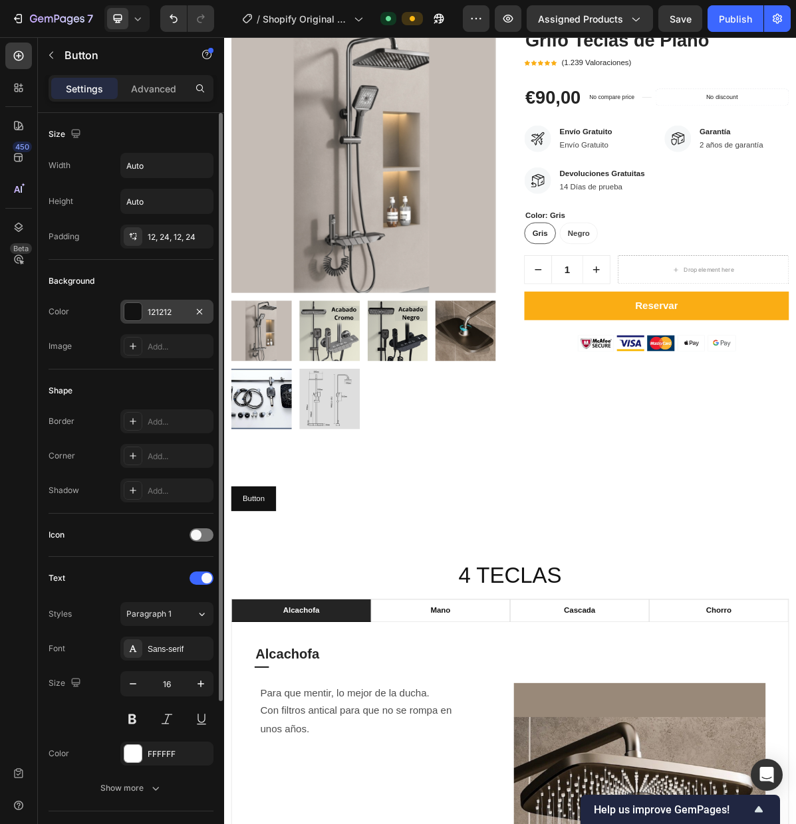
click at [139, 308] on div at bounding box center [132, 311] width 17 height 17
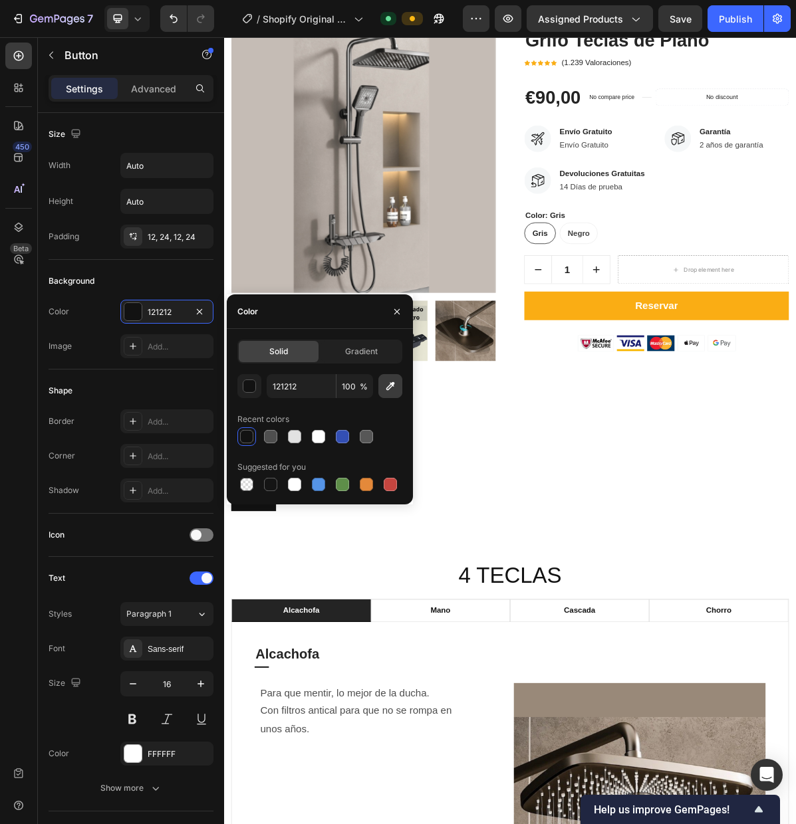
click at [393, 388] on icon "button" at bounding box center [389, 385] width 13 height 13
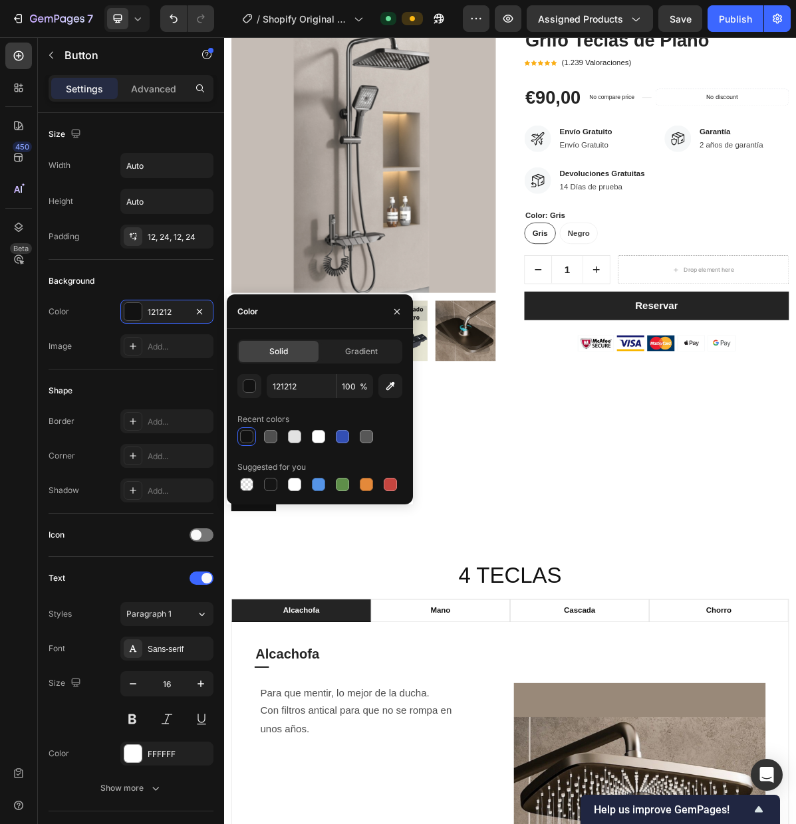
type input "FAAD15"
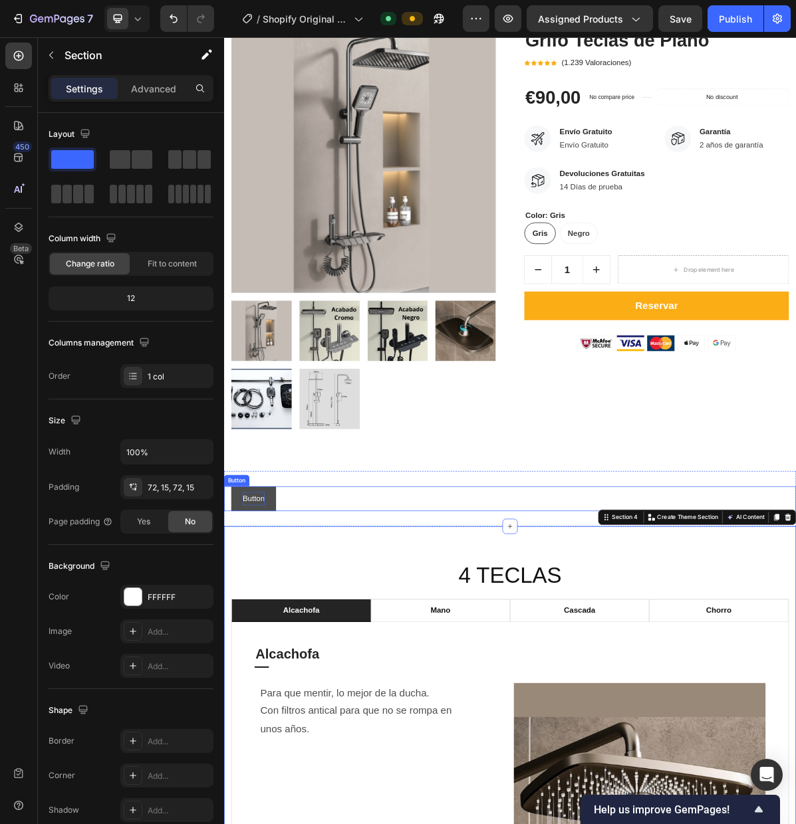
click at [274, 684] on p "Button" at bounding box center [265, 681] width 31 height 19
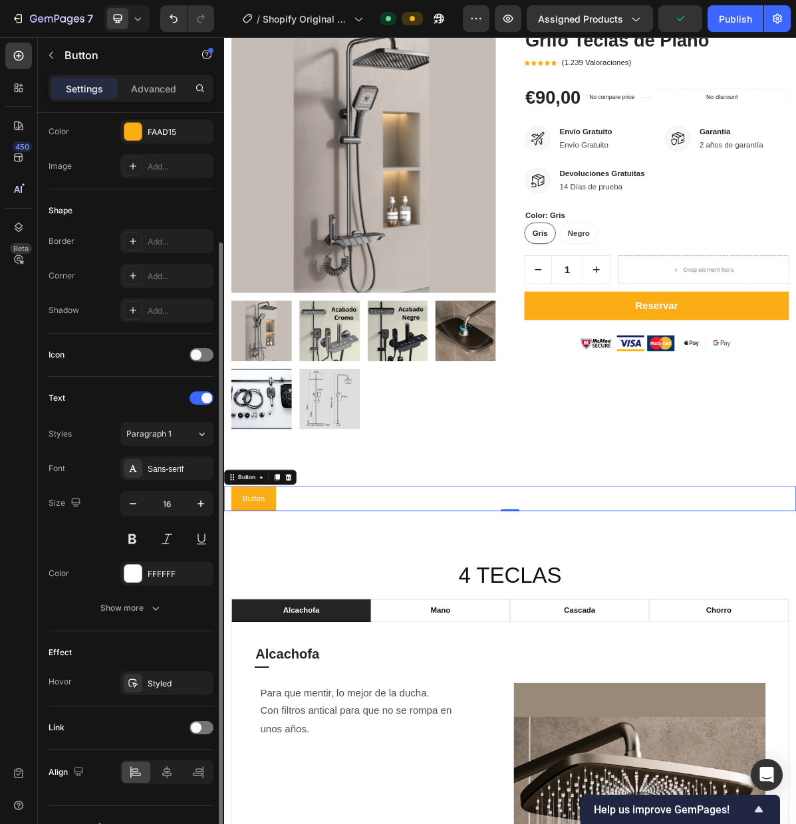
scroll to position [187, 0]
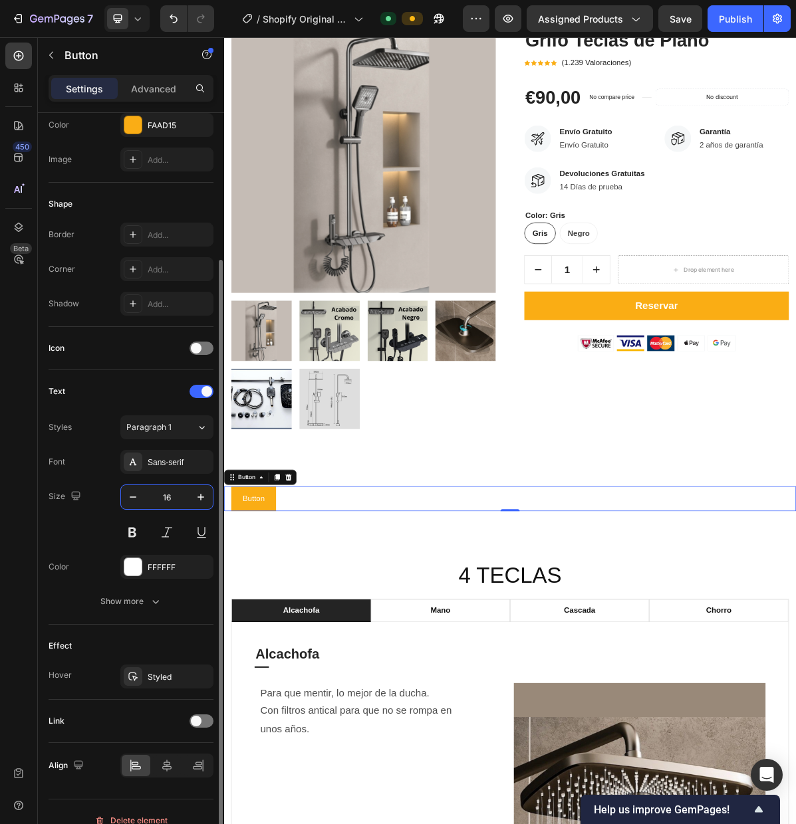
click at [165, 498] on input "16" at bounding box center [167, 497] width 44 height 24
click at [163, 498] on input "16" at bounding box center [167, 497] width 44 height 24
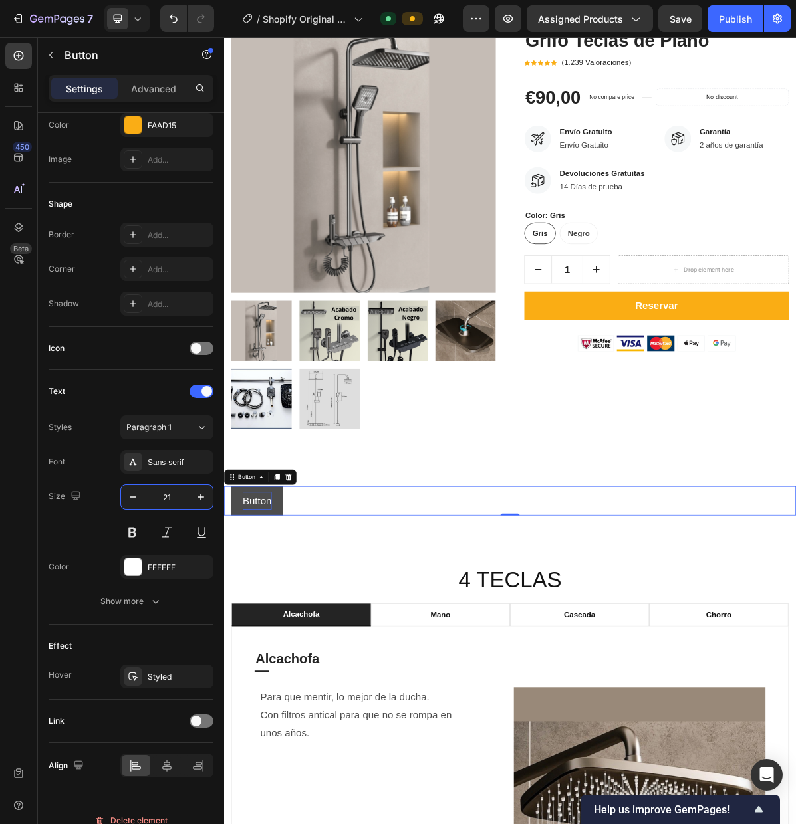
type input "21"
click at [280, 684] on p "Button" at bounding box center [270, 684] width 41 height 25
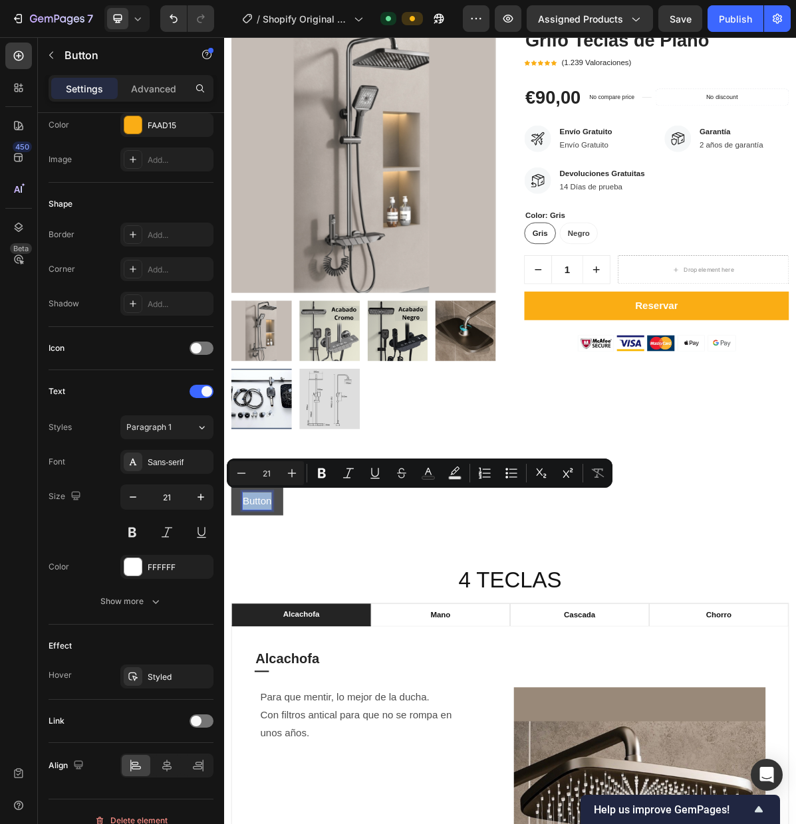
drag, startPoint x: 289, startPoint y: 687, endPoint x: 254, endPoint y: 685, distance: 35.3
click at [253, 685] on p "Button" at bounding box center [270, 684] width 41 height 25
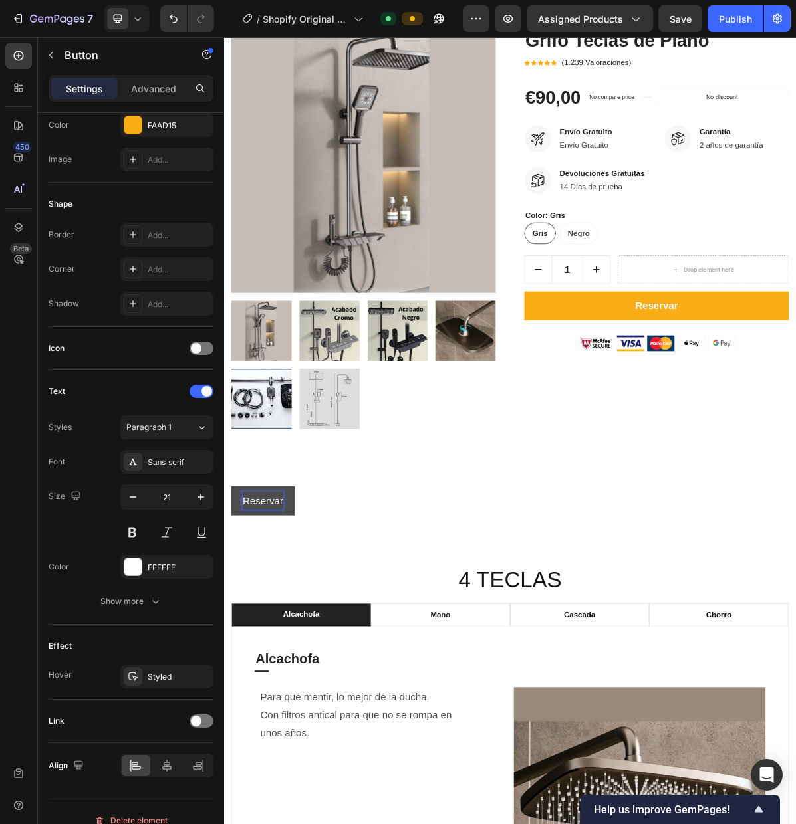
click at [234, 664] on button "Reservar" at bounding box center [278, 684] width 88 height 41
click at [234, 664] on button "Reservar Grif" at bounding box center [291, 684] width 115 height 41
click at [234, 664] on button "Reservar Grifo de" at bounding box center [305, 684] width 142 height 41
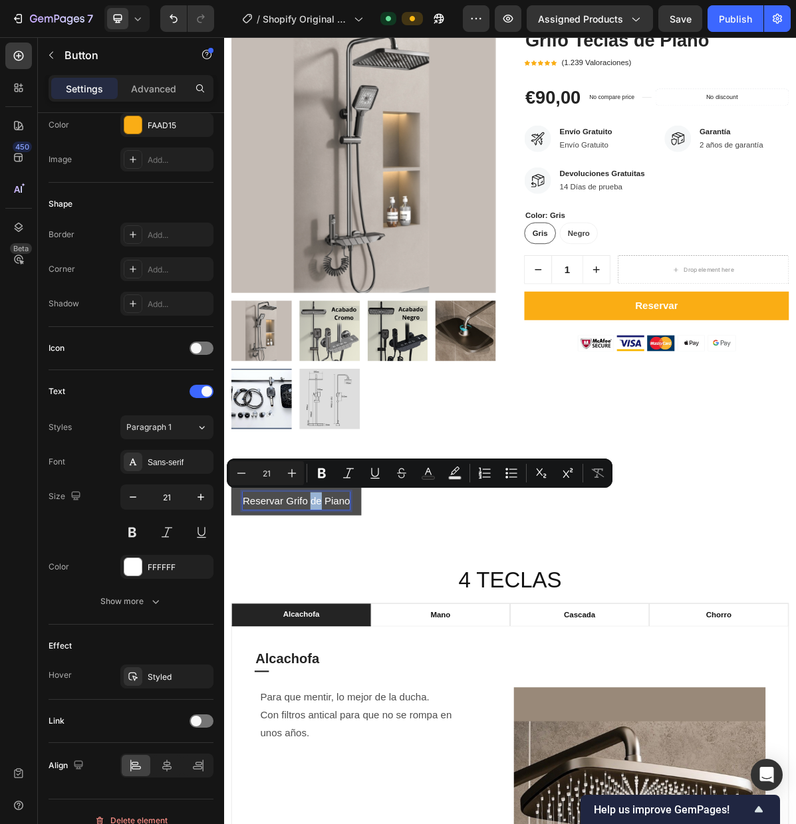
drag, startPoint x: 360, startPoint y: 688, endPoint x: 346, endPoint y: 689, distance: 14.0
click at [346, 689] on p "Reservar Grifo de Piano" at bounding box center [325, 684] width 150 height 25
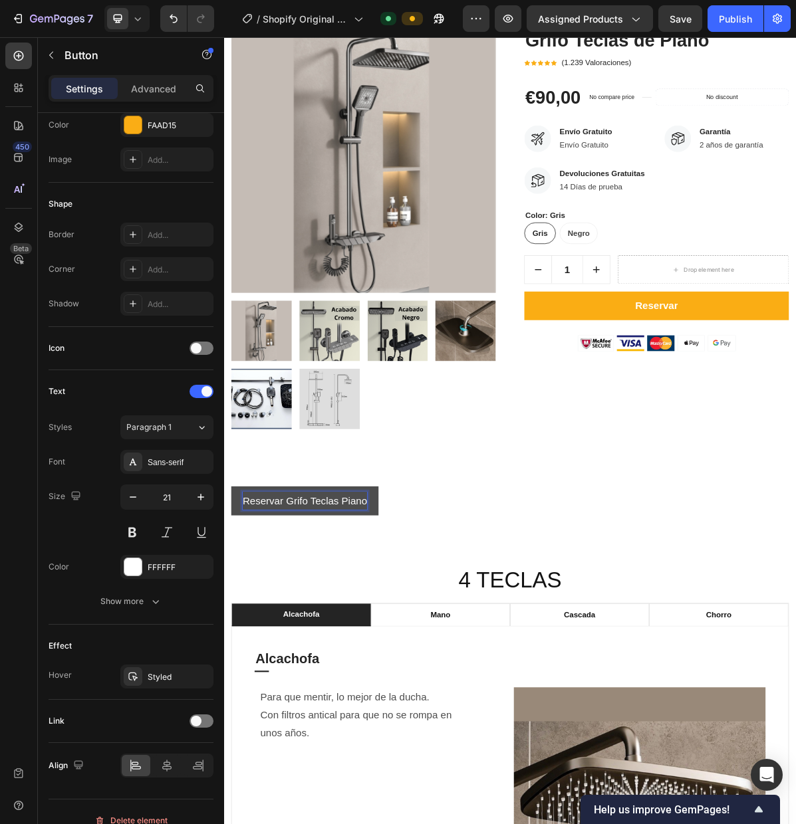
click at [234, 664] on button "Reservar Grifo Teclas Piano" at bounding box center [336, 684] width 205 height 41
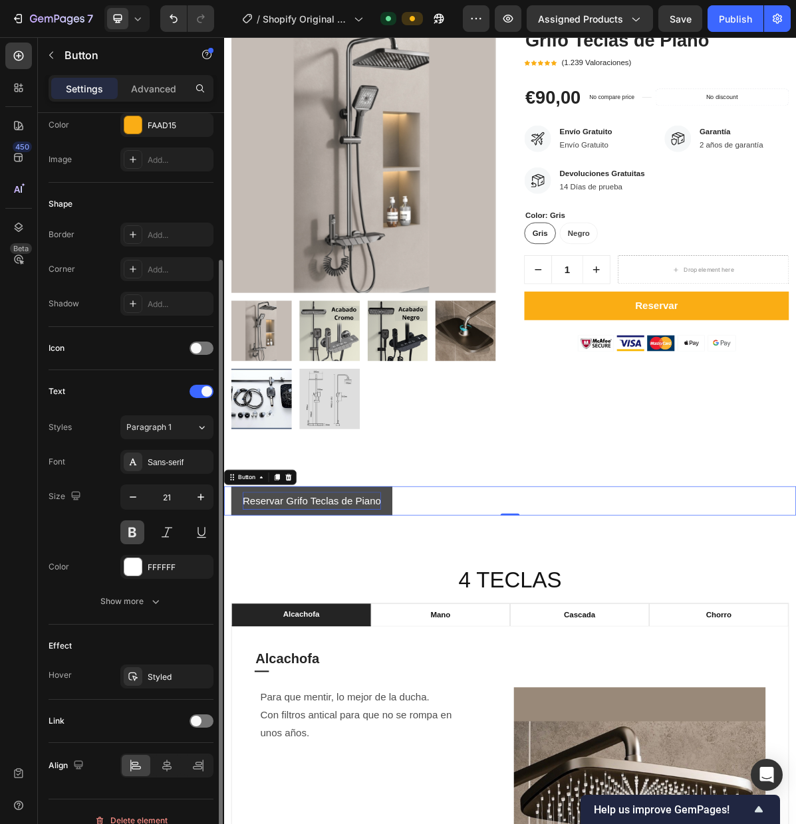
click at [134, 532] on button at bounding box center [132, 532] width 24 height 24
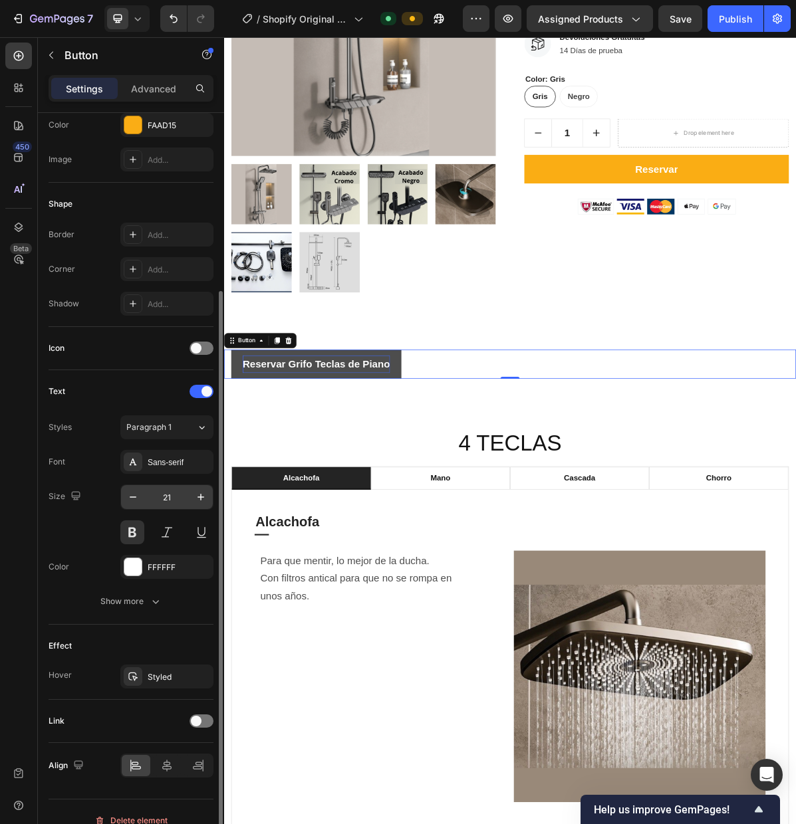
scroll to position [204, 0]
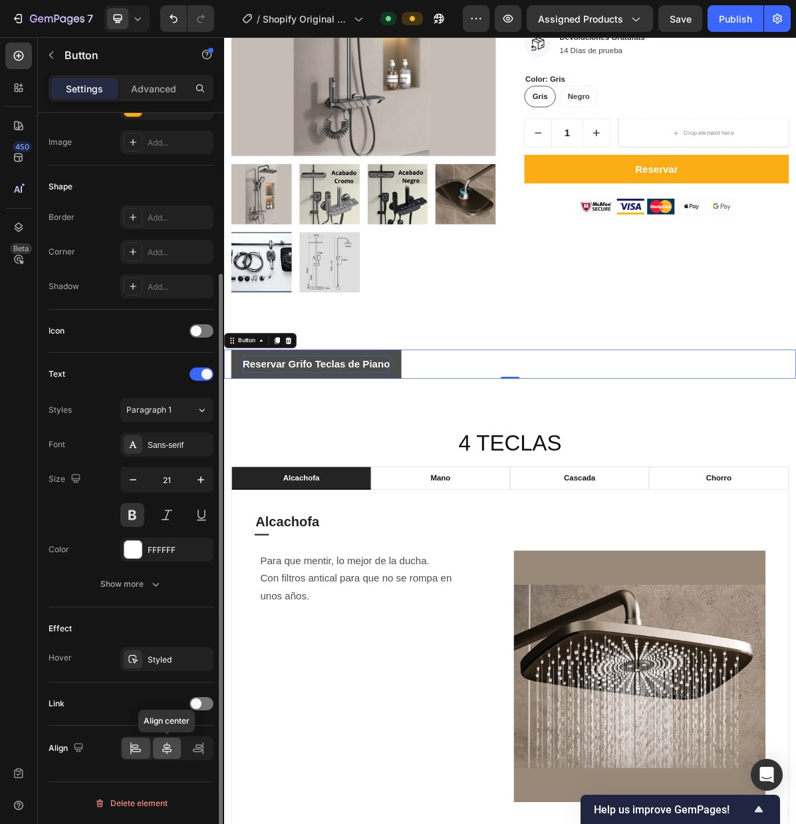
click at [160, 746] on icon at bounding box center [166, 748] width 13 height 13
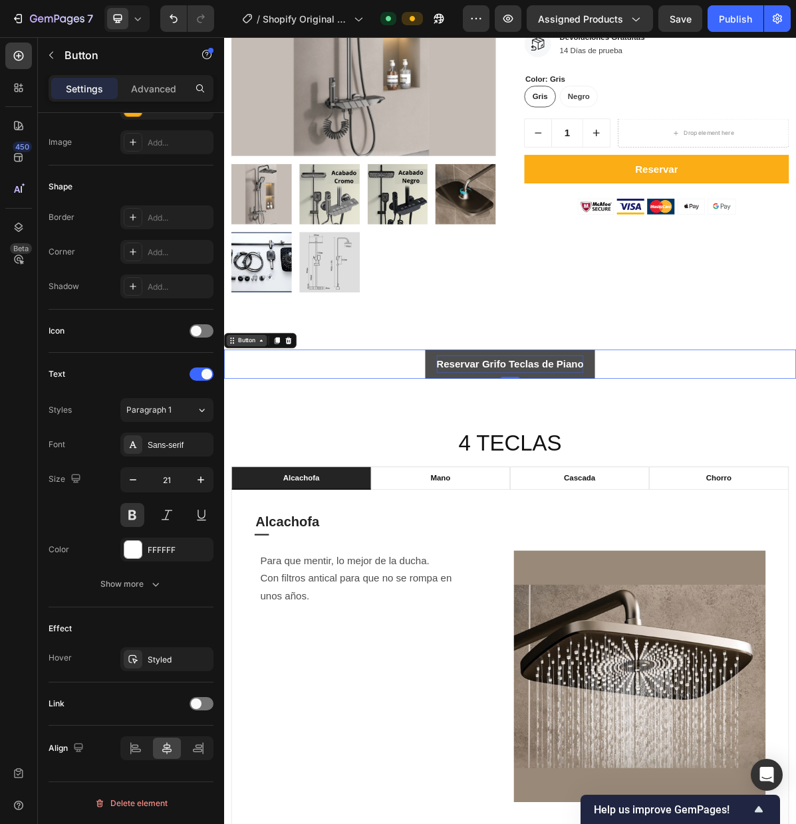
click at [239, 459] on icon at bounding box center [235, 460] width 11 height 11
drag, startPoint x: 237, startPoint y: 463, endPoint x: 276, endPoint y: 454, distance: 40.3
click at [233, 478] on div "Reservar Grifo Teclas de Piano Button Section 0" at bounding box center [623, 493] width 798 height 41
drag, startPoint x: 235, startPoint y: 464, endPoint x: 474, endPoint y: 965, distance: 555.0
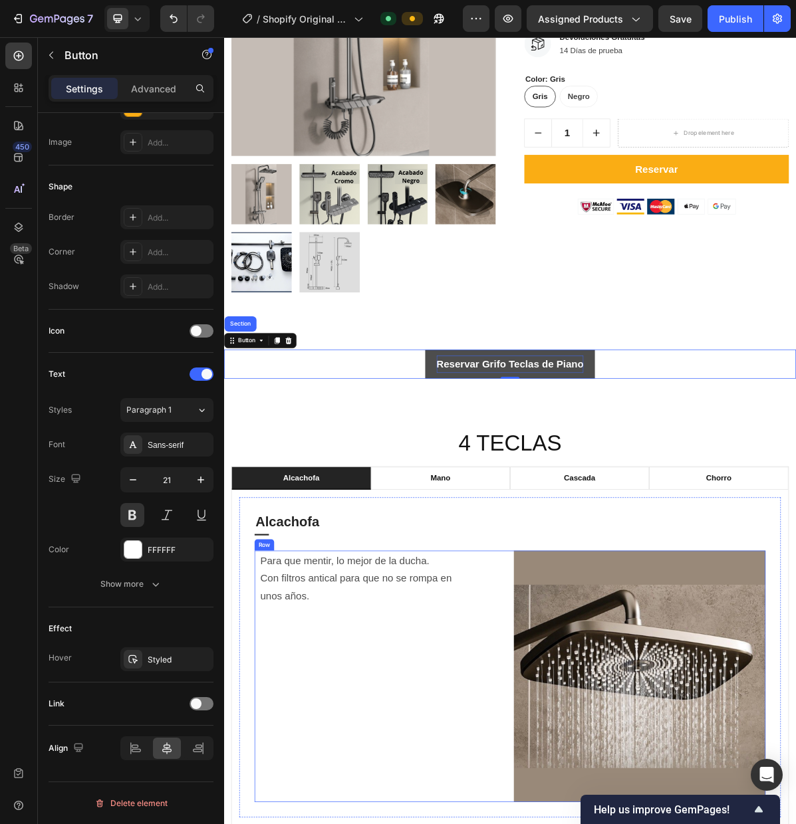
click at [564, 486] on p "Reservar Grifo Teclas de Piano" at bounding box center [622, 493] width 205 height 25
click at [514, 487] on button "Reservar Grifo Teclas de Piano" at bounding box center [622, 493] width 237 height 41
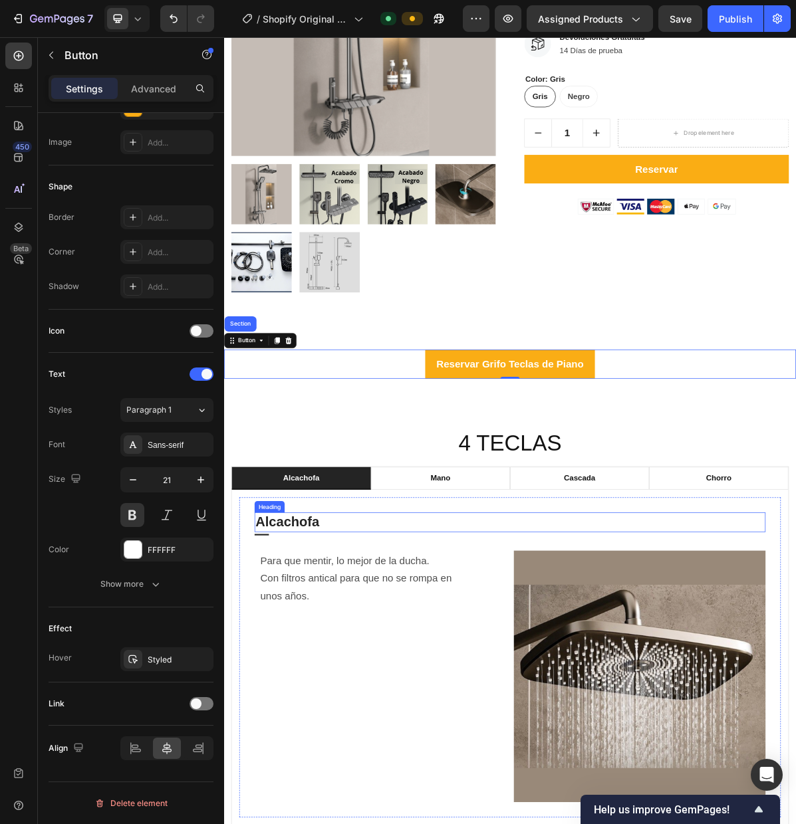
drag, startPoint x: 237, startPoint y: 465, endPoint x: 385, endPoint y: 685, distance: 264.7
click at [245, 461] on div "Button" at bounding box center [256, 461] width 30 height 12
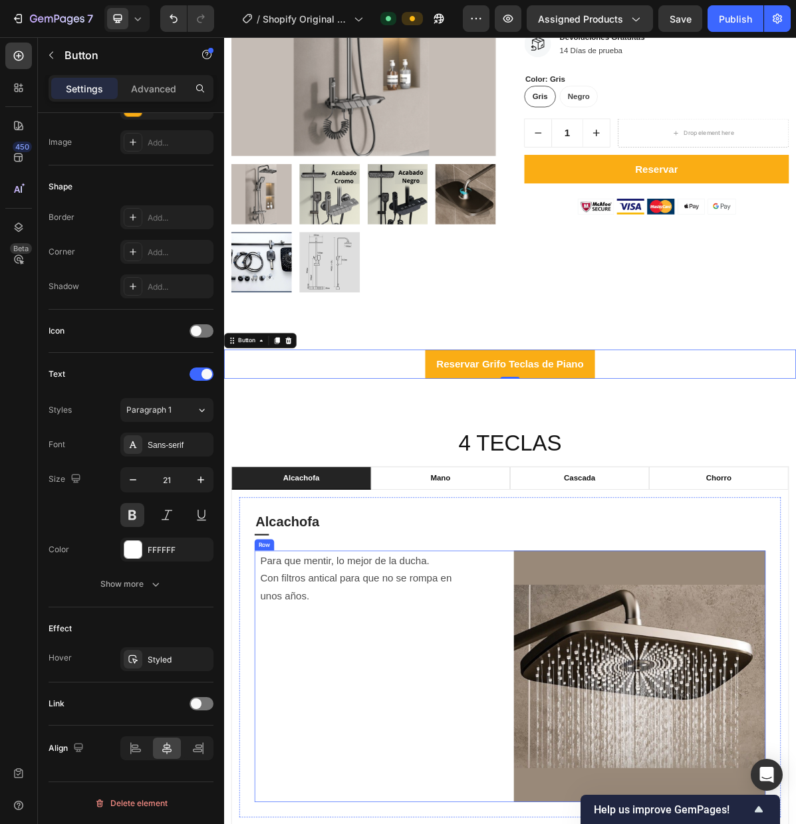
drag, startPoint x: 238, startPoint y: 467, endPoint x: 508, endPoint y: 694, distance: 352.4
drag, startPoint x: 513, startPoint y: 488, endPoint x: 503, endPoint y: 822, distance: 333.8
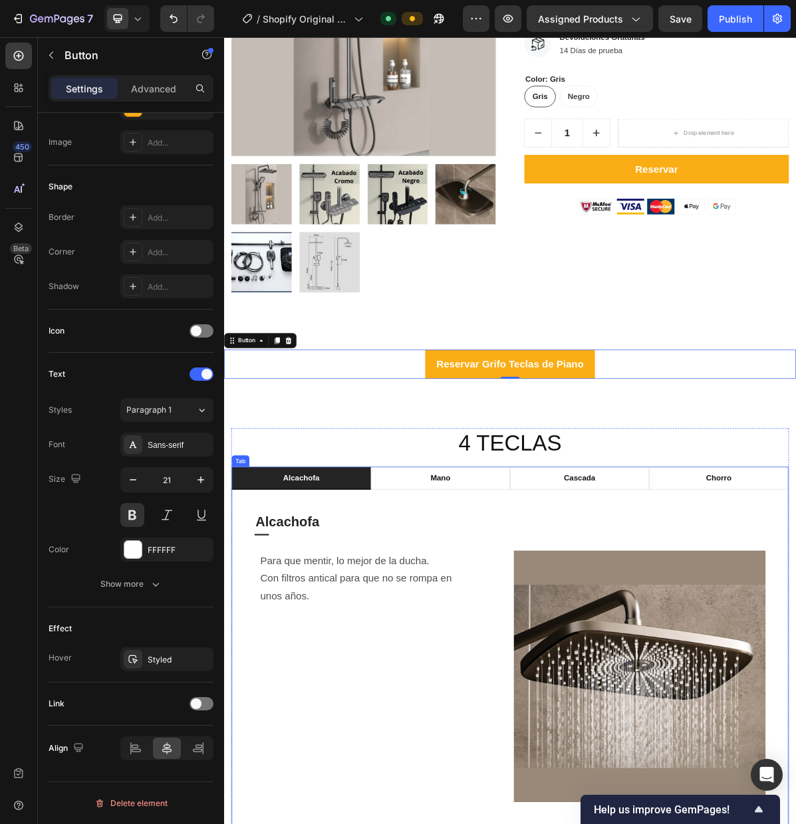
drag, startPoint x: 238, startPoint y: 459, endPoint x: 558, endPoint y: 676, distance: 386.5
click at [298, 462] on icon at bounding box center [297, 460] width 7 height 9
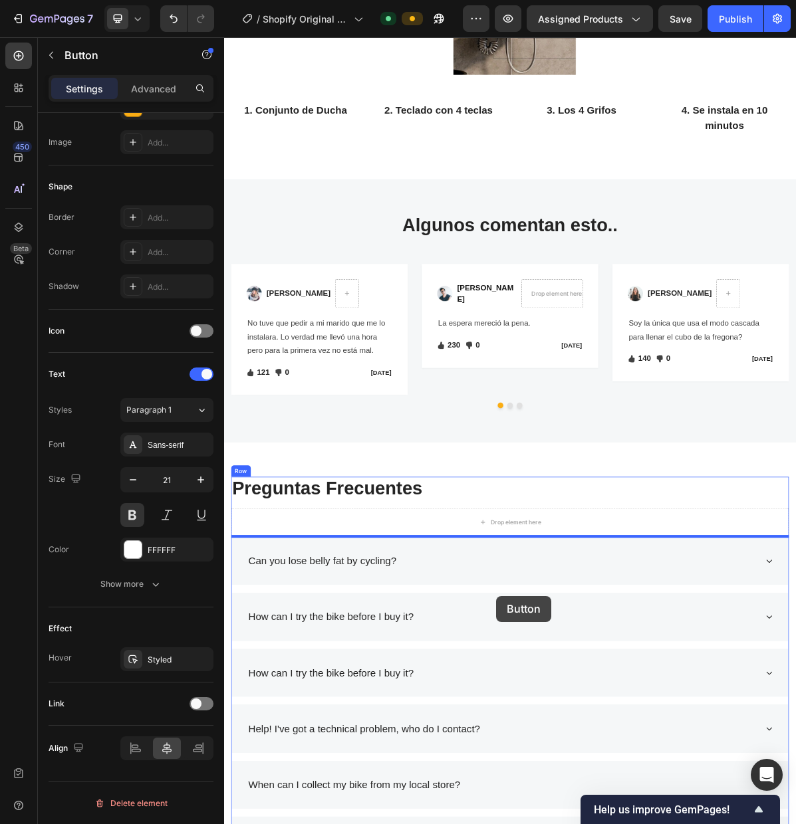
scroll to position [2397, 0]
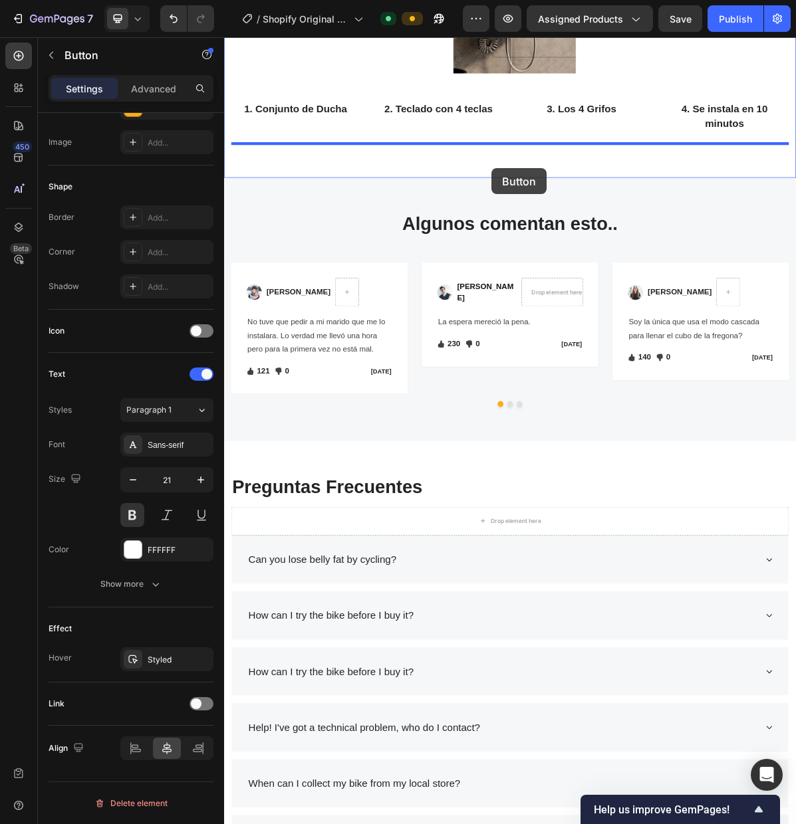
drag, startPoint x: 242, startPoint y: 506, endPoint x: 597, endPoint y: 220, distance: 455.6
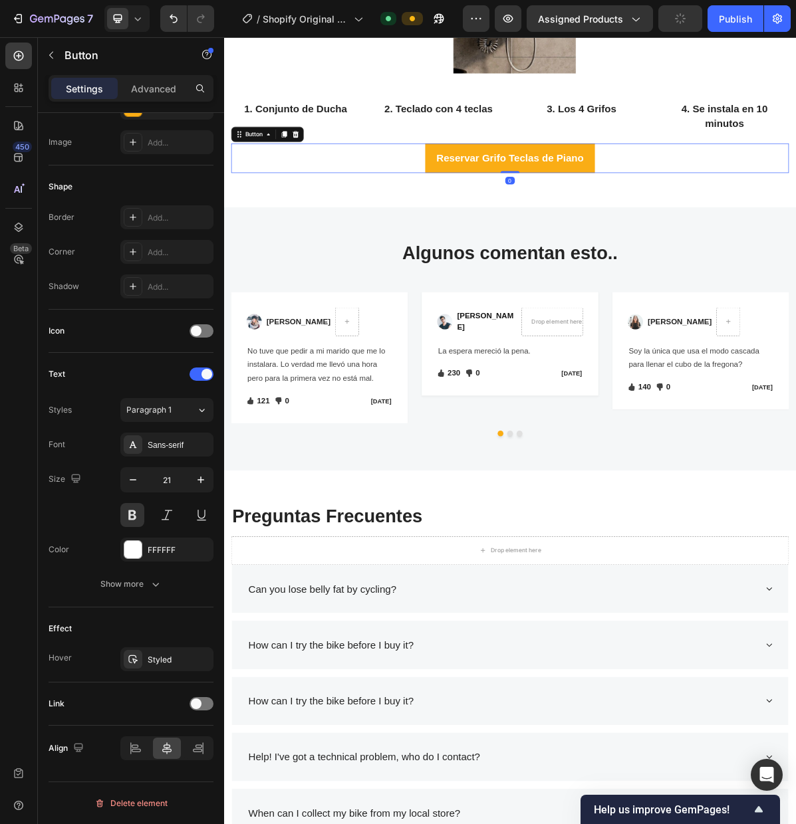
drag, startPoint x: 307, startPoint y: 172, endPoint x: 313, endPoint y: 199, distance: 27.9
click at [307, 172] on icon at bounding box center [307, 172] width 7 height 9
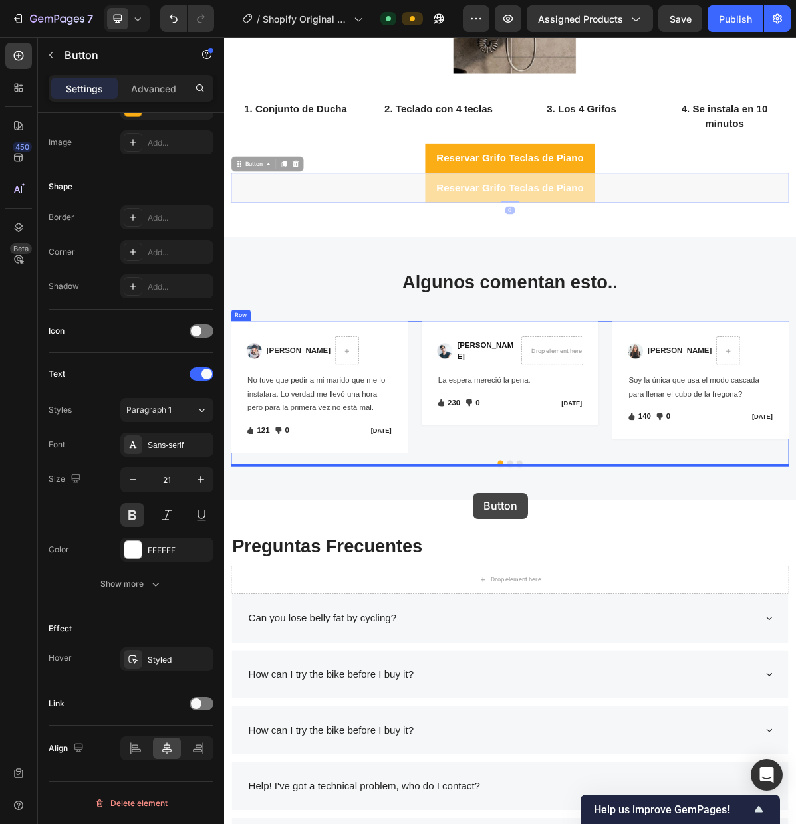
drag, startPoint x: 247, startPoint y: 216, endPoint x: 571, endPoint y: 673, distance: 560.6
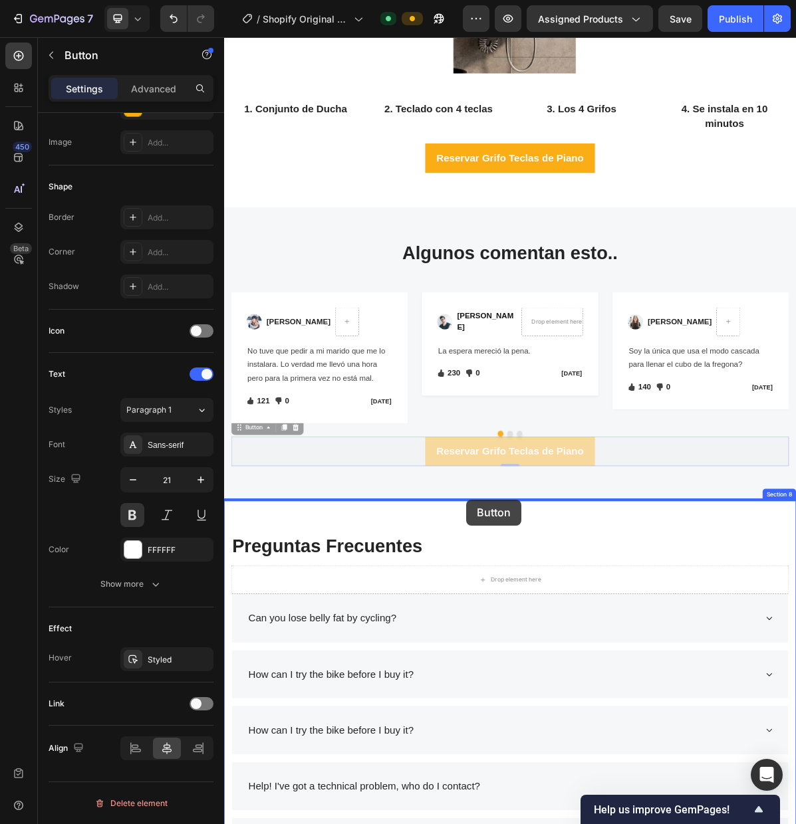
drag, startPoint x: 246, startPoint y: 584, endPoint x: 562, endPoint y: 683, distance: 330.8
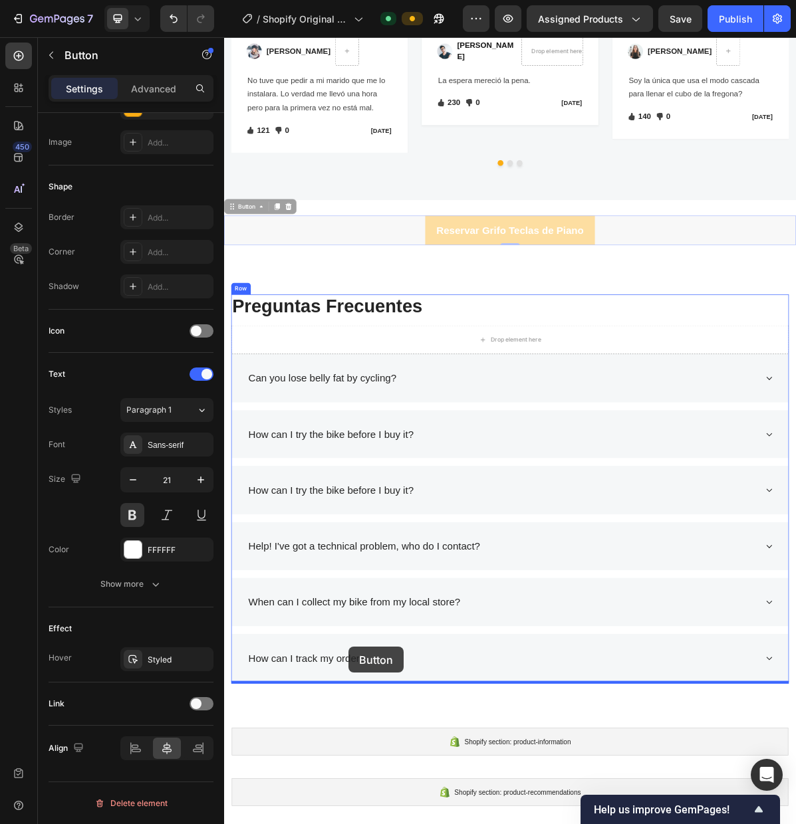
scroll to position [2924, 0]
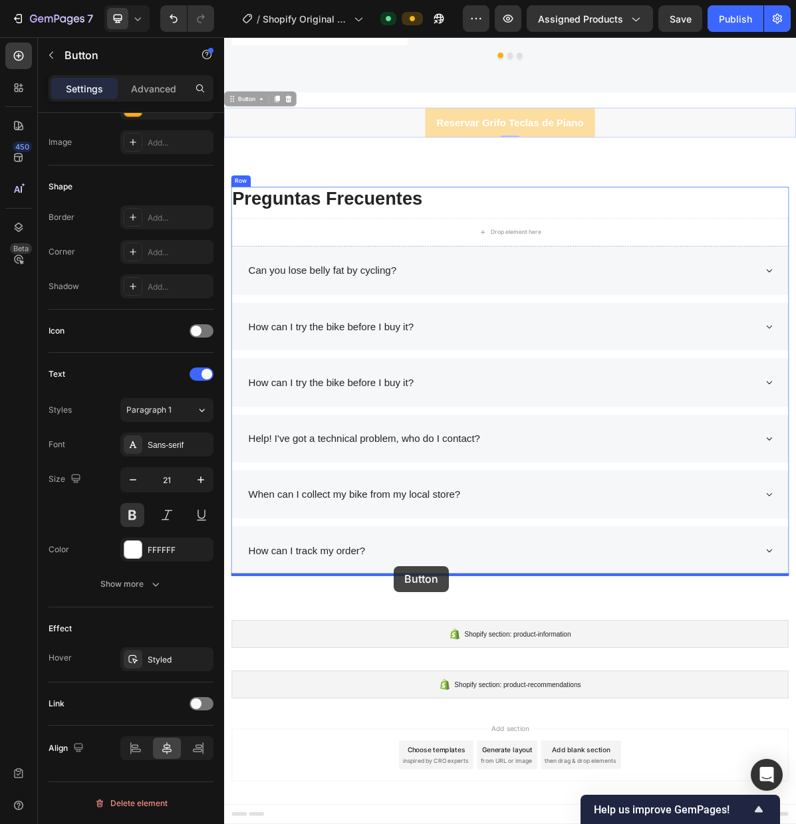
drag, startPoint x: 237, startPoint y: 326, endPoint x: 546, endPoint y: 481, distance: 346.3
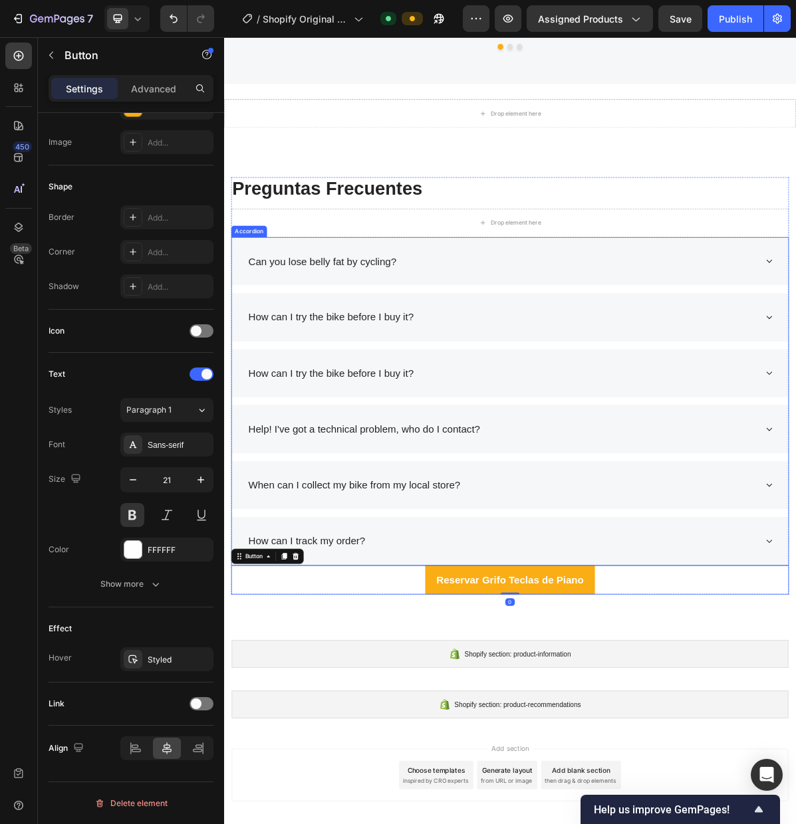
scroll to position [2964, 0]
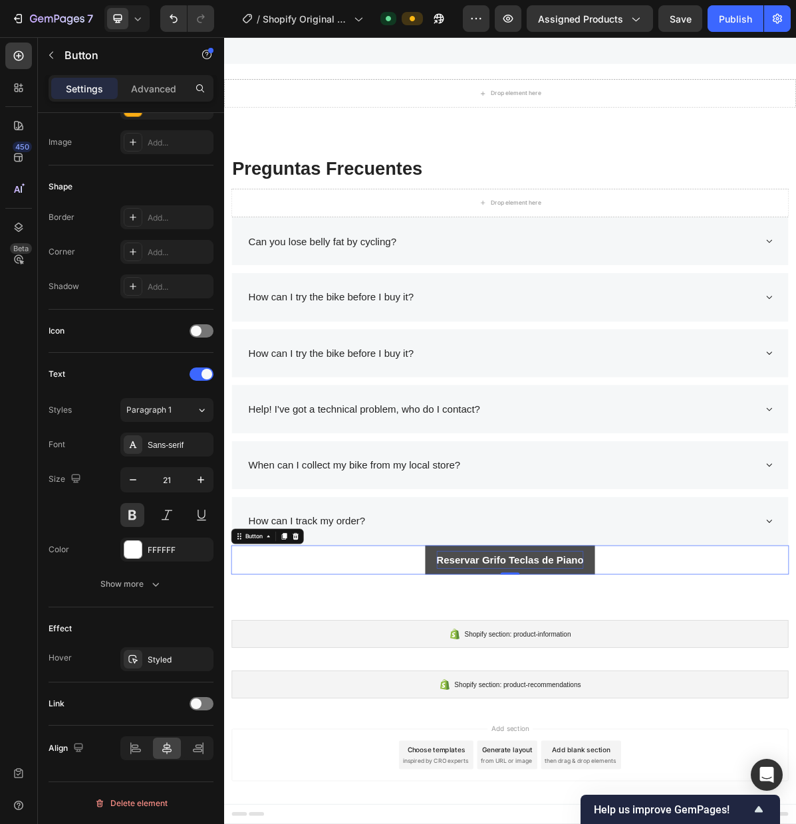
click at [635, 760] on p "Reservar Grifo Teclas de Piano" at bounding box center [622, 766] width 205 height 25
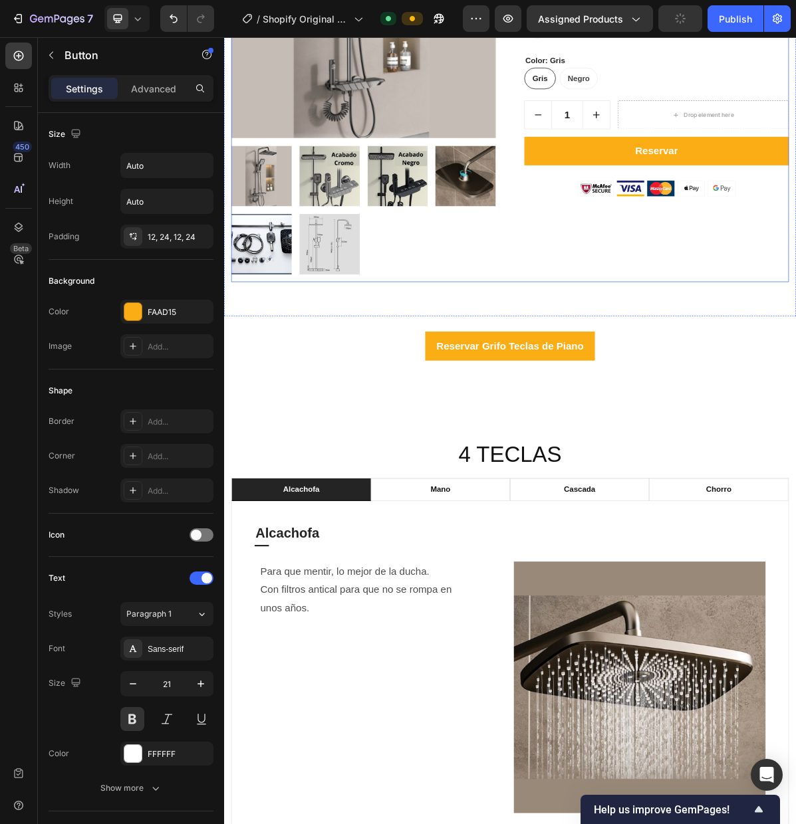
scroll to position [0, 0]
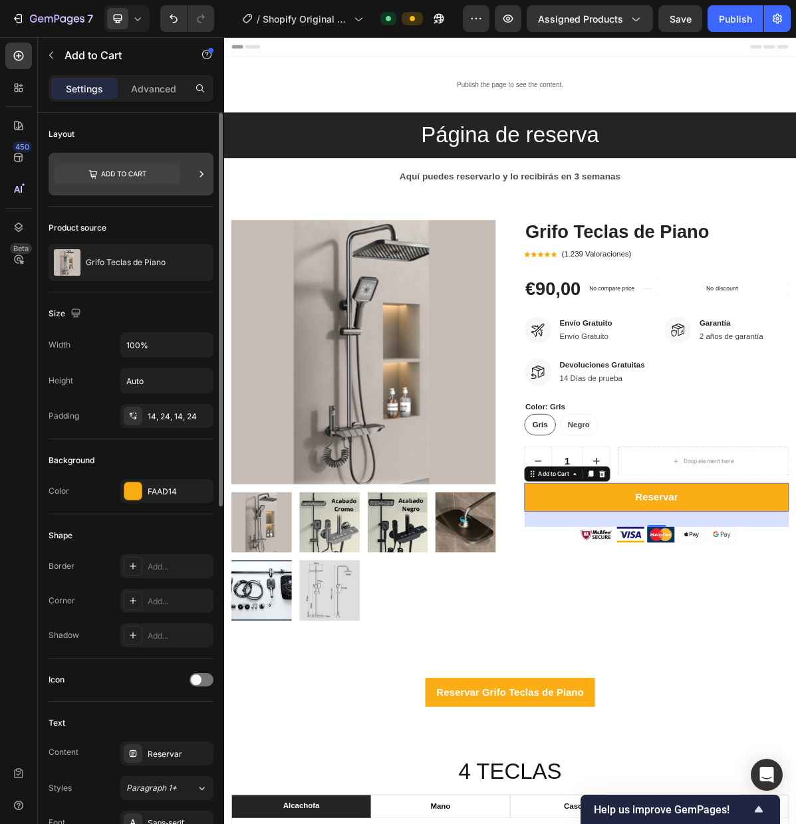
click at [199, 173] on icon at bounding box center [201, 173] width 13 height 13
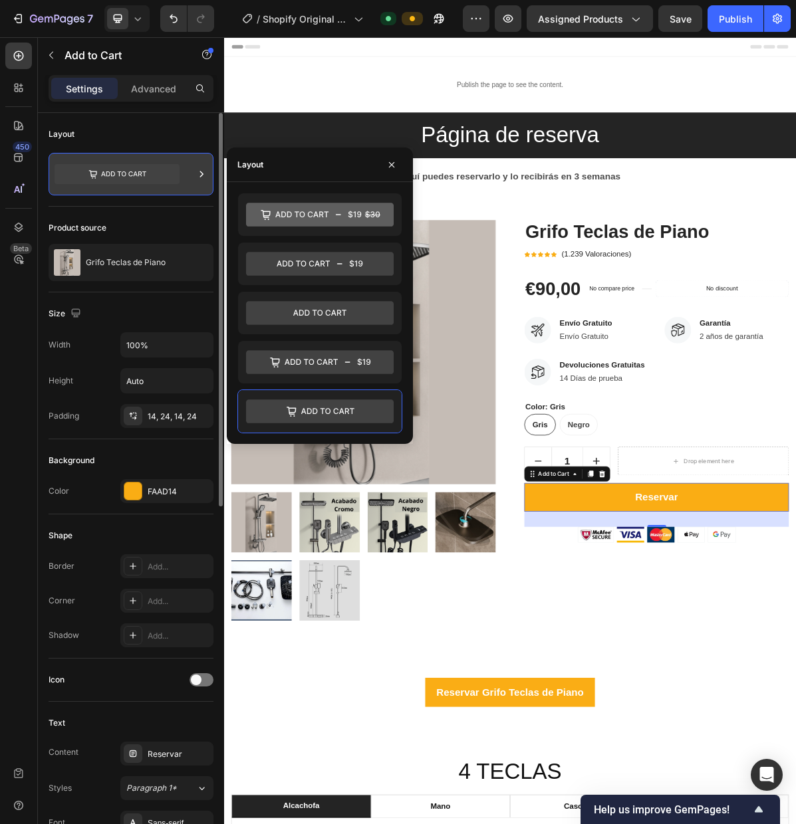
click at [199, 173] on icon at bounding box center [201, 173] width 13 height 13
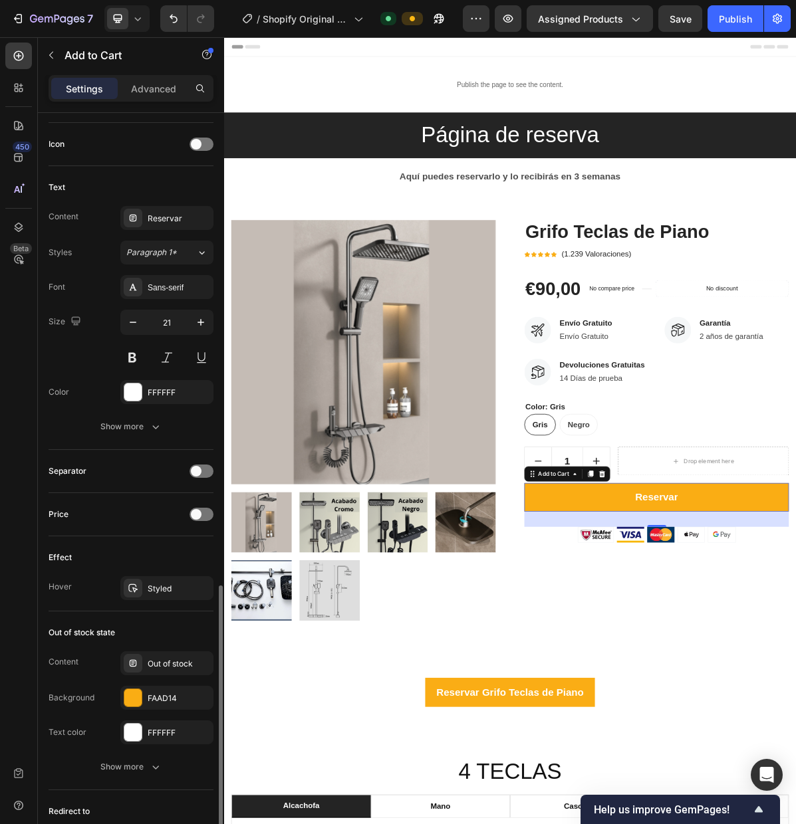
scroll to position [675, 0]
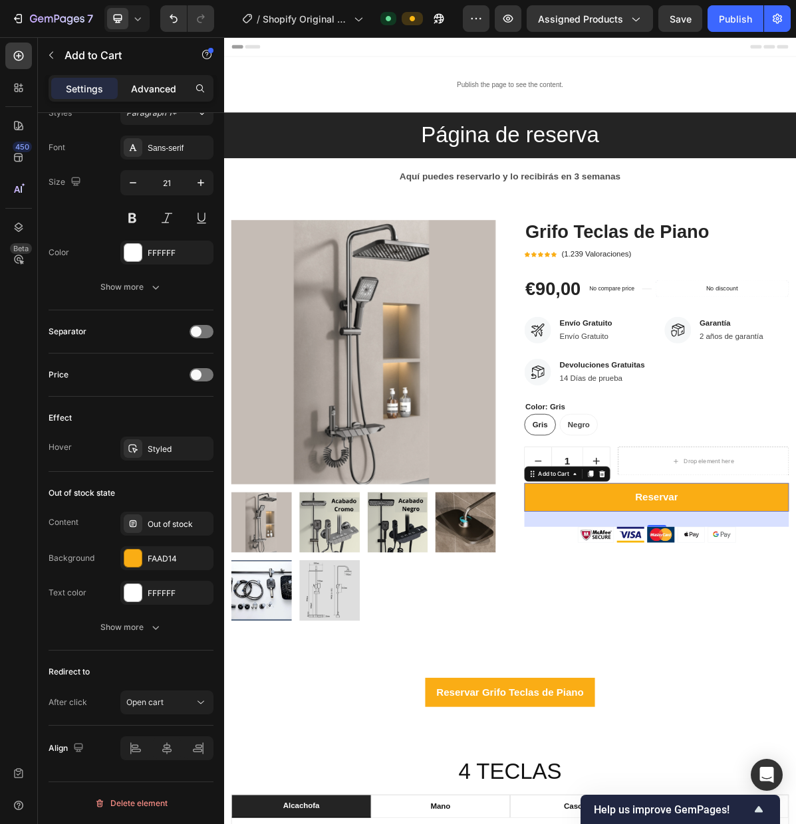
click at [146, 86] on p "Advanced" at bounding box center [153, 89] width 45 height 14
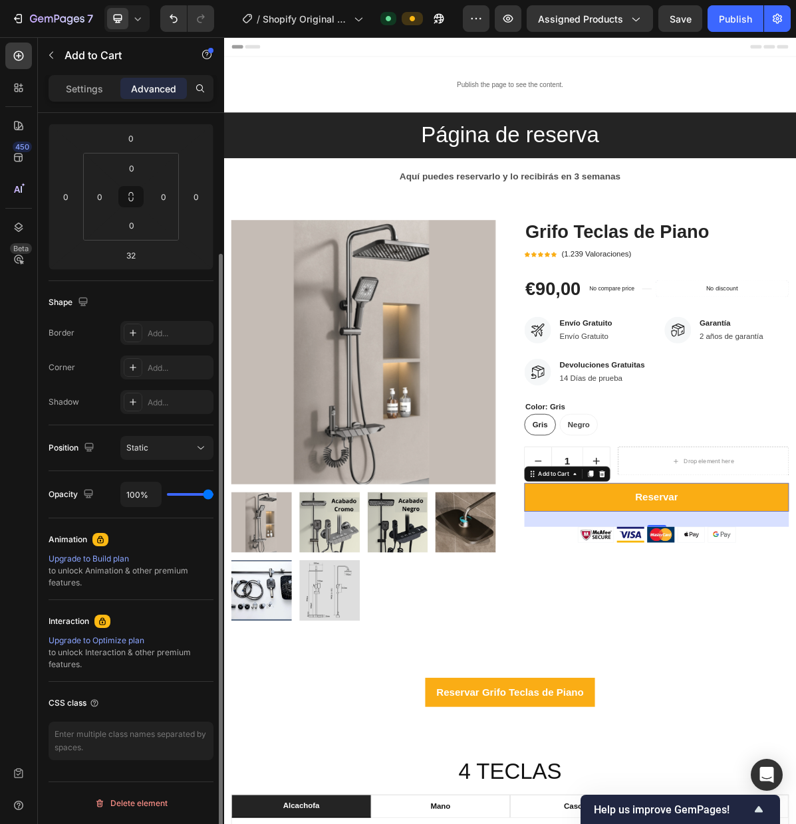
scroll to position [173, 0]
click at [156, 750] on textarea at bounding box center [131, 741] width 165 height 39
type textarea "compra"
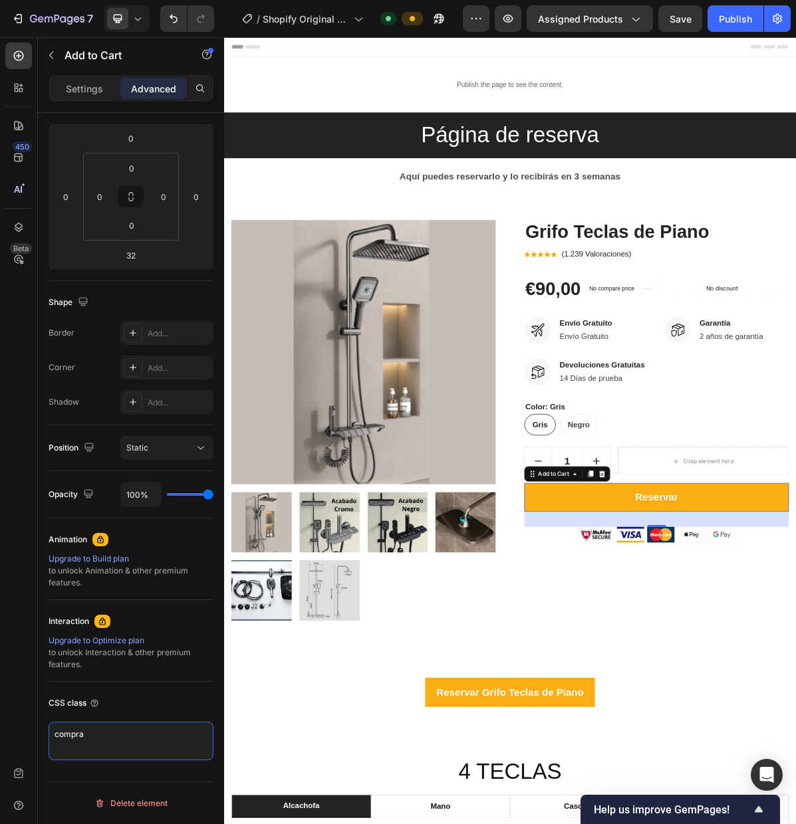
drag, startPoint x: 133, startPoint y: 747, endPoint x: 23, endPoint y: 741, distance: 109.8
click at [23, 741] on div "450 Beta bot Sections(0) Elements(19) We couldn’t find any matches for “bot” Su…" at bounding box center [112, 430] width 224 height 787
drag, startPoint x: 74, startPoint y: 735, endPoint x: 49, endPoint y: 733, distance: 26.0
click at [49, 733] on textarea "compra" at bounding box center [131, 741] width 165 height 39
click at [98, 90] on p "Settings" at bounding box center [84, 89] width 37 height 14
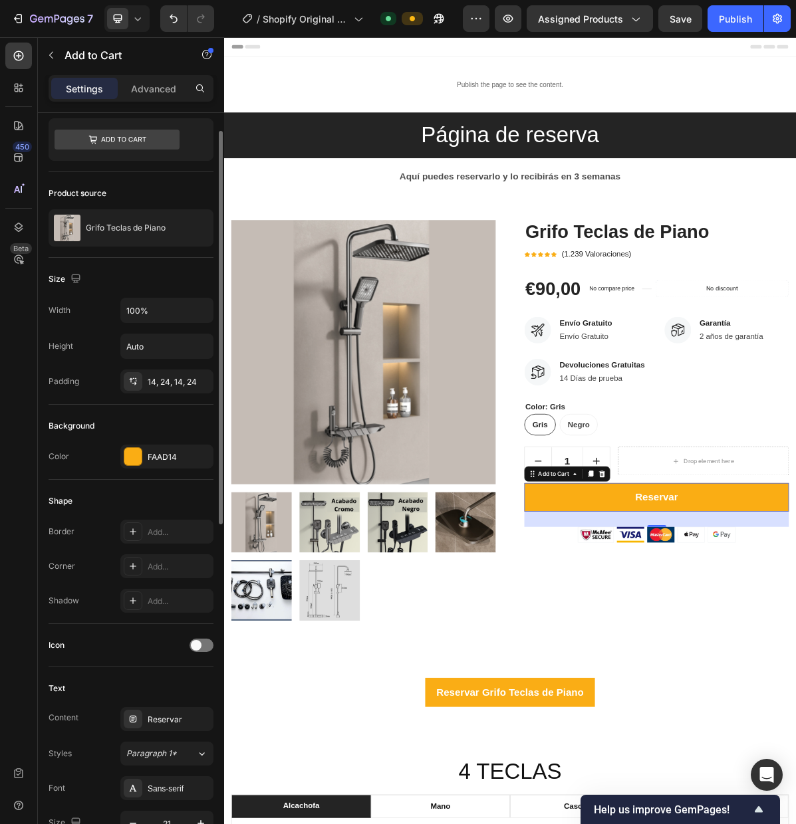
scroll to position [84, 0]
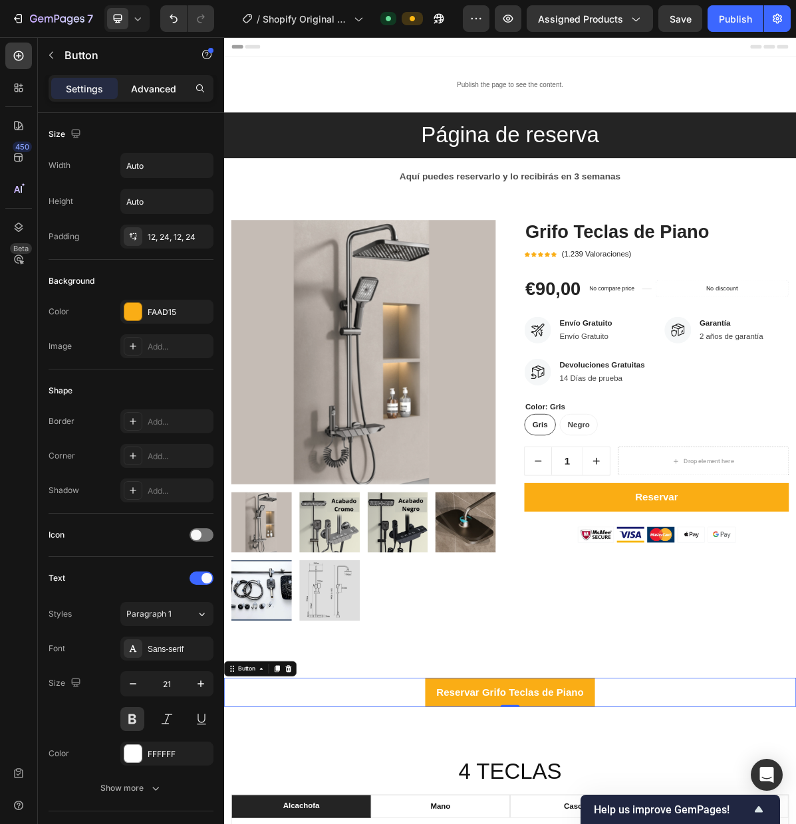
click at [160, 92] on p "Advanced" at bounding box center [153, 89] width 45 height 14
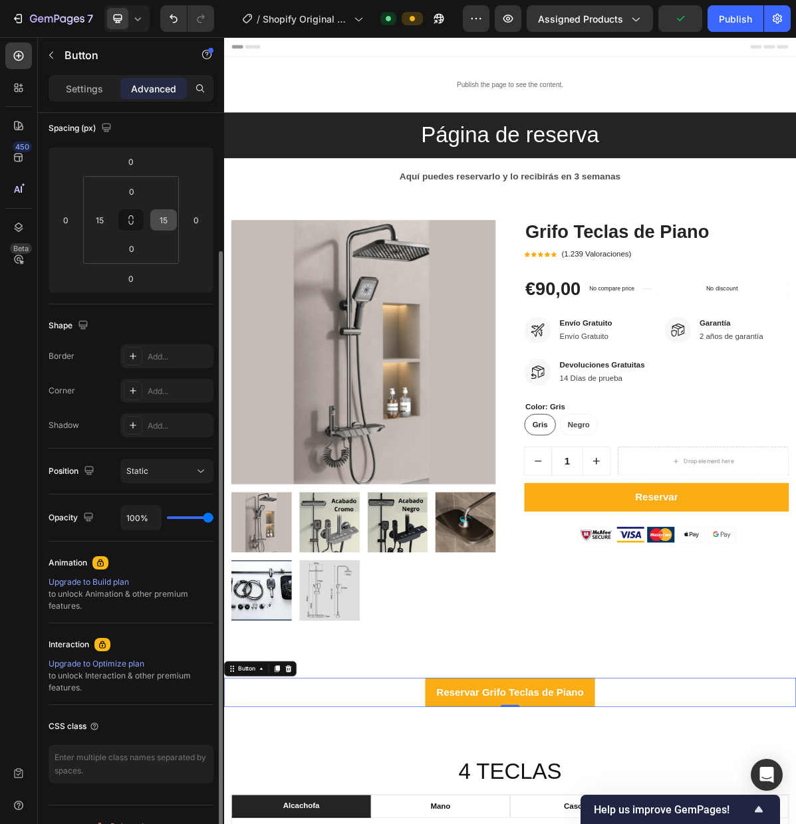
scroll to position [173, 0]
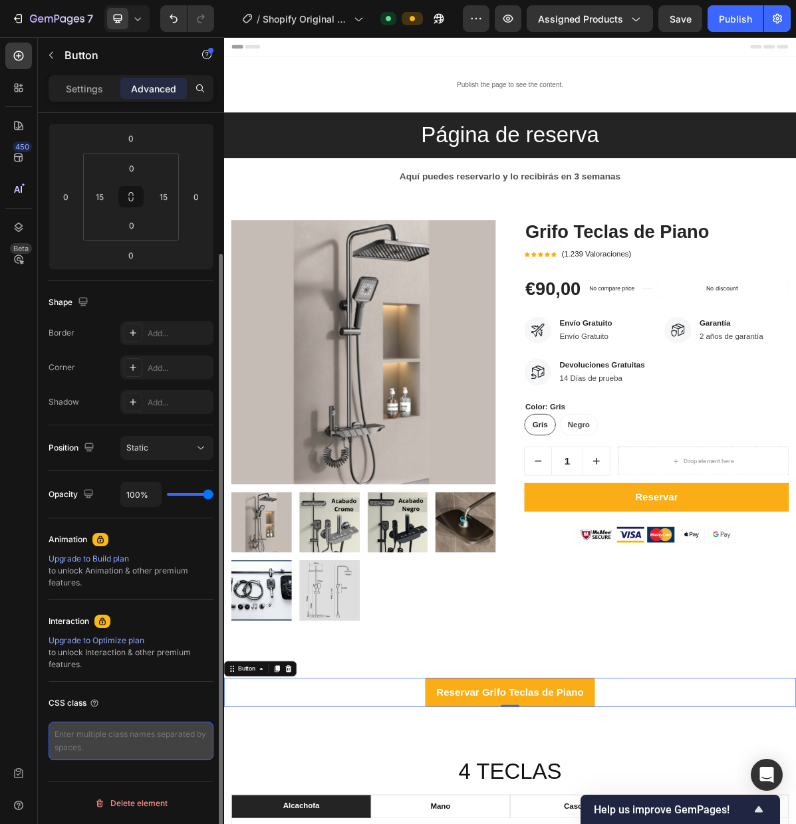
click at [153, 738] on textarea at bounding box center [131, 741] width 165 height 39
type textarea "·"
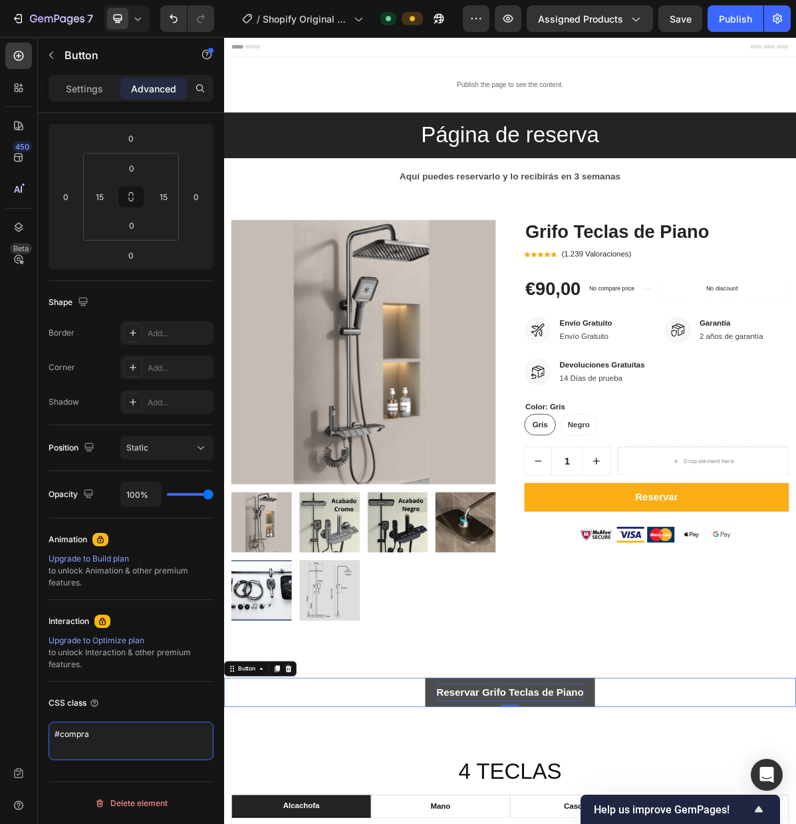
type textarea "#compra"
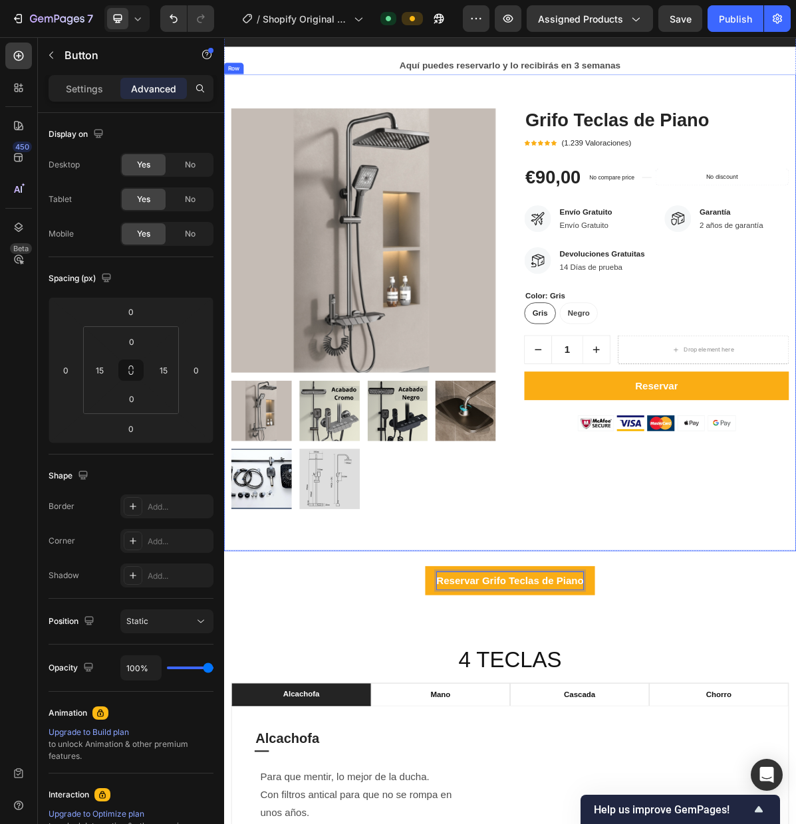
scroll to position [158, 0]
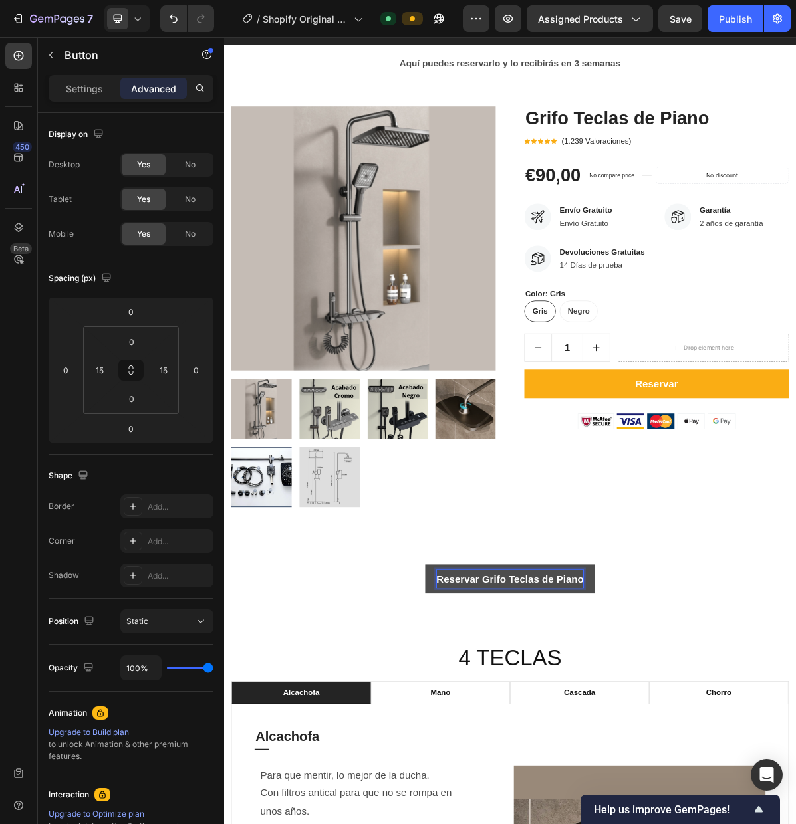
click at [673, 788] on p "Reservar Grifo Teclas de Piano" at bounding box center [622, 793] width 205 height 25
click at [513, 796] on button "Reservar Grifo Teclas de Piano" at bounding box center [622, 793] width 237 height 41
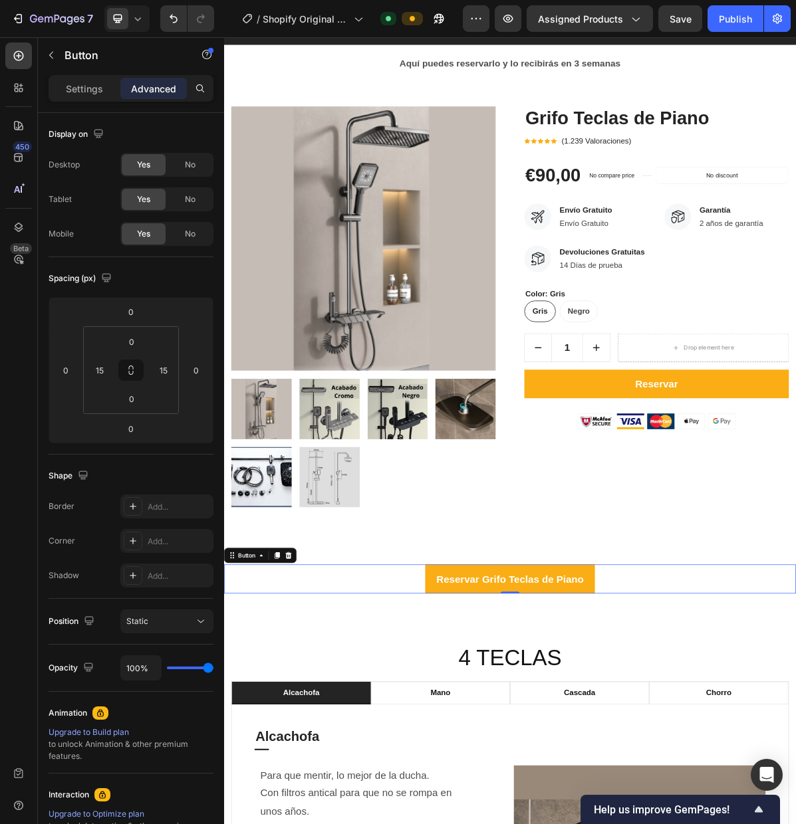
click at [318, 758] on icon at bounding box center [313, 760] width 11 height 11
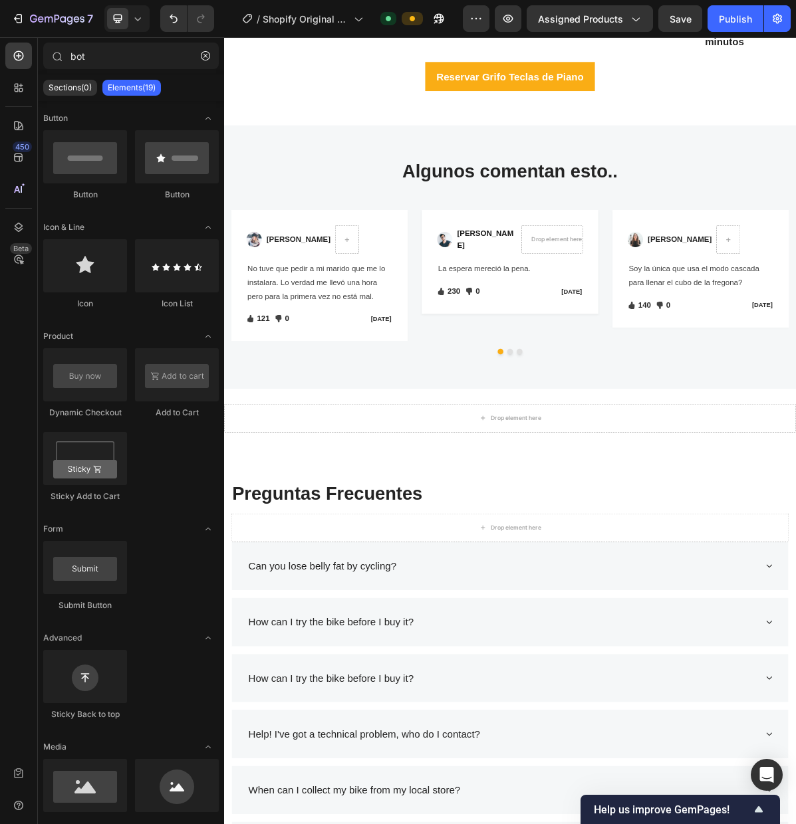
scroll to position [2002, 0]
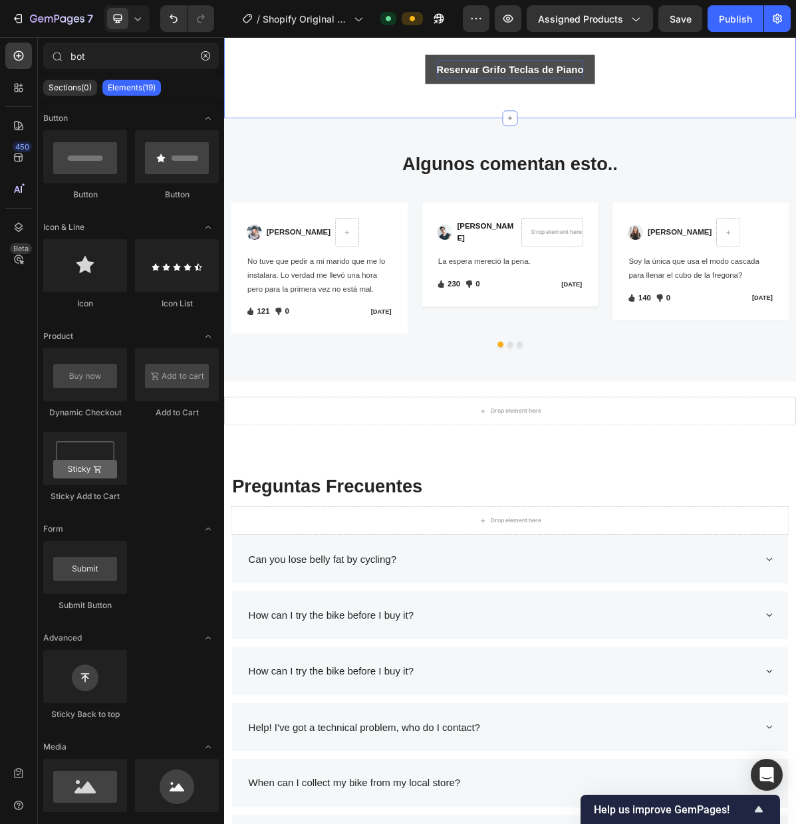
click at [613, 95] on p "Reservar Grifo Teclas de Piano" at bounding box center [622, 82] width 205 height 25
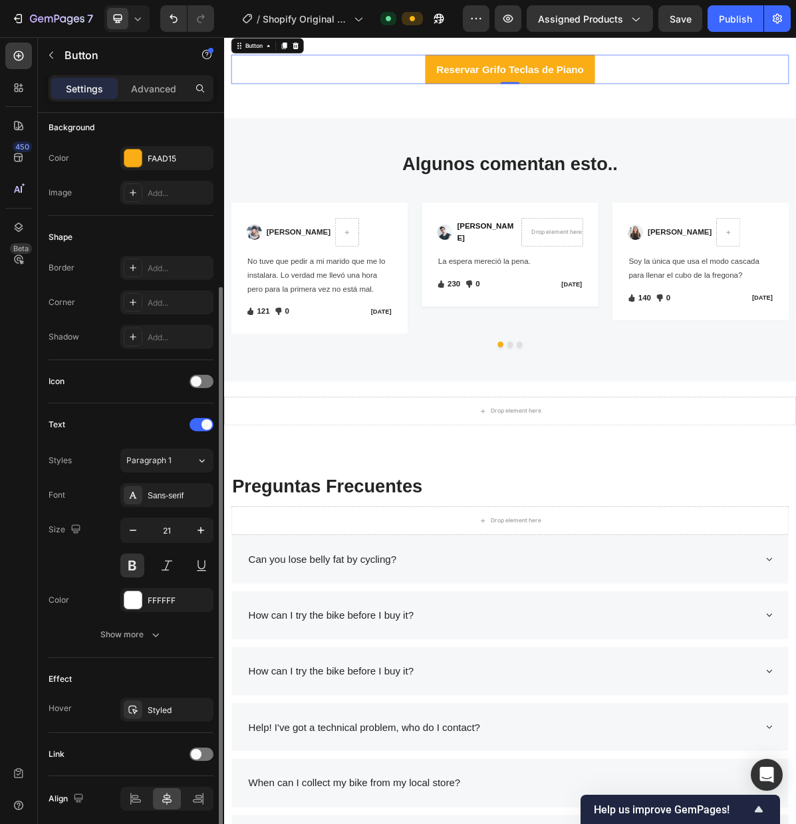
scroll to position [204, 0]
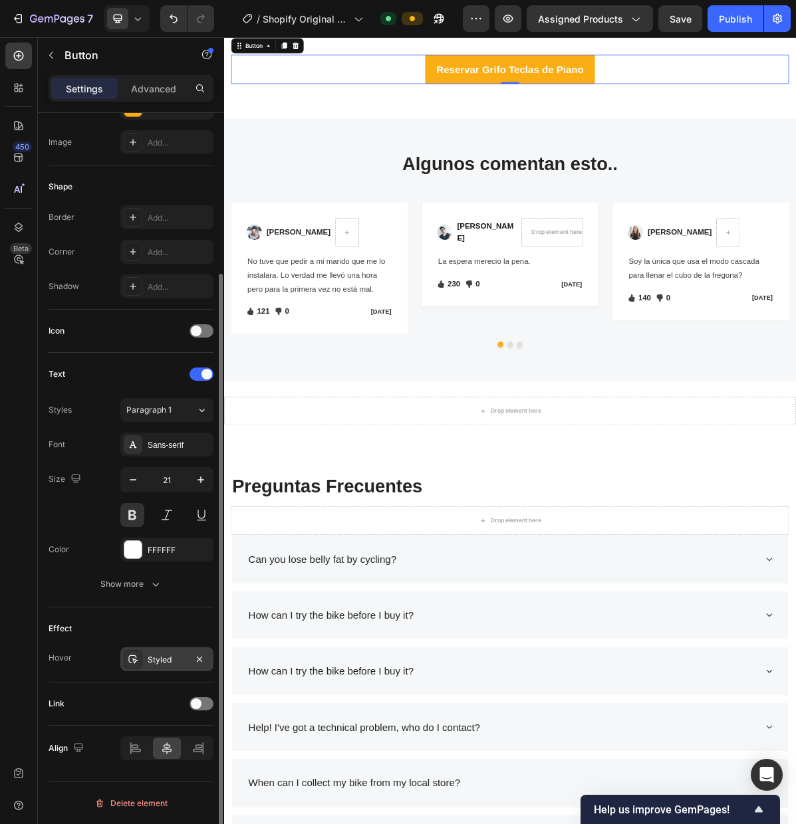
click at [136, 663] on icon at bounding box center [133, 659] width 11 height 11
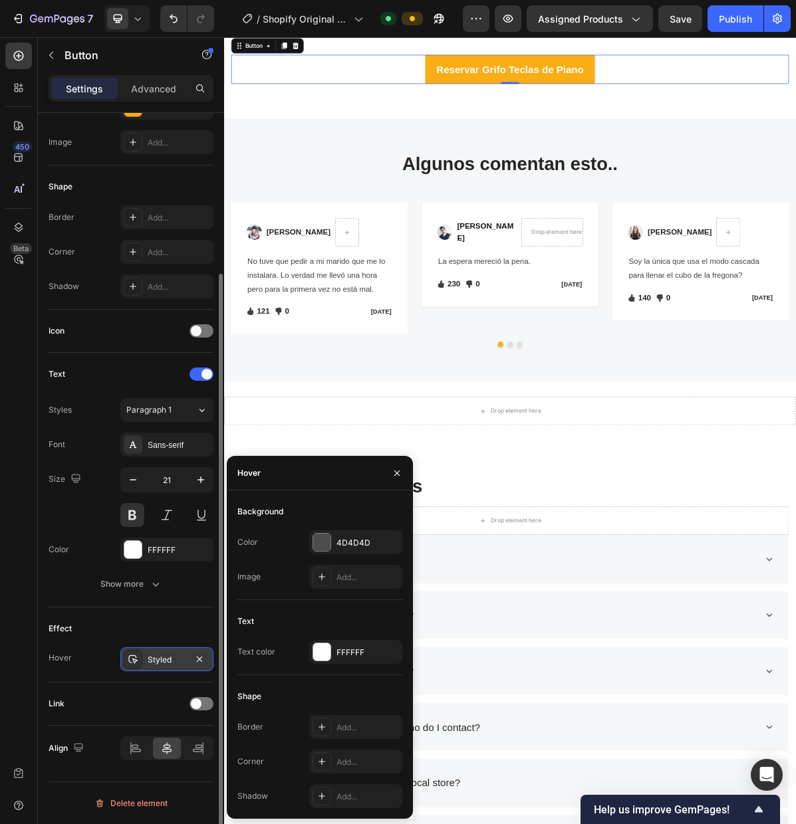
click at [136, 663] on icon at bounding box center [133, 659] width 11 height 11
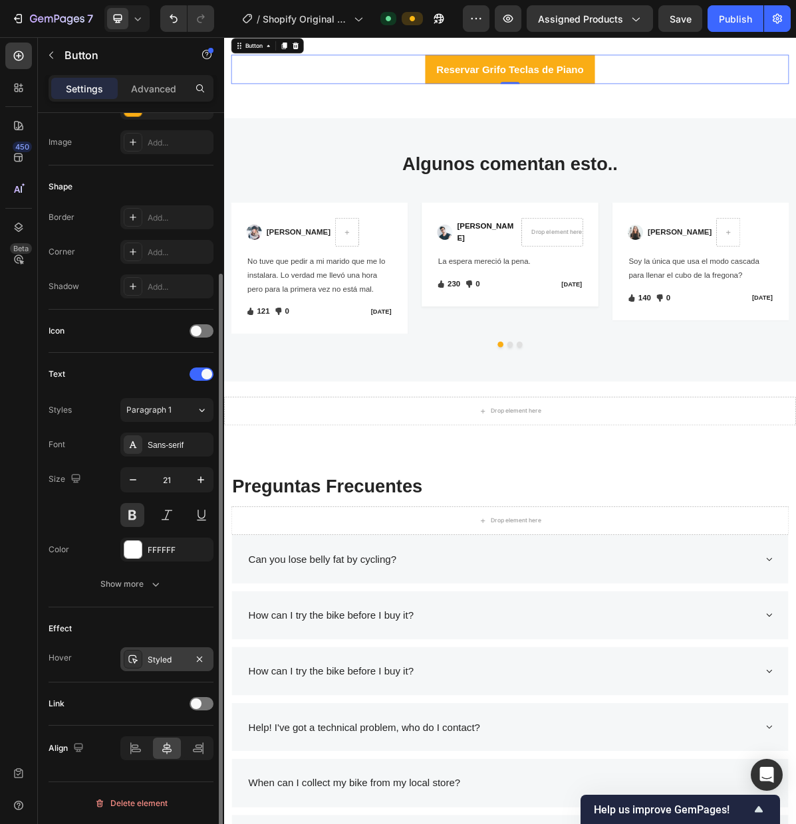
click at [136, 651] on div at bounding box center [133, 659] width 19 height 19
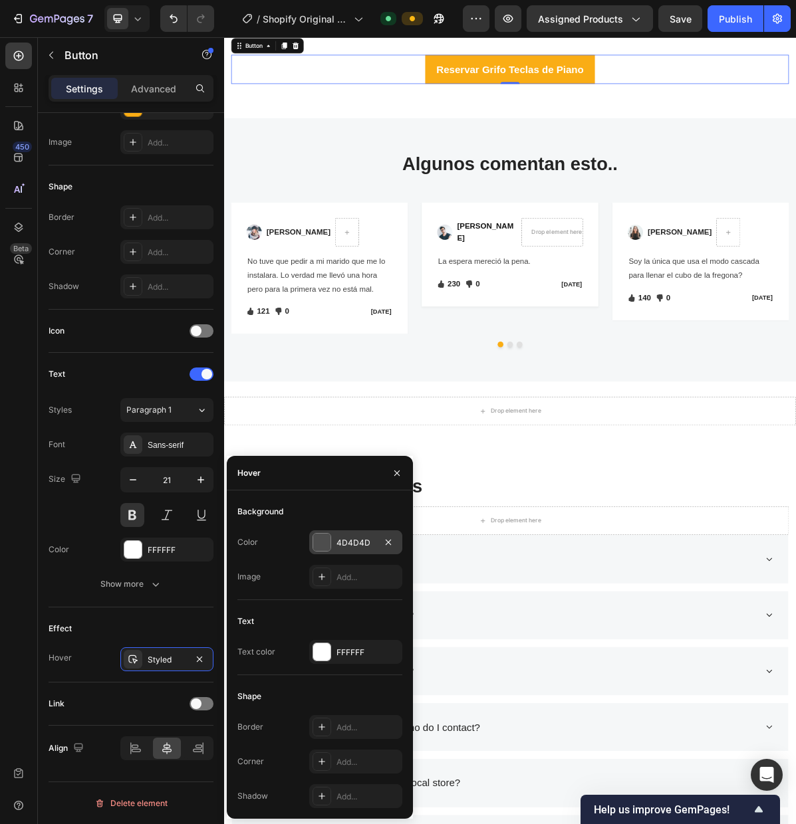
click at [321, 542] on div at bounding box center [321, 542] width 17 height 17
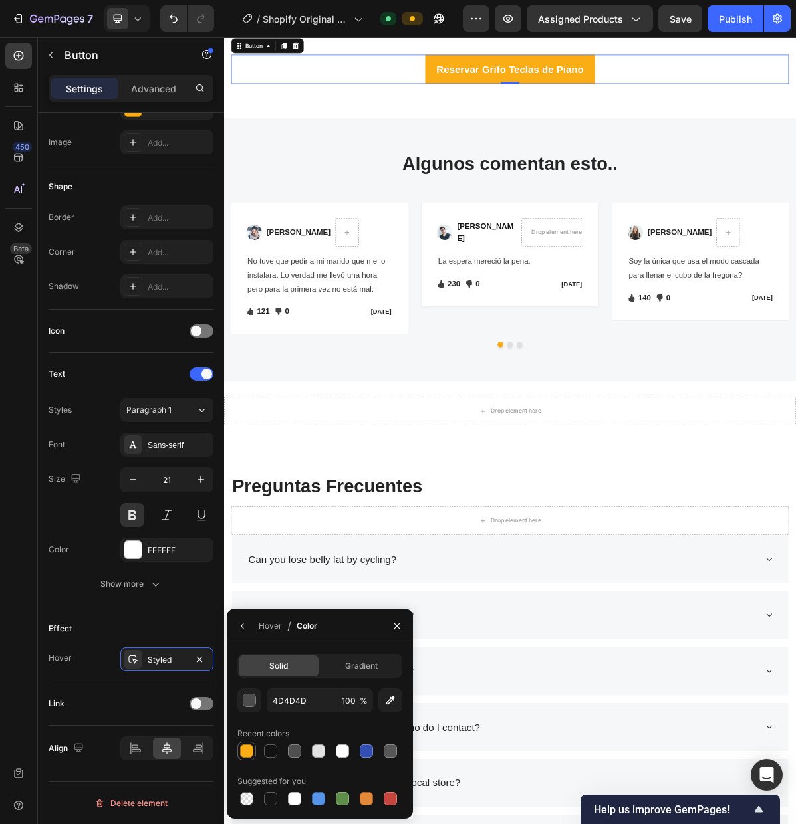
click at [247, 751] on div at bounding box center [246, 750] width 13 height 13
type input "FAAD15"
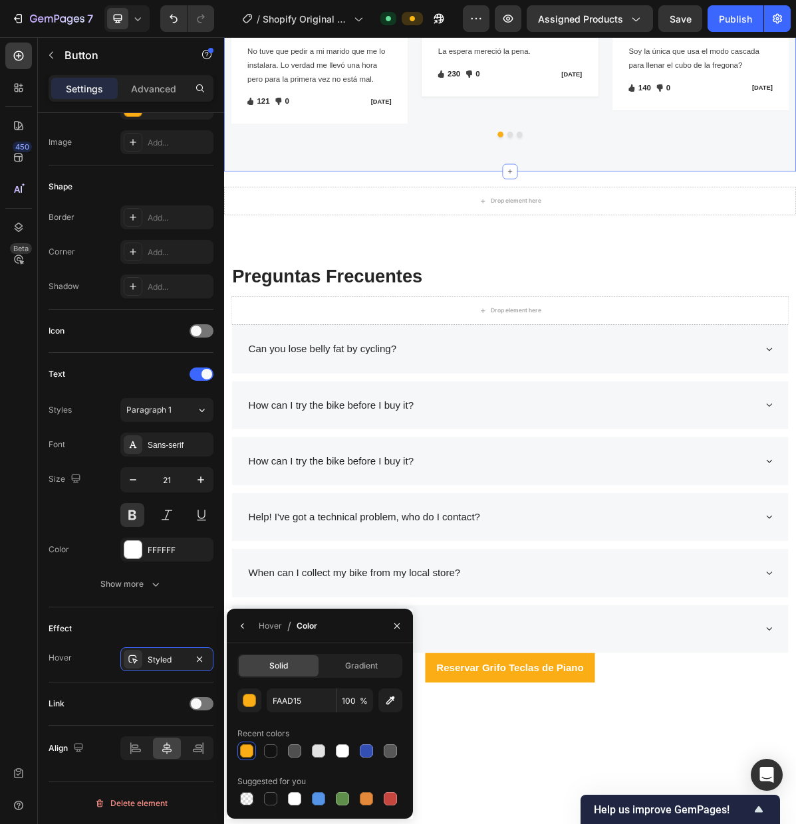
scroll to position [2839, 0]
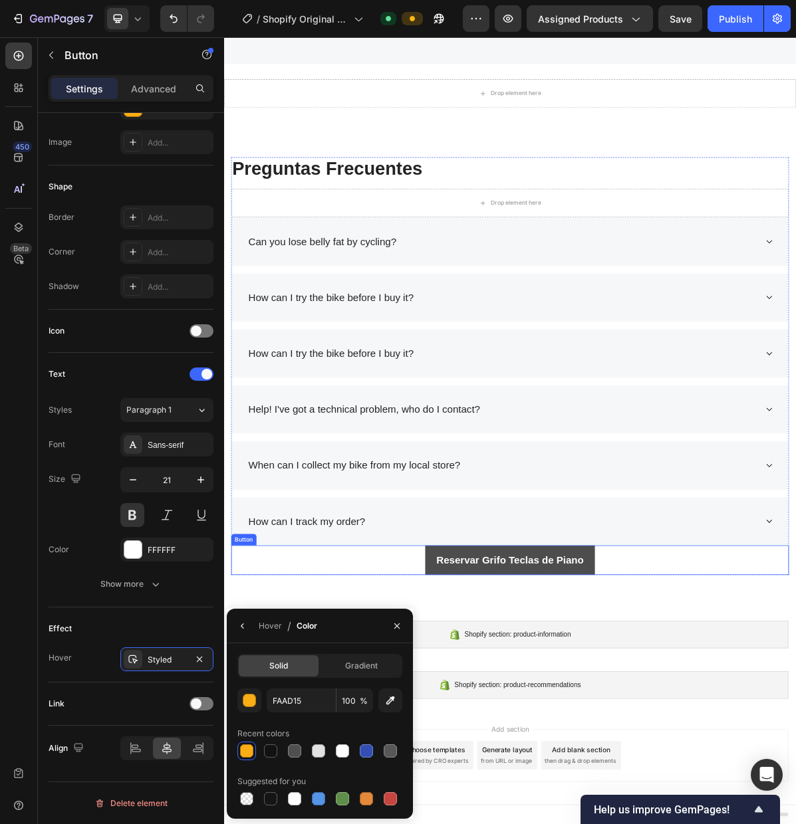
click at [516, 779] on button "Reservar Grifo Teclas de Piano" at bounding box center [622, 766] width 237 height 41
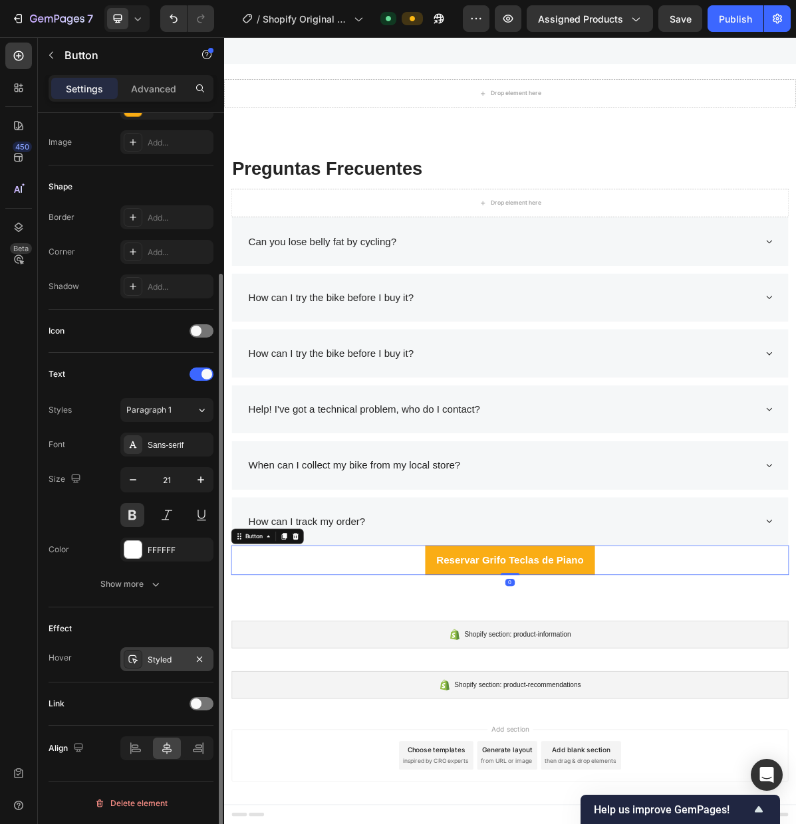
click at [184, 666] on div "Styled" at bounding box center [166, 659] width 93 height 24
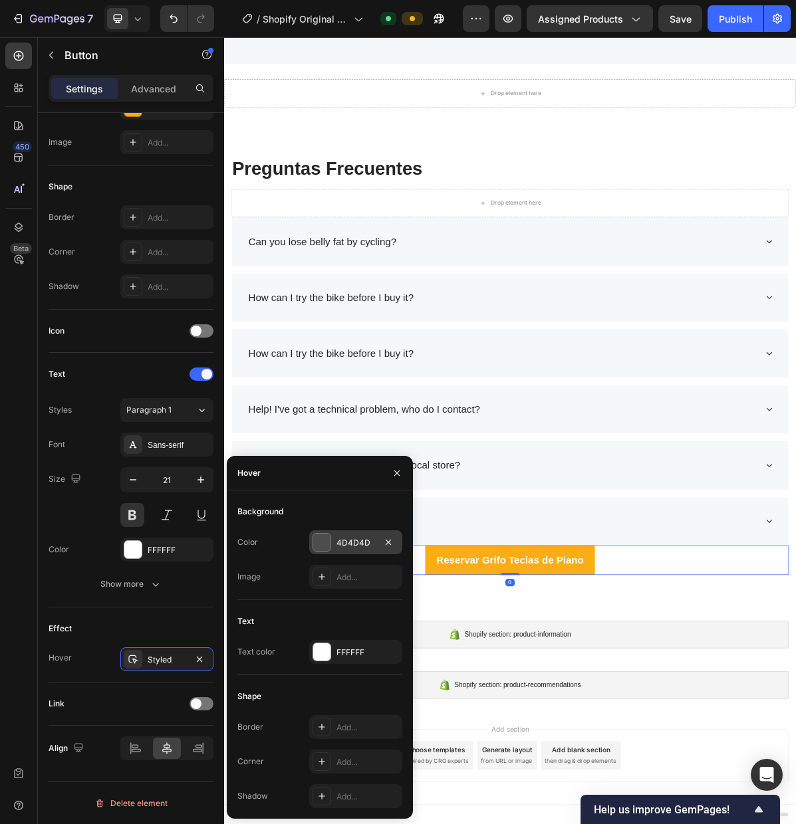
click at [320, 541] on div at bounding box center [321, 542] width 17 height 17
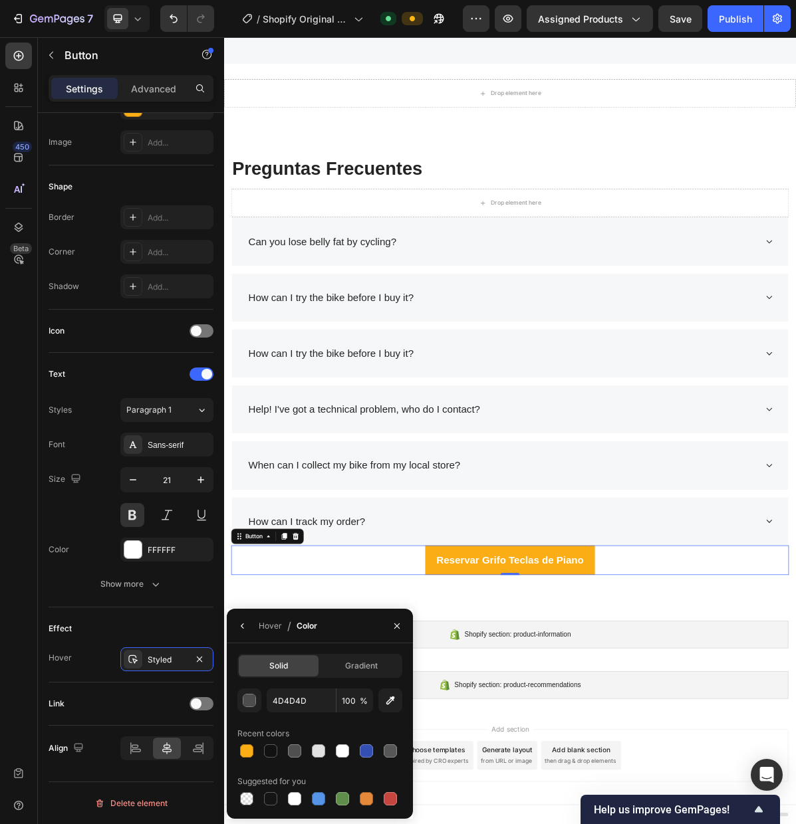
drag, startPoint x: 245, startPoint y: 749, endPoint x: 254, endPoint y: 736, distance: 15.3
click at [245, 748] on div at bounding box center [246, 750] width 13 height 13
type input "FAAD15"
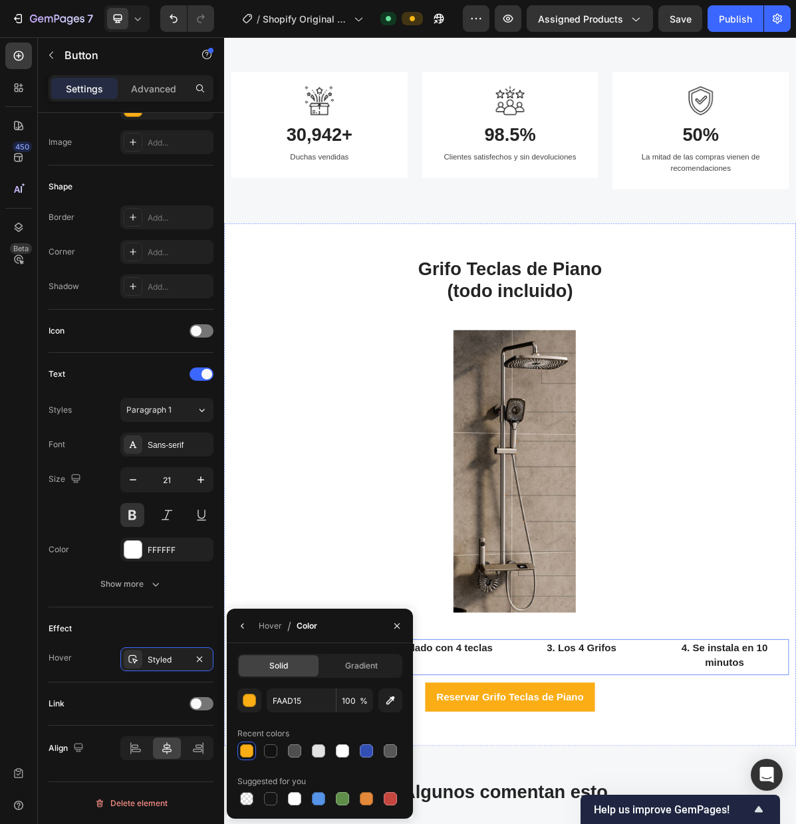
scroll to position [1519, 0]
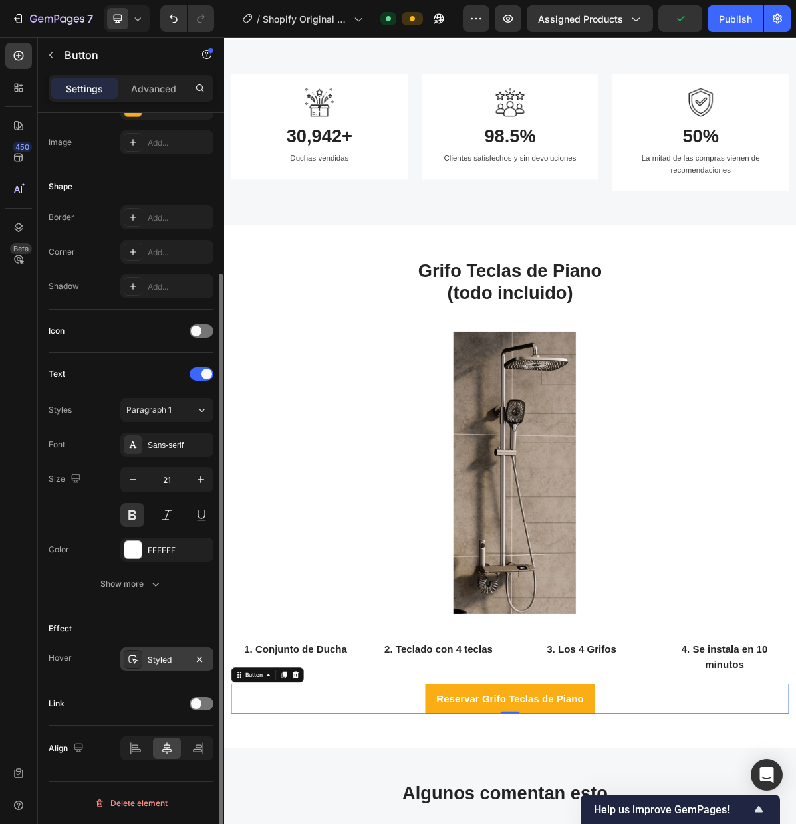
click at [175, 667] on div "Styled" at bounding box center [166, 659] width 93 height 24
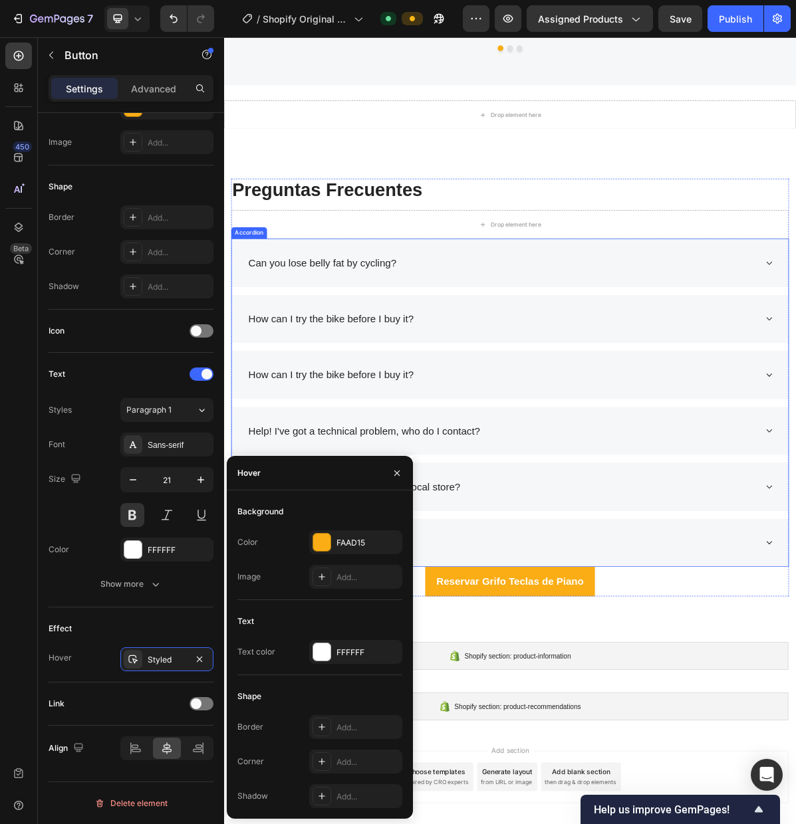
scroll to position [2811, 0]
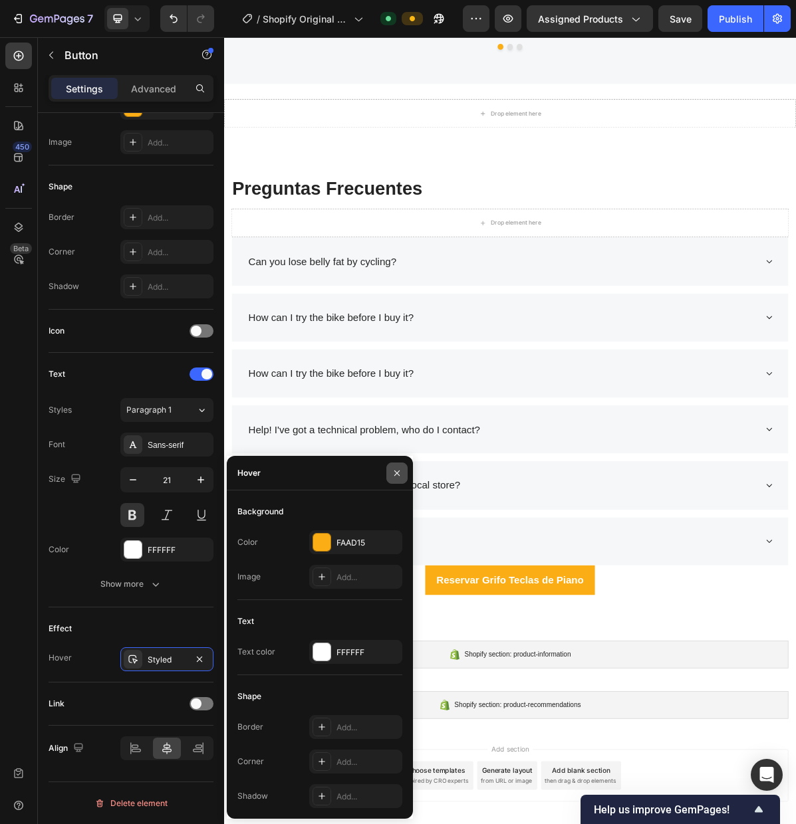
click at [399, 476] on icon "button" at bounding box center [396, 473] width 11 height 11
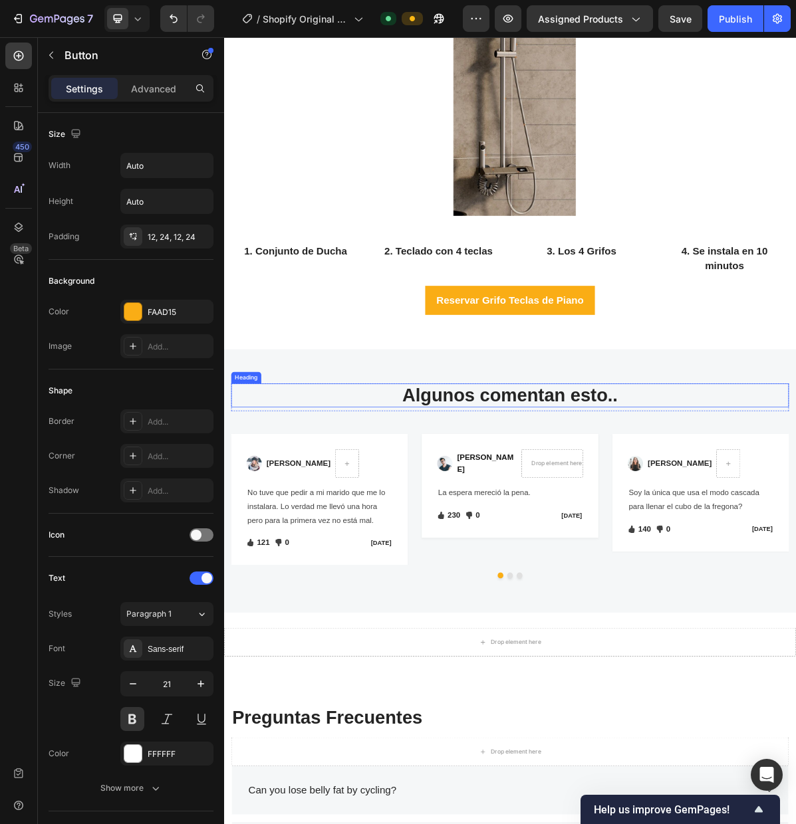
scroll to position [2072, 0]
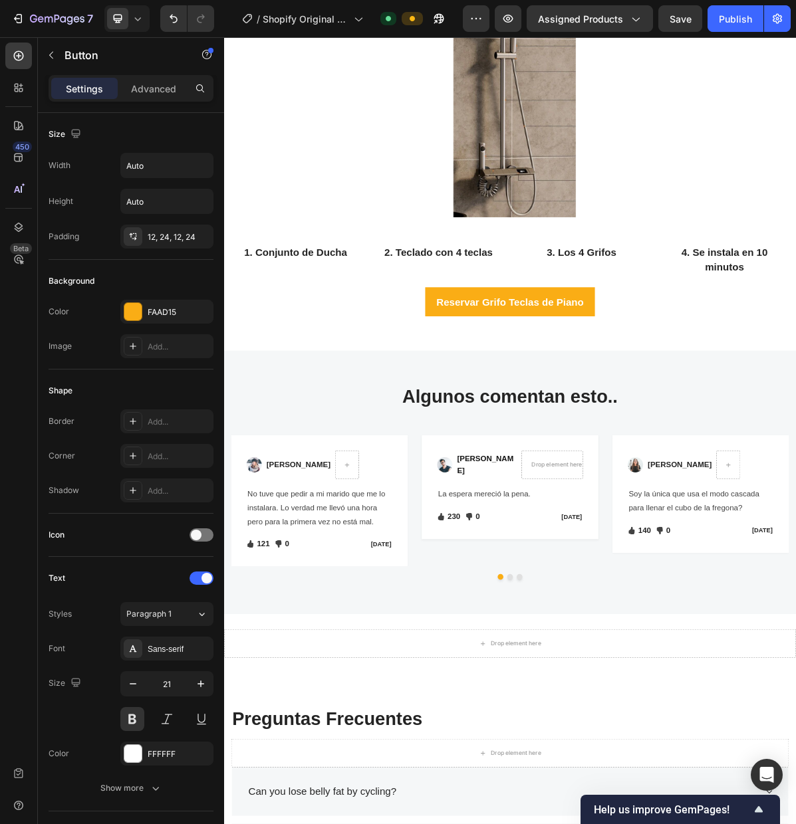
click at [512, 395] on button "Reservar Grifo Teclas de Piano" at bounding box center [622, 406] width 237 height 41
click at [515, 405] on button "Reservar Grifo Teclas de Piano" at bounding box center [622, 406] width 237 height 41
click at [512, 401] on button "Reservar Grifo Teclas de Piano" at bounding box center [622, 406] width 237 height 41
click at [511, 421] on button "Reservar Grifo Teclas de Piano" at bounding box center [622, 406] width 237 height 41
click at [58, 60] on button "button" at bounding box center [51, 55] width 21 height 21
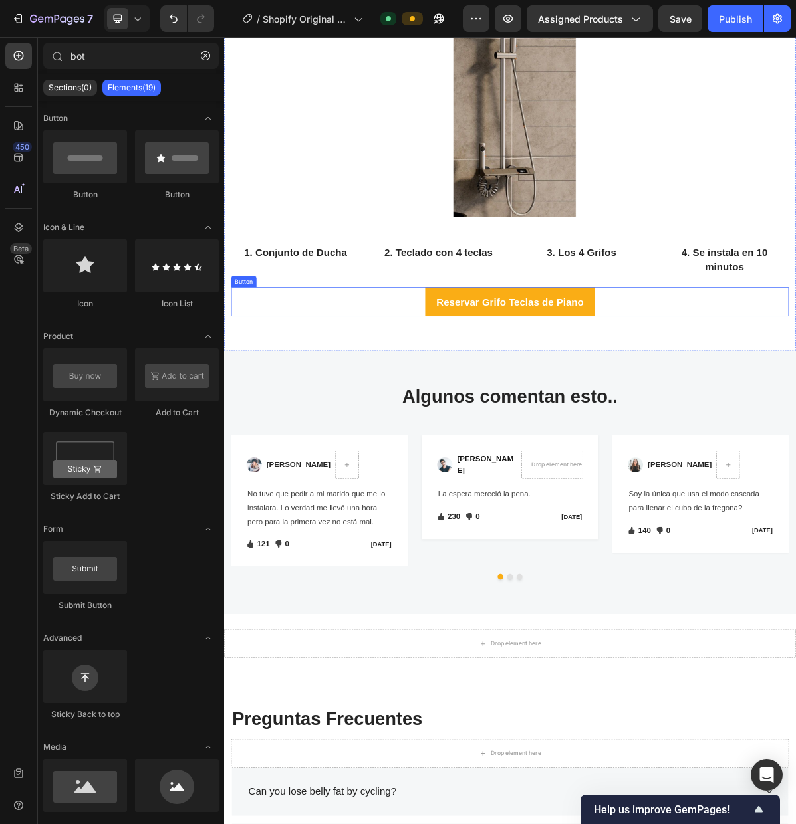
click at [425, 394] on div "Reservar Grifo Teclas de Piano Button" at bounding box center [623, 406] width 778 height 41
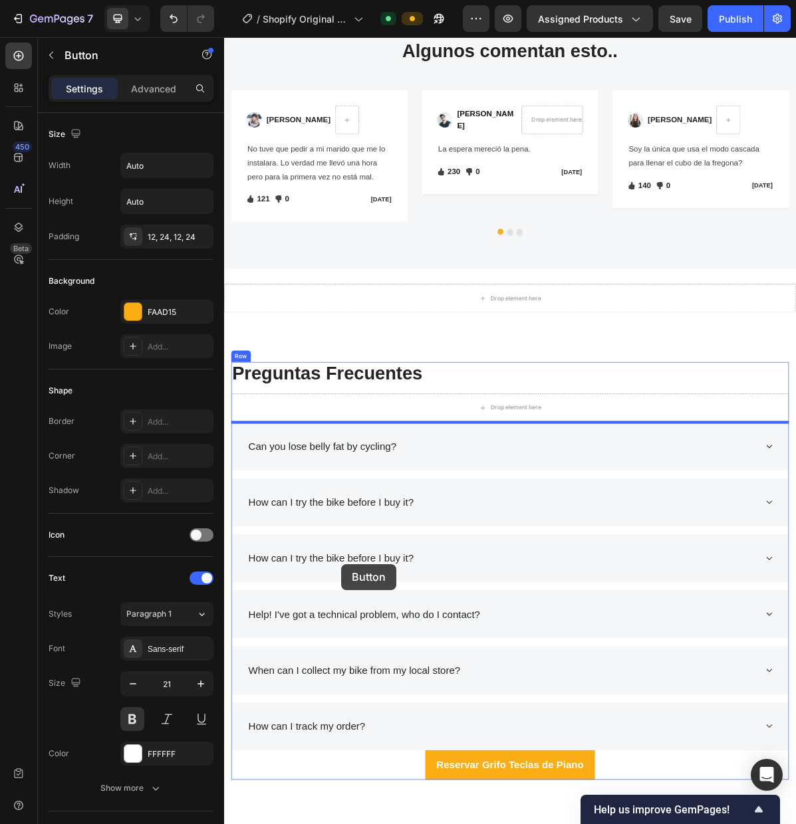
scroll to position [2571, 0]
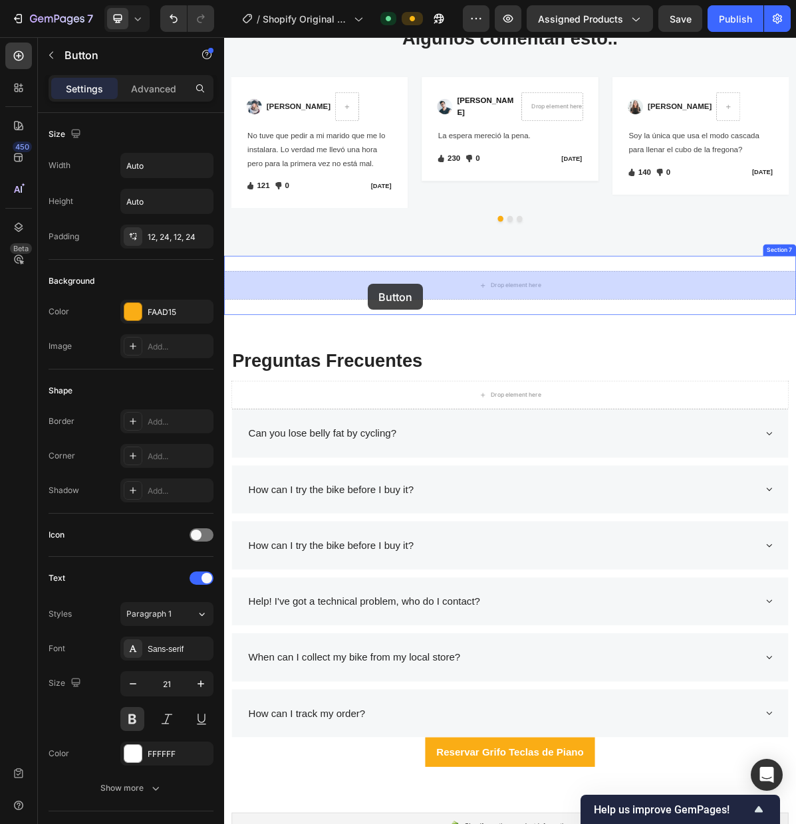
drag, startPoint x: 248, startPoint y: 378, endPoint x: 425, endPoint y: 380, distance: 176.8
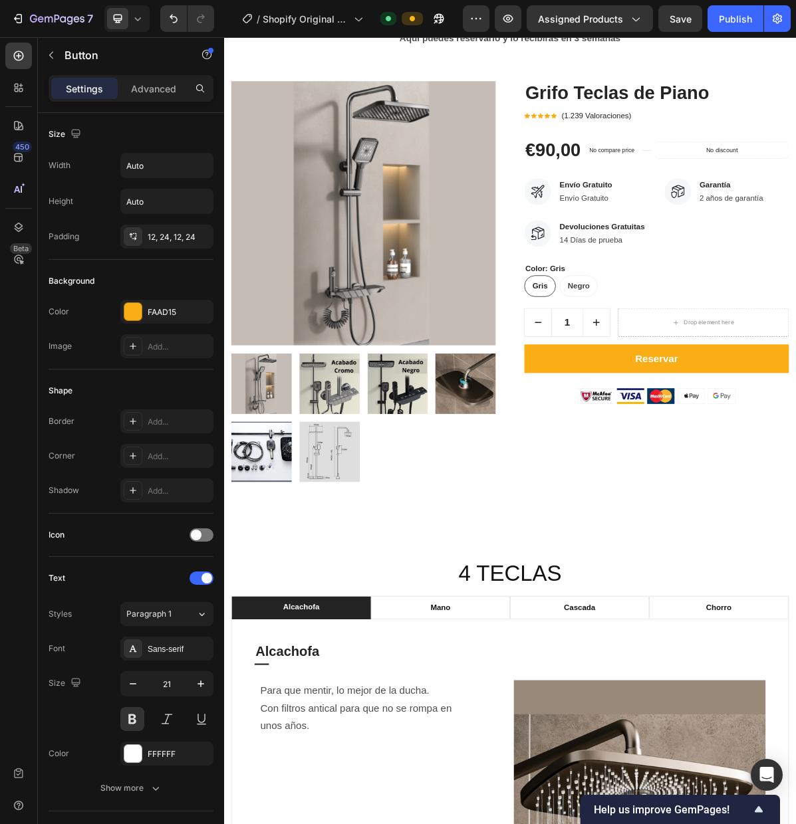
scroll to position [193, 0]
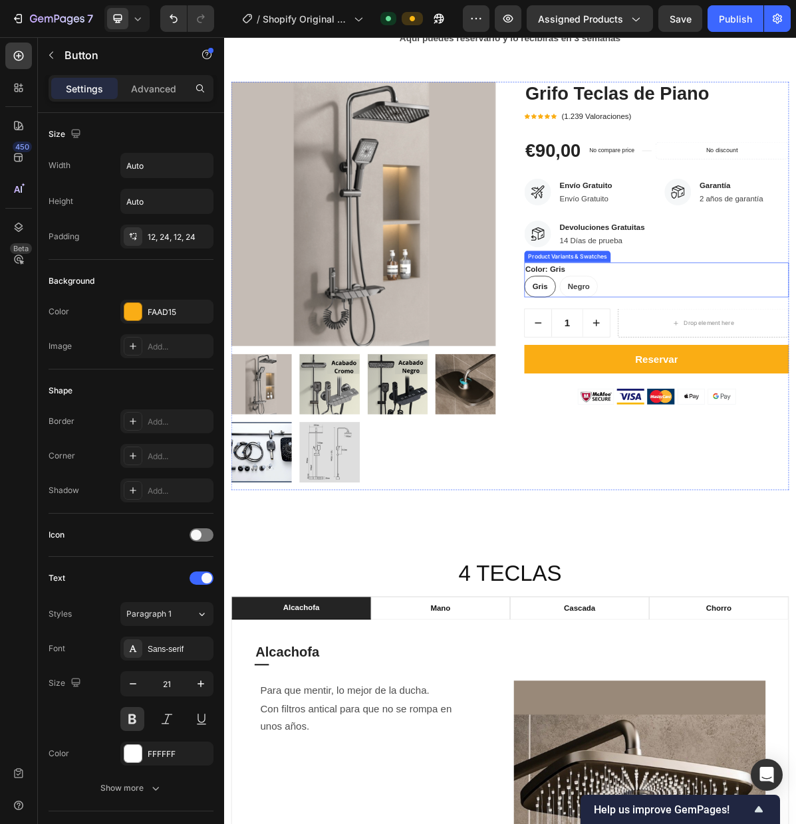
click at [717, 381] on span "Negro" at bounding box center [718, 384] width 31 height 11
click at [692, 370] on input "Negro Negro Negro" at bounding box center [691, 370] width 1 height 1
radio input "true"
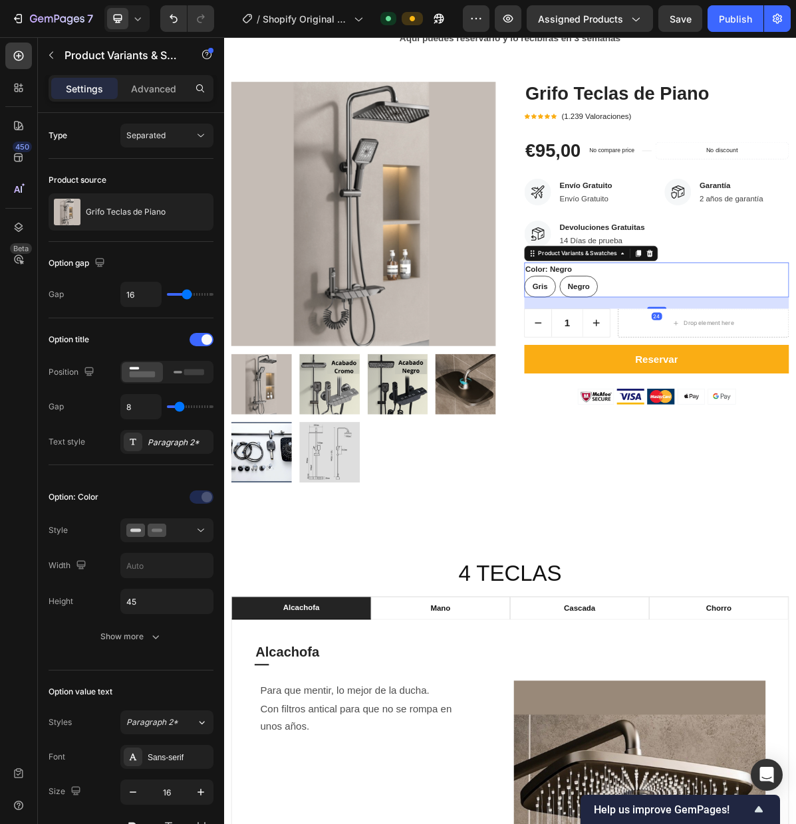
click at [674, 382] on span "Gris" at bounding box center [664, 384] width 21 height 11
click at [643, 370] on input "Gris Gris Gris" at bounding box center [642, 370] width 1 height 1
radio input "true"
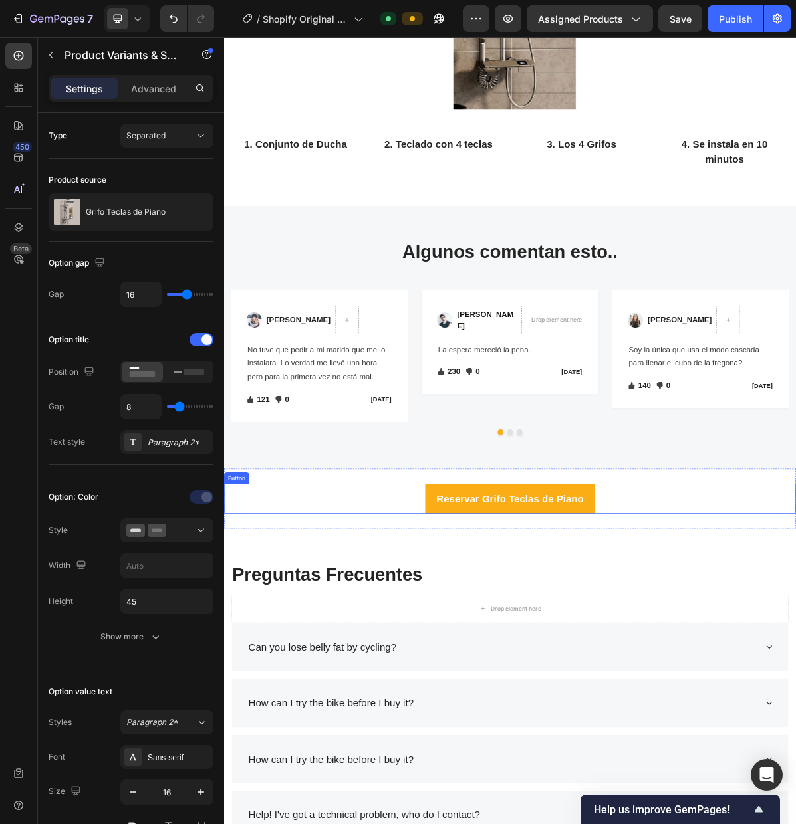
scroll to position [2231, 0]
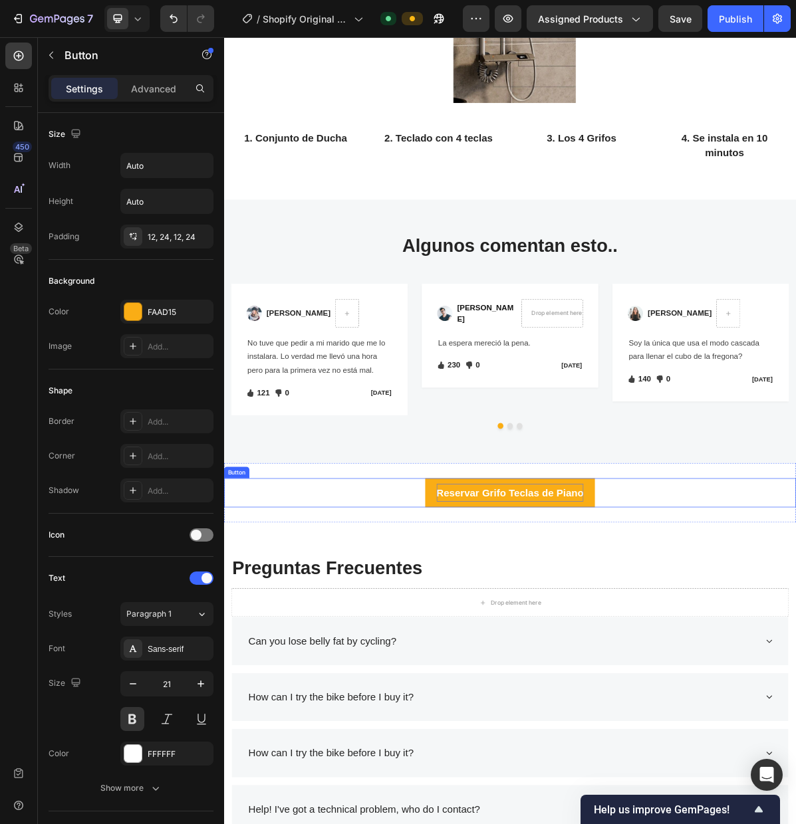
click at [550, 675] on p "Reservar Grifo Teclas de Piano" at bounding box center [622, 673] width 205 height 25
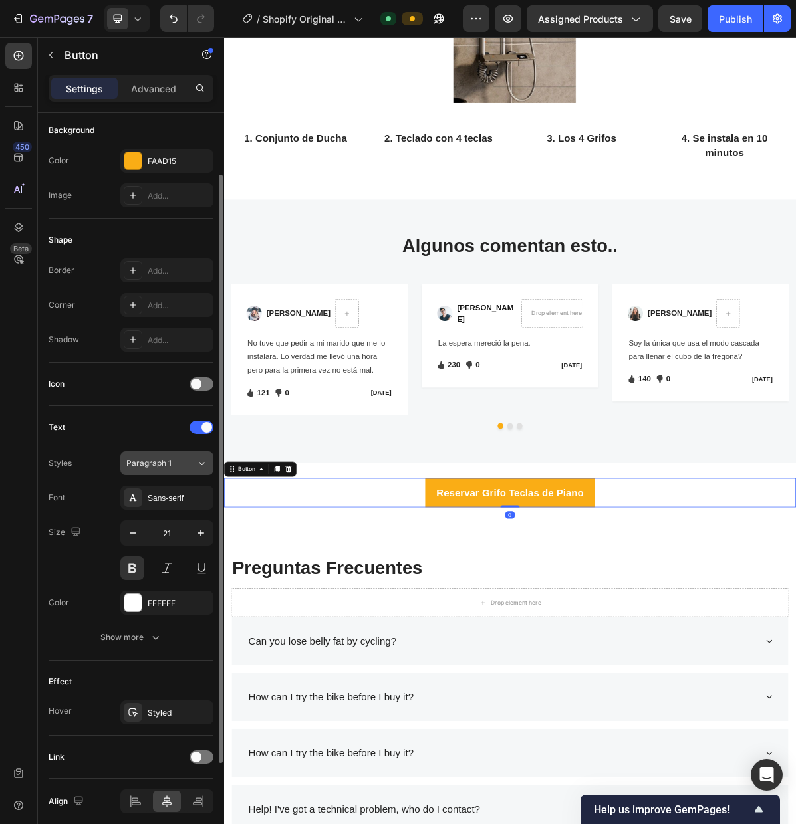
scroll to position [204, 0]
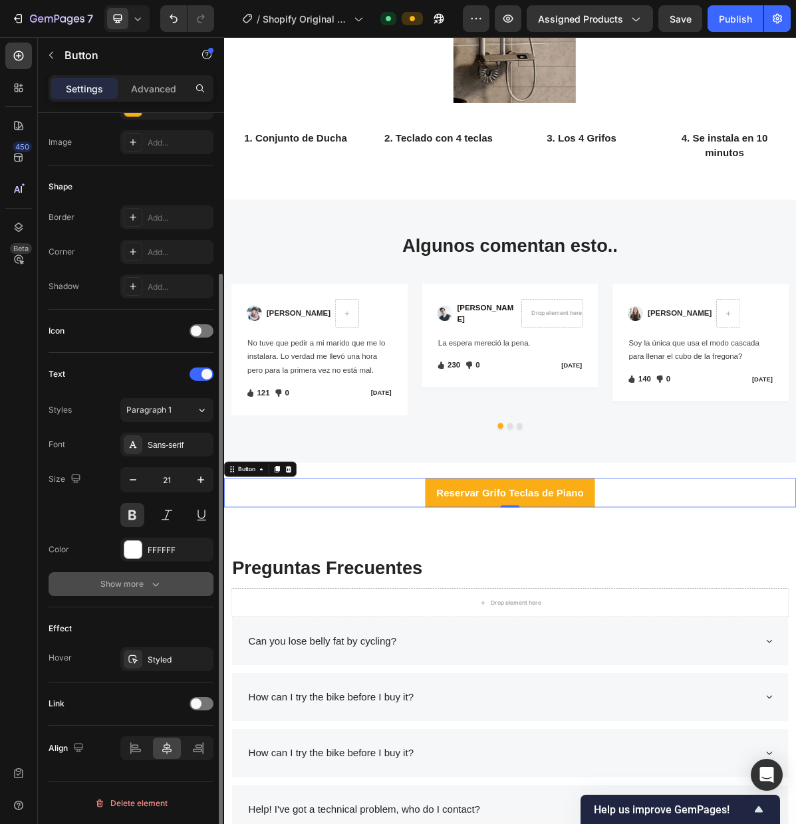
click at [157, 582] on icon "button" at bounding box center [155, 584] width 13 height 13
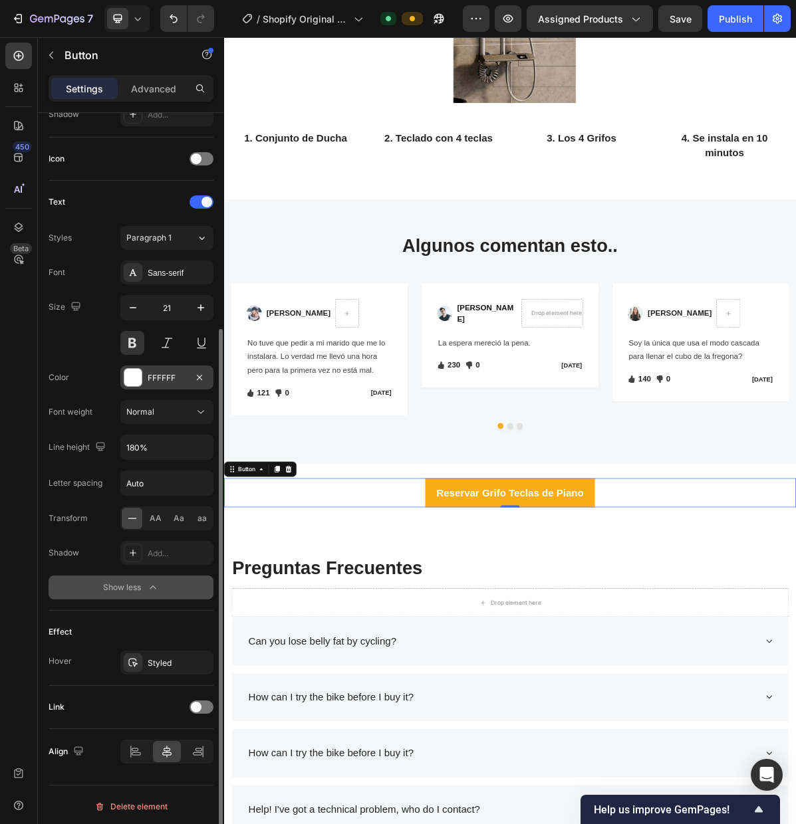
scroll to position [379, 0]
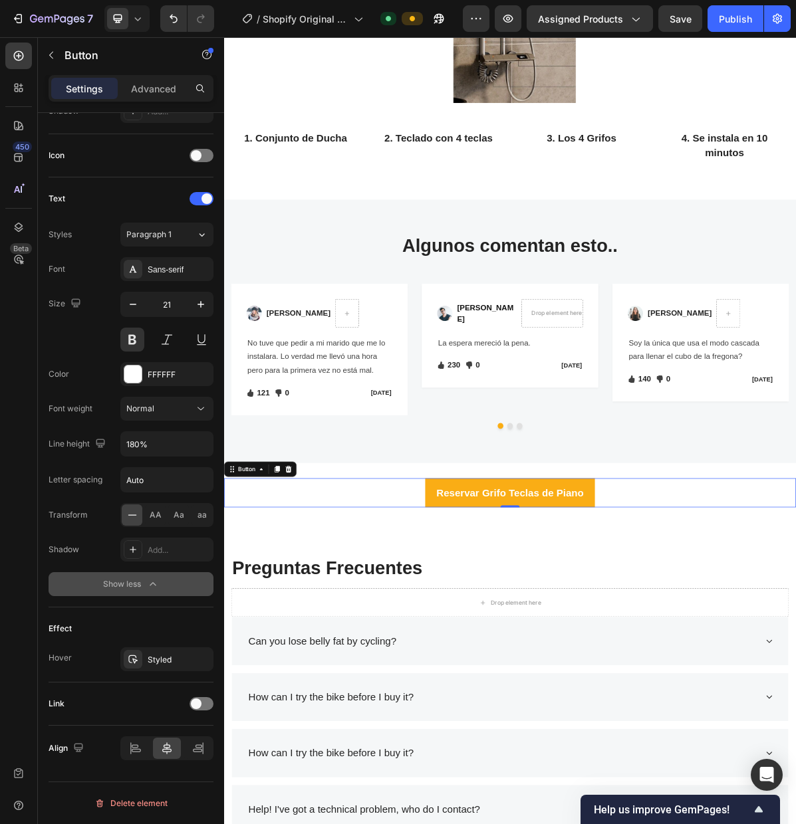
click at [157, 585] on icon "button" at bounding box center [152, 584] width 13 height 13
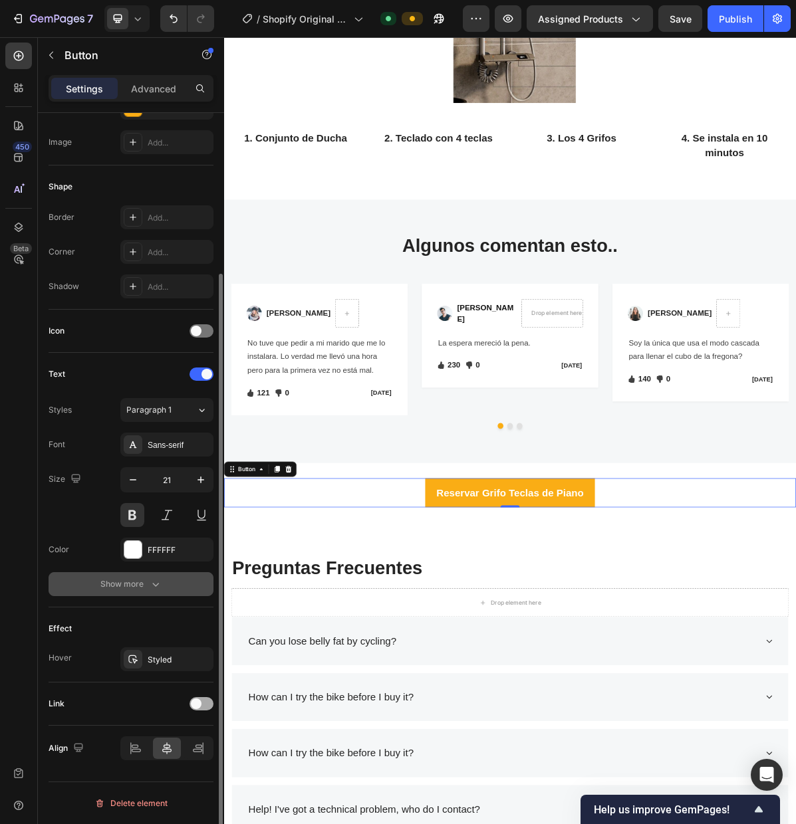
click at [198, 704] on span at bounding box center [196, 703] width 11 height 11
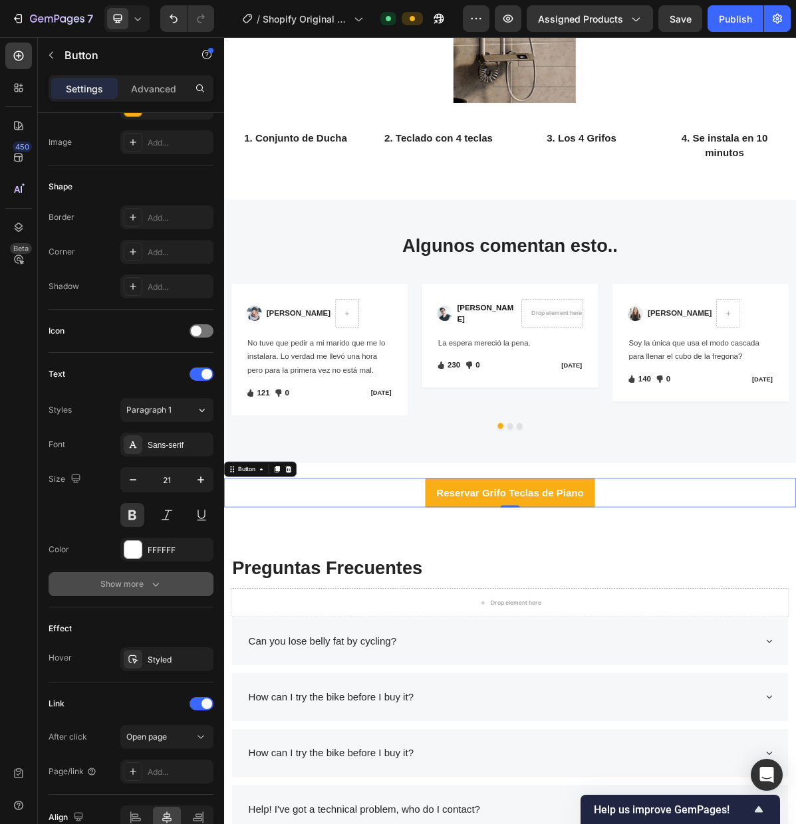
scroll to position [273, 0]
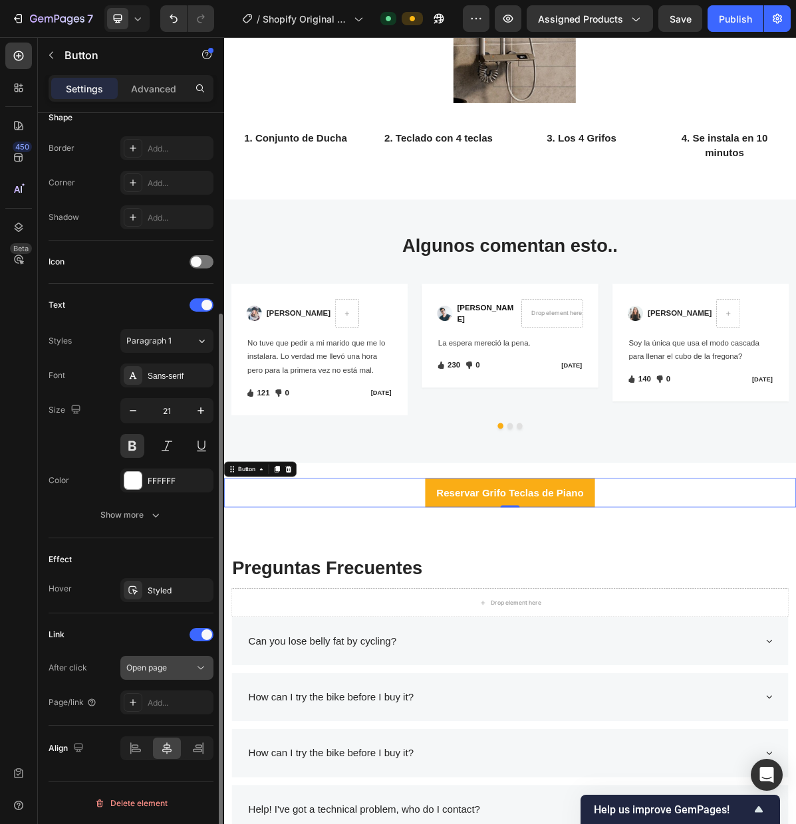
click at [170, 669] on div "Open page" at bounding box center [160, 668] width 68 height 12
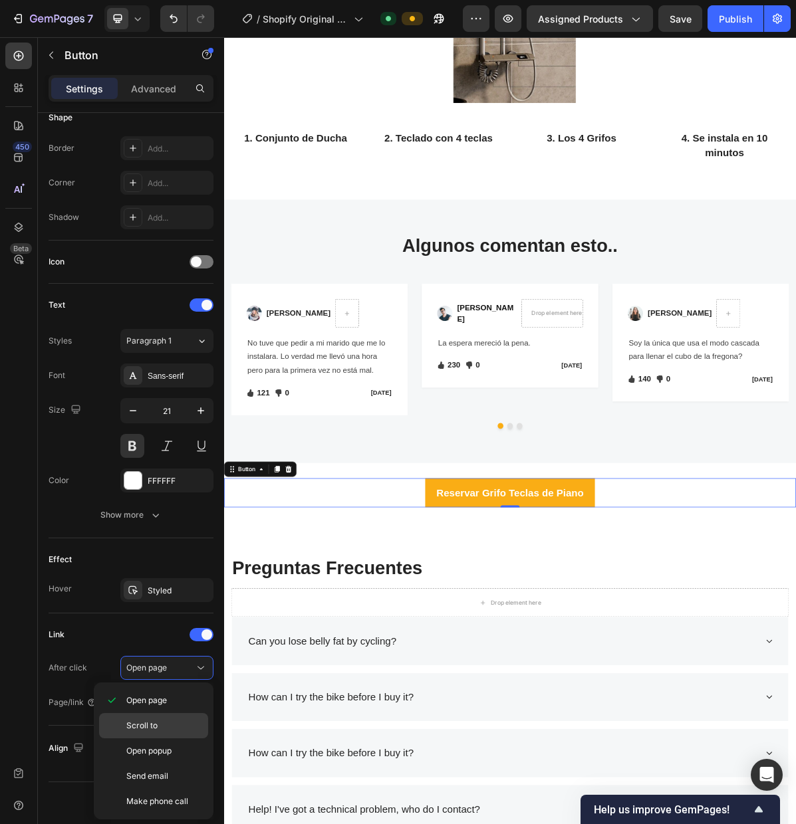
click at [179, 722] on p "Scroll to" at bounding box center [164, 726] width 76 height 12
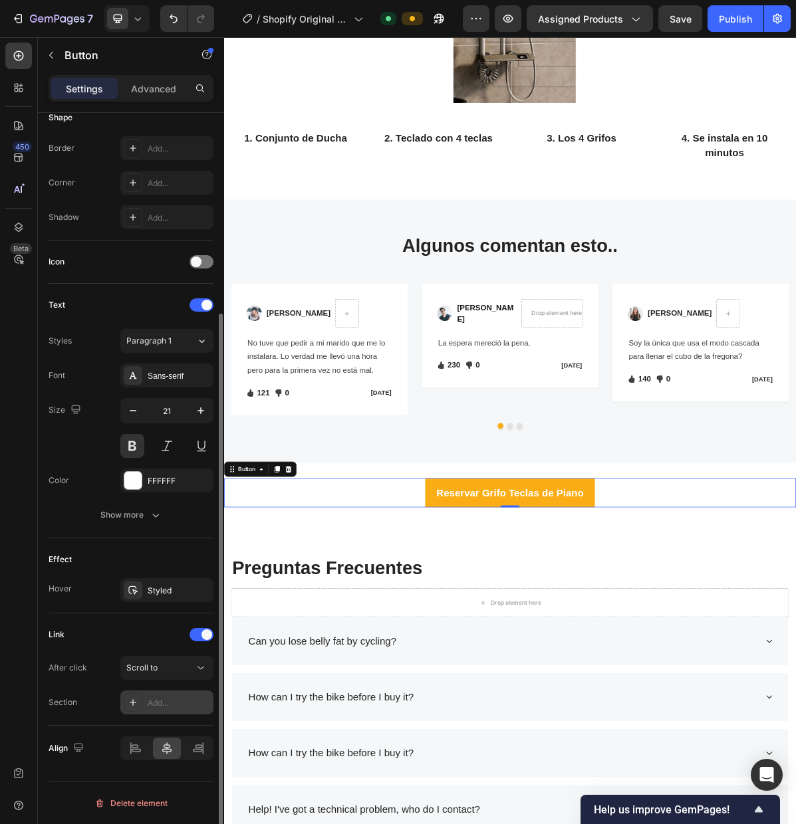
click at [179, 702] on div "Add..." at bounding box center [179, 703] width 62 height 12
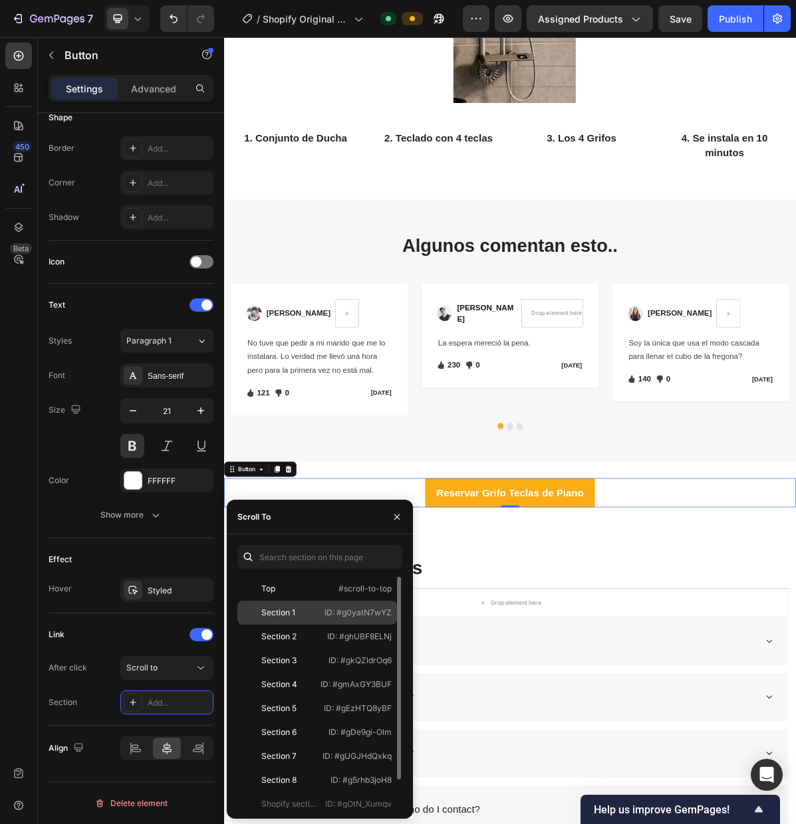
click at [292, 621] on div "Section 1 ID: #g0yatN7wYZ" at bounding box center [317, 613] width 160 height 24
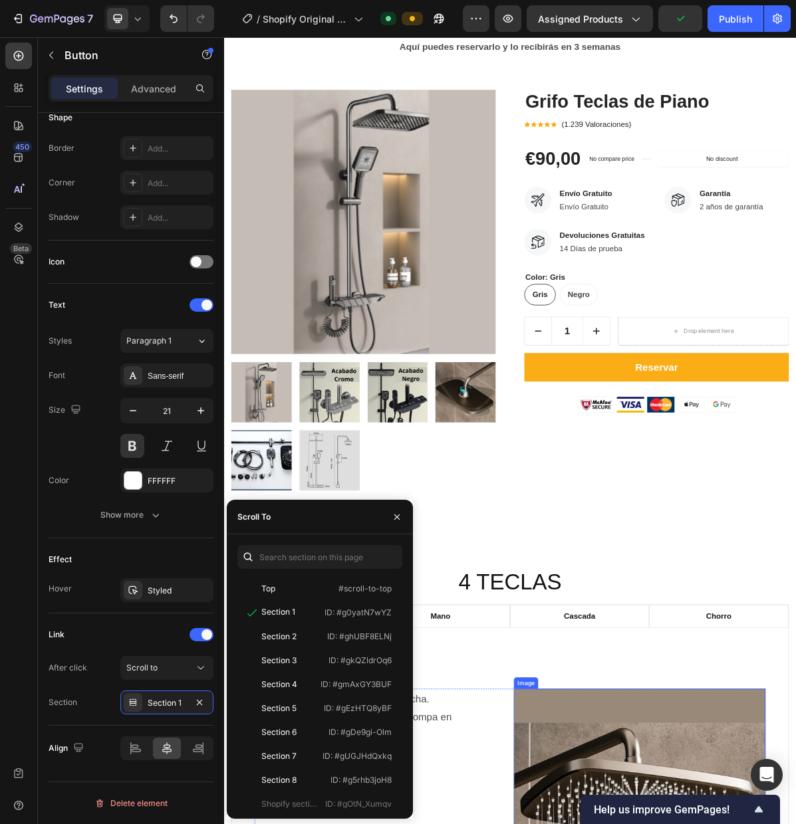
scroll to position [0, 0]
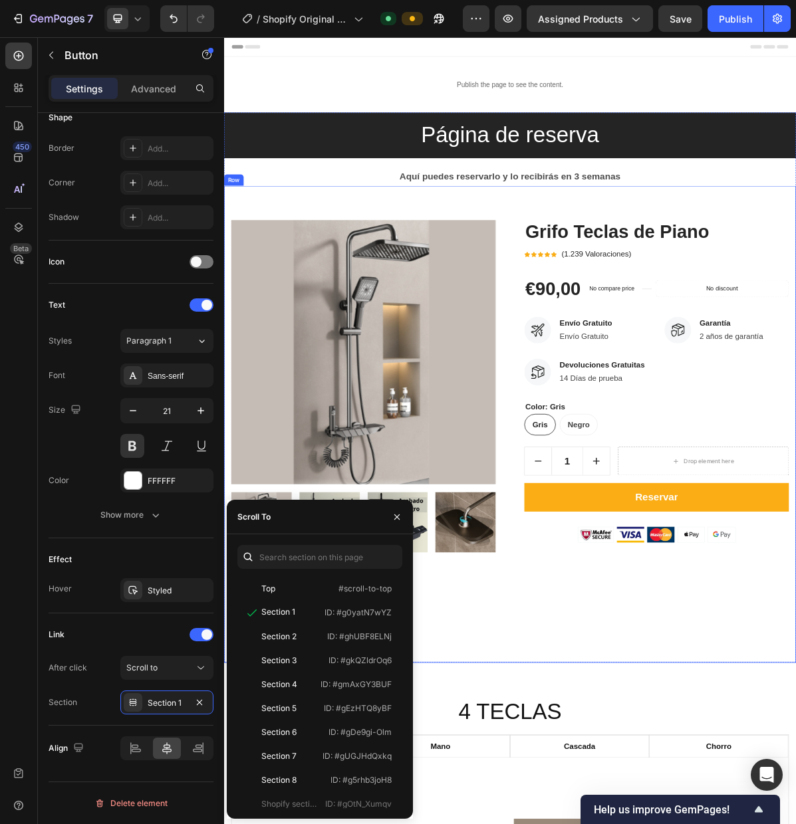
click at [684, 270] on div "Product Images Grifo Teclas de Piano Product Title Icon Icon Icon Icon Icon Ico…" at bounding box center [623, 577] width 798 height 665
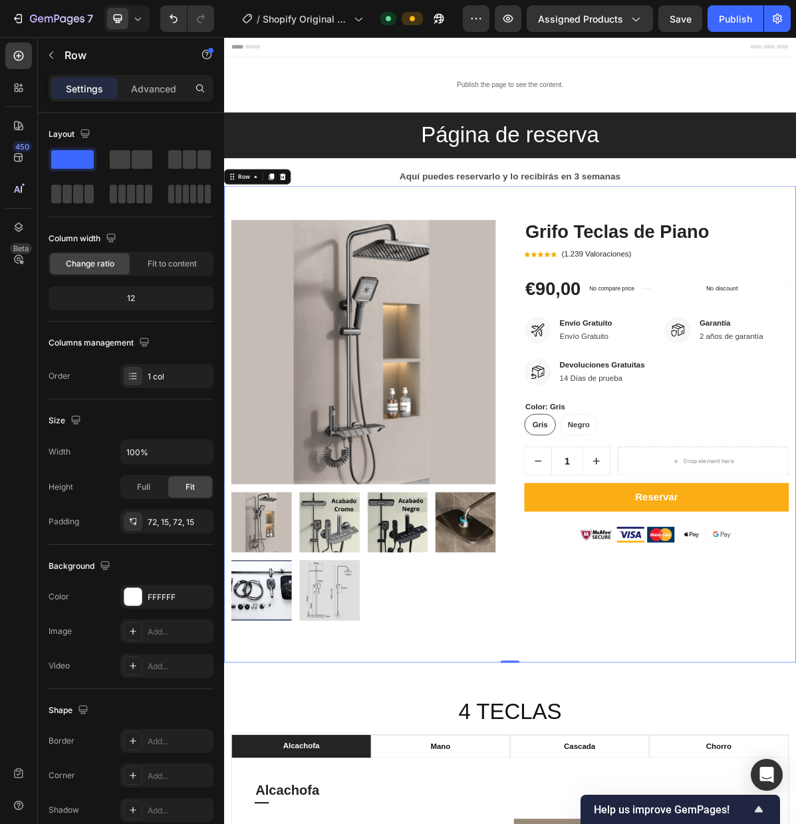
click at [795, 251] on div "Product Images Grifo Teclas de Piano Product Title Icon Icon Icon Icon Icon Ico…" at bounding box center [623, 577] width 798 height 665
click at [268, 236] on icon at bounding box center [268, 232] width 11 height 11
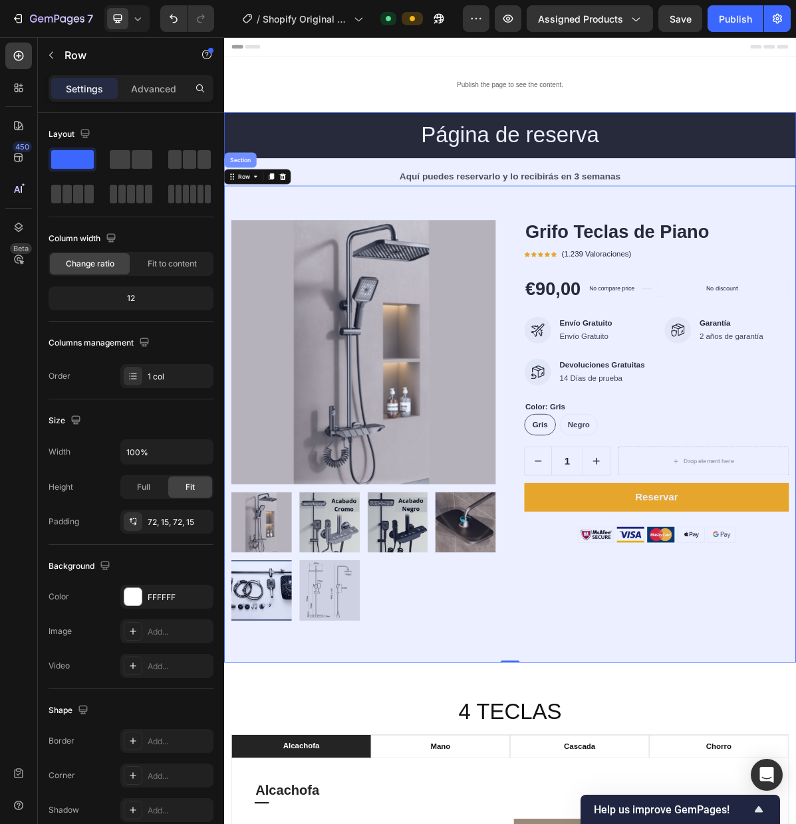
click at [249, 211] on div "Section" at bounding box center [247, 209] width 34 height 8
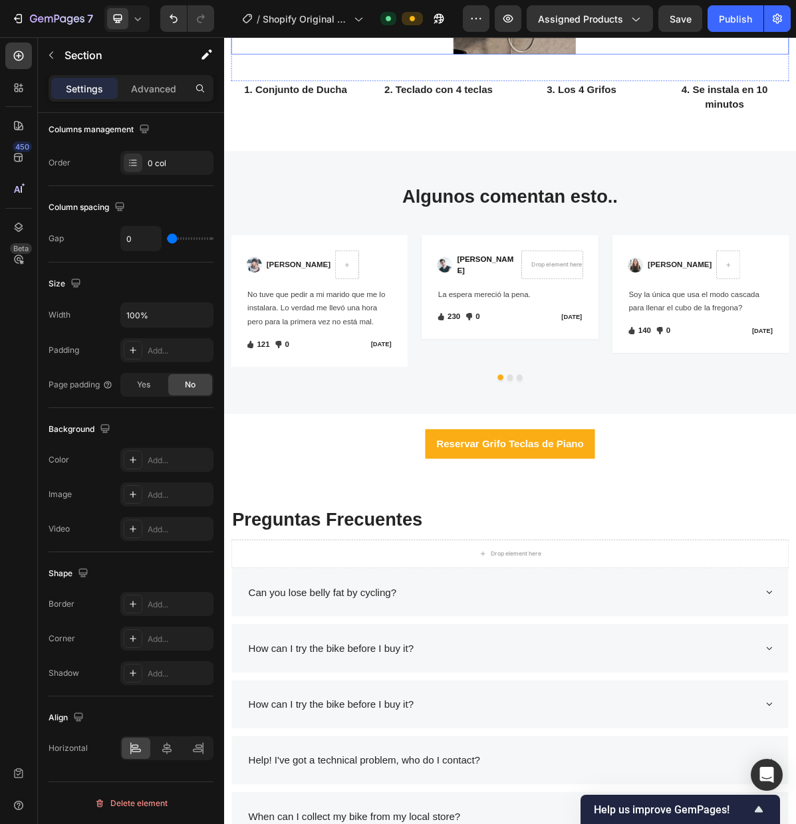
scroll to position [2303, 0]
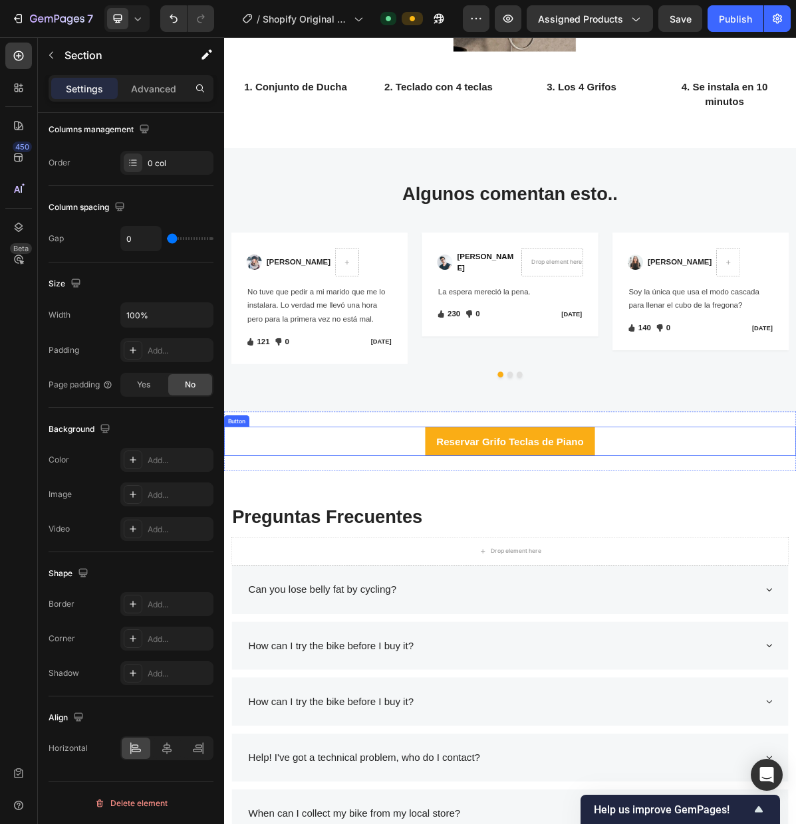
click at [515, 598] on link "Reservar Grifo Teclas de Piano" at bounding box center [622, 601] width 237 height 41
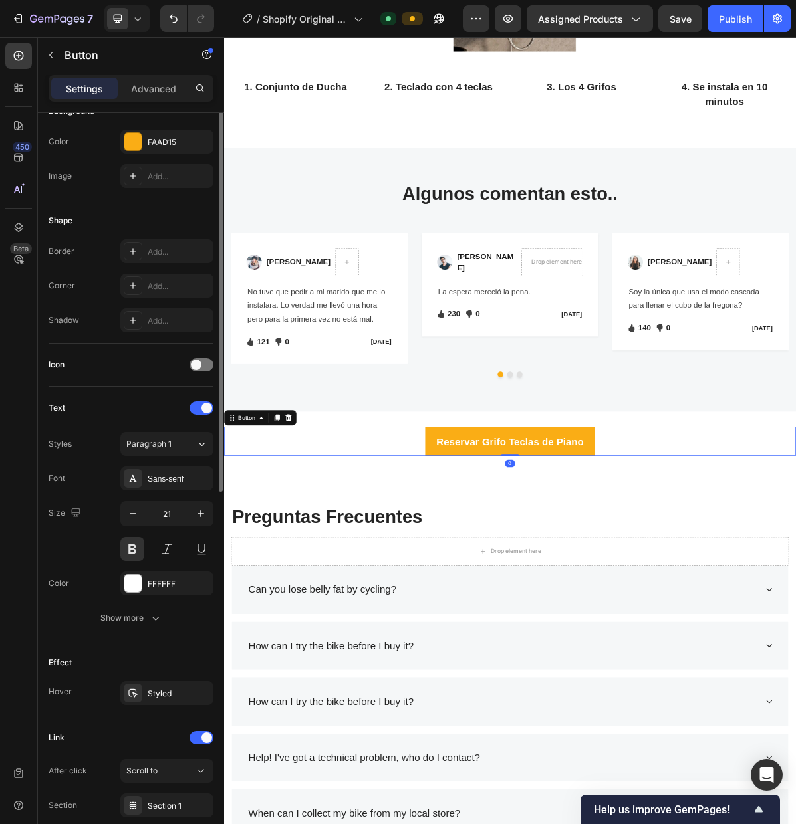
scroll to position [273, 0]
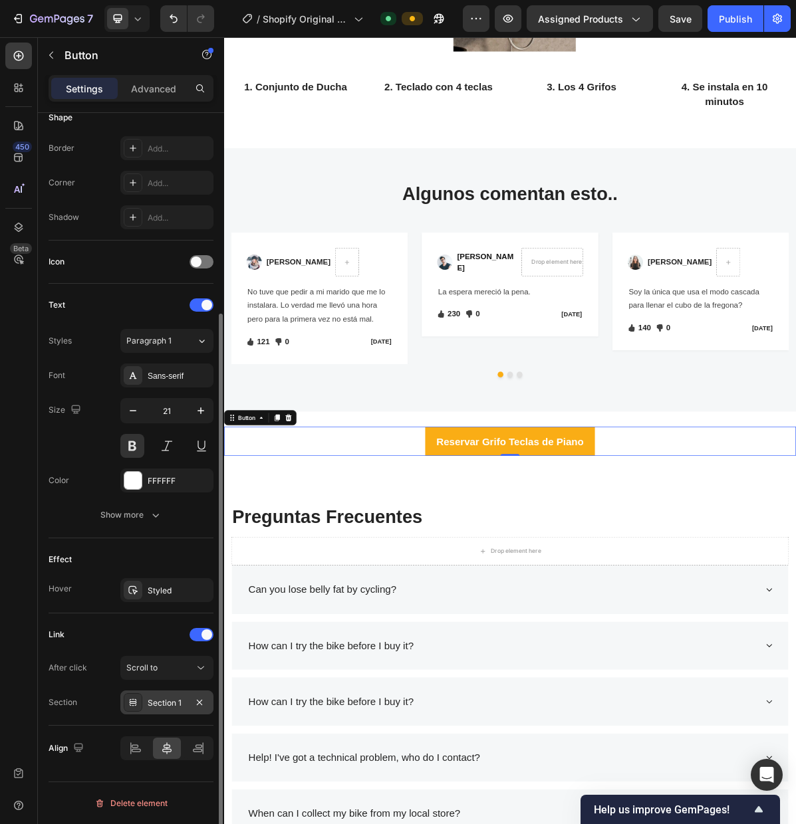
click at [173, 701] on div "Section 1" at bounding box center [167, 703] width 39 height 12
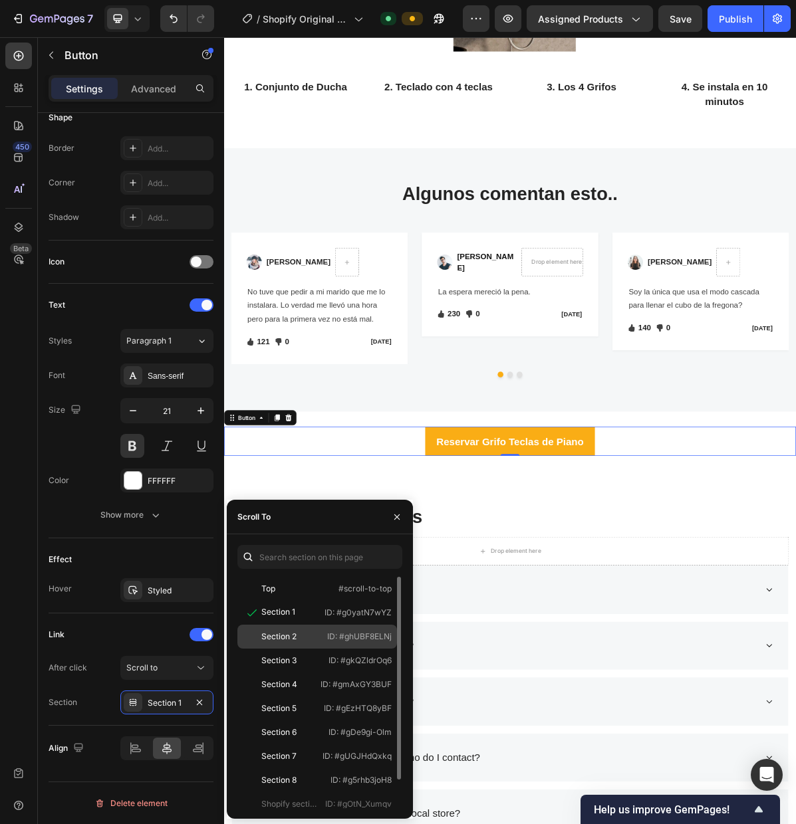
click at [284, 640] on div "Section 2" at bounding box center [278, 637] width 35 height 12
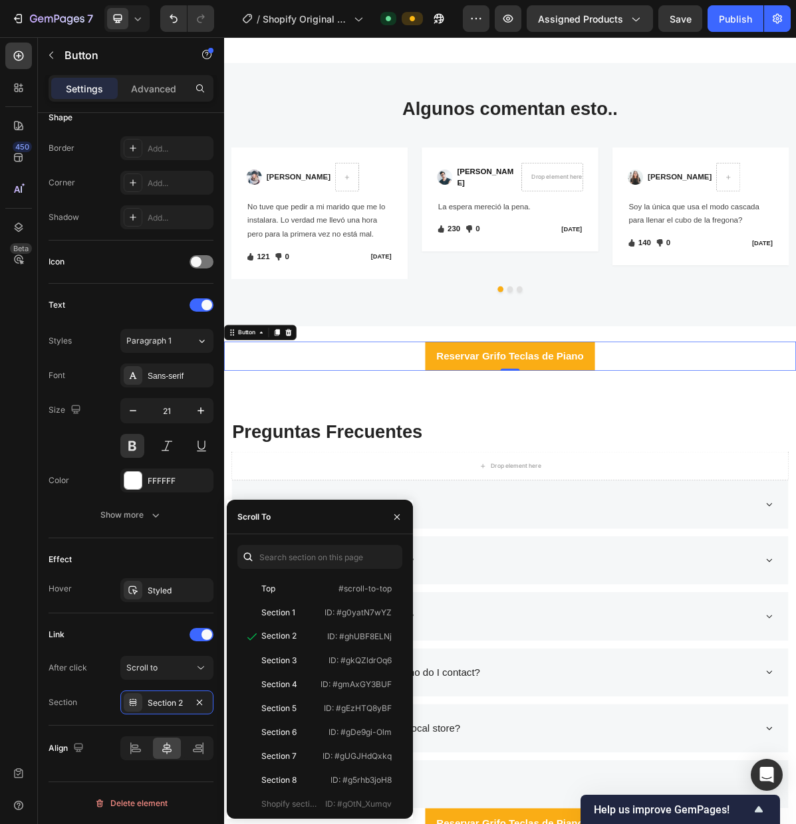
scroll to position [2789, 0]
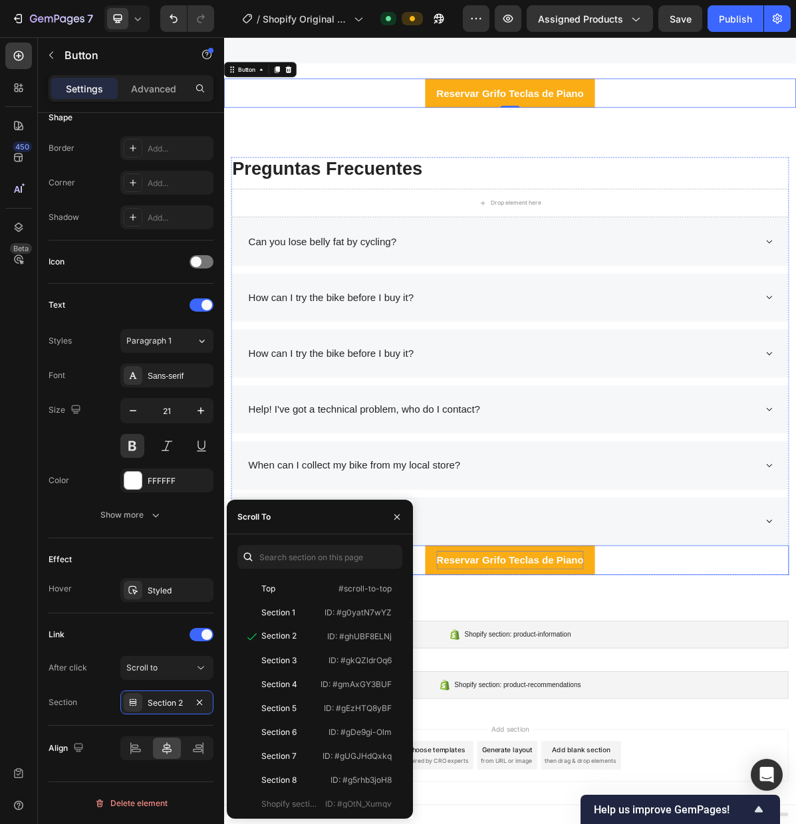
click at [536, 762] on p "Reservar Grifo Teclas de Piano" at bounding box center [622, 766] width 205 height 25
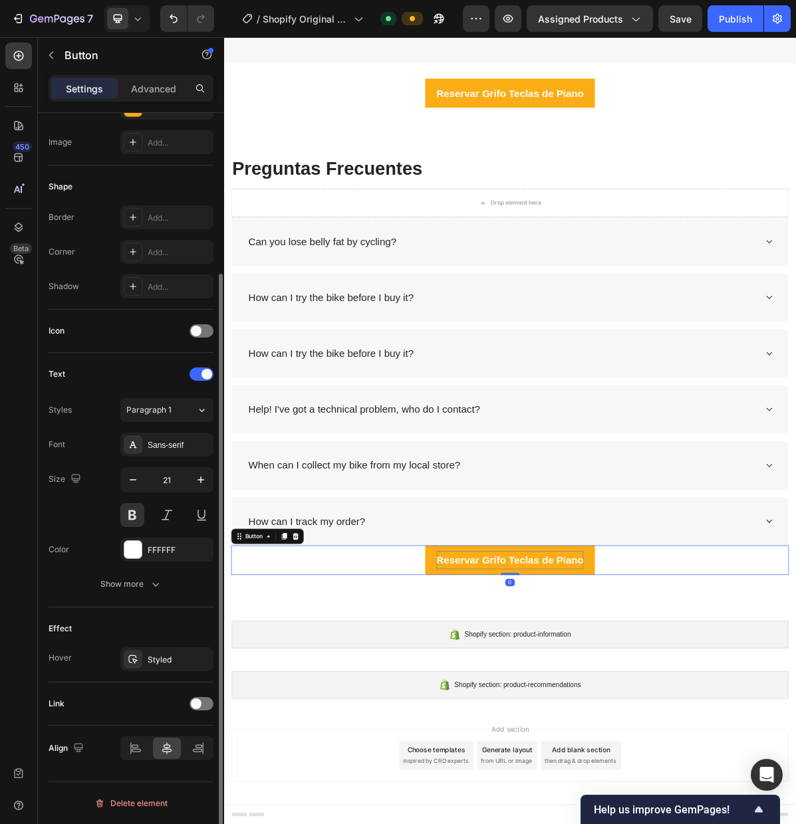
scroll to position [204, 0]
click at [197, 701] on span at bounding box center [196, 703] width 11 height 11
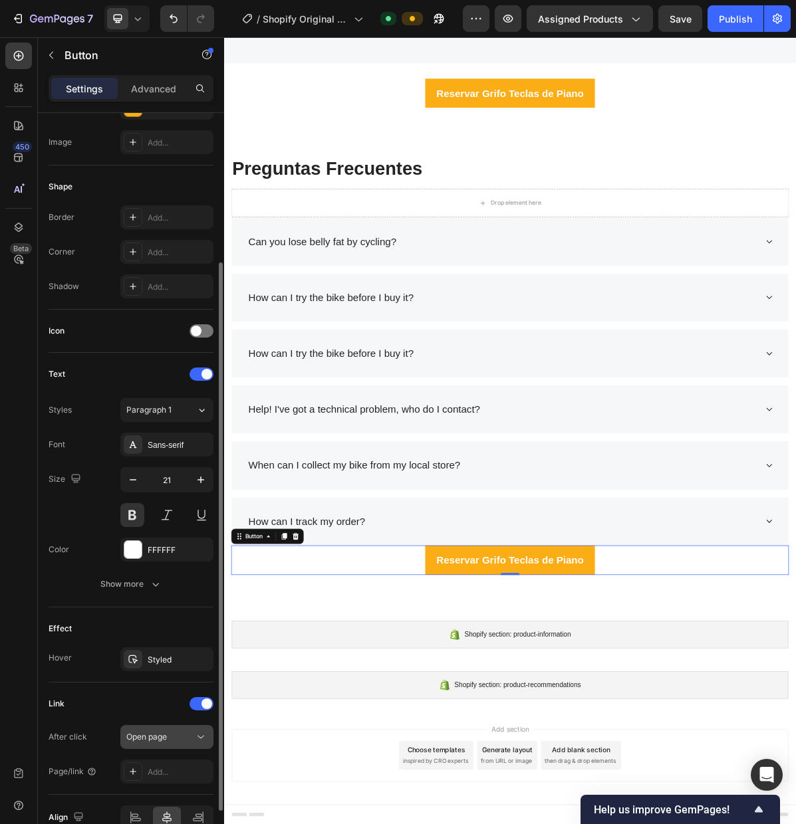
click at [173, 741] on div "Open page" at bounding box center [160, 737] width 68 height 12
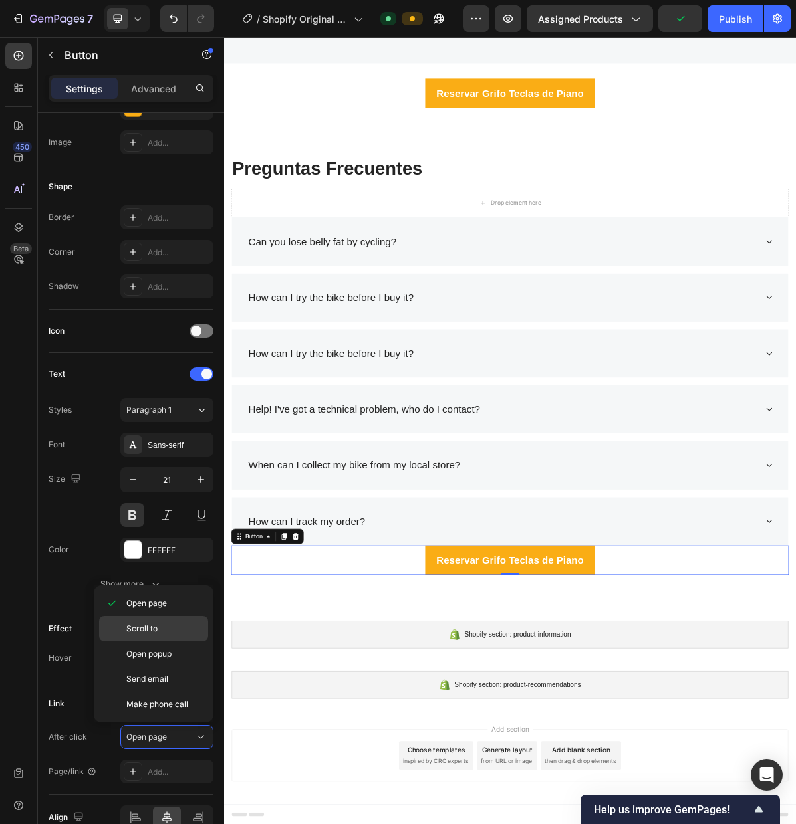
click at [173, 628] on p "Scroll to" at bounding box center [164, 629] width 76 height 12
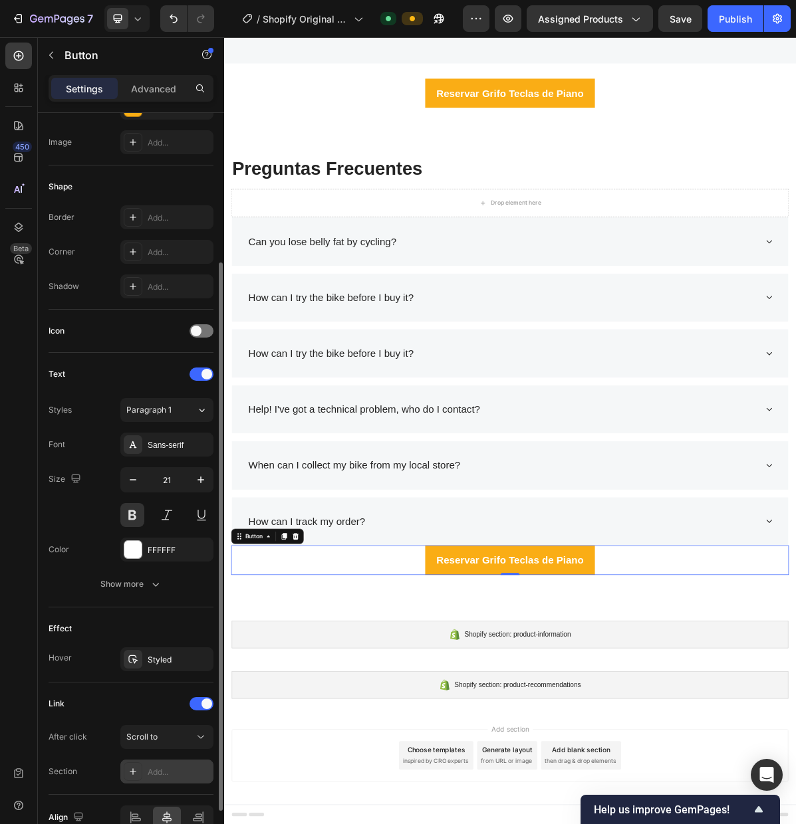
click at [175, 770] on div "Add..." at bounding box center [179, 772] width 62 height 12
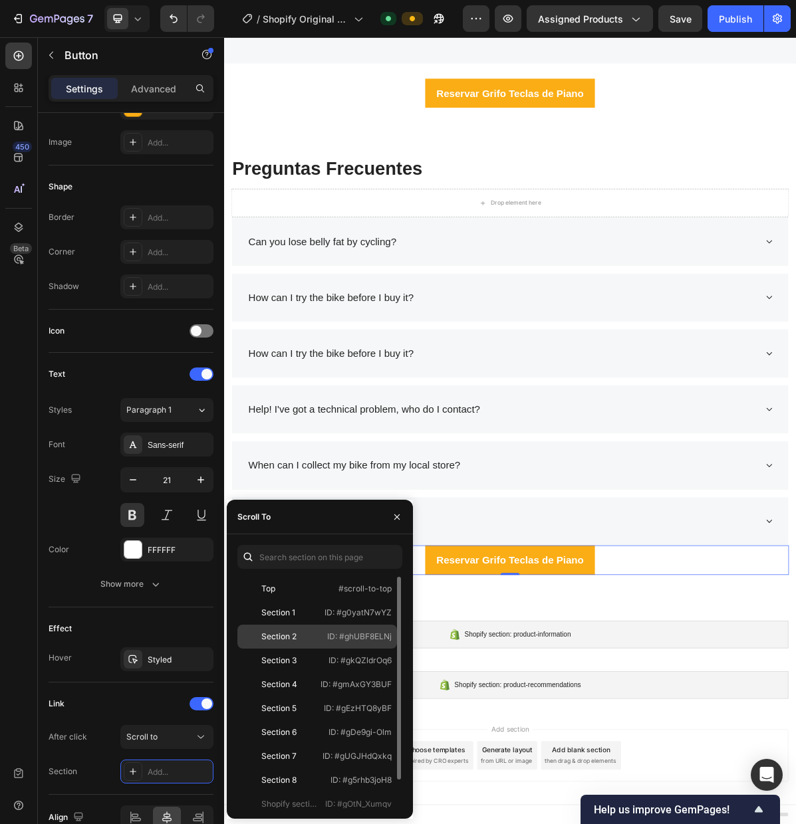
click at [260, 639] on div at bounding box center [252, 637] width 19 height 12
click at [398, 516] on icon "button" at bounding box center [396, 517] width 11 height 11
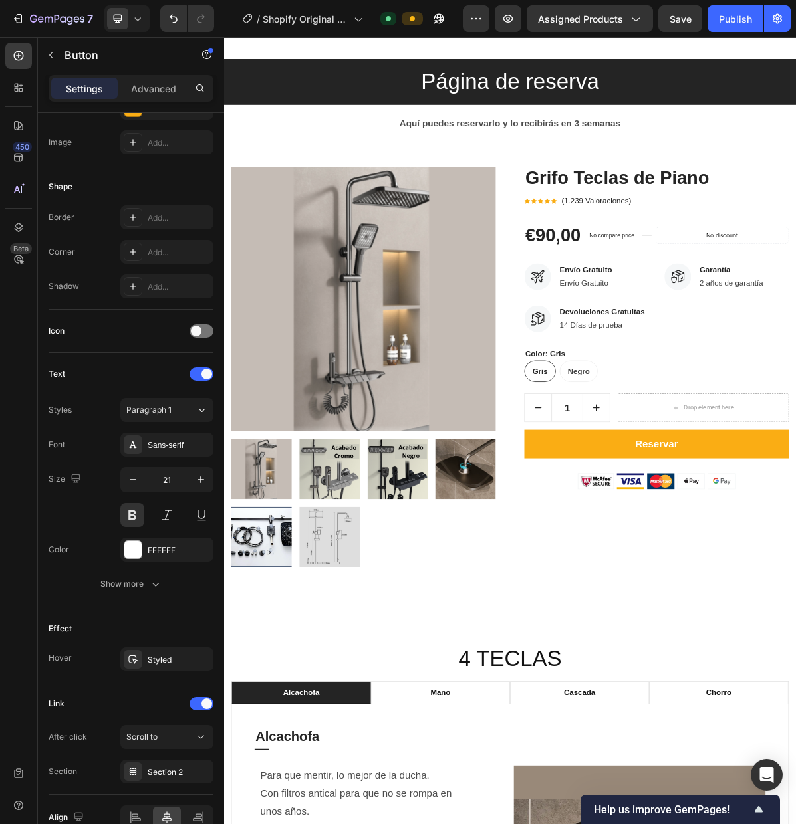
scroll to position [68, 0]
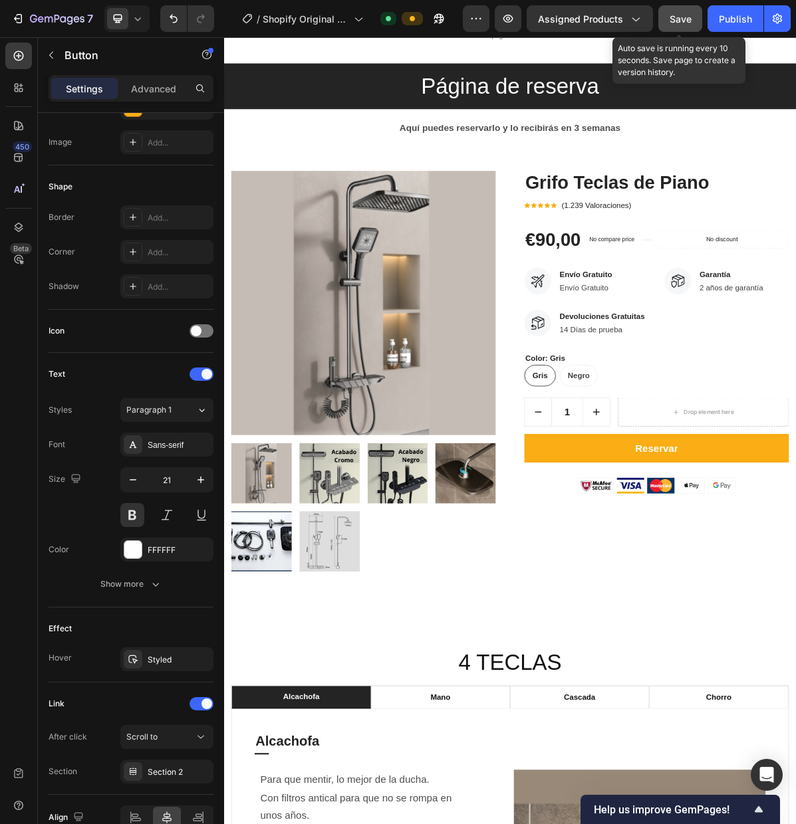
click at [678, 24] on span "Save" at bounding box center [680, 18] width 22 height 11
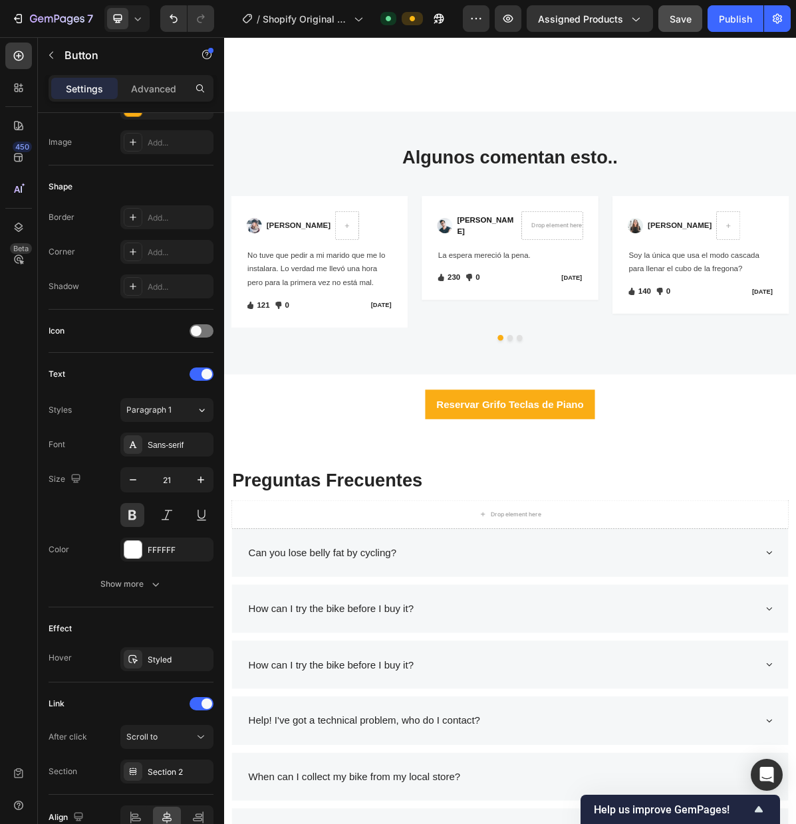
scroll to position [2789, 0]
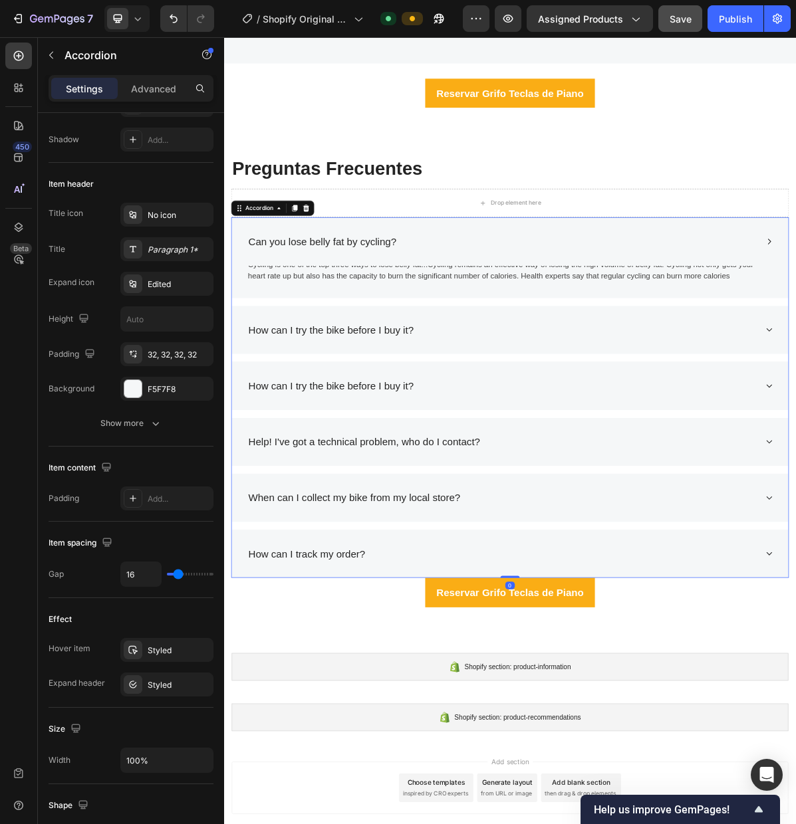
scroll to position [0, 0]
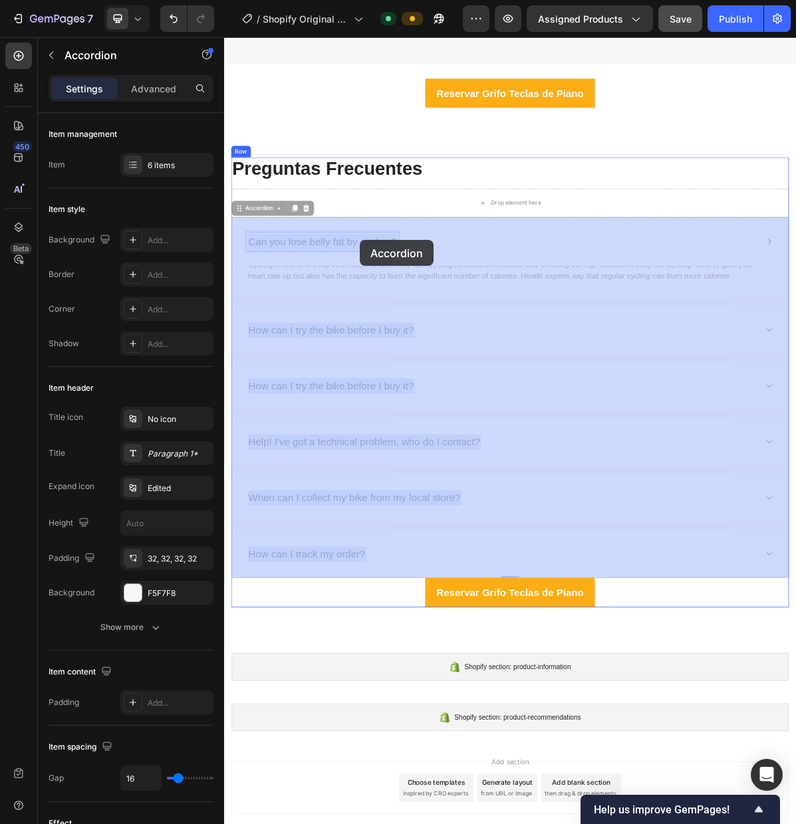
drag, startPoint x: 464, startPoint y: 321, endPoint x: 413, endPoint y: 320, distance: 50.5
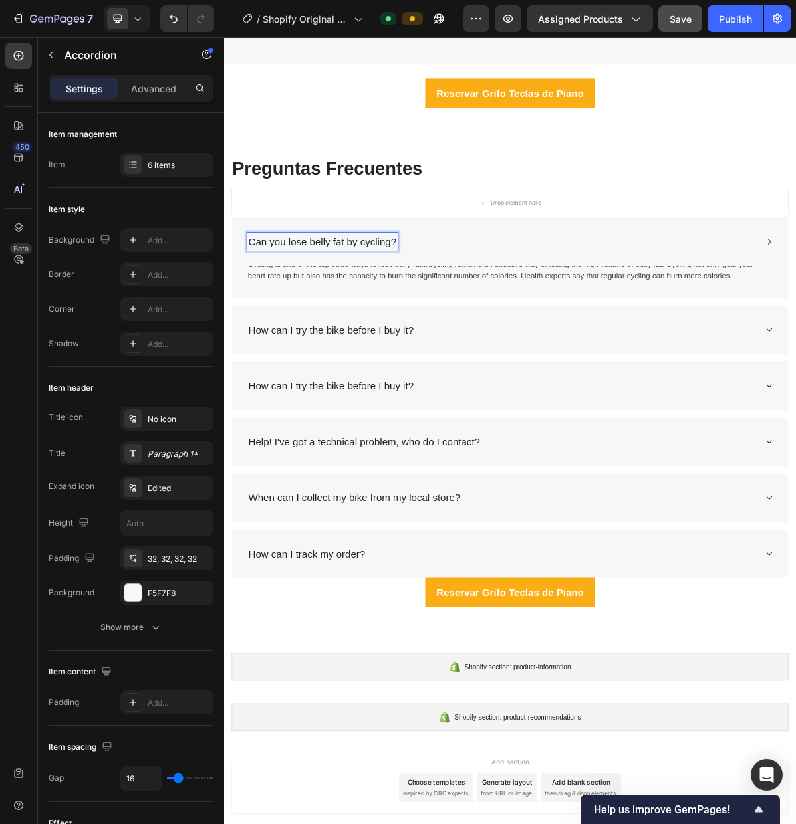
click at [461, 326] on p "Can you lose belly fat by cycling?" at bounding box center [361, 322] width 207 height 21
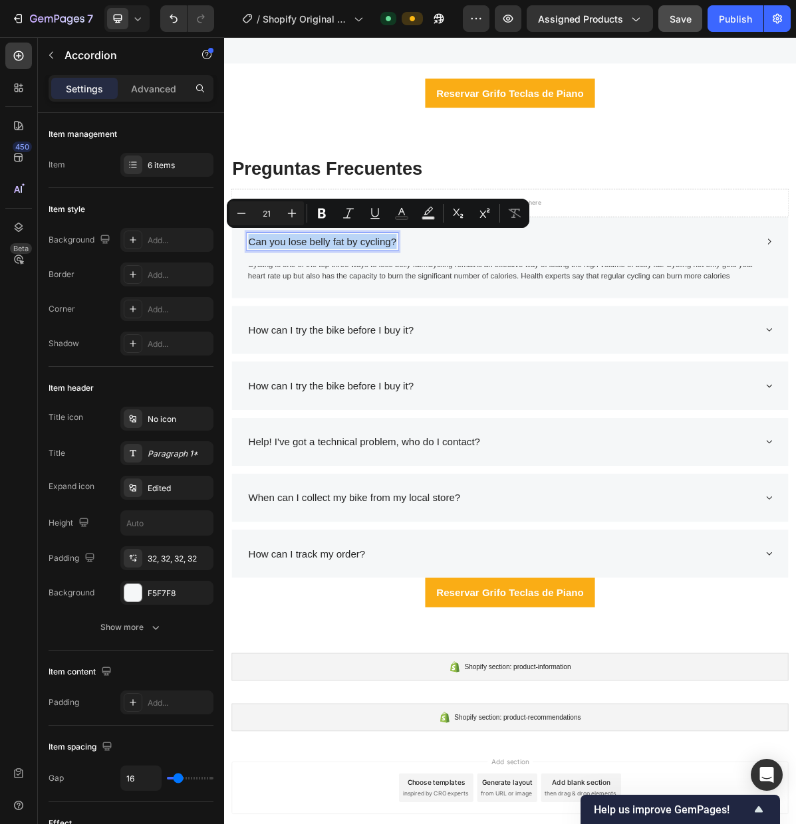
drag, startPoint x: 461, startPoint y: 326, endPoint x: 261, endPoint y: 321, distance: 200.1
click at [260, 321] on p "Can you lose belly fat by cycling?" at bounding box center [361, 322] width 207 height 21
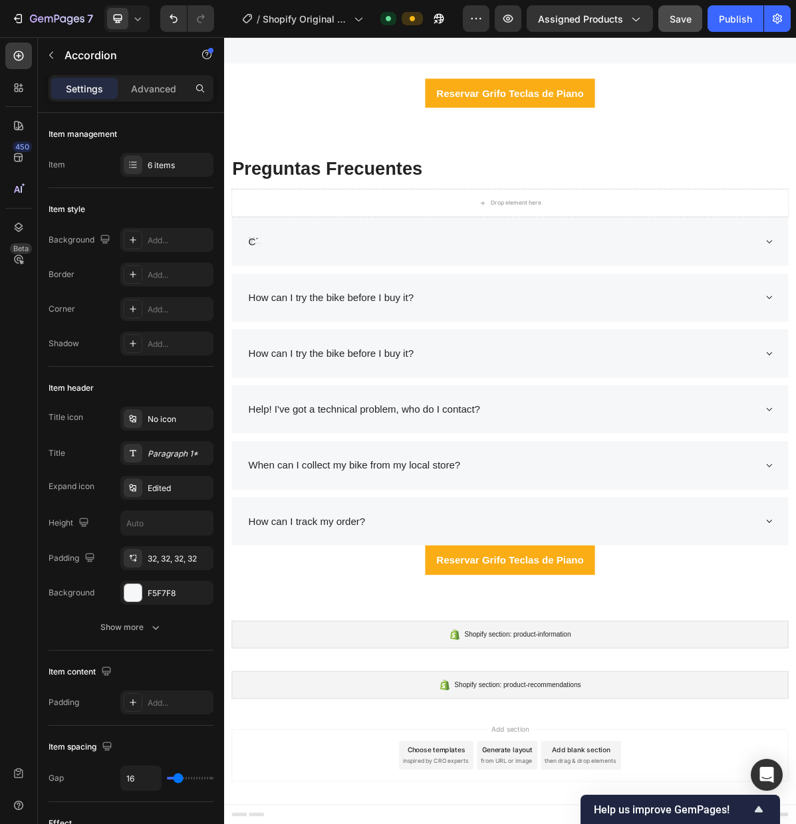
scroll to position [2771, 0]
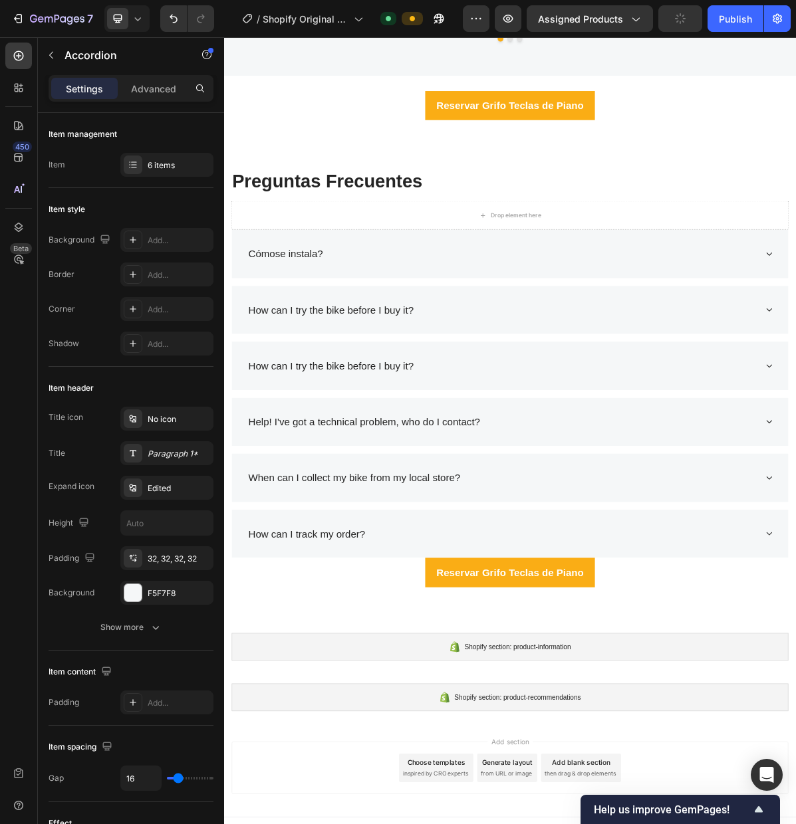
drag, startPoint x: 989, startPoint y: 341, endPoint x: 969, endPoint y: 342, distance: 20.0
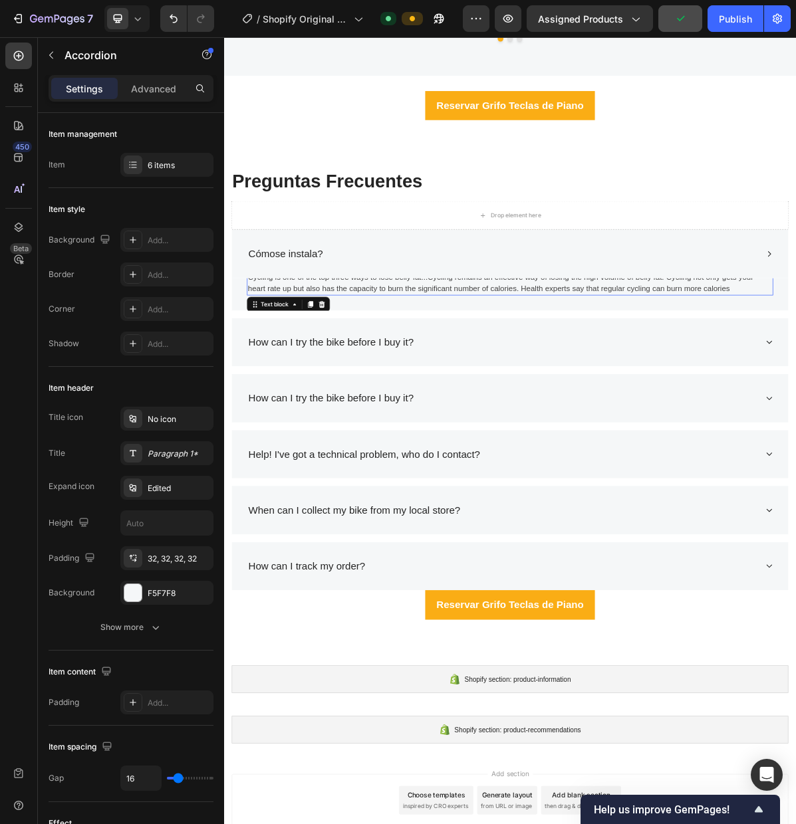
click at [795, 391] on p "Cycling is one of the top three ways to lose belly fat...Cycling remains an eff…" at bounding box center [622, 380] width 731 height 32
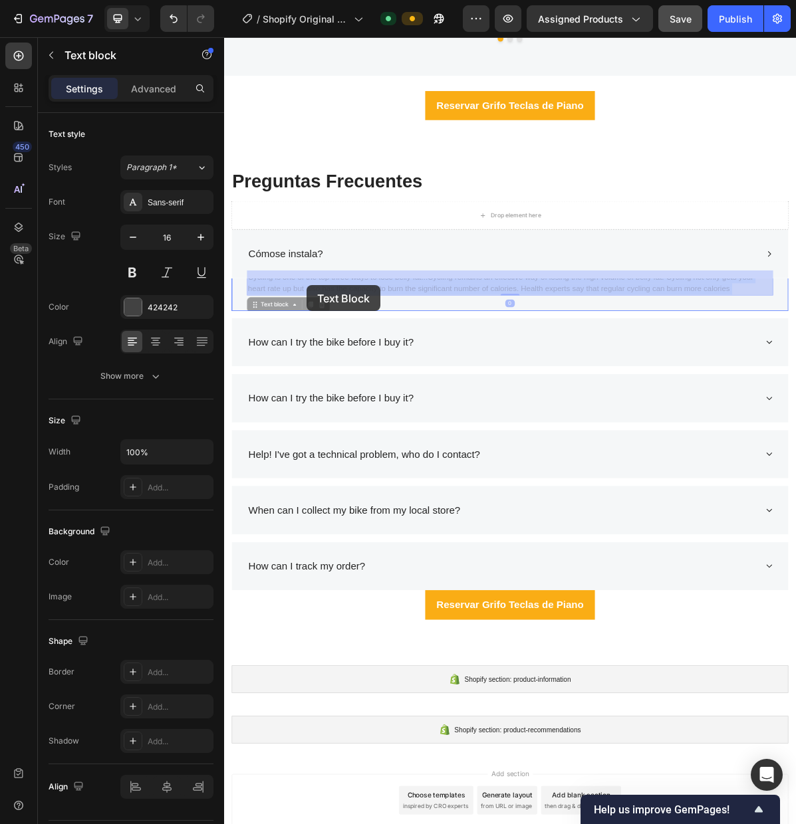
drag, startPoint x: 938, startPoint y: 390, endPoint x: 336, endPoint y: 383, distance: 601.5
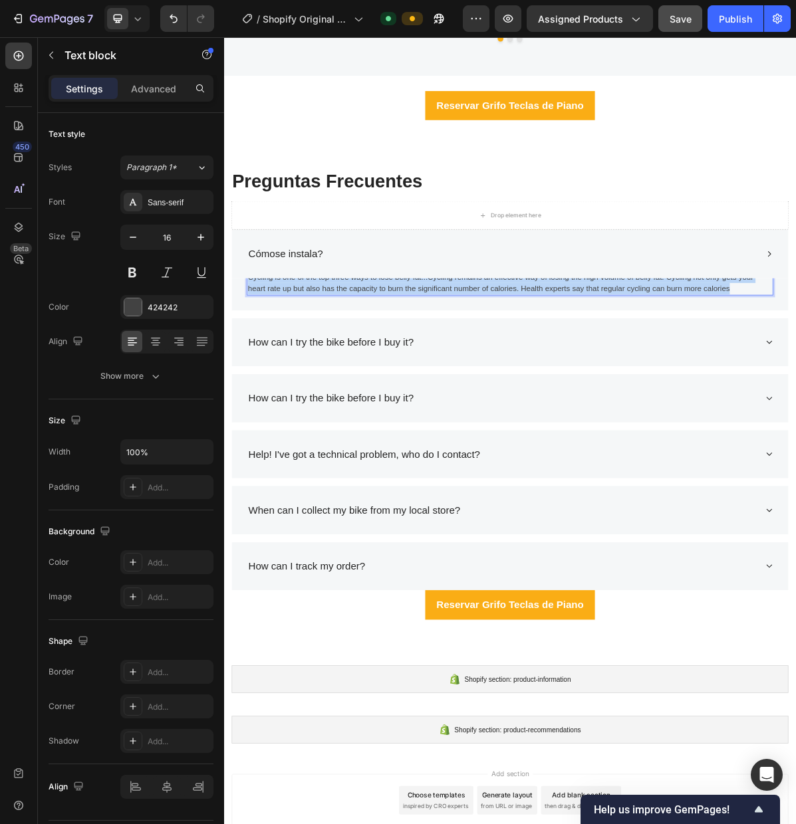
drag, startPoint x: 941, startPoint y: 386, endPoint x: 260, endPoint y: 375, distance: 681.3
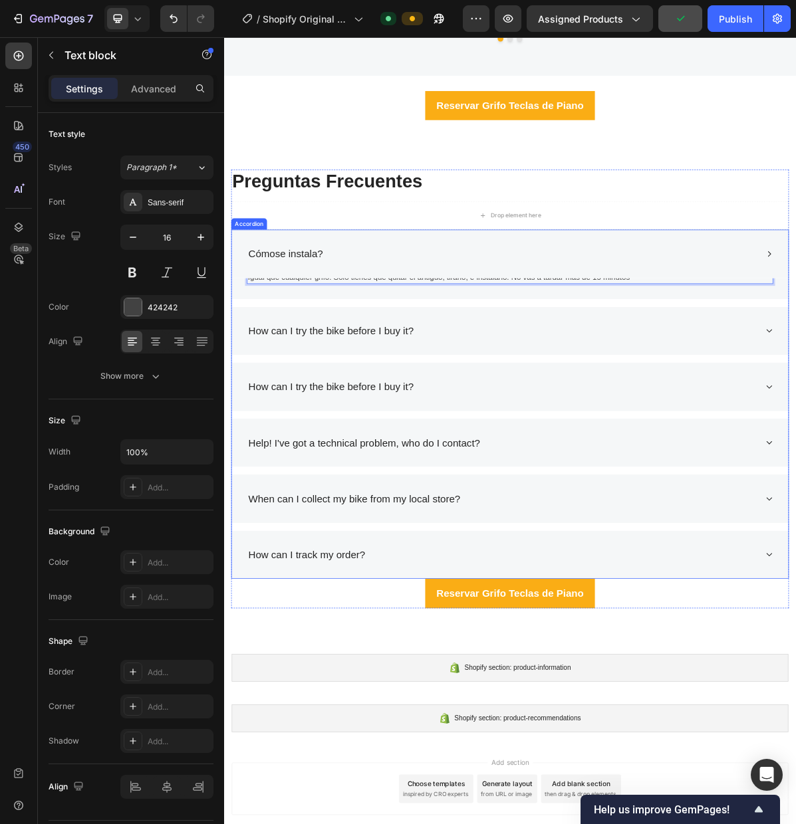
click at [295, 339] on p "Cómose instala?" at bounding box center [310, 339] width 104 height 21
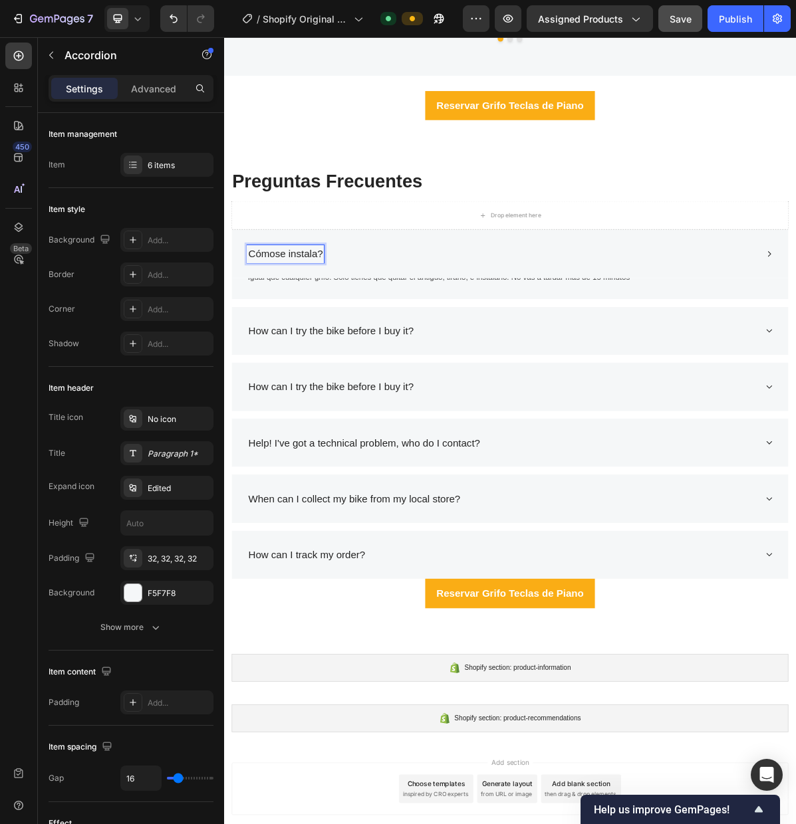
click at [298, 341] on p "Cómose instala?" at bounding box center [310, 339] width 104 height 21
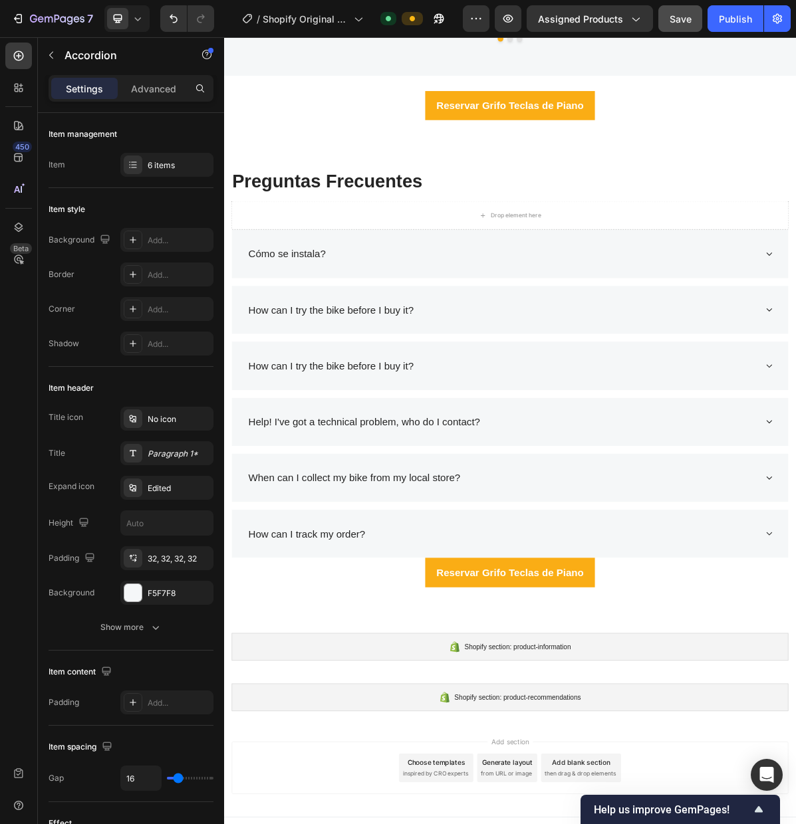
click at [795, 419] on div "How can I try the bike before I buy it?" at bounding box center [623, 418] width 776 height 68
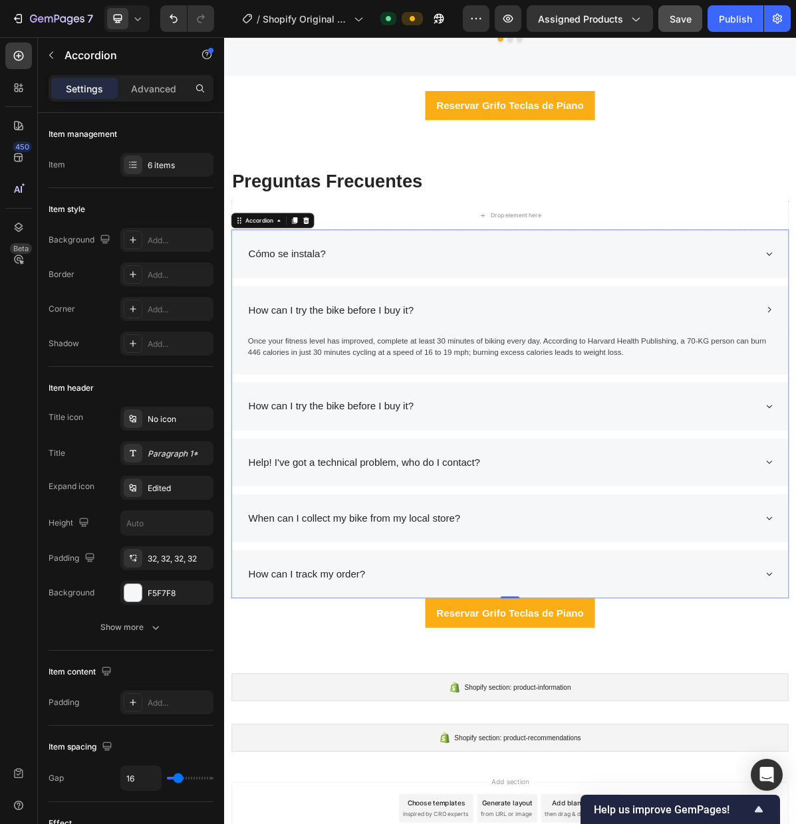
drag, startPoint x: 490, startPoint y: 416, endPoint x: 454, endPoint y: 419, distance: 36.7
click at [454, 419] on div "How can I try the bike before I buy it?" at bounding box center [612, 417] width 712 height 25
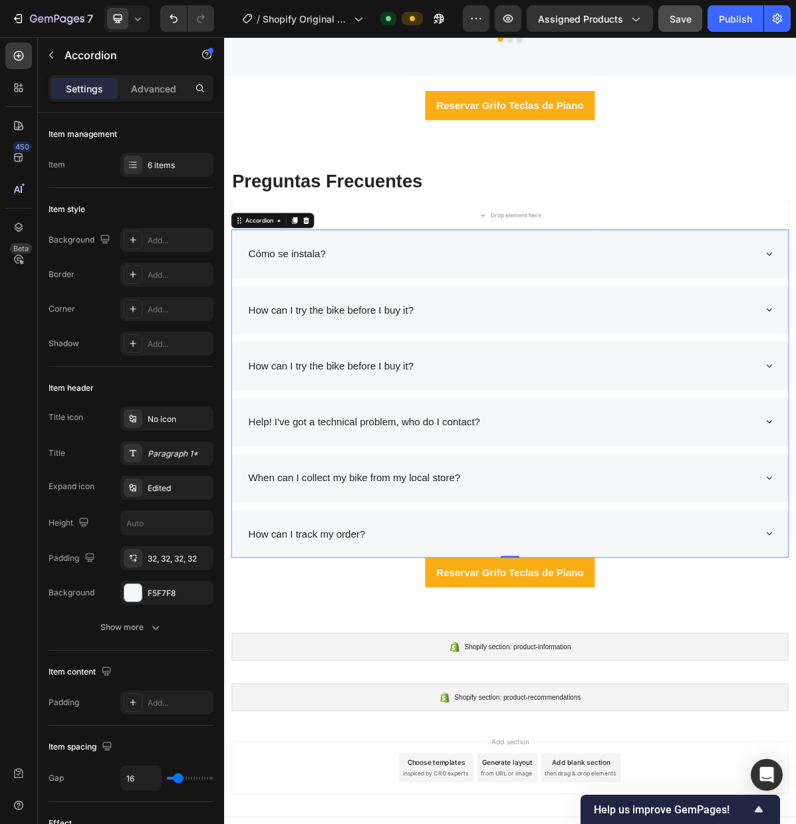
click at [484, 421] on p "How can I try the bike before I buy it?" at bounding box center [373, 417] width 231 height 21
click at [780, 419] on div "How can I try the bike before I buy it?" at bounding box center [612, 417] width 712 height 25
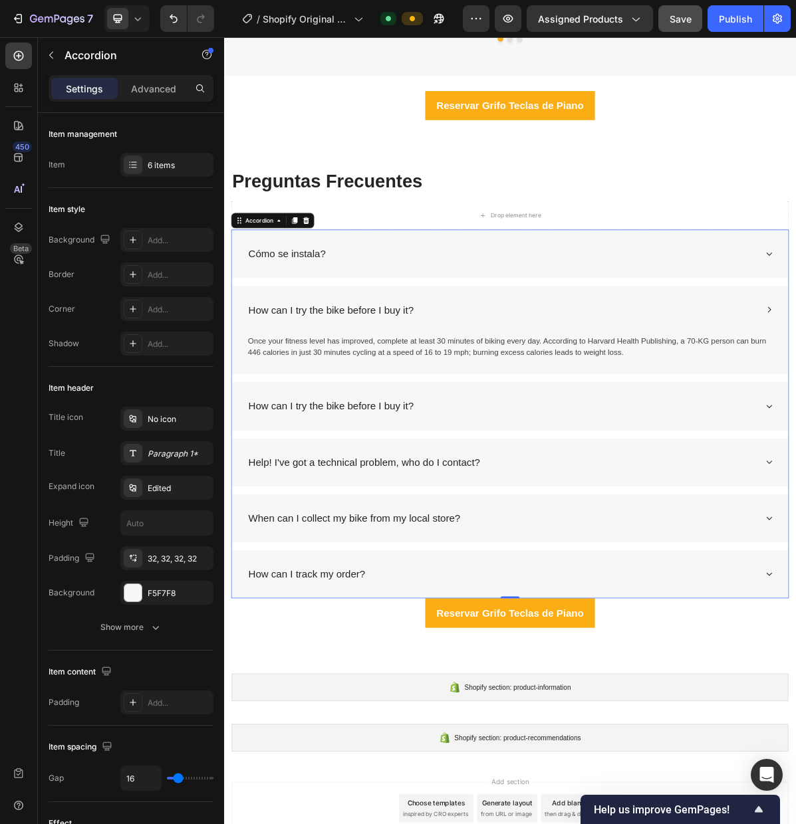
click at [487, 419] on p "How can I try the bike before I buy it?" at bounding box center [373, 417] width 231 height 21
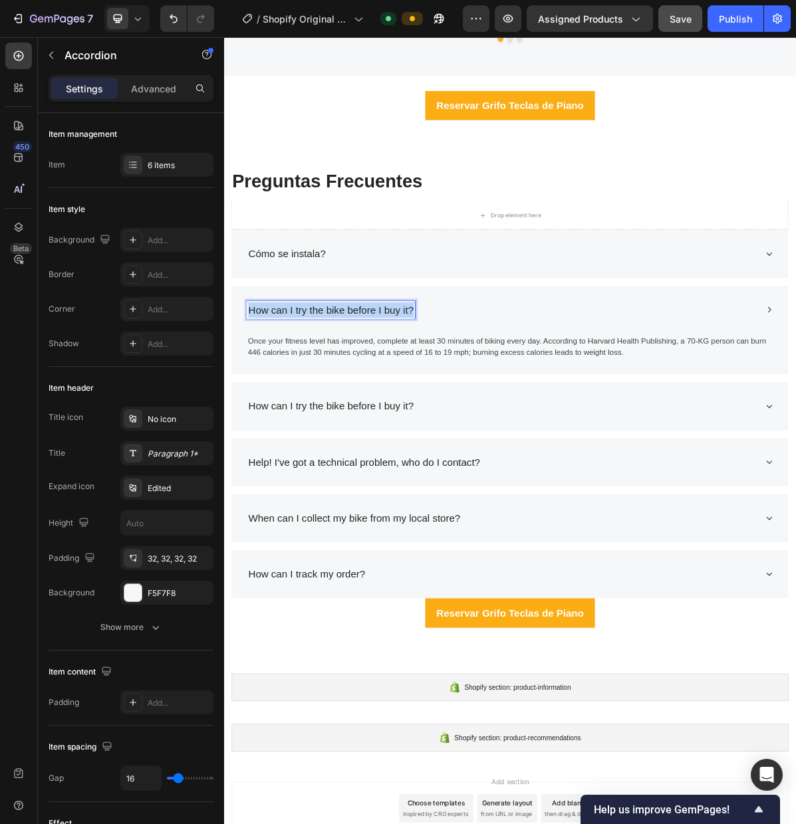
drag, startPoint x: 487, startPoint y: 419, endPoint x: 262, endPoint y: 421, distance: 225.3
click at [262, 421] on p "How can I try the bike before I buy it?" at bounding box center [373, 417] width 231 height 21
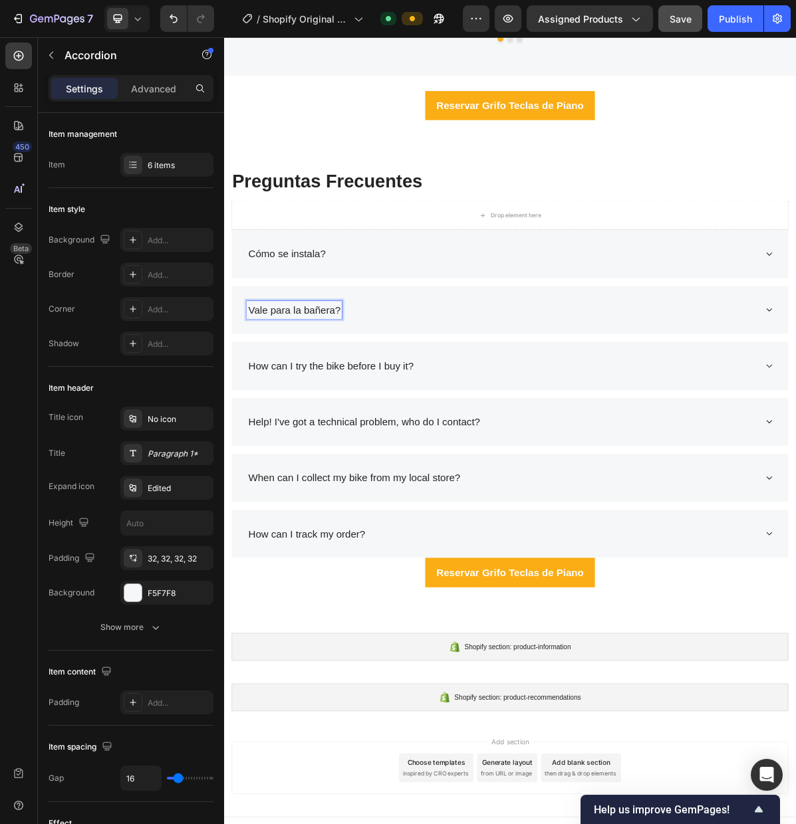
click at [257, 419] on div "Vale para la bañera?" at bounding box center [322, 417] width 132 height 25
click at [257, 340] on div "Cómo se instala?" at bounding box center [312, 339] width 112 height 25
click at [457, 421] on div "¿Vale para la bañera?" at bounding box center [612, 417] width 712 height 25
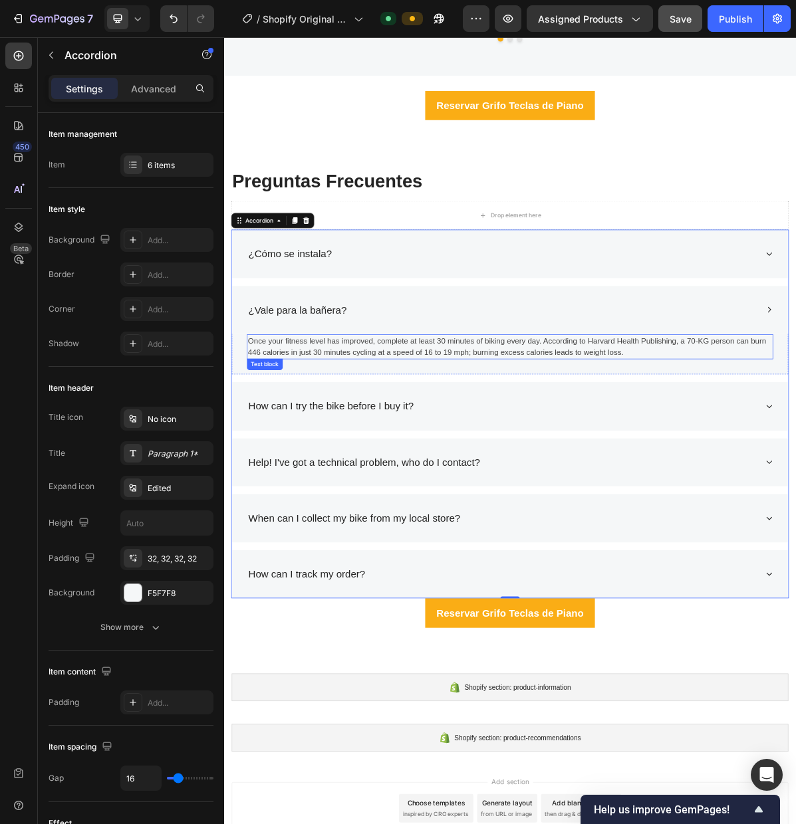
click at [728, 482] on p "Once your fitness level has improved, complete at least 30 minutes of biking ev…" at bounding box center [622, 469] width 731 height 32
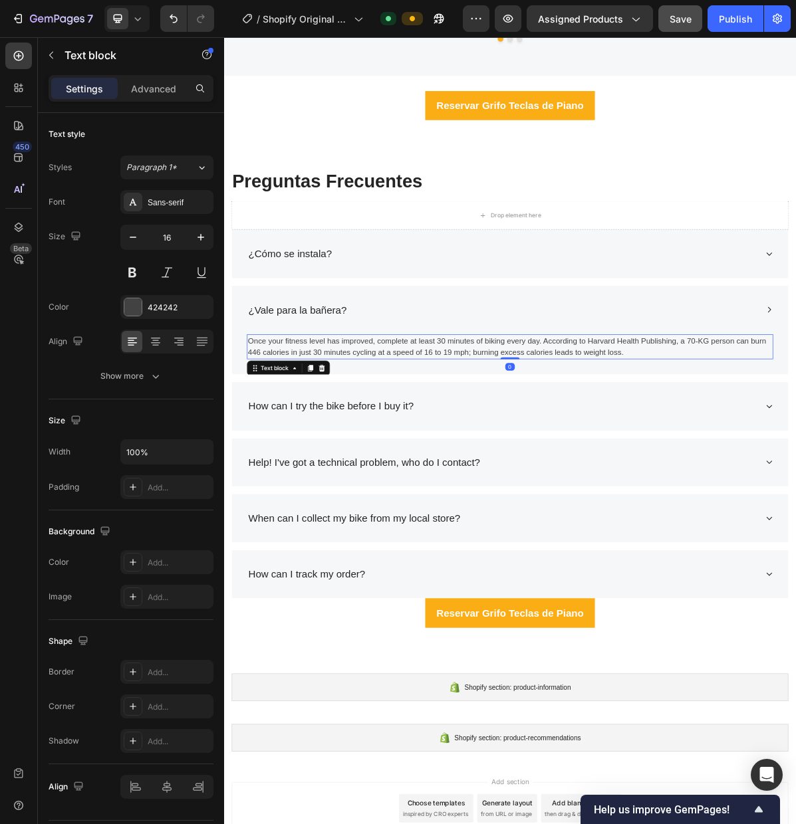
click at [728, 481] on p "Once your fitness level has improved, complete at least 30 minutes of biking ev…" at bounding box center [622, 469] width 731 height 32
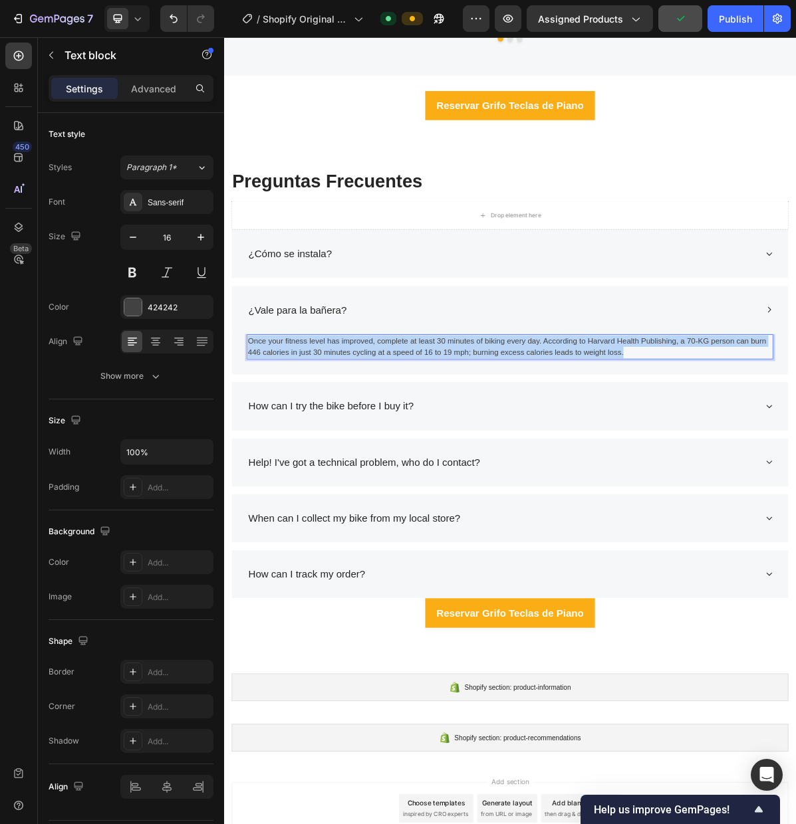
drag, startPoint x: 786, startPoint y: 477, endPoint x: 258, endPoint y: 464, distance: 528.5
click at [260, 465] on p "Once your fitness level has improved, complete at least 30 minutes of biking ev…" at bounding box center [622, 469] width 731 height 32
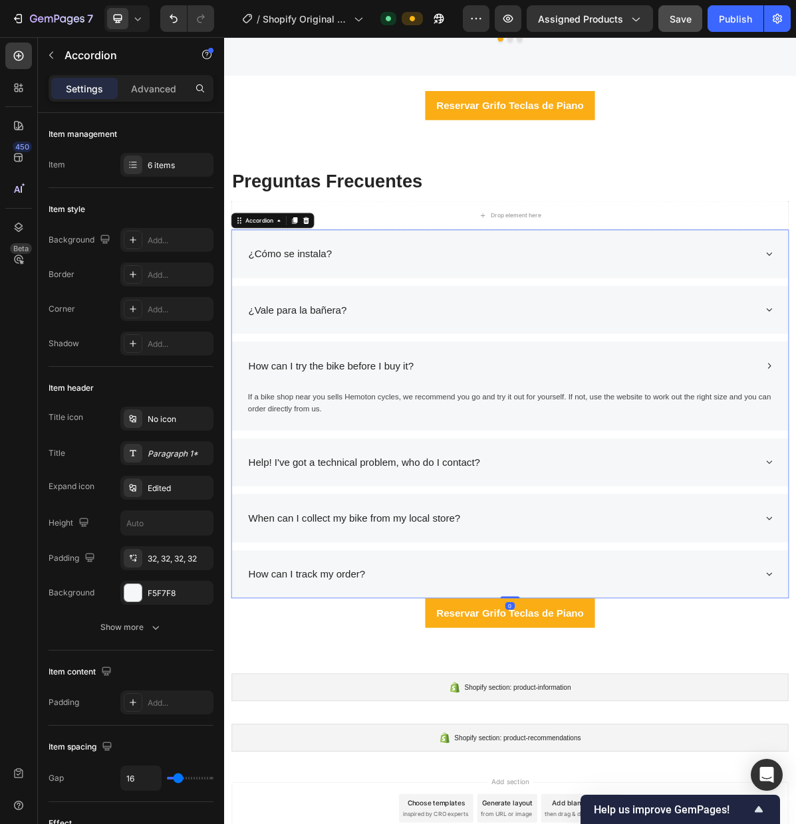
click at [496, 497] on div "How can I try the bike before I buy it?" at bounding box center [612, 495] width 712 height 25
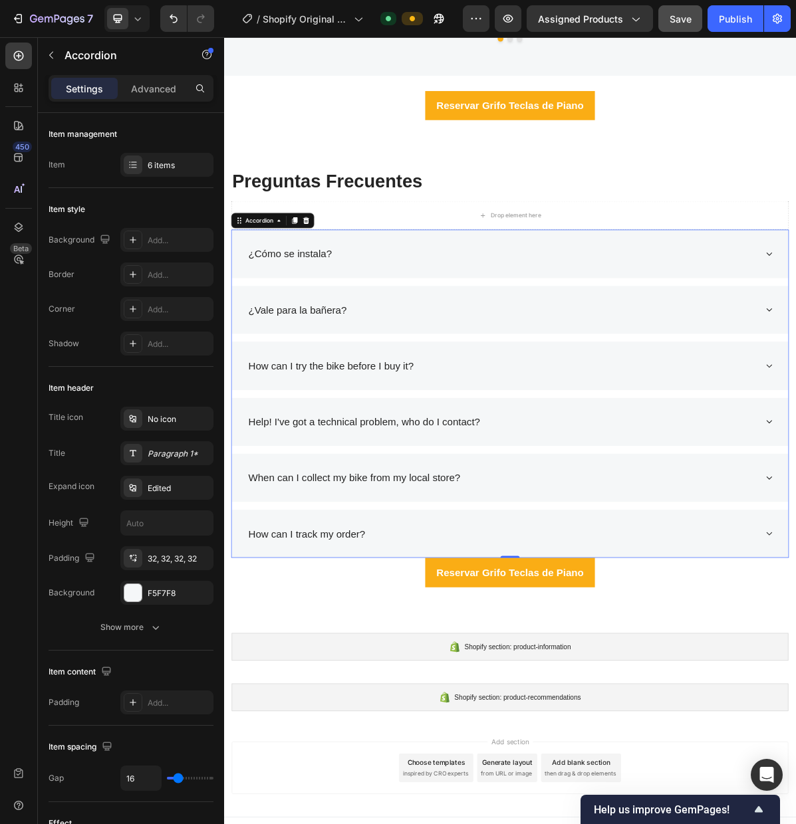
click at [488, 497] on div "How can I try the bike before I buy it?" at bounding box center [373, 495] width 235 height 25
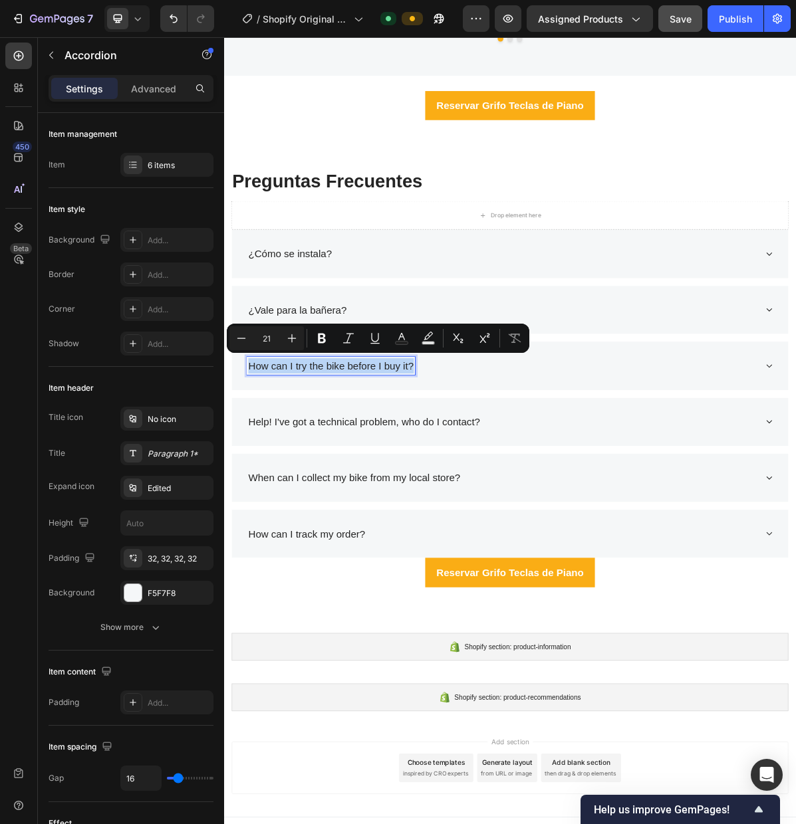
drag, startPoint x: 487, startPoint y: 498, endPoint x: 261, endPoint y: 498, distance: 226.0
click at [261, 498] on p "How can I try the bike before I buy it?" at bounding box center [373, 495] width 231 height 21
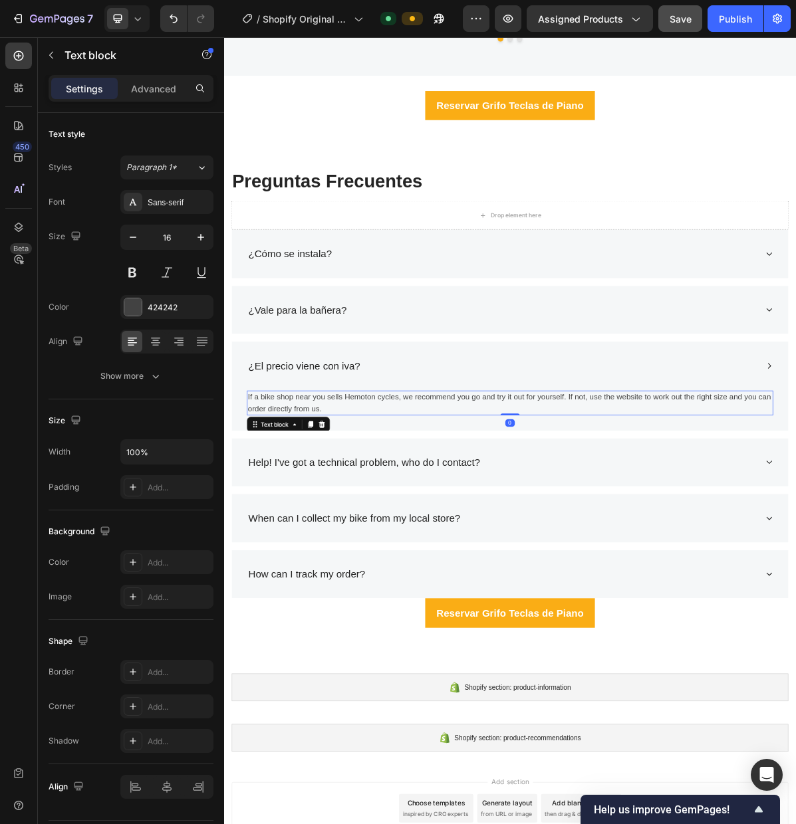
click at [362, 554] on p "If a bike shop near you sells Hemoton cycles, we recommend you go and try it ou…" at bounding box center [622, 548] width 731 height 32
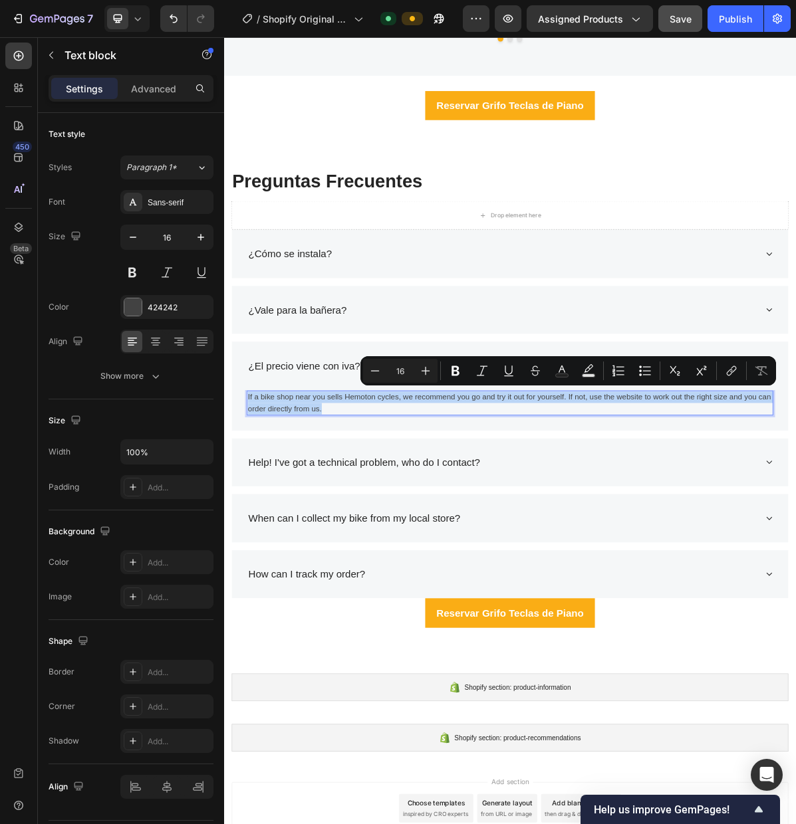
drag, startPoint x: 362, startPoint y: 555, endPoint x: 257, endPoint y: 542, distance: 105.8
click at [257, 542] on p "If a bike shop near you sells Hemoton cycles, we recommend you go and try it ou…" at bounding box center [622, 548] width 731 height 32
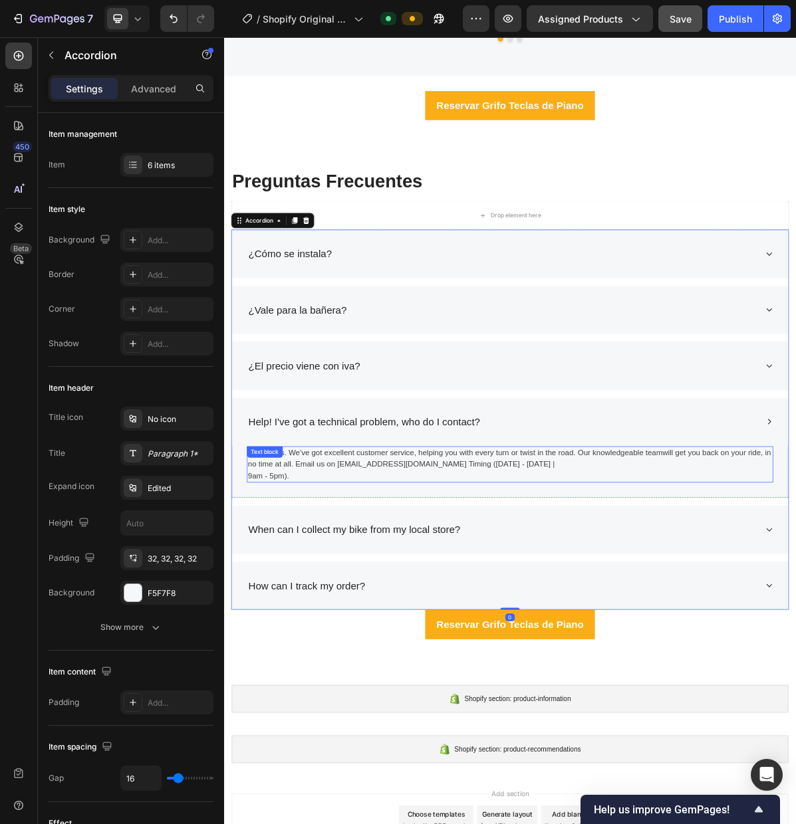
click at [401, 645] on p "No worries. We've got excellent customer service, helping you with every turn o…" at bounding box center [622, 633] width 731 height 48
click at [562, 579] on p "Help! I've got a technical problem, who do I contact?" at bounding box center [419, 574] width 323 height 21
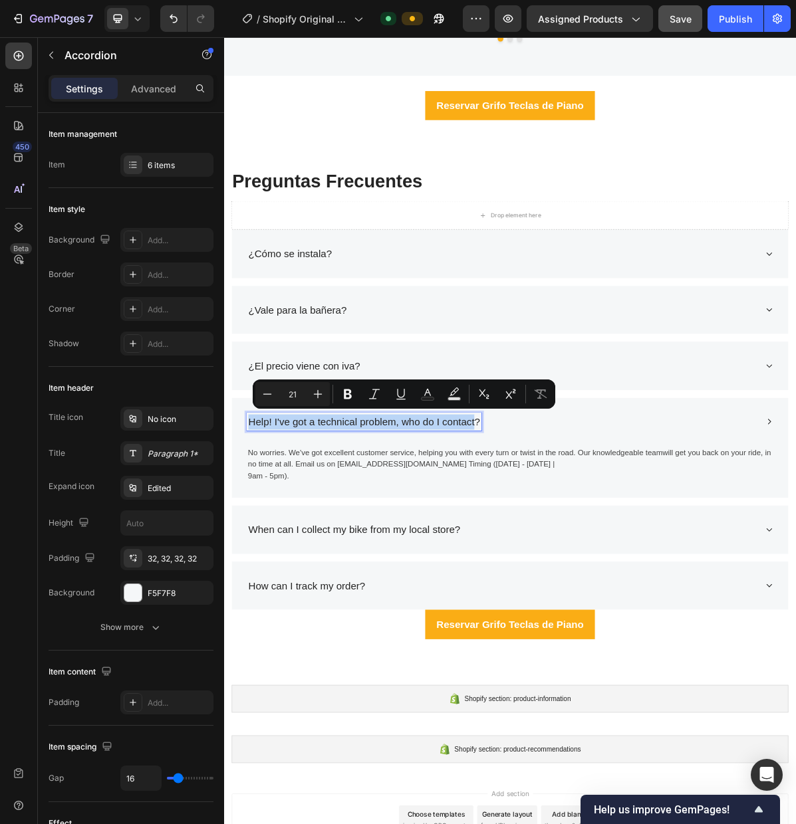
drag, startPoint x: 577, startPoint y: 575, endPoint x: 261, endPoint y: 574, distance: 315.7
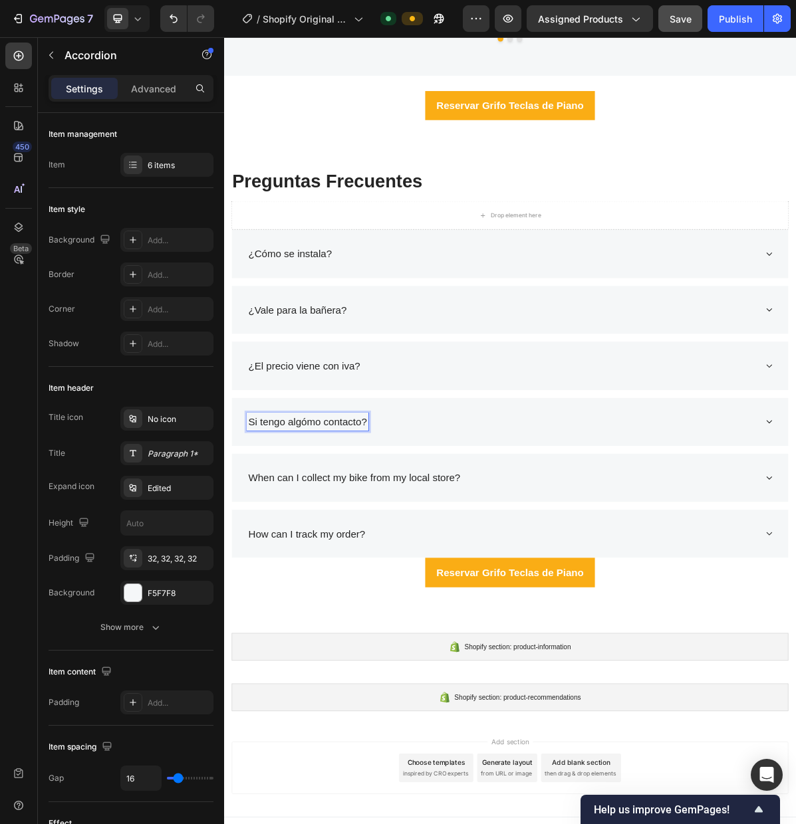
click at [338, 576] on p "Si tengo algómo contacto?" at bounding box center [340, 574] width 165 height 21
click at [625, 581] on div "Si tengo algo, ¿cómo contacto?" at bounding box center [612, 574] width 712 height 25
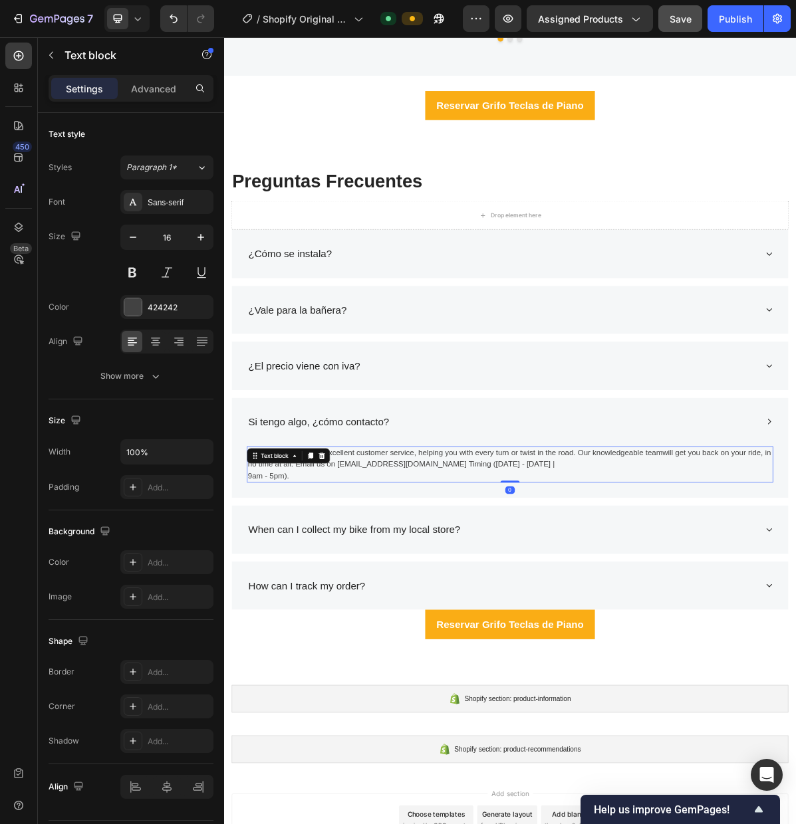
click at [318, 647] on p "No worries. We've got excellent customer service, helping you with every turn o…" at bounding box center [622, 633] width 731 height 48
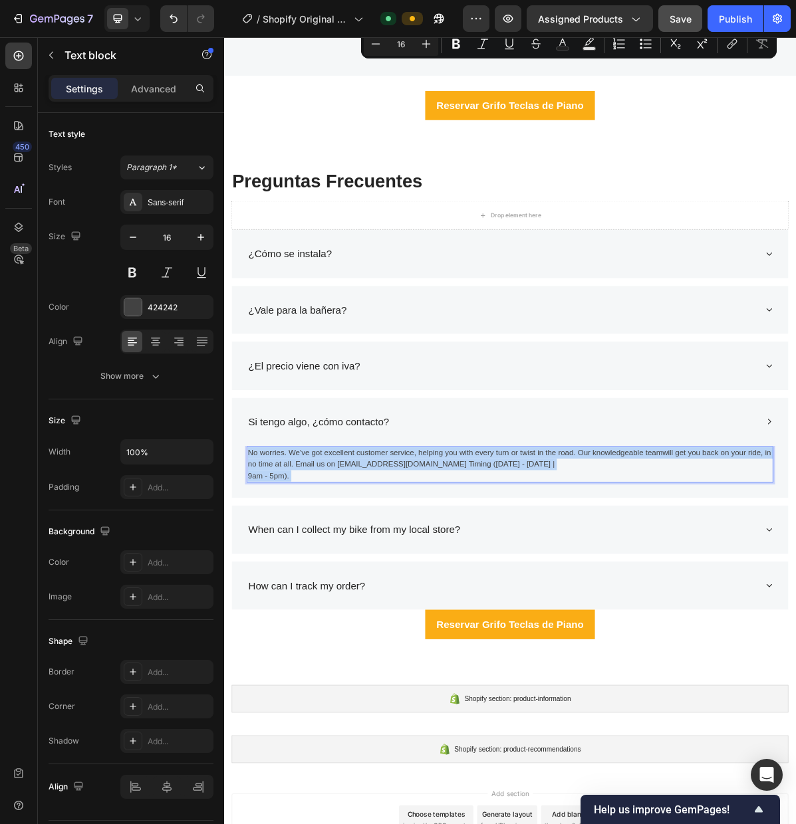
drag, startPoint x: 314, startPoint y: 647, endPoint x: 305, endPoint y: 637, distance: 13.6
click at [267, 622] on p "No worries. We've got excellent customer service, helping you with every turn o…" at bounding box center [622, 633] width 731 height 48
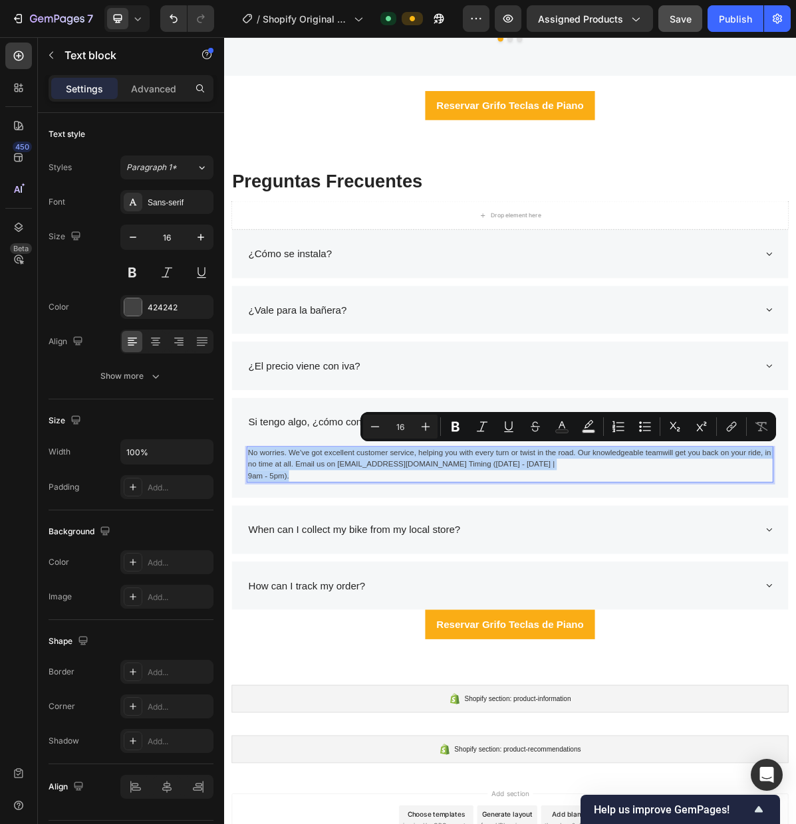
drag, startPoint x: 324, startPoint y: 648, endPoint x: 259, endPoint y: 619, distance: 70.5
click at [259, 619] on p "No worries. We've got excellent customer service, helping you with every turn o…" at bounding box center [622, 633] width 731 height 48
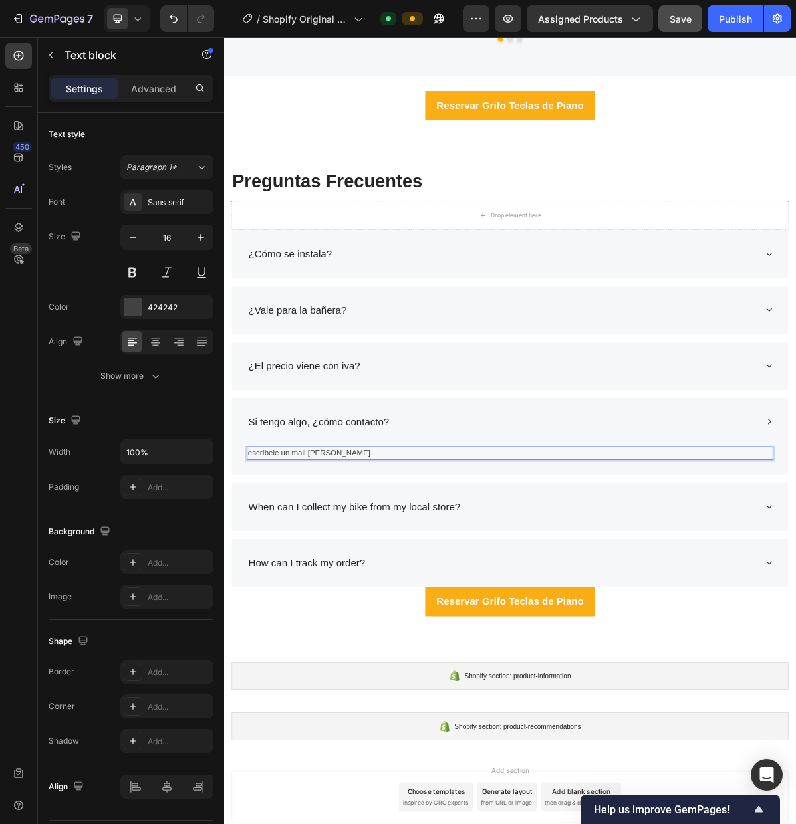
click at [362, 620] on p "escríbele un mail a ROberto." at bounding box center [622, 617] width 731 height 16
click at [420, 617] on p "escríbele un mail a Roberto." at bounding box center [622, 617] width 731 height 16
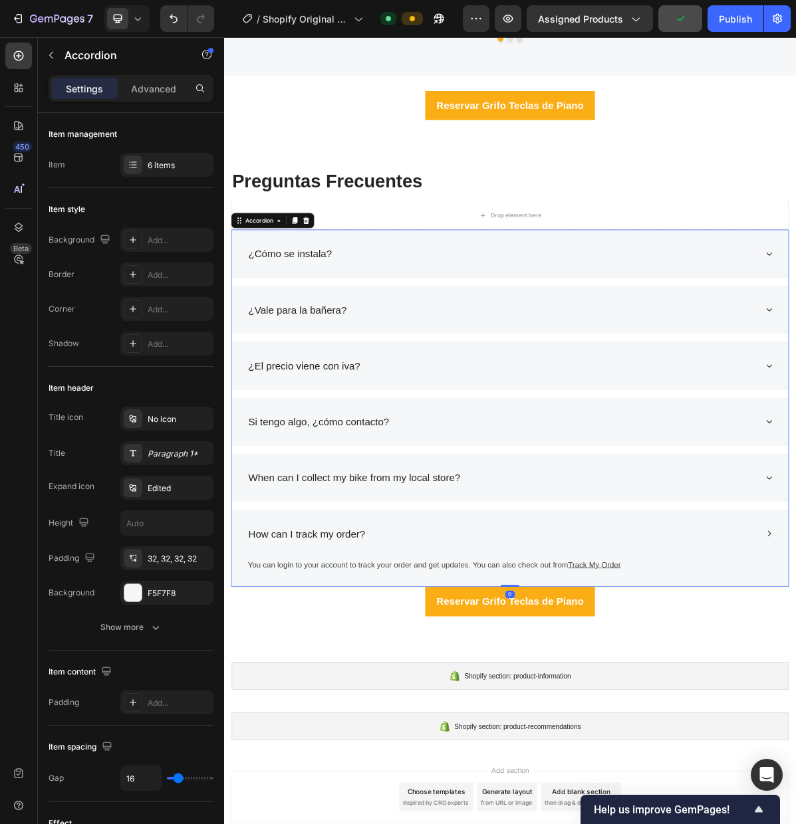
click at [407, 710] on div "How can I track my order?" at bounding box center [623, 730] width 776 height 68
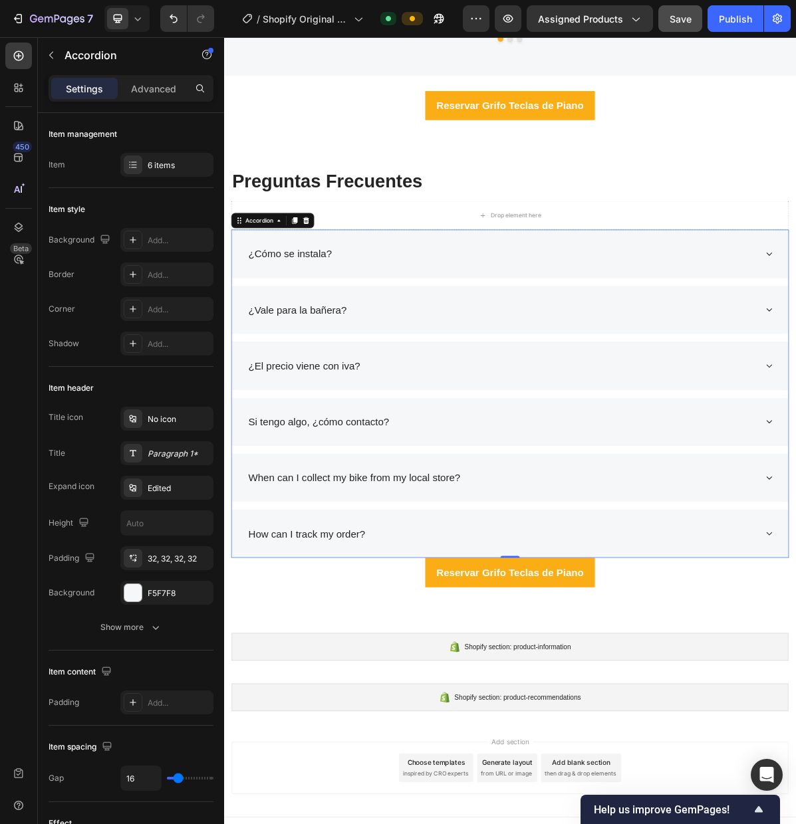
click at [407, 710] on div "How can I track my order?" at bounding box center [623, 730] width 776 height 68
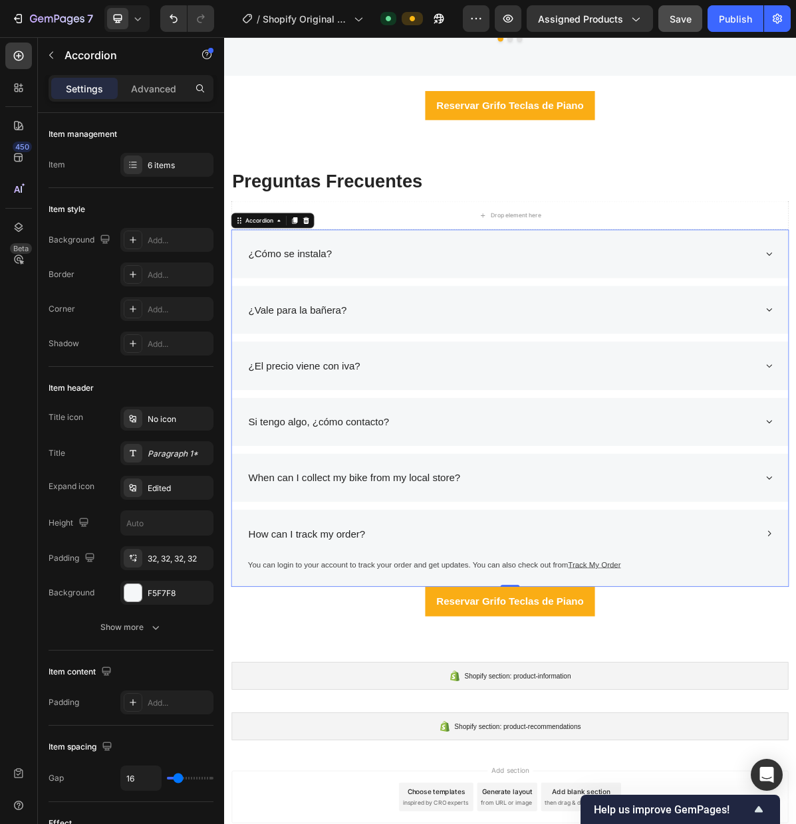
click at [421, 736] on div "How can I track my order?" at bounding box center [339, 730] width 167 height 25
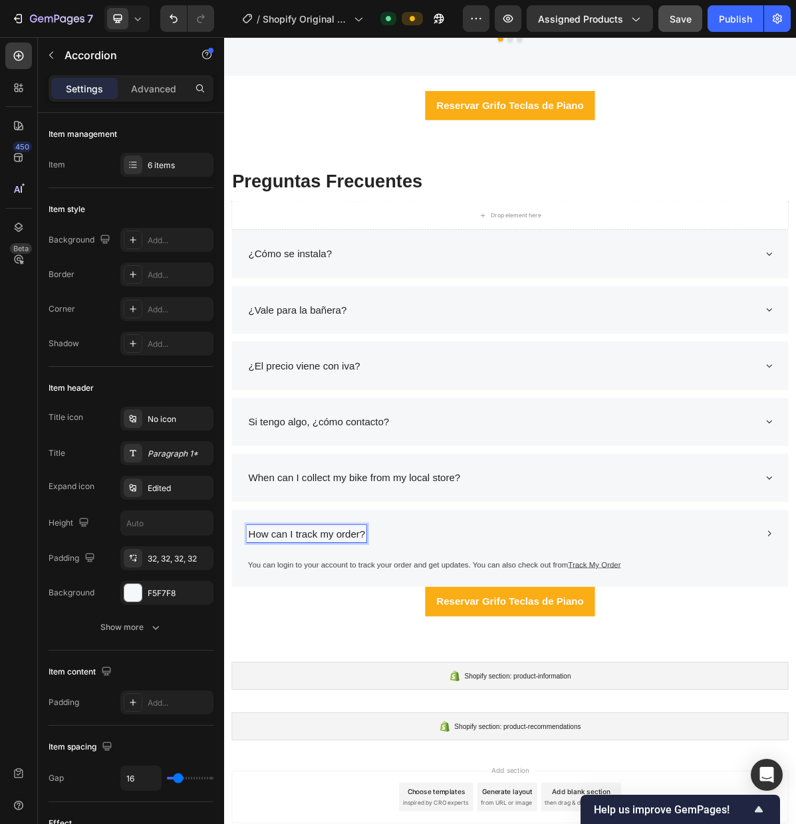
click at [312, 731] on p "How can I track my order?" at bounding box center [339, 730] width 163 height 21
drag, startPoint x: 399, startPoint y: 731, endPoint x: 264, endPoint y: 732, distance: 134.9
click at [265, 732] on p "How can I track my order?" at bounding box center [339, 730] width 163 height 21
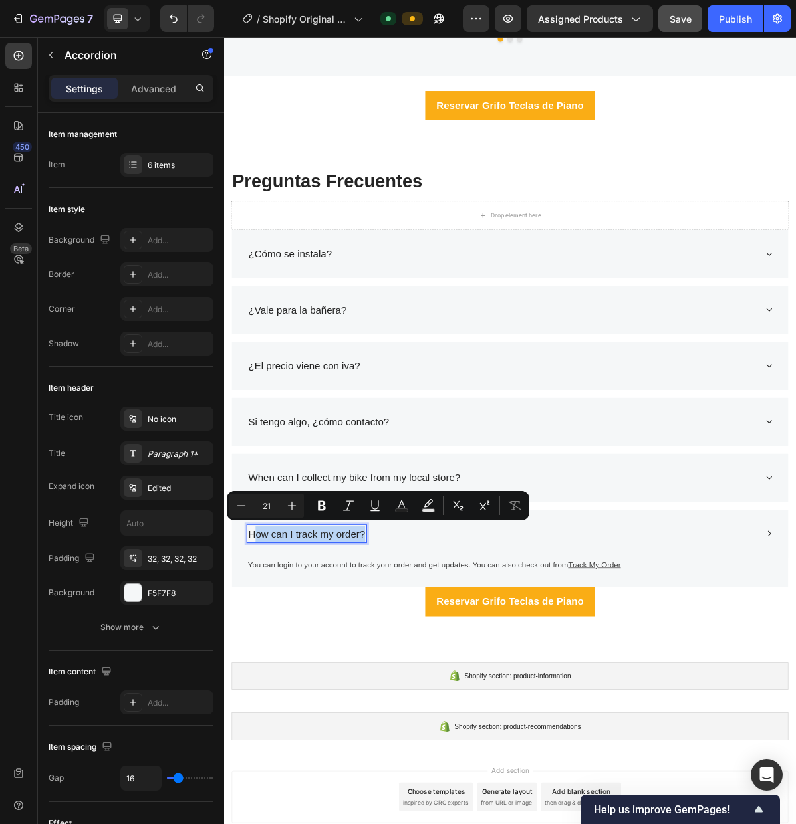
click at [261, 731] on p "How can I track my order?" at bounding box center [339, 730] width 163 height 21
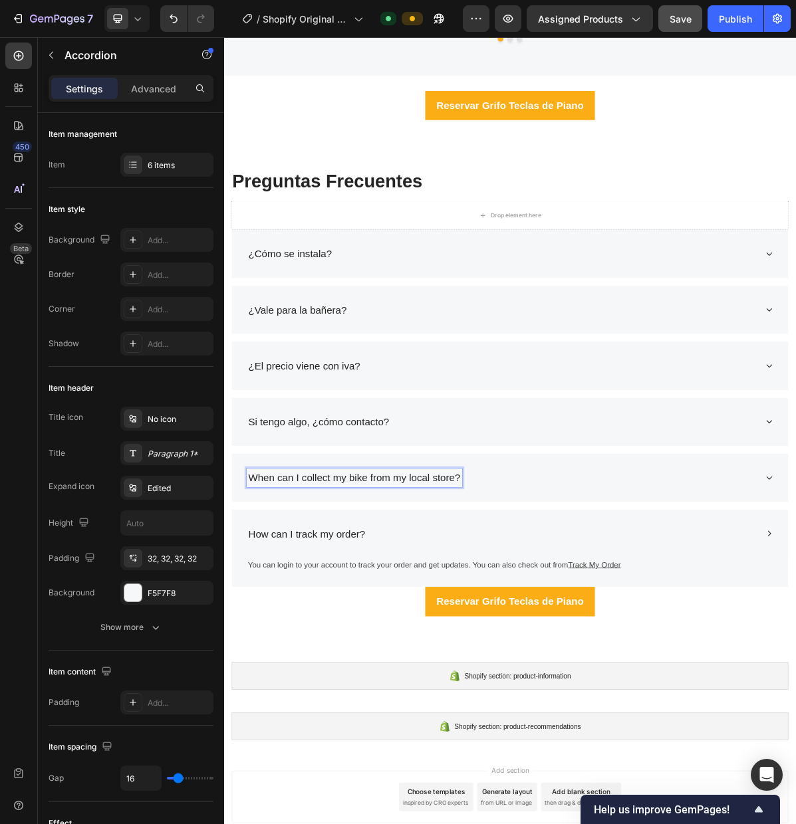
click at [552, 654] on p "When can I collect my bike from my local store?" at bounding box center [406, 651] width 296 height 21
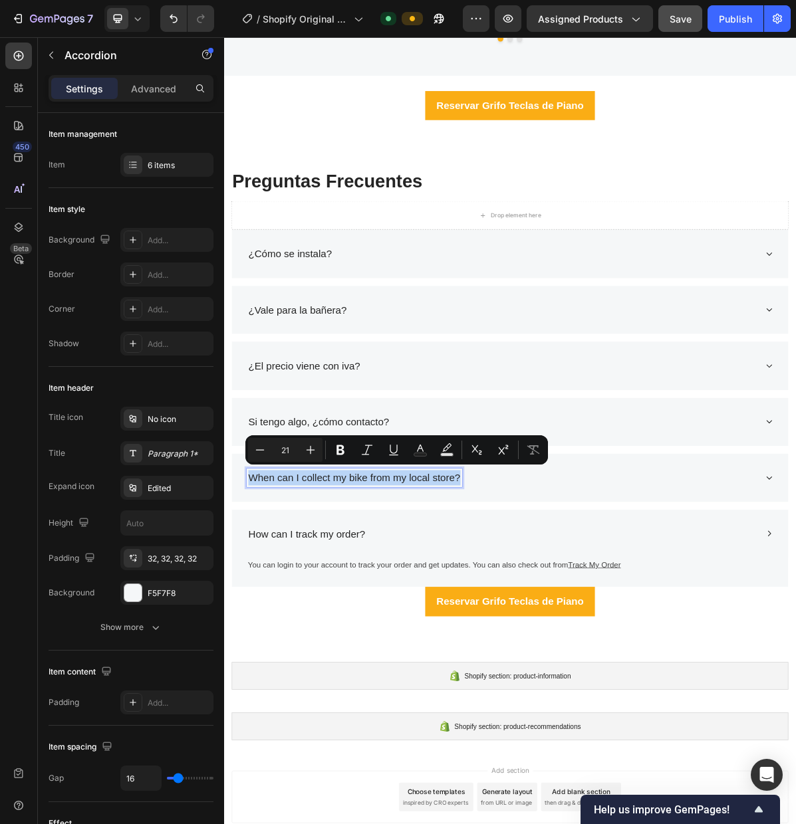
drag, startPoint x: 552, startPoint y: 654, endPoint x: 263, endPoint y: 656, distance: 289.1
click at [263, 656] on p "When can I collect my bike from my local store?" at bounding box center [406, 651] width 296 height 21
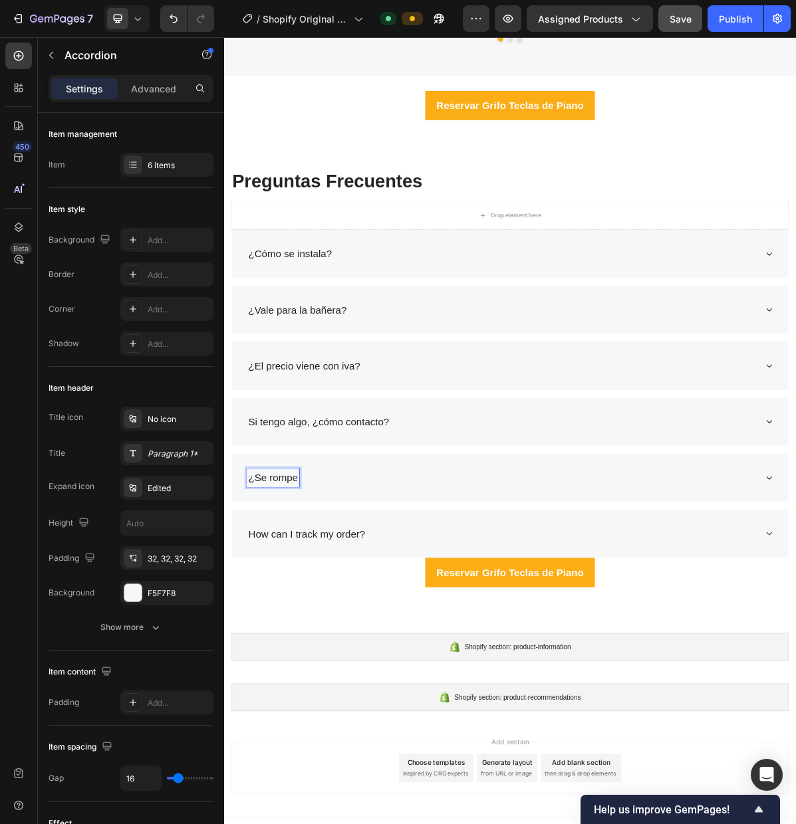
click at [320, 578] on p "Si tengo algo, ¿cómo contacto?" at bounding box center [356, 574] width 196 height 21
click at [338, 576] on p "Si tengo algo, ¿cómo contacto?" at bounding box center [356, 574] width 196 height 21
click at [572, 572] on p "Si tengo alguna duda o se rompe, ¿cómo contacto?" at bounding box center [418, 574] width 320 height 21
drag, startPoint x: 451, startPoint y: 646, endPoint x: 437, endPoint y: 649, distance: 13.7
click at [451, 646] on div "¿Se rompe" at bounding box center [612, 651] width 712 height 25
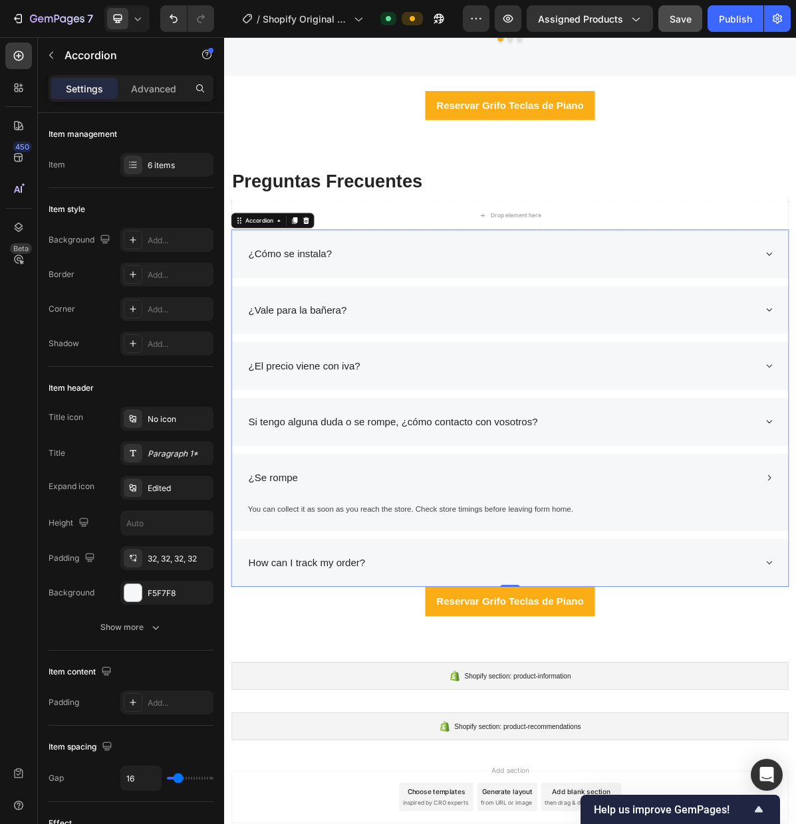
click at [326, 654] on p "¿Se rompe" at bounding box center [292, 651] width 69 height 21
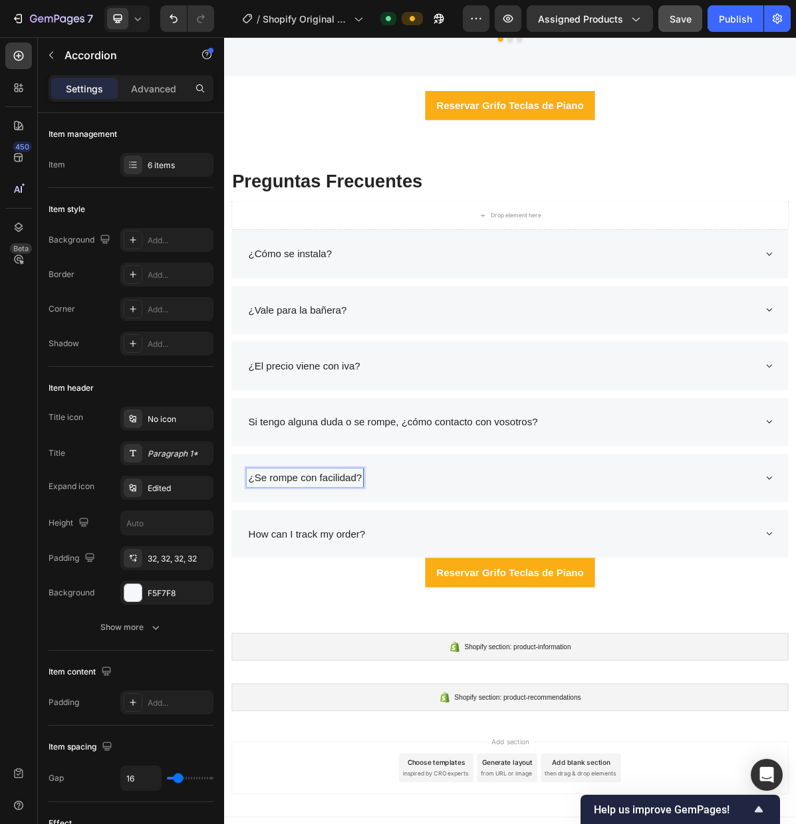
drag, startPoint x: 762, startPoint y: 661, endPoint x: 755, endPoint y: 661, distance: 7.3
click at [762, 661] on div "¿Se rompe con facilidad?" at bounding box center [612, 651] width 712 height 25
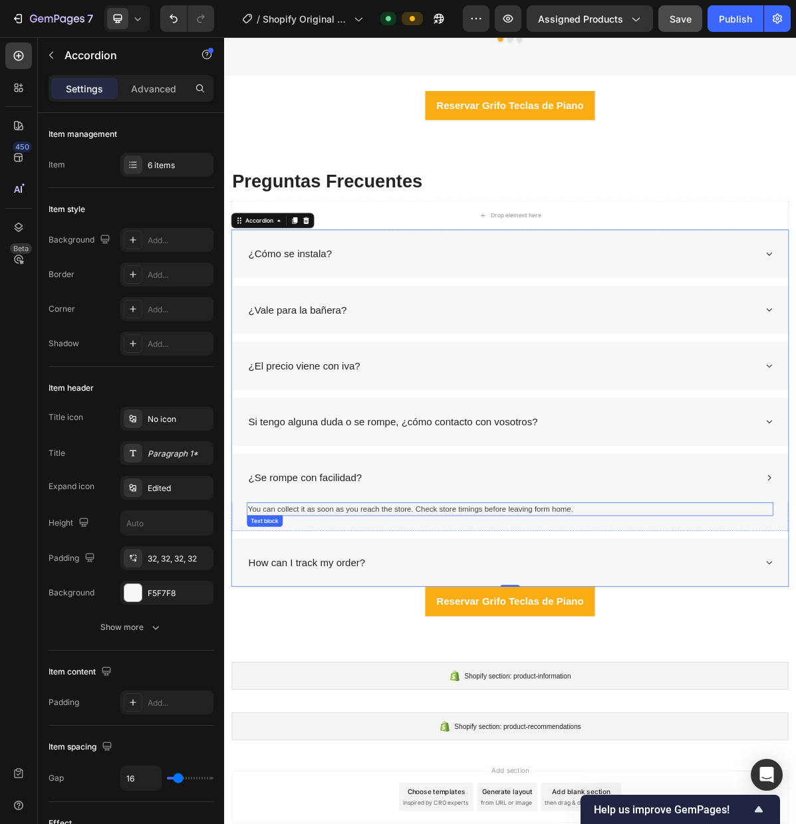
click at [720, 698] on p "You can collect it as soon as you reach the store. Check store timings before l…" at bounding box center [622, 696] width 731 height 16
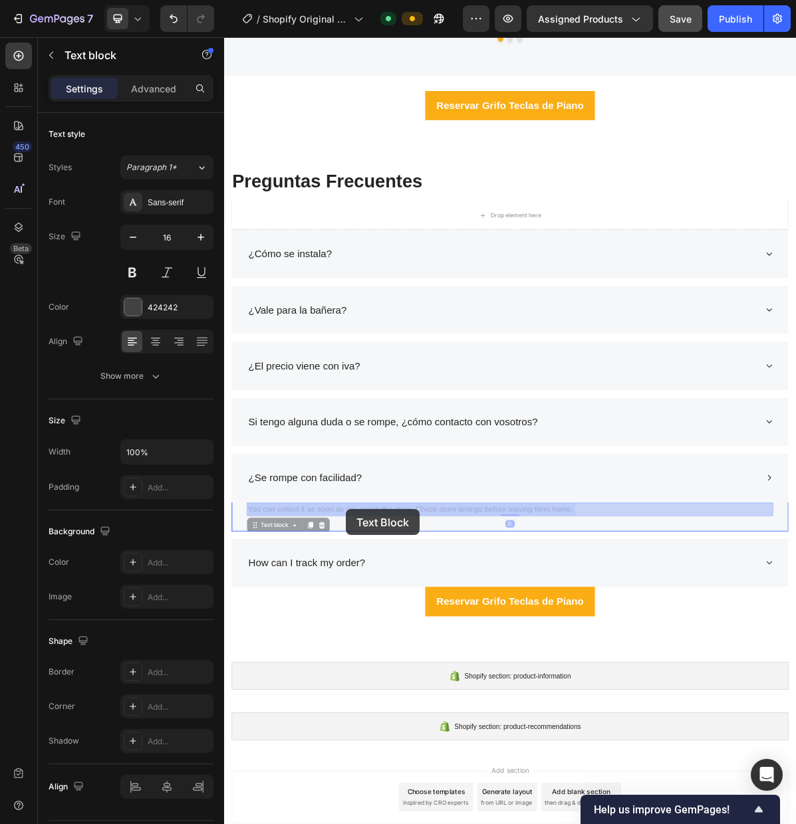
drag, startPoint x: 701, startPoint y: 696, endPoint x: 393, endPoint y: 696, distance: 308.4
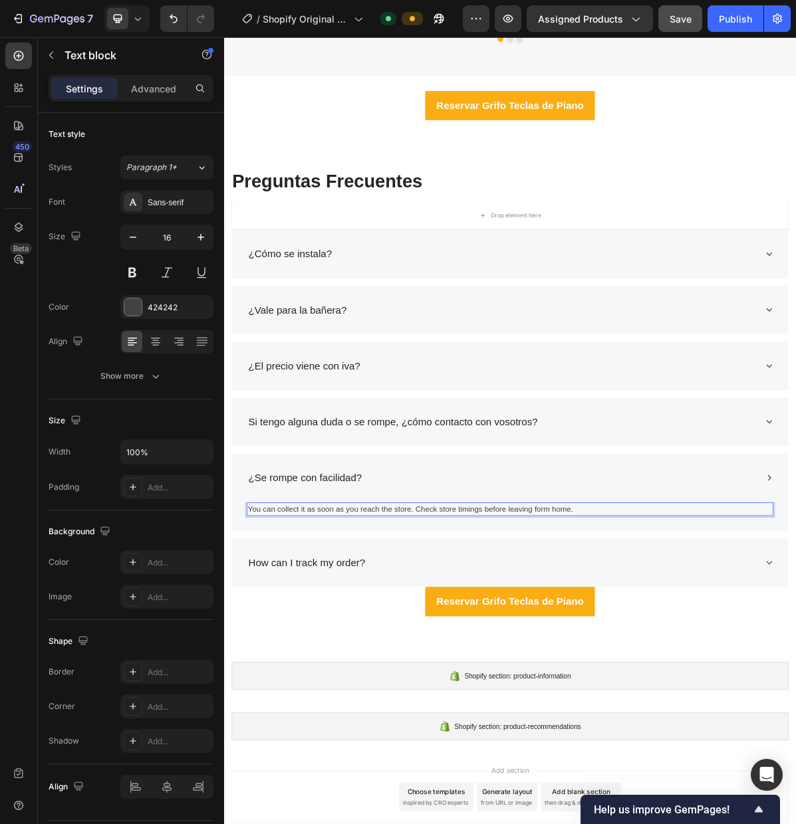
click at [727, 693] on p "You can collect it as soon as you reach the store. Check store timings before l…" at bounding box center [622, 696] width 731 height 16
drag, startPoint x: 703, startPoint y: 696, endPoint x: 253, endPoint y: 697, distance: 449.9
click at [260, 697] on p "You can collect it as soon as you reach the store. Check store timings before l…" at bounding box center [622, 696] width 731 height 16
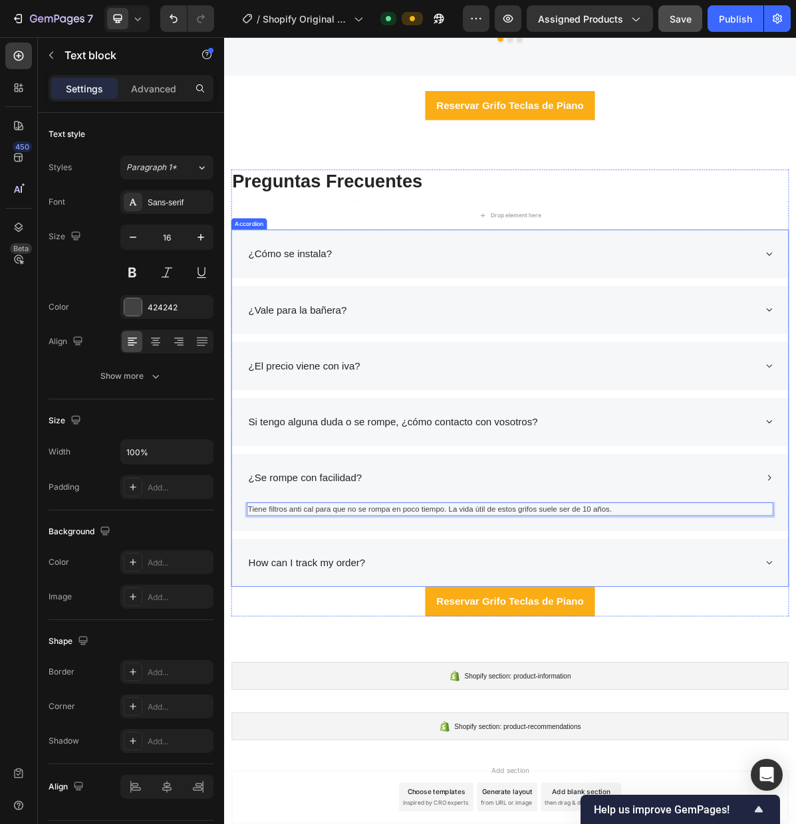
click at [413, 654] on p "¿Se rompe con facilidad?" at bounding box center [337, 651] width 158 height 21
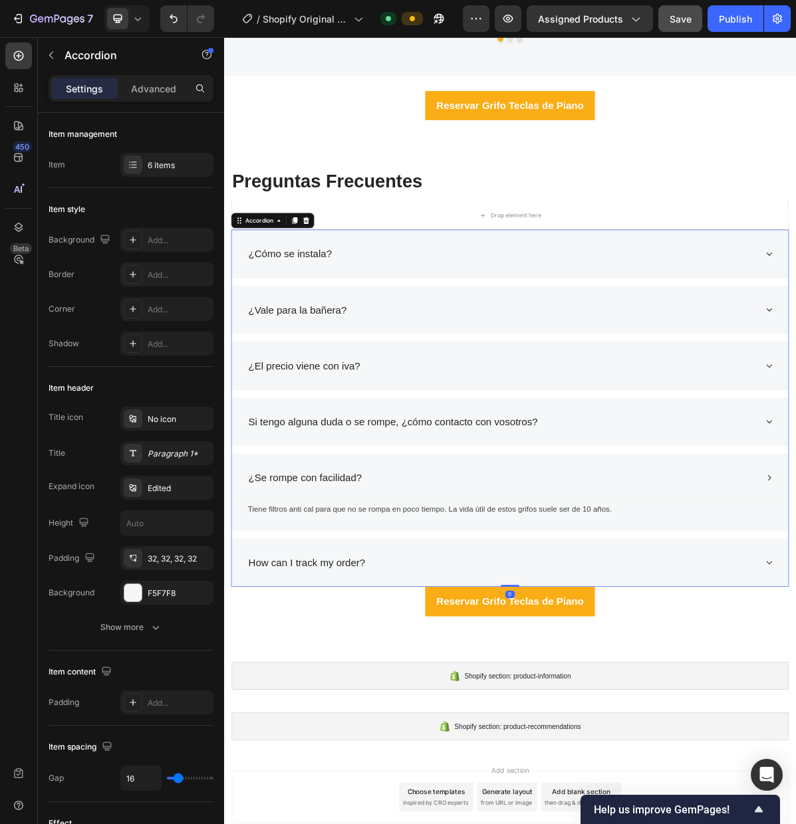
click at [416, 653] on div "¿Se rompe con facilidad?" at bounding box center [337, 651] width 162 height 25
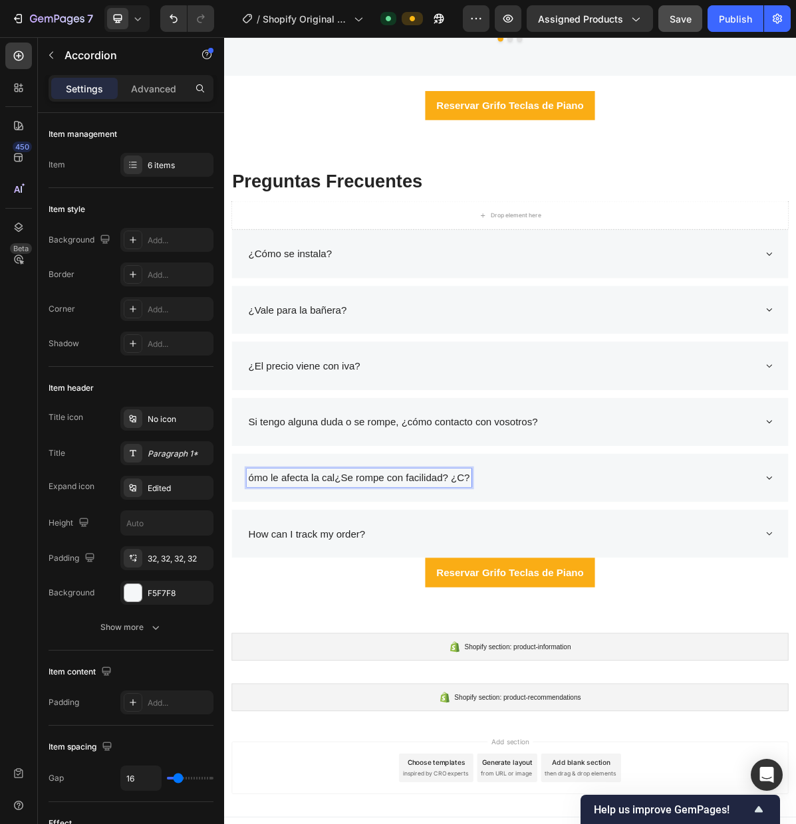
click at [258, 653] on p "ómo le afecta la cal¿Se rompe con facilidad? ¿C?" at bounding box center [412, 651] width 309 height 21
click at [584, 656] on p "¿Cómo le afecta la cal¿Se rompe con facilidad? ¿C?" at bounding box center [422, 651] width 328 height 21
click at [573, 704] on div "How can I track my order?" at bounding box center [623, 730] width 776 height 68
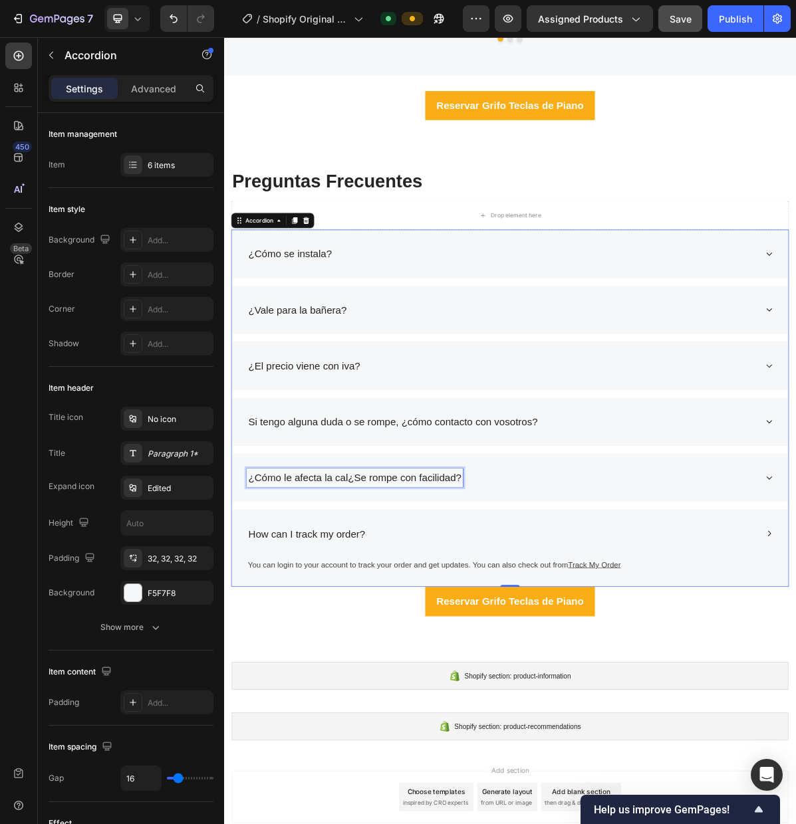
click at [402, 732] on p "How can I track my order?" at bounding box center [339, 730] width 163 height 21
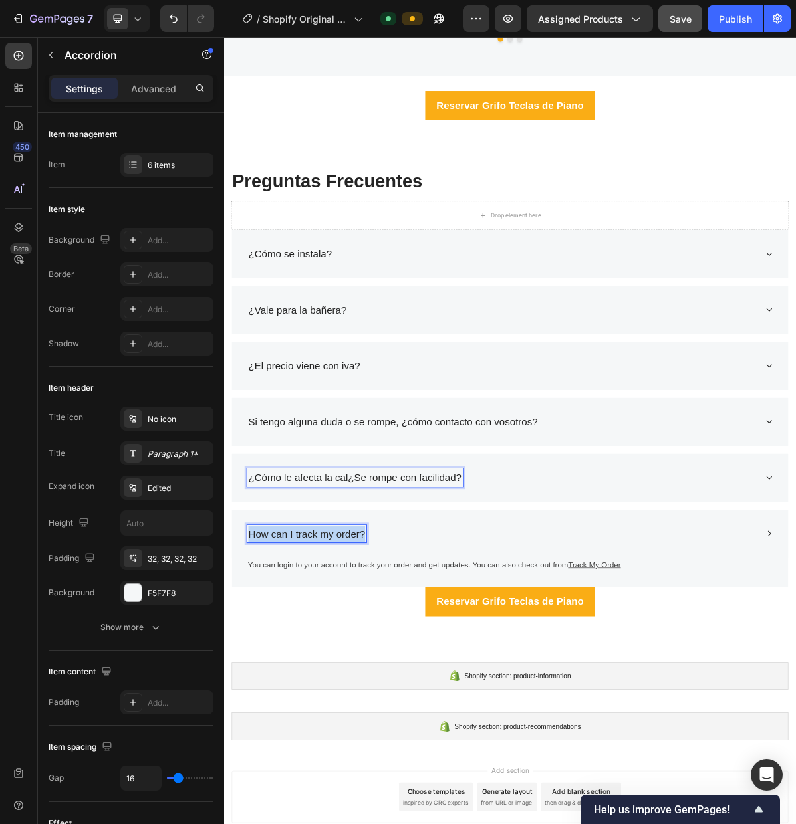
drag, startPoint x: 419, startPoint y: 733, endPoint x: 260, endPoint y: 735, distance: 158.8
click at [261, 735] on p "How can I track my order?" at bounding box center [339, 730] width 163 height 21
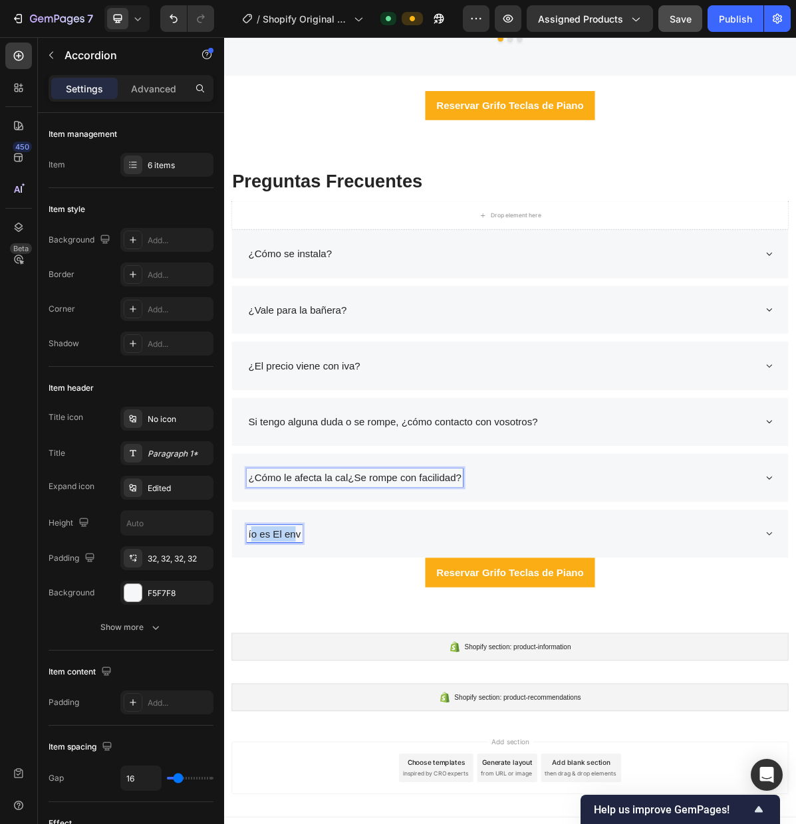
drag, startPoint x: 260, startPoint y: 730, endPoint x: 326, endPoint y: 734, distance: 66.6
click at [326, 734] on p "ío es El env" at bounding box center [294, 730] width 73 height 21
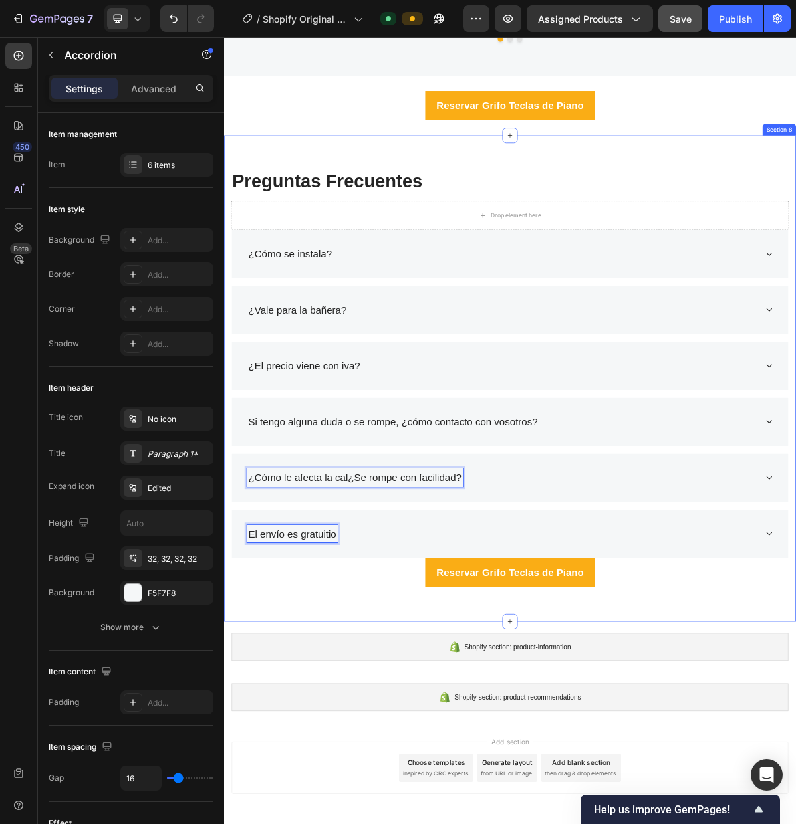
click at [795, 809] on div "Preguntas Frecuentes Heading Drop element here ¿Cómo se instala? ¿Vale para la …" at bounding box center [623, 513] width 798 height 678
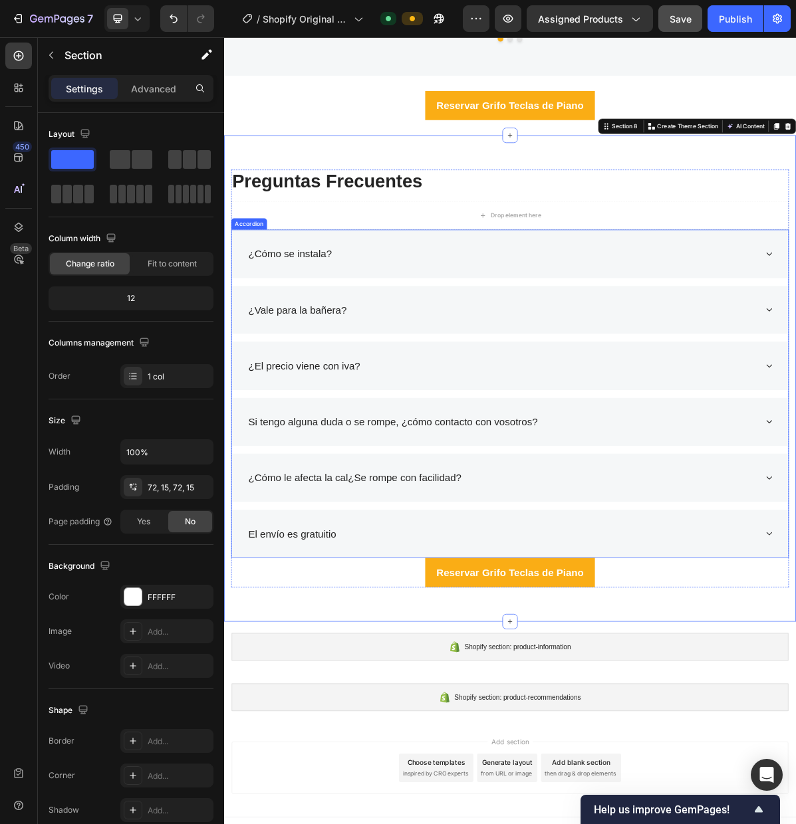
click at [795, 736] on div "El envío es gratuitio" at bounding box center [623, 730] width 776 height 68
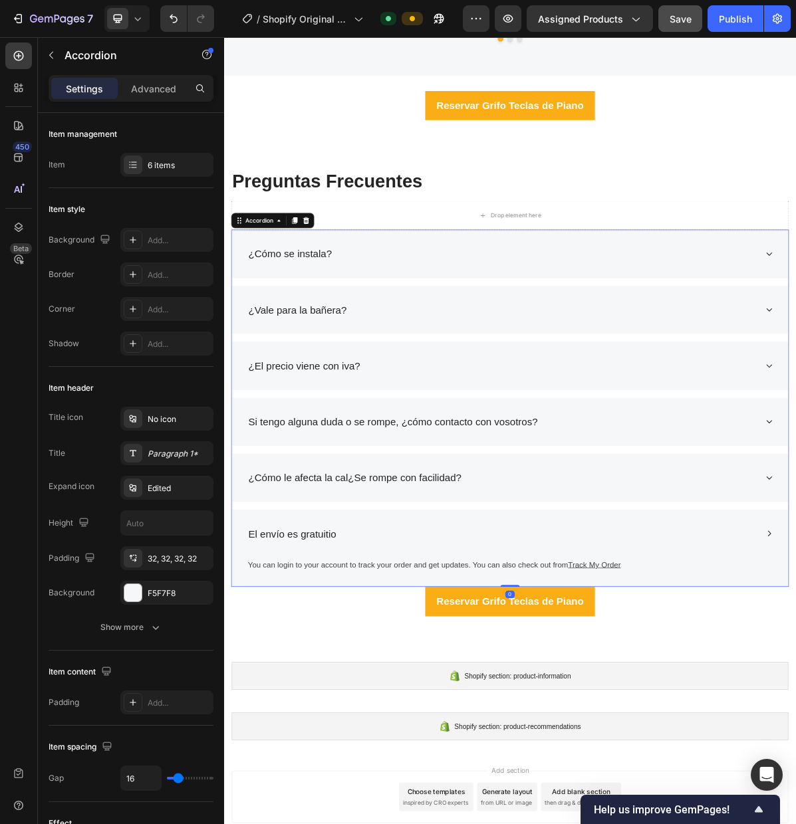
click at [423, 730] on div "El envío es gratuitio" at bounding box center [612, 730] width 712 height 25
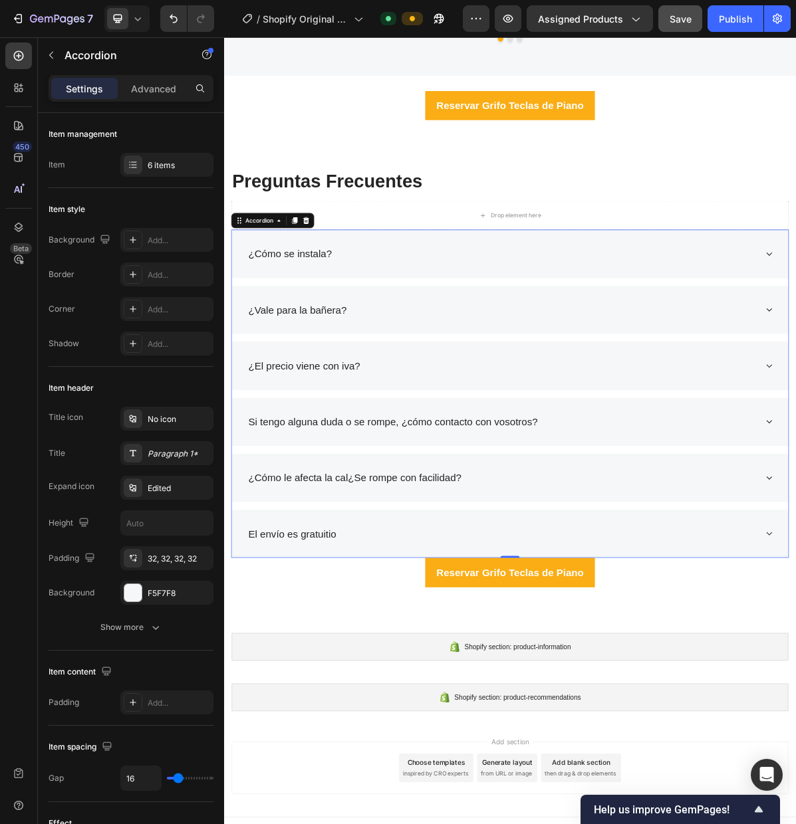
click at [384, 730] on div "El envío es gratuitio" at bounding box center [612, 730] width 712 height 25
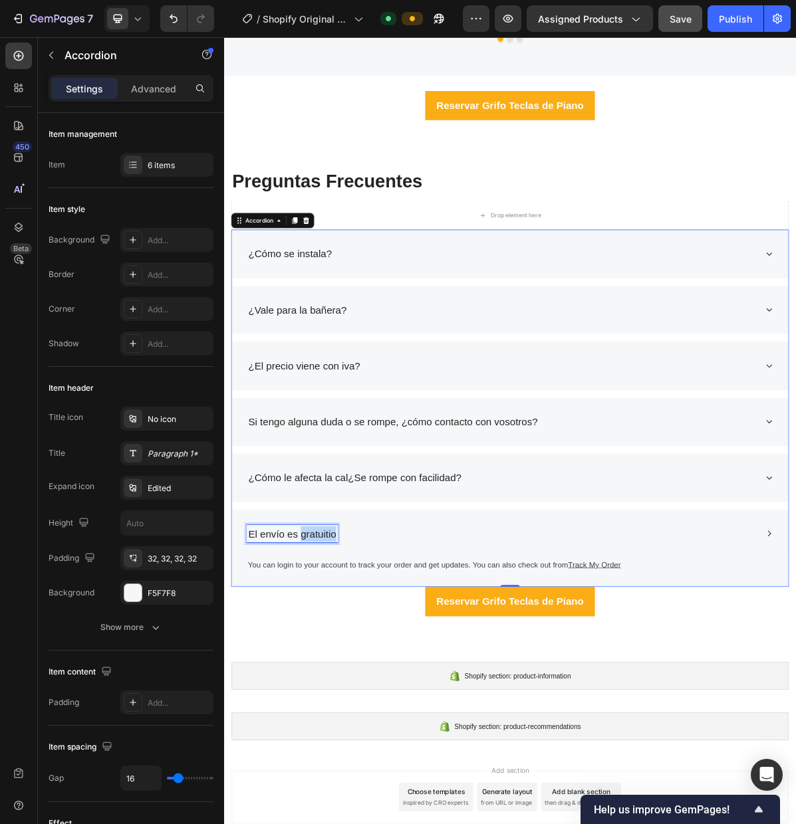
click at [374, 729] on p "El envío es gratuitio" at bounding box center [319, 730] width 122 height 21
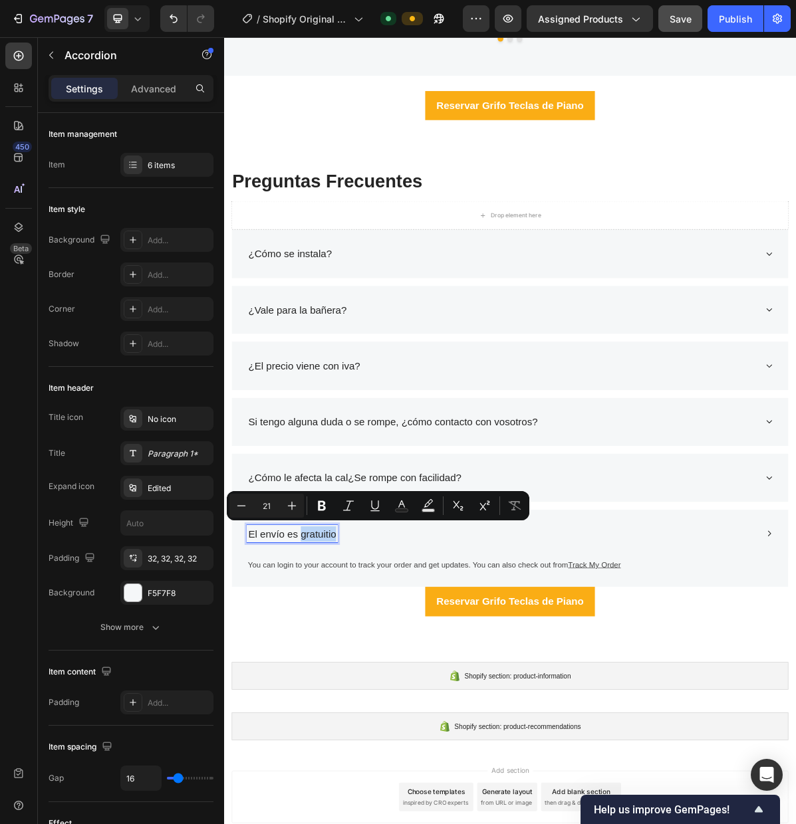
click at [381, 731] on div "El envío es gratuitio" at bounding box center [319, 730] width 126 height 25
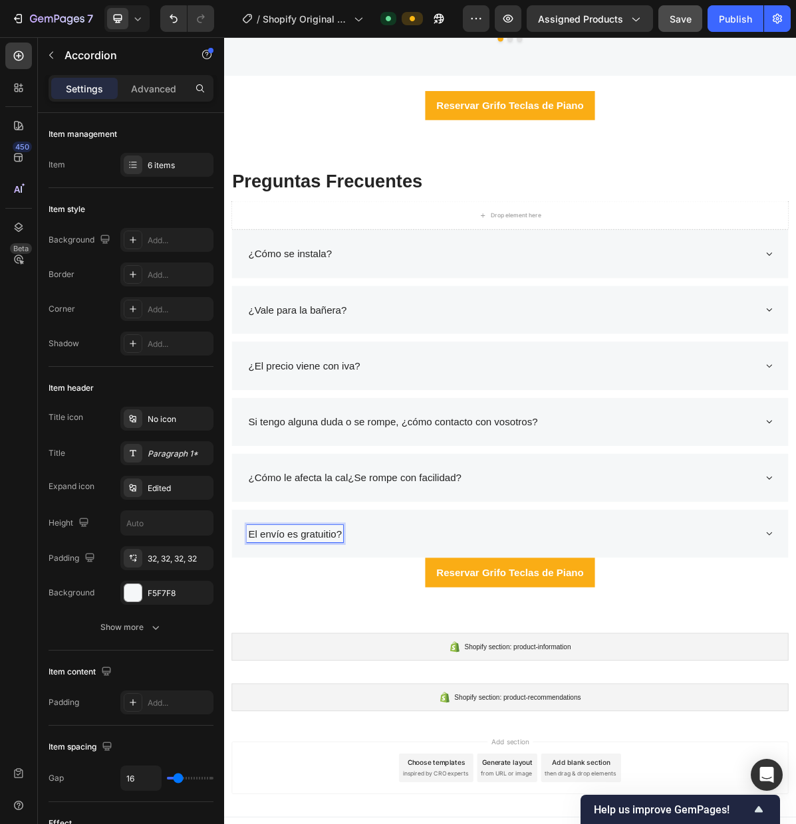
click at [259, 732] on p "El envío es gratuitio?" at bounding box center [323, 730] width 130 height 21
click at [500, 732] on div "¿El envío es gratuitio?" at bounding box center [612, 730] width 712 height 25
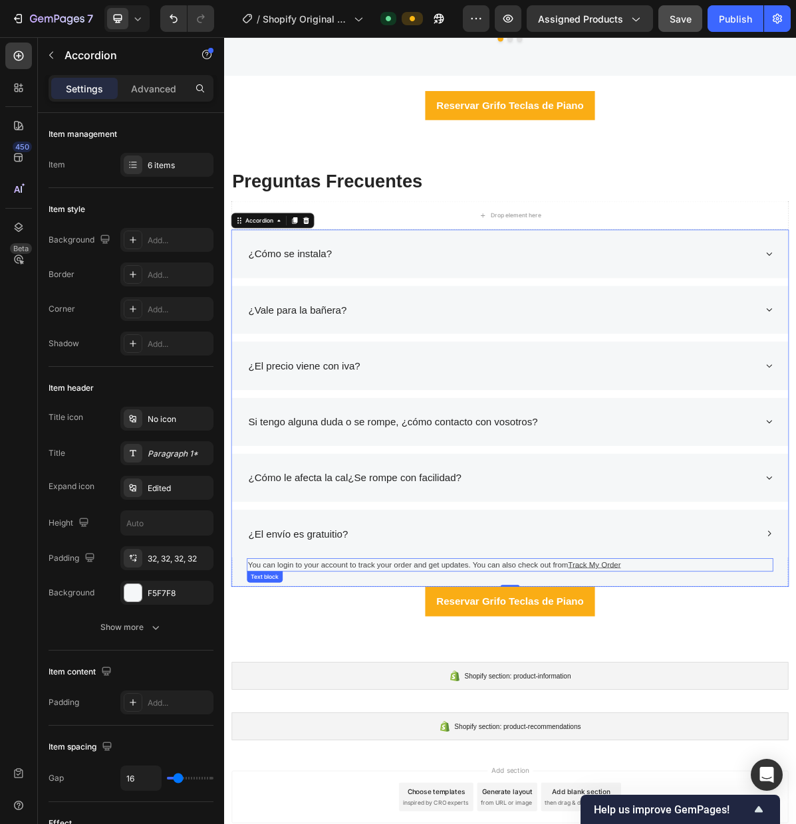
click at [471, 775] on p "You can login to your account to track your order and get updates. You can also…" at bounding box center [622, 774] width 731 height 16
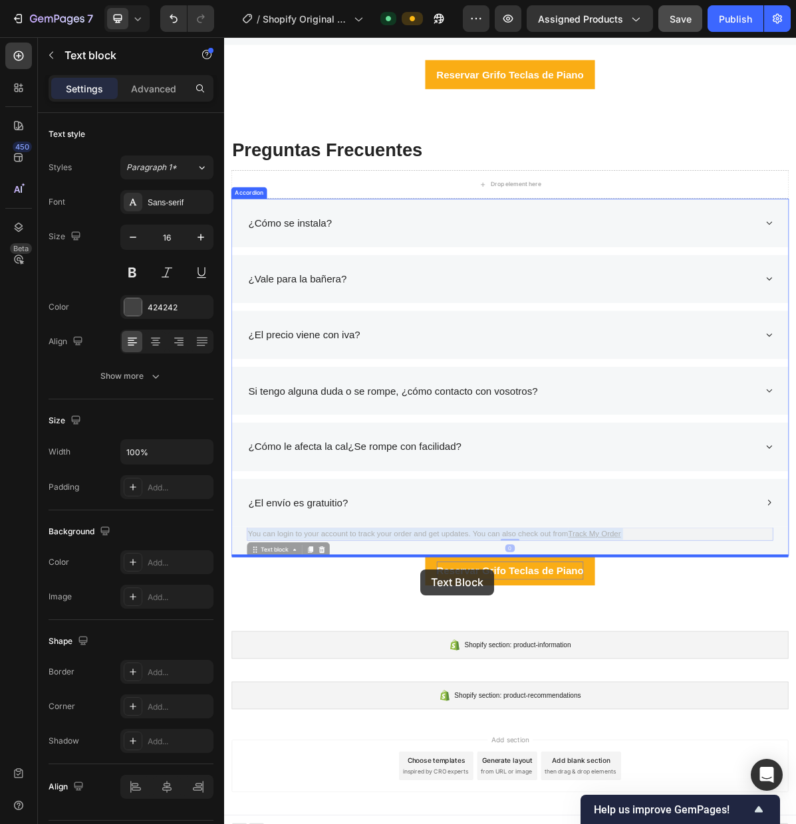
drag, startPoint x: 778, startPoint y: 773, endPoint x: 580, endPoint y: 747, distance: 199.1
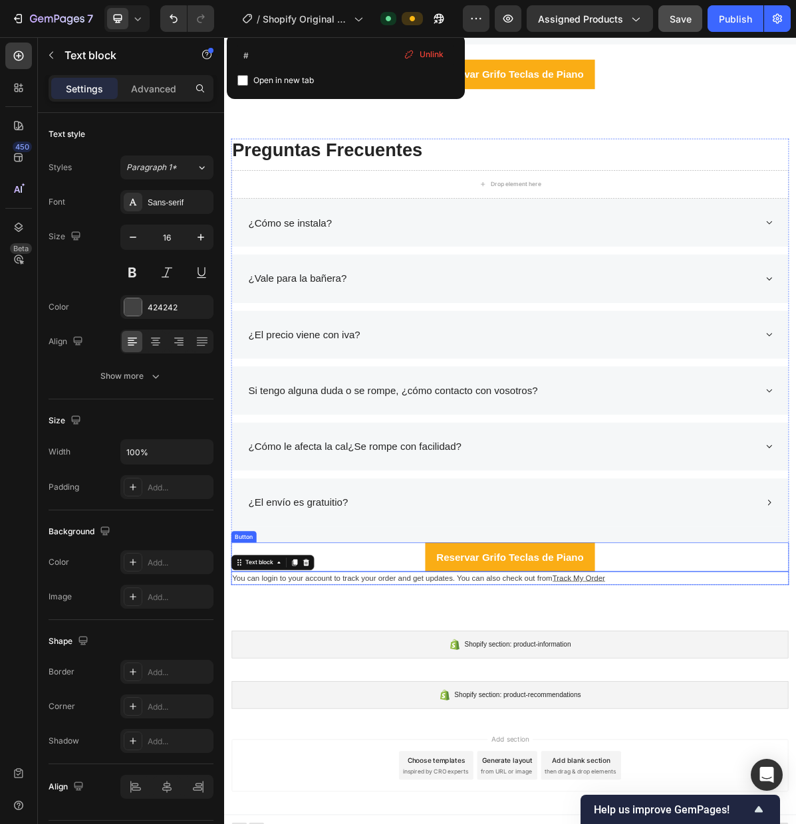
scroll to position [2828, 0]
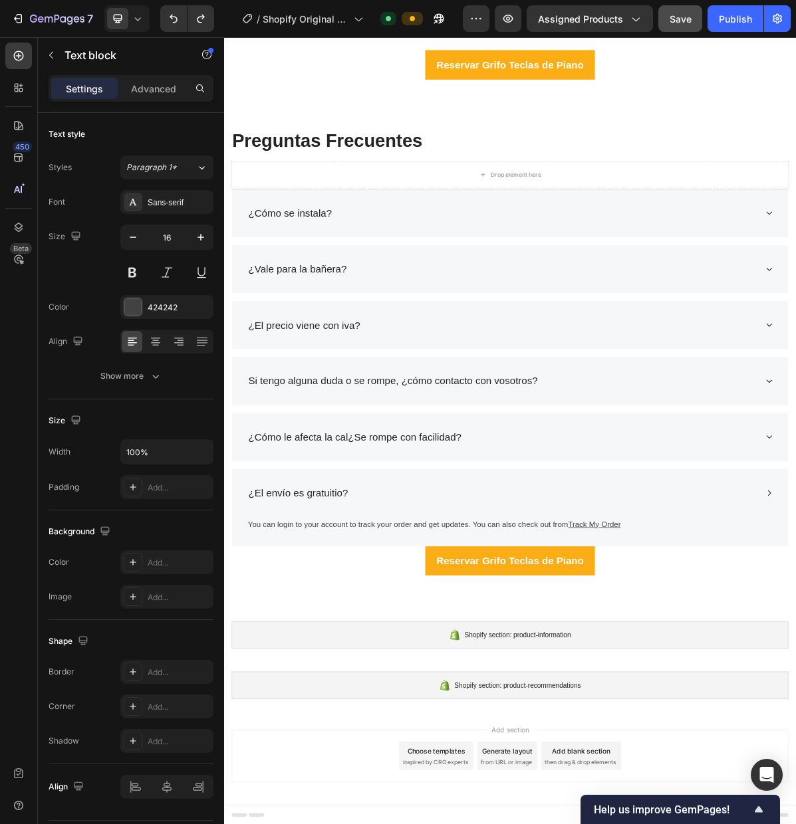
click at [795, 718] on p "You can login to your account to track your order and get updates. You can also…" at bounding box center [622, 717] width 731 height 16
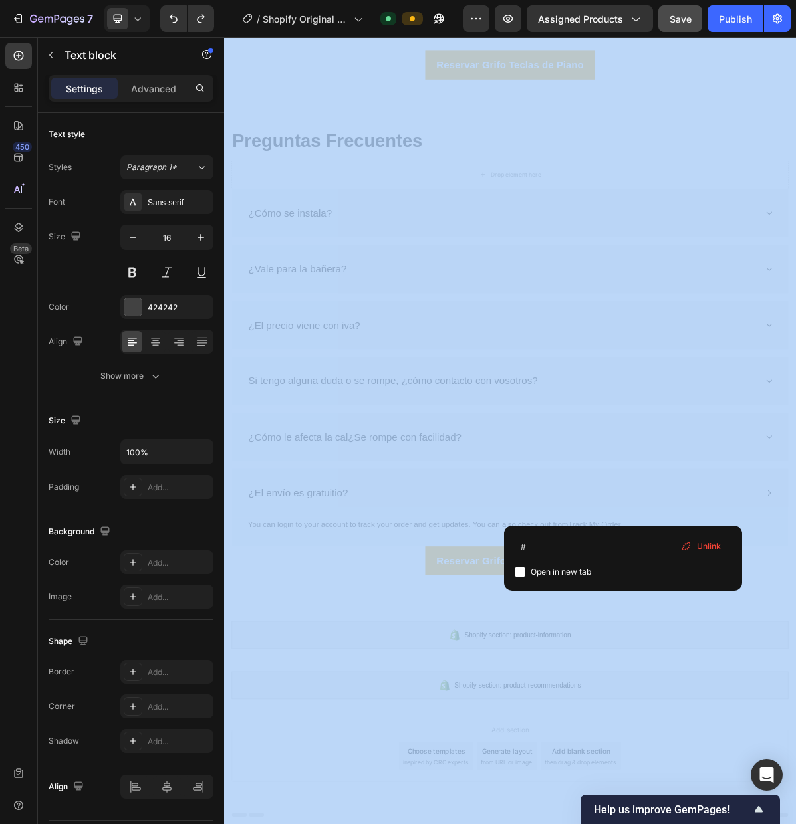
click at [641, 526] on div "# Open in new tab Unlink" at bounding box center [623, 558] width 238 height 65
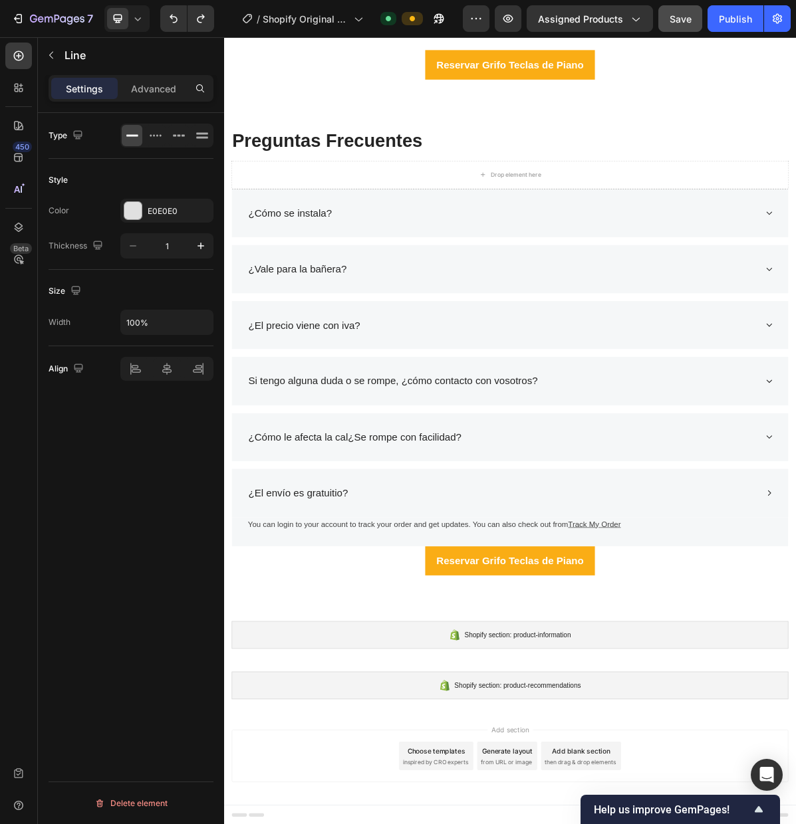
click at [790, 706] on div "Title Line" at bounding box center [623, 701] width 734 height 11
click at [782, 718] on p "You can login to your account to track your order and get updates. You can also…" at bounding box center [622, 717] width 731 height 16
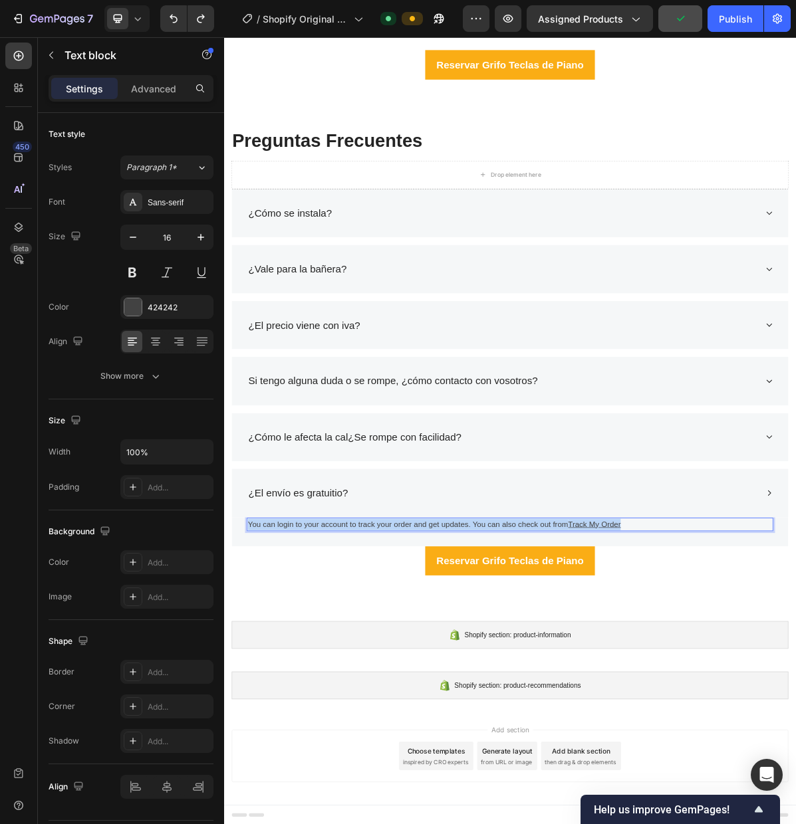
drag, startPoint x: 785, startPoint y: 715, endPoint x: 258, endPoint y: 719, distance: 527.0
click at [259, 718] on p "You can login to your account to track your order and get updates. You can also…" at bounding box center [622, 717] width 731 height 16
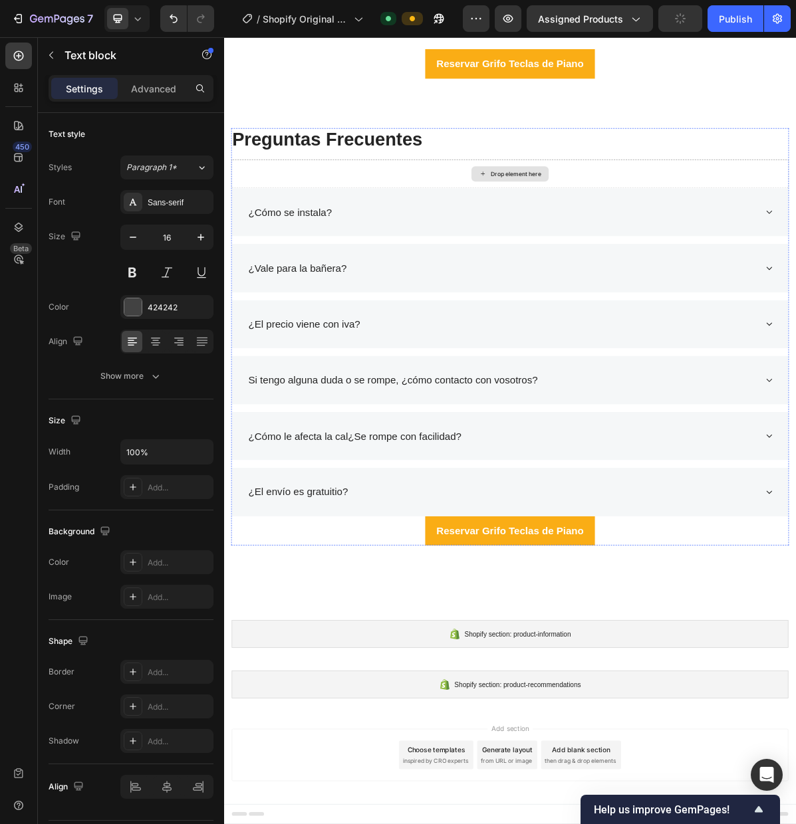
scroll to position [2789, 0]
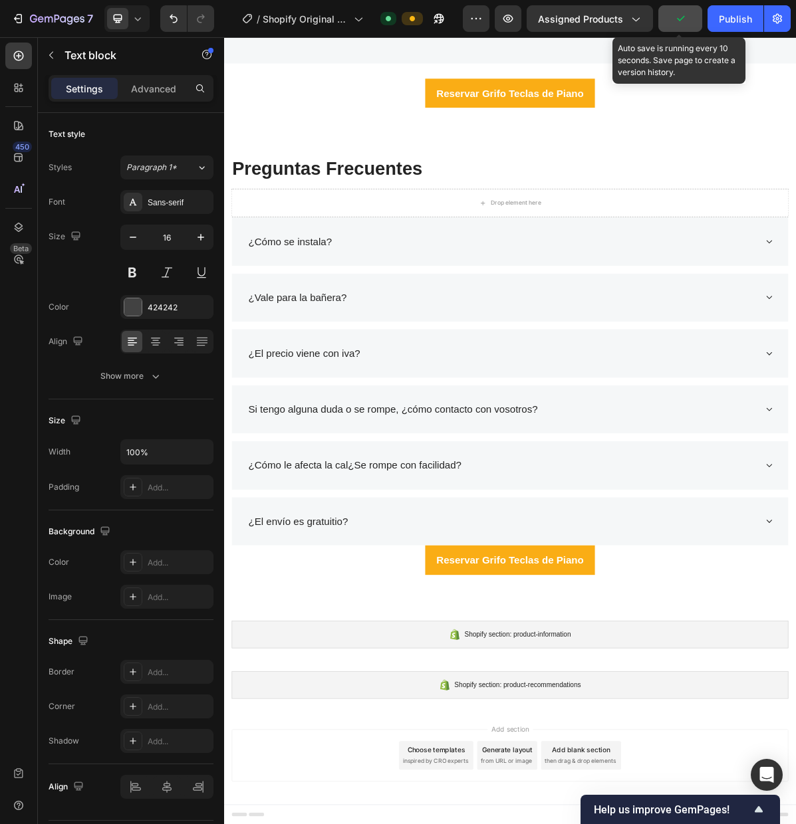
click at [680, 23] on icon "button" at bounding box center [679, 18] width 13 height 13
click at [668, 19] on button "Save" at bounding box center [680, 18] width 44 height 27
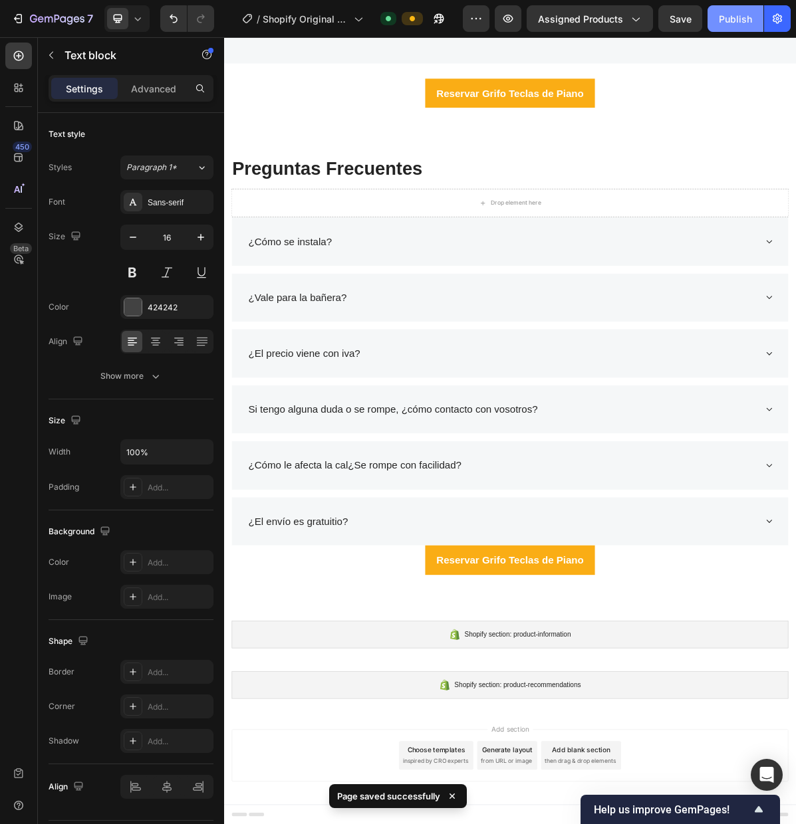
click at [743, 24] on div "Publish" at bounding box center [734, 19] width 33 height 14
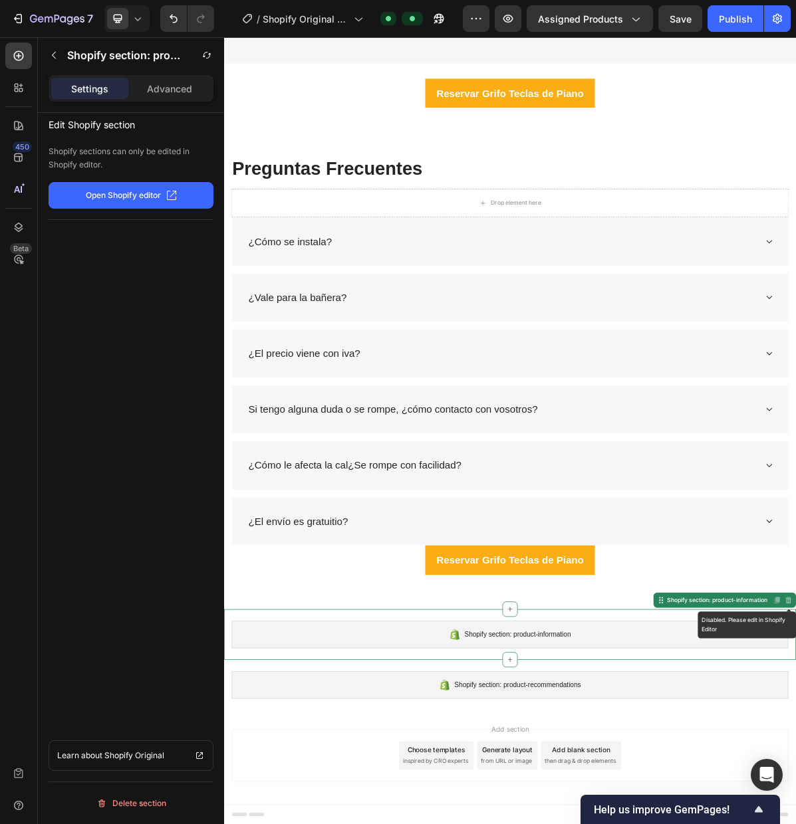
click at [157, 195] on p "Open Shopify editor" at bounding box center [123, 195] width 75 height 12
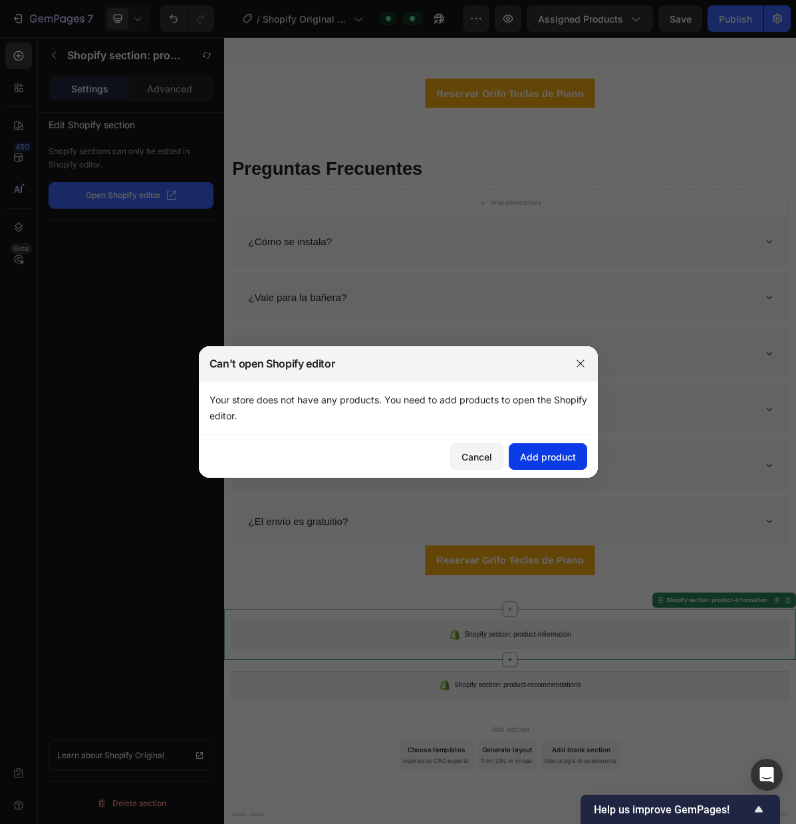
click at [546, 457] on div "Add product" at bounding box center [548, 457] width 56 height 14
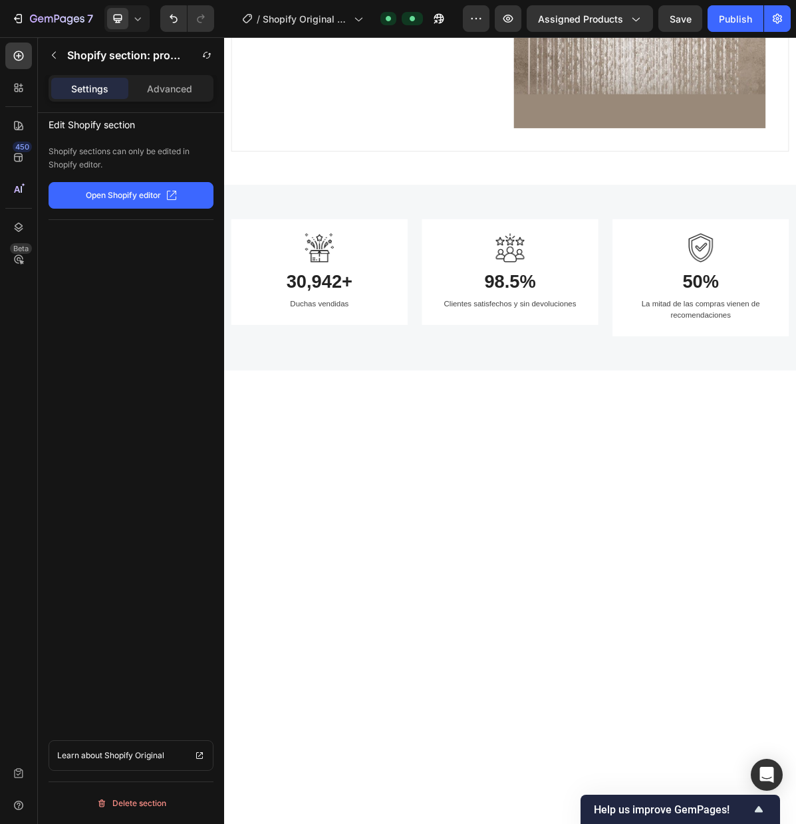
scroll to position [0, 0]
